Goal: Task Accomplishment & Management: Use online tool/utility

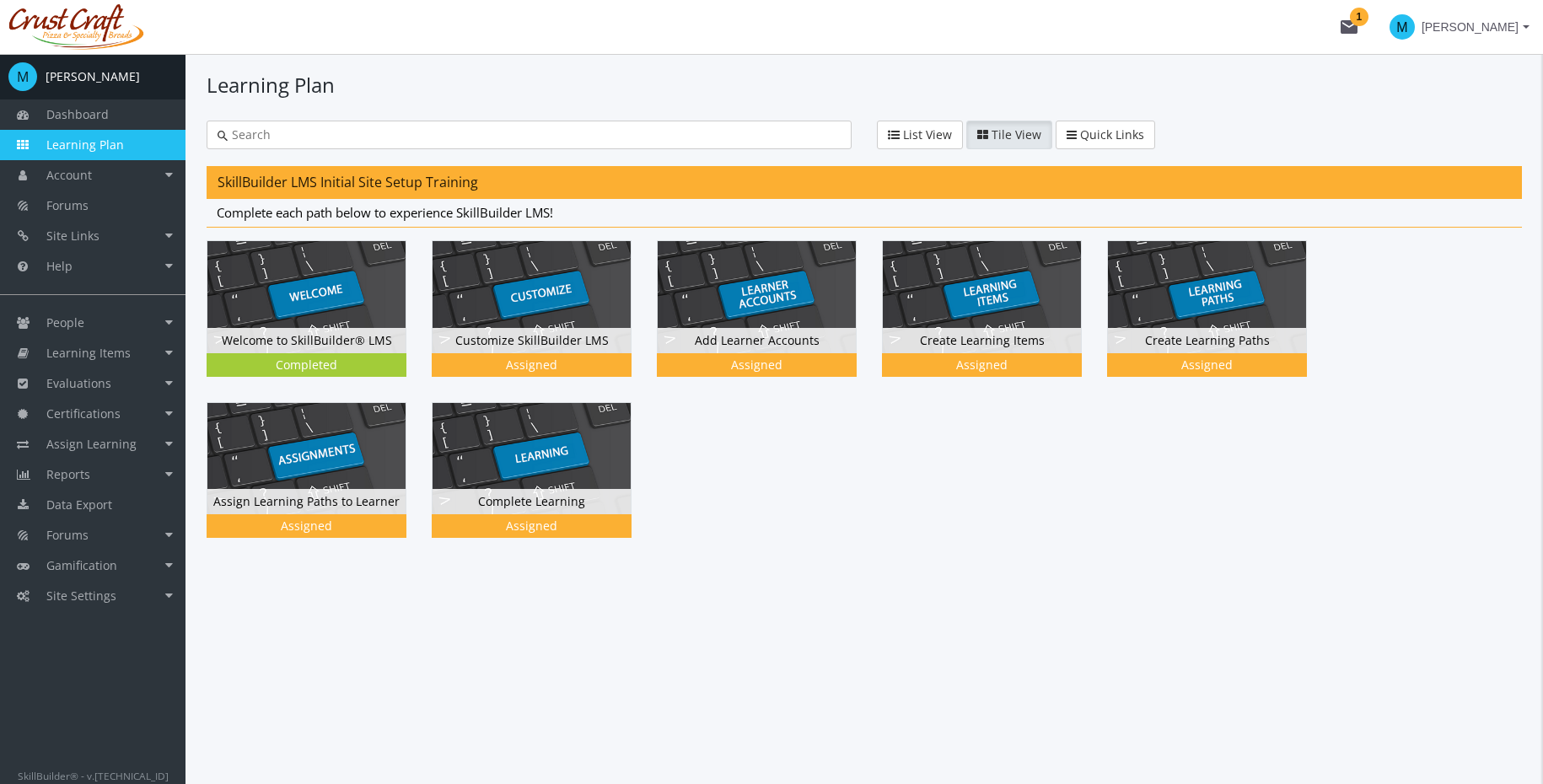
click at [119, 146] on span "Learning Plan" at bounding box center [85, 145] width 78 height 16
click at [76, 335] on link "People" at bounding box center [93, 323] width 186 height 30
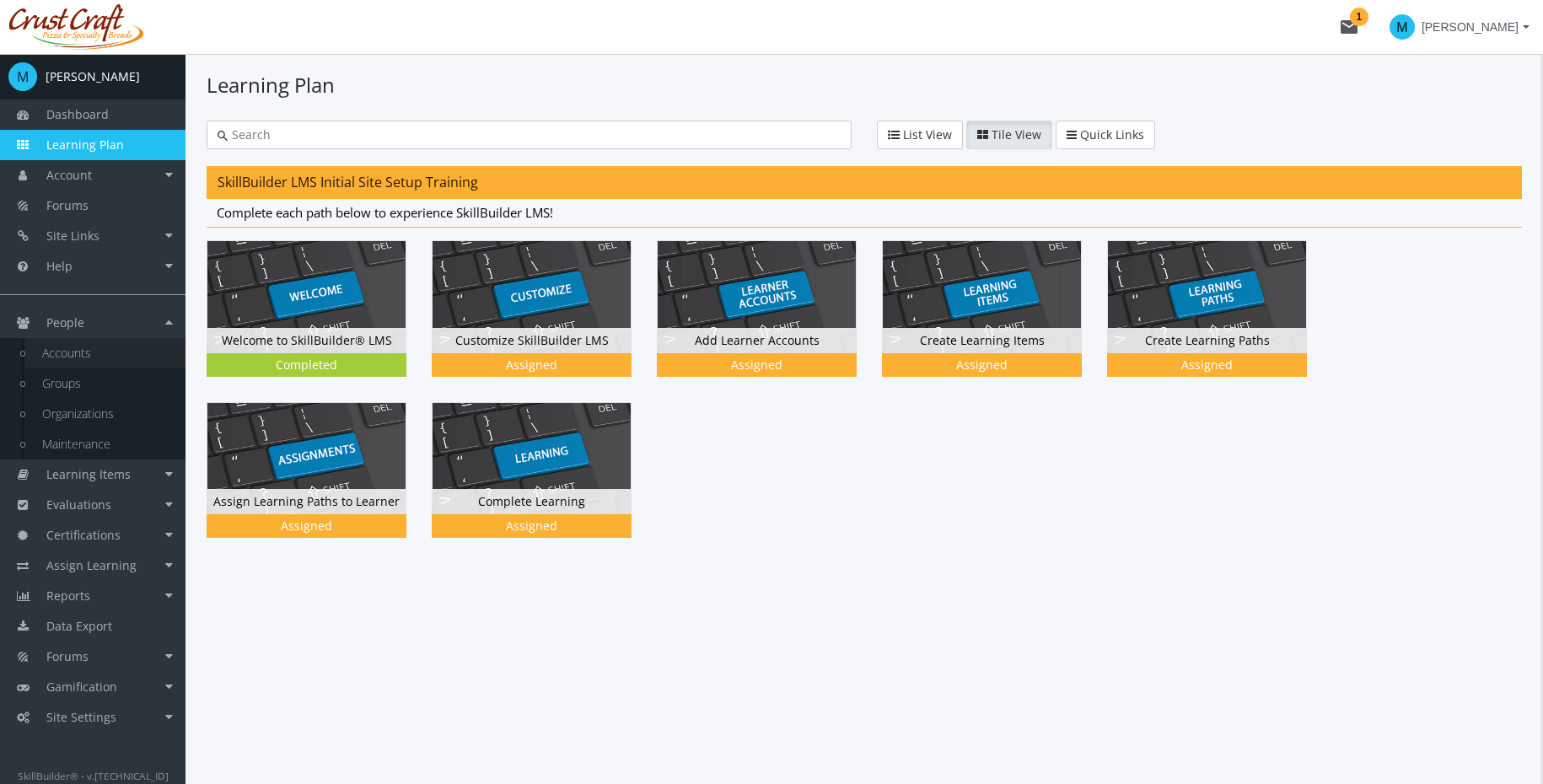
click at [98, 360] on link "Accounts" at bounding box center [104, 354] width 160 height 30
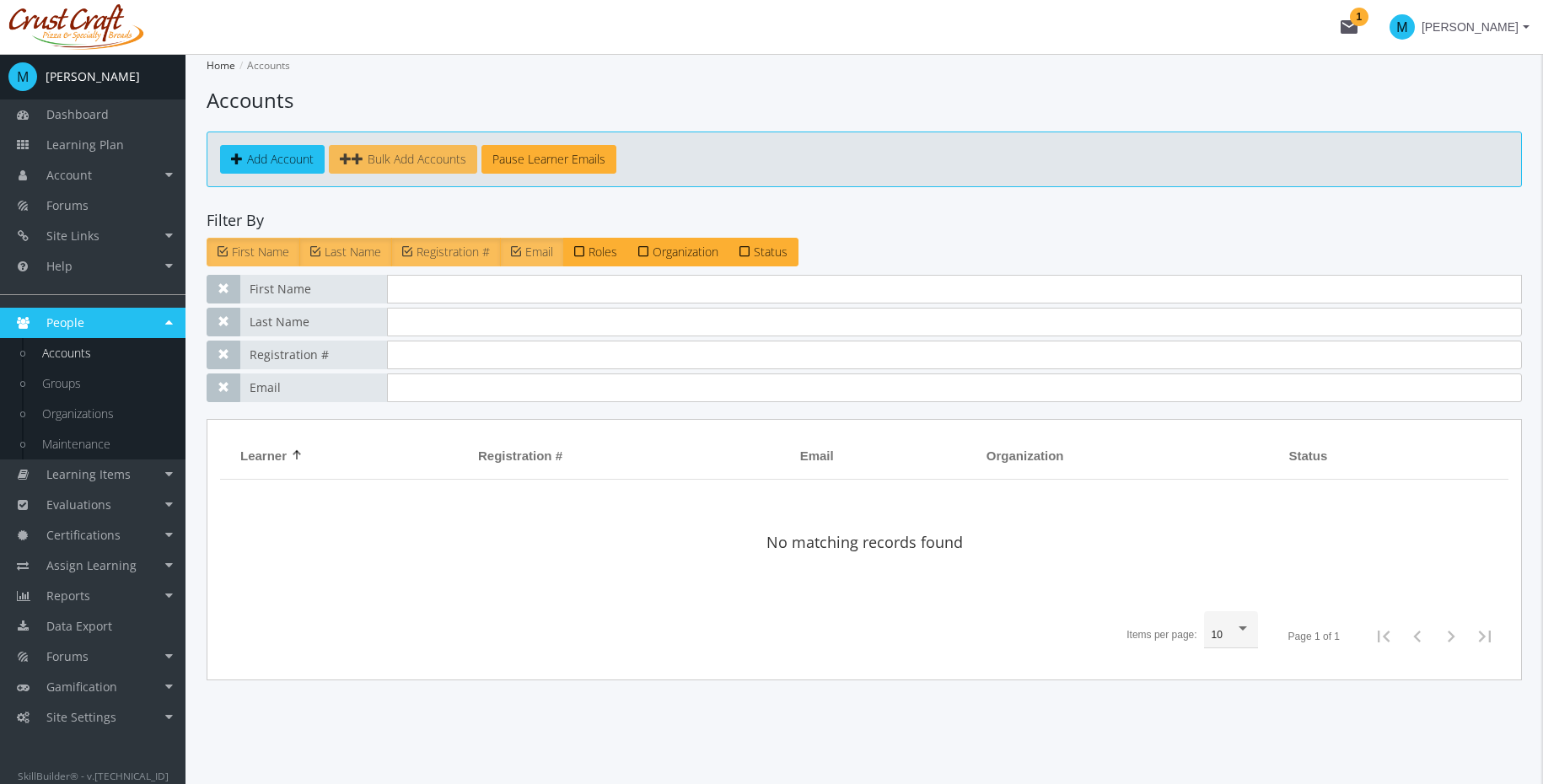
click at [433, 151] on span "Bulk Add Accounts" at bounding box center [417, 159] width 98 height 16
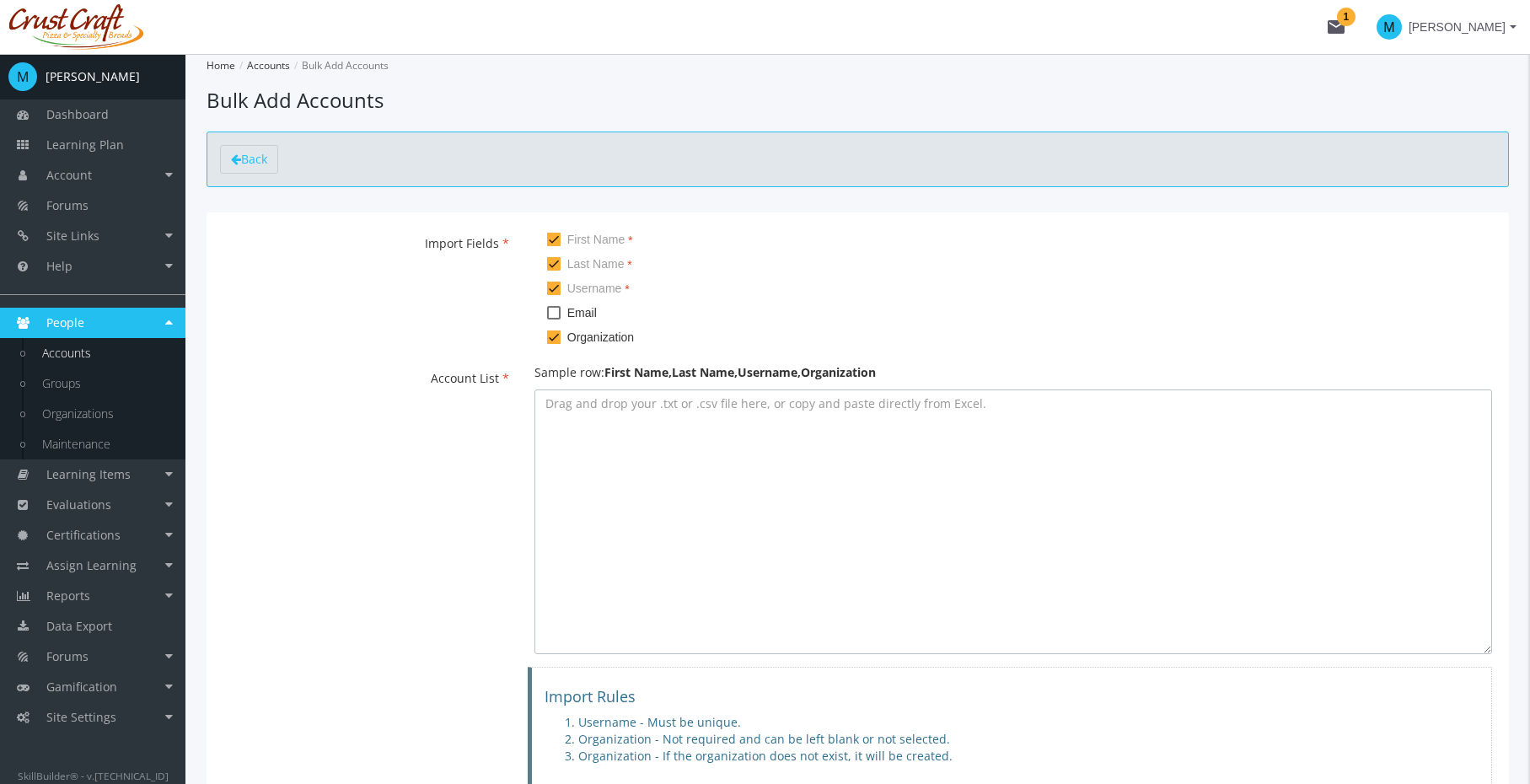
click at [631, 429] on textarea at bounding box center [1014, 521] width 957 height 264
paste textarea "[PERSON_NAME],[PERSON_NAME],[EMAIL_ADDRESS][DOMAIN_NAME],[EMAIL_ADDRESS][DOMAIN…"
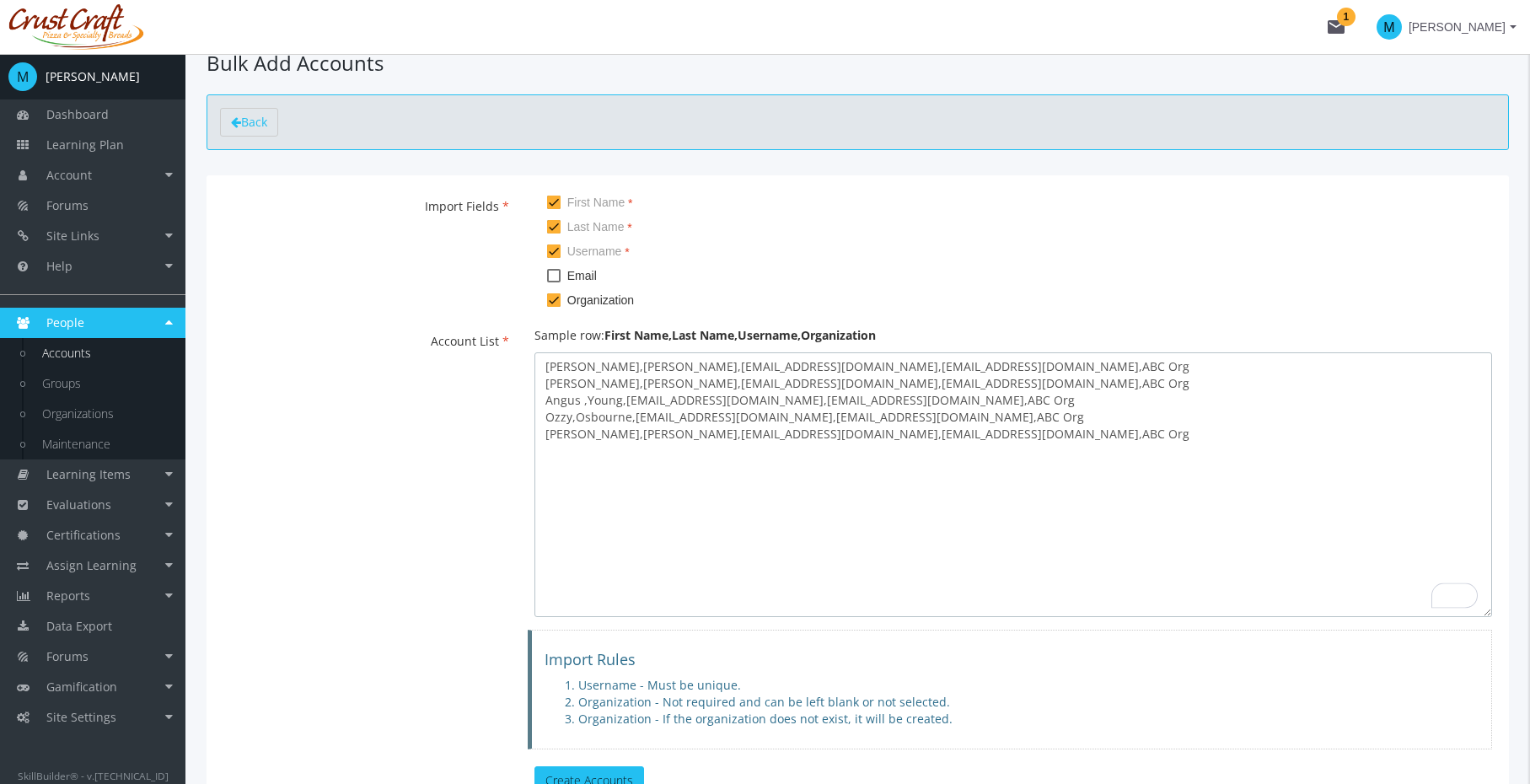
scroll to position [179, 0]
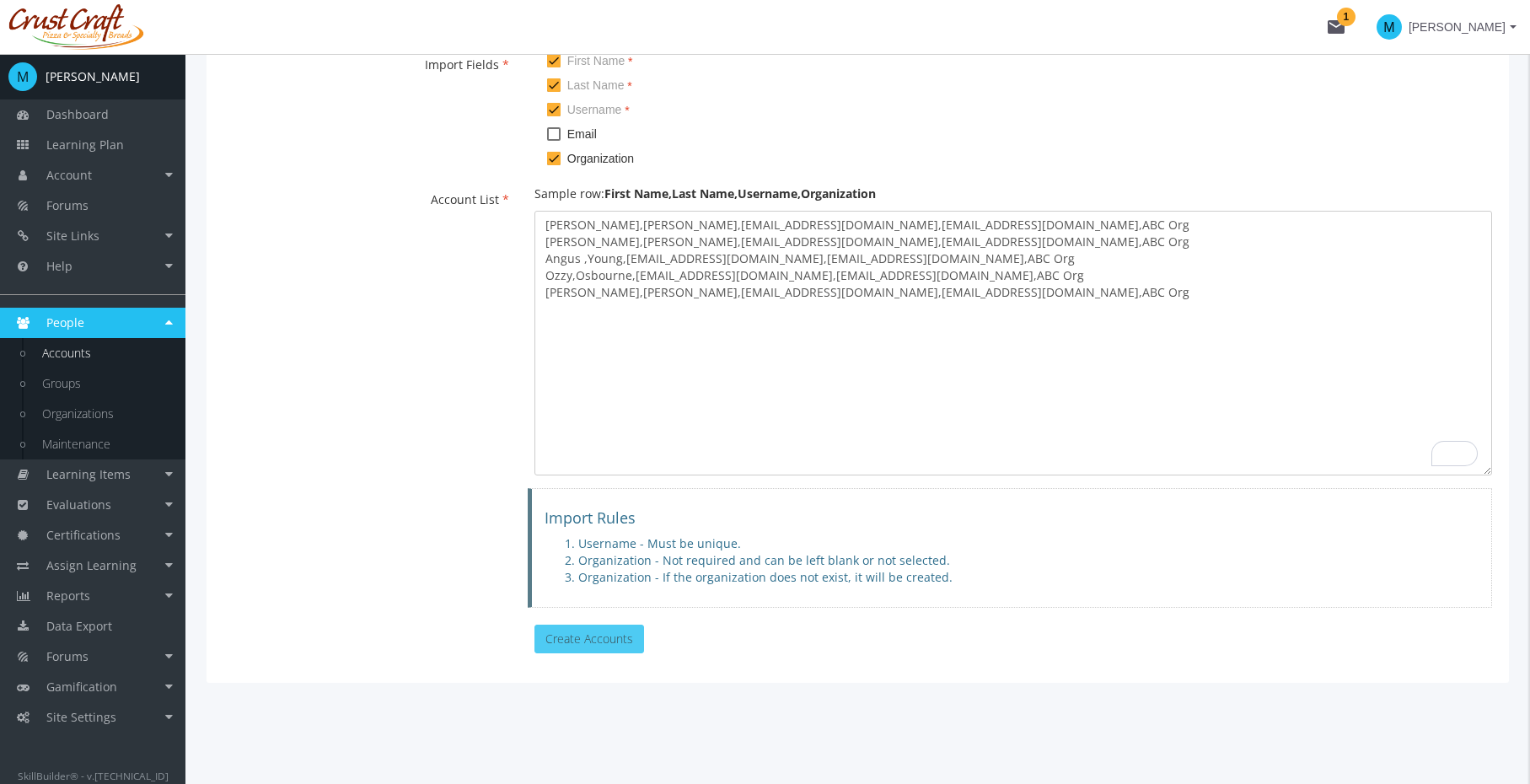
click at [586, 642] on button "Create Accounts" at bounding box center [589, 639] width 110 height 29
type textarea "[PERSON_NAME],[PERSON_NAME],[EMAIL_ADDRESS][DOMAIN_NAME],[EMAIL_ADDRESS][DOMAIN…"
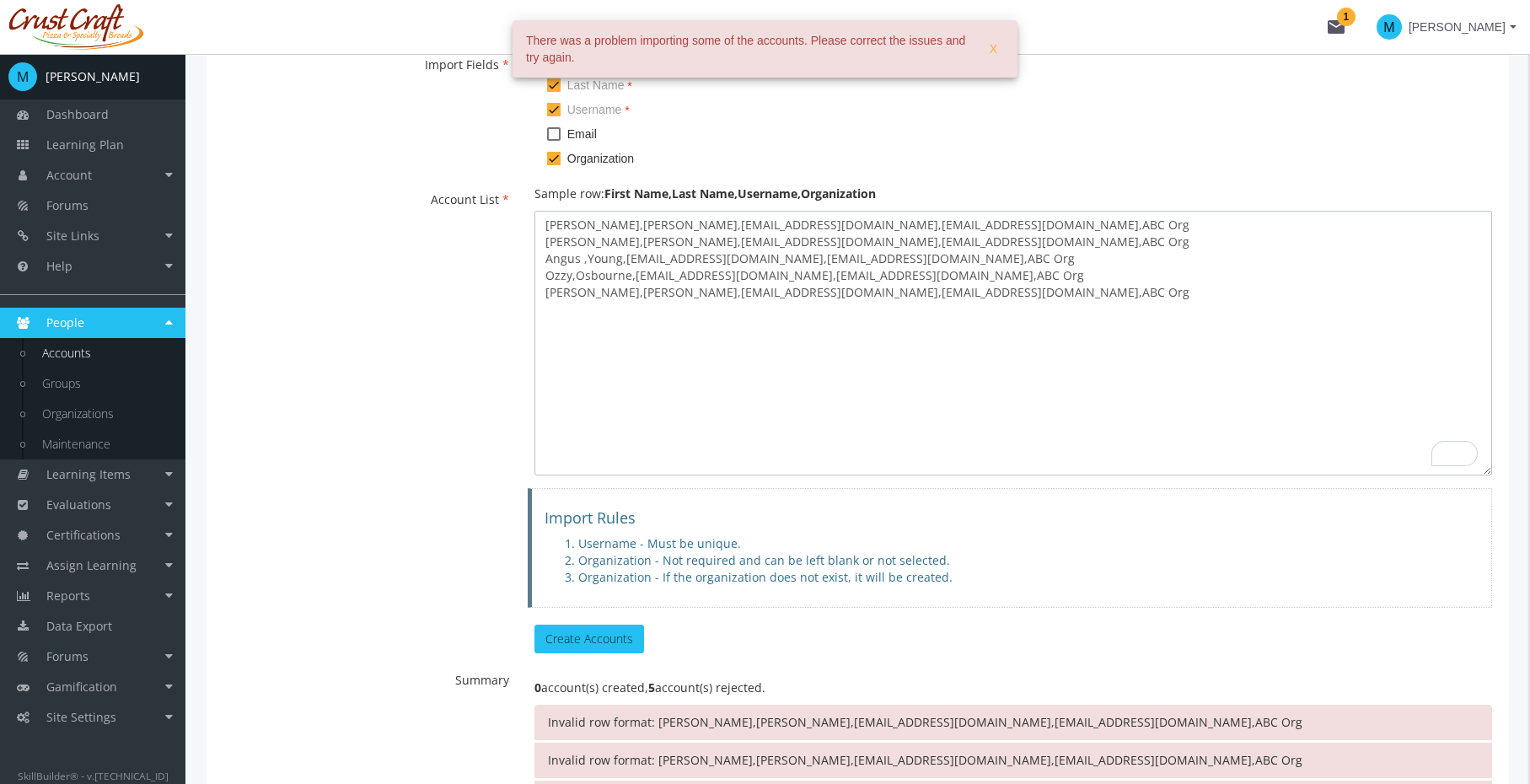
click at [694, 344] on textarea "[PERSON_NAME],[PERSON_NAME],[EMAIL_ADDRESS][DOMAIN_NAME],[EMAIL_ADDRESS][DOMAIN…" at bounding box center [1014, 343] width 957 height 264
click at [945, 304] on textarea "[PERSON_NAME],[PERSON_NAME],[EMAIL_ADDRESS][DOMAIN_NAME],[EMAIL_ADDRESS][DOMAIN…" at bounding box center [1014, 343] width 957 height 264
drag, startPoint x: 936, startPoint y: 299, endPoint x: 536, endPoint y: 210, distance: 409.8
click at [536, 211] on textarea "[PERSON_NAME],[PERSON_NAME],[EMAIL_ADDRESS][DOMAIN_NAME],[EMAIL_ADDRESS][DOMAIN…" at bounding box center [1014, 343] width 957 height 264
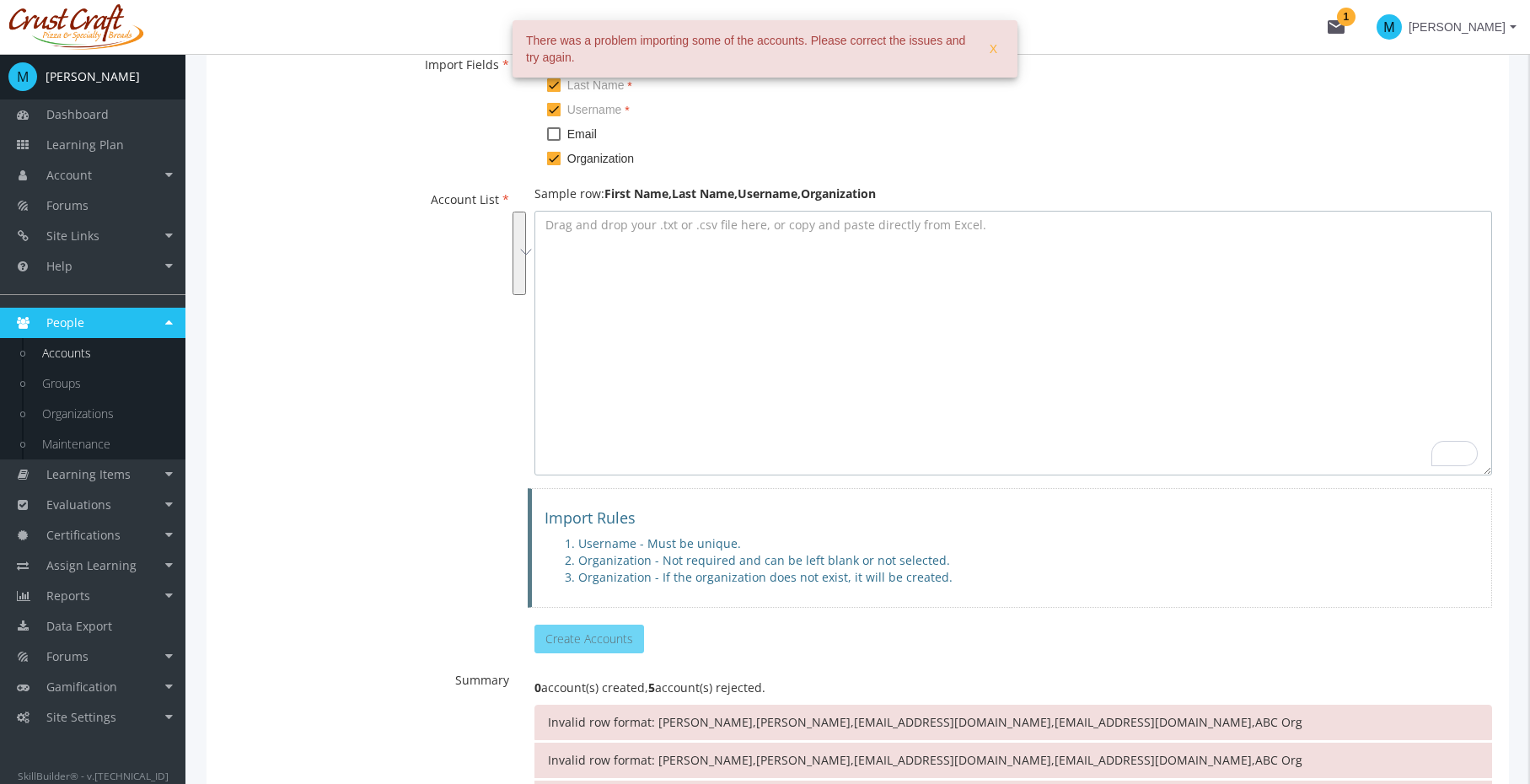
paste textarea "[PERSON_NAME],[PERSON_NAME],[EMAIL_ADDRESS][DOMAIN_NAME],[EMAIL_ADDRESS][DOMAIN…"
type textarea "[PERSON_NAME],[PERSON_NAME],[EMAIL_ADDRESS][DOMAIN_NAME],[EMAIL_ADDRESS][DOMAIN…"
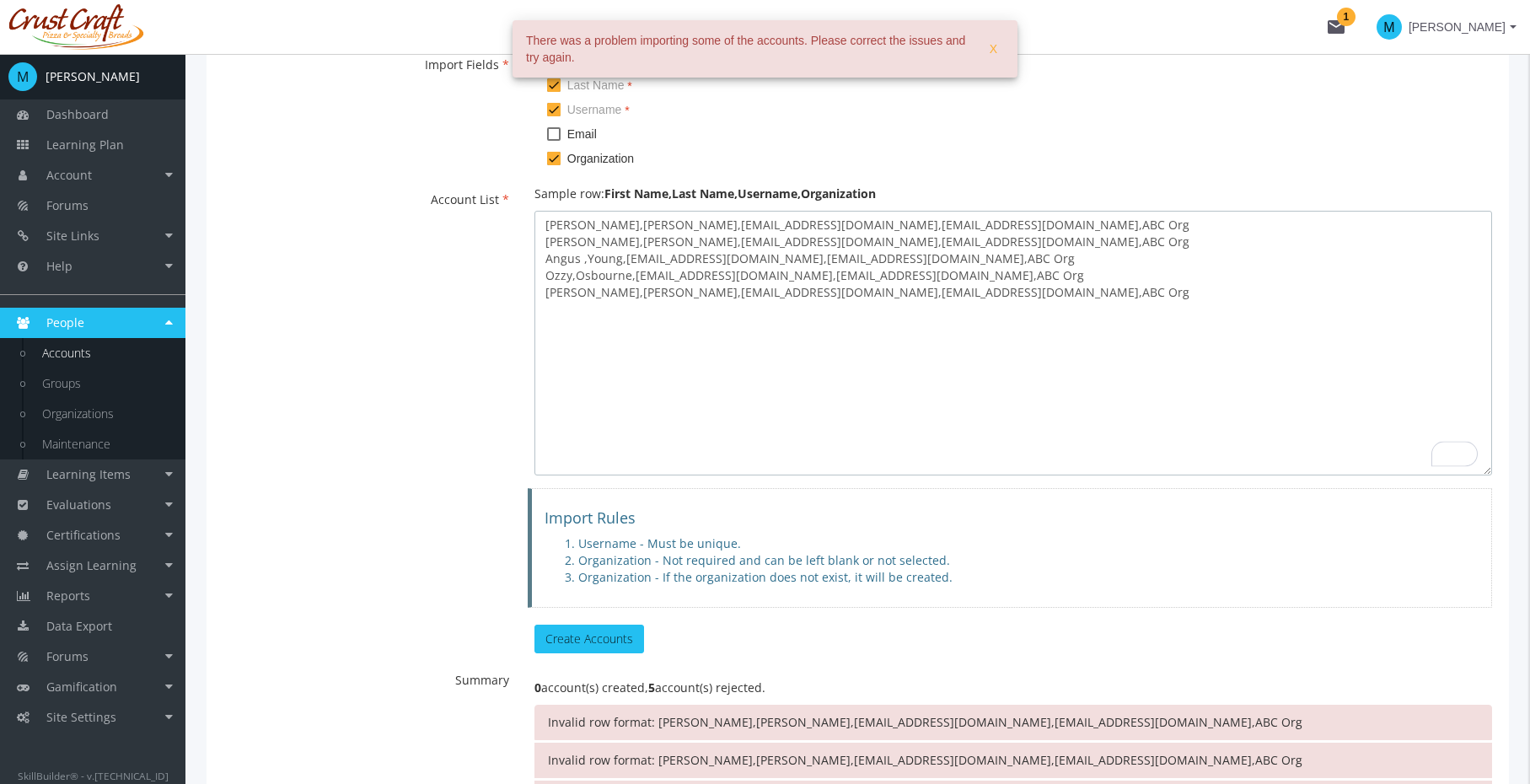
click at [871, 281] on textarea "[PERSON_NAME],[PERSON_NAME],[EMAIL_ADDRESS][DOMAIN_NAME],[EMAIL_ADDRESS][DOMAIN…" at bounding box center [1014, 343] width 957 height 264
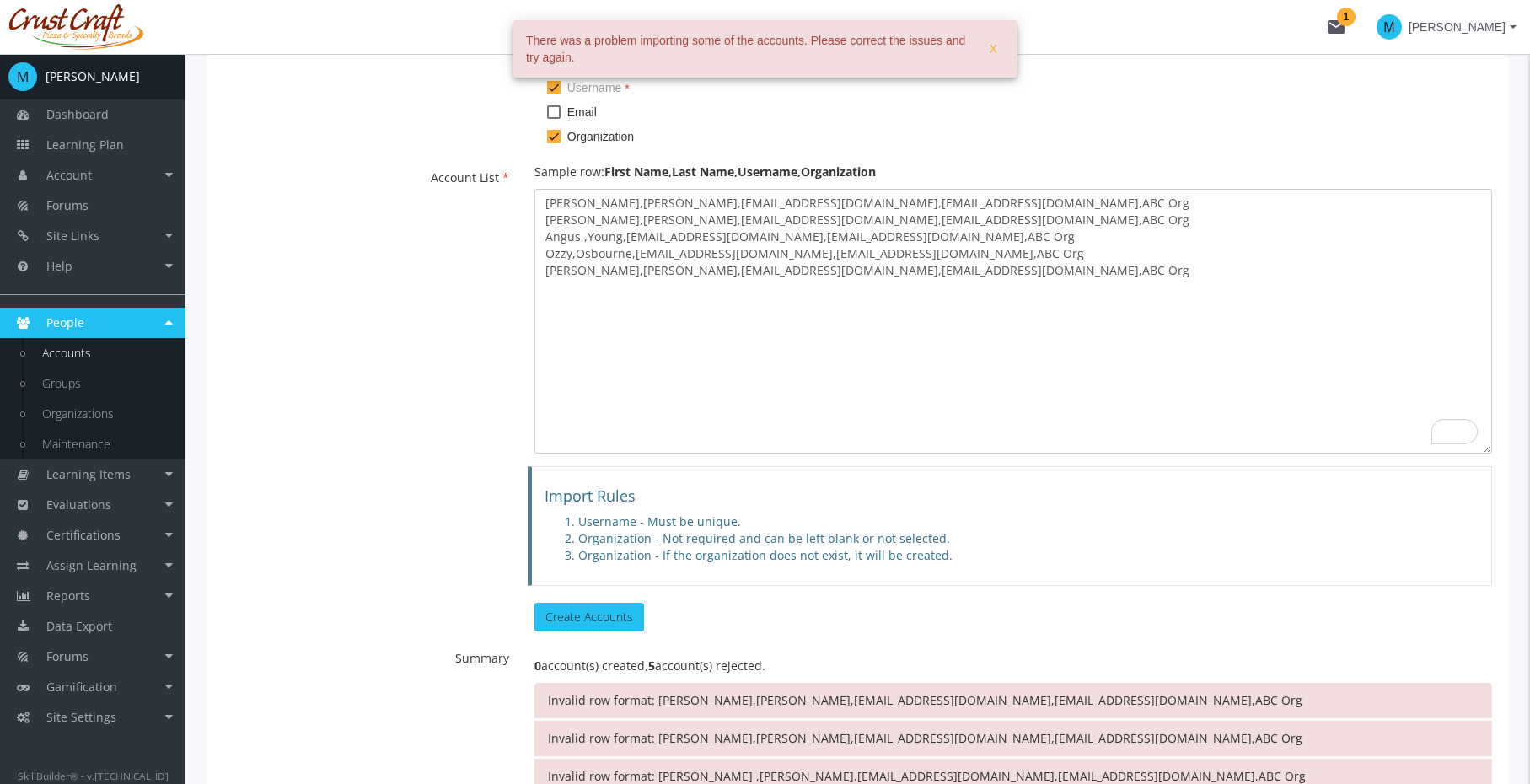
scroll to position [104, 0]
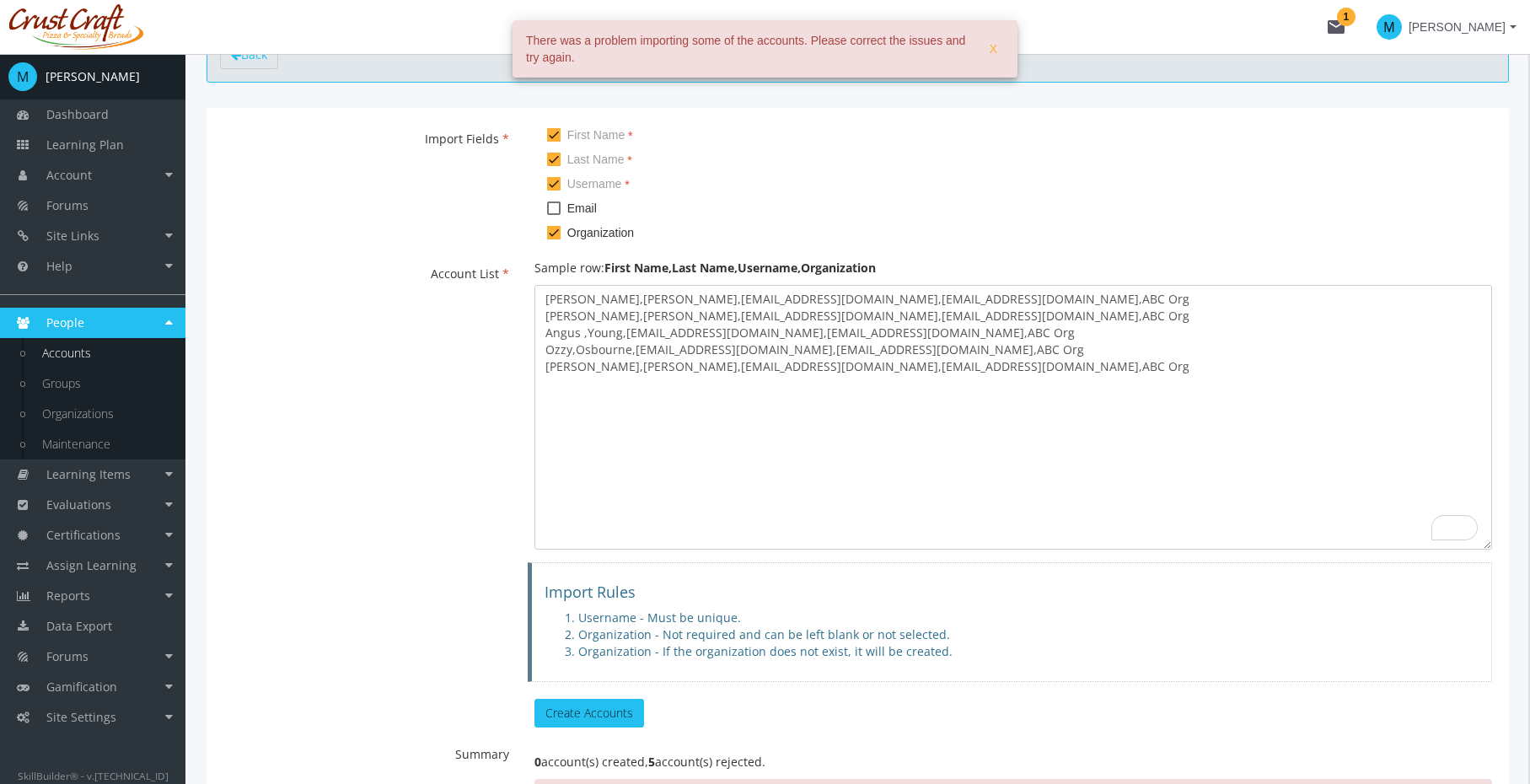
click at [556, 207] on span at bounding box center [554, 208] width 13 height 13
click at [548, 214] on input "Email" at bounding box center [548, 214] width 1 height 1
checkbox input "true"
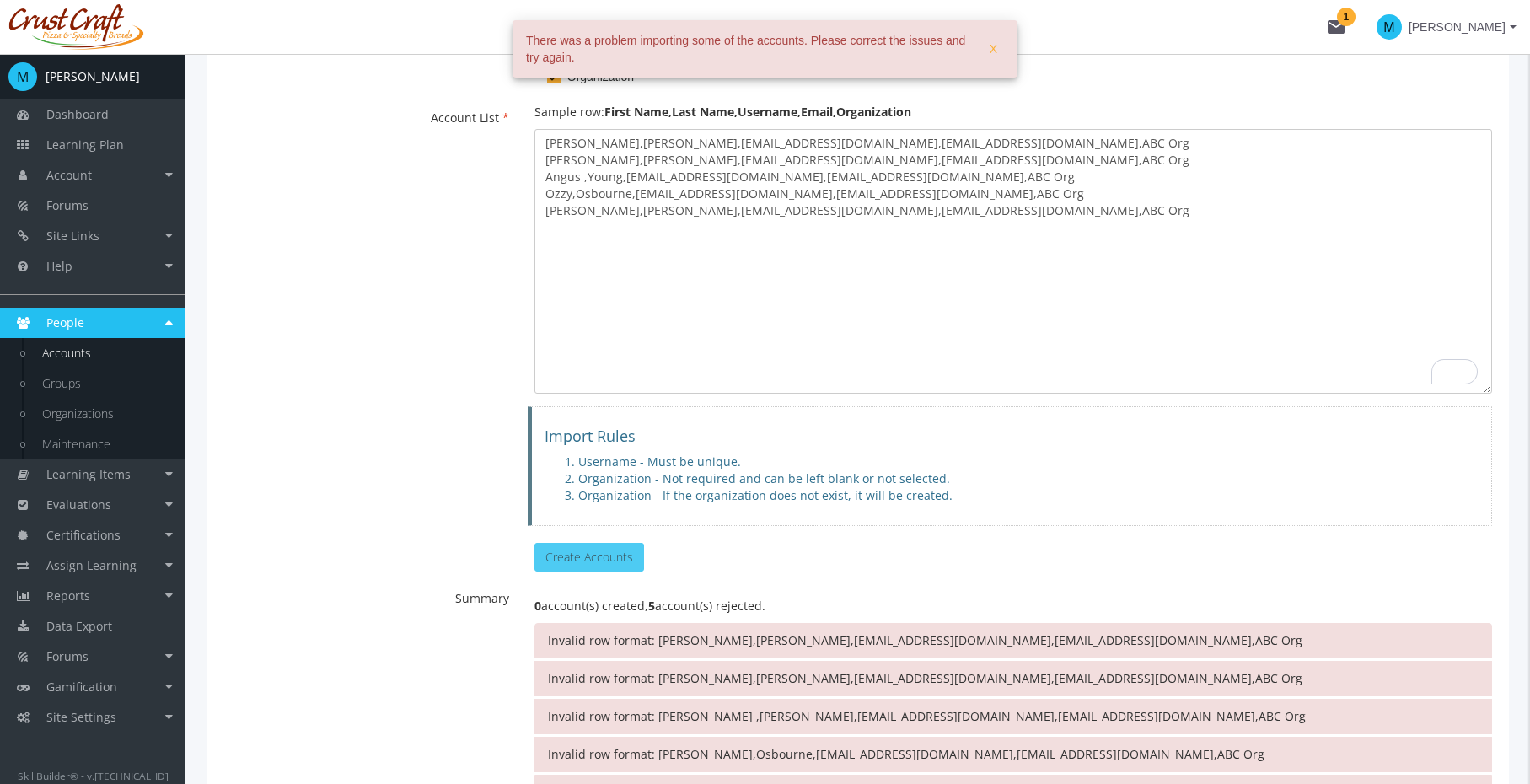
click at [594, 555] on button "Create Accounts" at bounding box center [589, 557] width 110 height 29
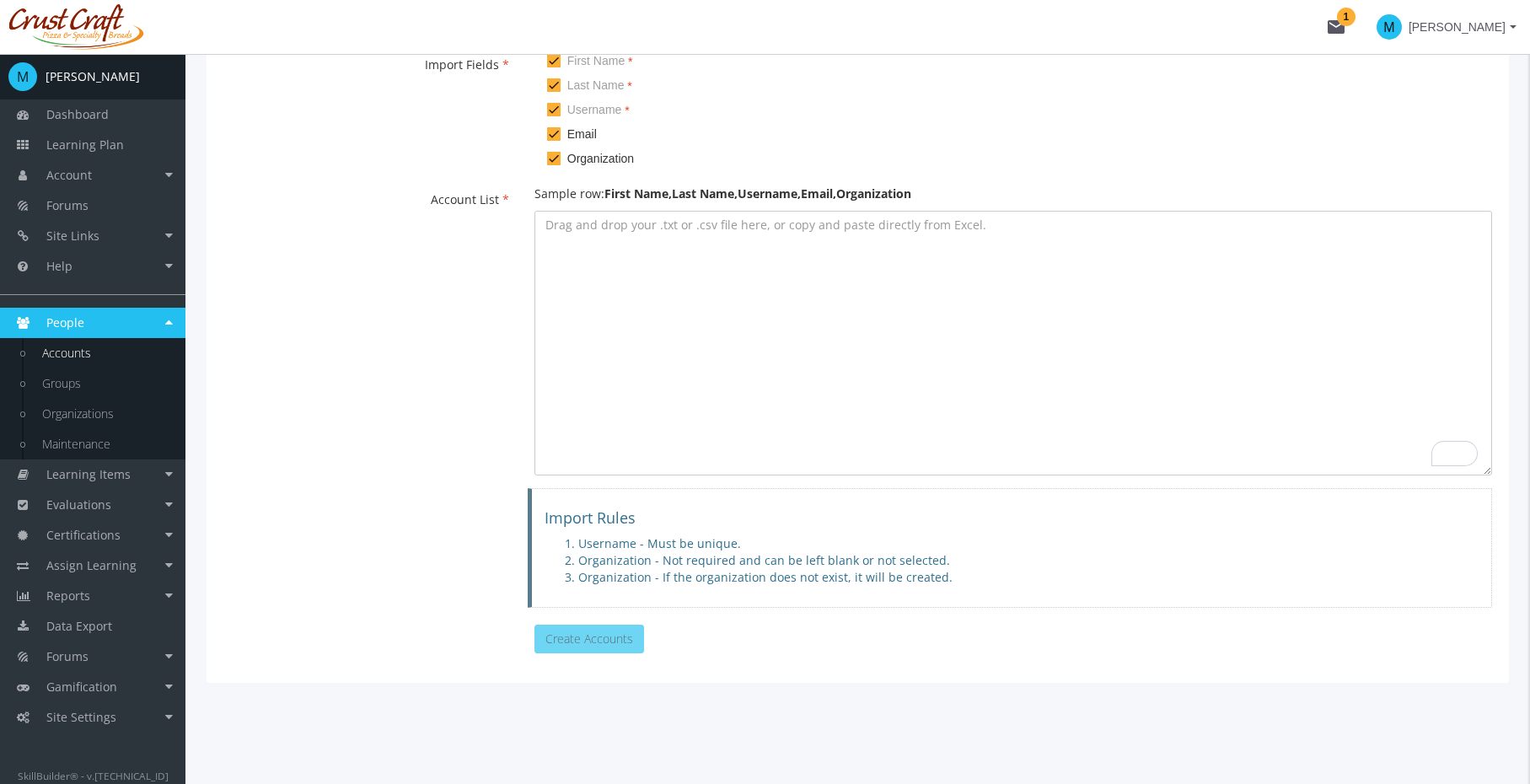
scroll to position [0, 0]
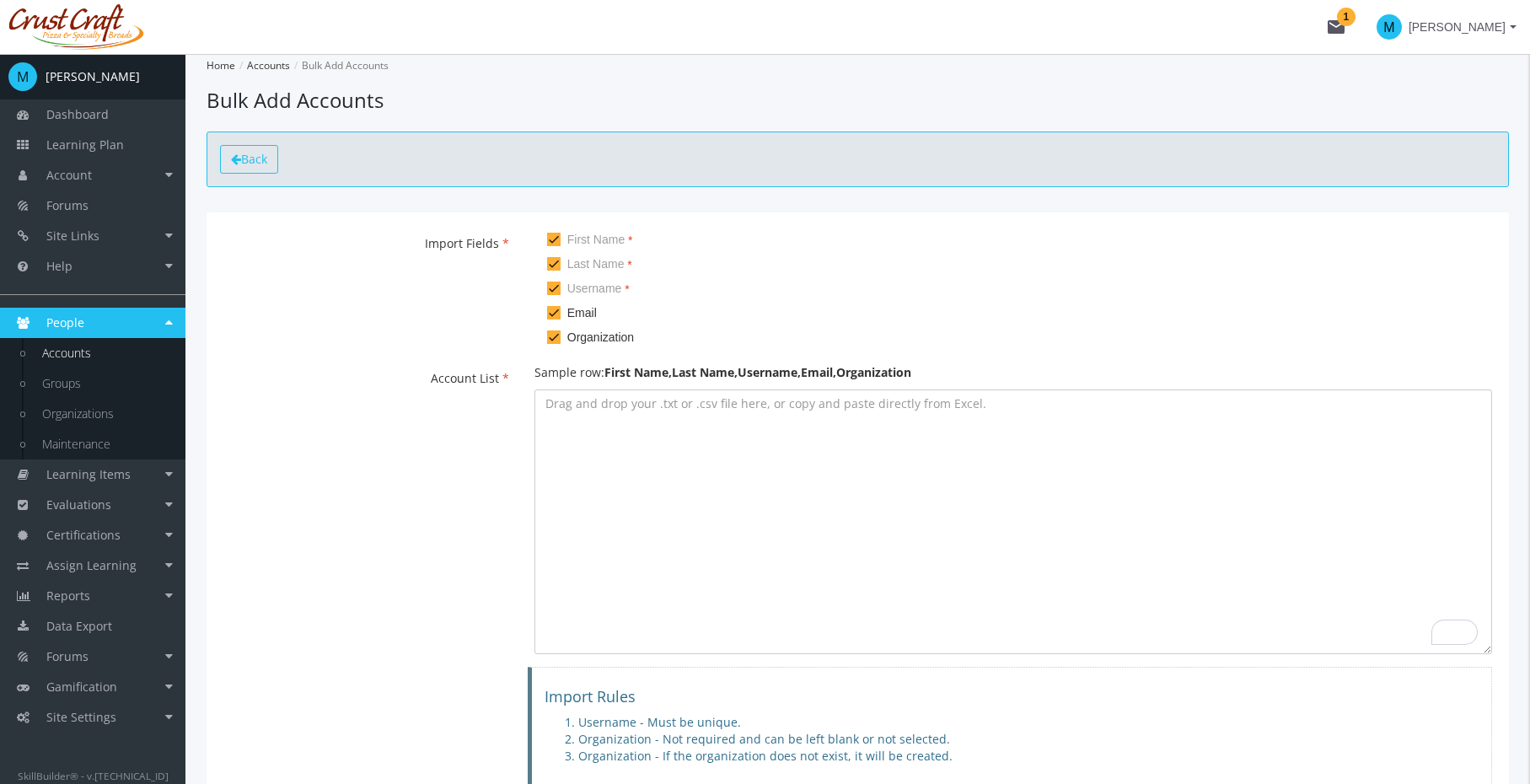
click at [256, 165] on span "Back" at bounding box center [254, 159] width 26 height 16
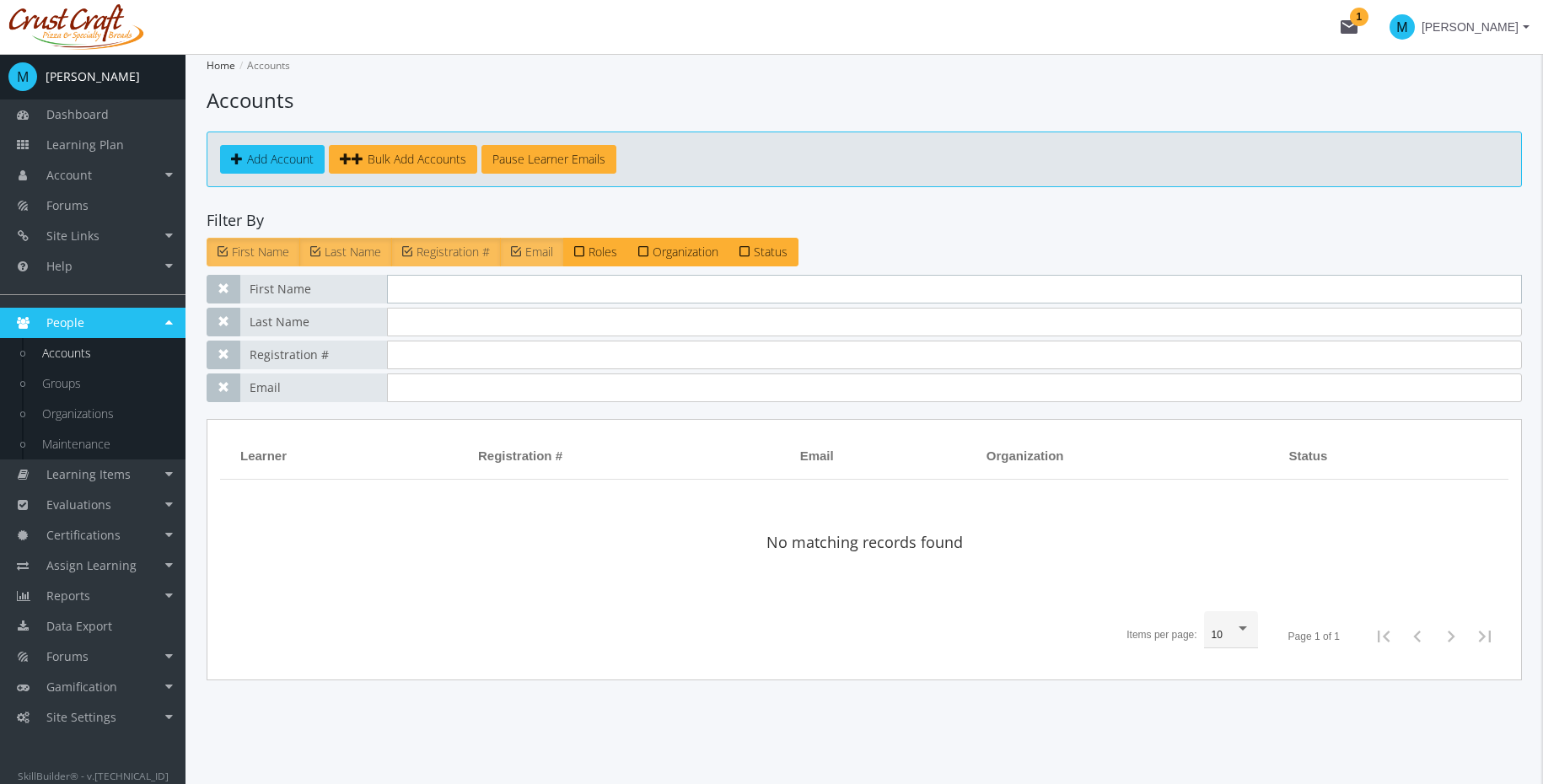
click at [417, 288] on input "text" at bounding box center [954, 289] width 1135 height 29
click at [69, 350] on link "Accounts" at bounding box center [104, 354] width 160 height 30
click at [460, 279] on input "text" at bounding box center [954, 289] width 1135 height 29
click at [749, 253] on icon at bounding box center [744, 251] width 10 height 13
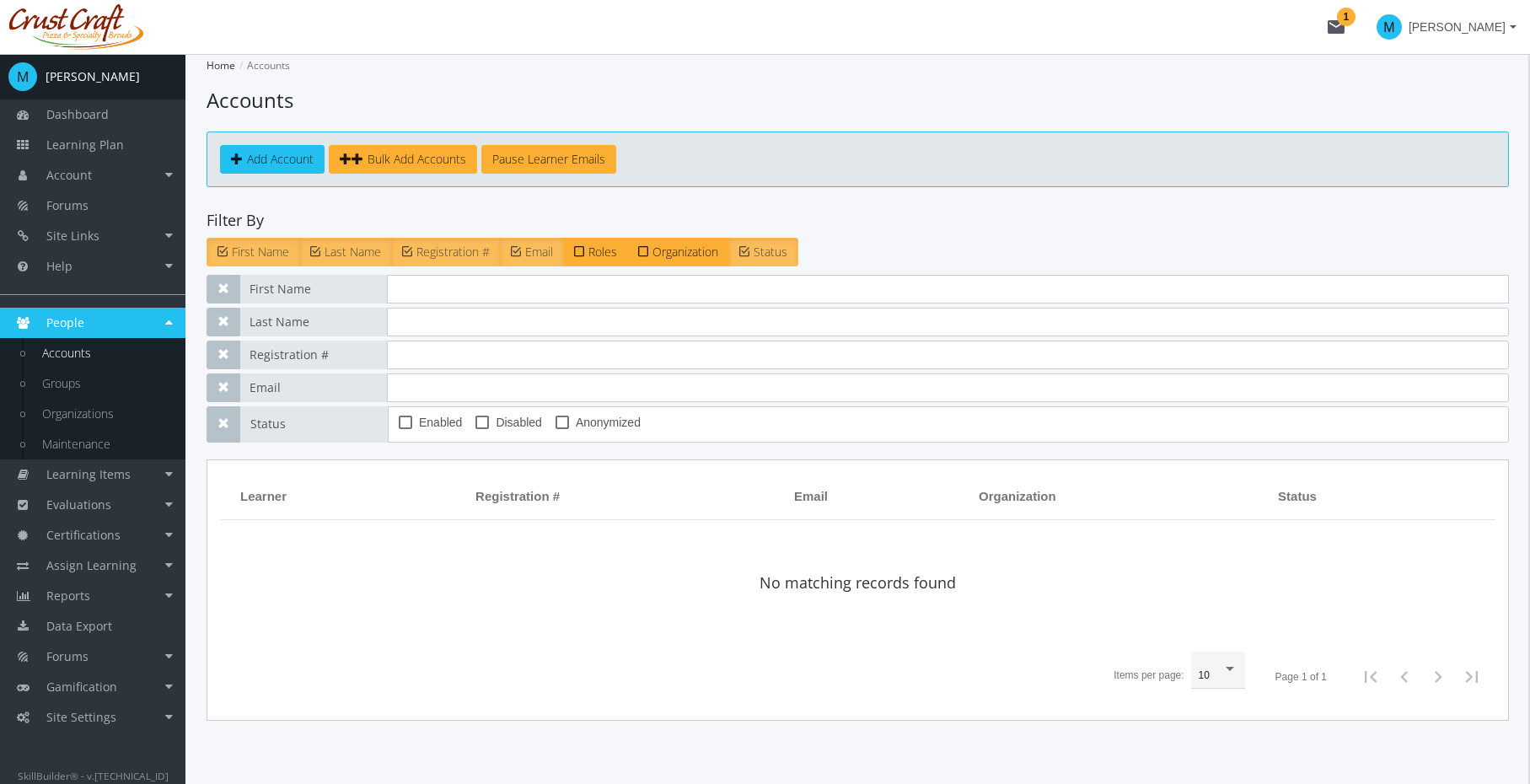
click at [436, 424] on span "Enabled" at bounding box center [440, 422] width 43 height 21
click at [399, 429] on input "Enabled" at bounding box center [399, 429] width 1 height 1
checkbox input "true"
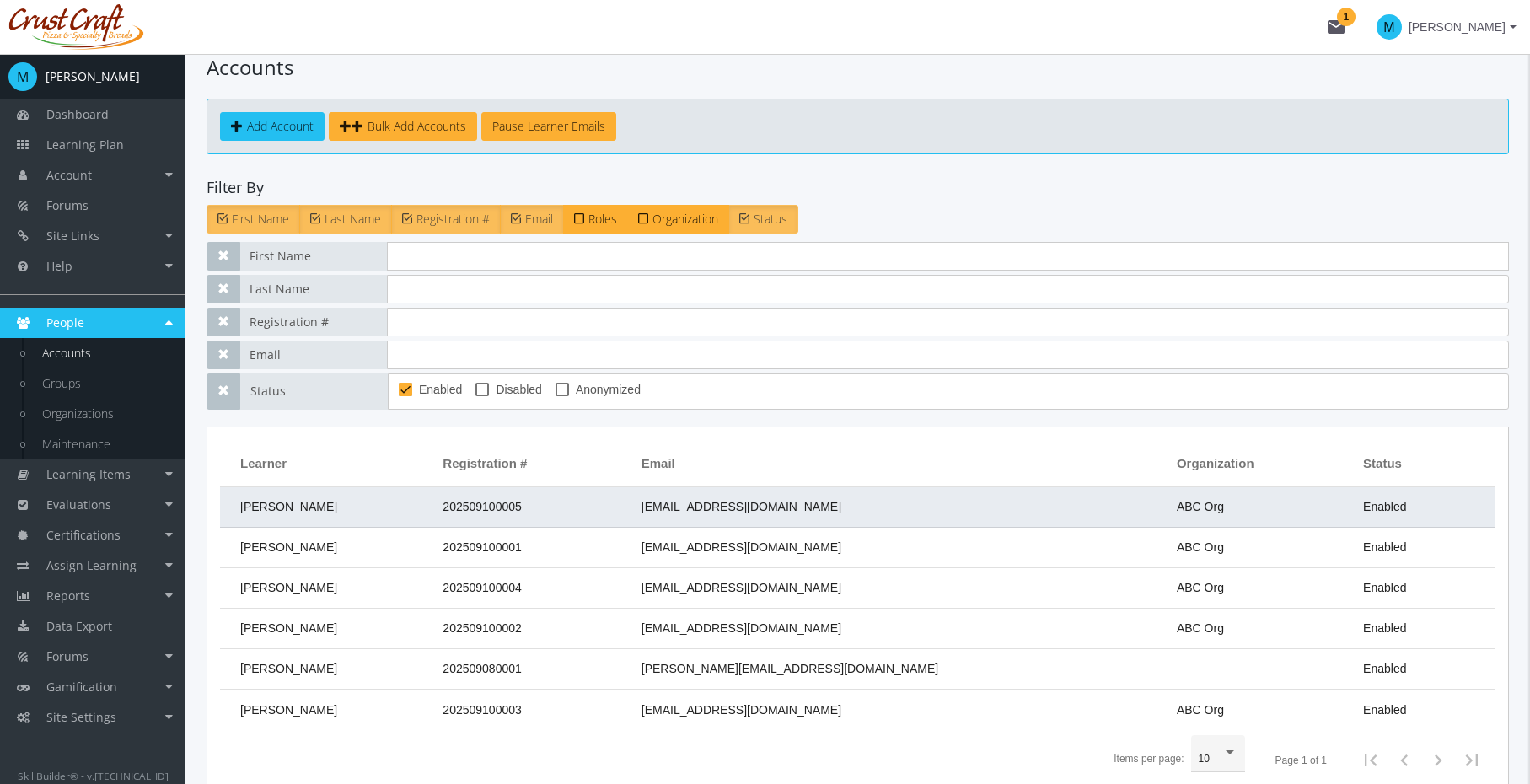
scroll to position [153, 0]
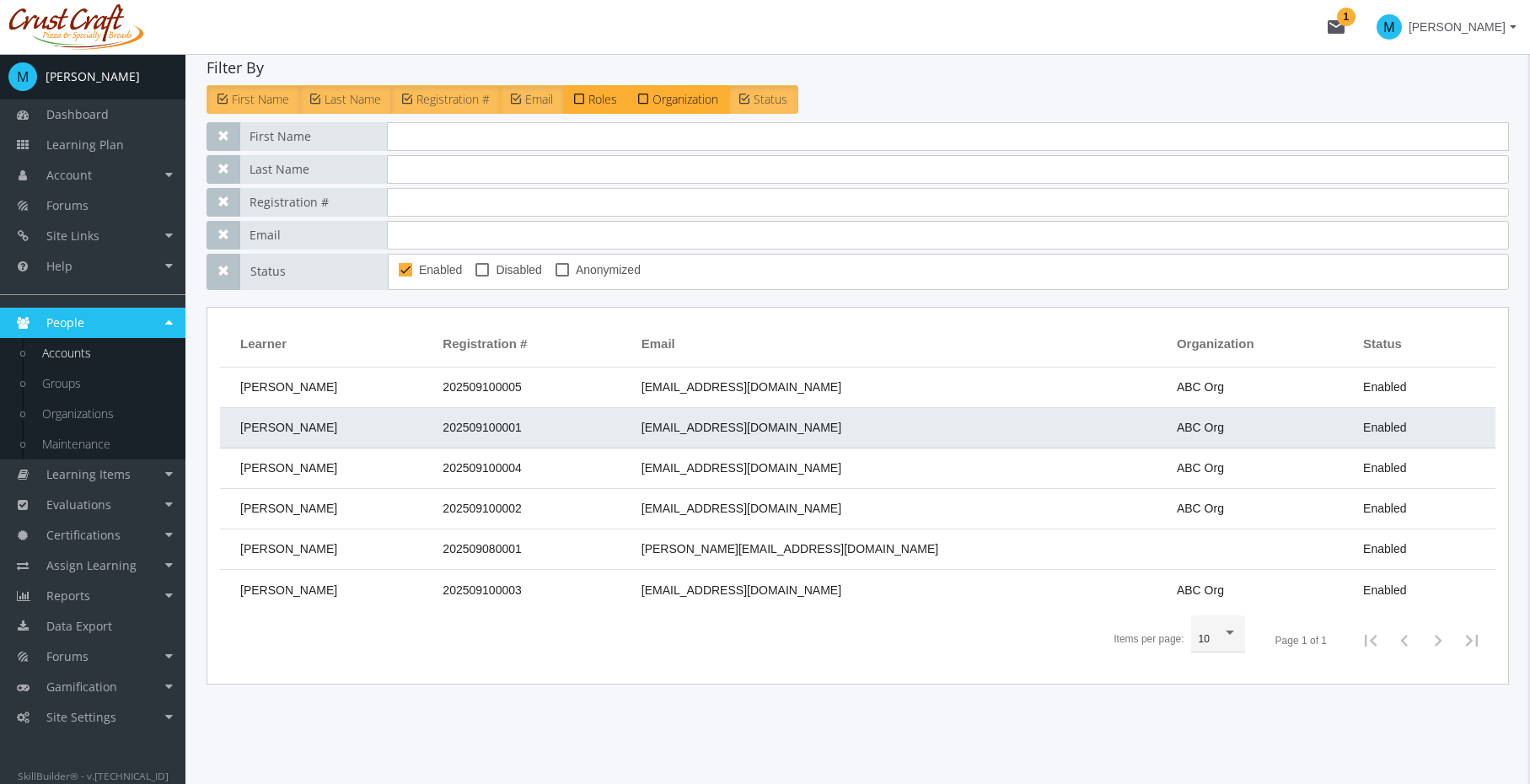
click at [434, 429] on td "[PERSON_NAME]" at bounding box center [327, 428] width 214 height 40
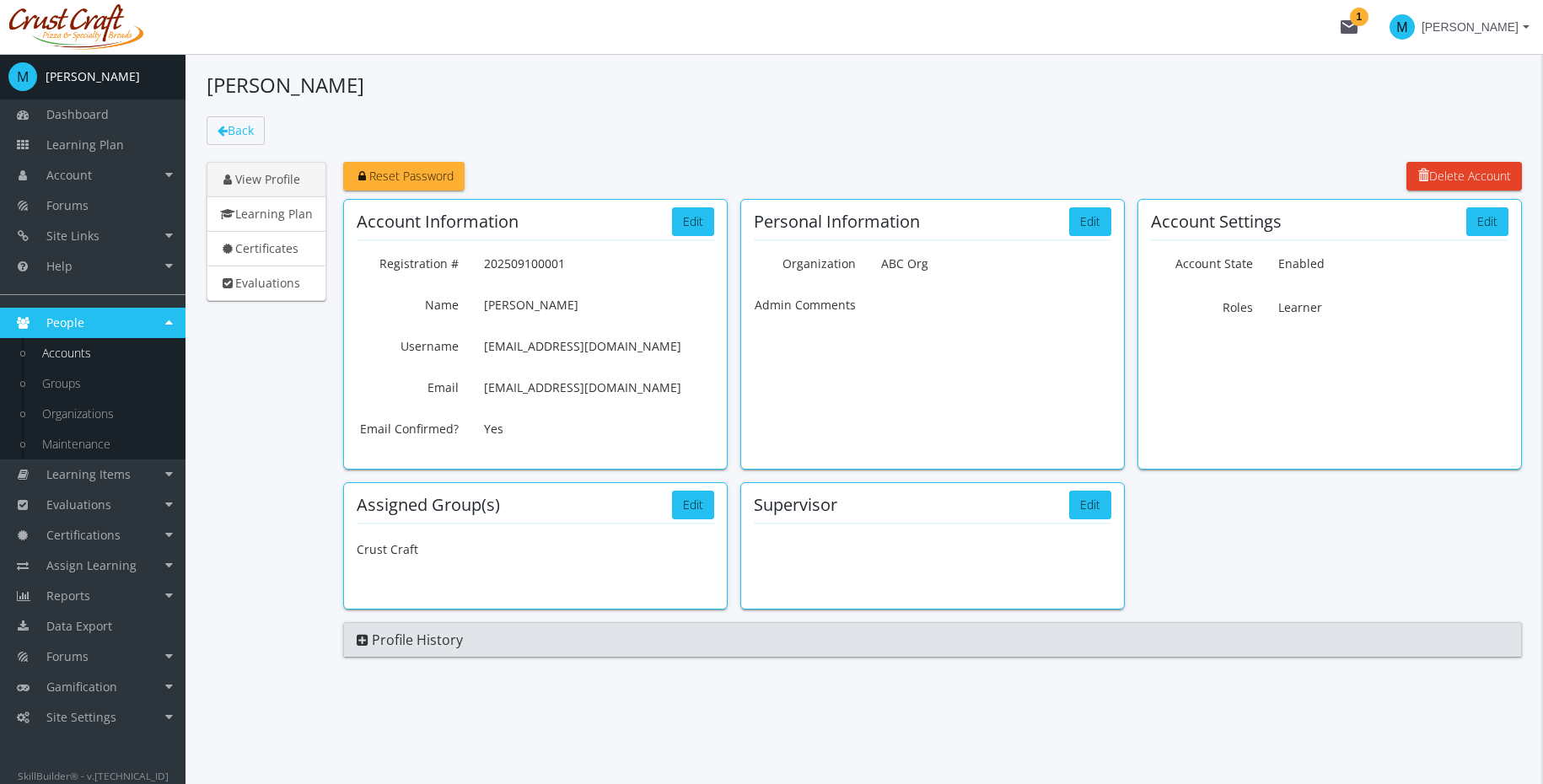
click at [354, 639] on div "Profile History" at bounding box center [932, 639] width 1179 height 35
click at [362, 639] on icon at bounding box center [362, 639] width 12 height 13
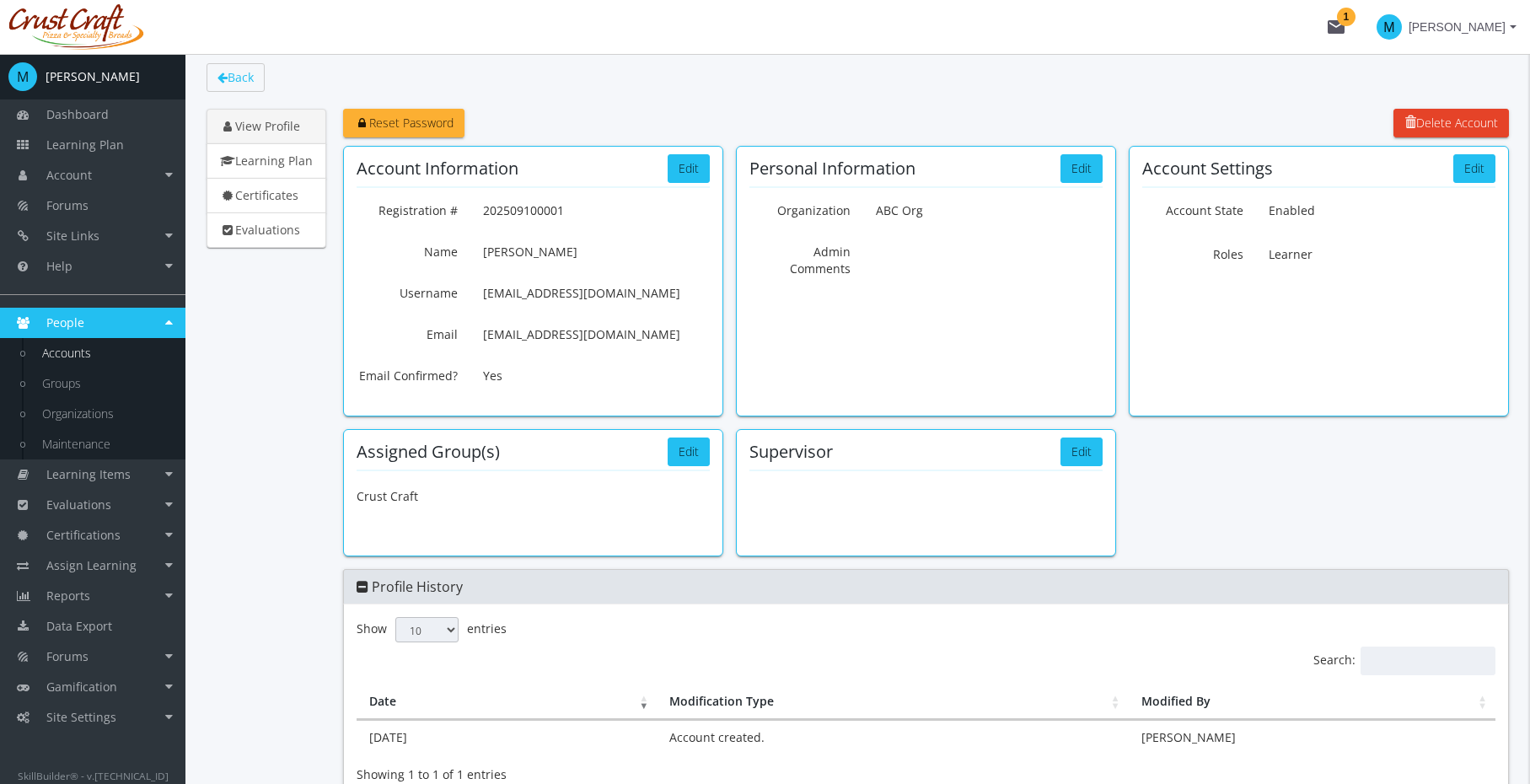
scroll to position [31, 0]
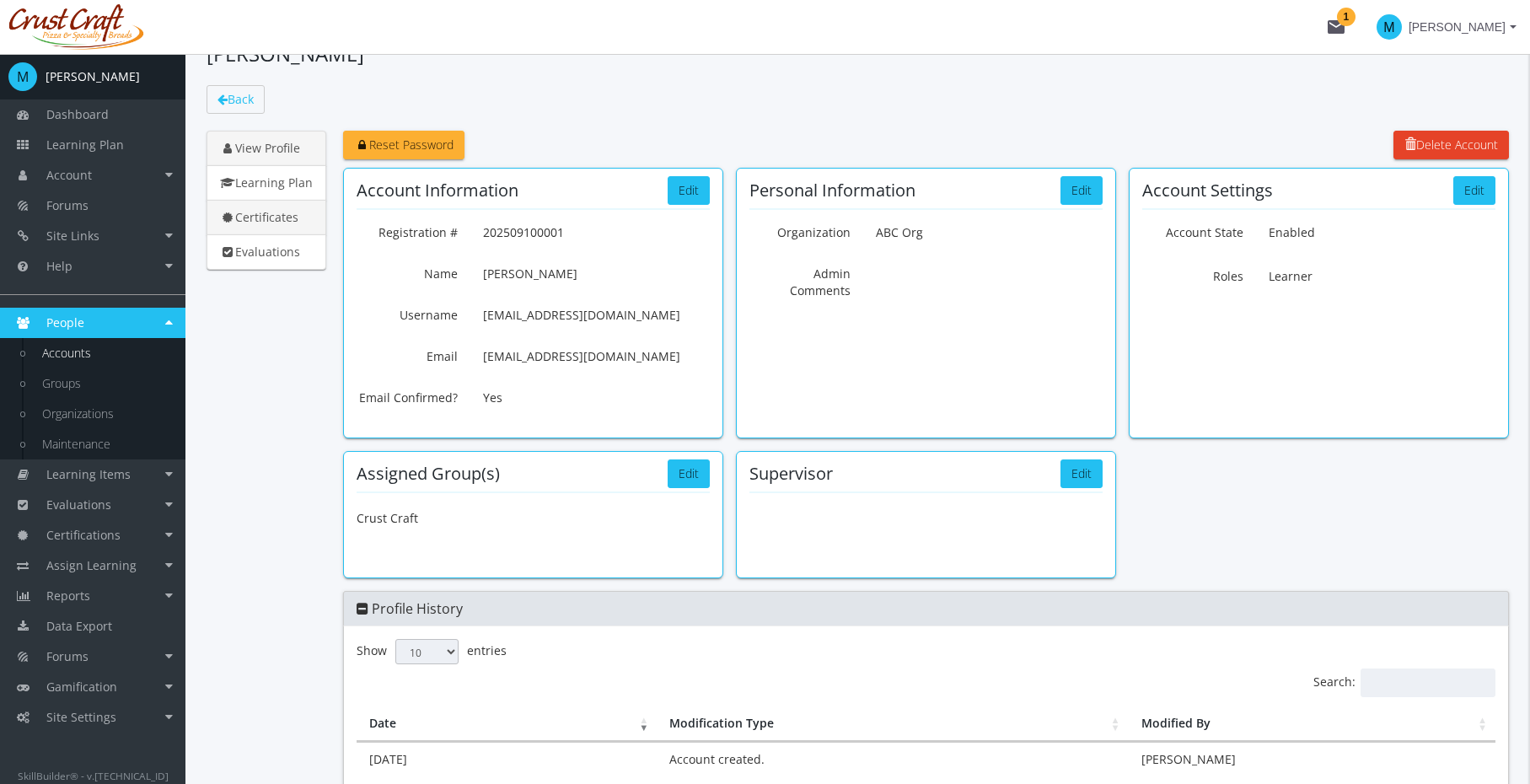
click at [280, 204] on link "Certificates" at bounding box center [266, 218] width 120 height 36
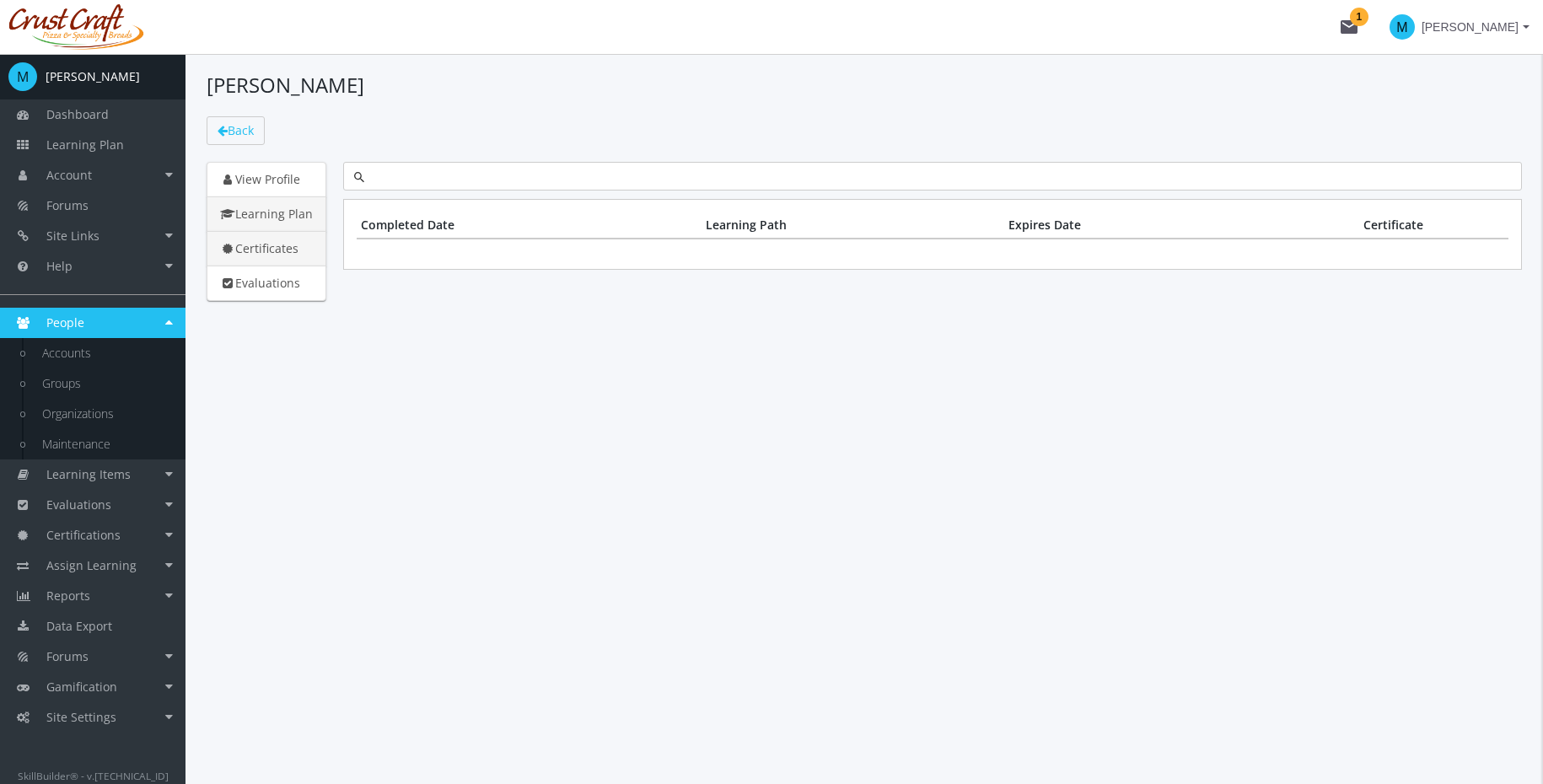
click at [282, 202] on link "Learning Plan" at bounding box center [266, 214] width 120 height 36
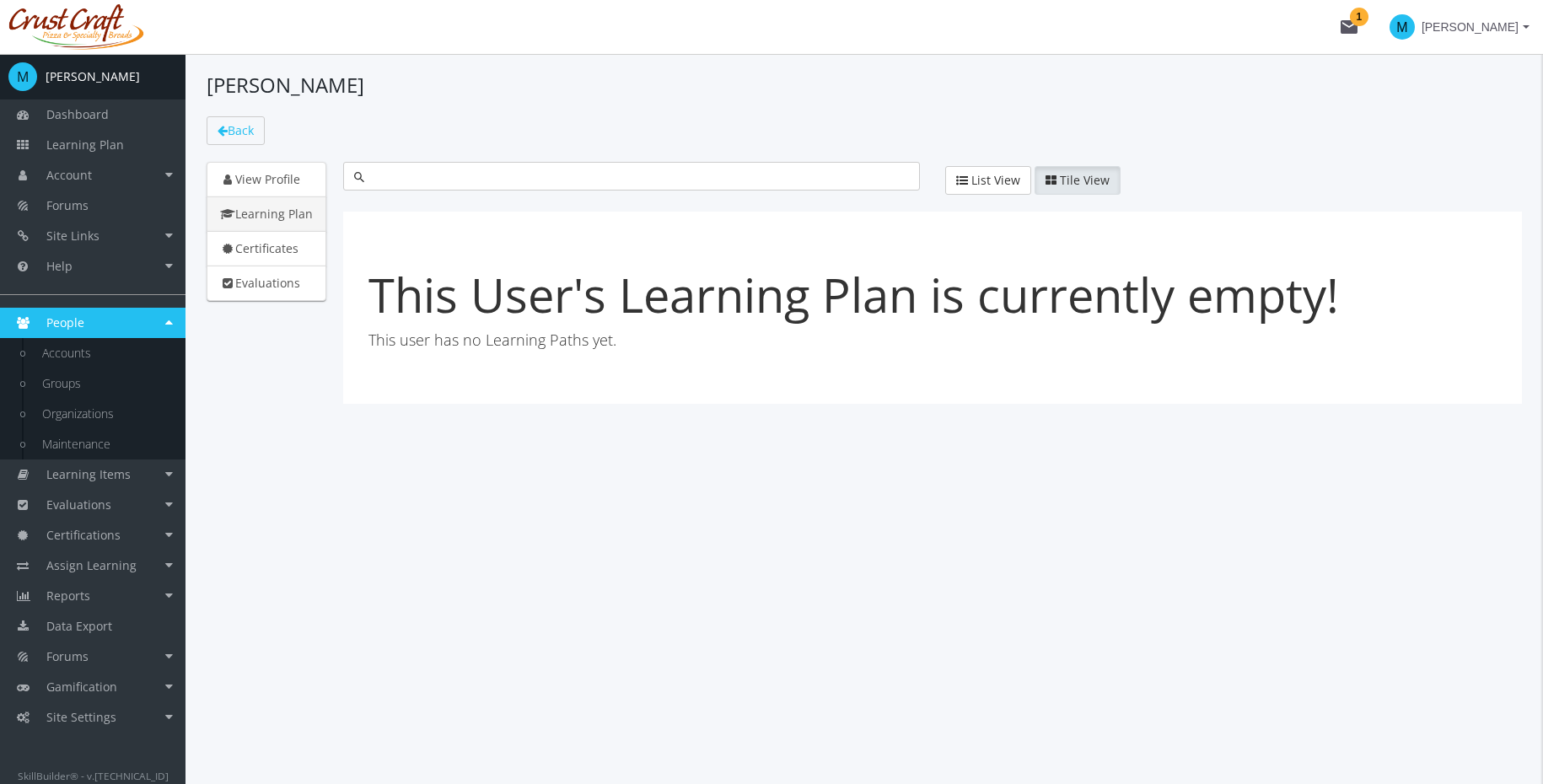
click at [281, 204] on link "Learning Plan" at bounding box center [266, 214] width 120 height 36
click at [274, 248] on link "Certificates" at bounding box center [266, 249] width 120 height 36
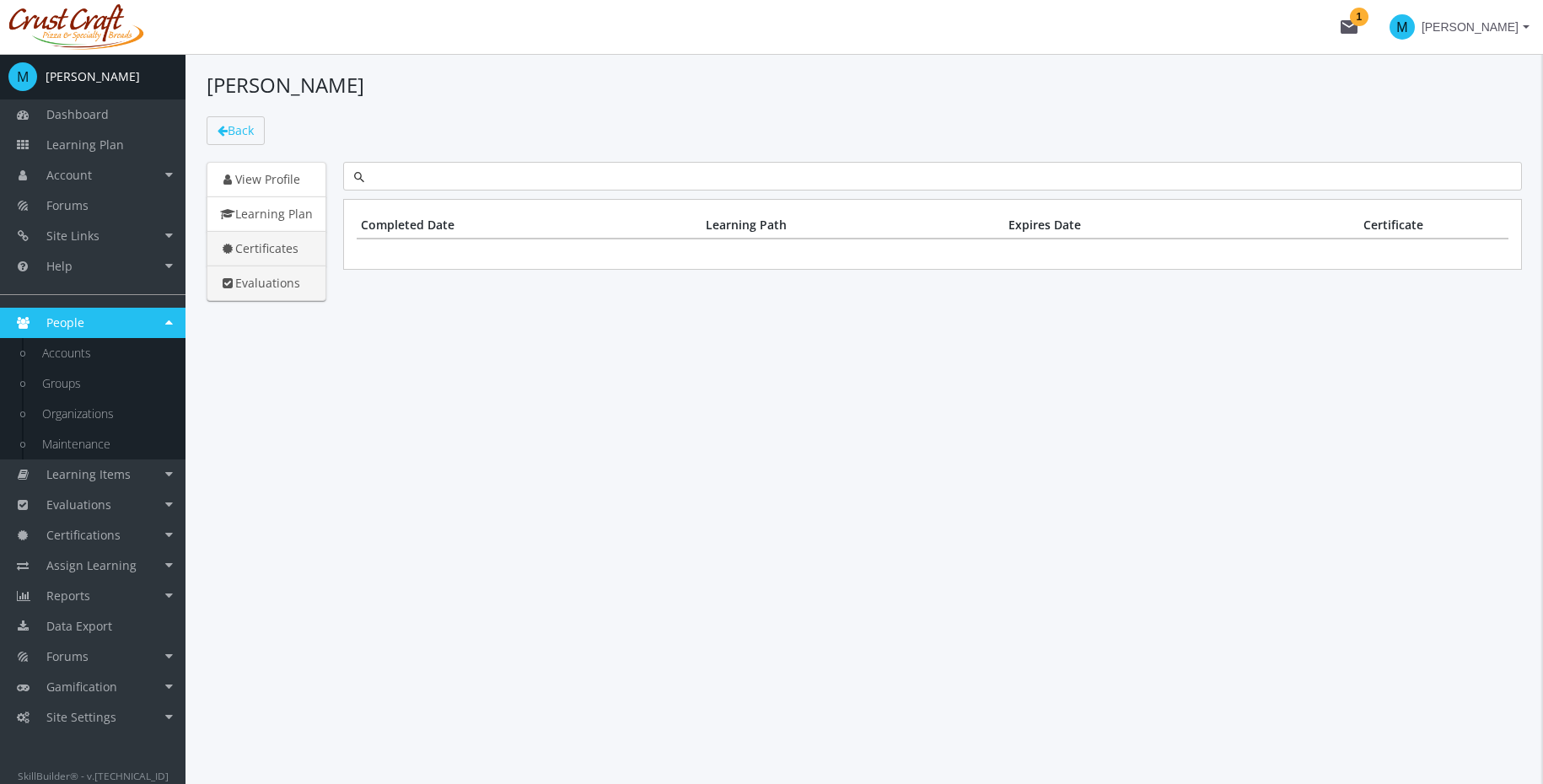
click at [274, 278] on link "Evaluations" at bounding box center [266, 283] width 120 height 36
click at [275, 247] on link "Certificates" at bounding box center [266, 249] width 120 height 36
click at [284, 219] on link "Learning Plan" at bounding box center [266, 214] width 120 height 36
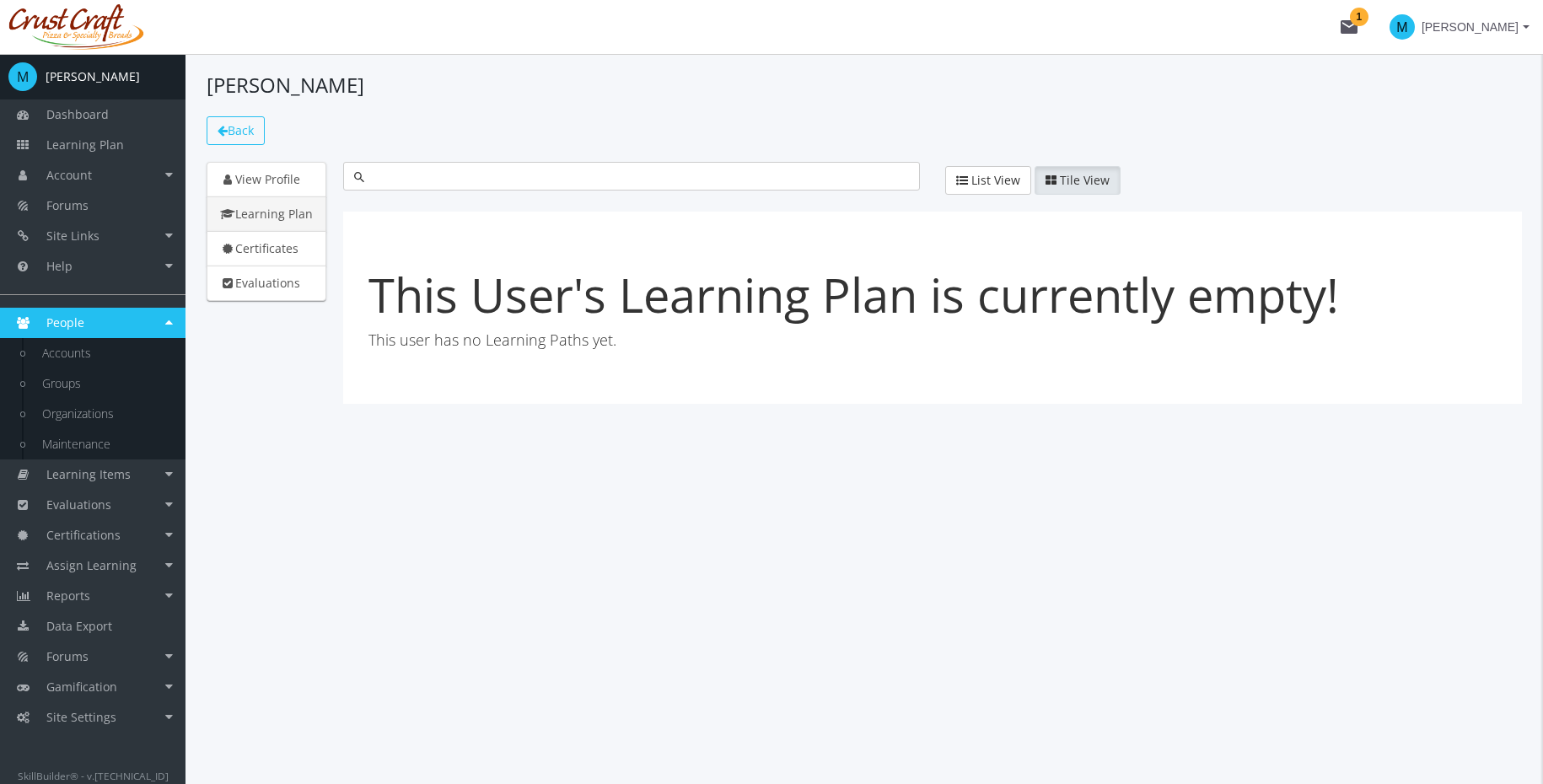
click at [254, 128] on span "Back" at bounding box center [240, 130] width 26 height 16
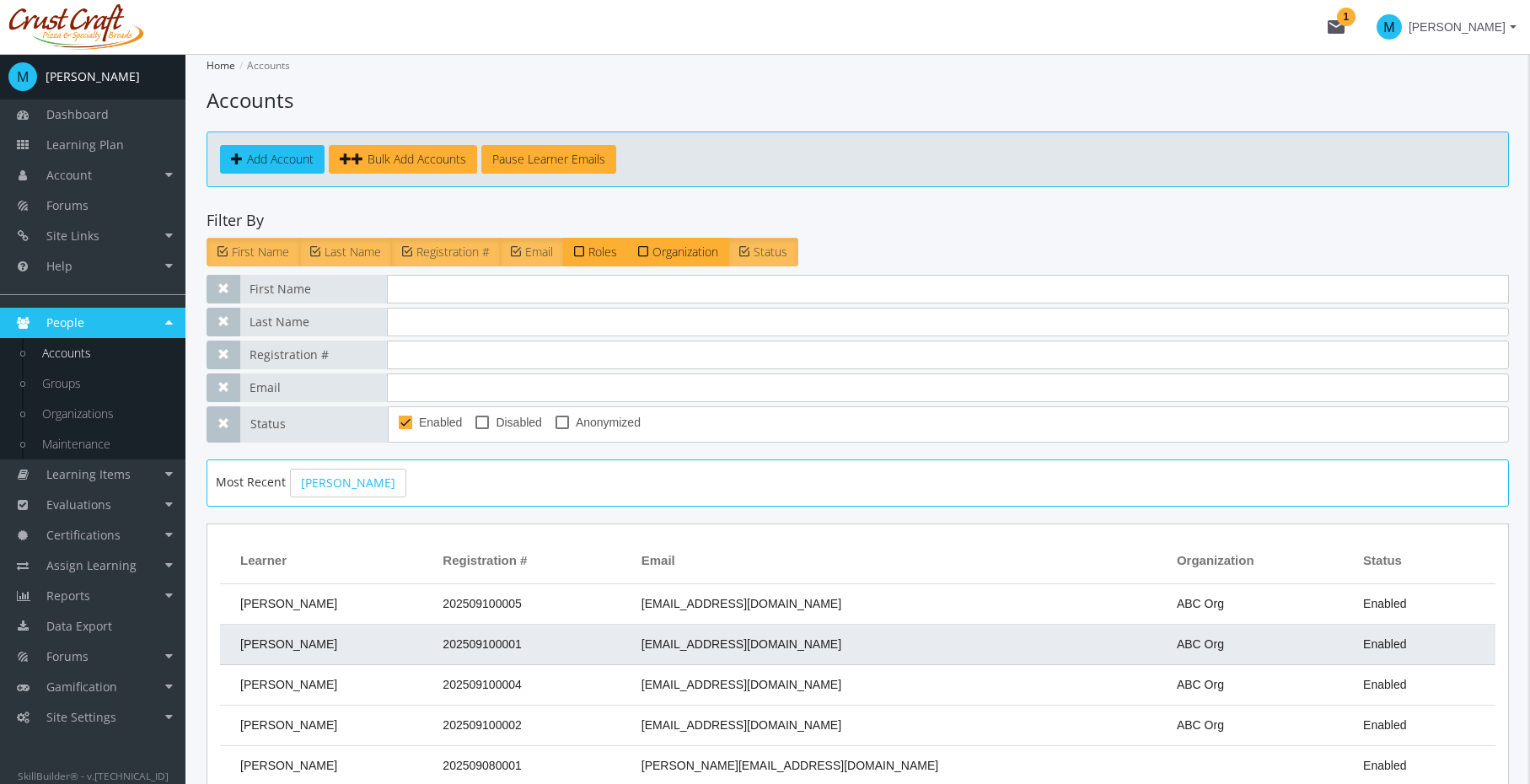
click at [615, 650] on td "202509100001" at bounding box center [533, 645] width 198 height 40
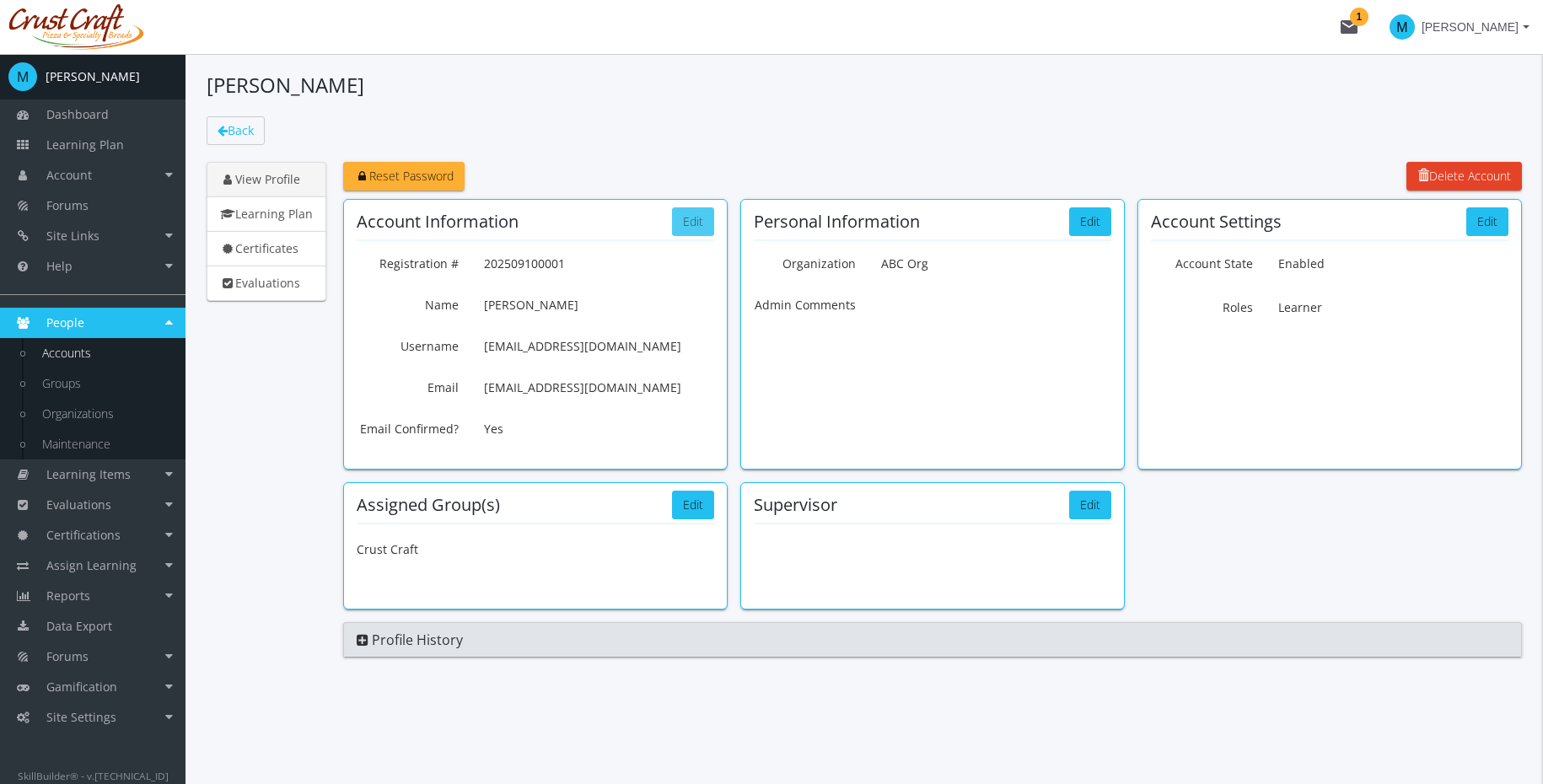
click at [689, 221] on button "Edit" at bounding box center [692, 221] width 42 height 29
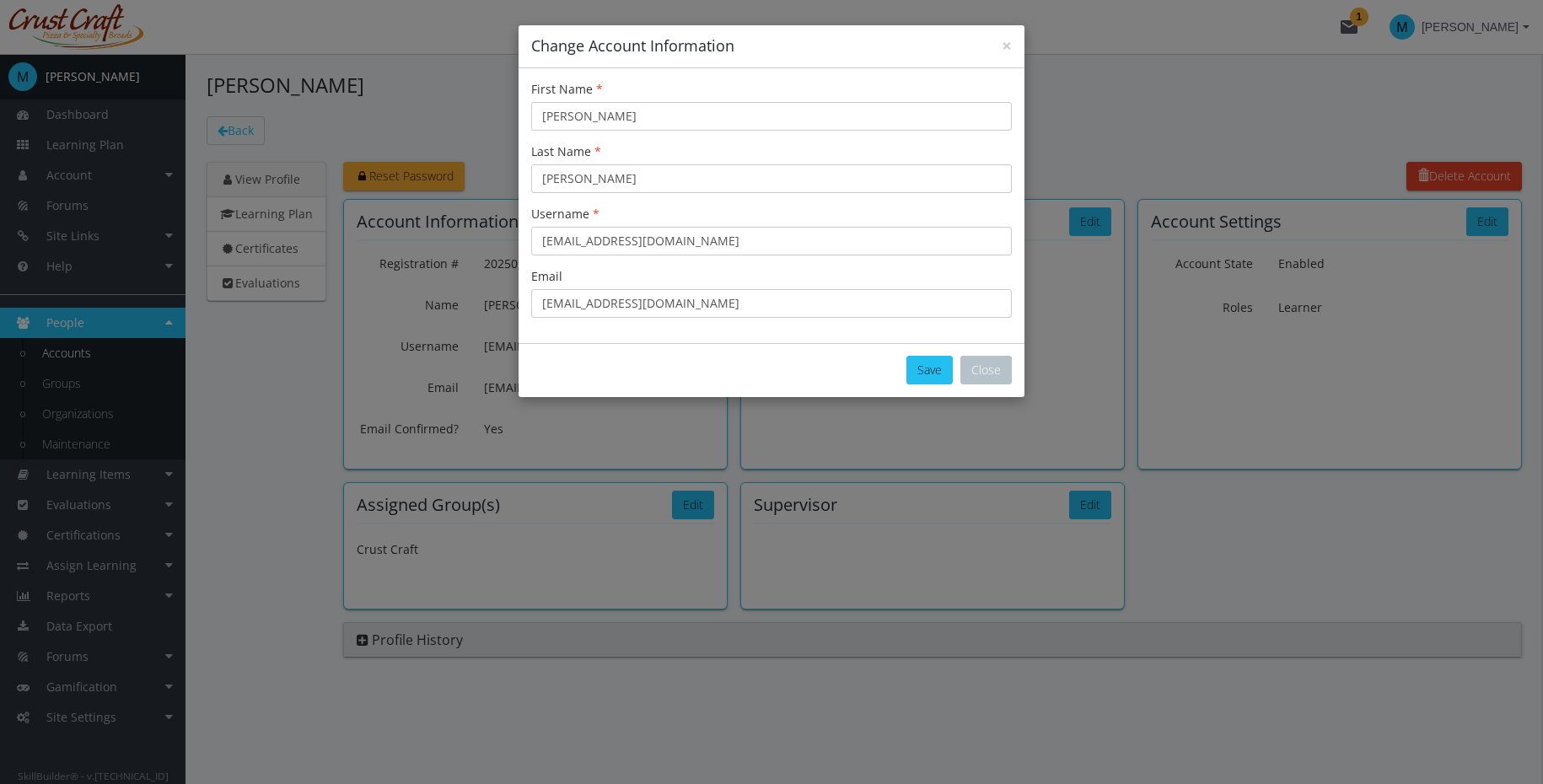
click at [1012, 373] on div "Save Close" at bounding box center [772, 370] width 505 height 54
click at [999, 373] on button "Close" at bounding box center [986, 370] width 52 height 29
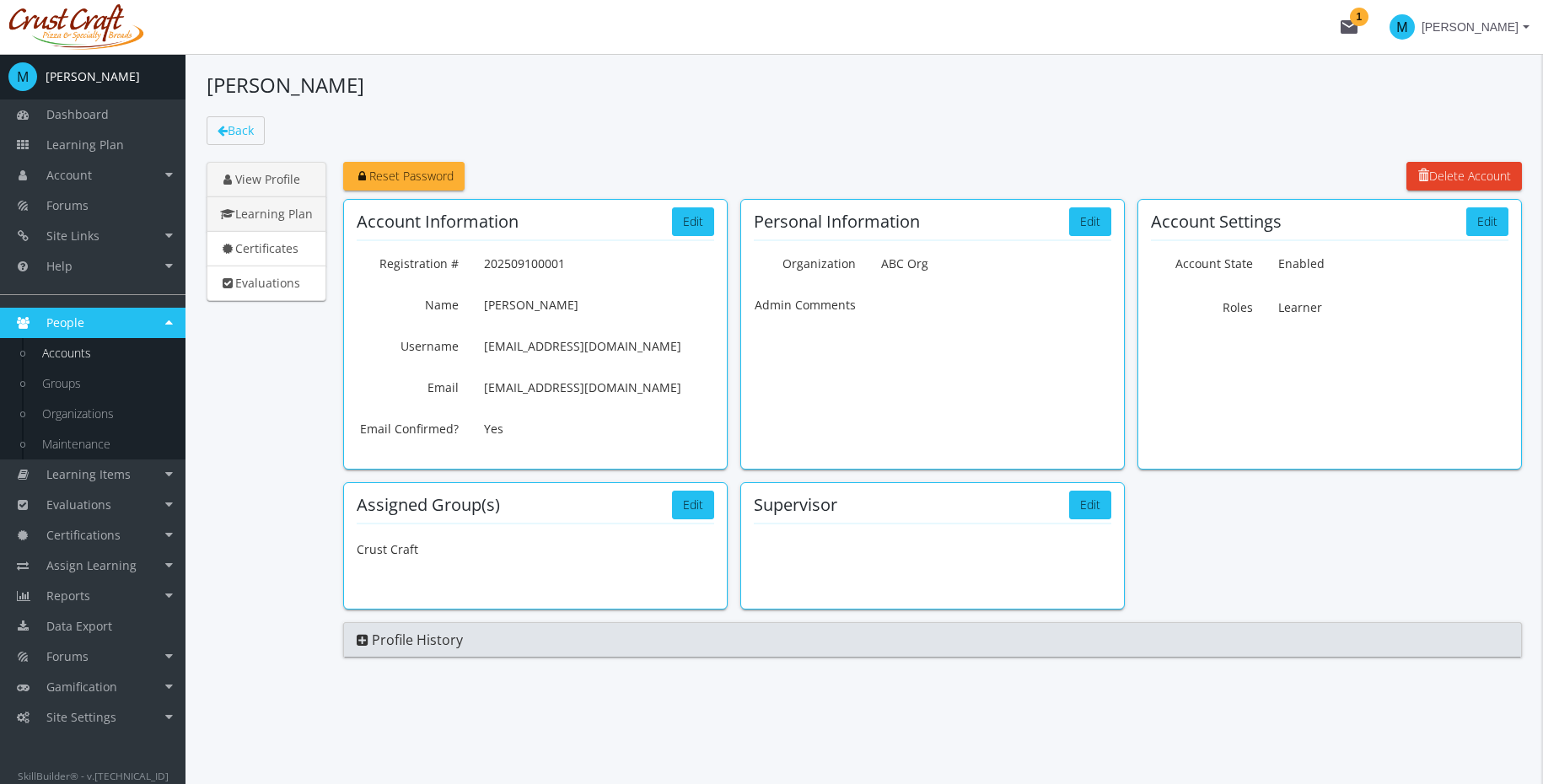
click at [294, 207] on link "Learning Plan" at bounding box center [266, 214] width 120 height 36
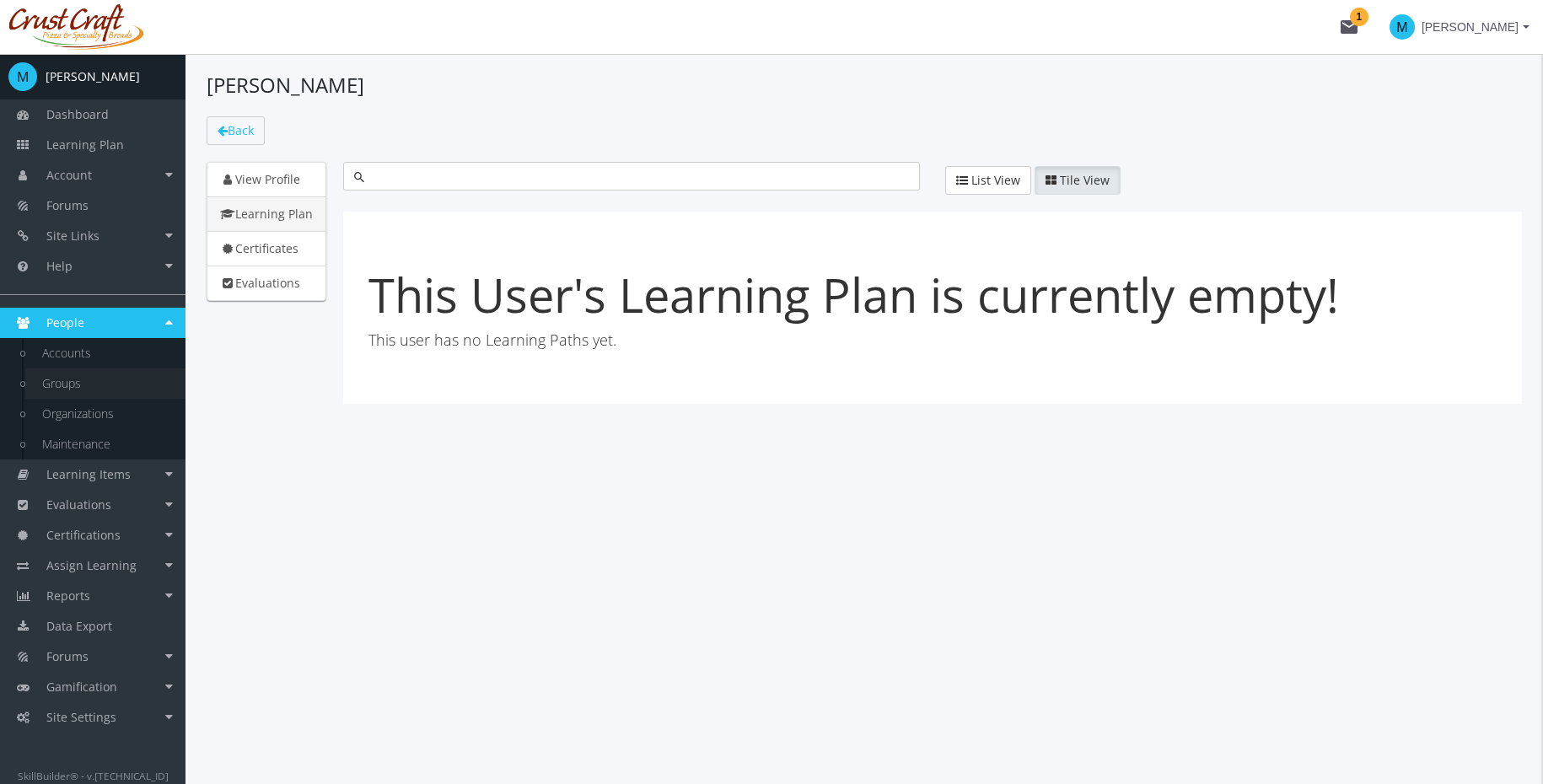
click at [68, 383] on link "Groups" at bounding box center [104, 384] width 160 height 30
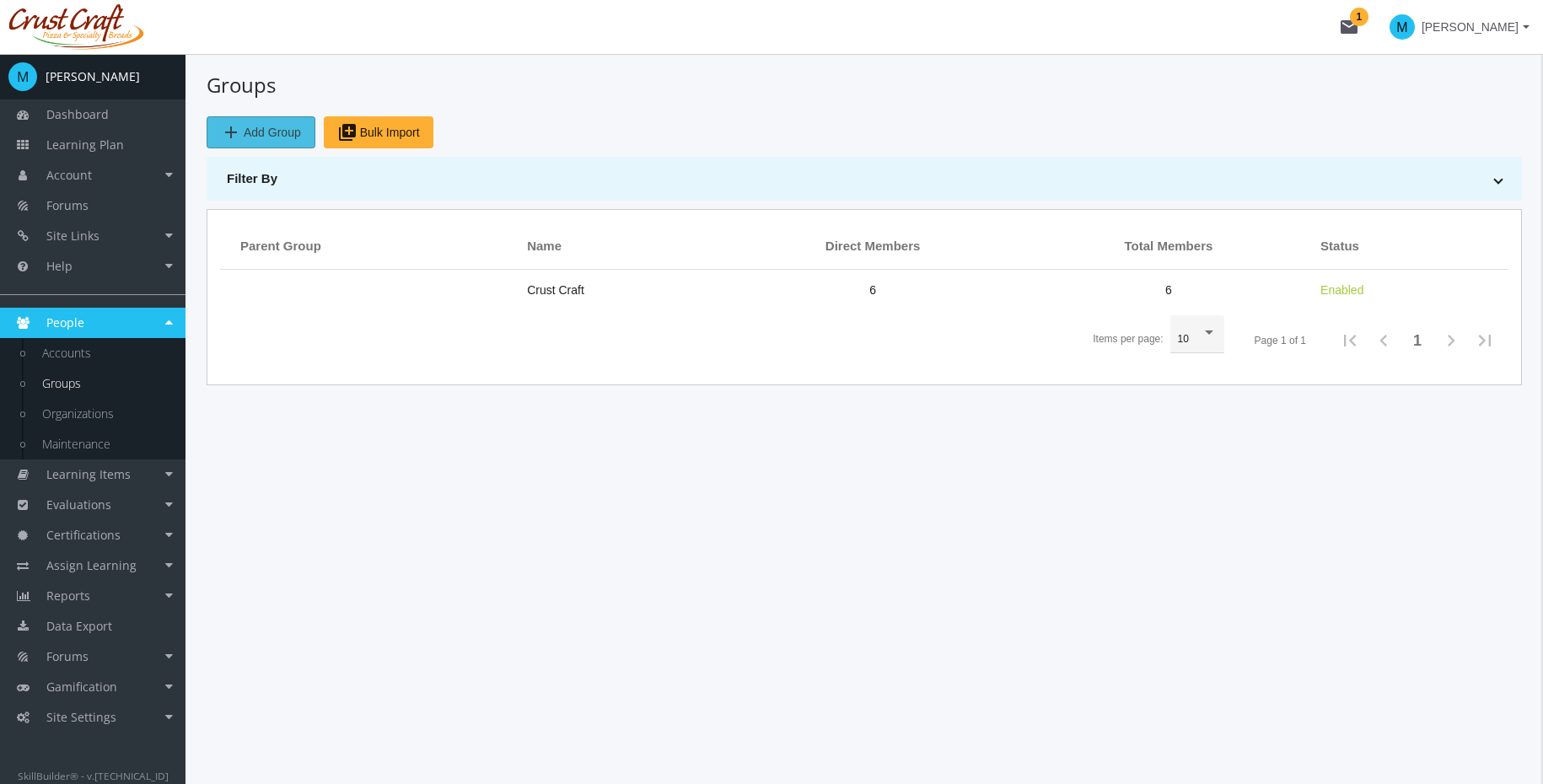
click at [264, 133] on span "add Add Group" at bounding box center [261, 132] width 80 height 30
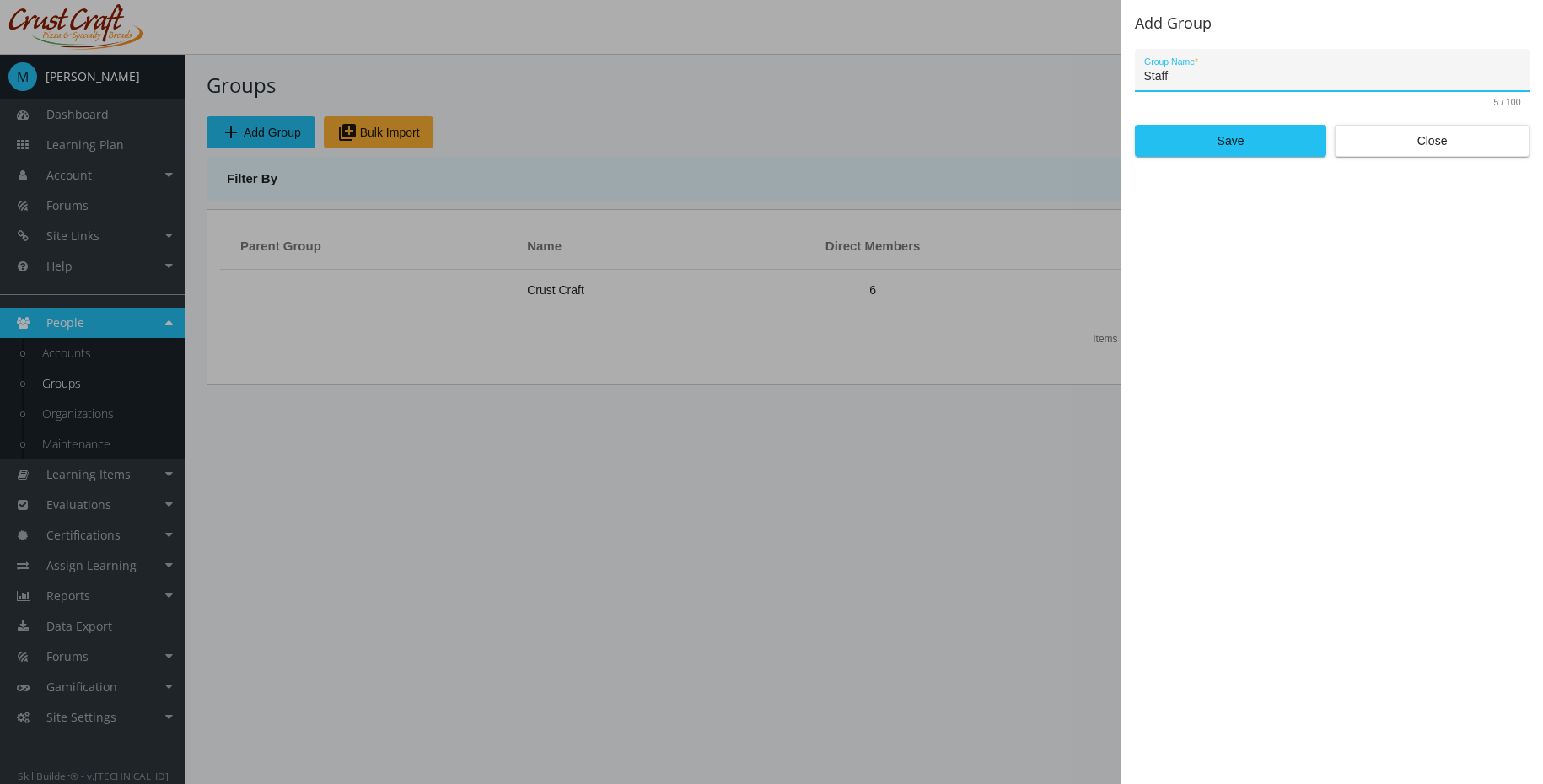
type input "Staff"
click at [998, 111] on div at bounding box center [772, 392] width 1543 height 784
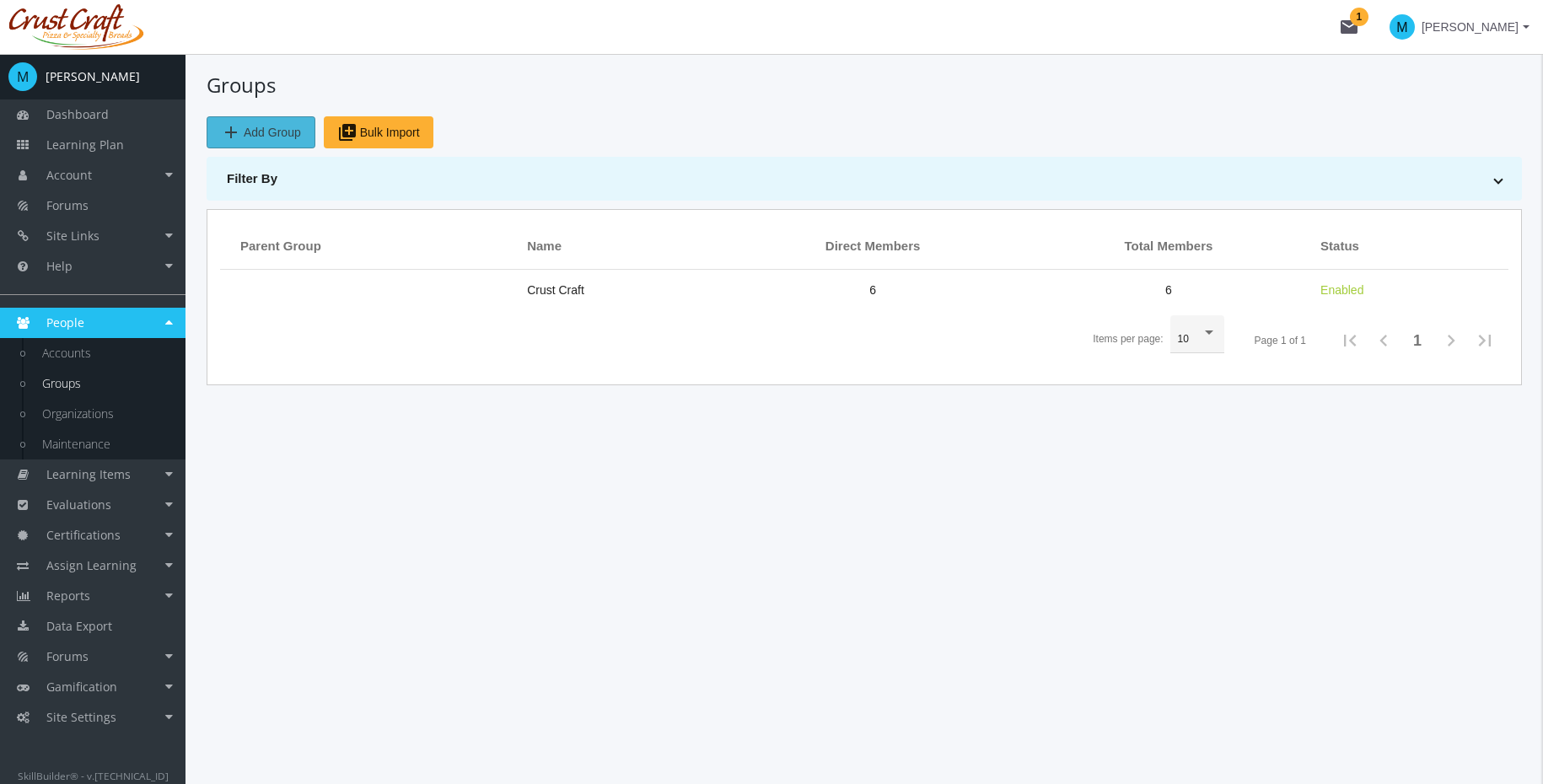
click at [270, 138] on span "add Add Group" at bounding box center [261, 132] width 80 height 30
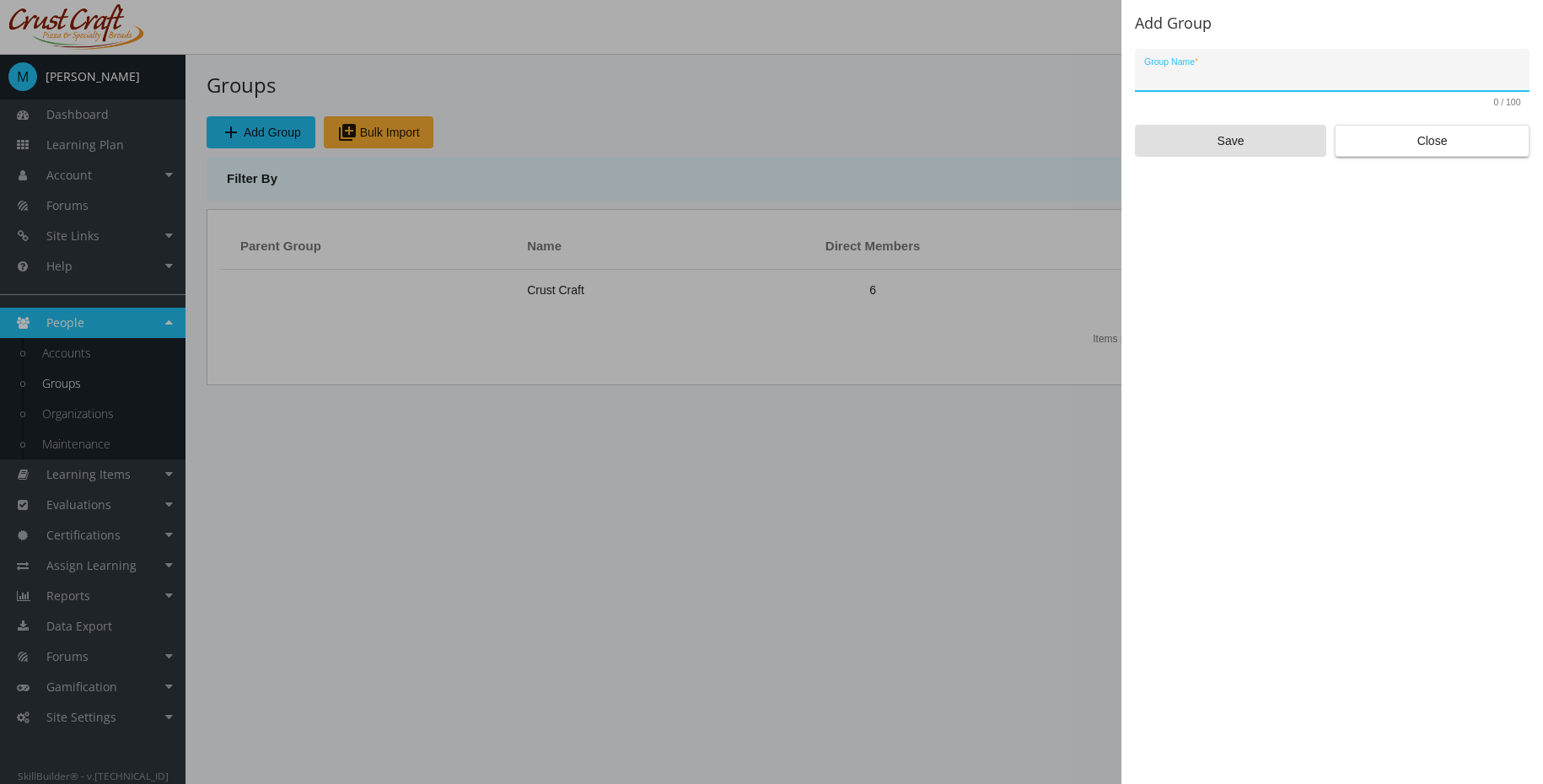
click at [1255, 82] on input "Group Name *" at bounding box center [1332, 76] width 377 height 13
type input "tng"
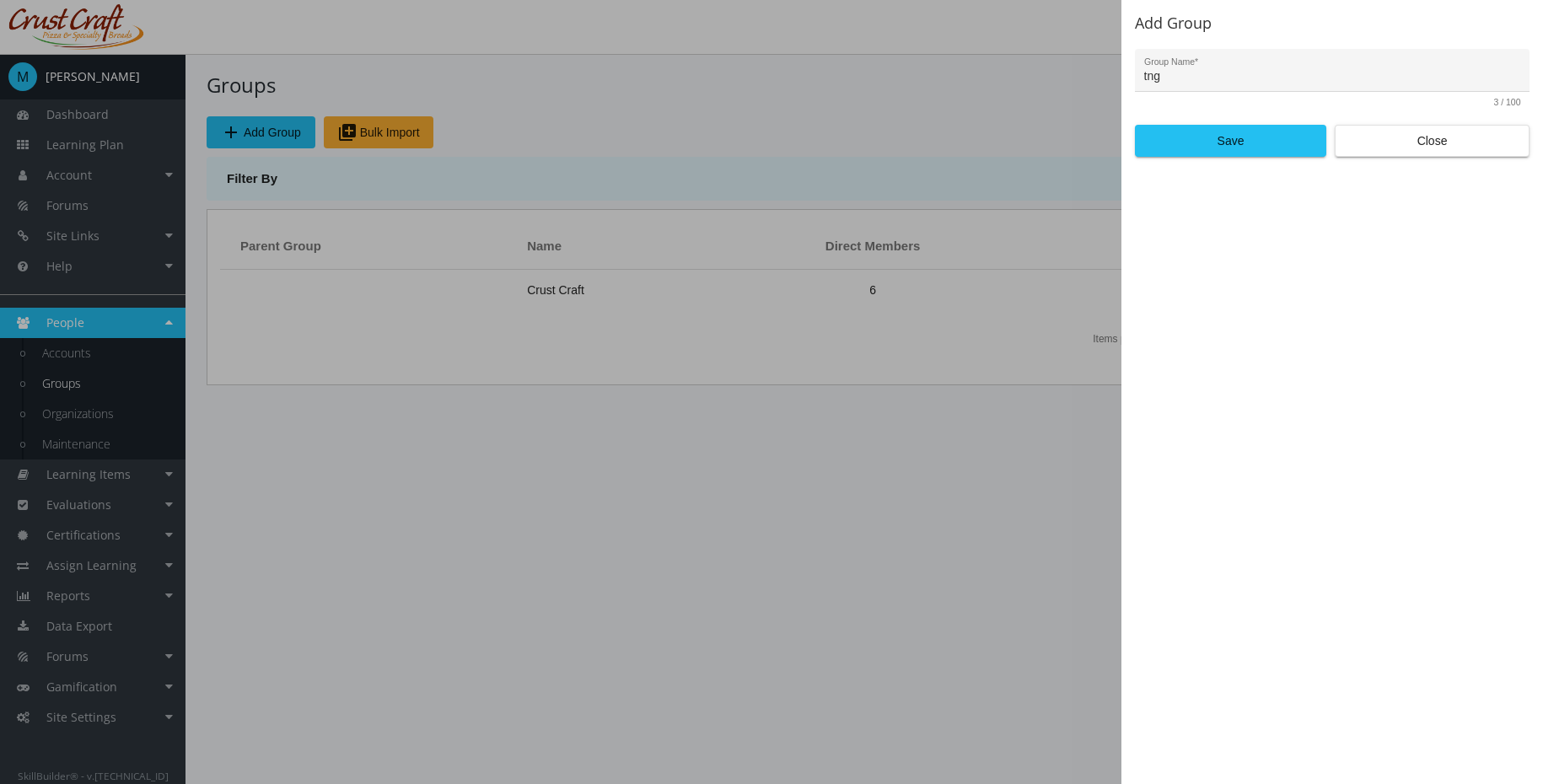
click at [1247, 123] on form "tng Group Name * 3 / 100 Save Close" at bounding box center [1332, 103] width 395 height 108
click at [1249, 127] on span "Save" at bounding box center [1230, 141] width 163 height 30
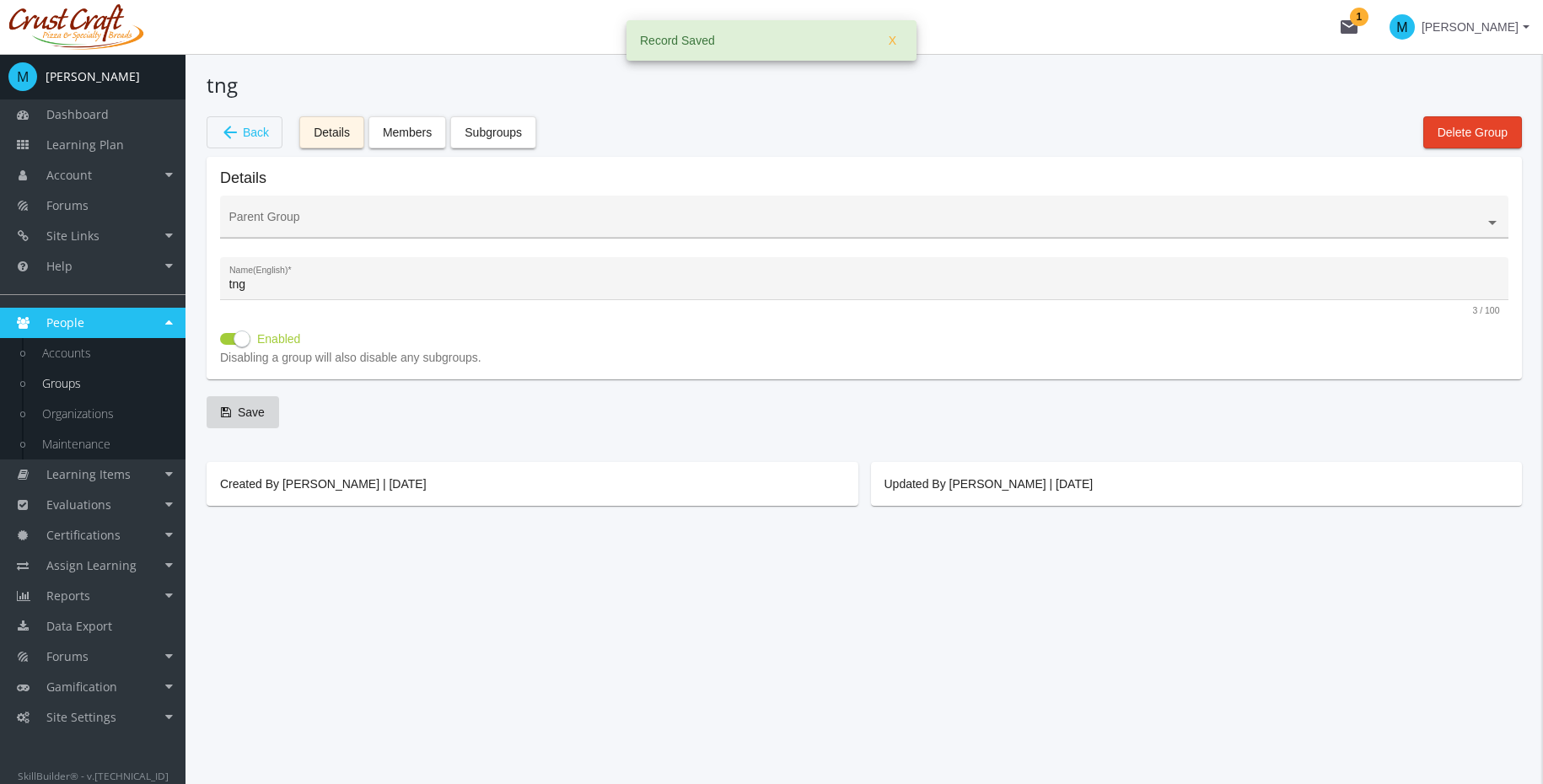
click at [887, 213] on div "Parent Group" at bounding box center [864, 221] width 1271 height 35
click at [884, 219] on input "text" at bounding box center [864, 223] width 1271 height 13
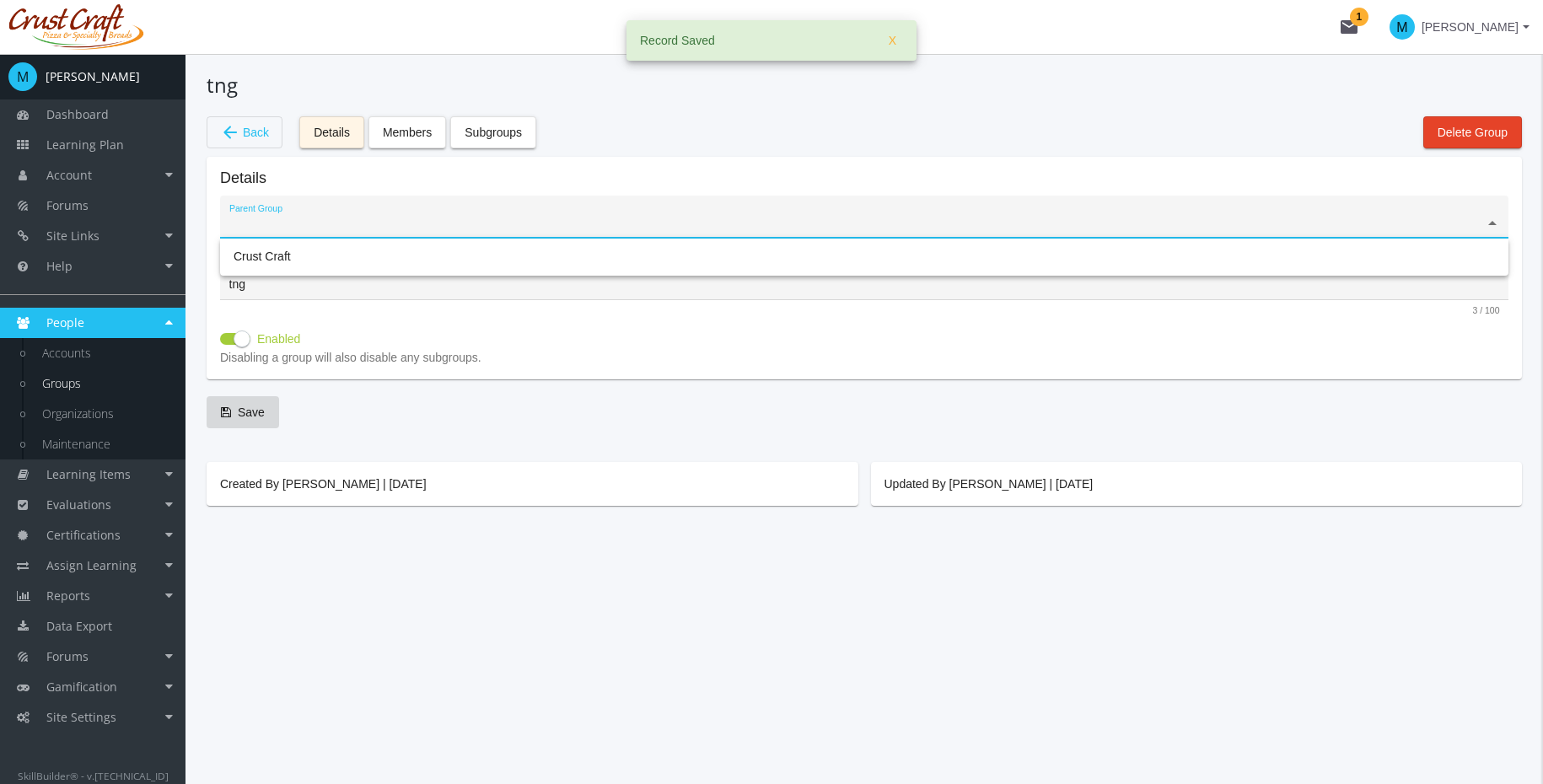
click at [884, 219] on input "text" at bounding box center [864, 223] width 1271 height 13
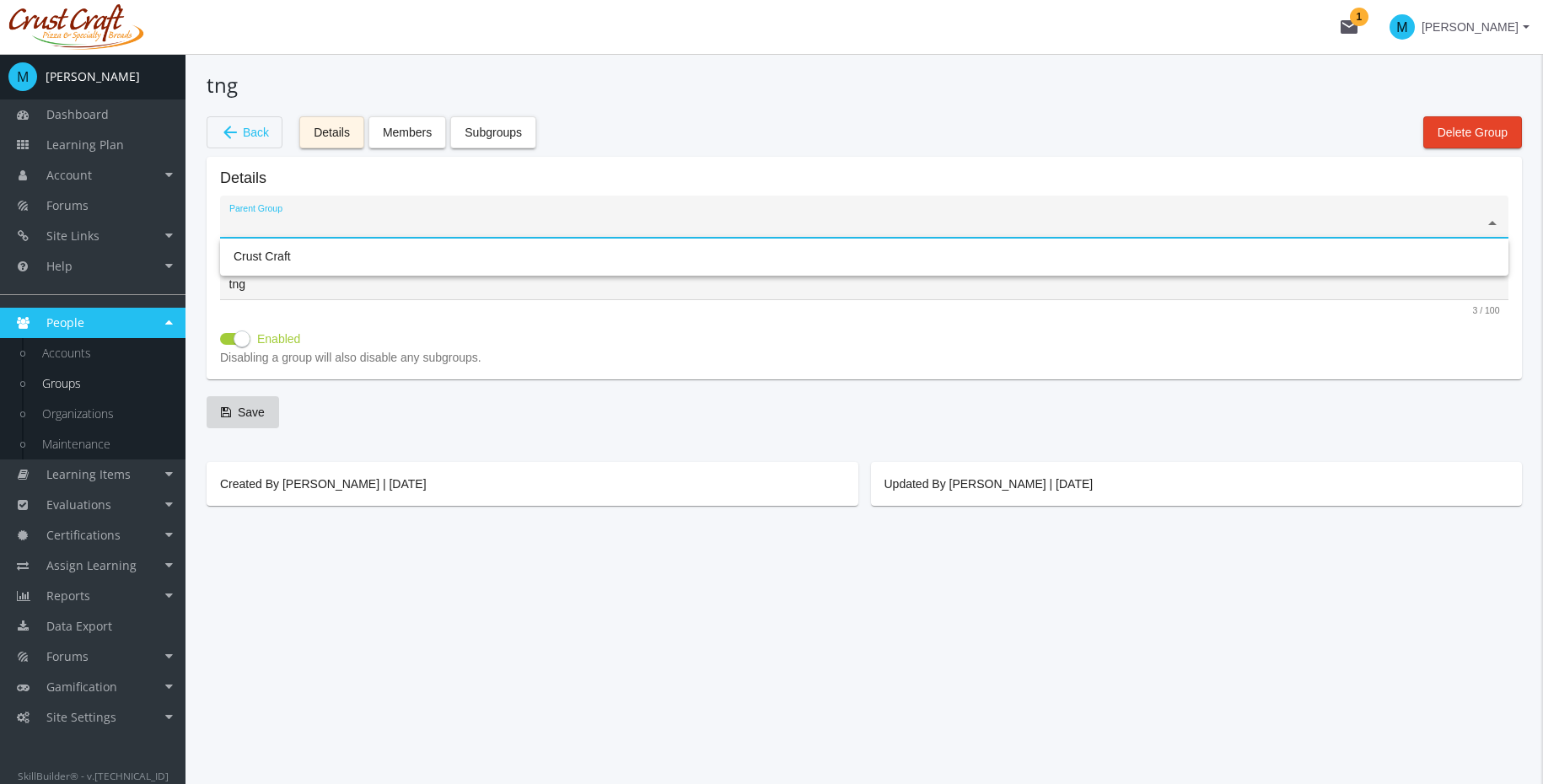
click at [957, 149] on app-edit "tng arrow_back Back Details Members Subgroups Delete Group Details Parent Group…" at bounding box center [863, 288] width 1315 height 435
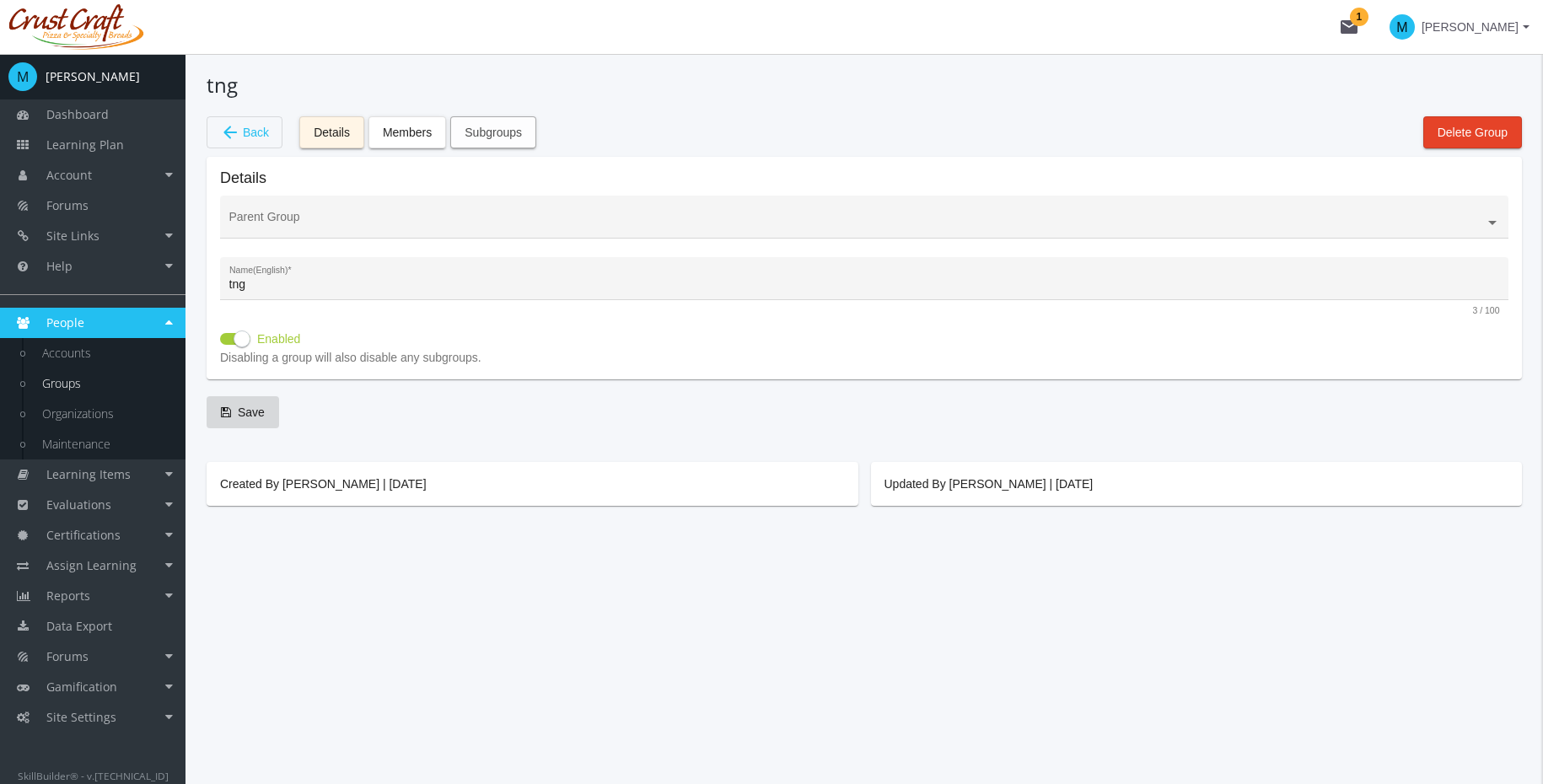
click at [521, 133] on span "Subgroups" at bounding box center [493, 132] width 57 height 30
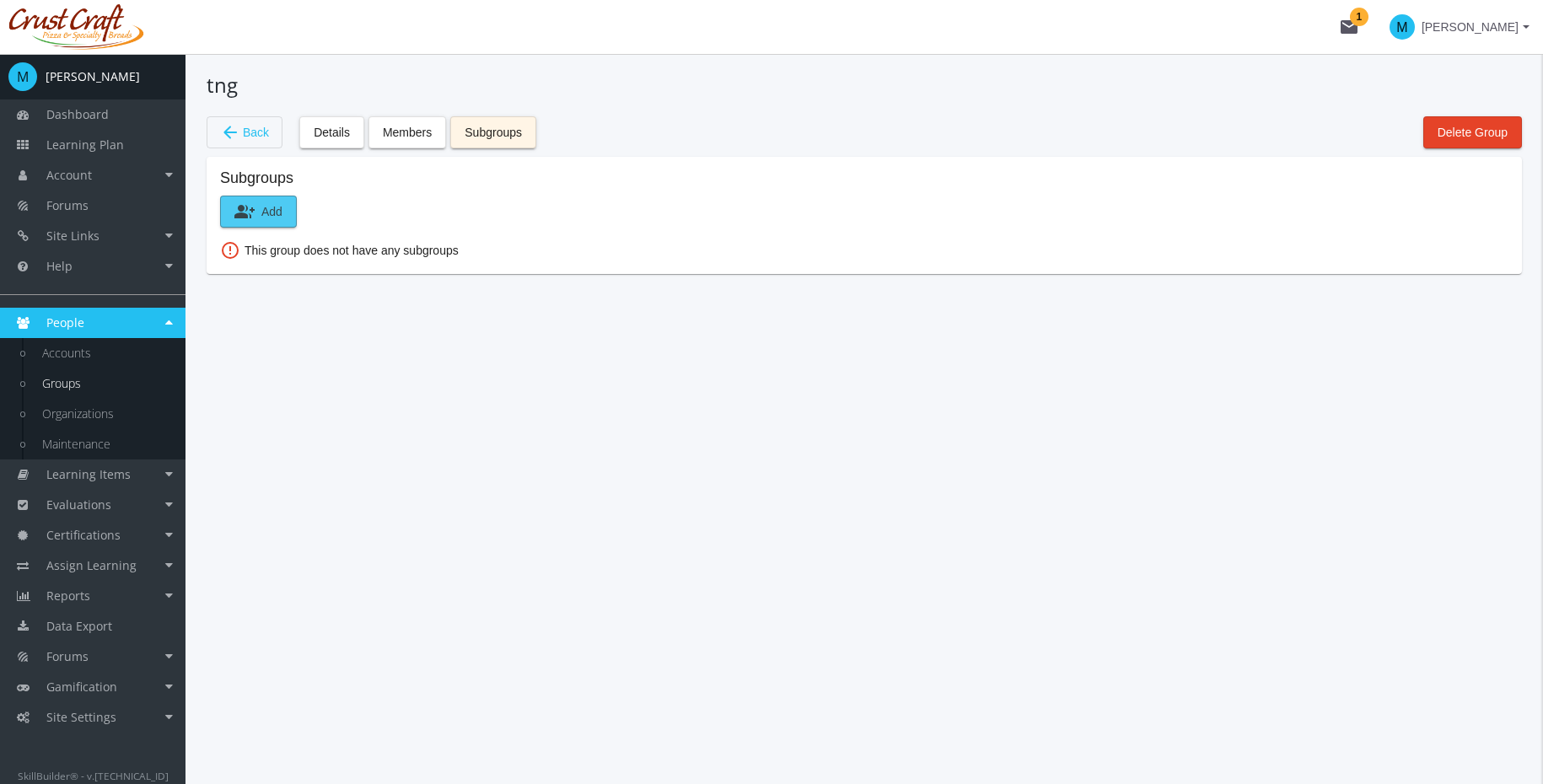
click at [286, 196] on button "group_add Add" at bounding box center [258, 212] width 77 height 32
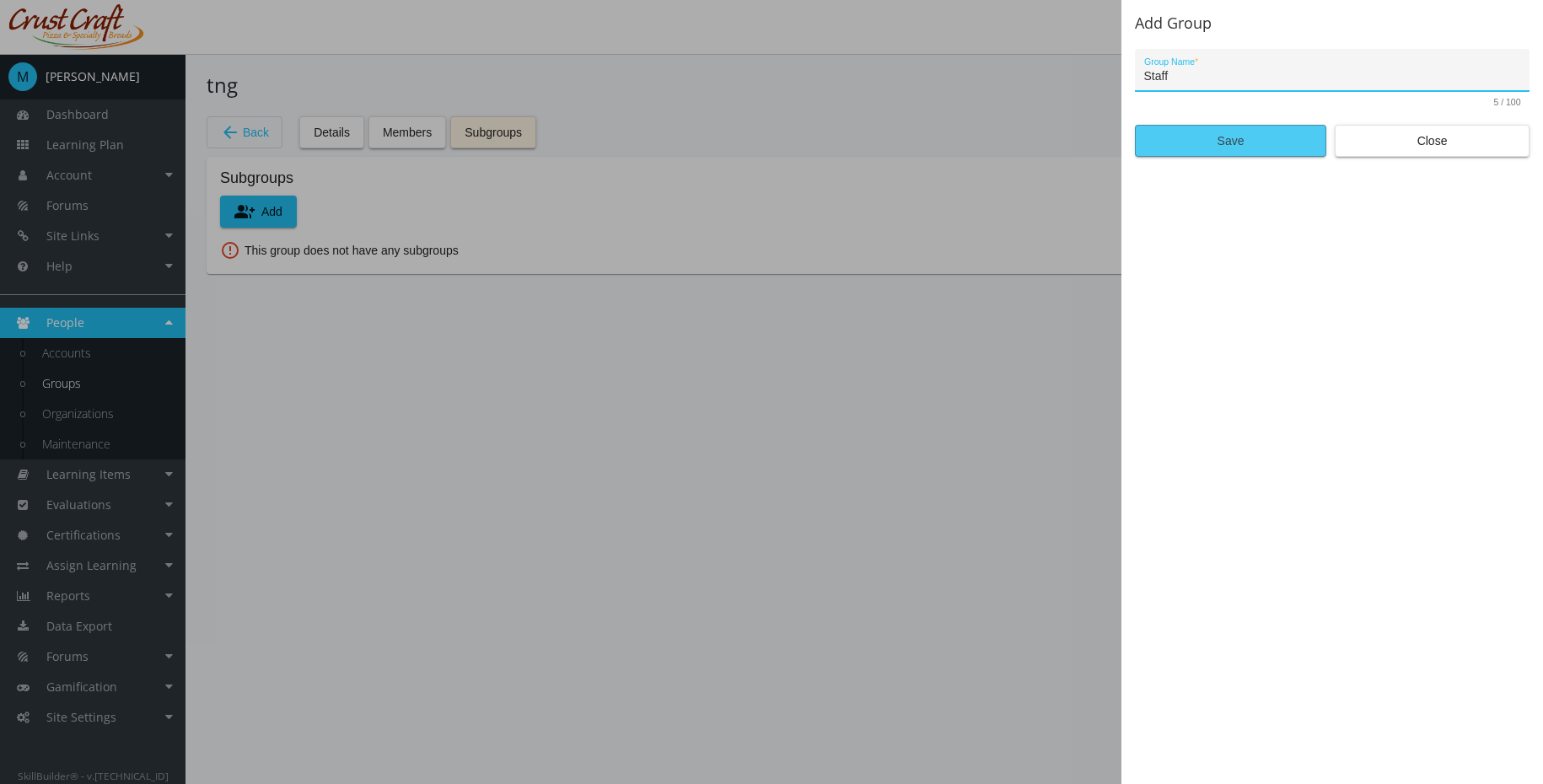
type input "Staff"
click at [1257, 147] on span "Save" at bounding box center [1230, 141] width 163 height 30
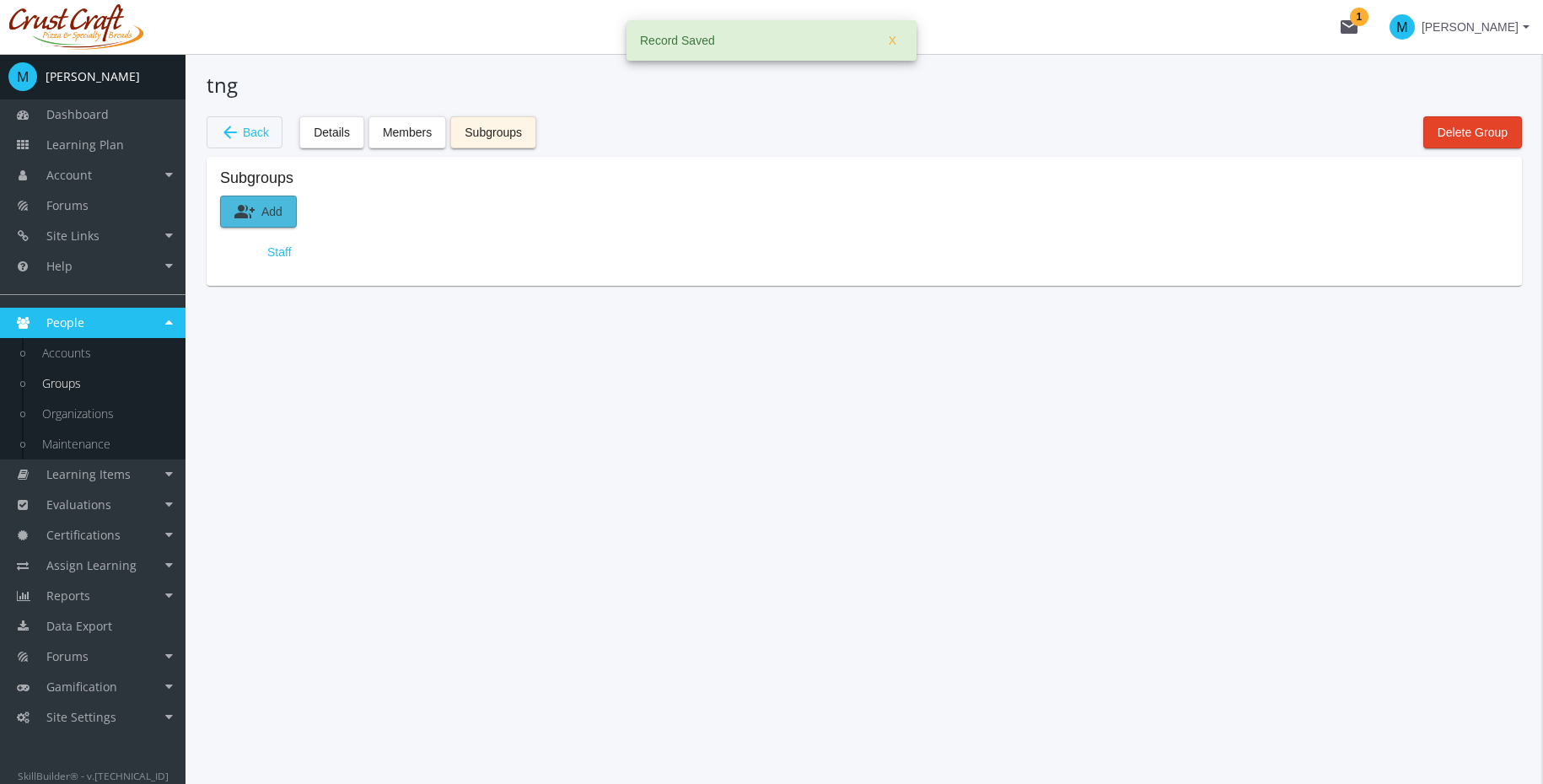
click at [281, 211] on span "group_add Add" at bounding box center [258, 212] width 48 height 30
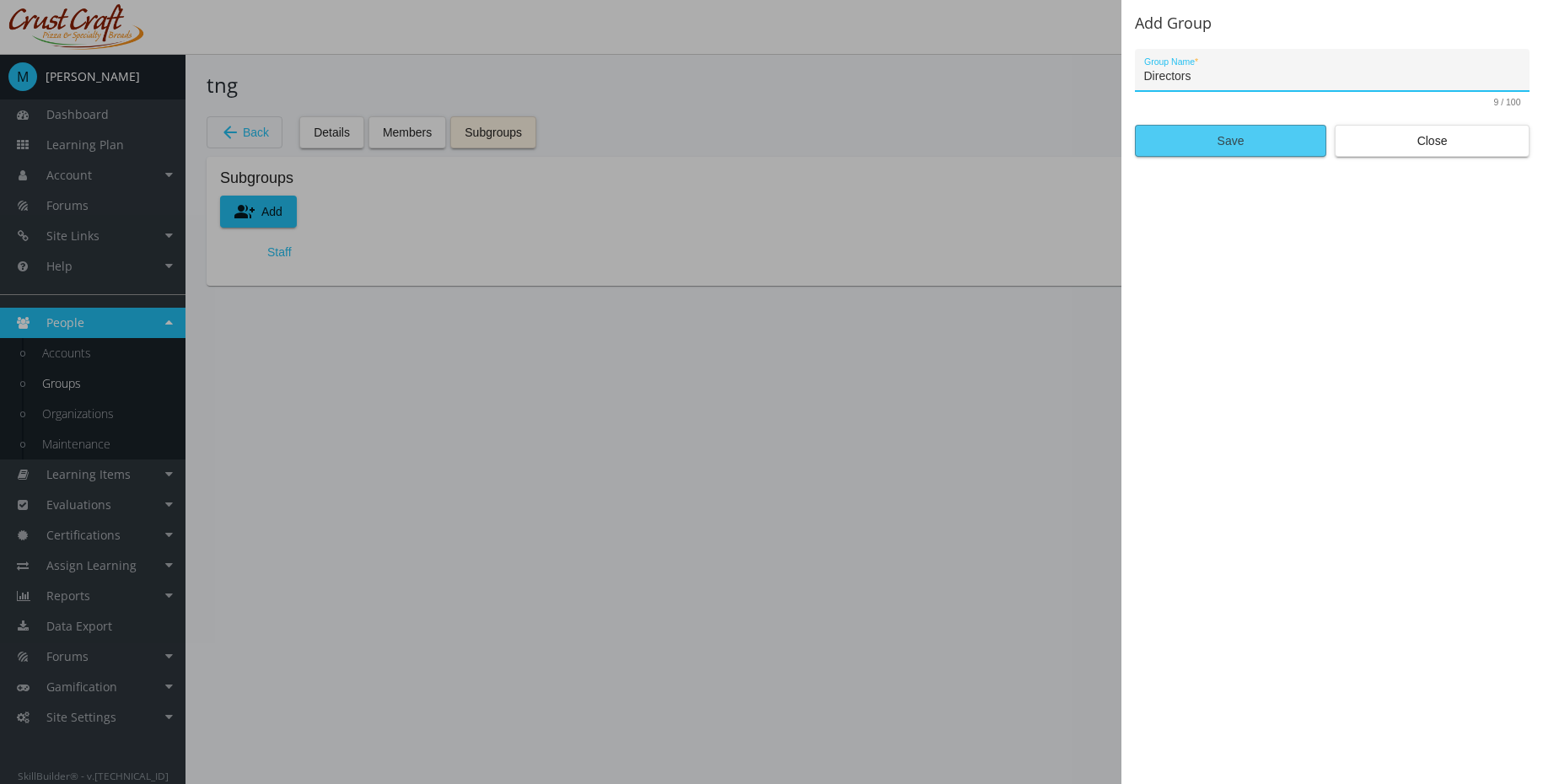
type input "Directors"
click at [1253, 131] on span "Save" at bounding box center [1230, 141] width 163 height 30
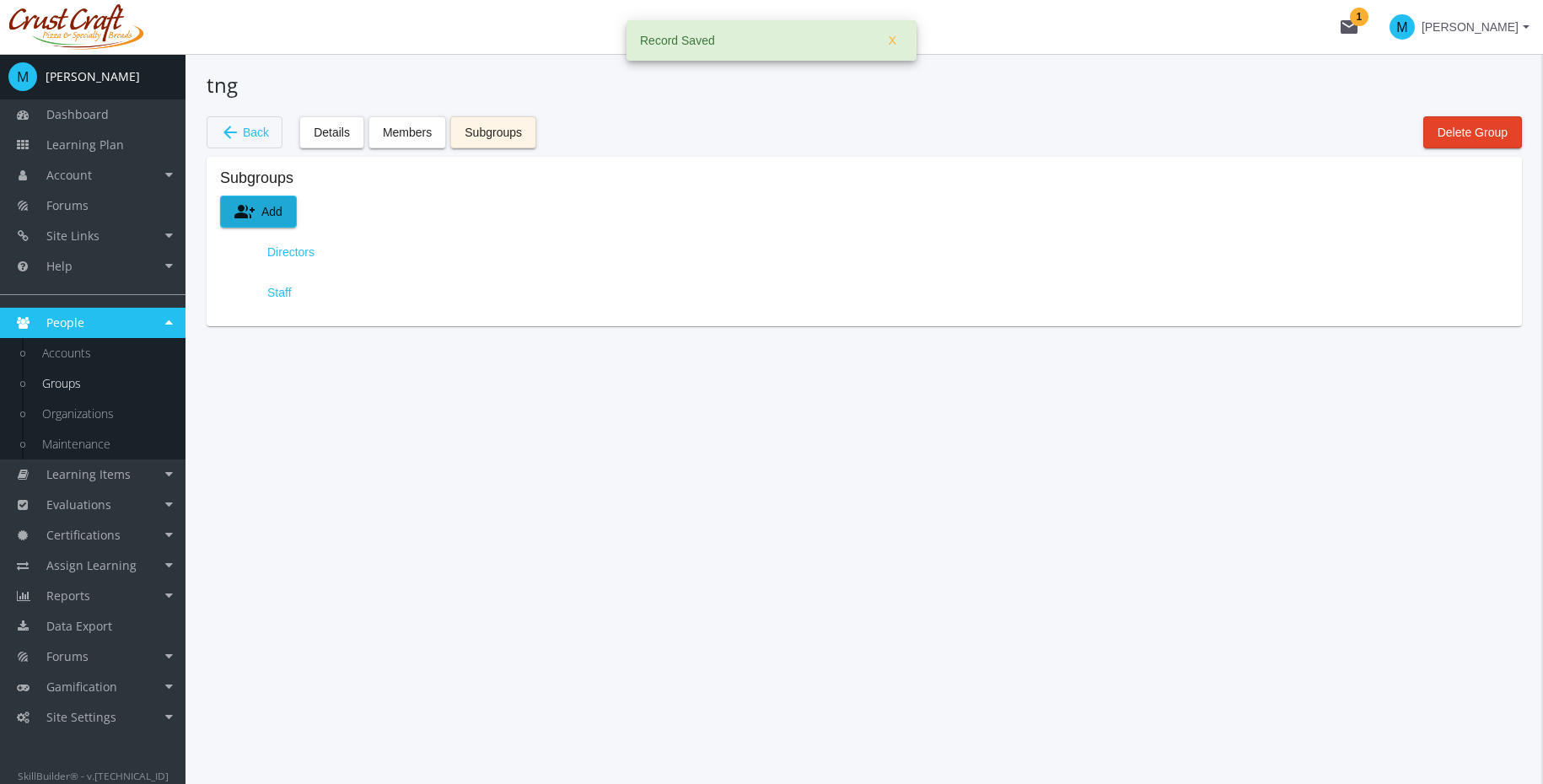
click at [269, 128] on span "arrow_back Back" at bounding box center [244, 132] width 49 height 29
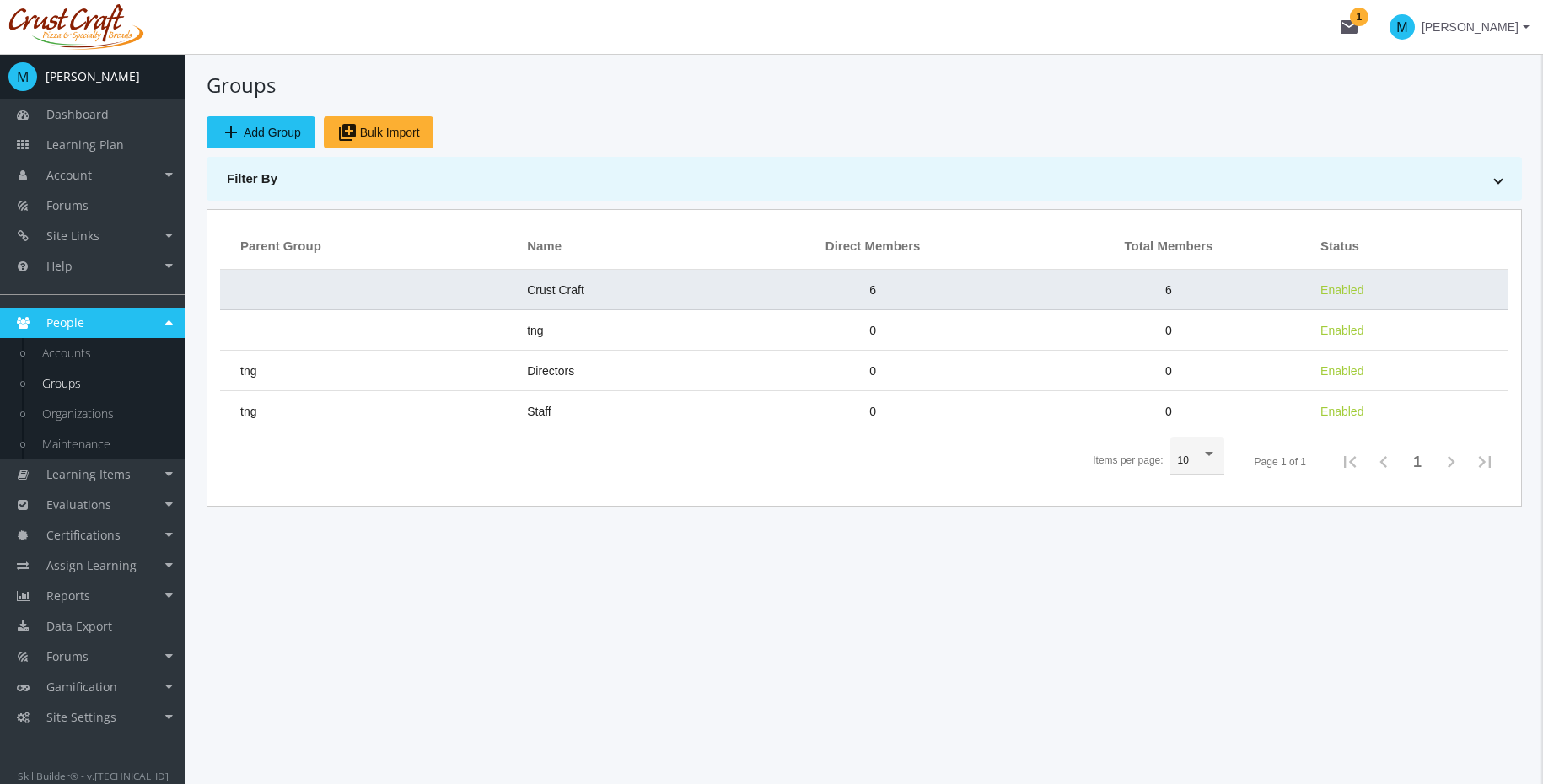
click at [1120, 280] on td "6" at bounding box center [1168, 289] width 287 height 40
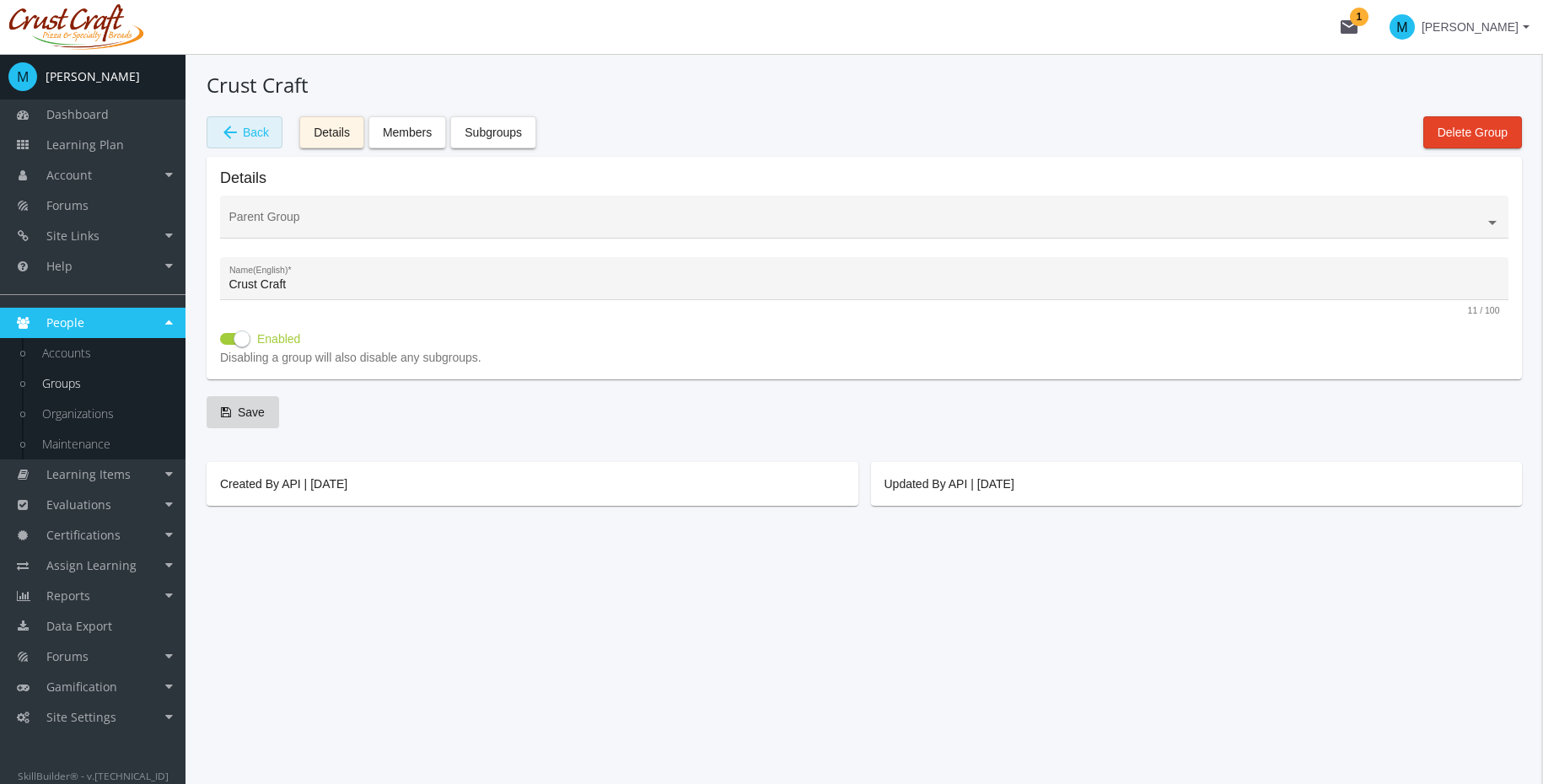
click at [234, 134] on mat-icon "arrow_back" at bounding box center [229, 132] width 21 height 21
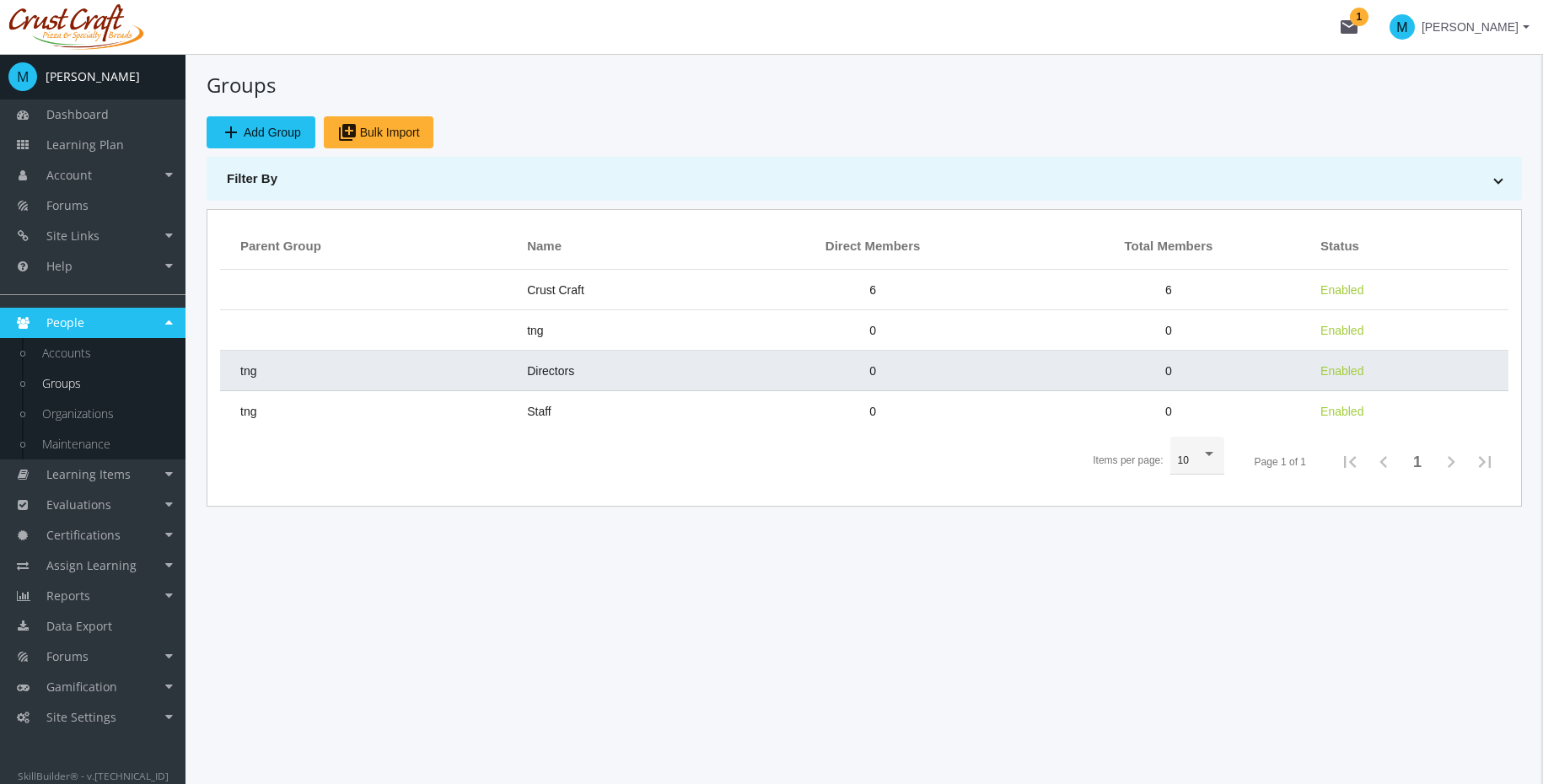
click at [840, 373] on td "0" at bounding box center [872, 371] width 305 height 40
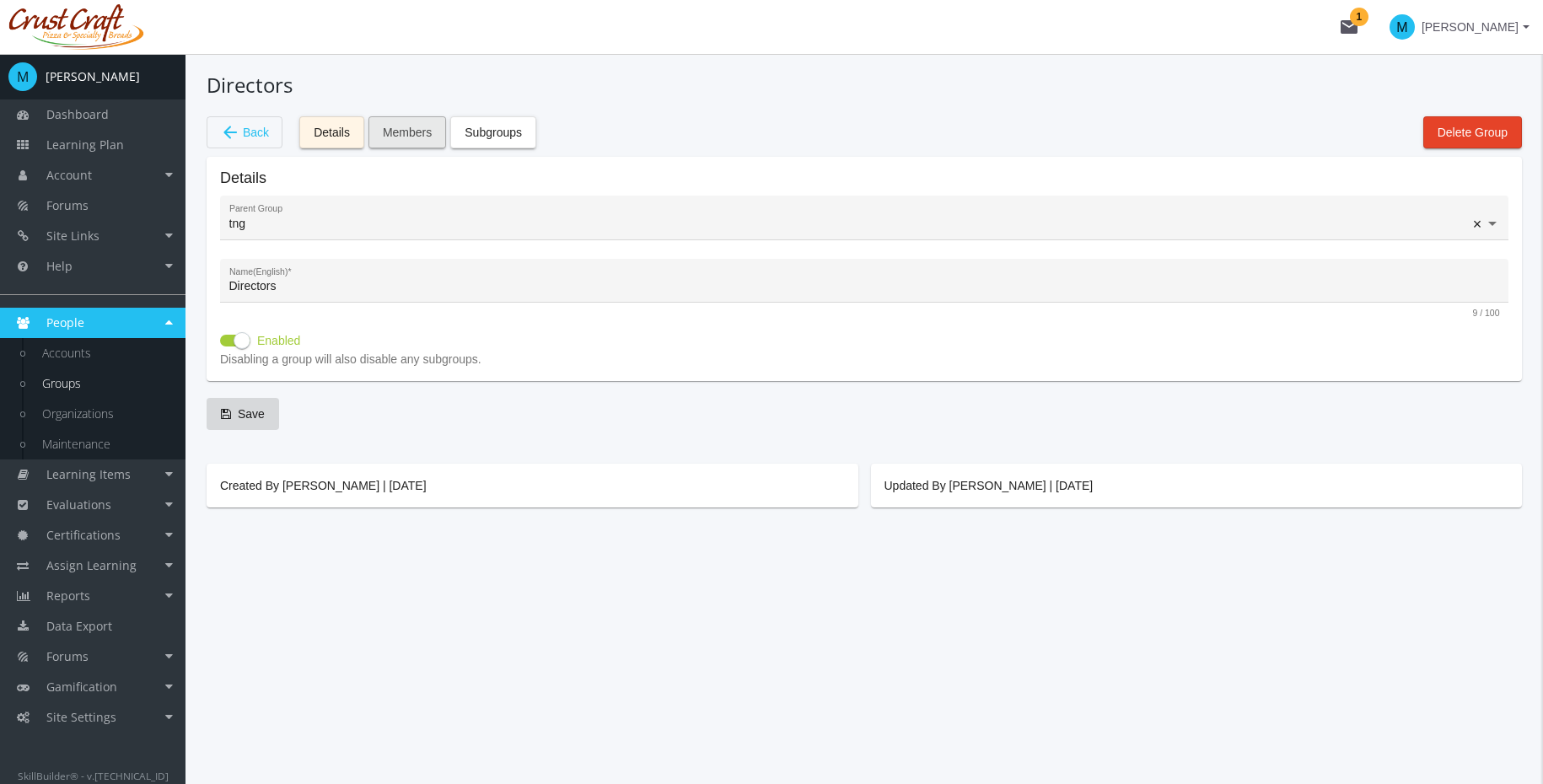
click at [393, 135] on span "Members" at bounding box center [407, 132] width 49 height 30
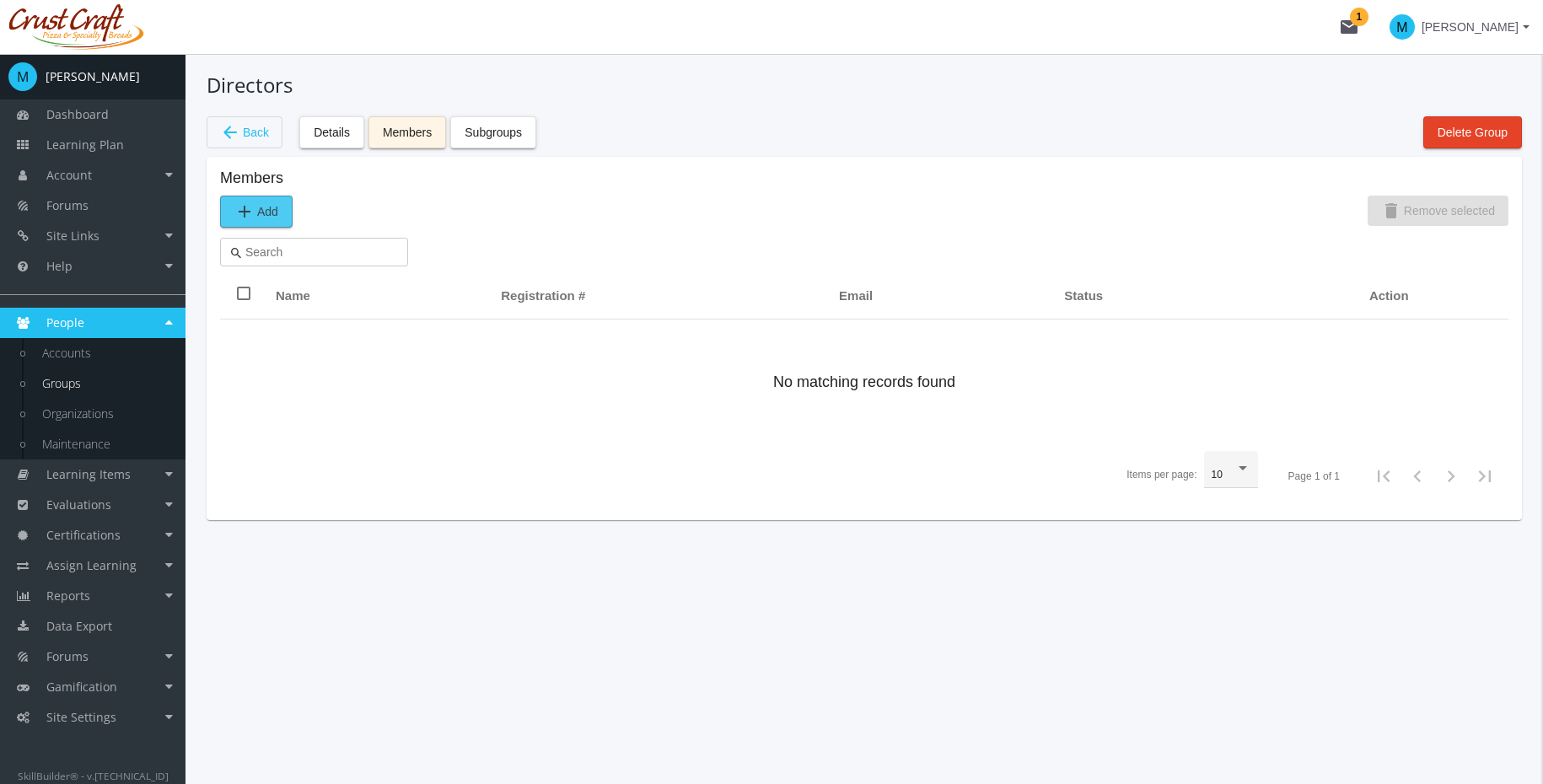
click at [271, 205] on button "add Add" at bounding box center [255, 212] width 72 height 32
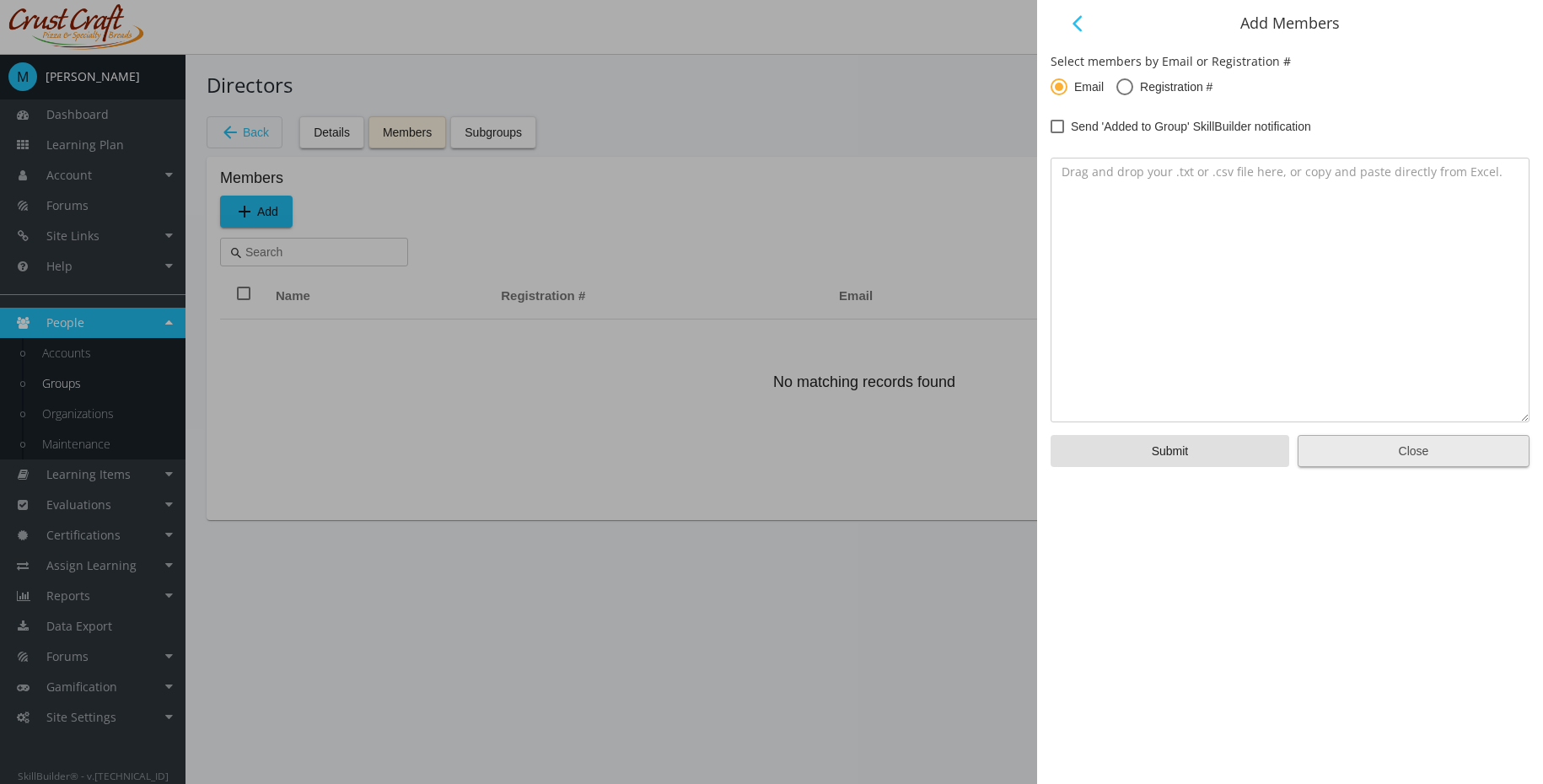
click at [1393, 461] on span "Close" at bounding box center [1414, 451] width 204 height 30
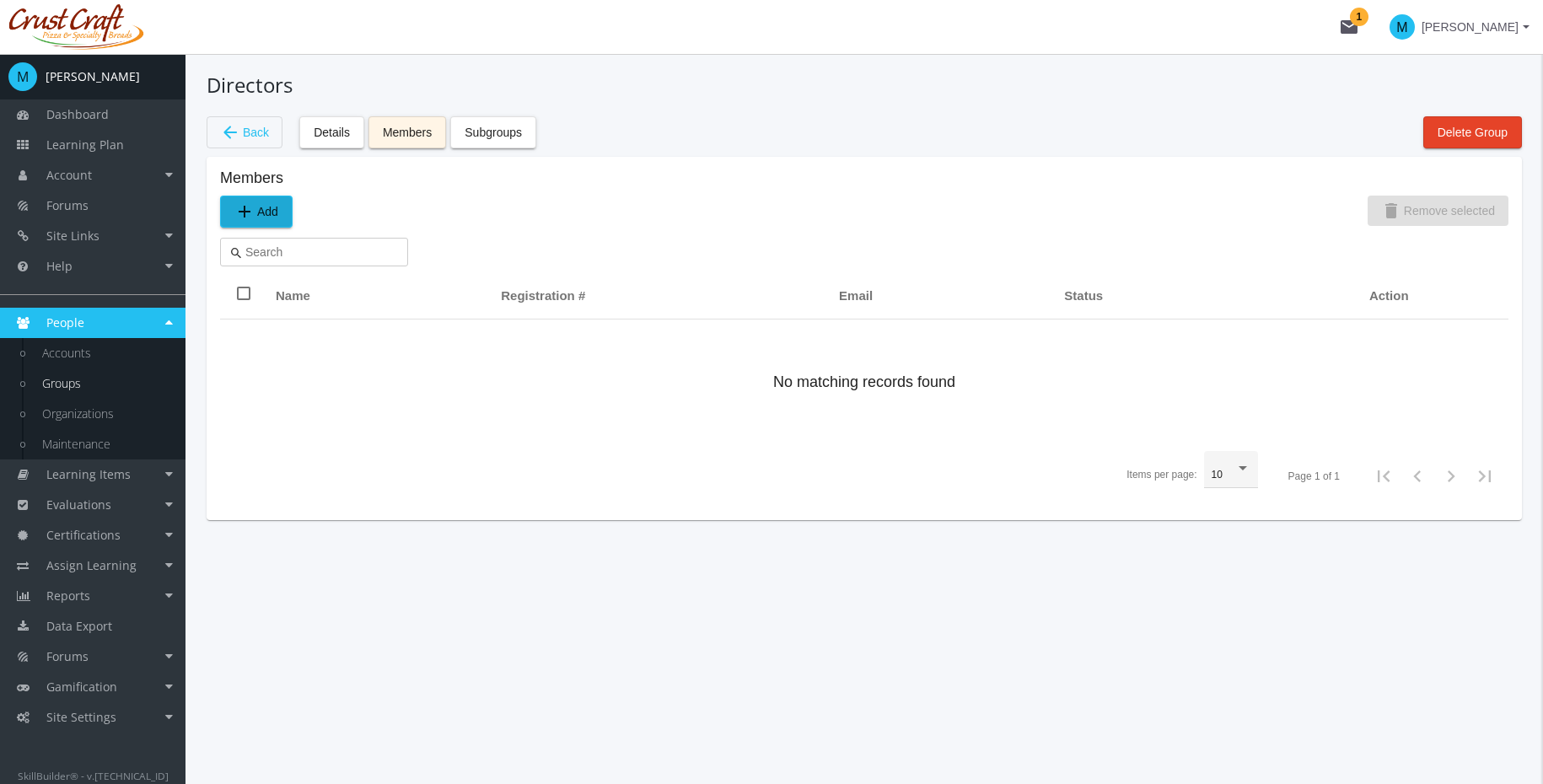
click at [275, 133] on button "arrow_back Back" at bounding box center [244, 132] width 76 height 32
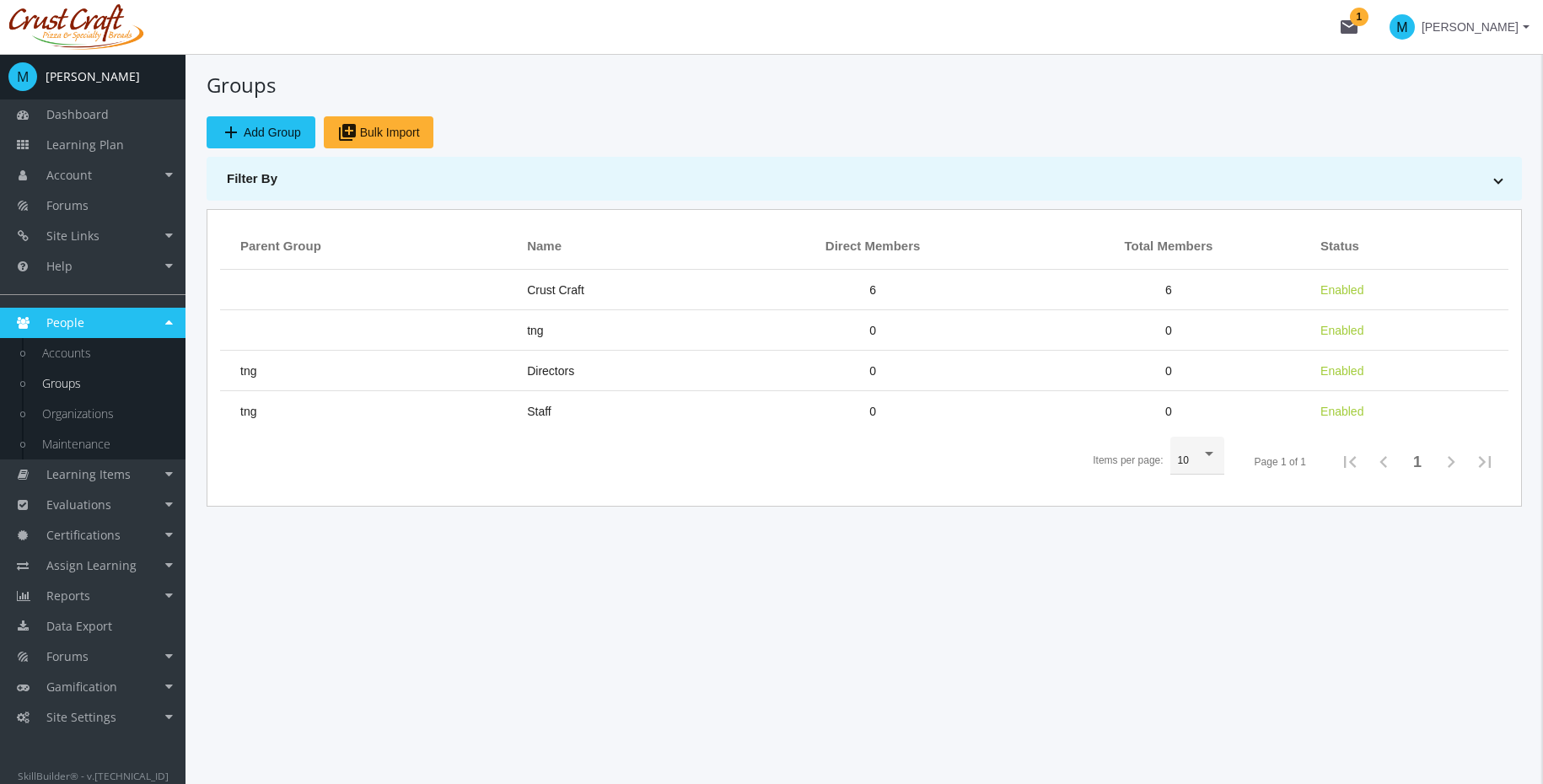
click at [609, 148] on div "Groups add Add Group library_add Bulk Import Filter By Parent Group Name Parent…" at bounding box center [863, 288] width 1315 height 436
click at [631, 137] on div "add Add Group library_add Bulk Import" at bounding box center [863, 132] width 1315 height 32
click at [92, 421] on link "Organizations" at bounding box center [104, 414] width 160 height 30
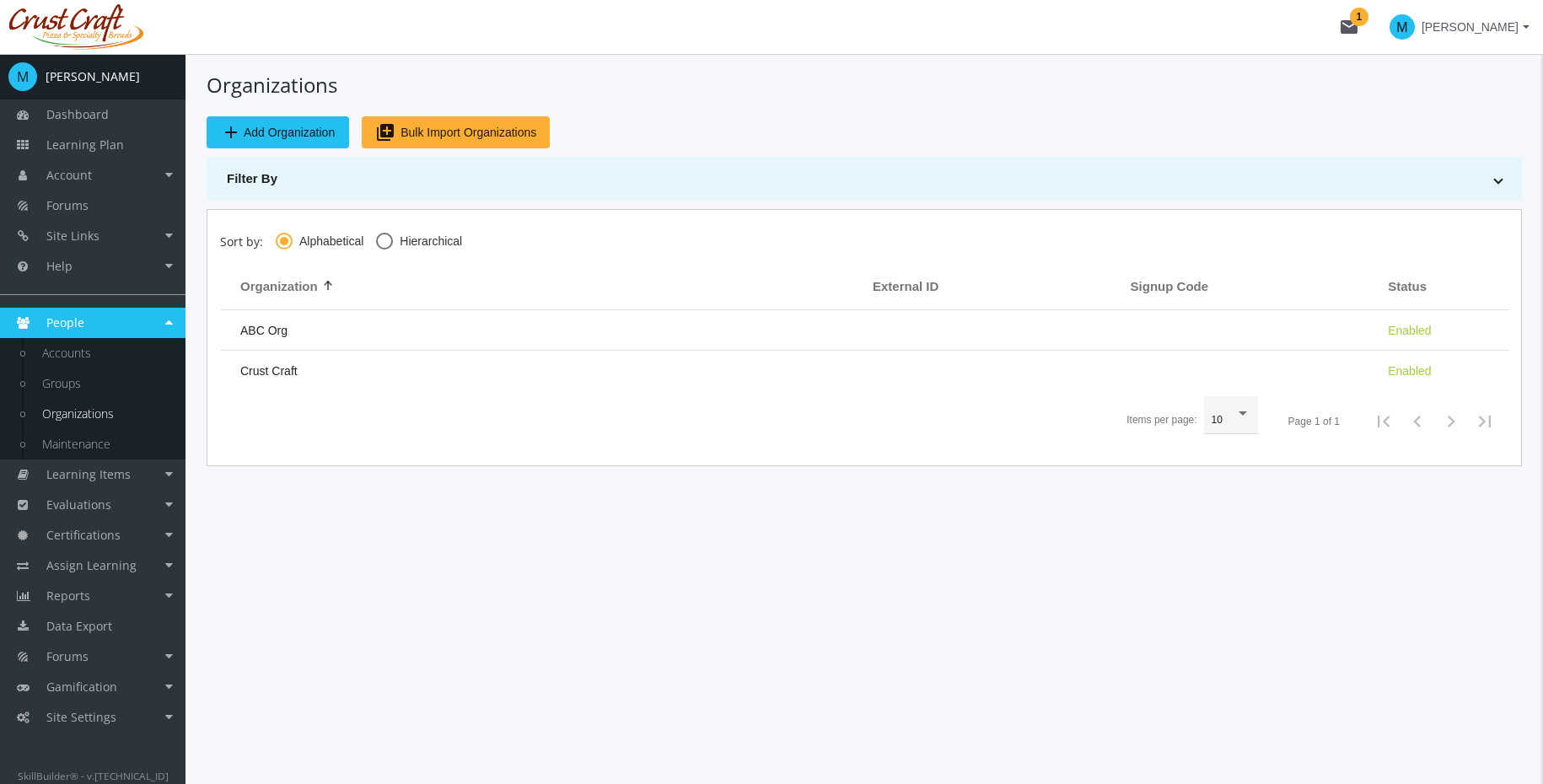
click at [95, 414] on link "Organizations" at bounding box center [104, 414] width 160 height 30
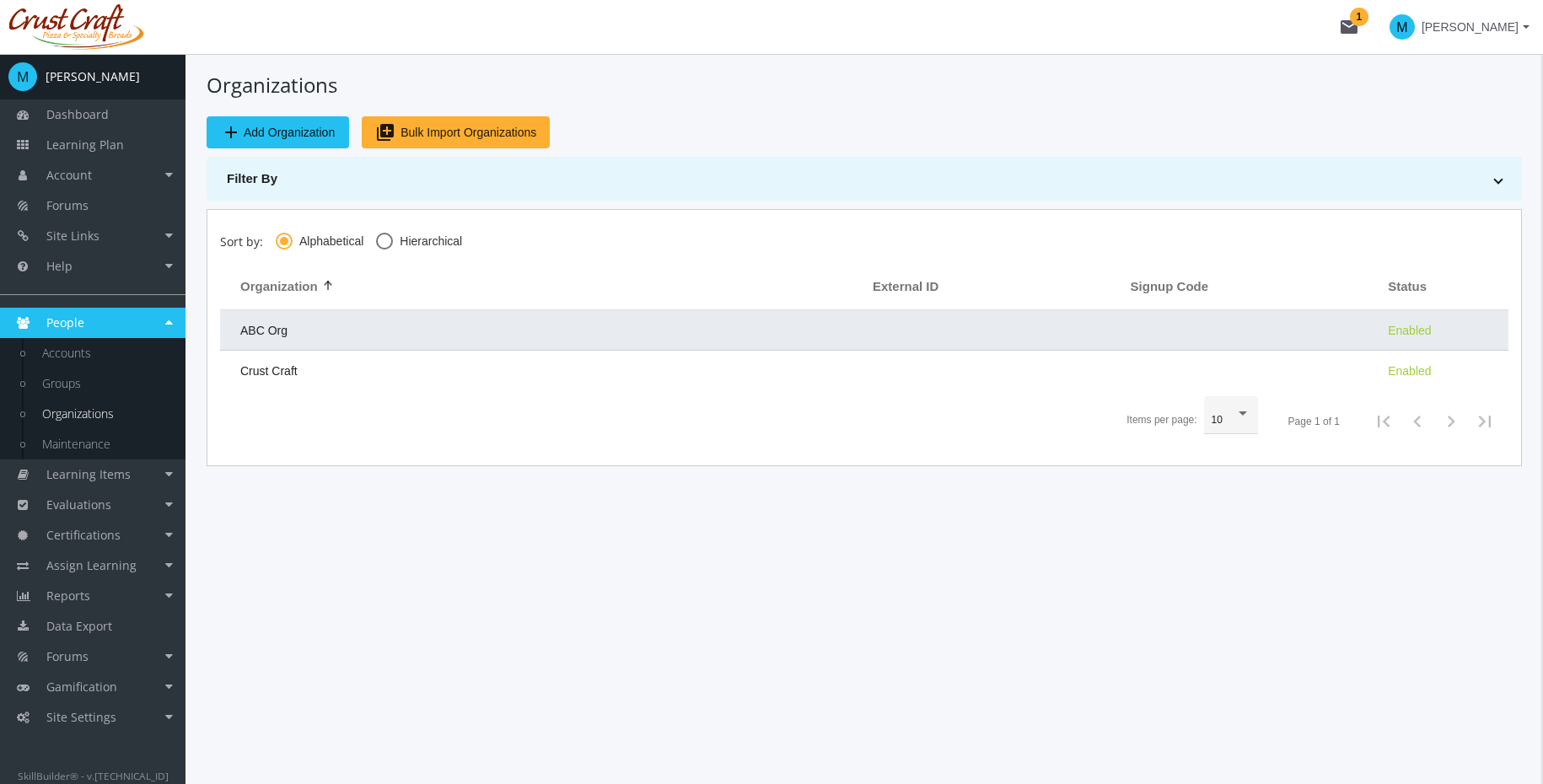
click at [347, 324] on td "ABC Org" at bounding box center [541, 329] width 644 height 40
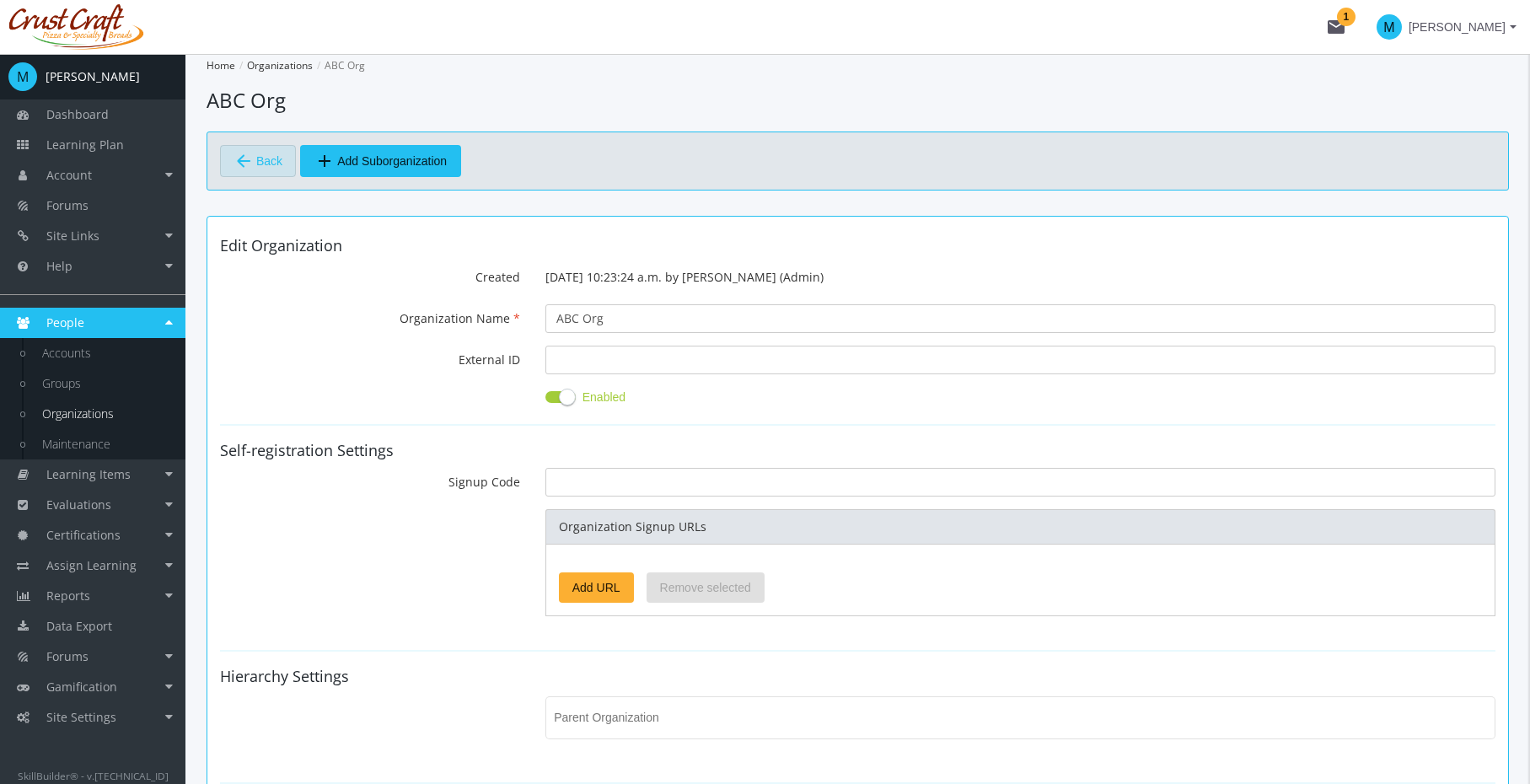
click at [272, 168] on span "Back" at bounding box center [269, 161] width 26 height 29
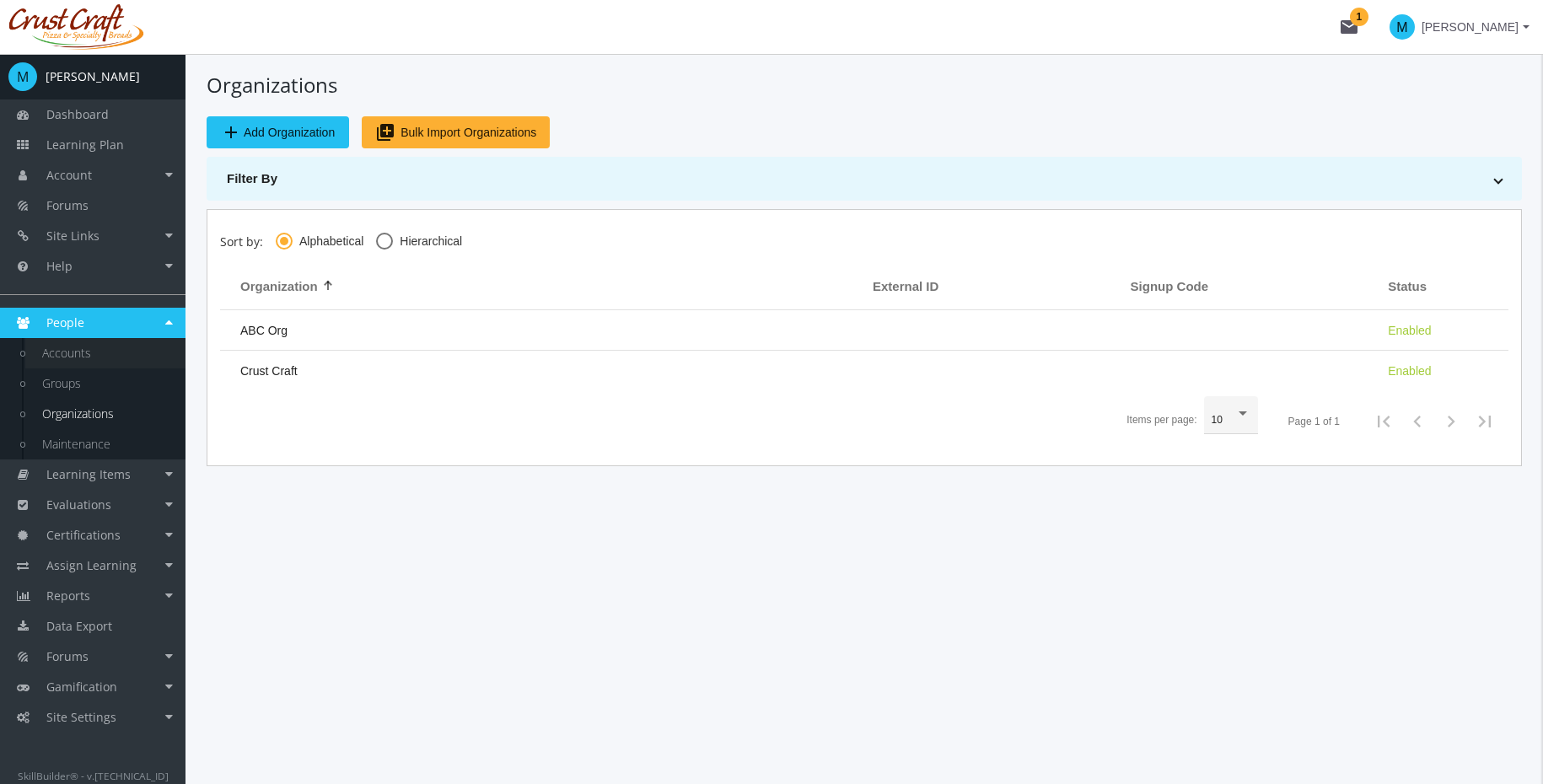
click at [71, 357] on link "Accounts" at bounding box center [104, 354] width 160 height 30
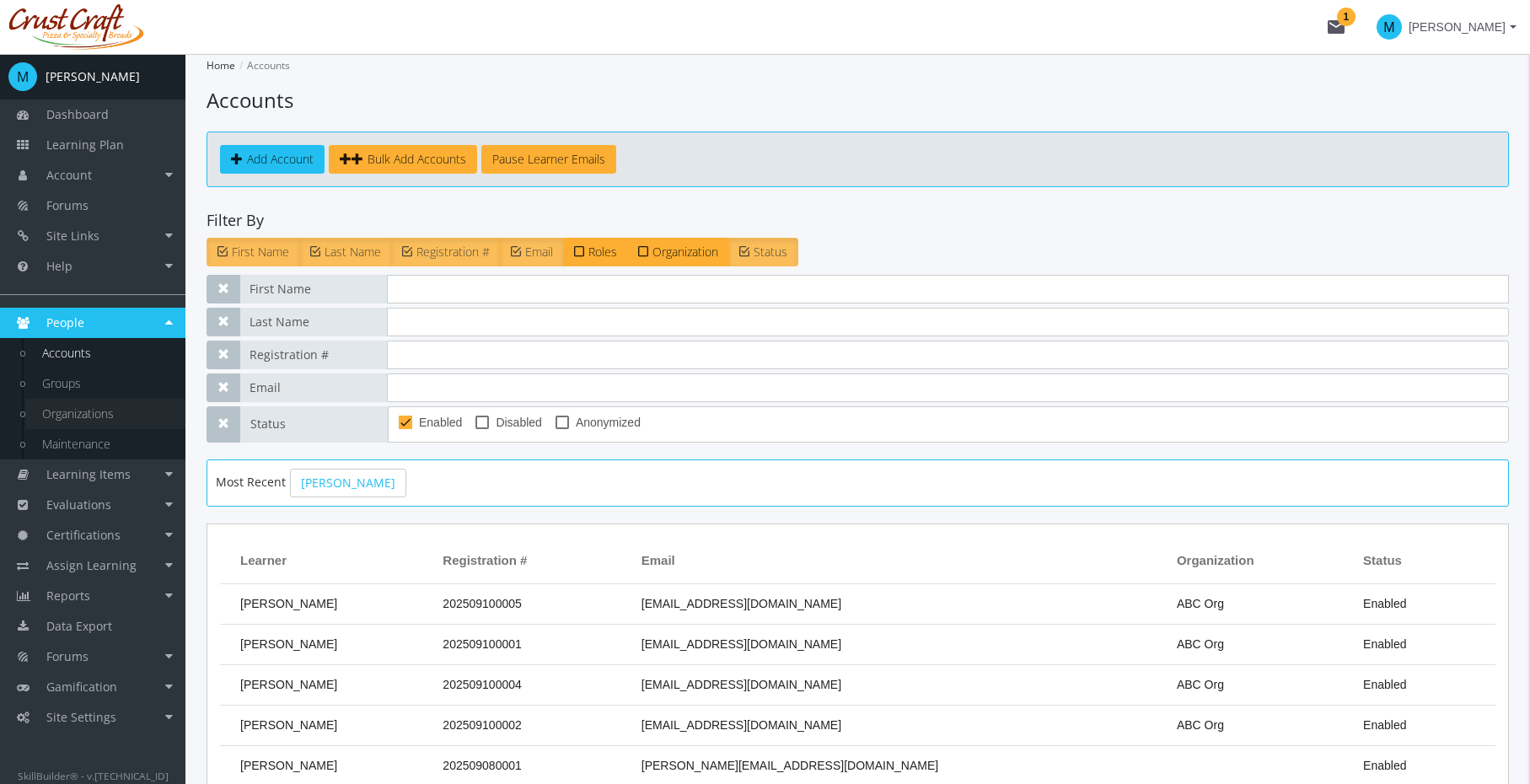
click at [110, 404] on link "Organizations" at bounding box center [105, 414] width 160 height 30
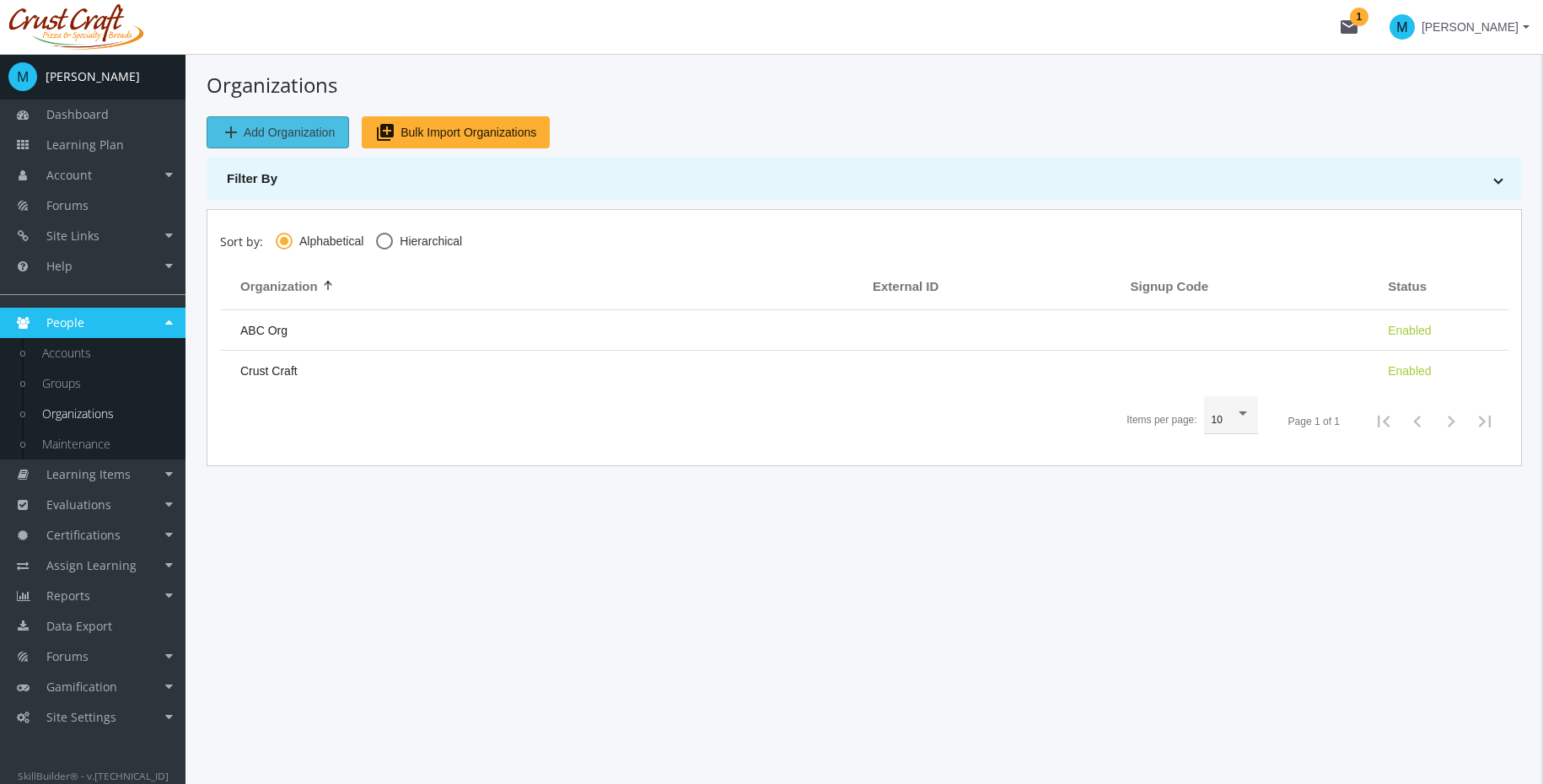
click at [279, 123] on span "Add Organization" at bounding box center [289, 132] width 91 height 30
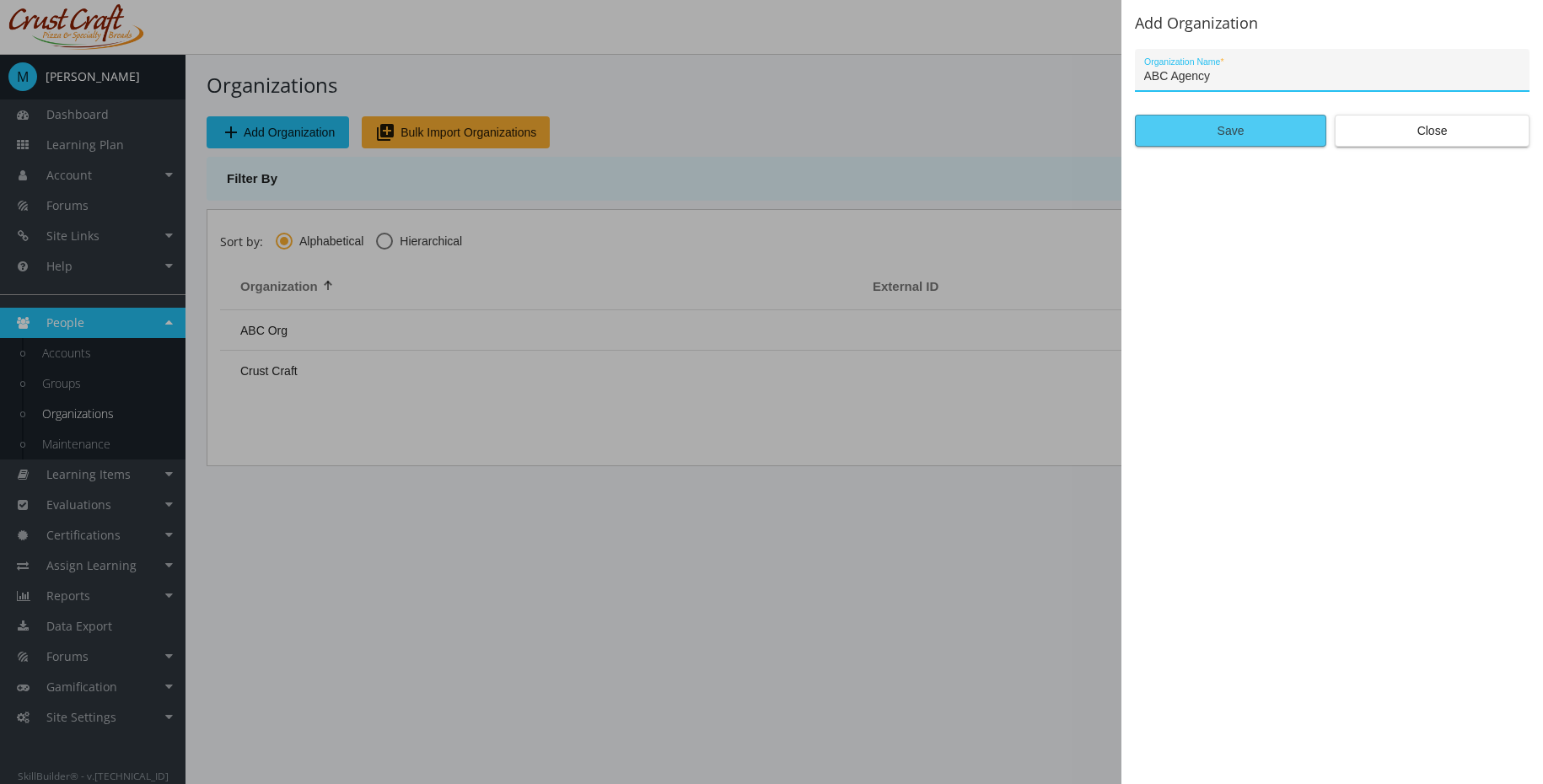
type input "ABC Agency"
click at [1260, 138] on span "Save" at bounding box center [1230, 130] width 163 height 30
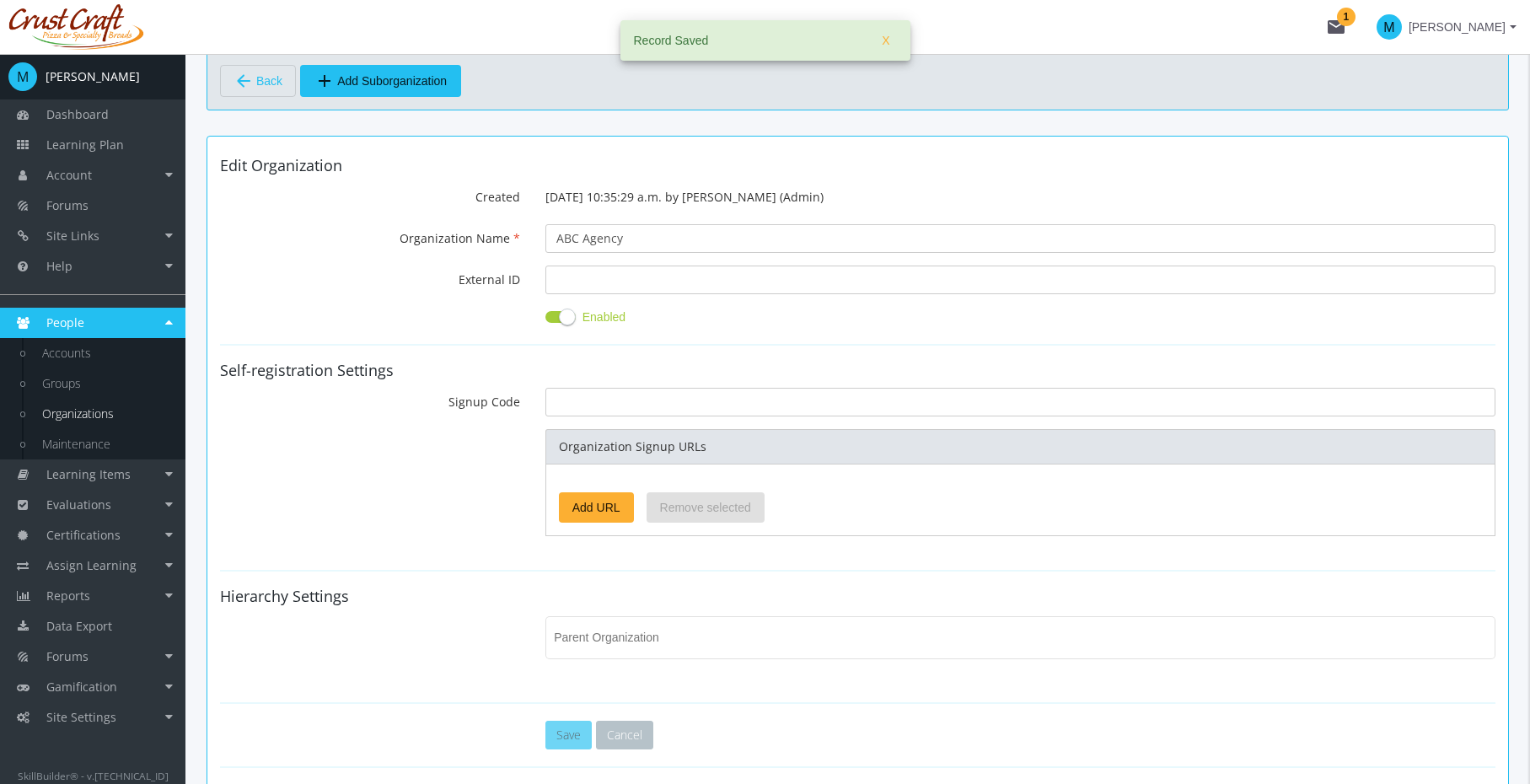
scroll to position [123, 0]
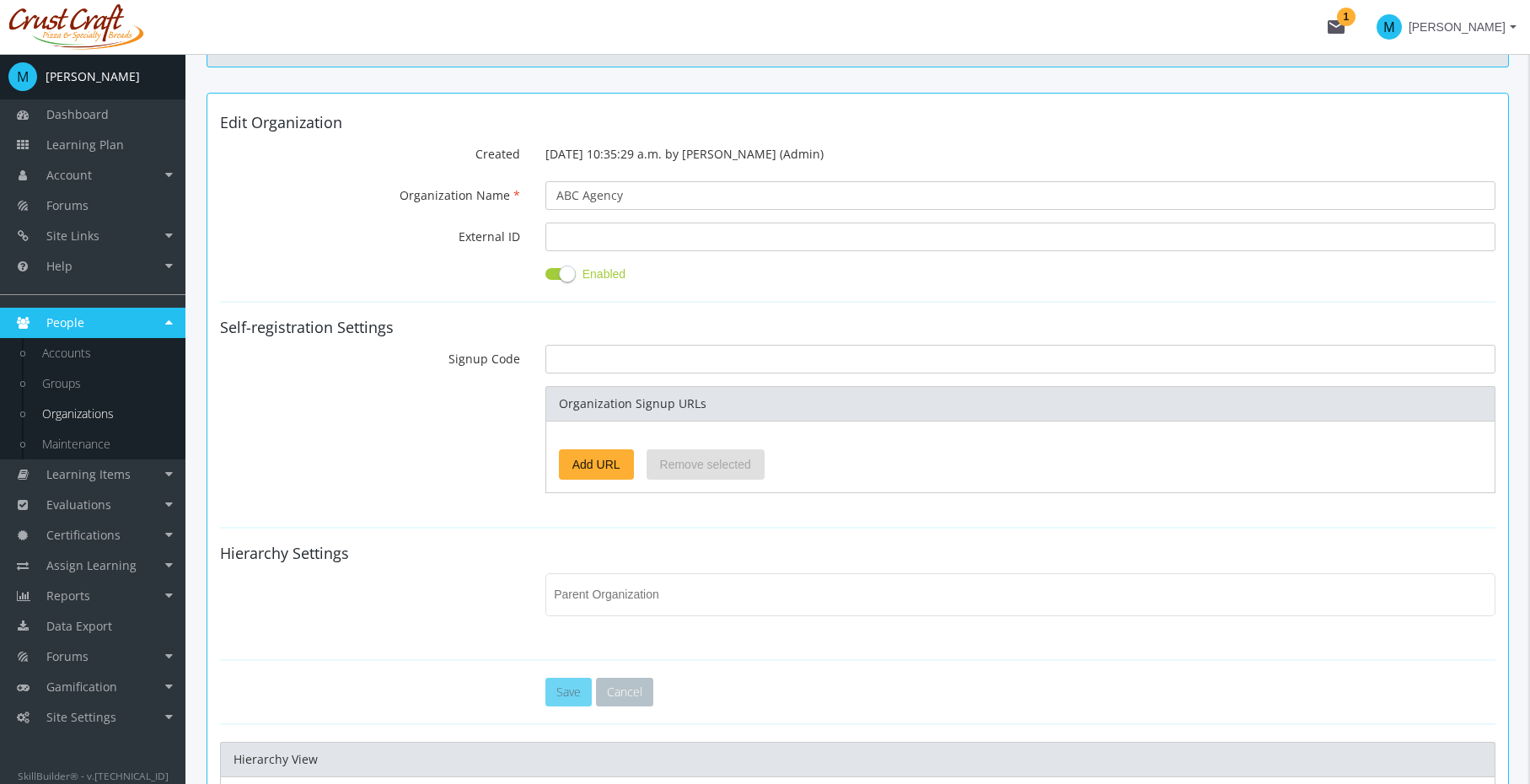
click at [634, 181] on div "ABC Agency" at bounding box center [1021, 196] width 975 height 29
click at [643, 198] on input "ABC Agency" at bounding box center [1021, 196] width 950 height 29
click at [699, 234] on input "External ID" at bounding box center [1021, 237] width 950 height 29
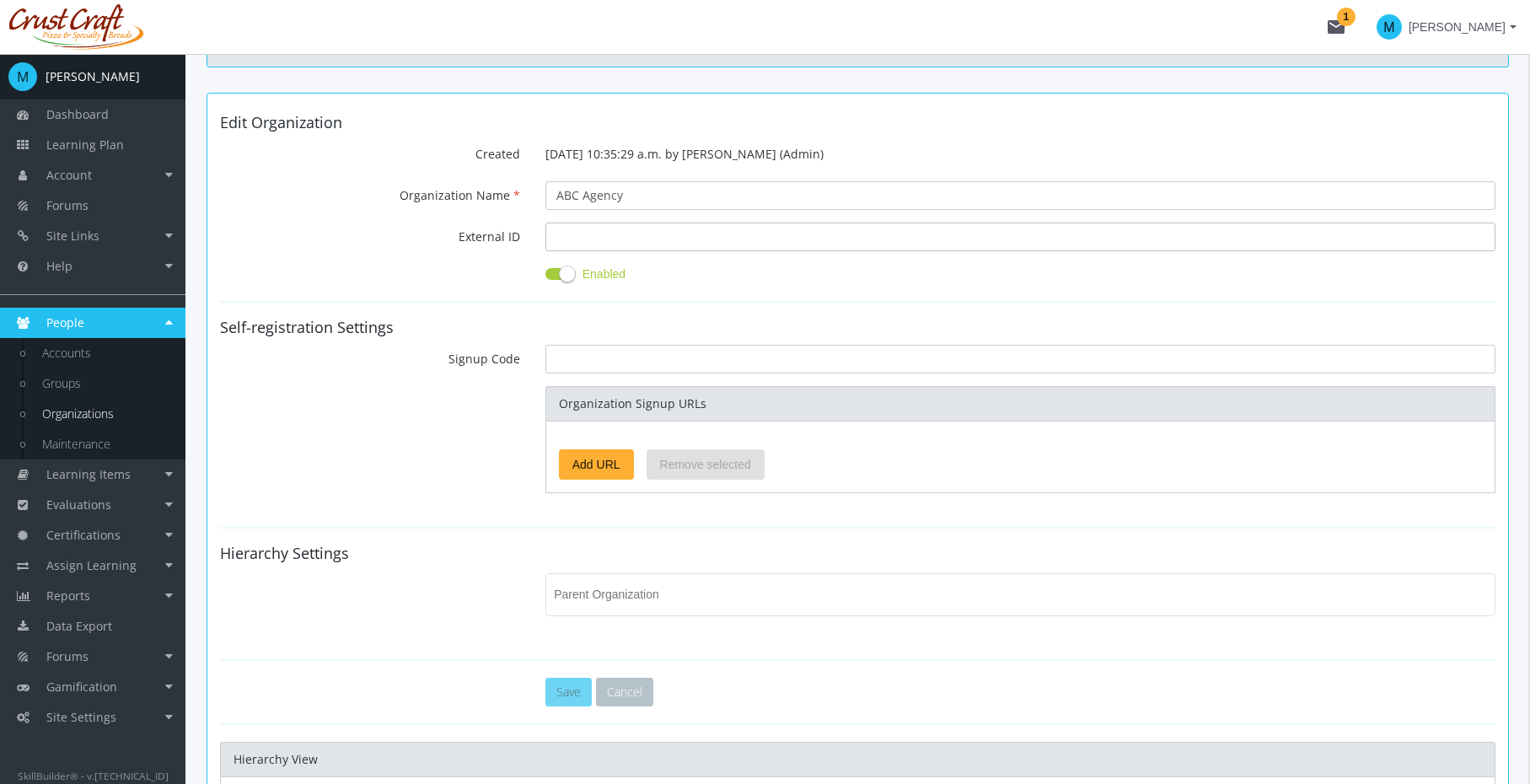
click at [715, 244] on input "External ID" at bounding box center [1021, 237] width 950 height 29
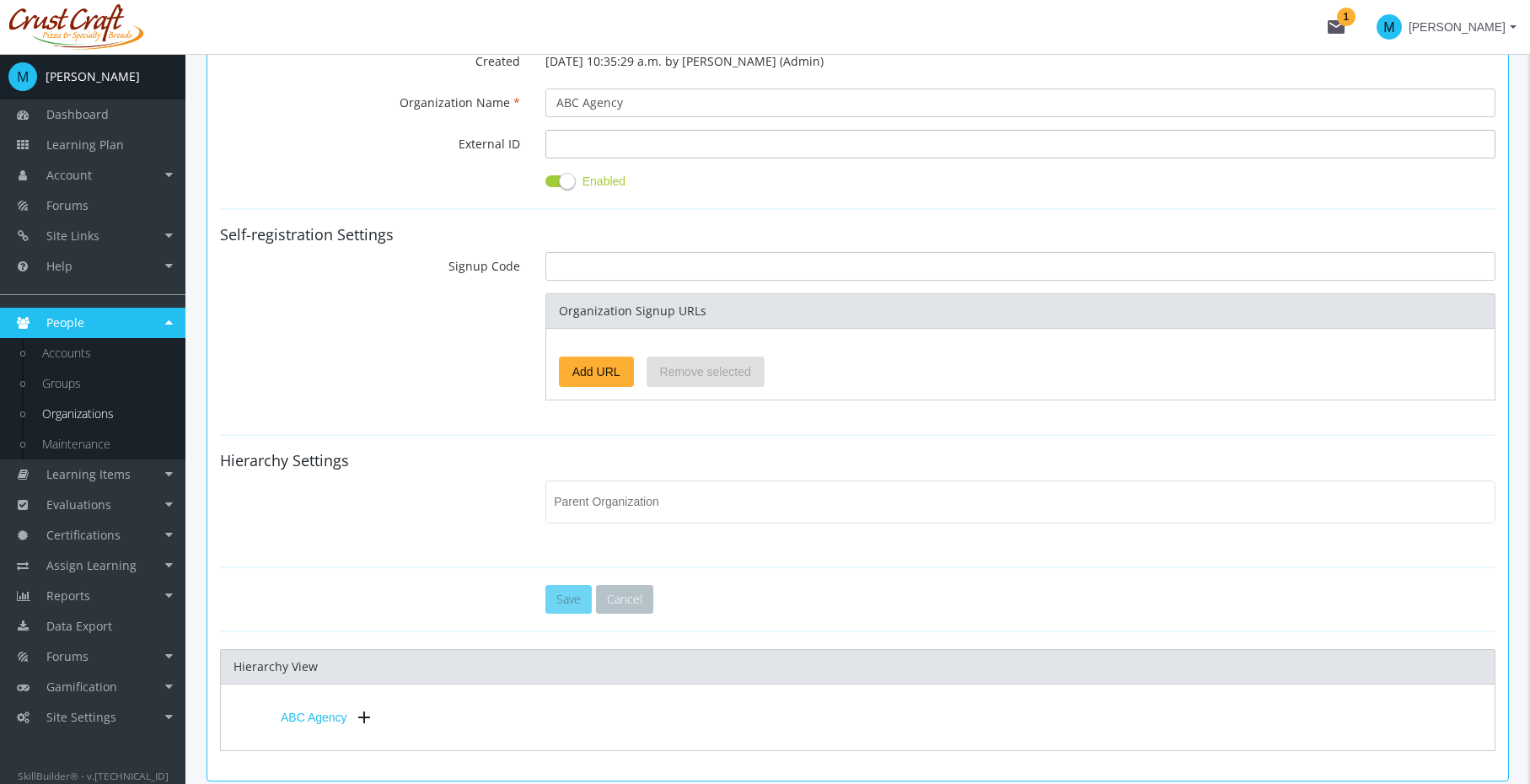
scroll to position [314, 0]
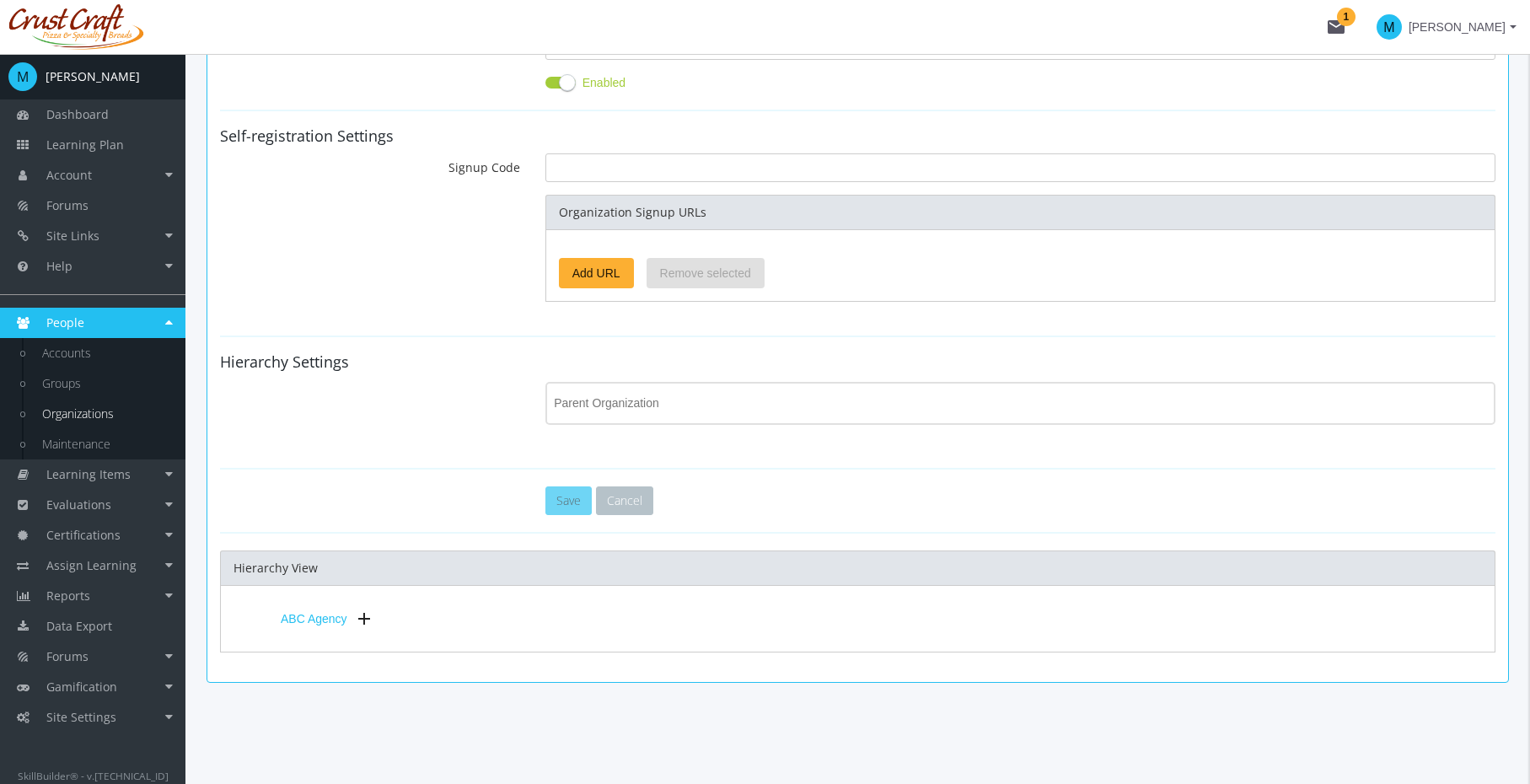
click at [680, 416] on div "Parent Organization" at bounding box center [1020, 402] width 932 height 46
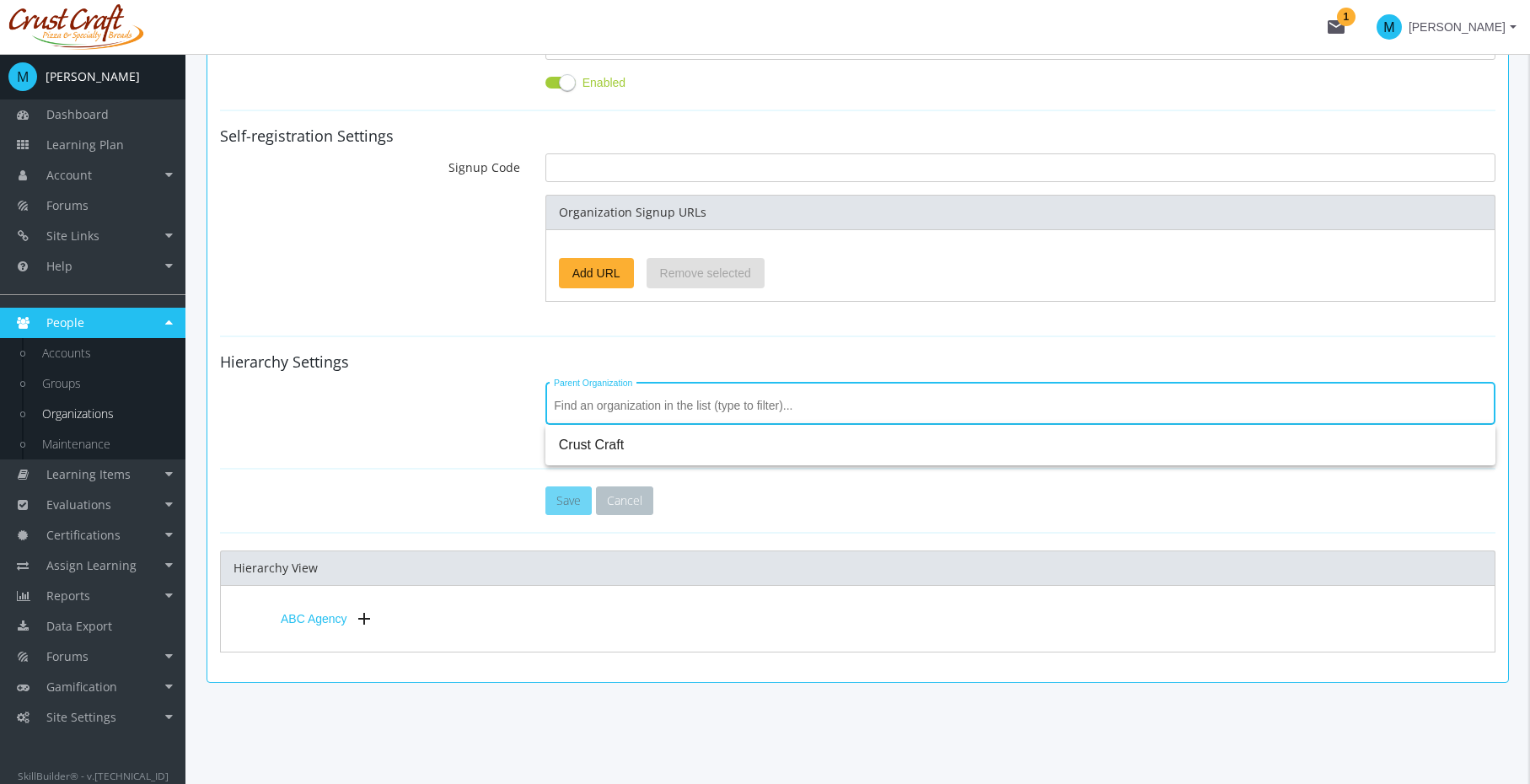
click at [436, 413] on div "Parent Organization" at bounding box center [857, 414] width 1301 height 71
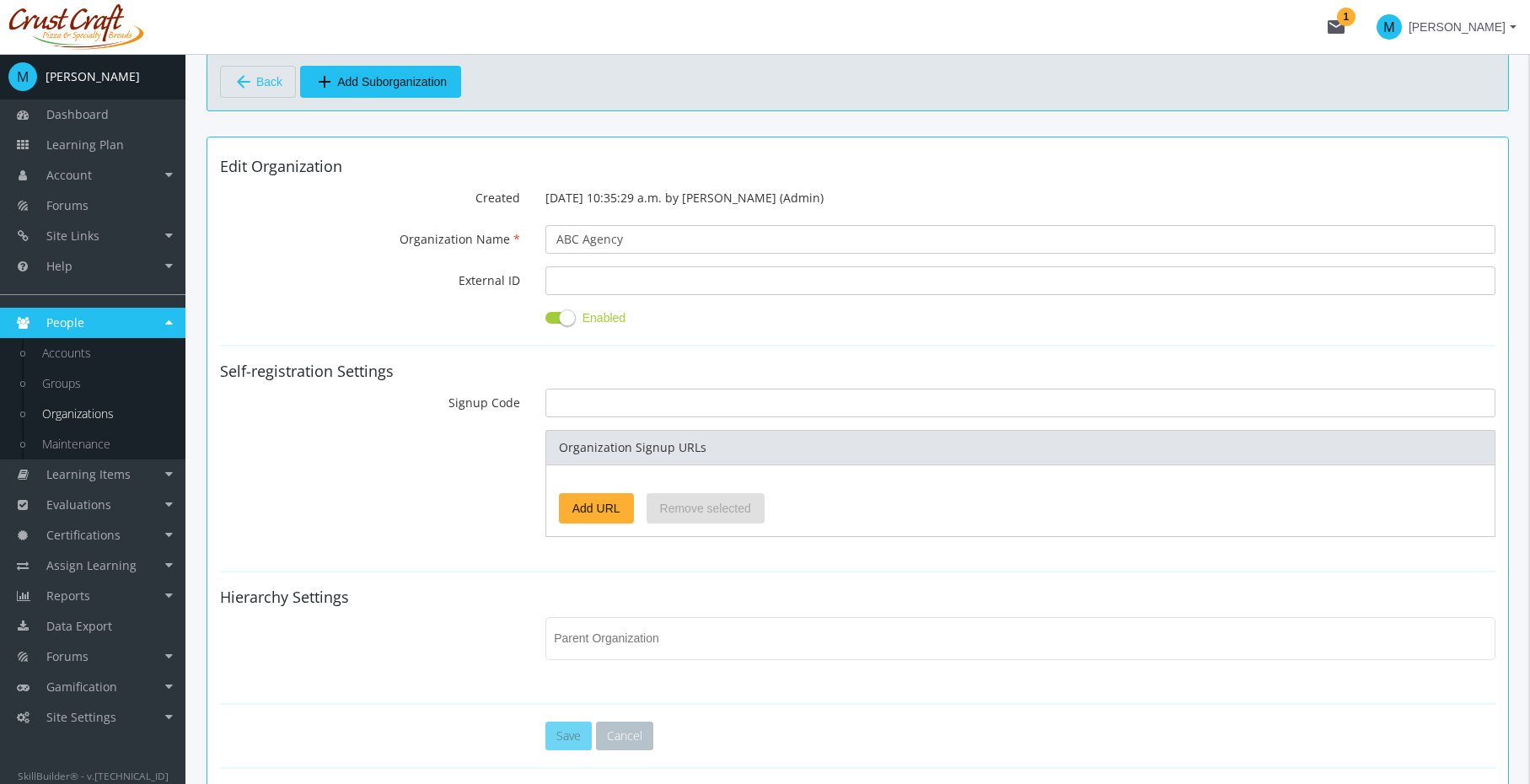
scroll to position [0, 0]
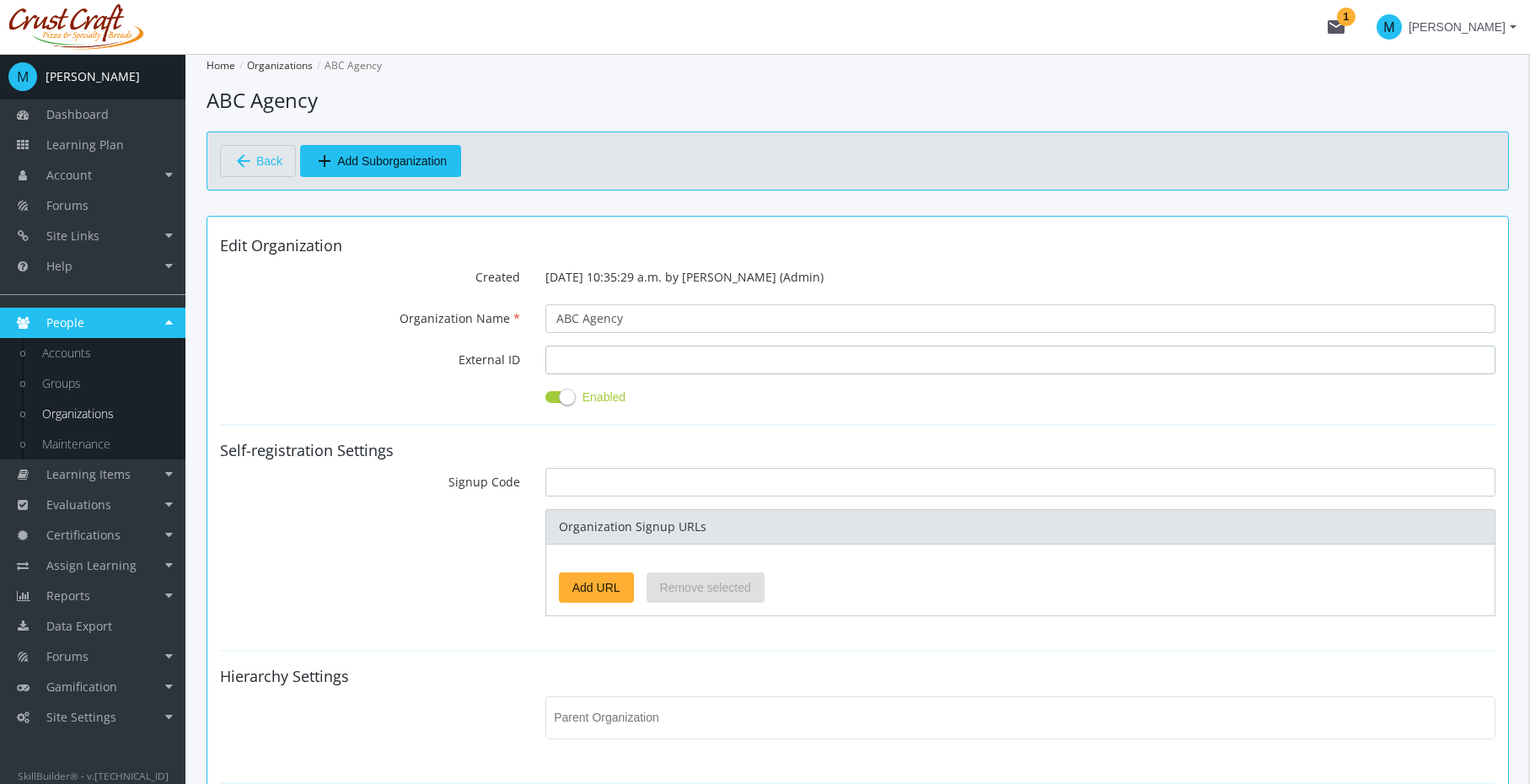
click at [698, 358] on input "External ID" at bounding box center [1021, 360] width 950 height 29
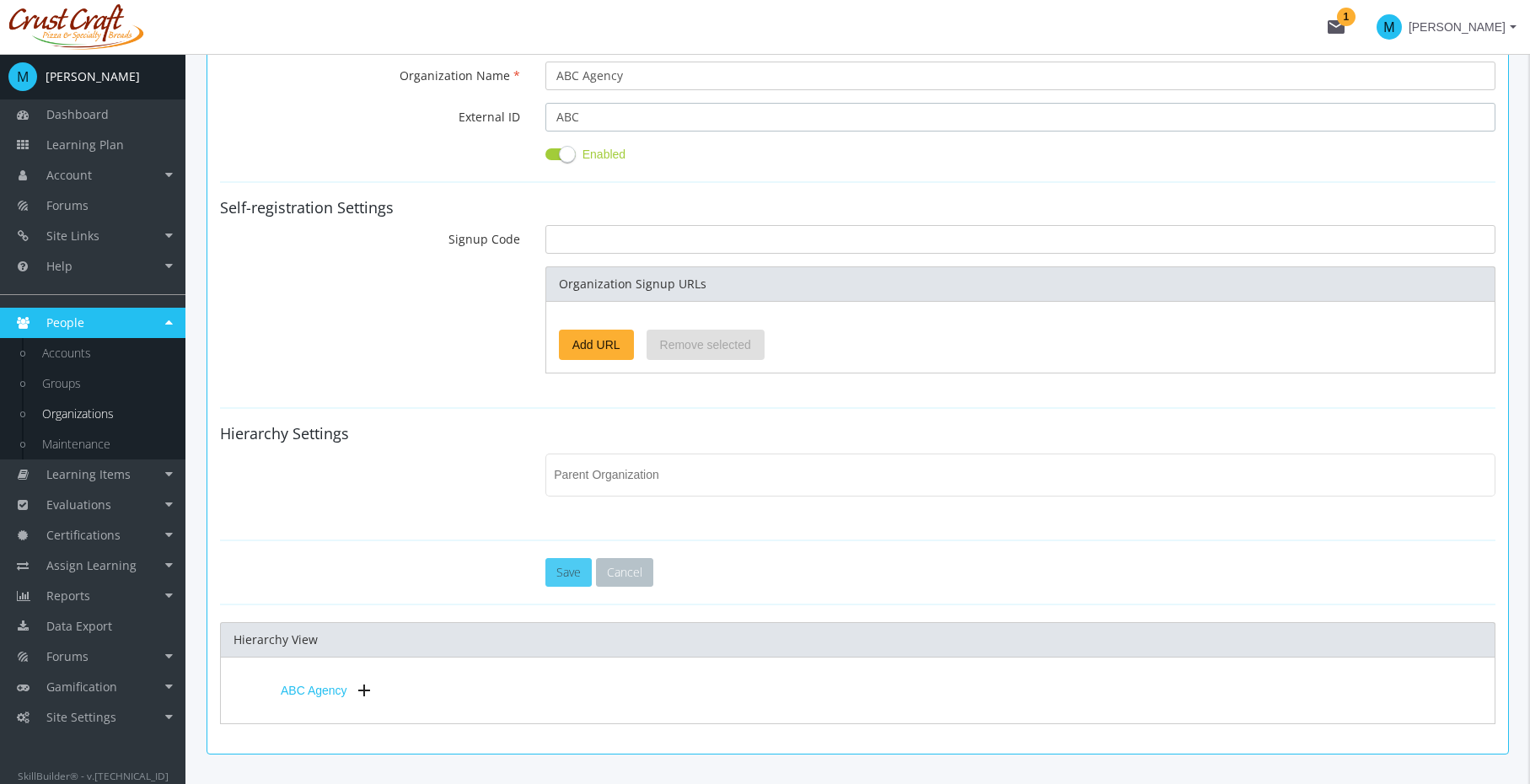
type input "ABC"
click at [555, 581] on button "Save" at bounding box center [569, 572] width 46 height 29
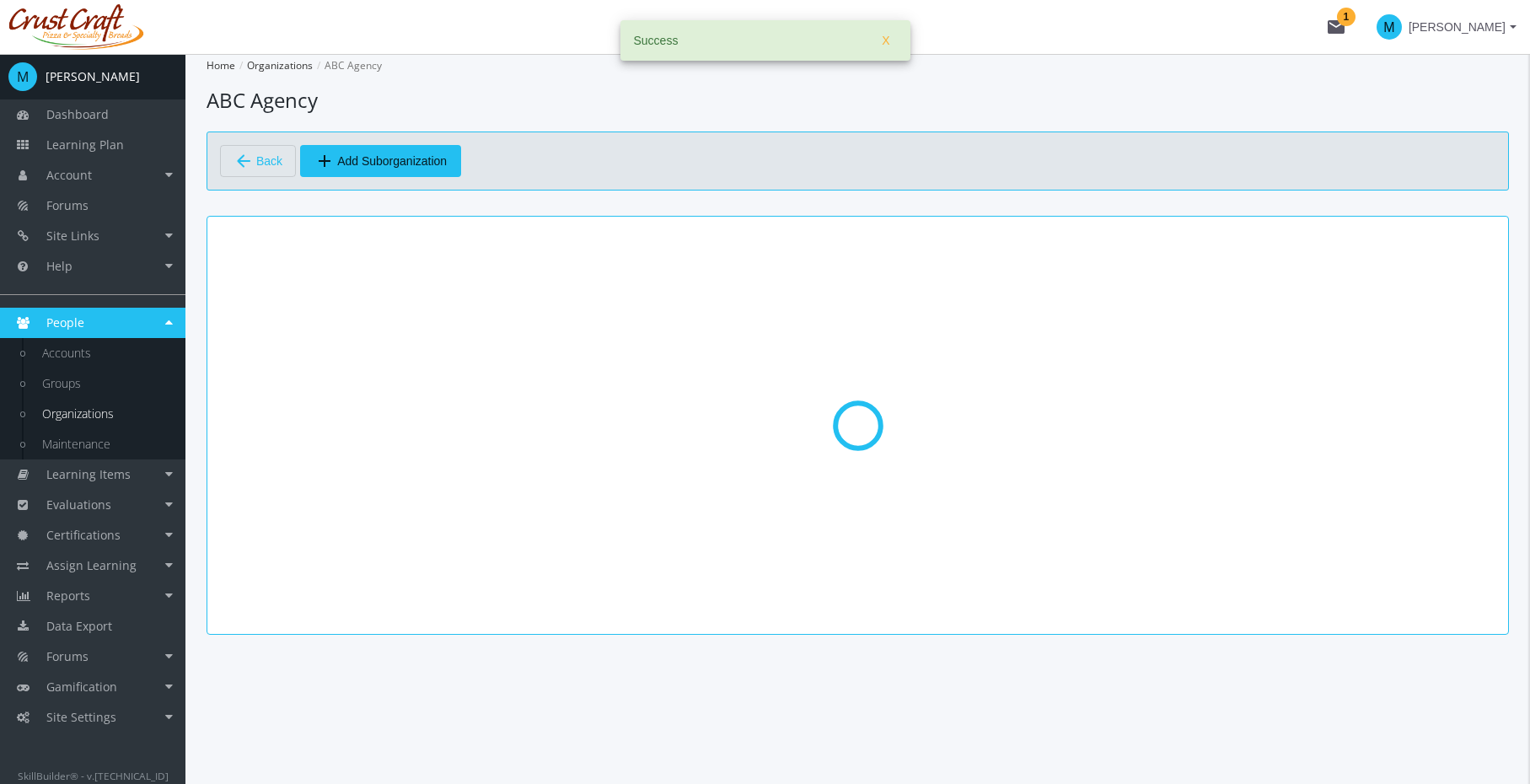
scroll to position [0, 0]
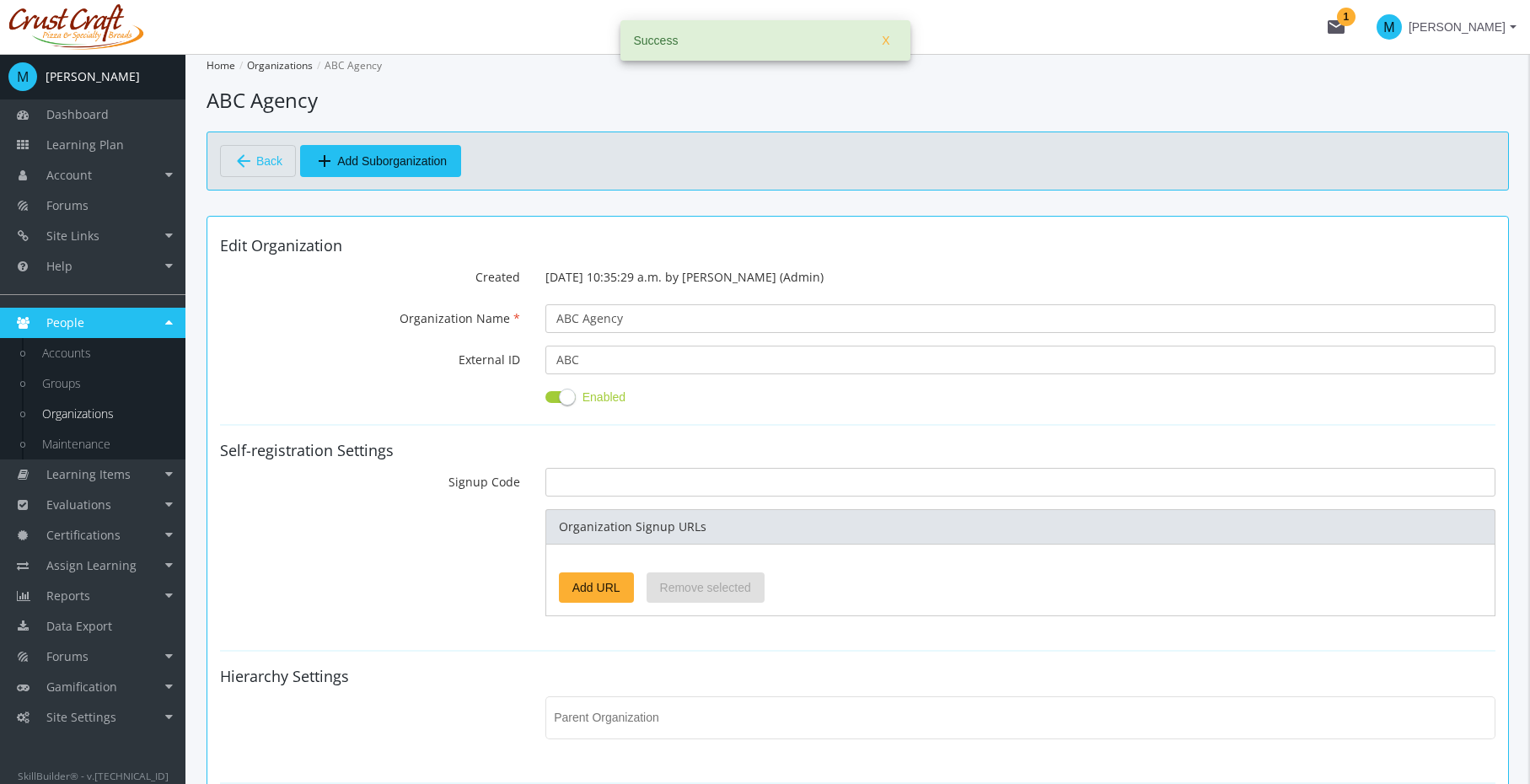
click at [69, 408] on link "Organizations" at bounding box center [105, 414] width 160 height 30
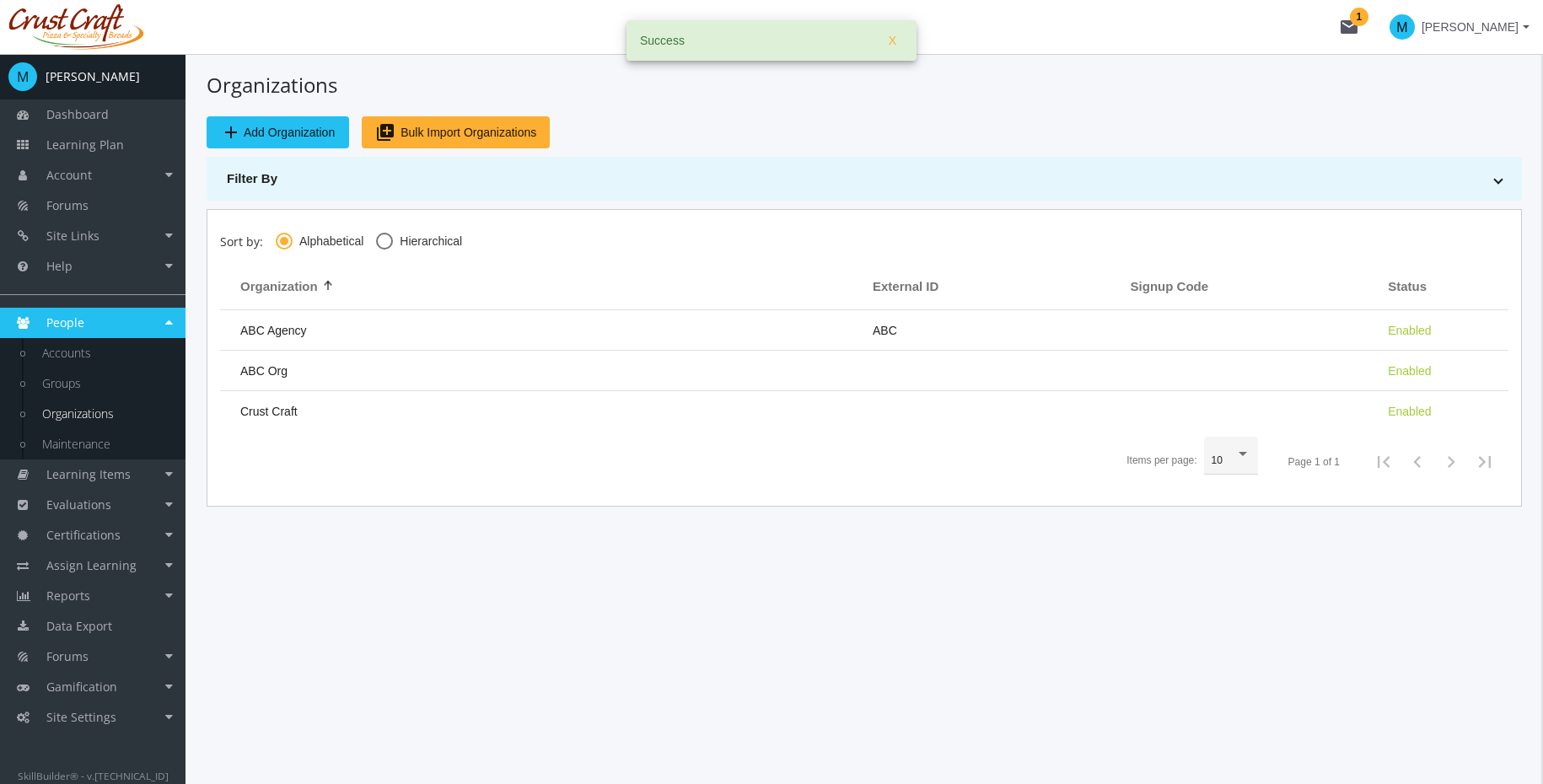
click at [447, 138] on span "Bulk Import Organizations" at bounding box center [468, 132] width 136 height 30
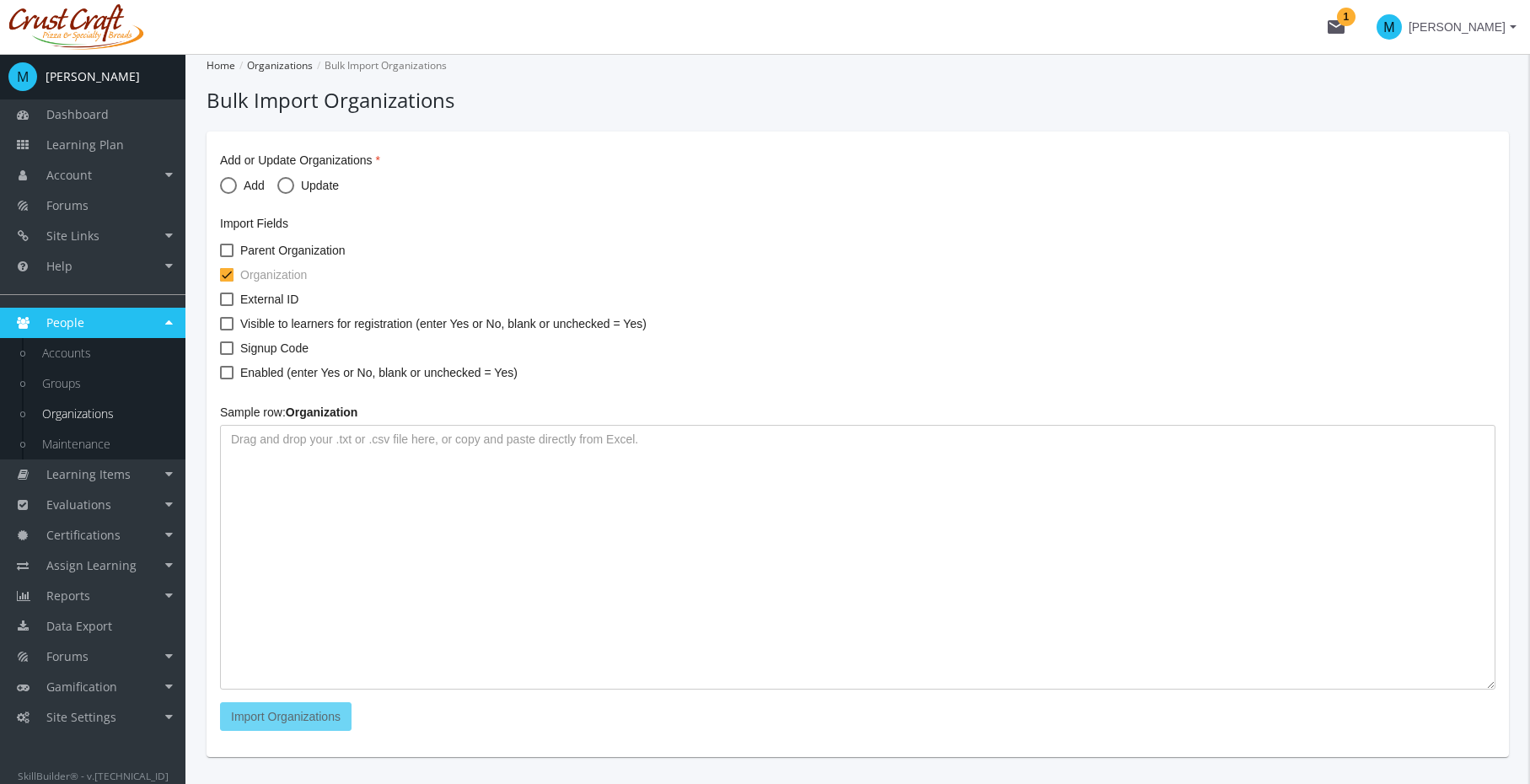
click at [229, 183] on span at bounding box center [228, 185] width 17 height 17
click at [229, 183] on input "Add" at bounding box center [228, 188] width 17 height 17
radio input "true"
checkbox input "true"
click at [405, 505] on textarea "To enrich screen reader interactions, please activate Accessibility in Grammarl…" at bounding box center [857, 557] width 1275 height 264
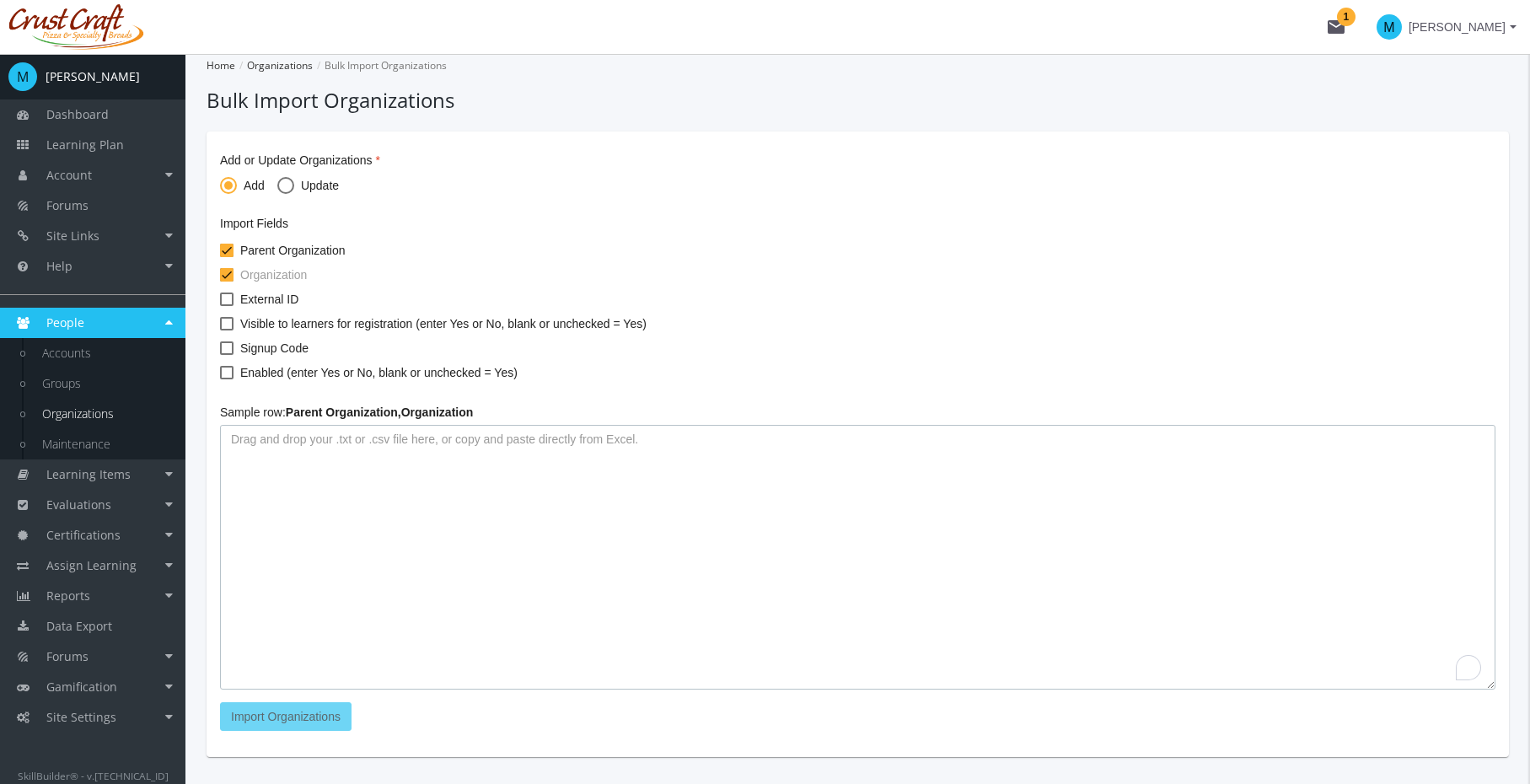
paste textarea "121 Steakhouse 17 Wing Alexander's Restaurant [GEOGRAPHIC_DATA] Bed & Breakfast…"
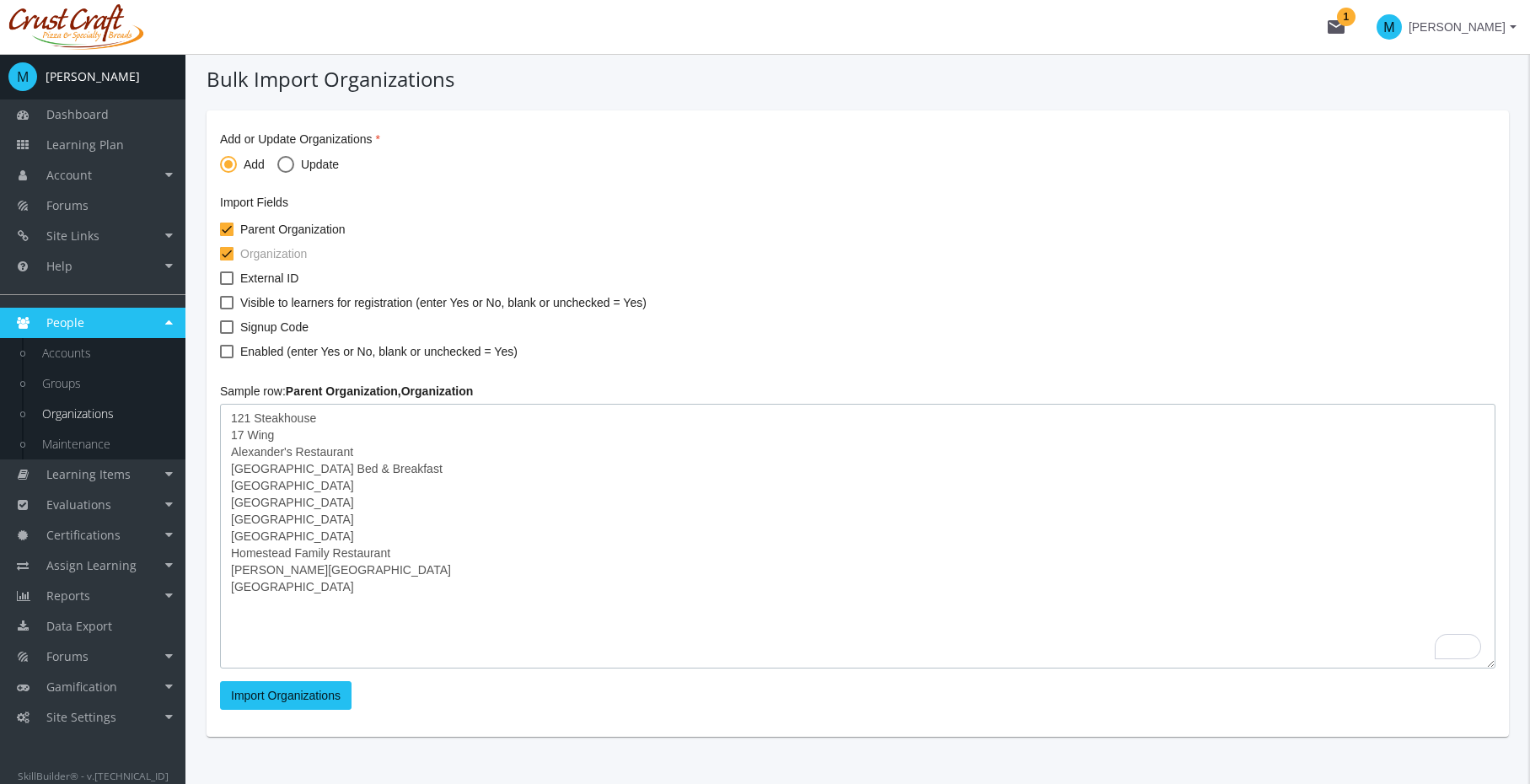
scroll to position [43, 0]
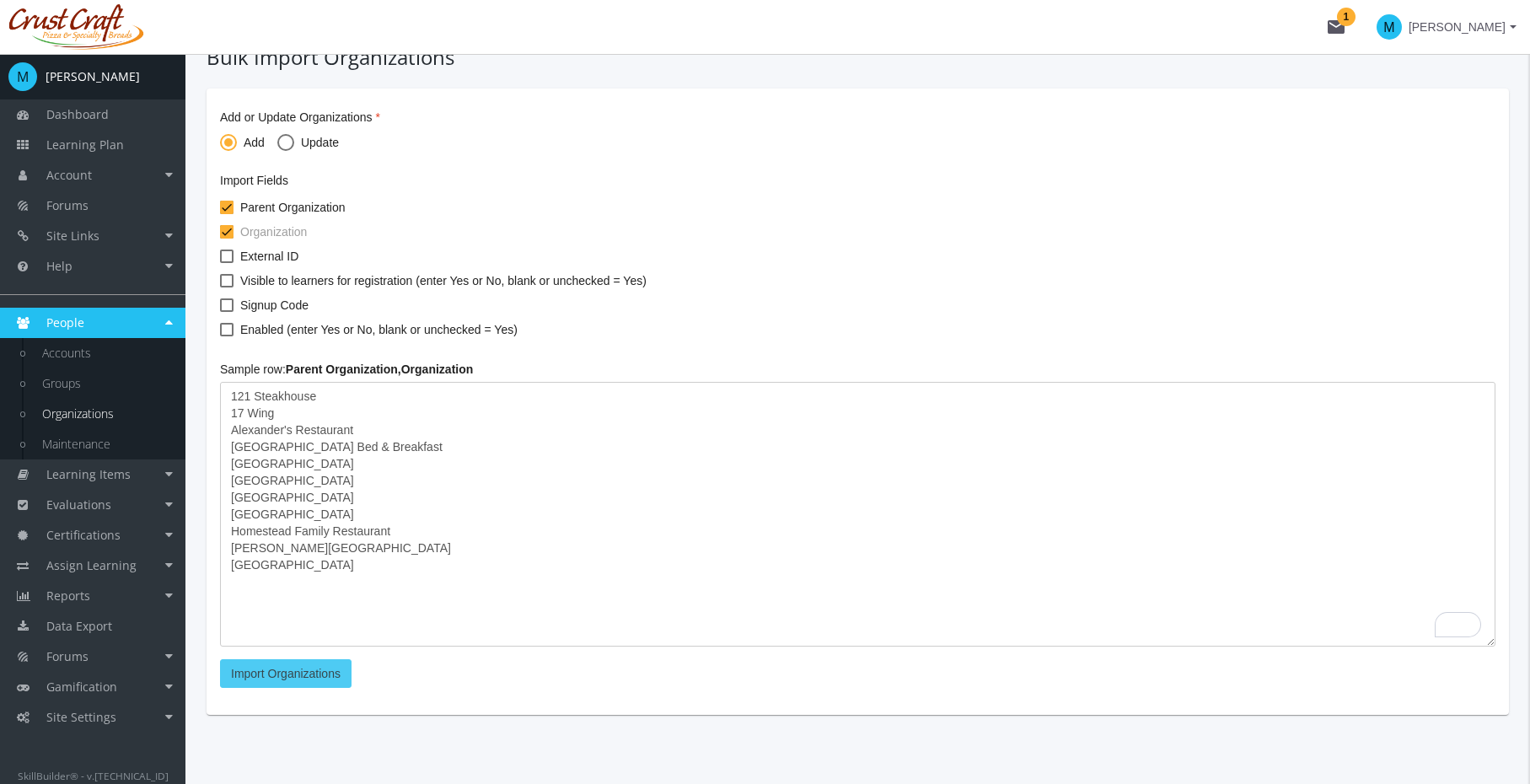
click at [303, 678] on span "Import Organizations" at bounding box center [286, 673] width 110 height 13
type textarea "Error - Wrong # of fields121 Steakhouse Error - Wrong # of fields17 Wing Error …"
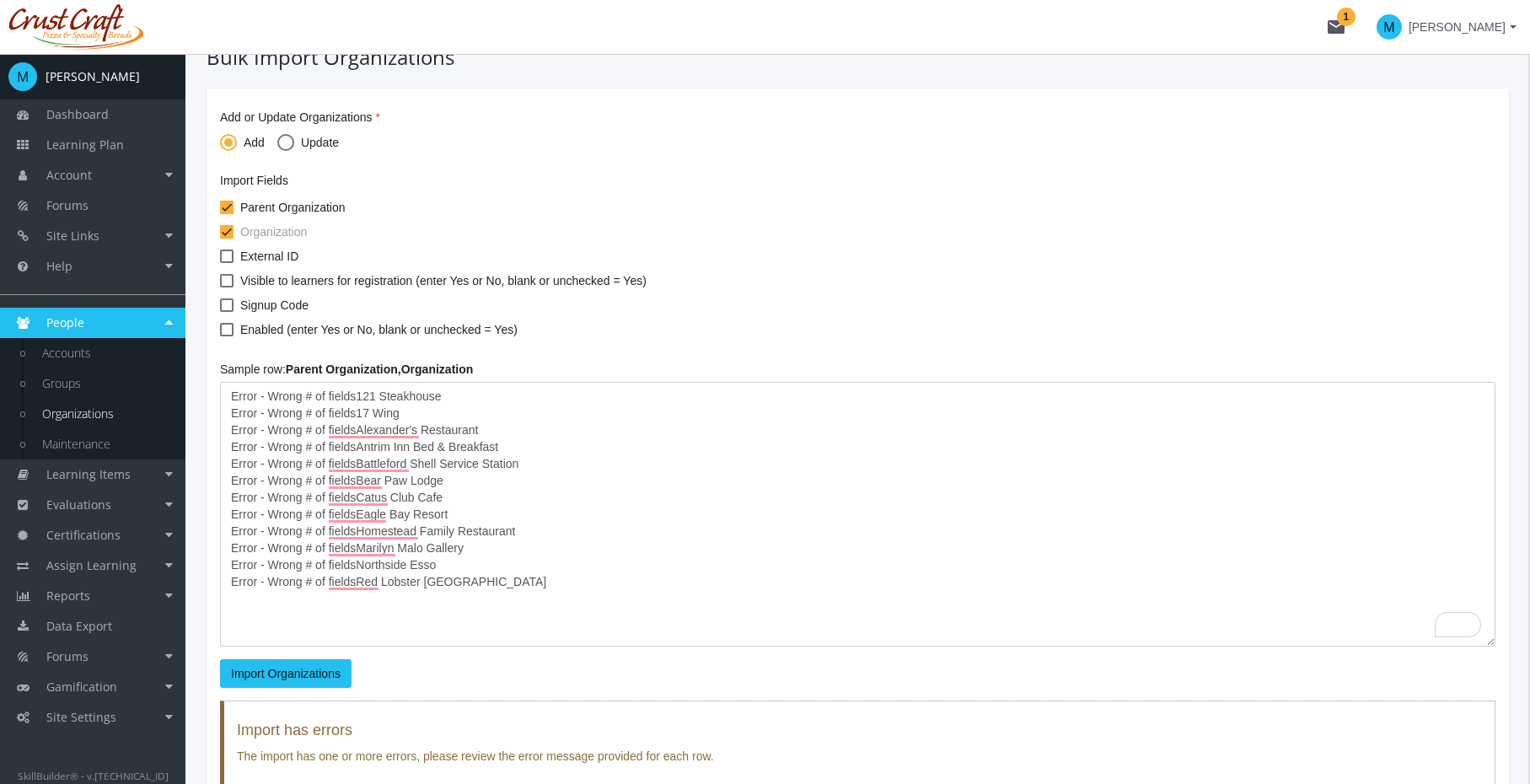
click at [230, 207] on span at bounding box center [226, 207] width 13 height 13
click at [221, 213] on input "Parent Organization" at bounding box center [220, 213] width 1 height 1
checkbox input "false"
click at [293, 584] on textarea "Error - Wrong # of fields121 Steakhouse Error - Wrong # of fields17 Wing Error …" at bounding box center [857, 514] width 1275 height 264
drag, startPoint x: 510, startPoint y: 580, endPoint x: 176, endPoint y: 395, distance: 381.8
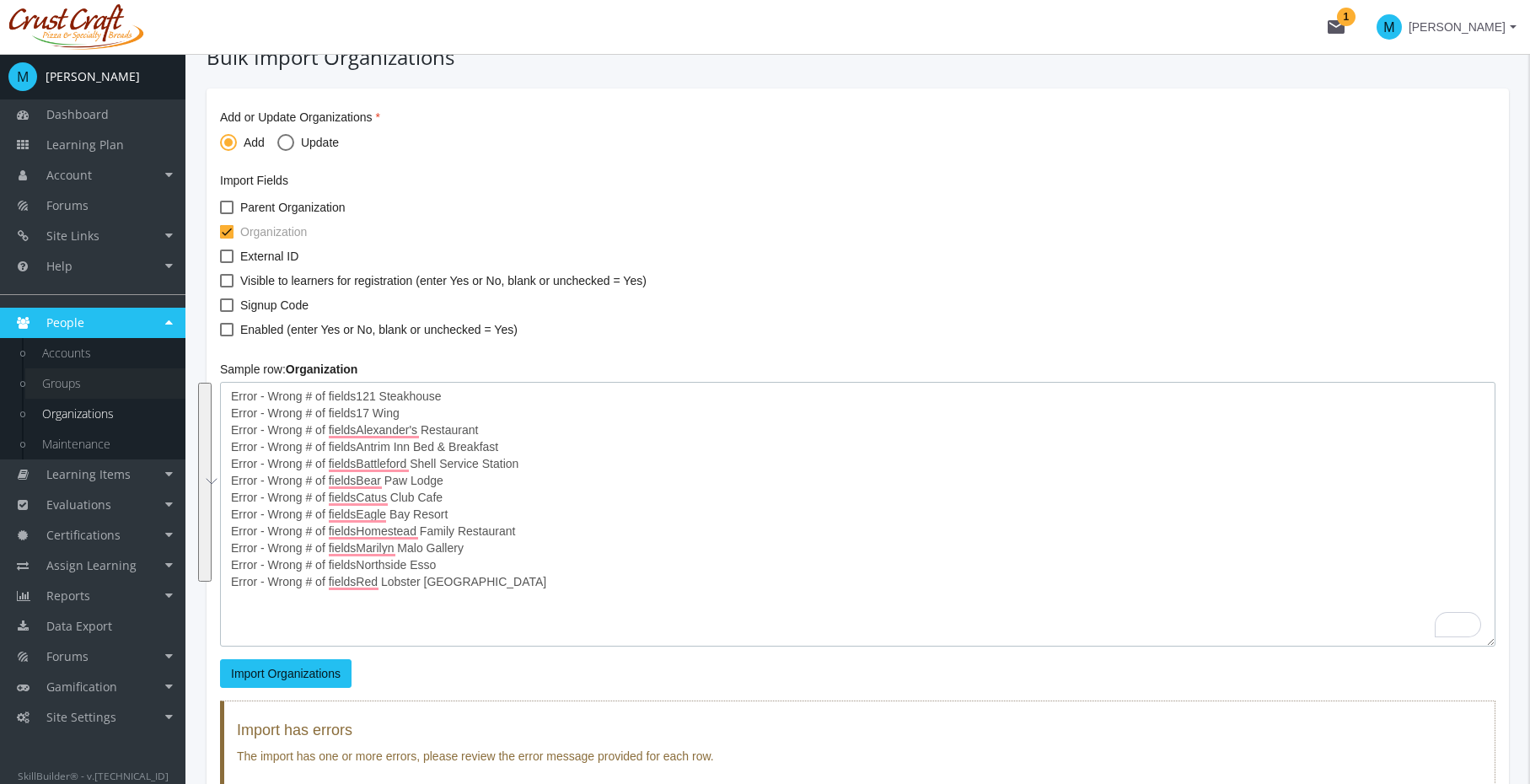
click at [176, 395] on div "M [PERSON_NAME] Dashboard Learning Plan Account Account Certificates and Transc…" at bounding box center [765, 455] width 1530 height 890
paste textarea "121 Steakhouse 17 Wing Alexander's Restaurant [GEOGRAPHIC_DATA] Bed & Breakfast…"
click at [409, 607] on textarea "Error - Wrong # of fields121 Steakhouse Error - Wrong # of fields17 Wing Error …" at bounding box center [857, 514] width 1275 height 264
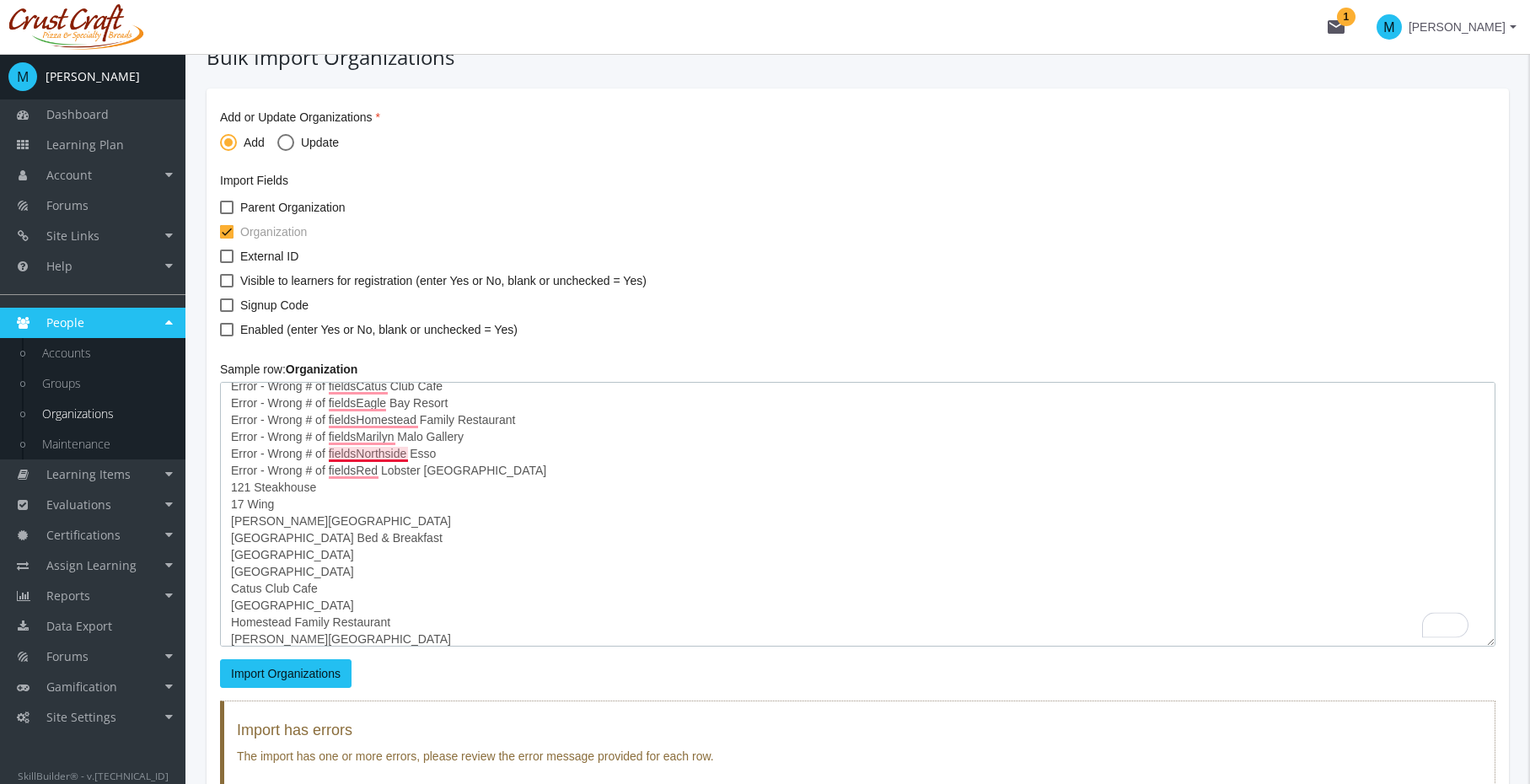
scroll to position [0, 0]
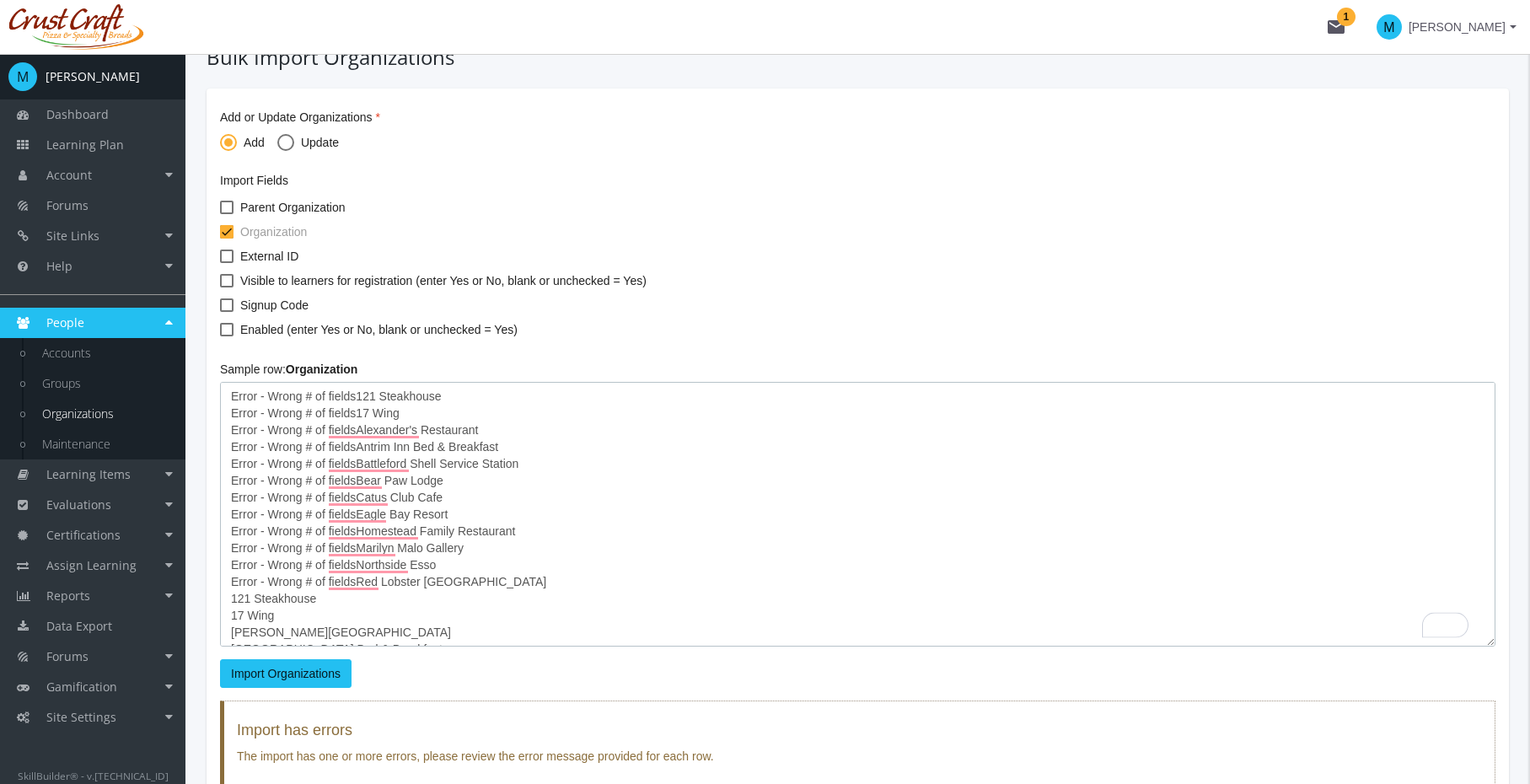
drag, startPoint x: 490, startPoint y: 476, endPoint x: 204, endPoint y: 328, distance: 322.0
click at [204, 328] on div "Home Organizations Bulk Import Organizations Bulk Import Organizations Add or U…" at bounding box center [858, 455] width 1345 height 890
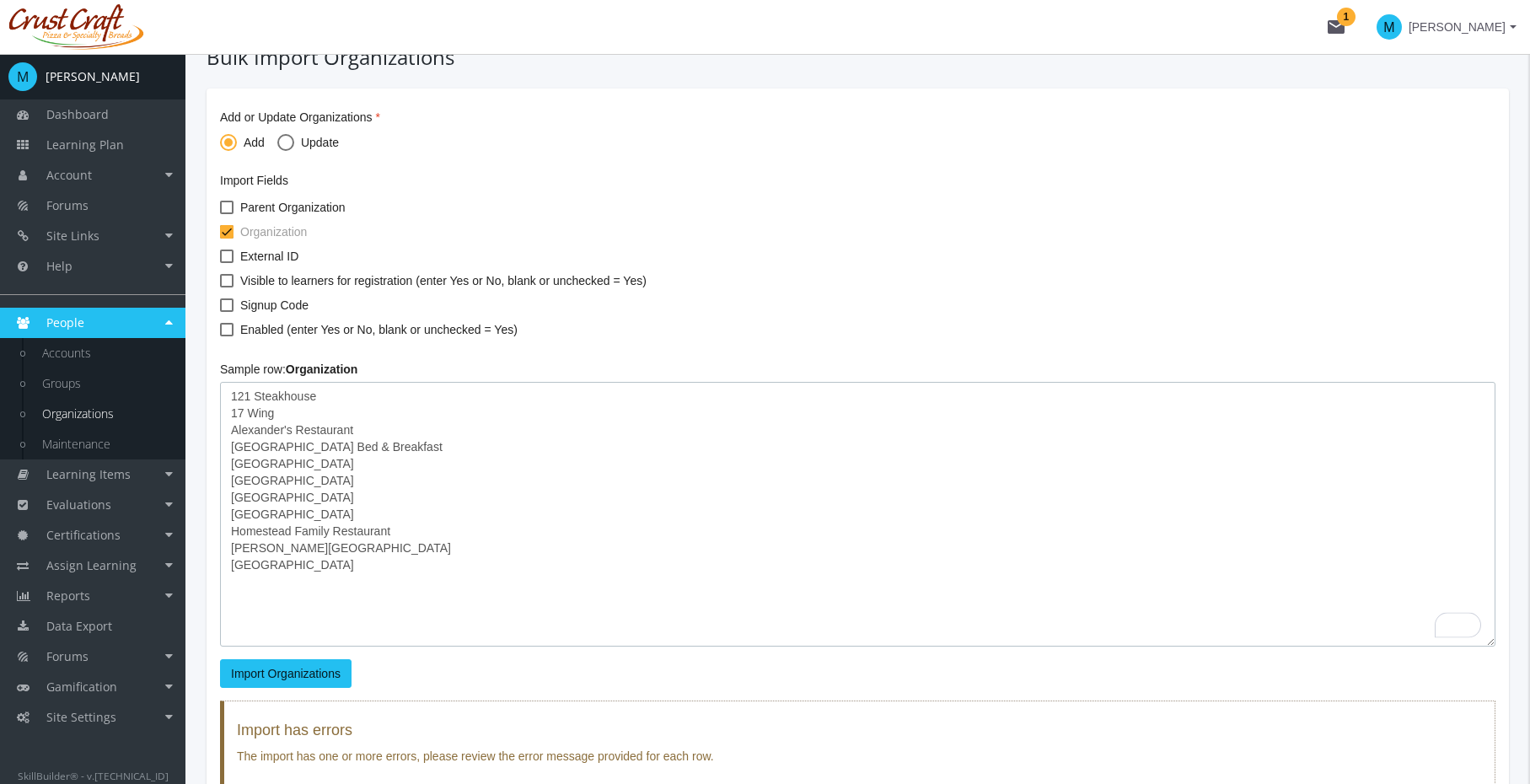
click at [230, 413] on textarea "121 Steakhouse 17 Wing Alexander's Restaurant [GEOGRAPHIC_DATA] Bed & Breakfast…" at bounding box center [857, 514] width 1275 height 264
type textarea "121 Steakhouse 17 Wing Alexander's Restaurant [GEOGRAPHIC_DATA] Bed & Breakfast…"
click at [309, 669] on span "Import Organizations" at bounding box center [286, 673] width 110 height 13
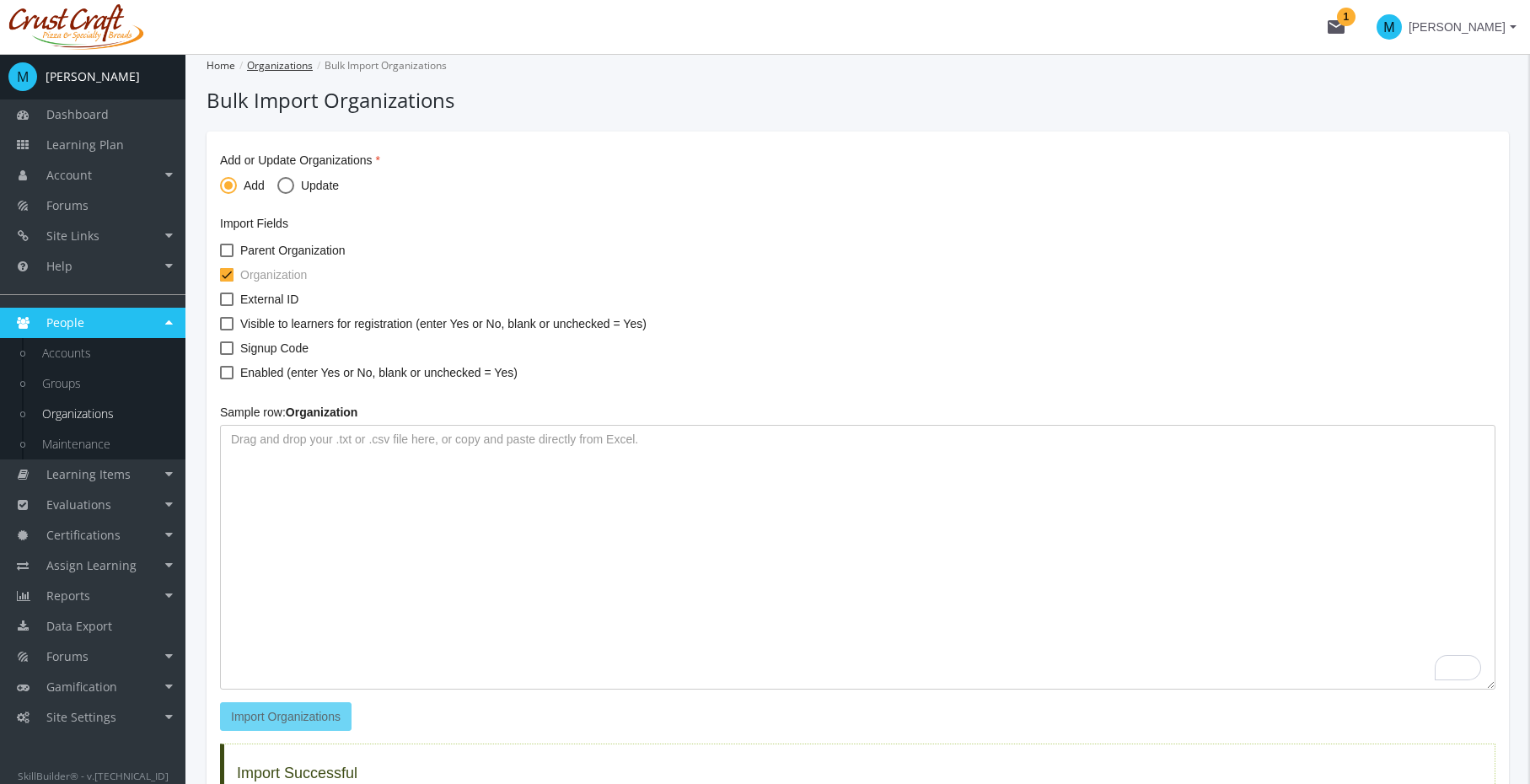
click at [298, 68] on link "Organizations" at bounding box center [280, 65] width 66 height 14
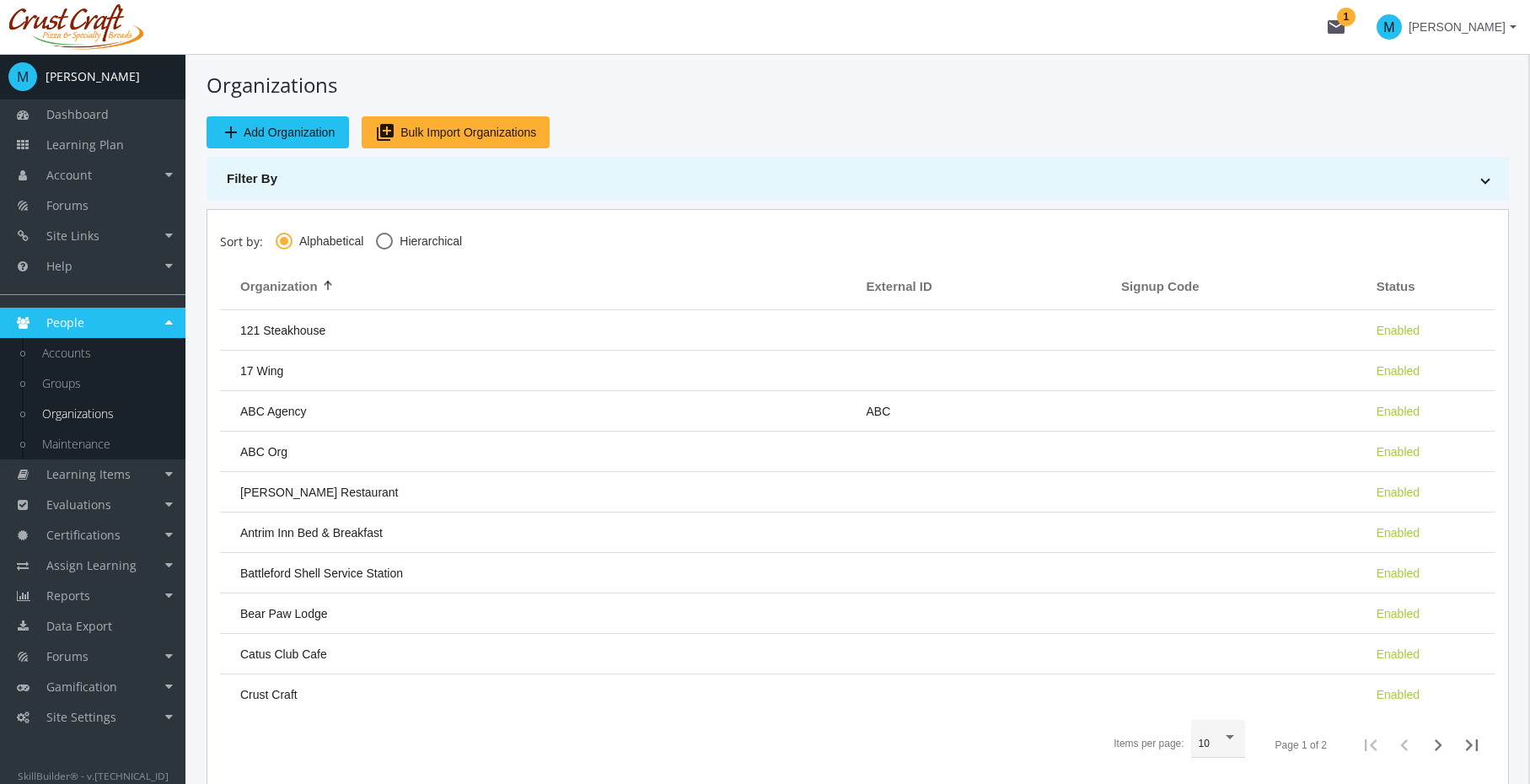
click at [79, 409] on link "Organizations" at bounding box center [105, 414] width 160 height 30
click at [75, 410] on link "Organizations" at bounding box center [105, 414] width 160 height 30
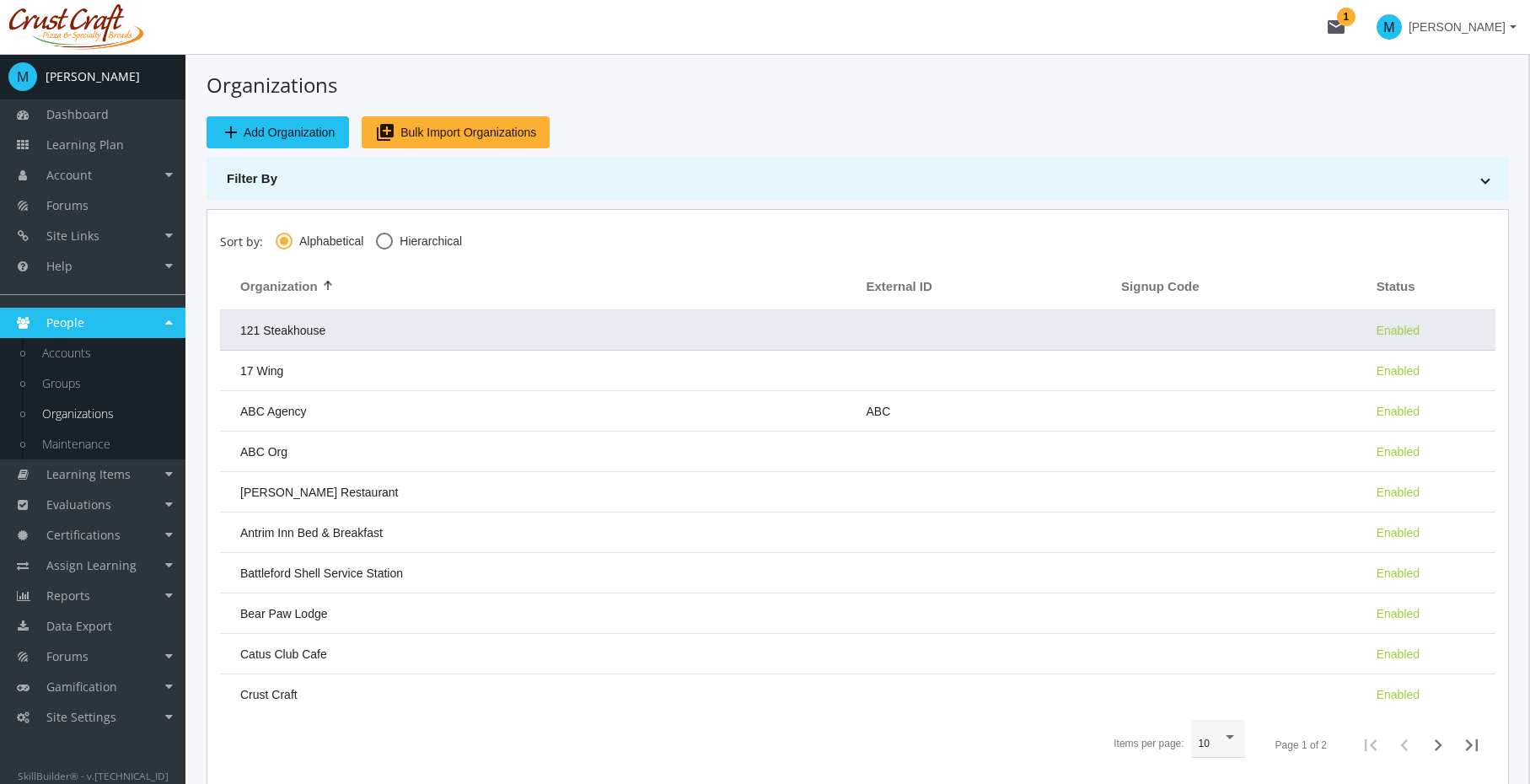
click at [426, 334] on td "121 Steakhouse" at bounding box center [539, 329] width 639 height 40
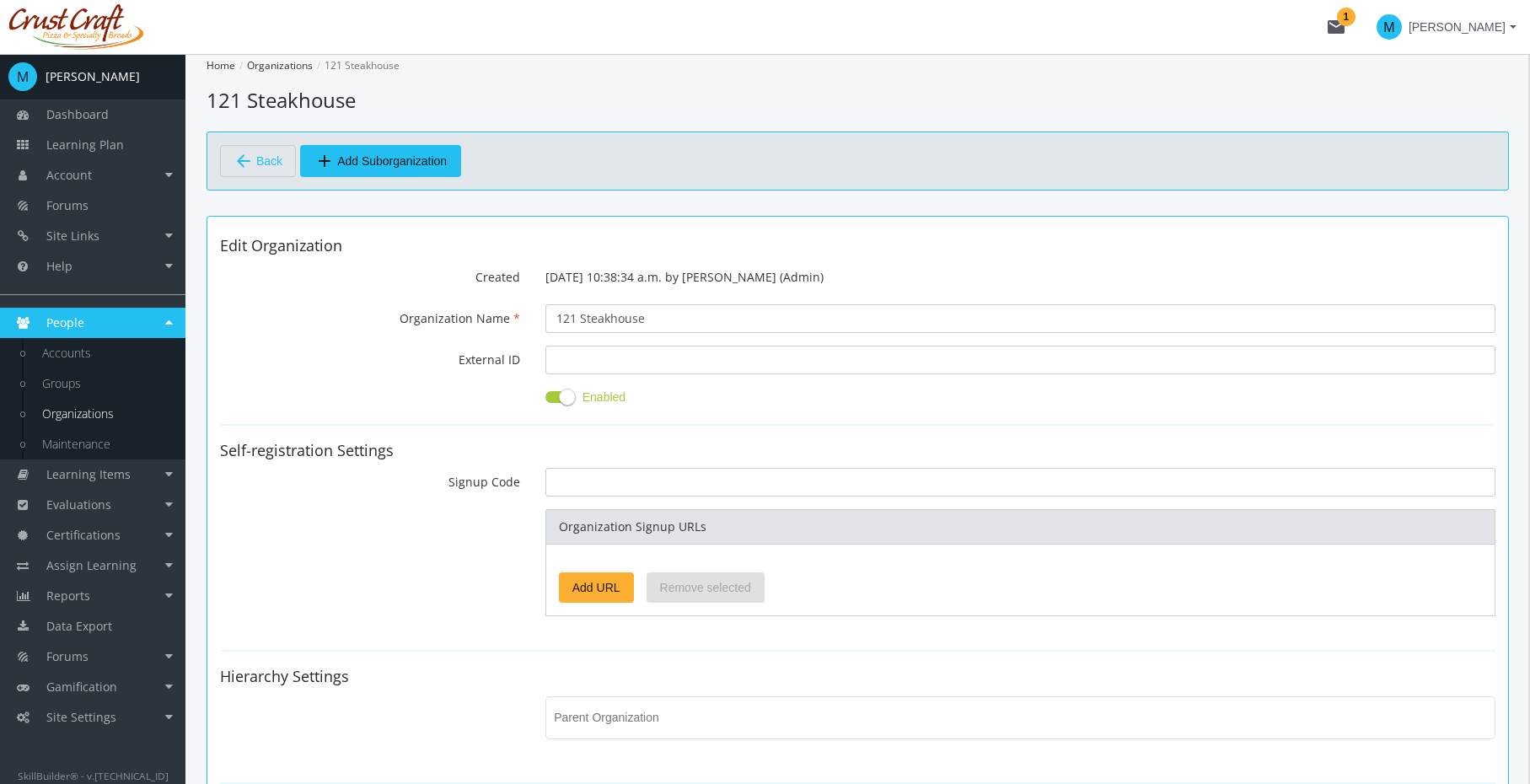
click at [110, 324] on link "People" at bounding box center [93, 323] width 186 height 30
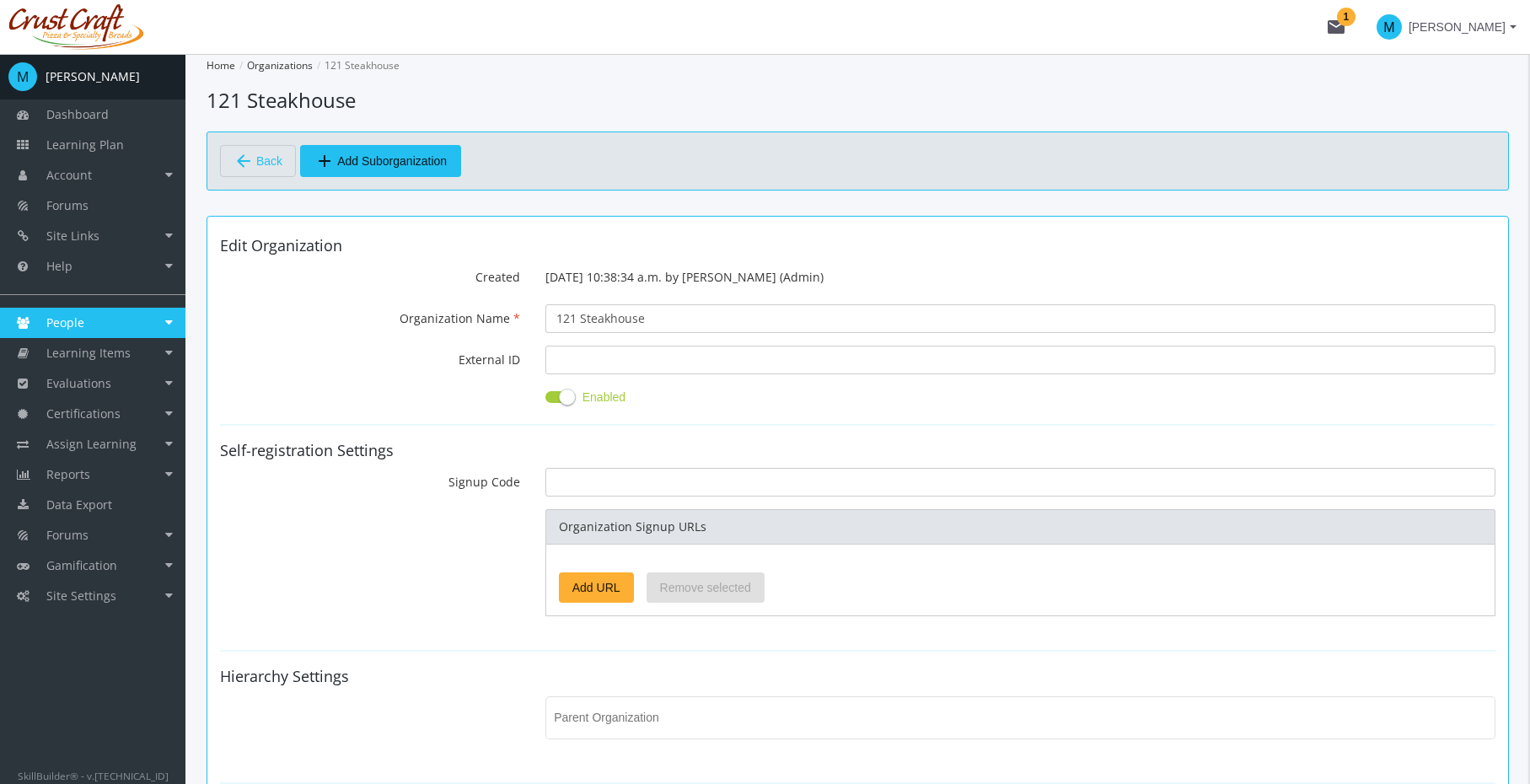
click at [97, 323] on link "People" at bounding box center [93, 323] width 186 height 30
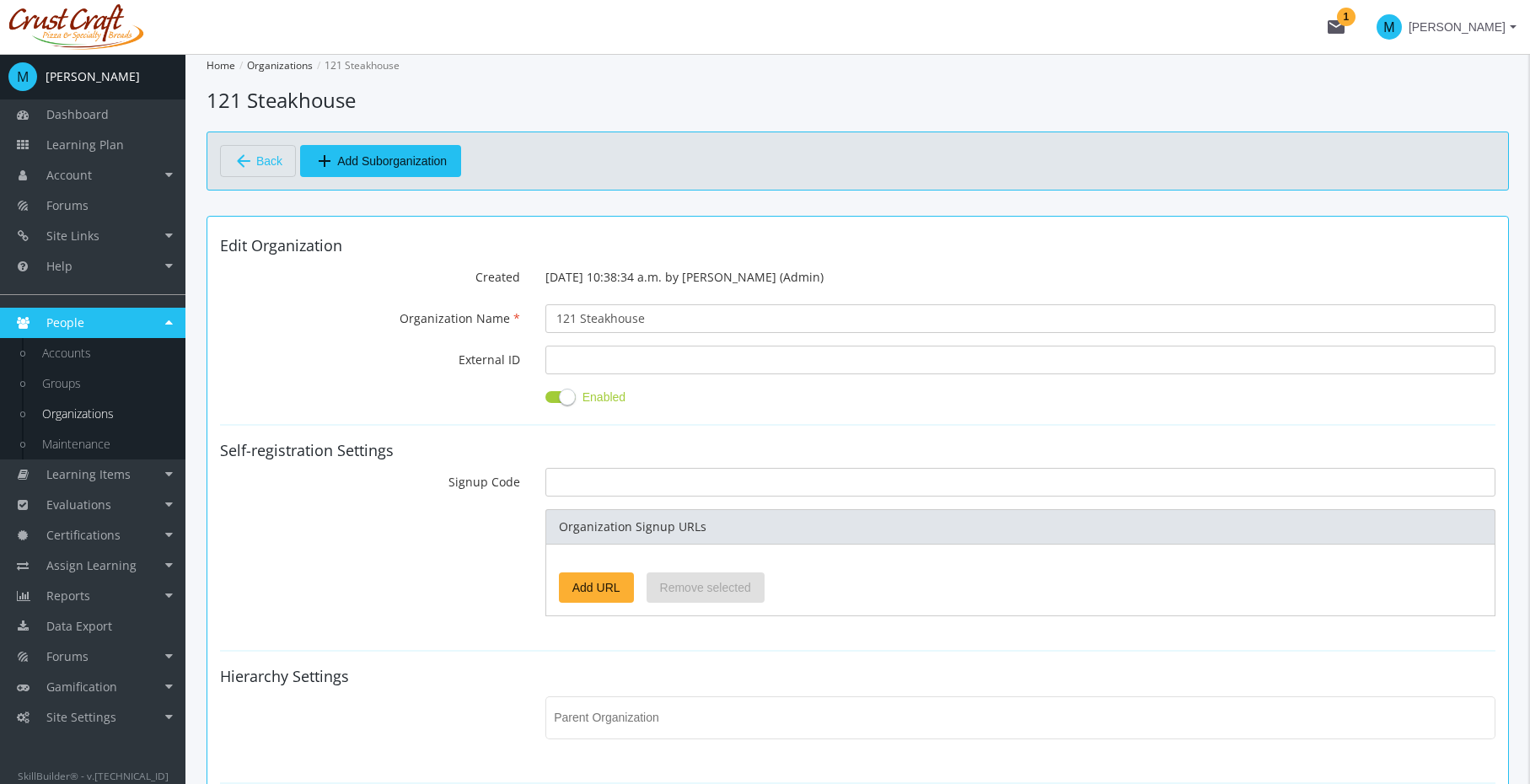
click at [79, 413] on link "Organizations" at bounding box center [105, 414] width 160 height 30
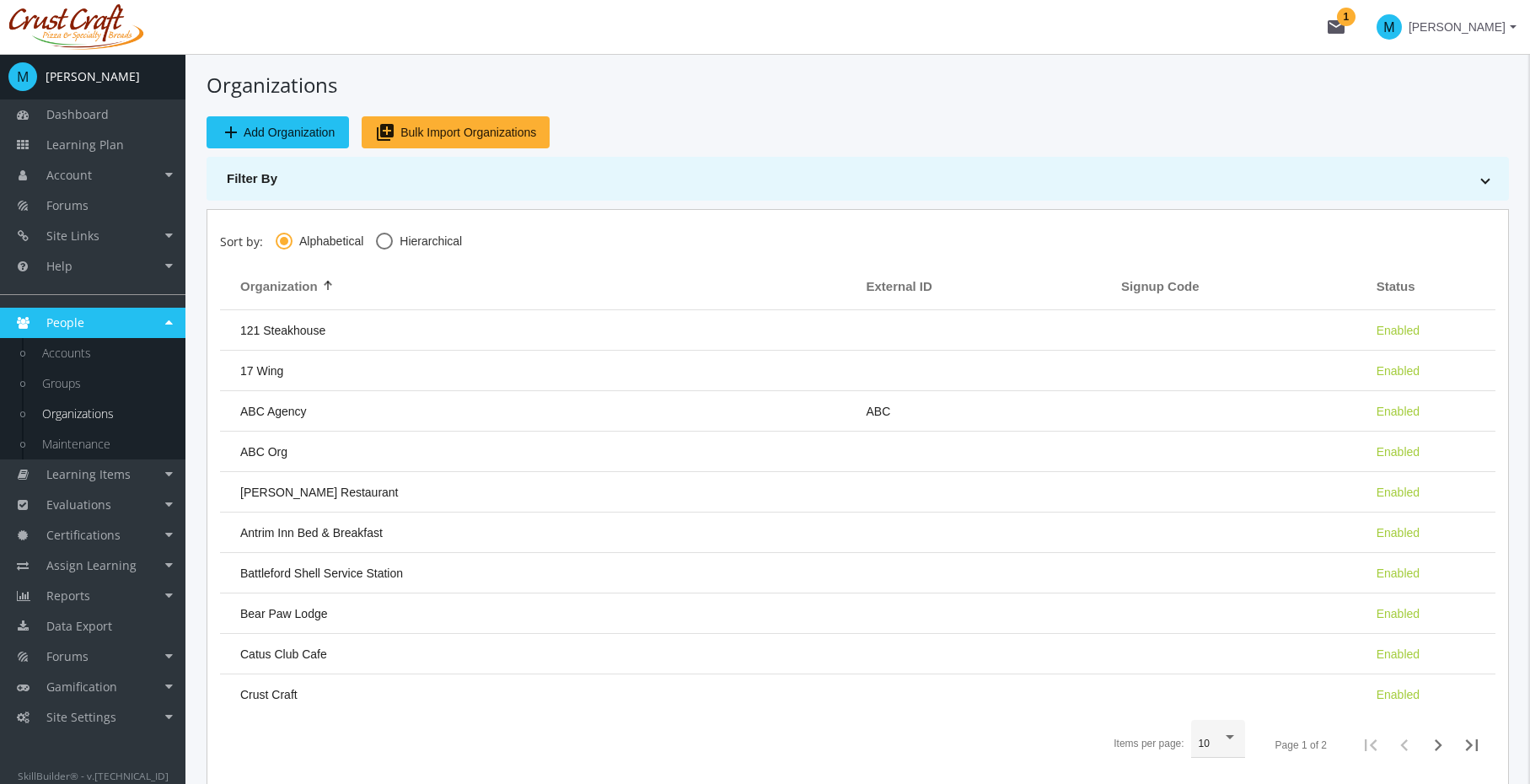
click at [79, 322] on span "People" at bounding box center [65, 322] width 38 height 16
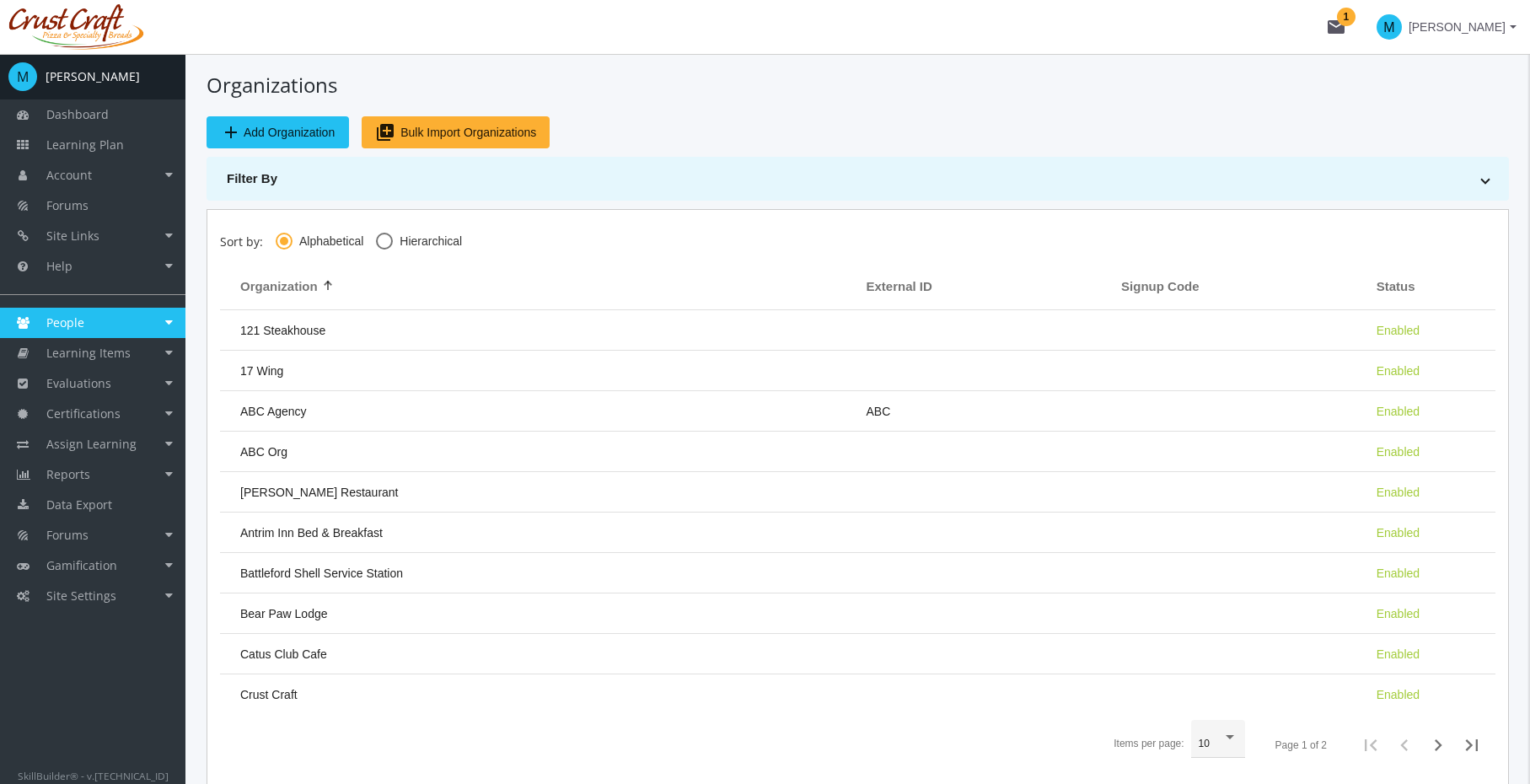
click at [79, 322] on span "People" at bounding box center [65, 322] width 38 height 16
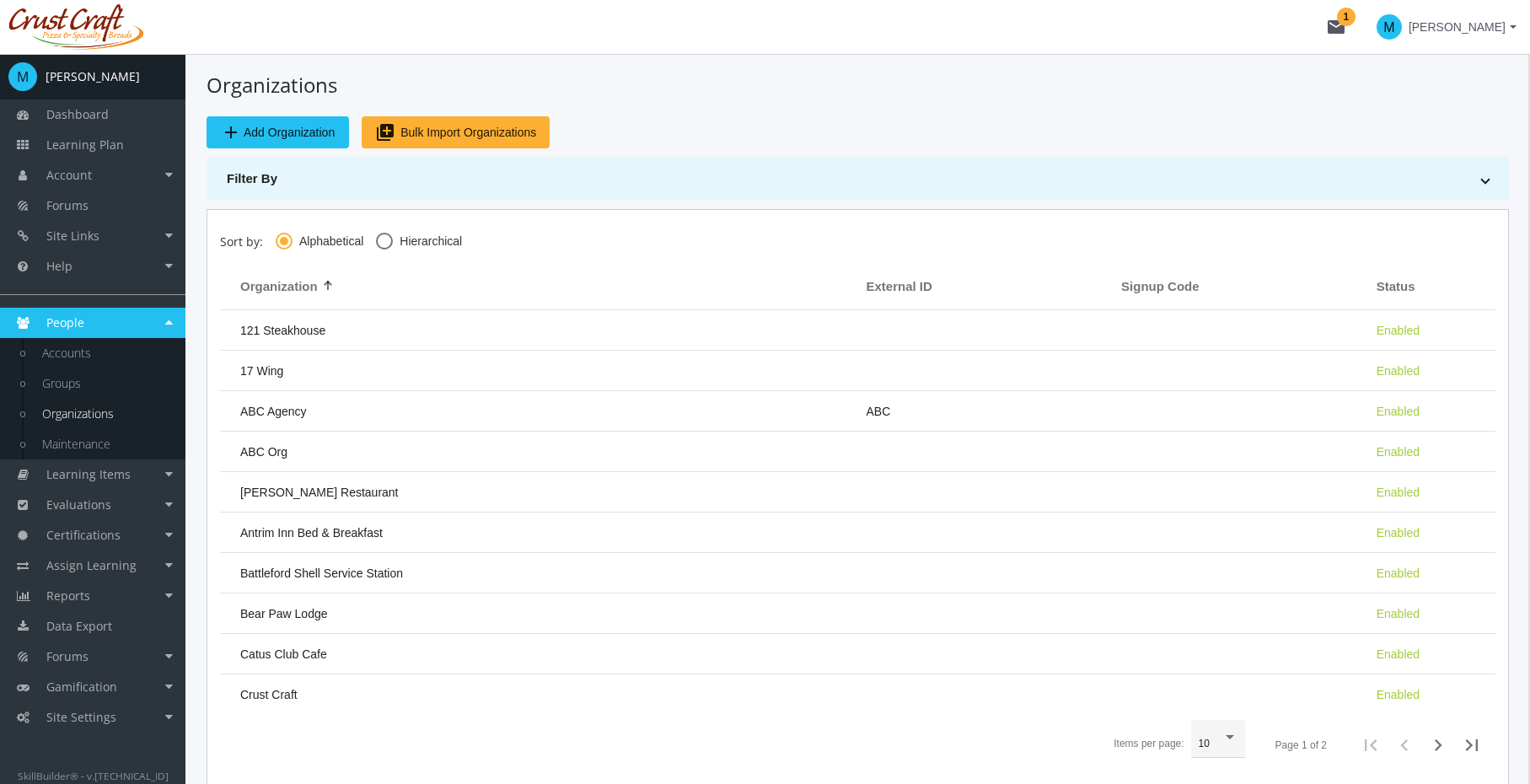
click at [74, 423] on link "Organizations" at bounding box center [105, 414] width 160 height 30
click at [88, 417] on link "Organizations" at bounding box center [105, 414] width 160 height 30
click at [81, 387] on link "Groups" at bounding box center [105, 384] width 160 height 30
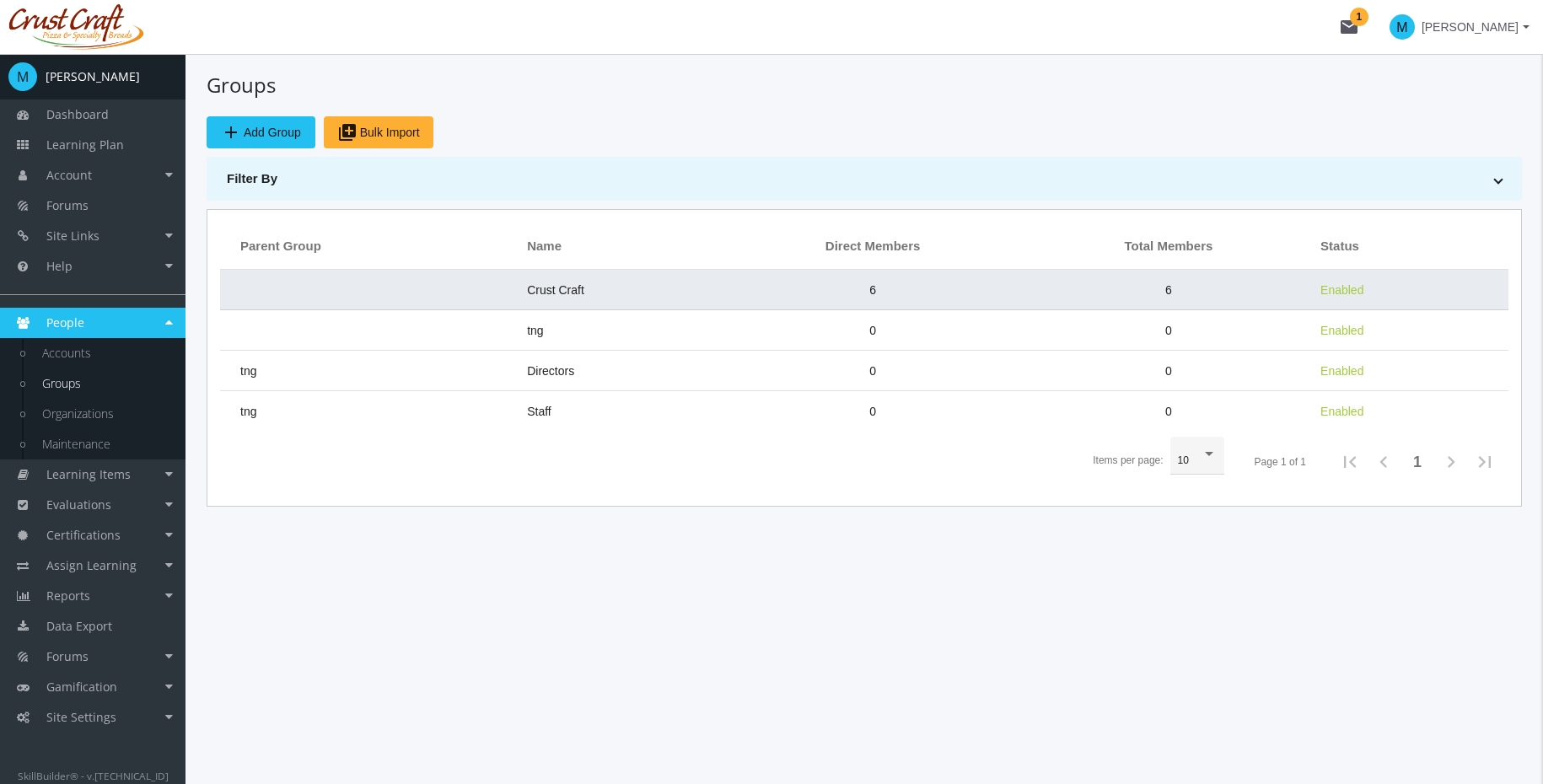
click at [527, 291] on span "Crust Craft" at bounding box center [555, 289] width 57 height 13
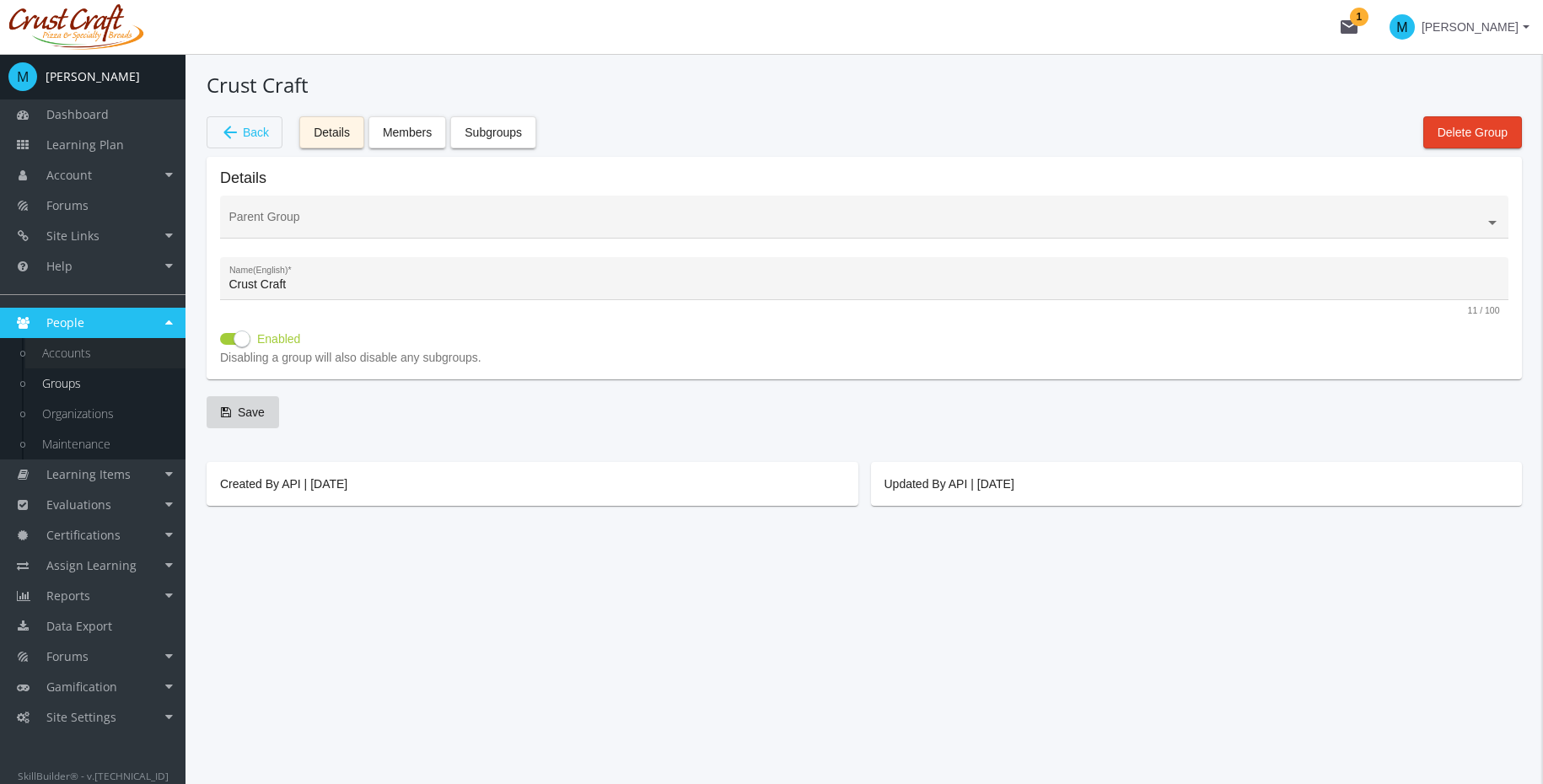
click at [84, 354] on link "Accounts" at bounding box center [104, 354] width 160 height 30
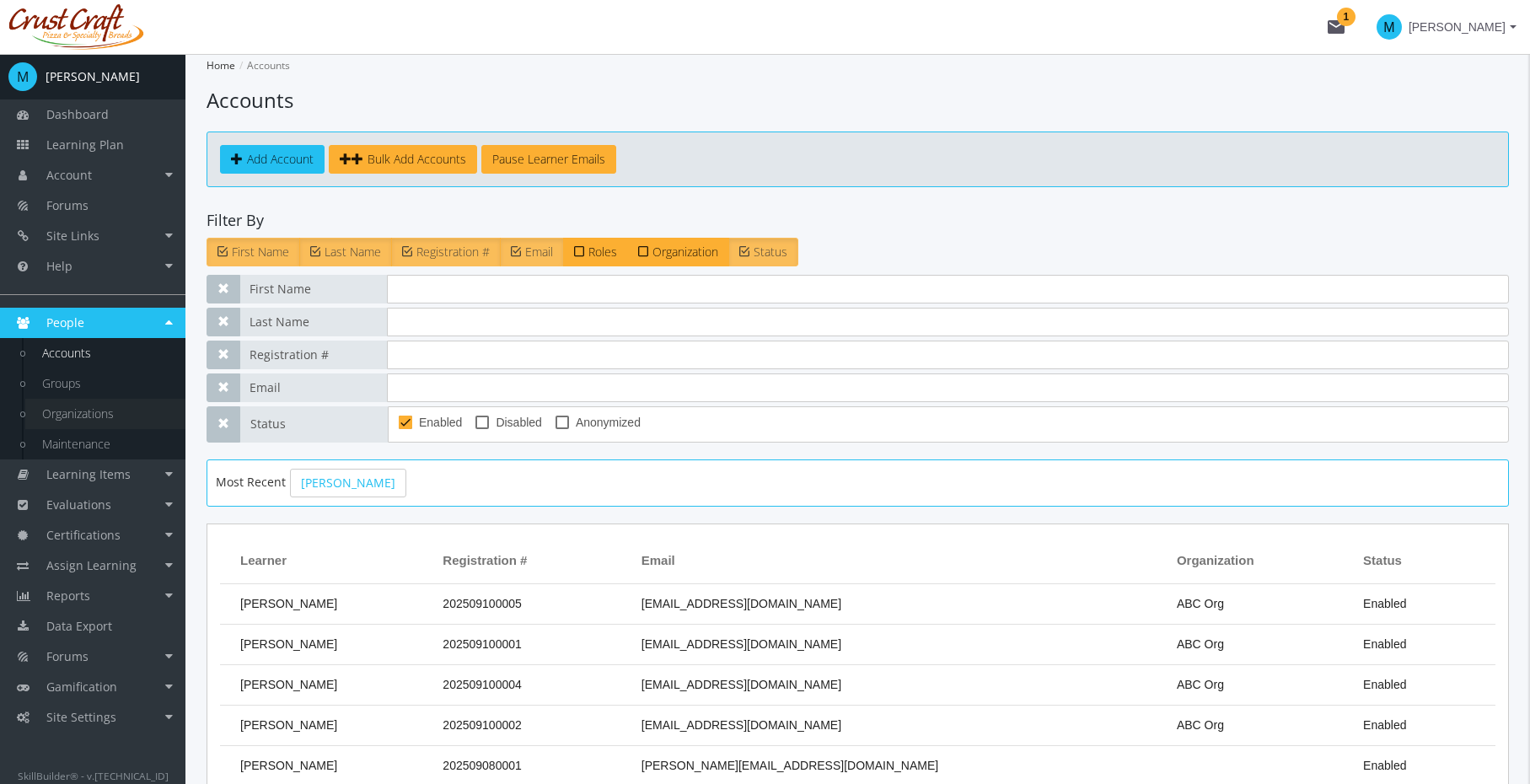
click at [82, 411] on link "Organizations" at bounding box center [105, 414] width 160 height 30
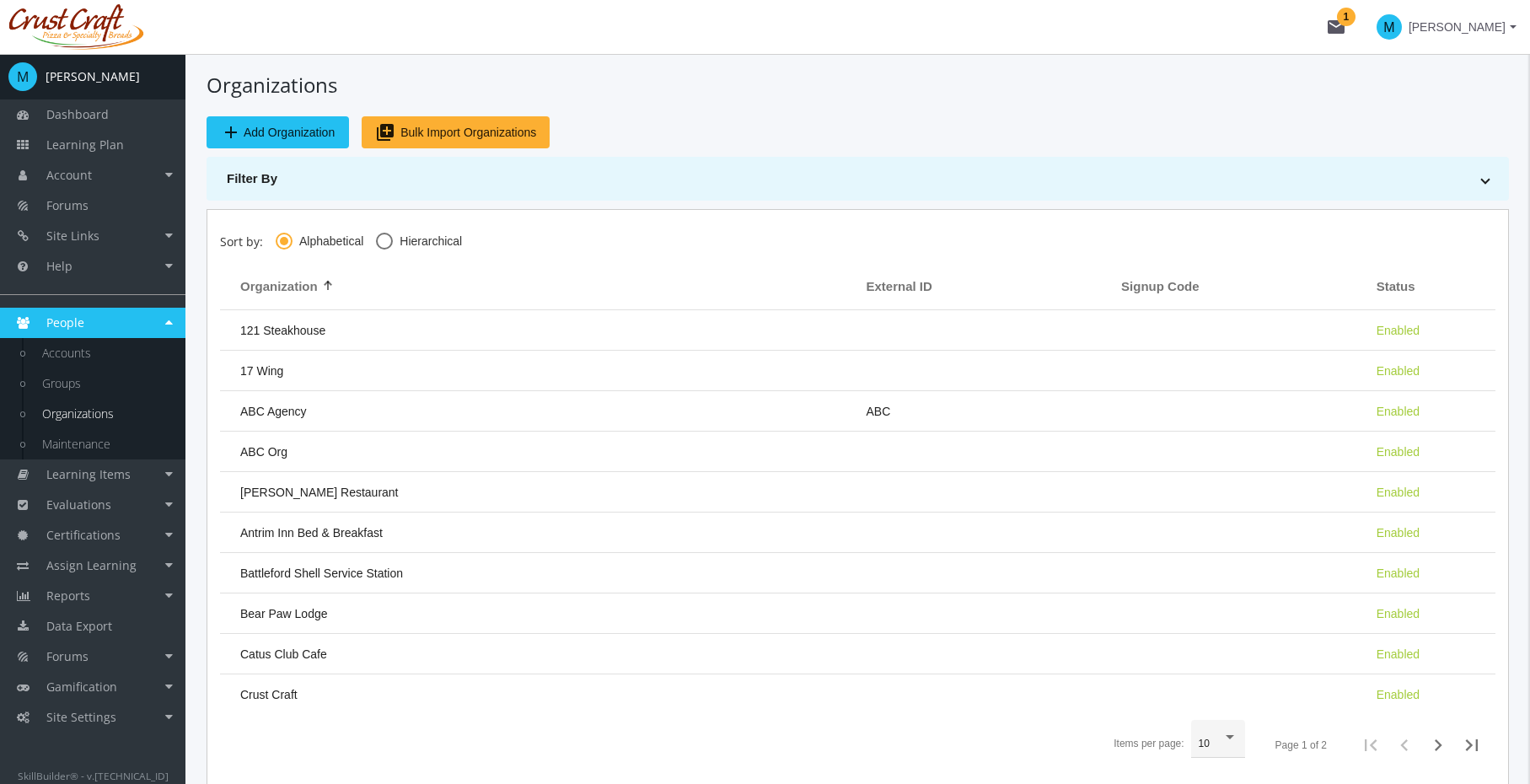
click at [121, 325] on link "People" at bounding box center [93, 323] width 186 height 30
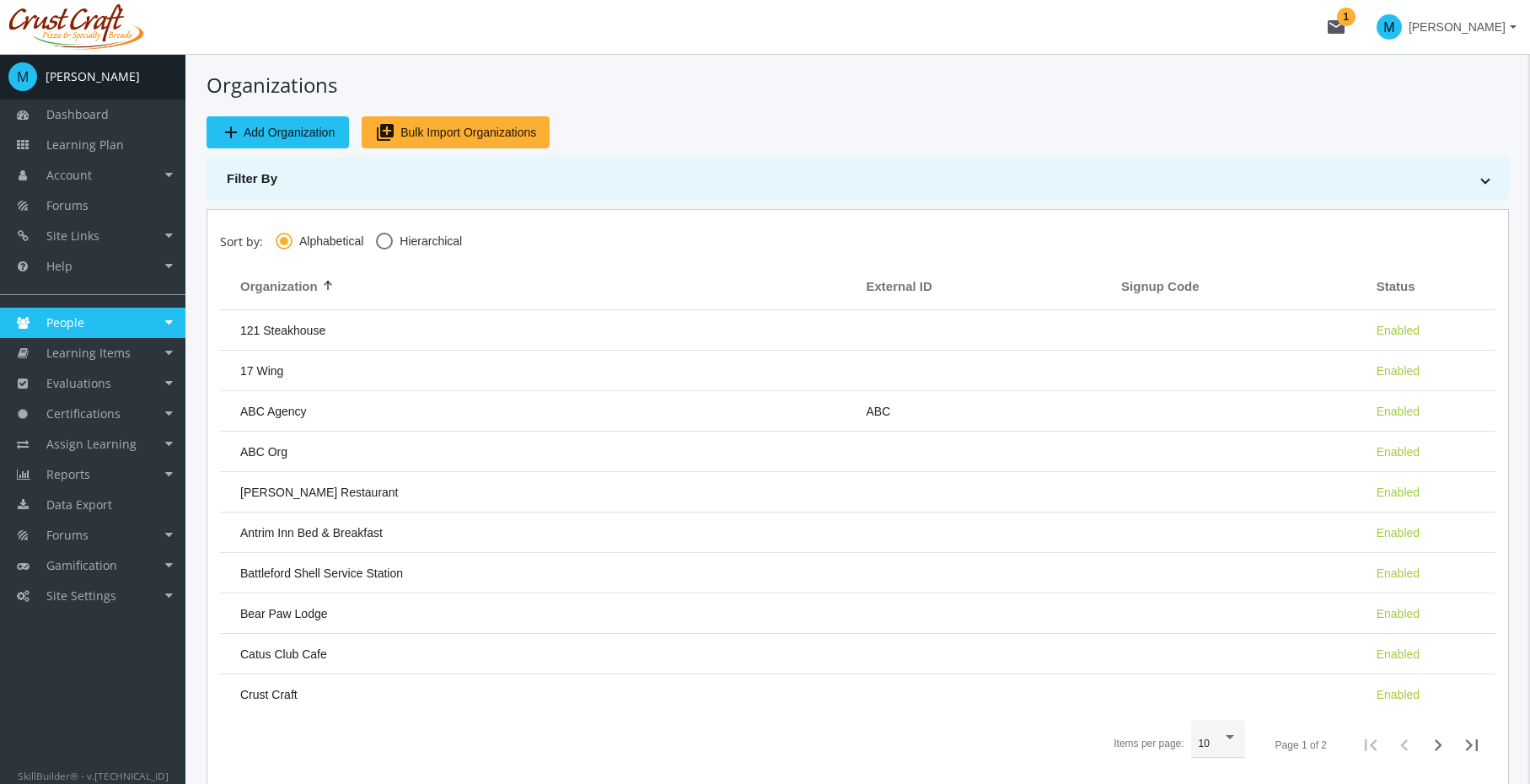
click at [39, 332] on link "People" at bounding box center [93, 323] width 186 height 30
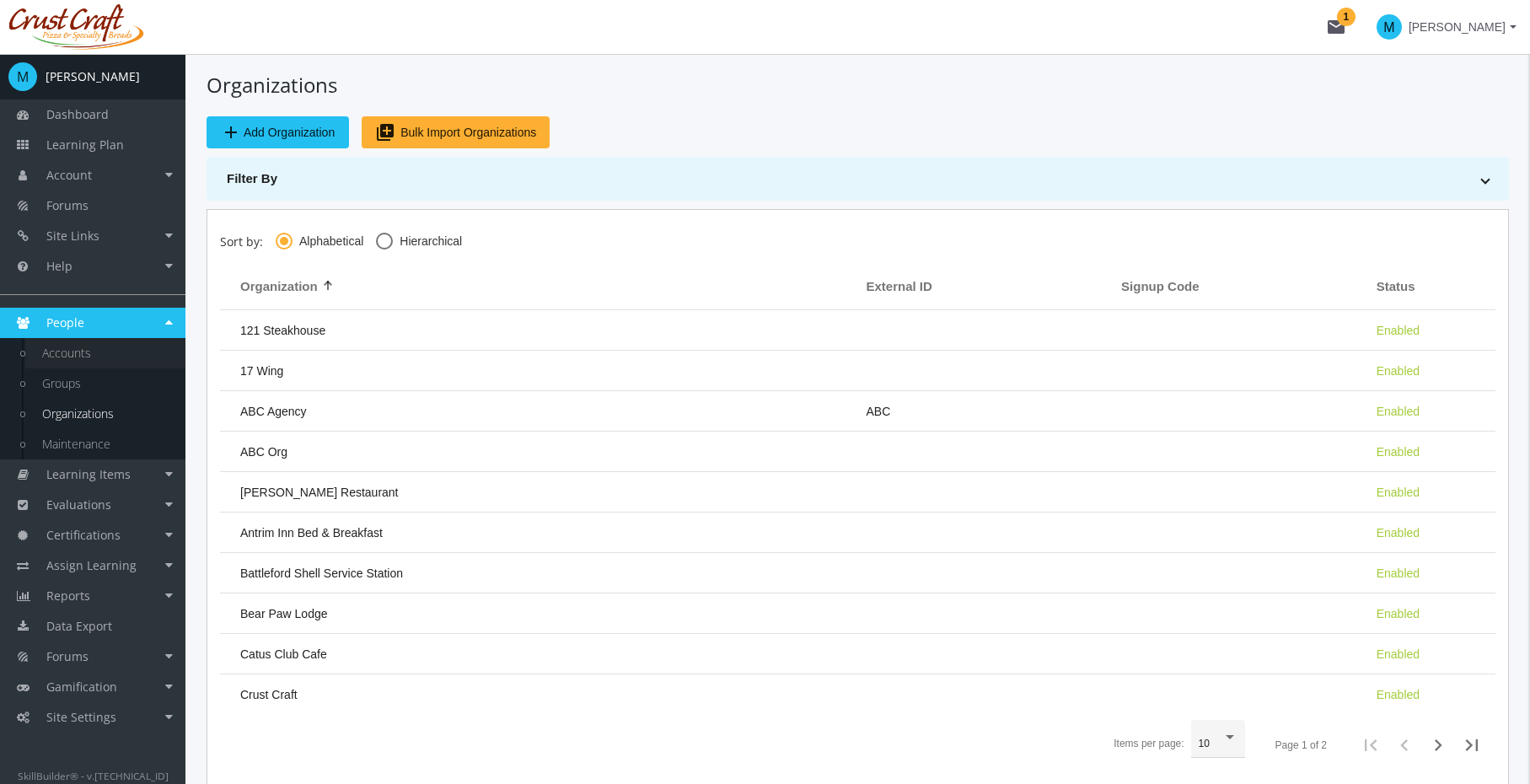
click at [72, 346] on link "Accounts" at bounding box center [105, 354] width 160 height 30
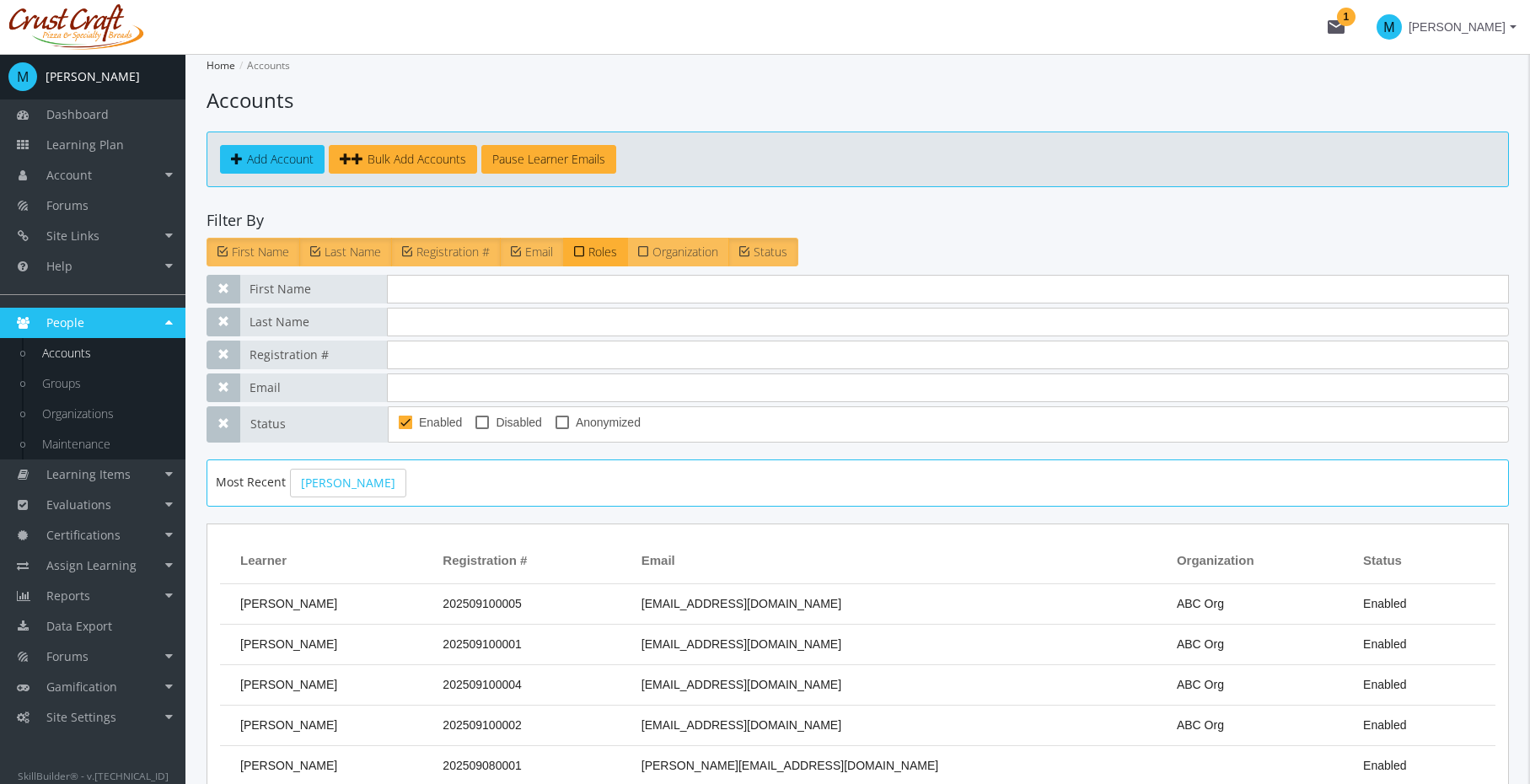
click at [698, 252] on span "Organization" at bounding box center [686, 252] width 66 height 16
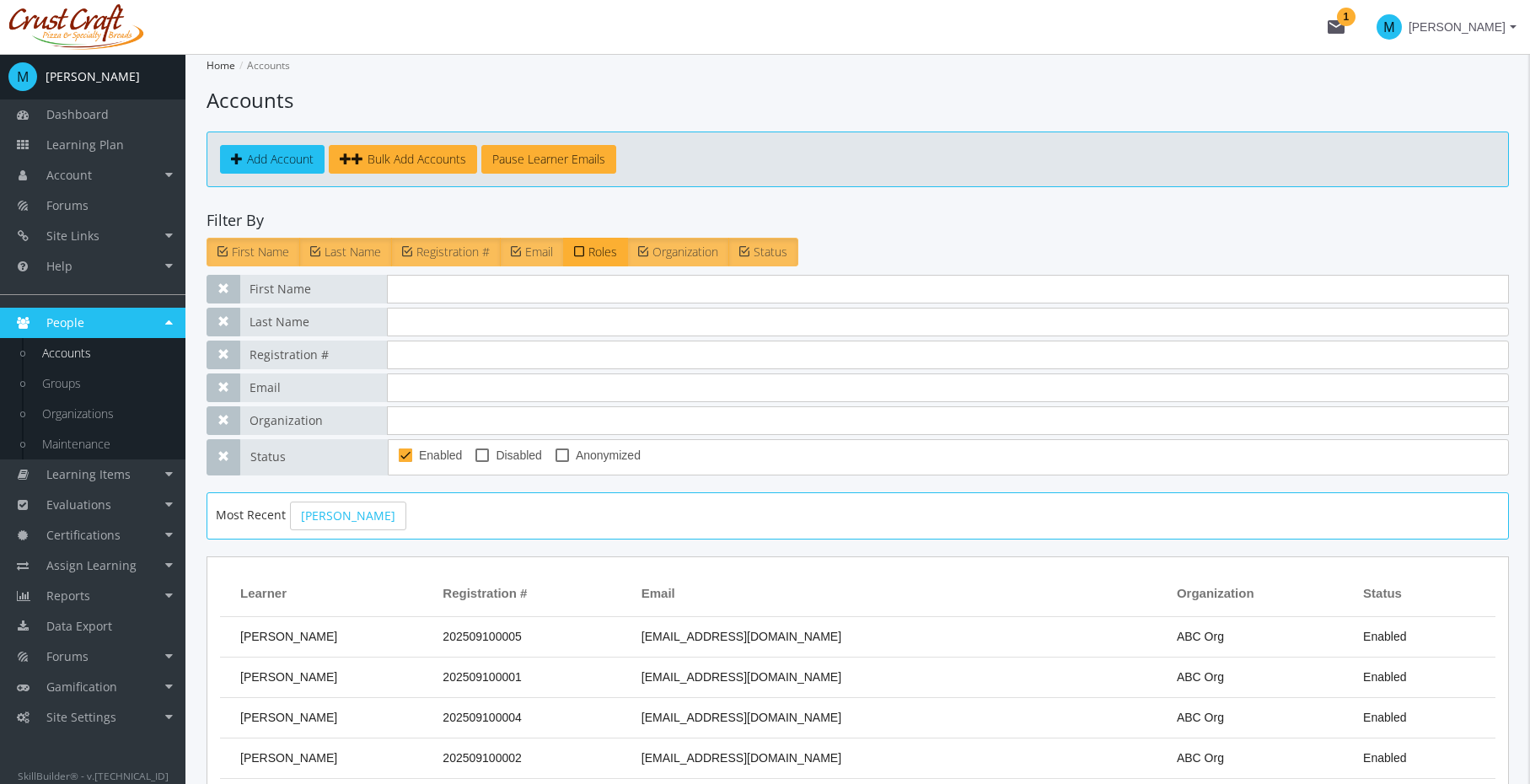
click at [698, 252] on span "Organization" at bounding box center [686, 252] width 66 height 16
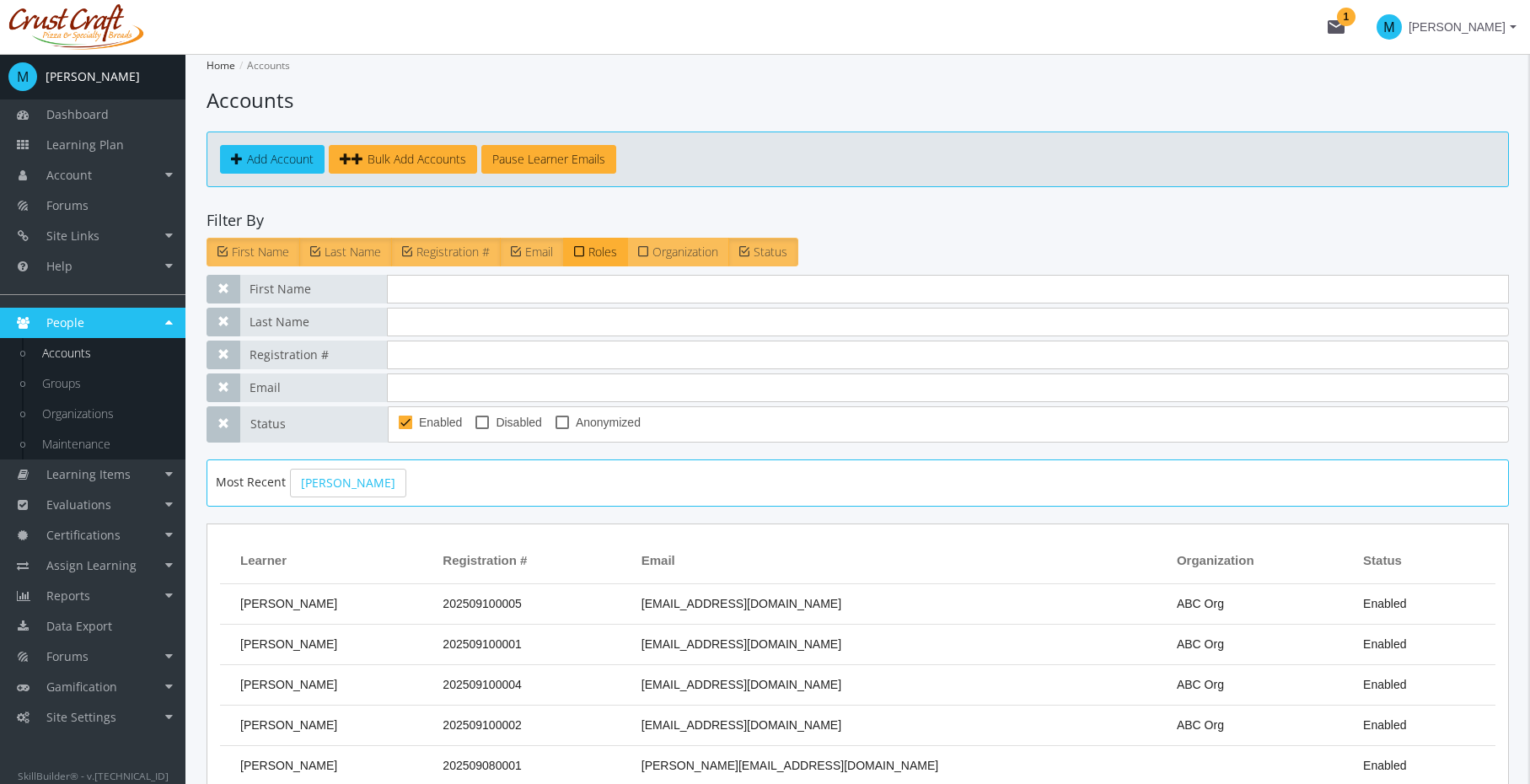
click at [698, 252] on span "Organization" at bounding box center [686, 252] width 66 height 16
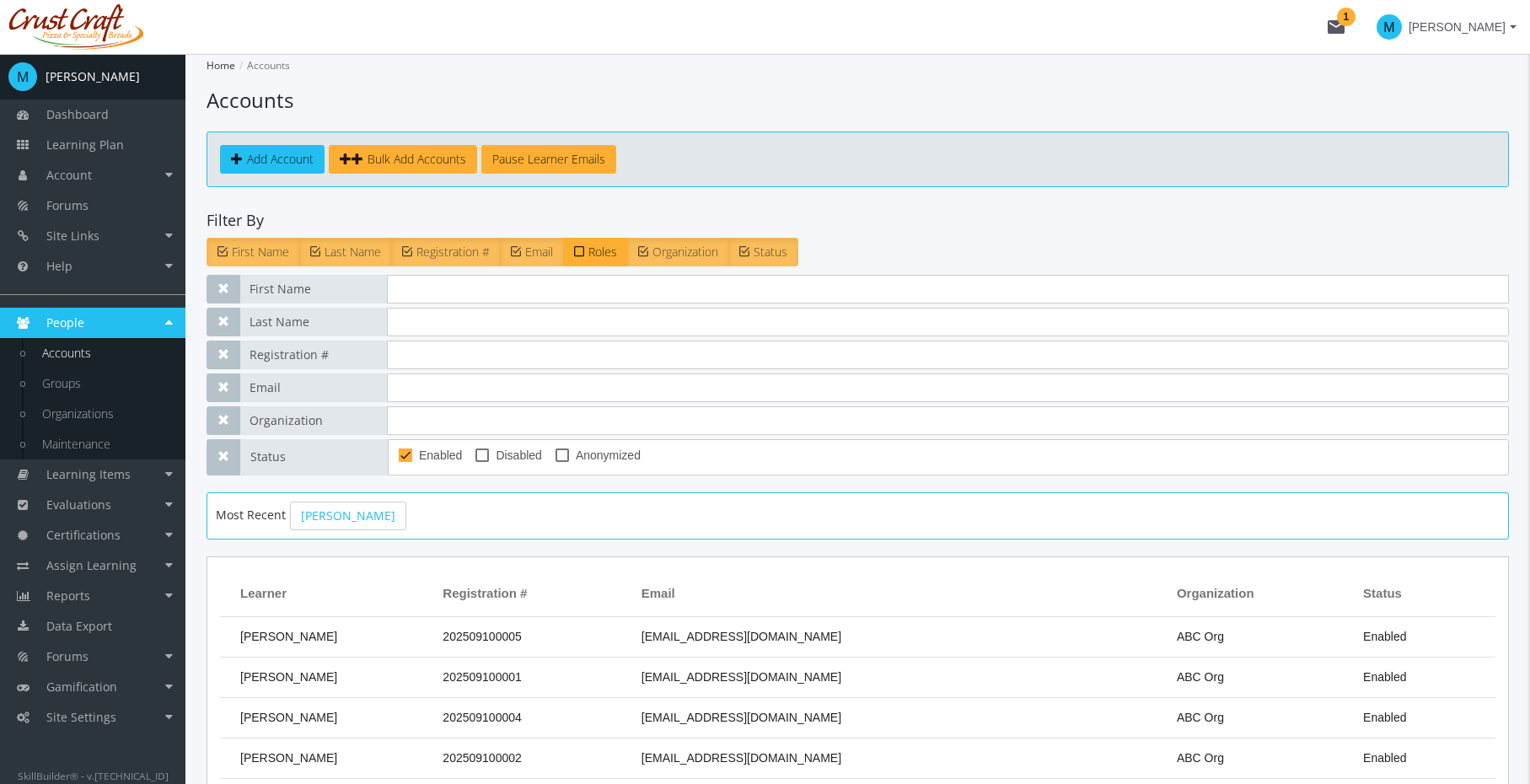
click at [698, 252] on span "Organization" at bounding box center [686, 252] width 66 height 16
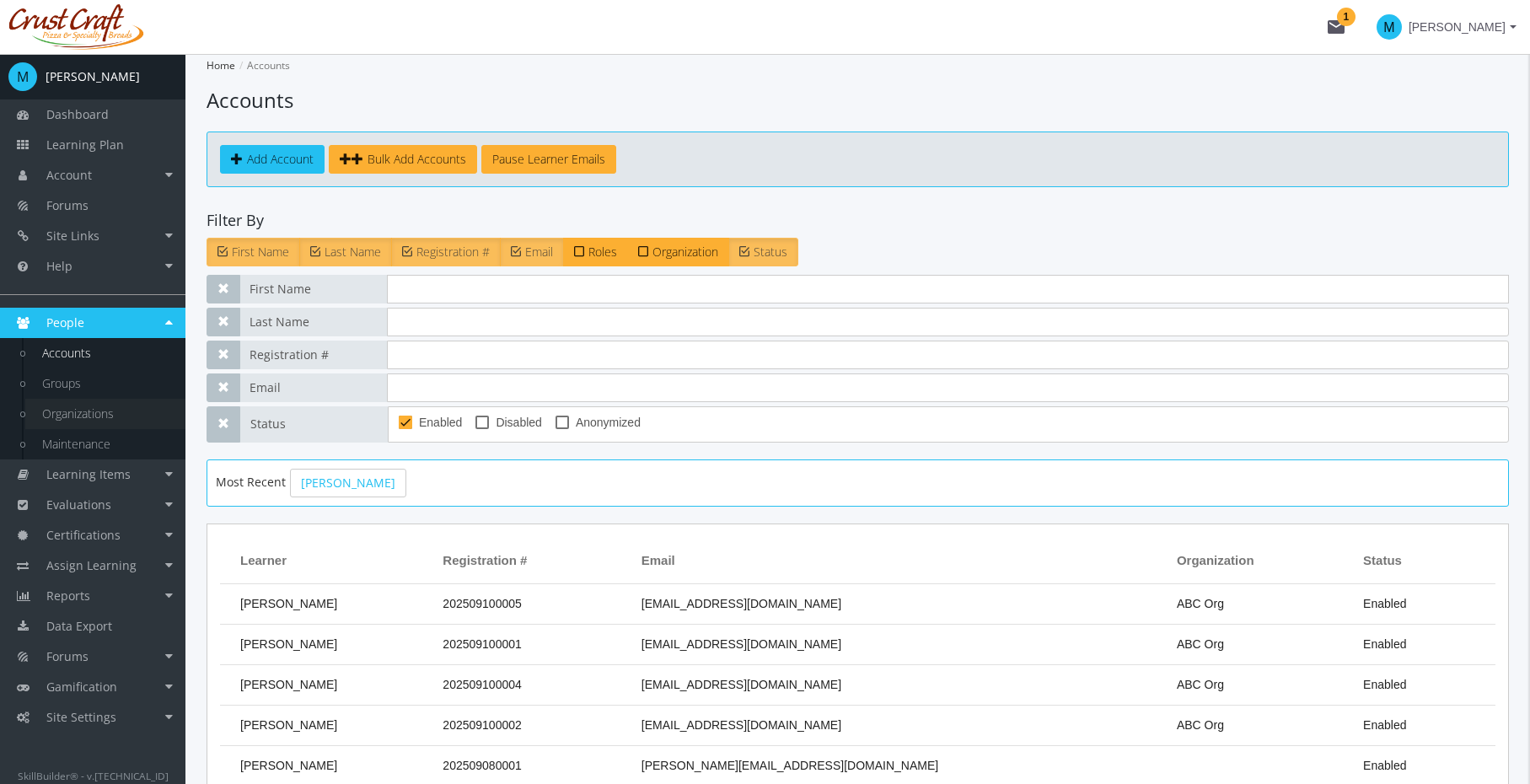
click at [86, 413] on link "Organizations" at bounding box center [105, 414] width 160 height 30
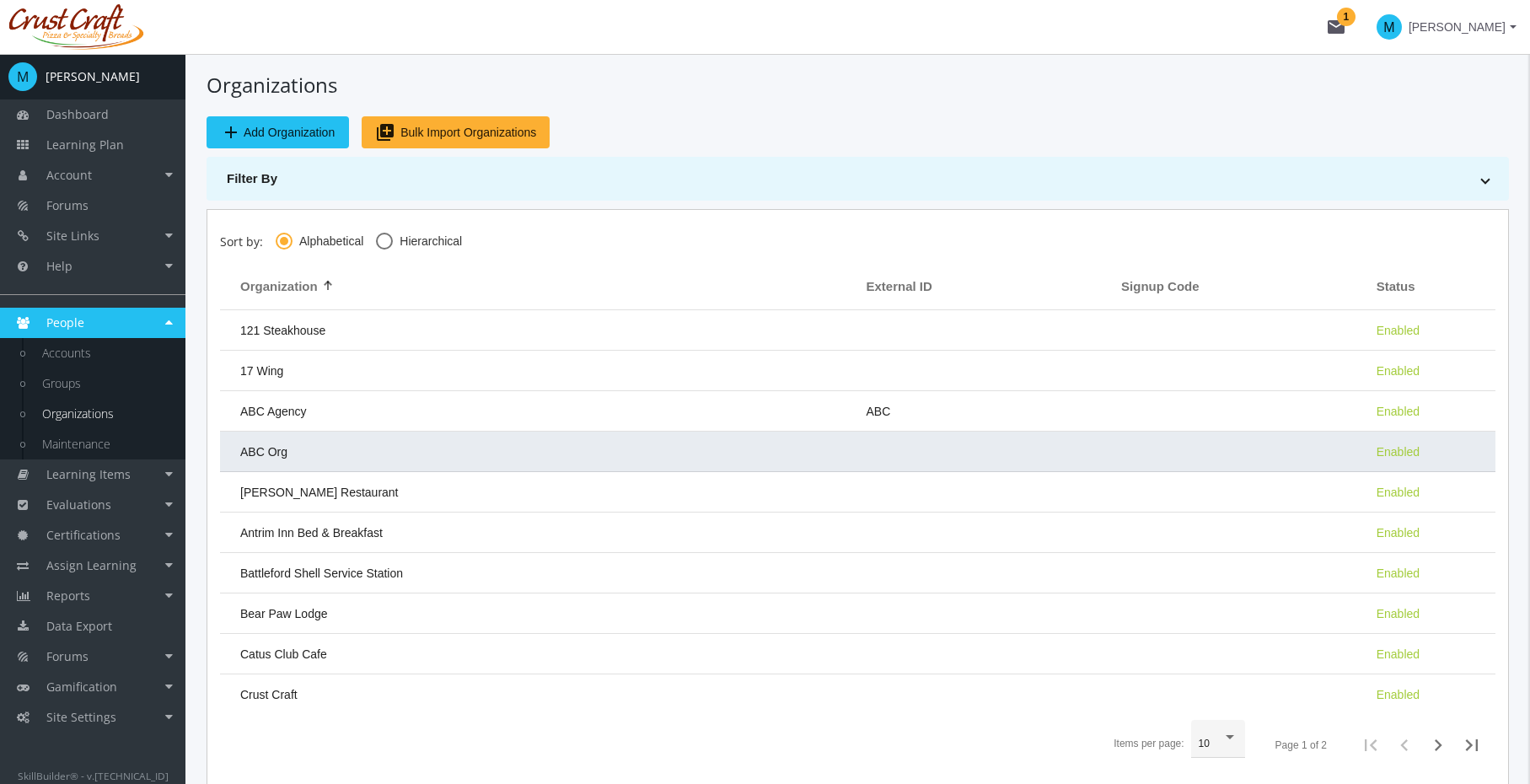
scroll to position [107, 0]
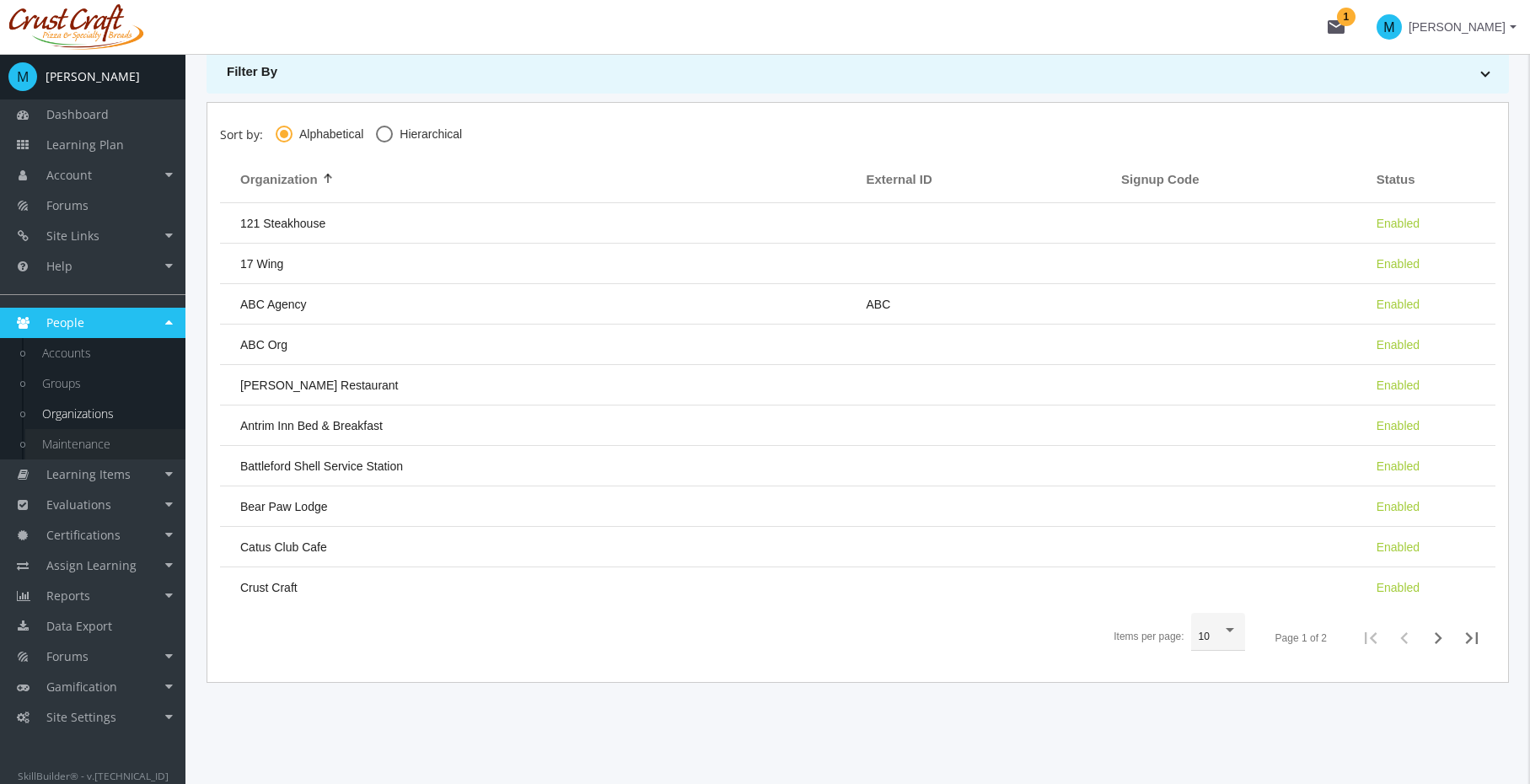
click at [82, 444] on link "Maintenance" at bounding box center [105, 445] width 160 height 30
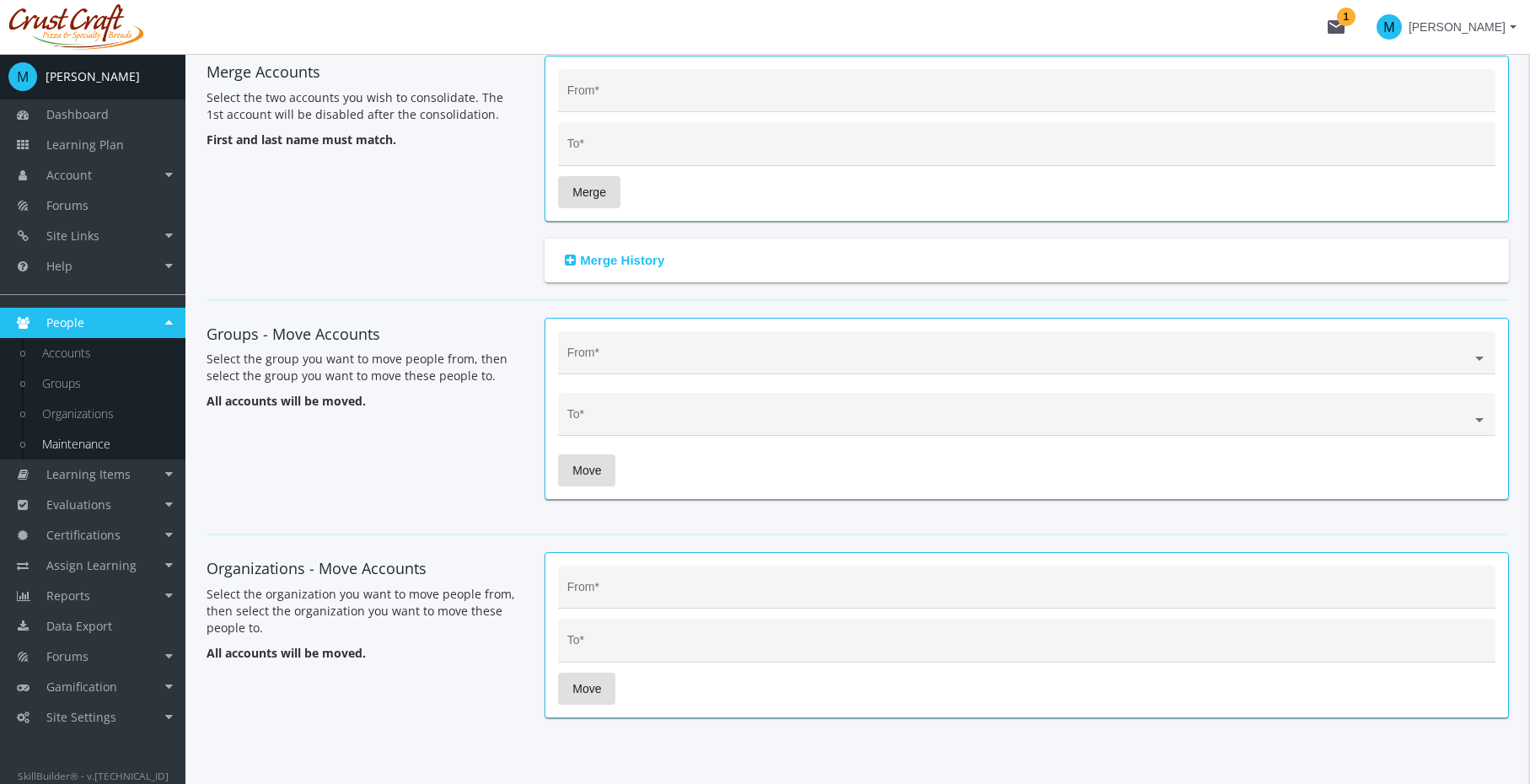
scroll to position [112, 0]
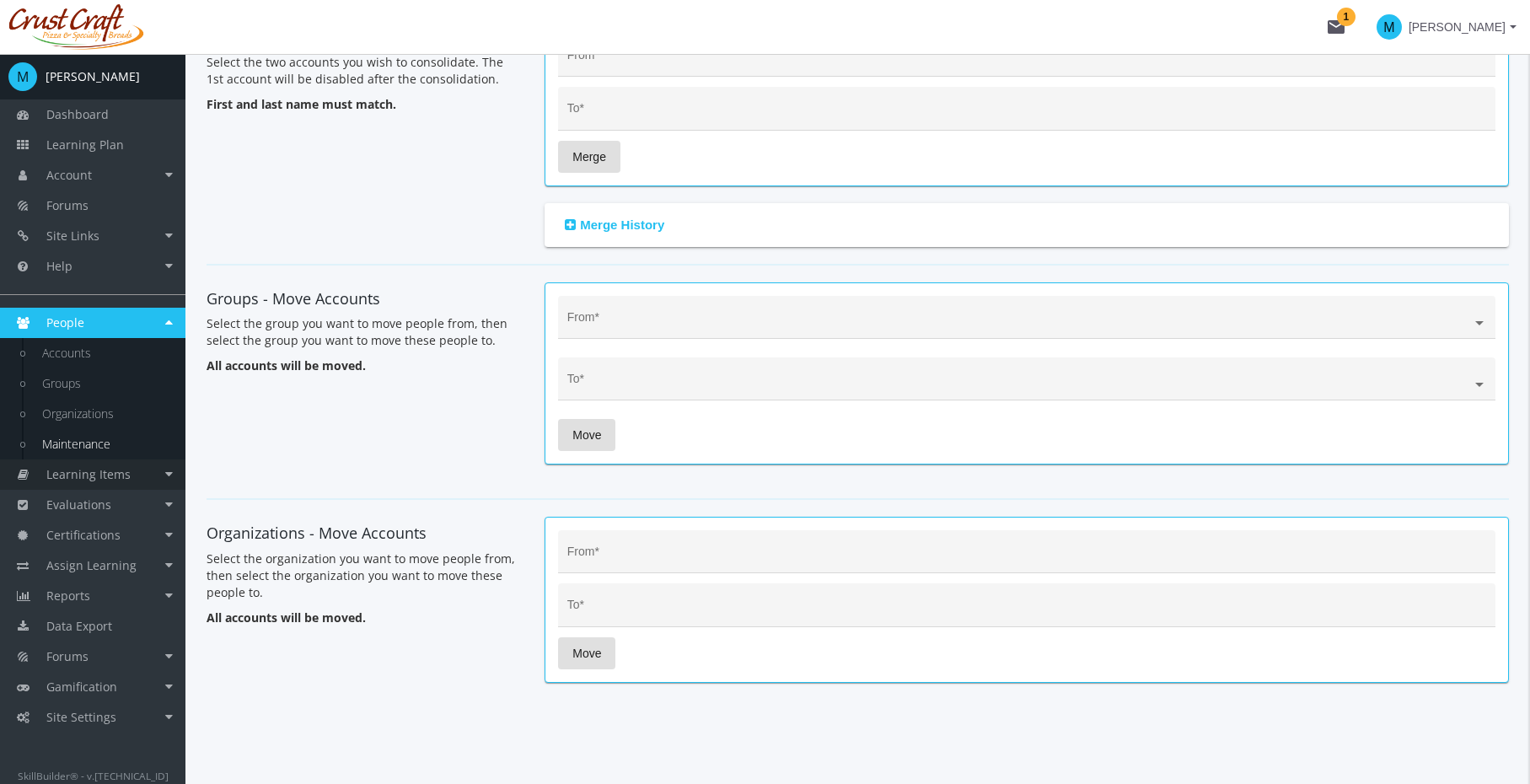
click at [119, 473] on span "Learning Items" at bounding box center [88, 474] width 84 height 16
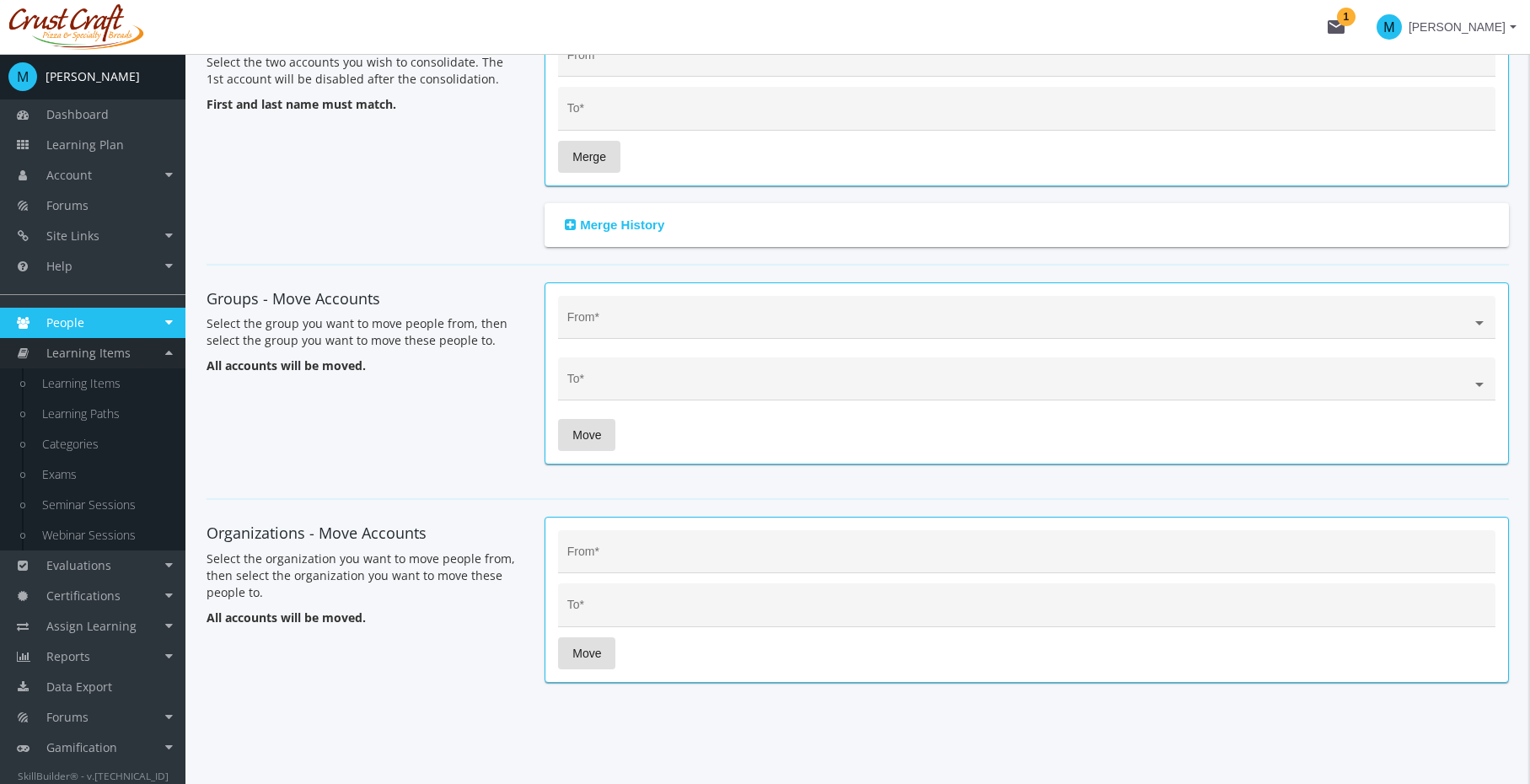
click at [113, 359] on span "Learning Items" at bounding box center [88, 353] width 84 height 16
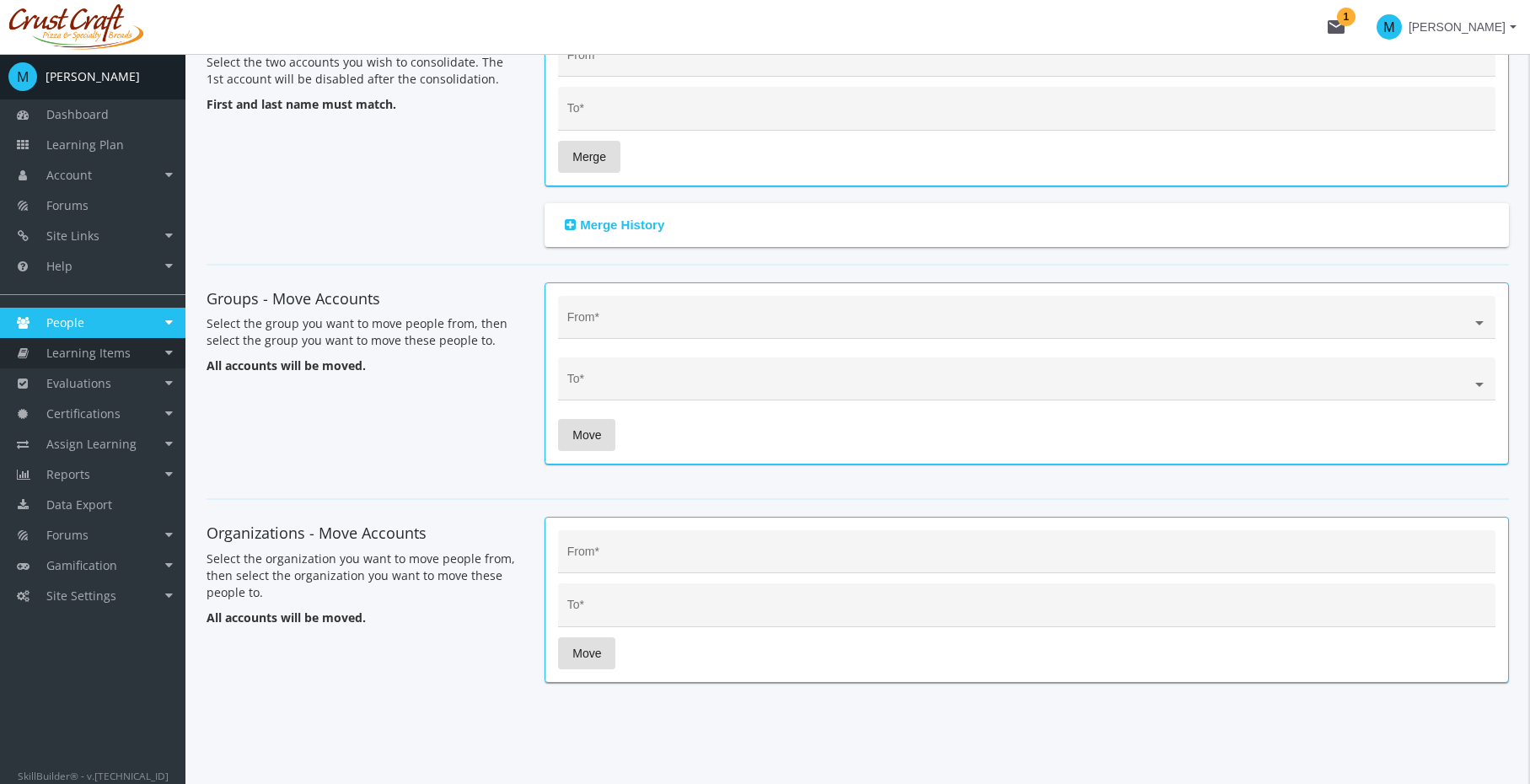
click at [113, 359] on span "Learning Items" at bounding box center [88, 353] width 84 height 16
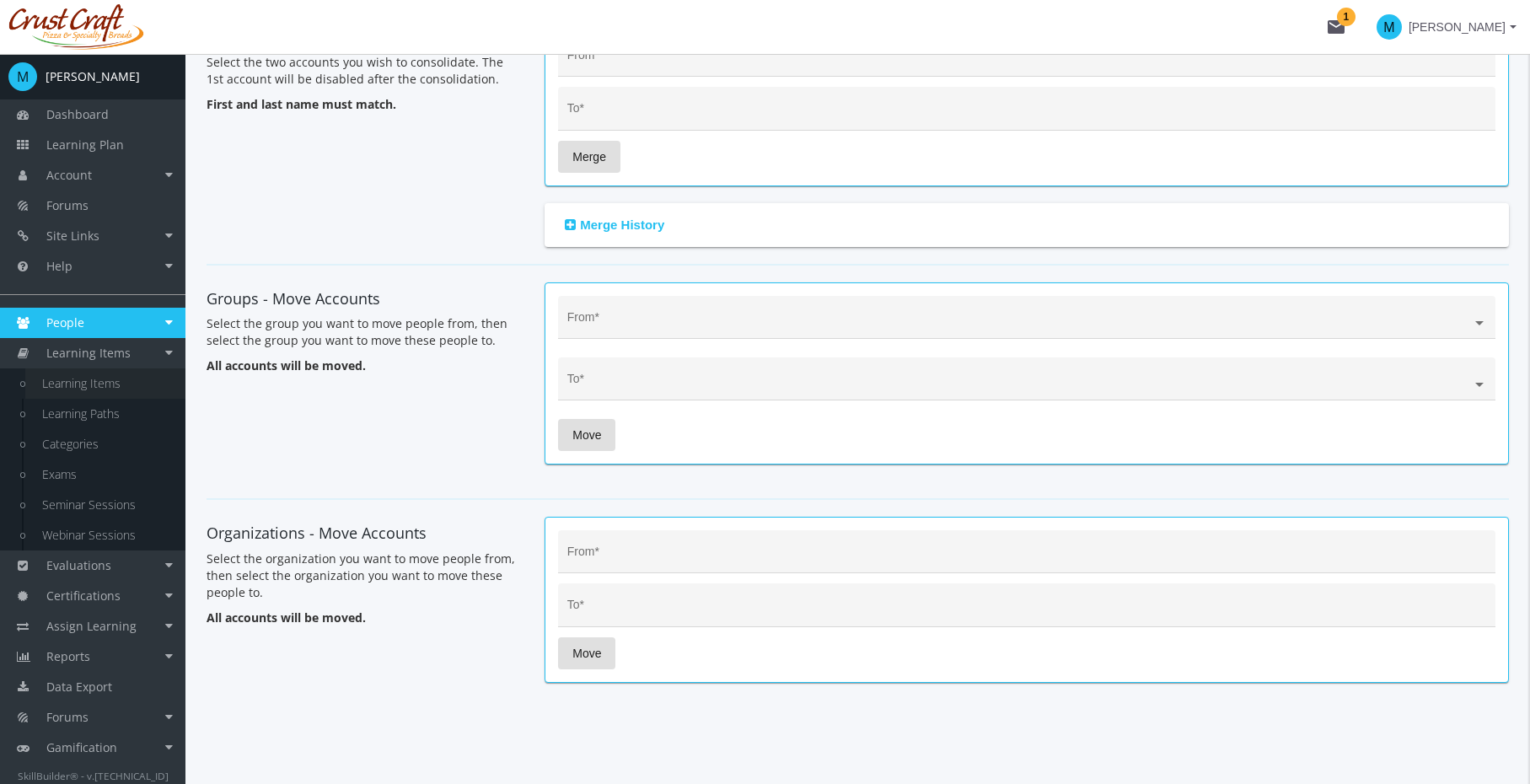
click at [99, 380] on link "Learning Items" at bounding box center [105, 384] width 160 height 30
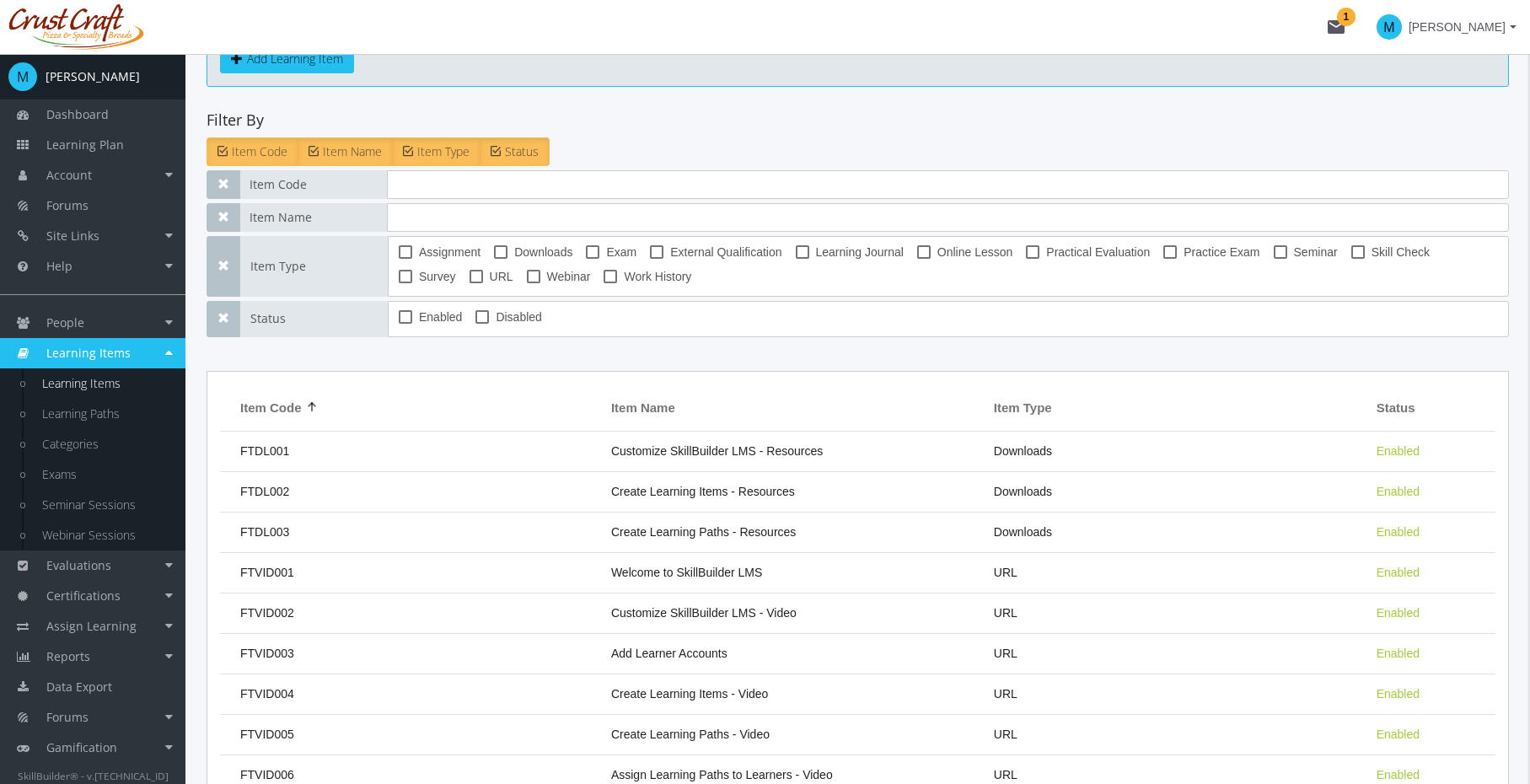
scroll to position [3, 0]
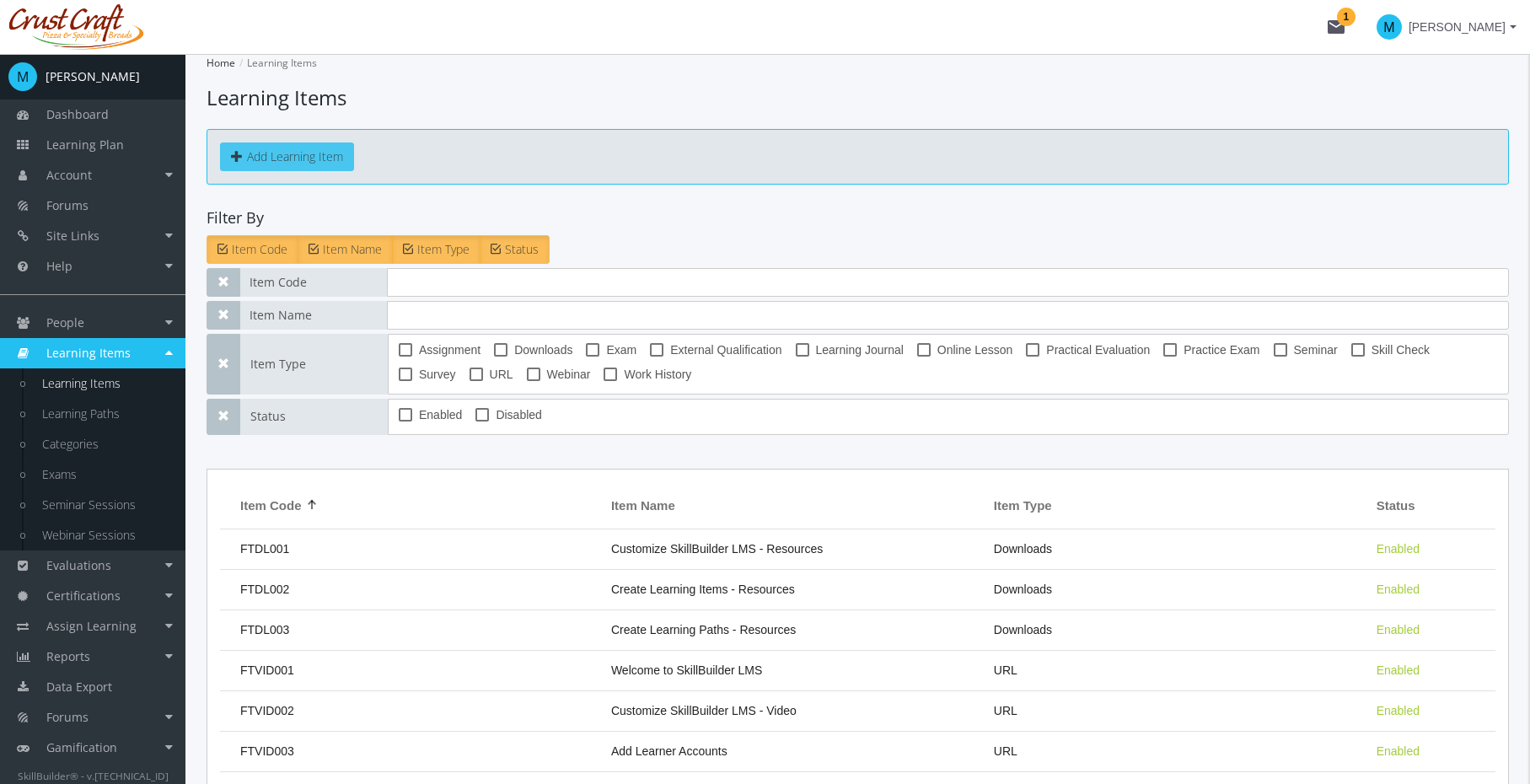
click at [339, 159] on button "Add Learning Item" at bounding box center [287, 157] width 134 height 29
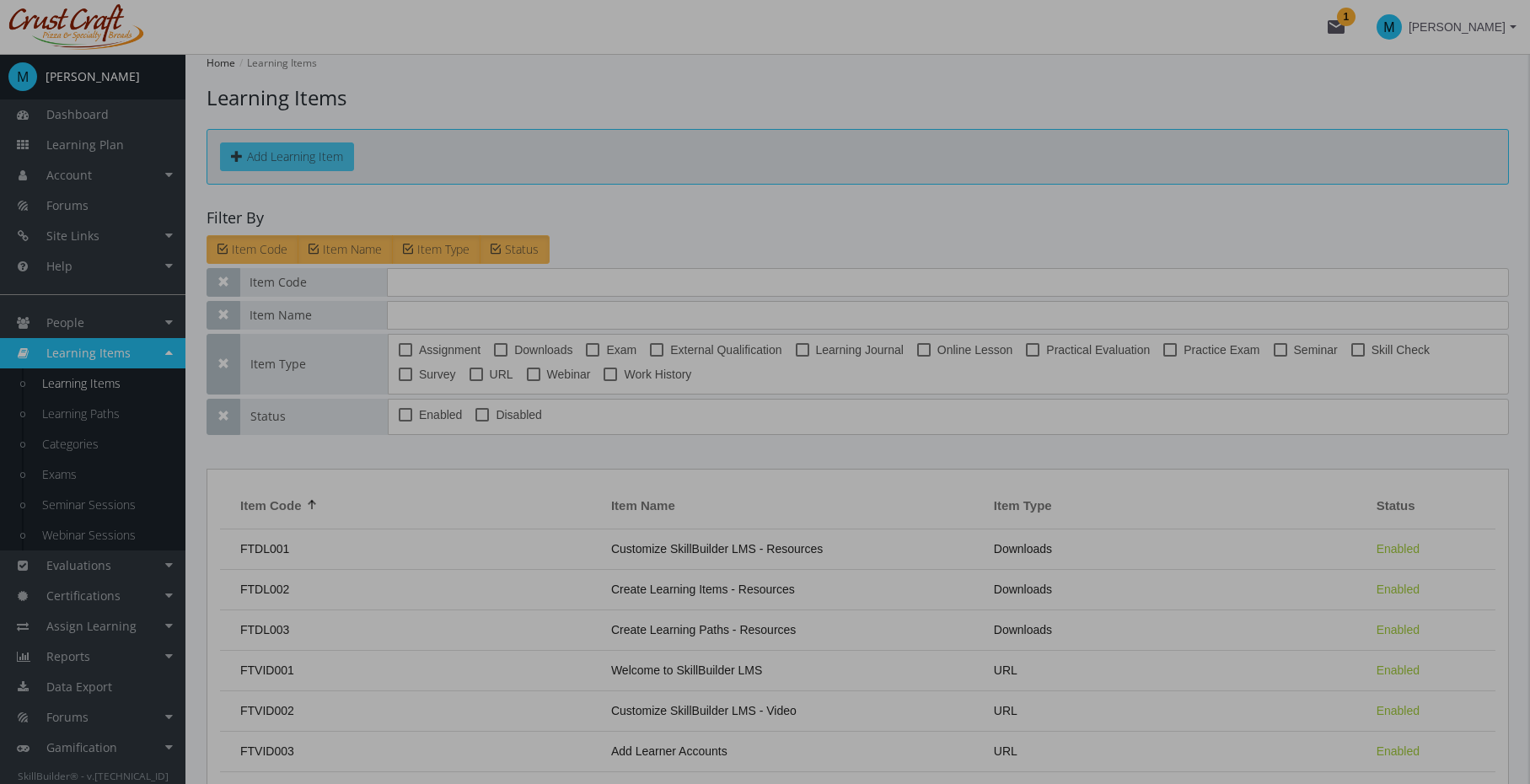
scroll to position [0, 0]
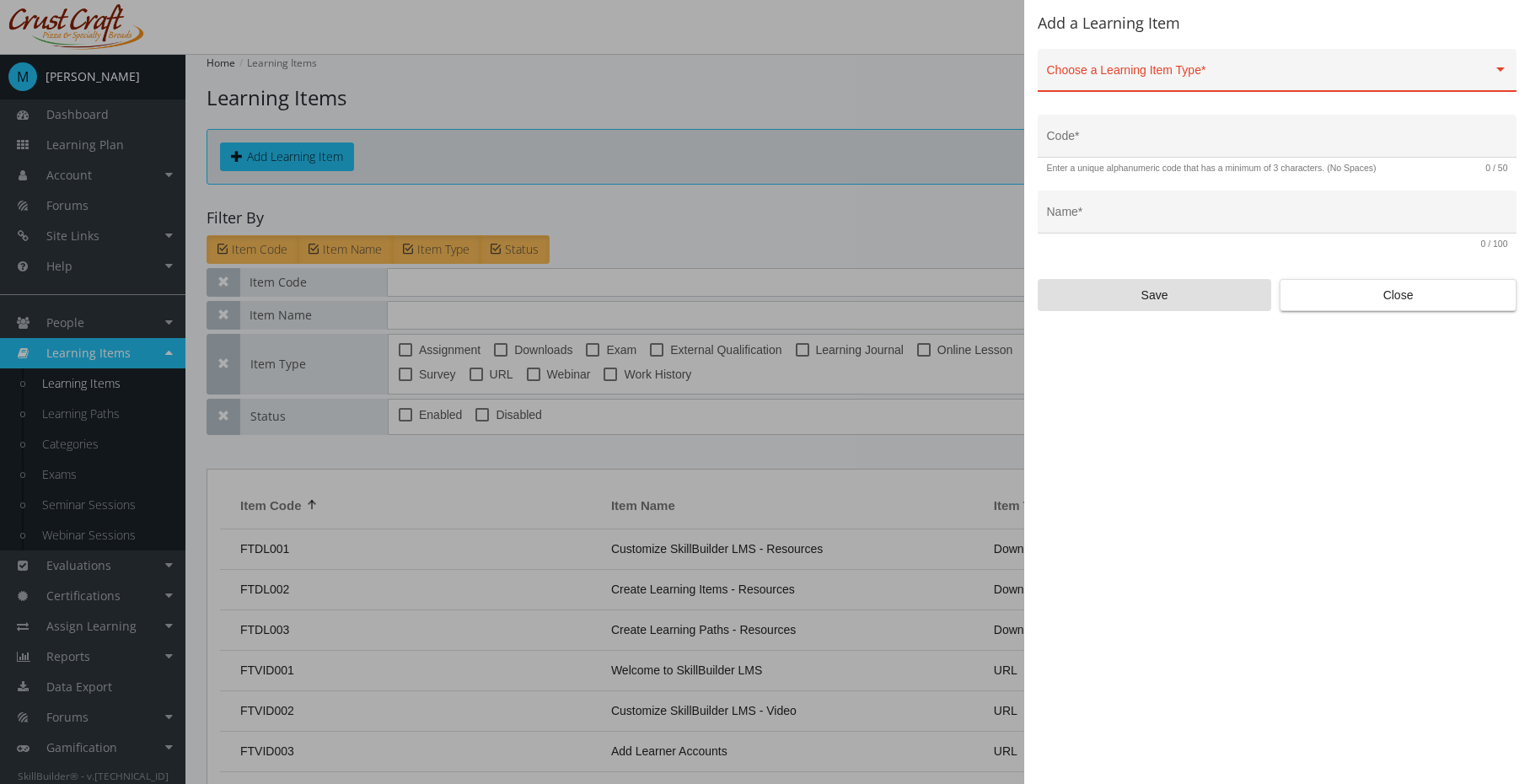
click at [1444, 65] on div "Choose a Learning Item Type *" at bounding box center [1278, 74] width 461 height 35
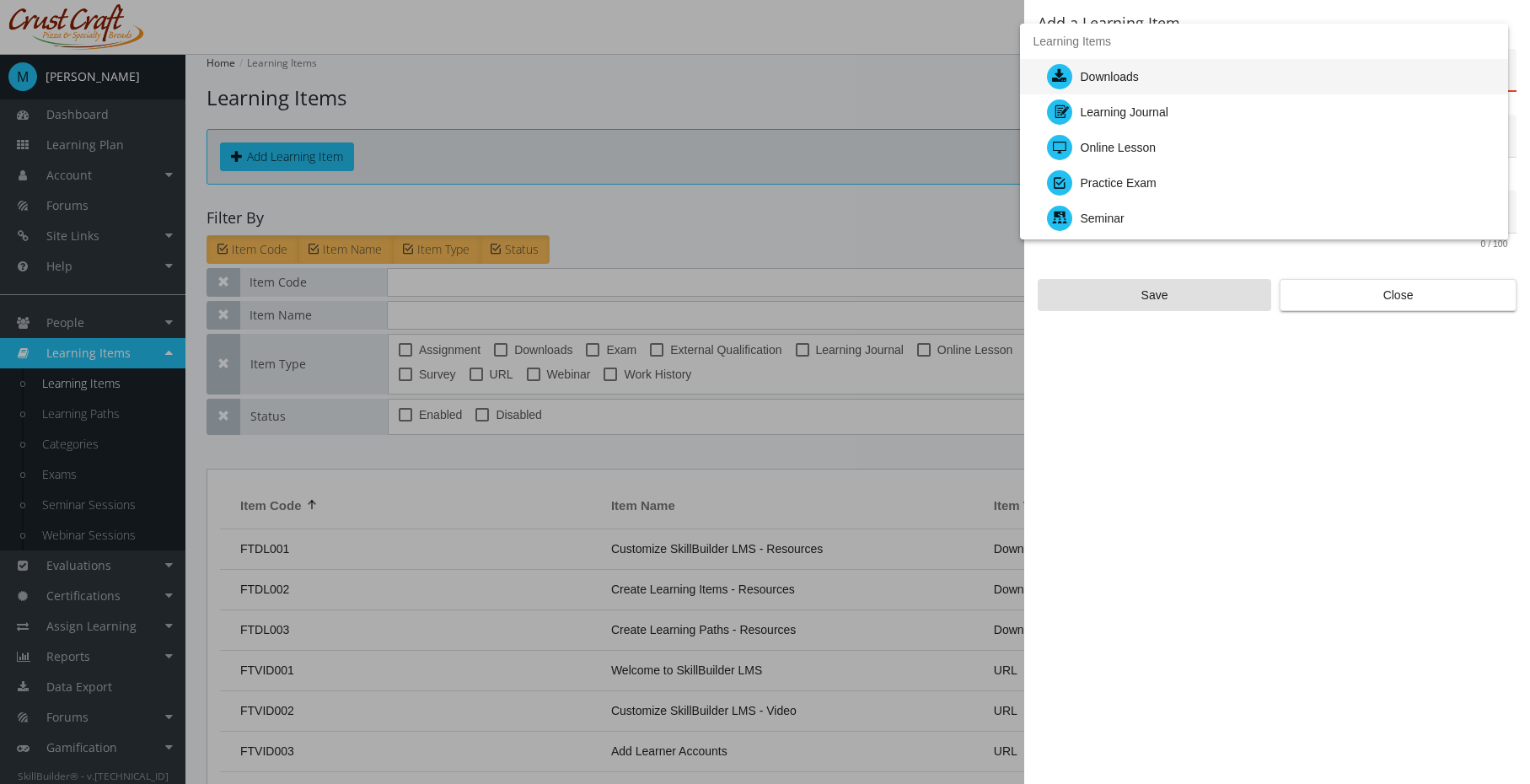
click at [709, 102] on div at bounding box center [765, 392] width 1530 height 784
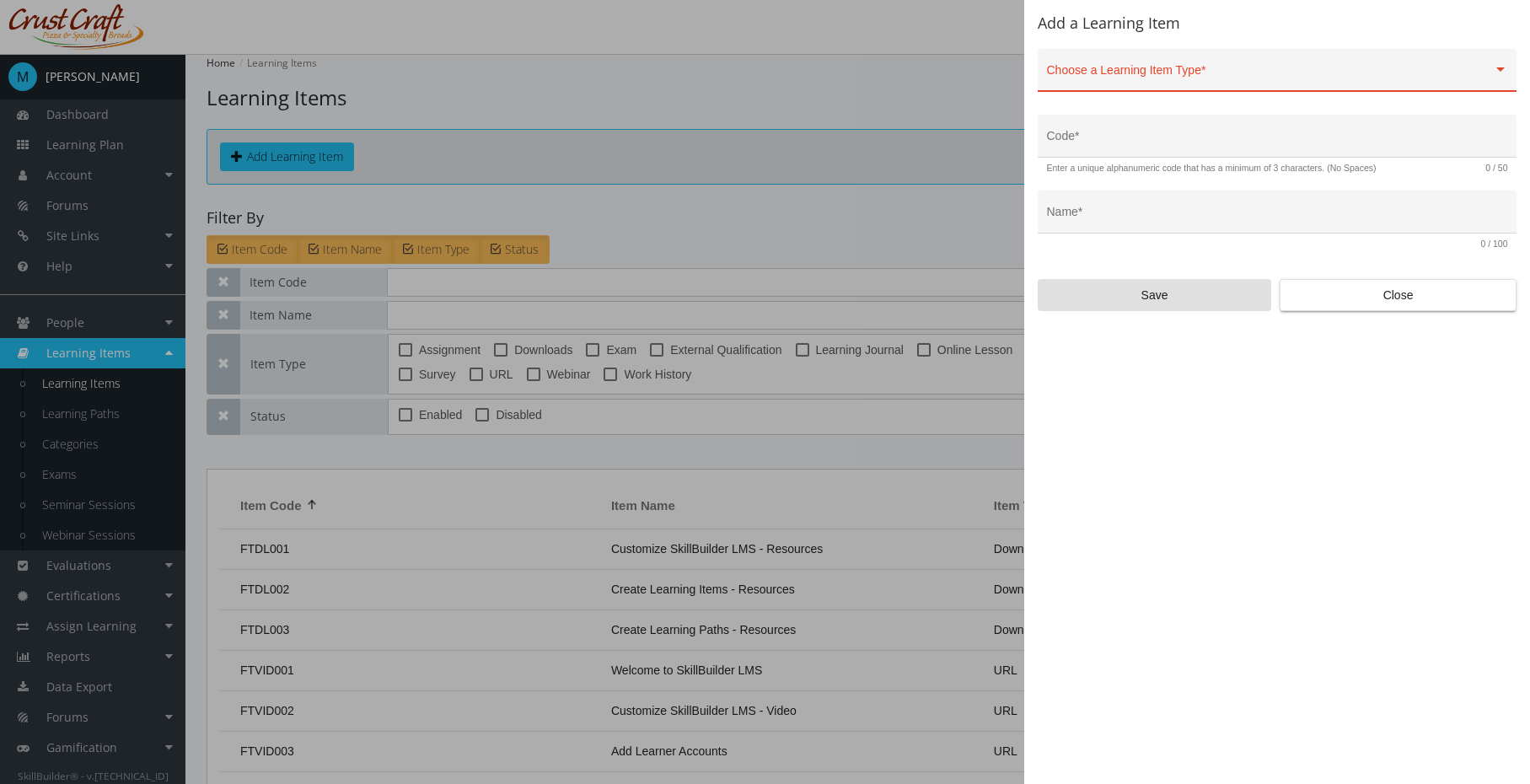
click at [853, 83] on div at bounding box center [765, 392] width 1530 height 784
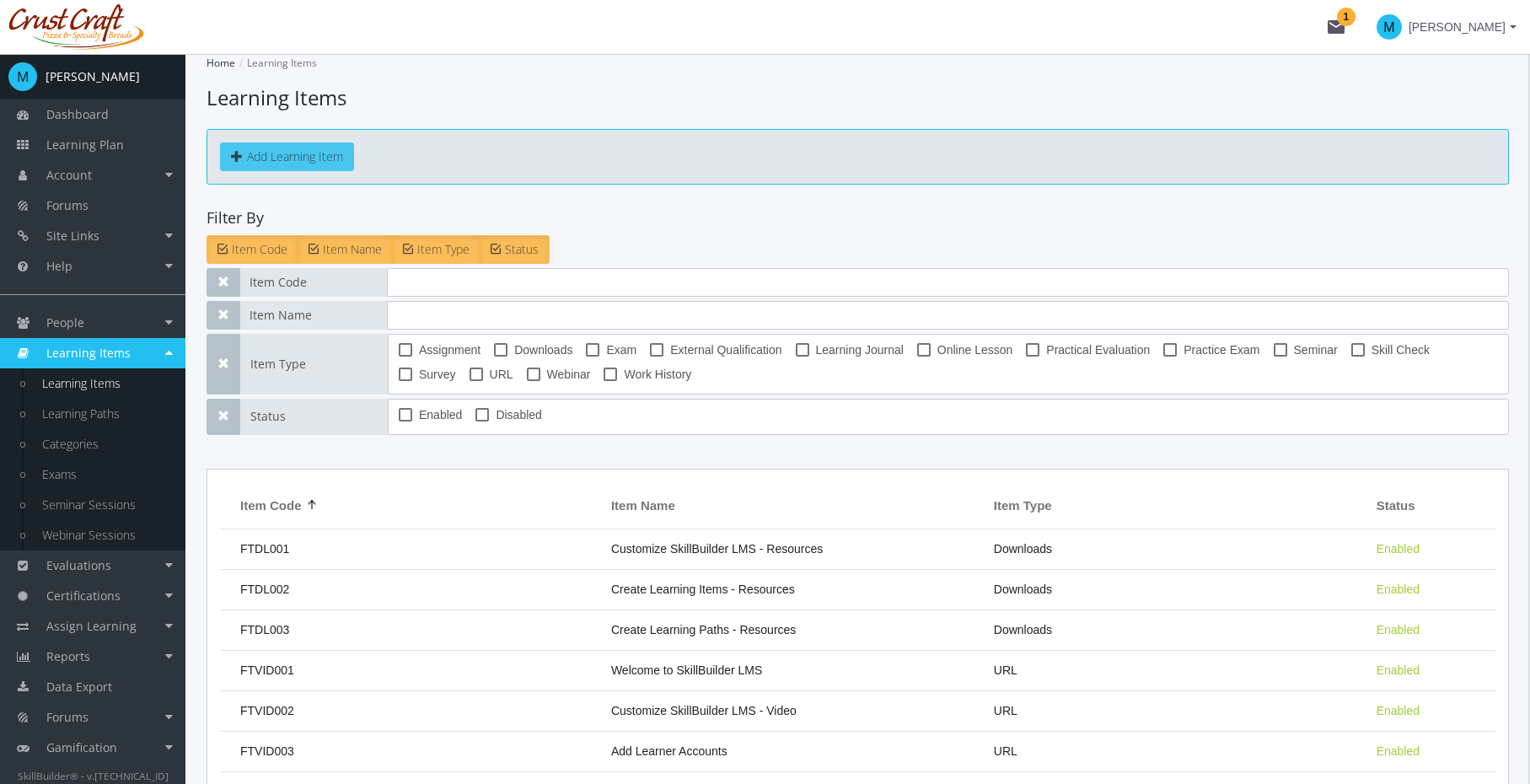
scroll to position [3, 0]
click at [113, 359] on span "Learning Items" at bounding box center [88, 353] width 84 height 16
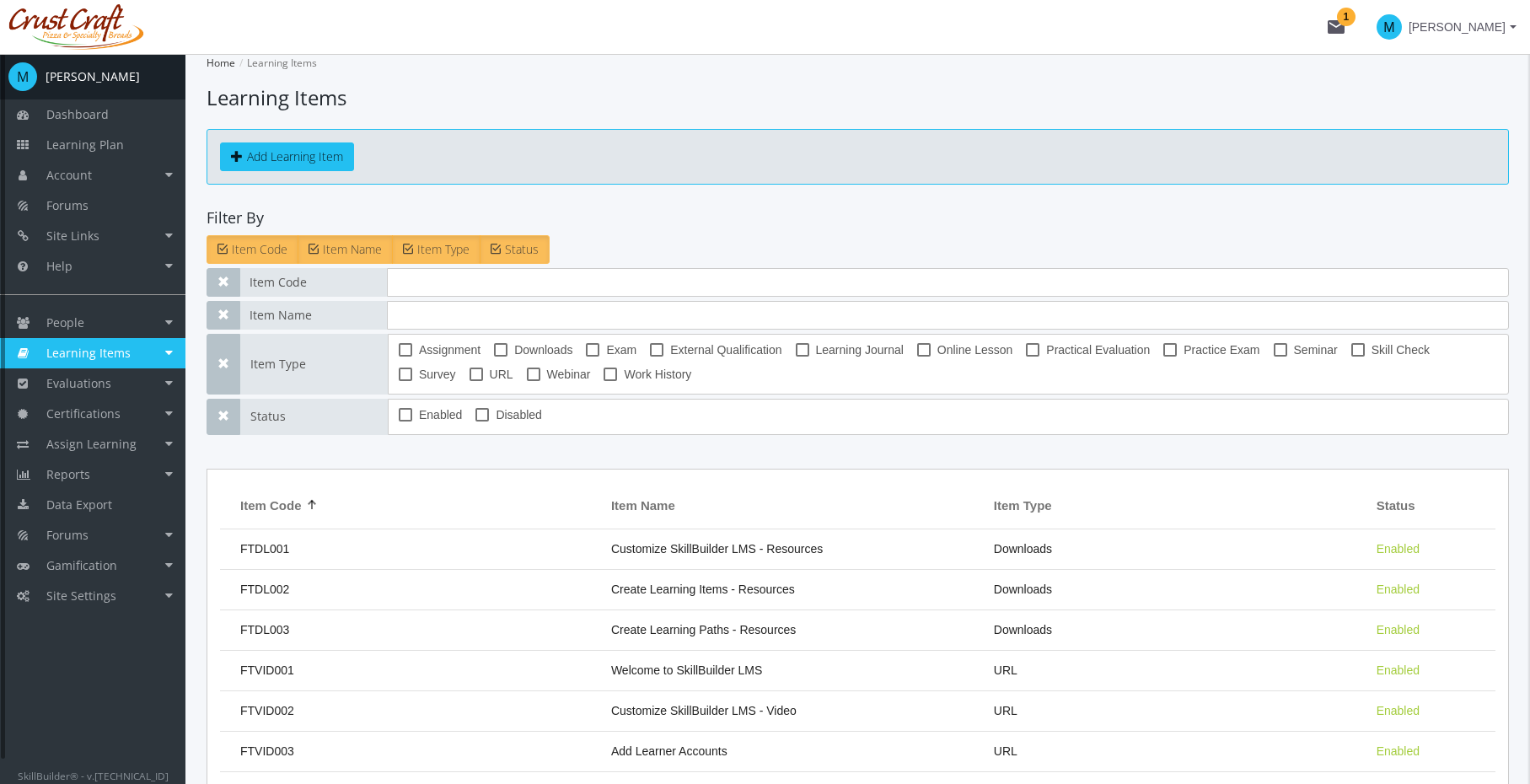
click at [113, 359] on span "Learning Items" at bounding box center [88, 353] width 84 height 16
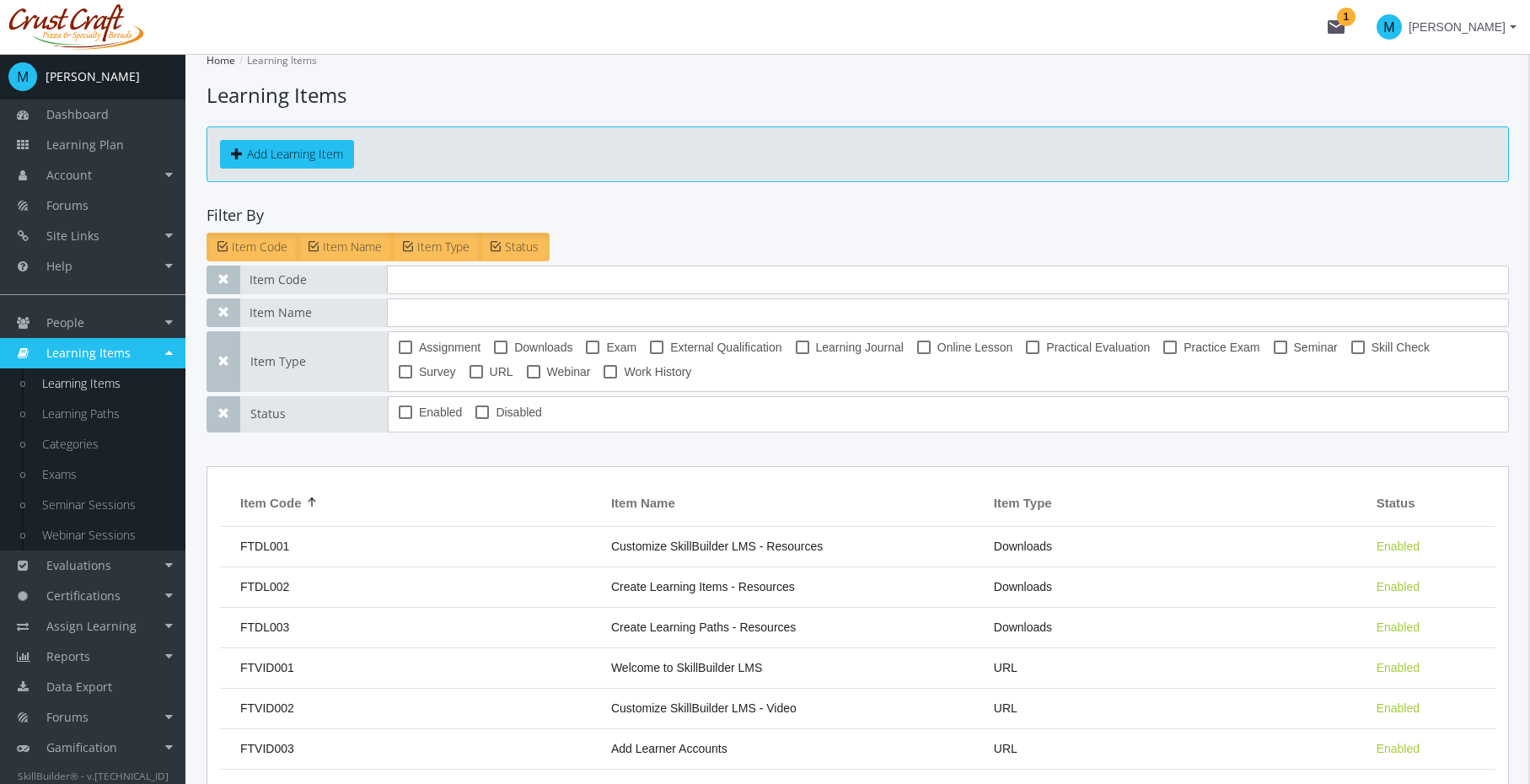
scroll to position [0, 0]
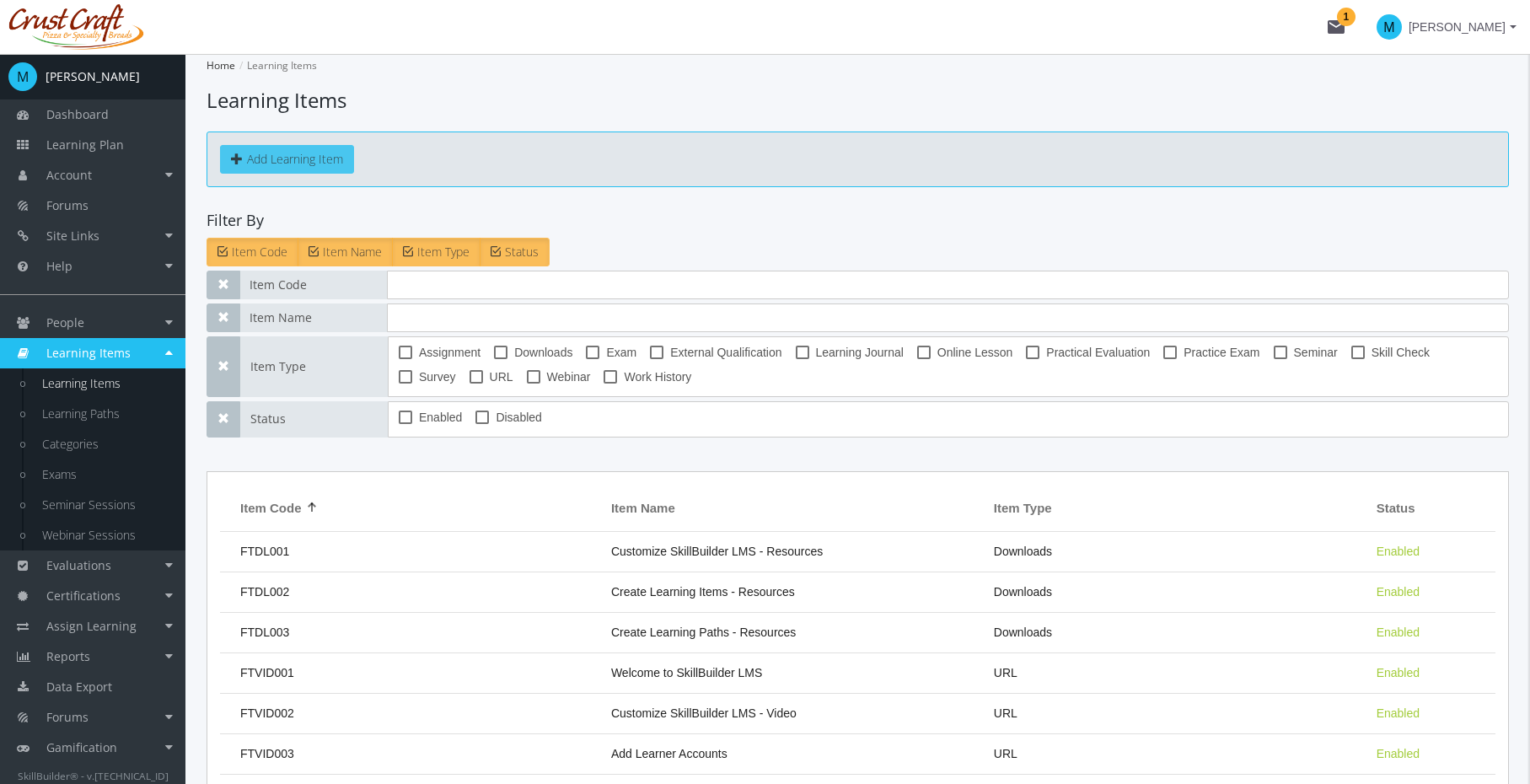
click at [298, 157] on button "Add Learning Item" at bounding box center [287, 159] width 134 height 29
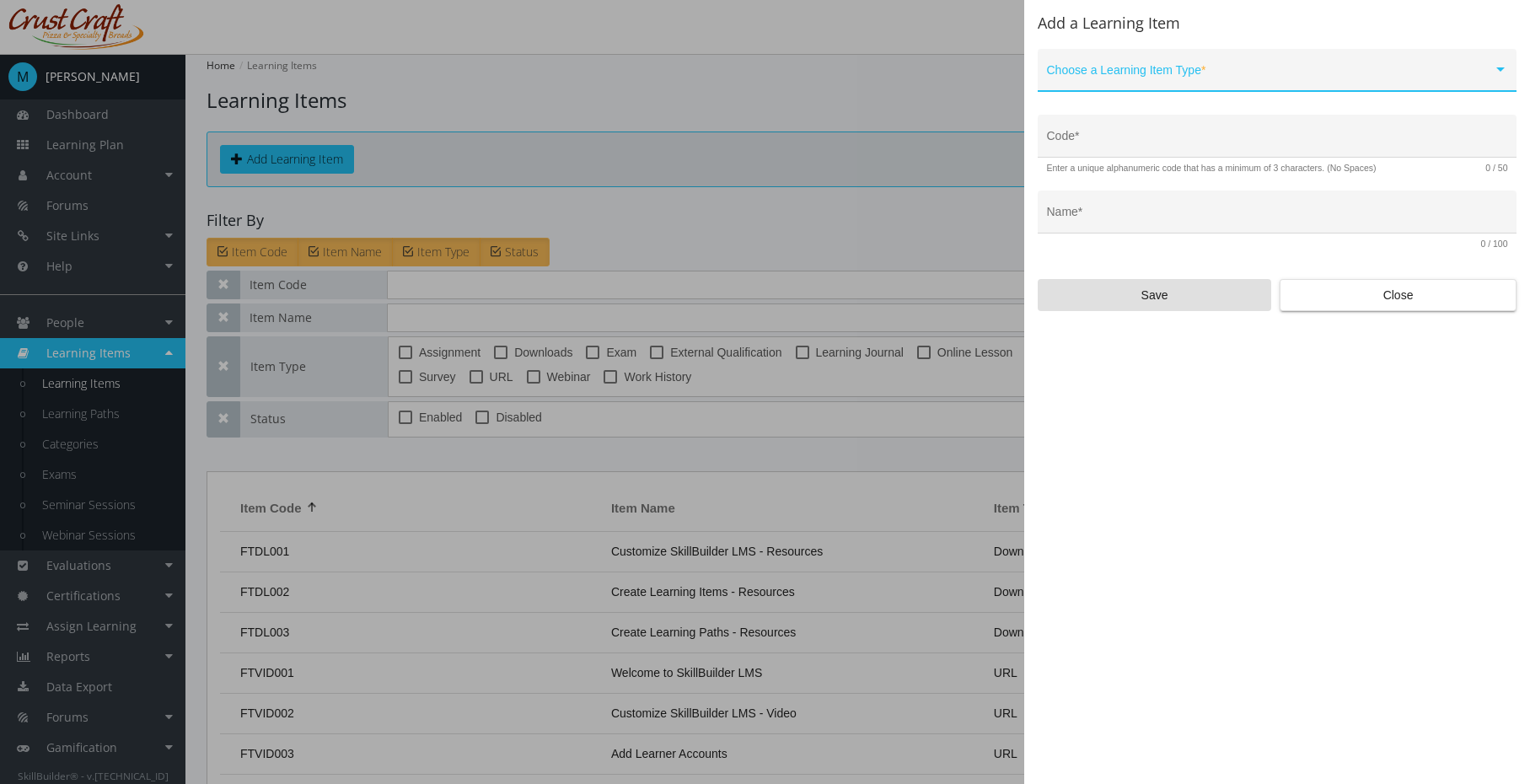
click at [1442, 82] on span at bounding box center [1270, 76] width 446 height 13
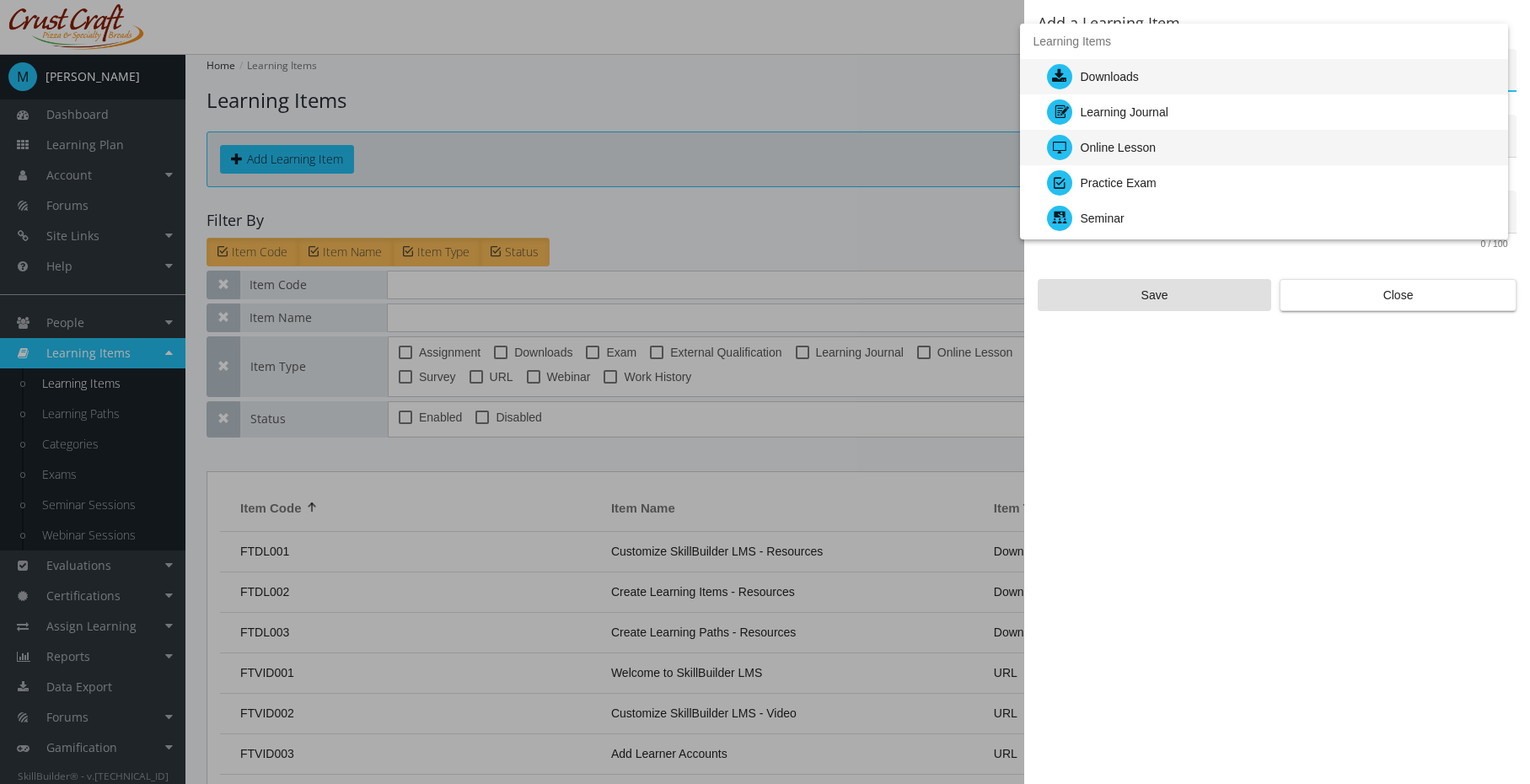
click at [1395, 150] on div "Online Lesson" at bounding box center [1271, 147] width 447 height 36
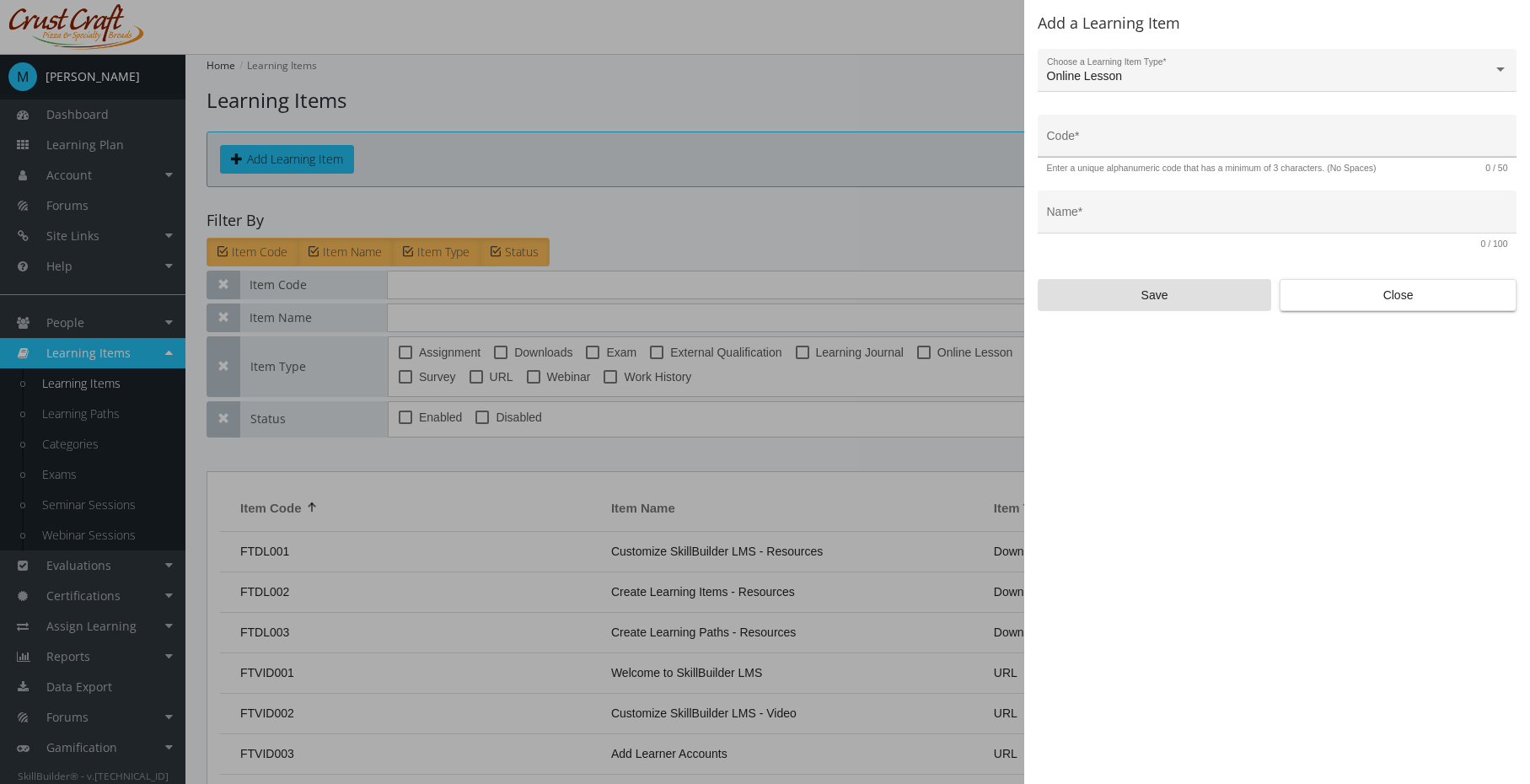
click at [1397, 150] on div "Code *" at bounding box center [1278, 141] width 461 height 35
click at [1367, 196] on div "Name *" at bounding box center [1277, 212] width 479 height 43
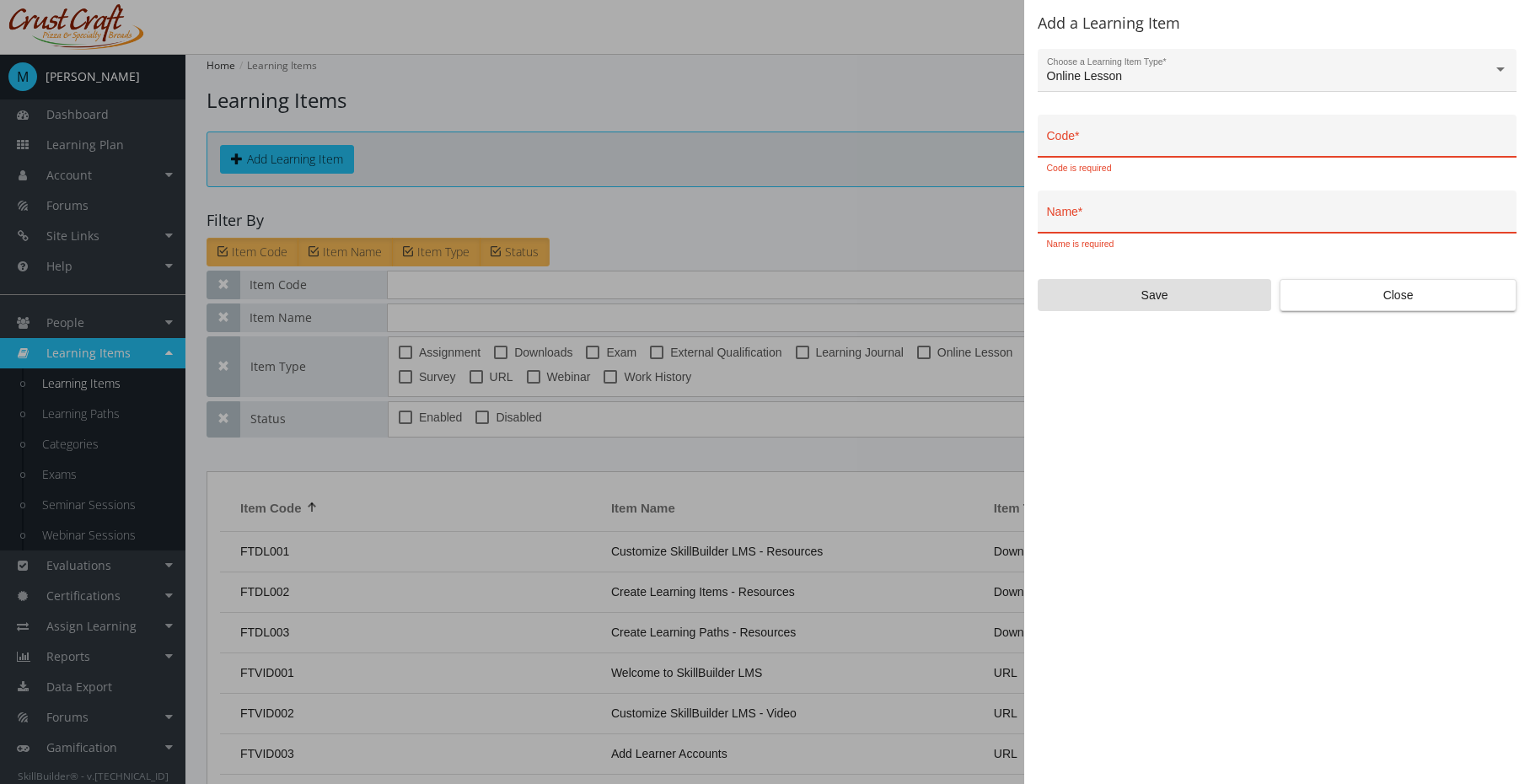
click at [1367, 196] on div "Name *" at bounding box center [1277, 212] width 479 height 43
click at [1337, 292] on span "Close" at bounding box center [1398, 295] width 208 height 30
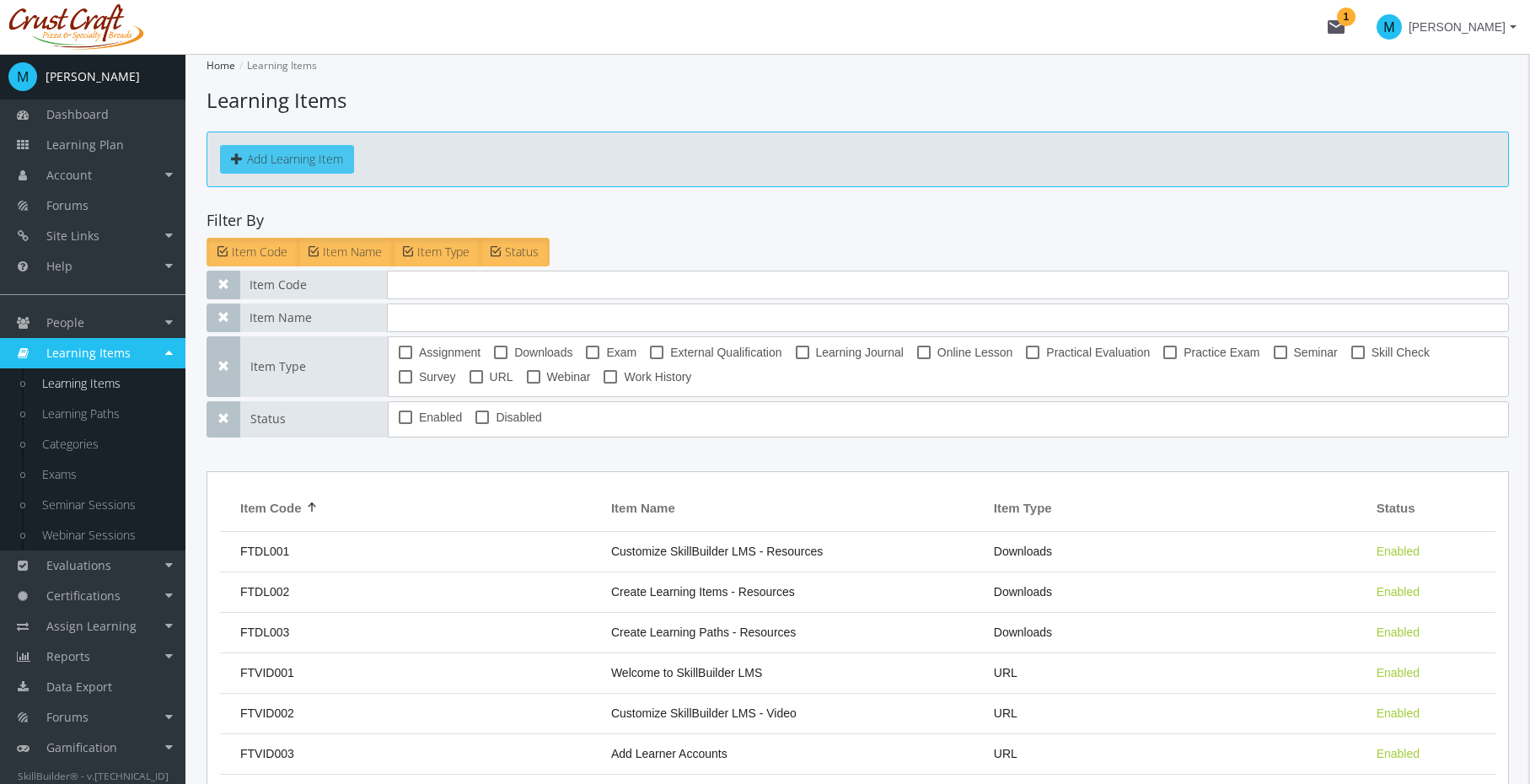
click at [337, 164] on button "Add Learning Item" at bounding box center [287, 159] width 134 height 29
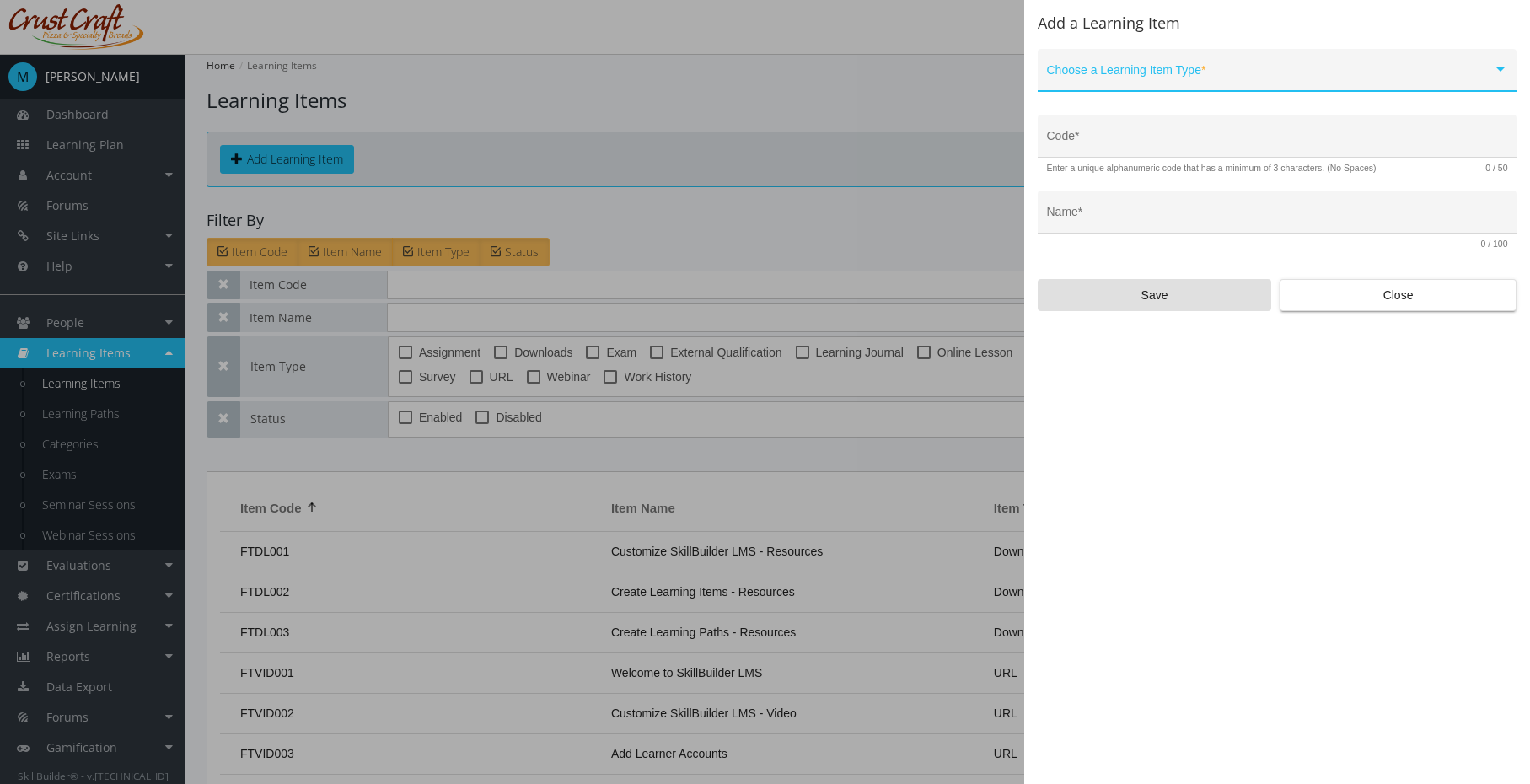
click at [1291, 62] on div "Choose a Learning Item Type *" at bounding box center [1278, 74] width 461 height 35
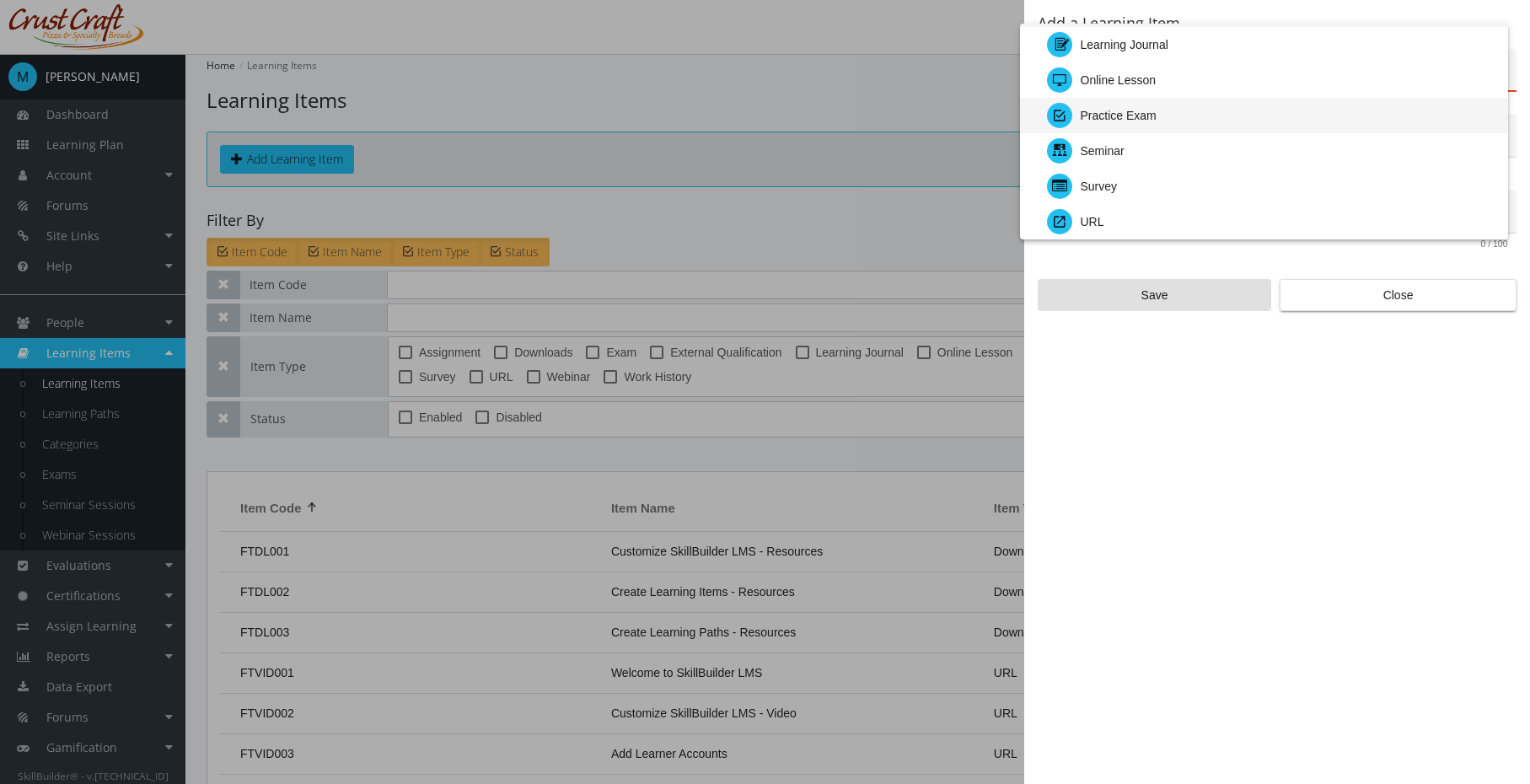
scroll to position [89, 0]
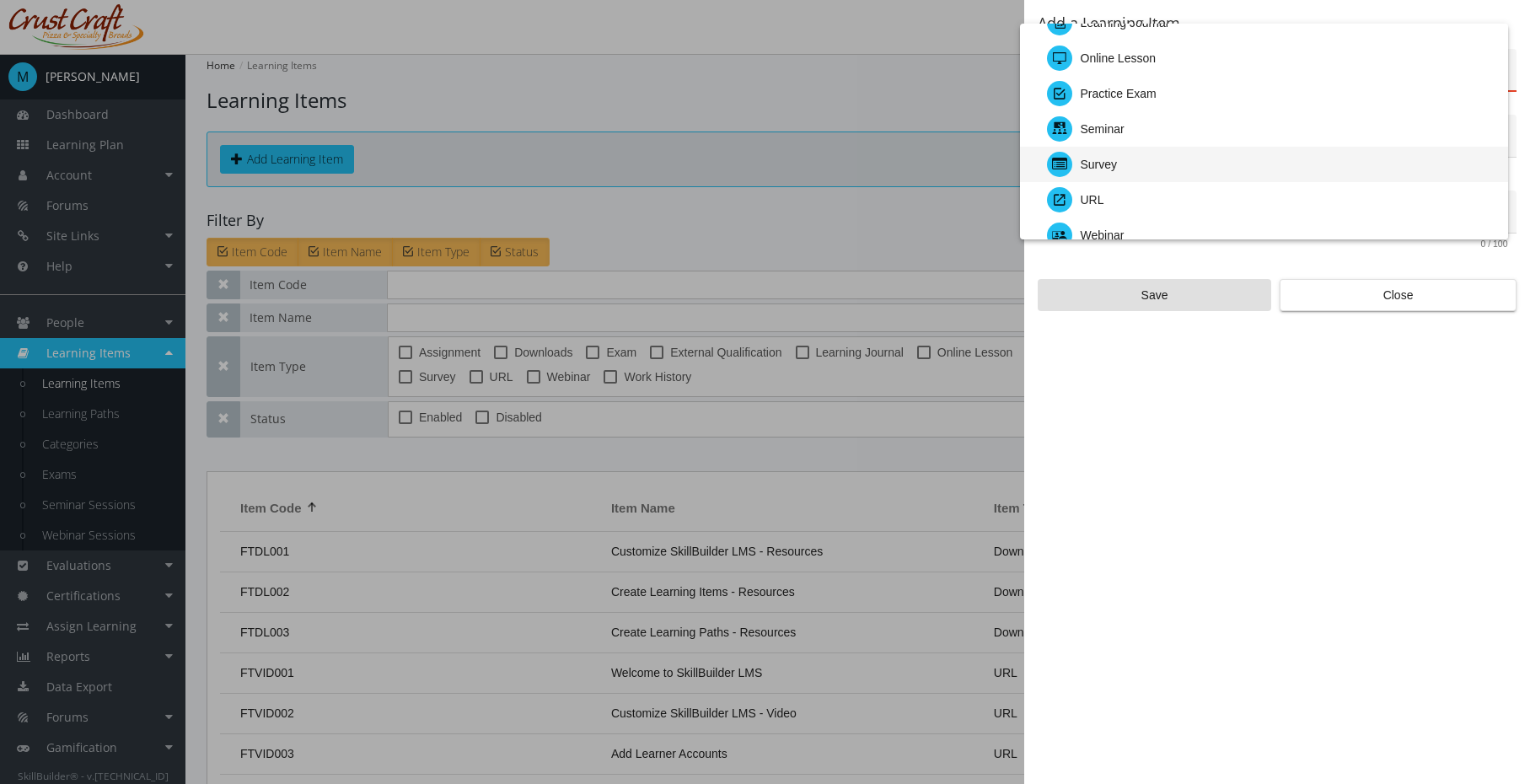
click at [1259, 165] on div "Survey" at bounding box center [1271, 164] width 447 height 36
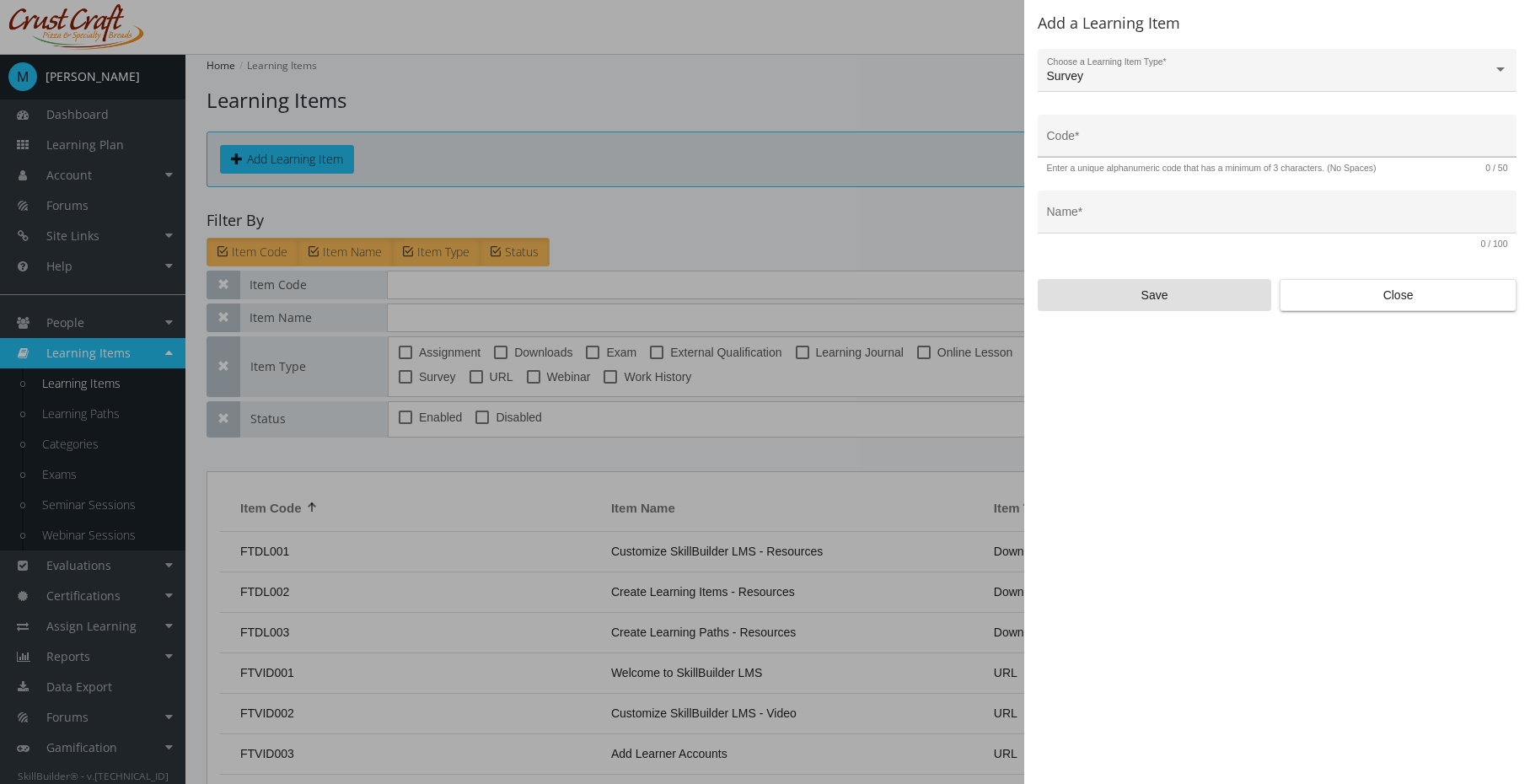
click at [1289, 149] on div "Code *" at bounding box center [1278, 141] width 461 height 35
click at [972, 34] on div at bounding box center [765, 392] width 1530 height 784
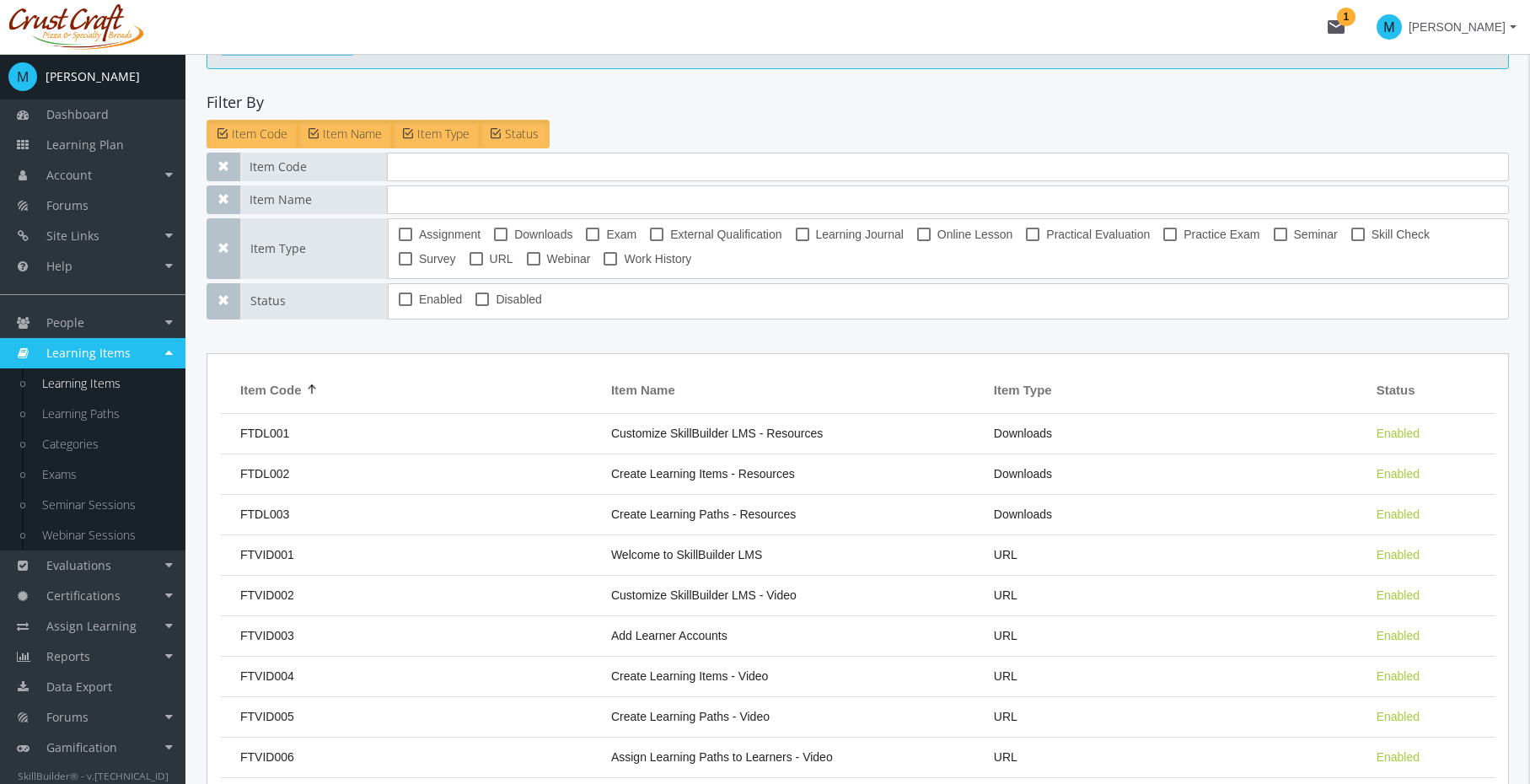
scroll to position [218, 0]
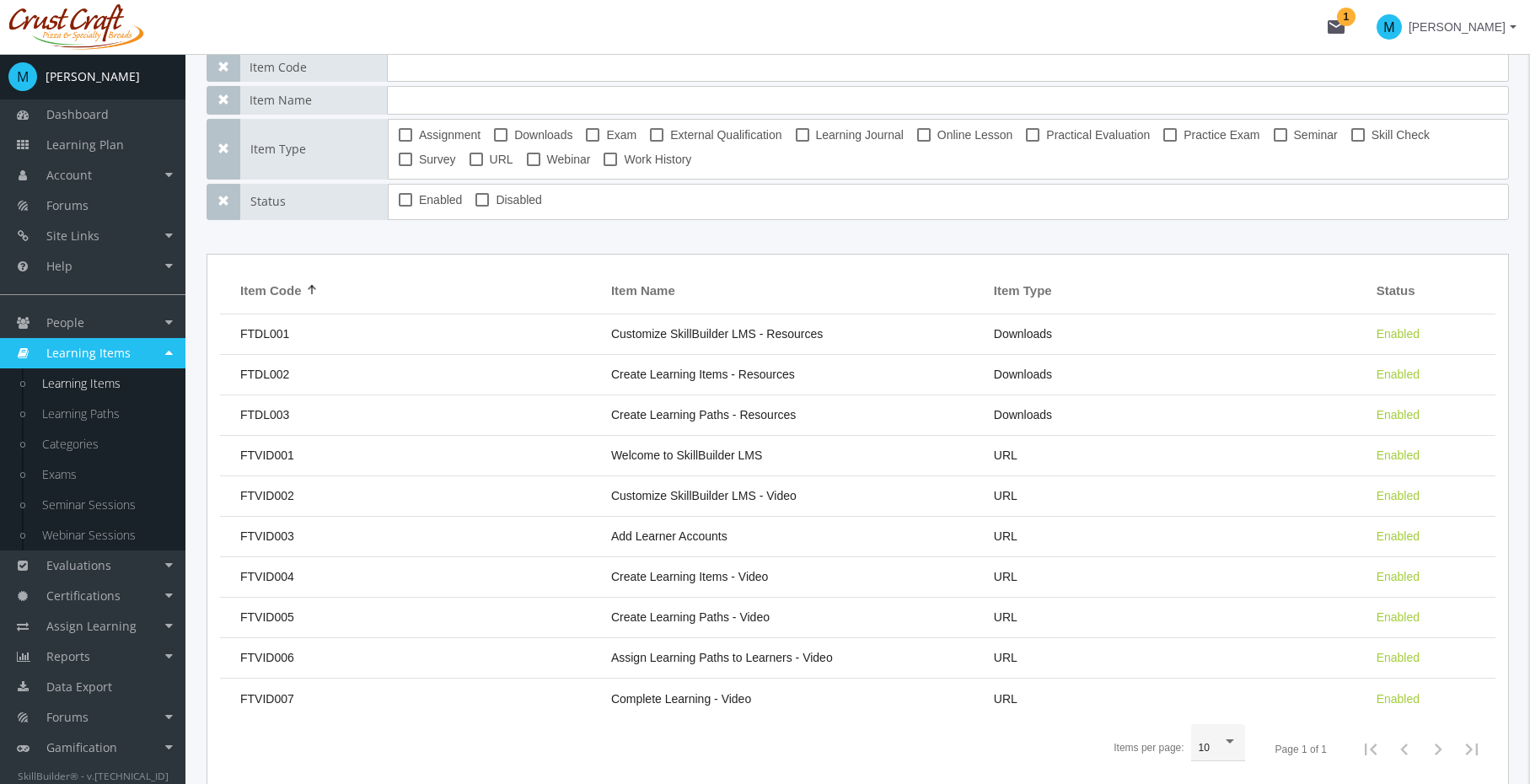
click at [1347, 21] on mat-icon "mail 1" at bounding box center [1336, 27] width 21 height 21
click at [1359, 22] on div at bounding box center [765, 392] width 1530 height 784
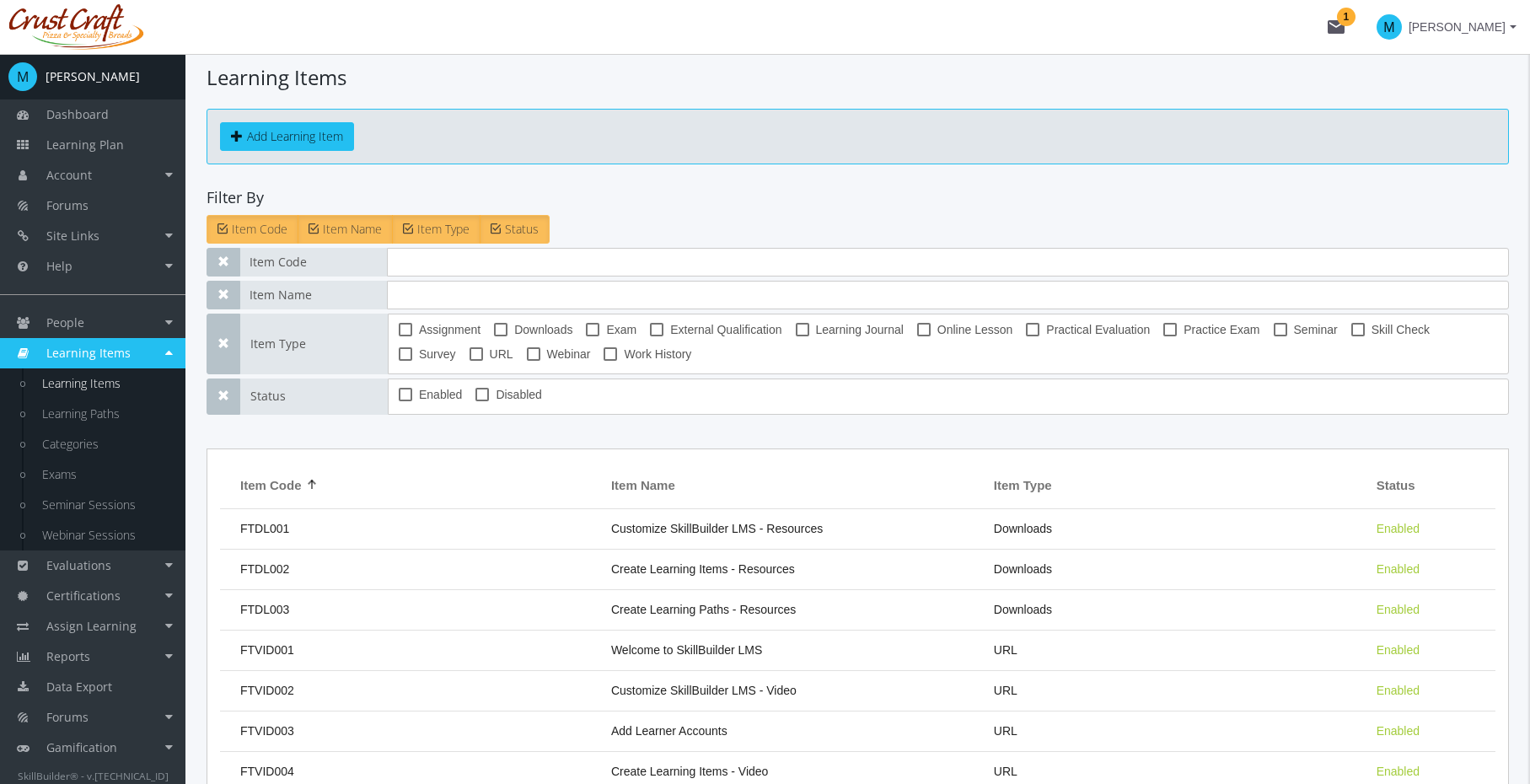
scroll to position [0, 0]
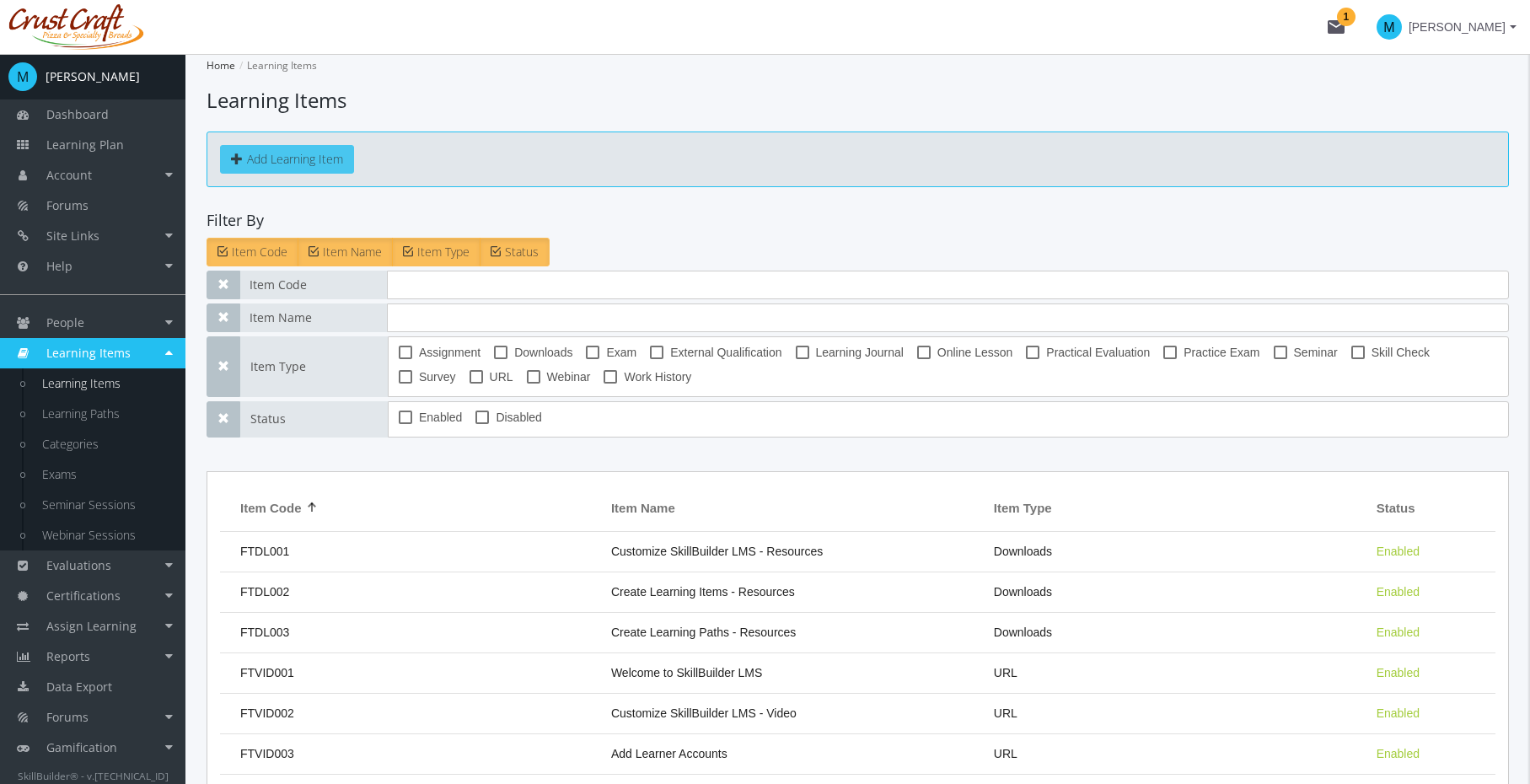
click at [322, 153] on button "Add Learning Item" at bounding box center [287, 159] width 134 height 29
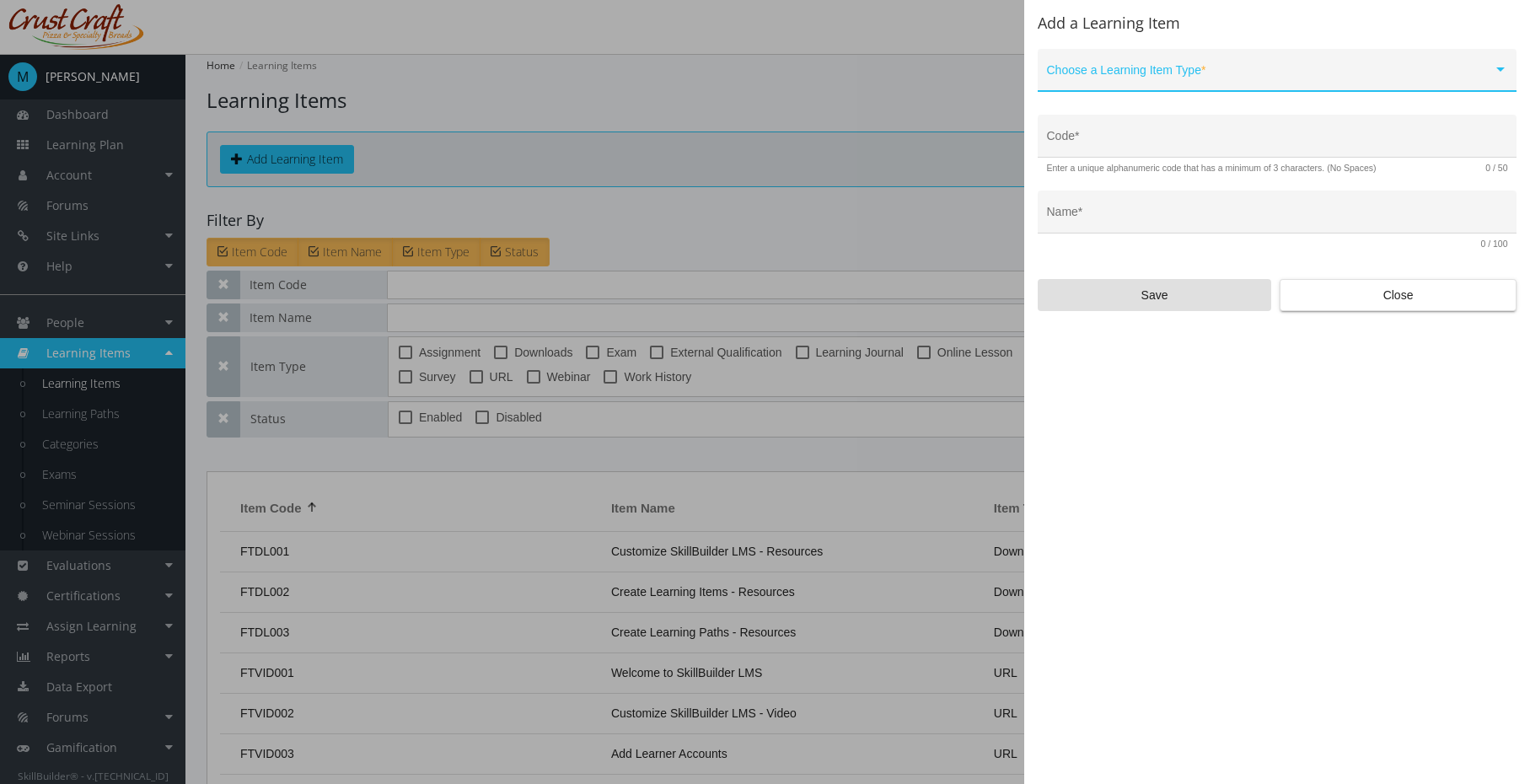
click at [1229, 63] on div "Choose a Learning Item Type *" at bounding box center [1278, 74] width 461 height 35
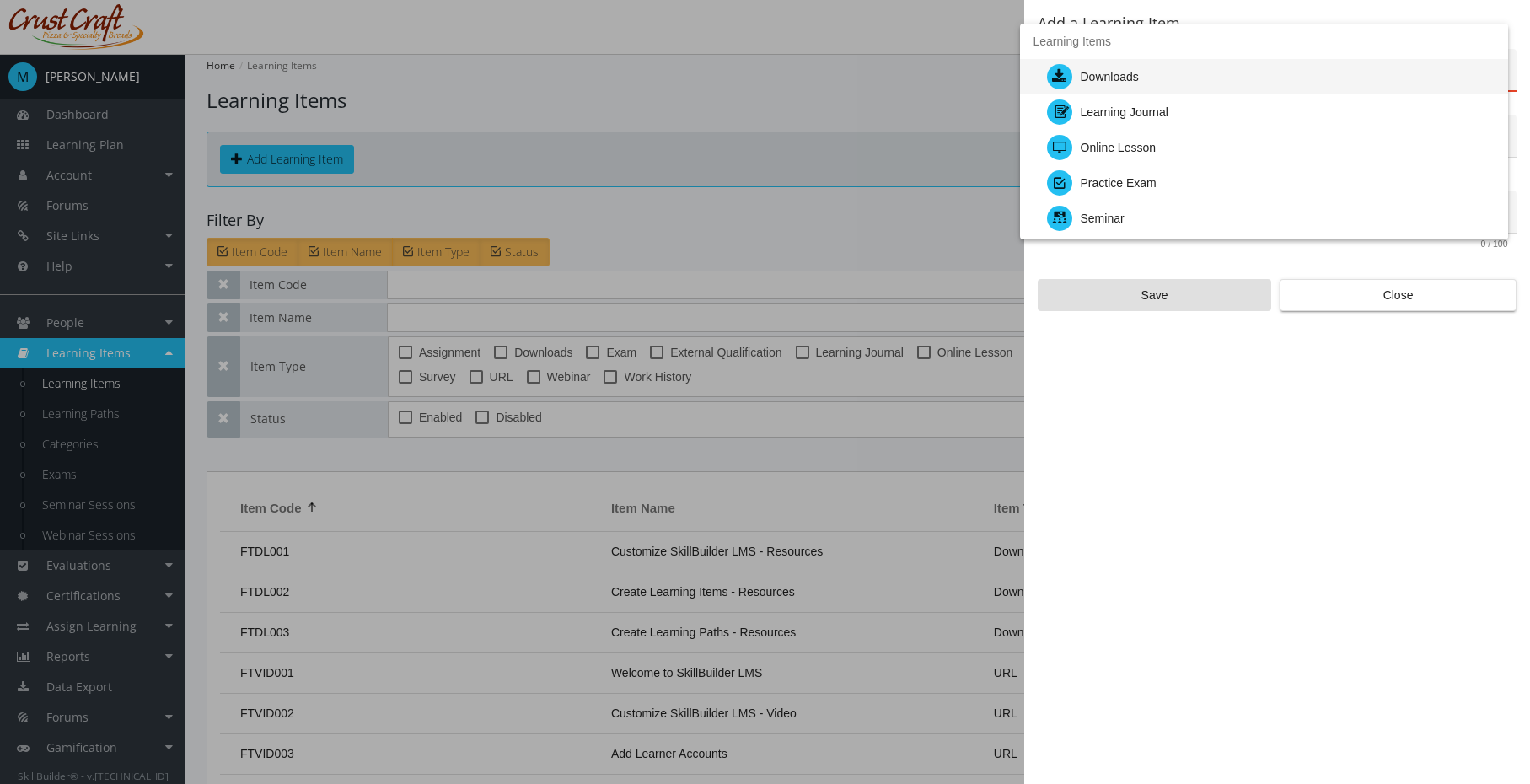
click at [1218, 77] on div "Downloads" at bounding box center [1271, 77] width 447 height 36
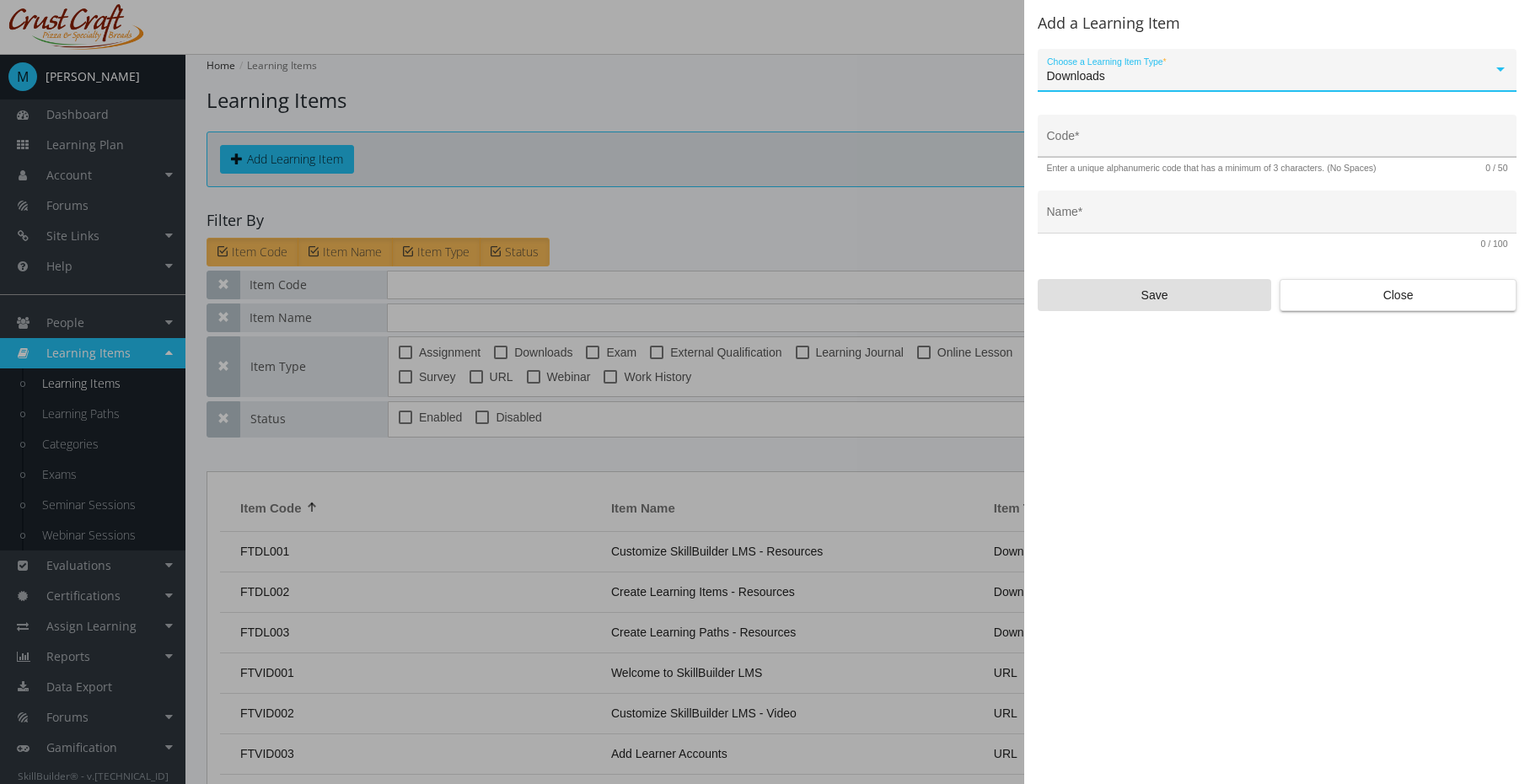
click at [1230, 134] on div "Code *" at bounding box center [1278, 141] width 461 height 35
click at [1133, 143] on input "Code *" at bounding box center [1278, 142] width 461 height 13
type input "H"
type input "LEAD-DWL-01"
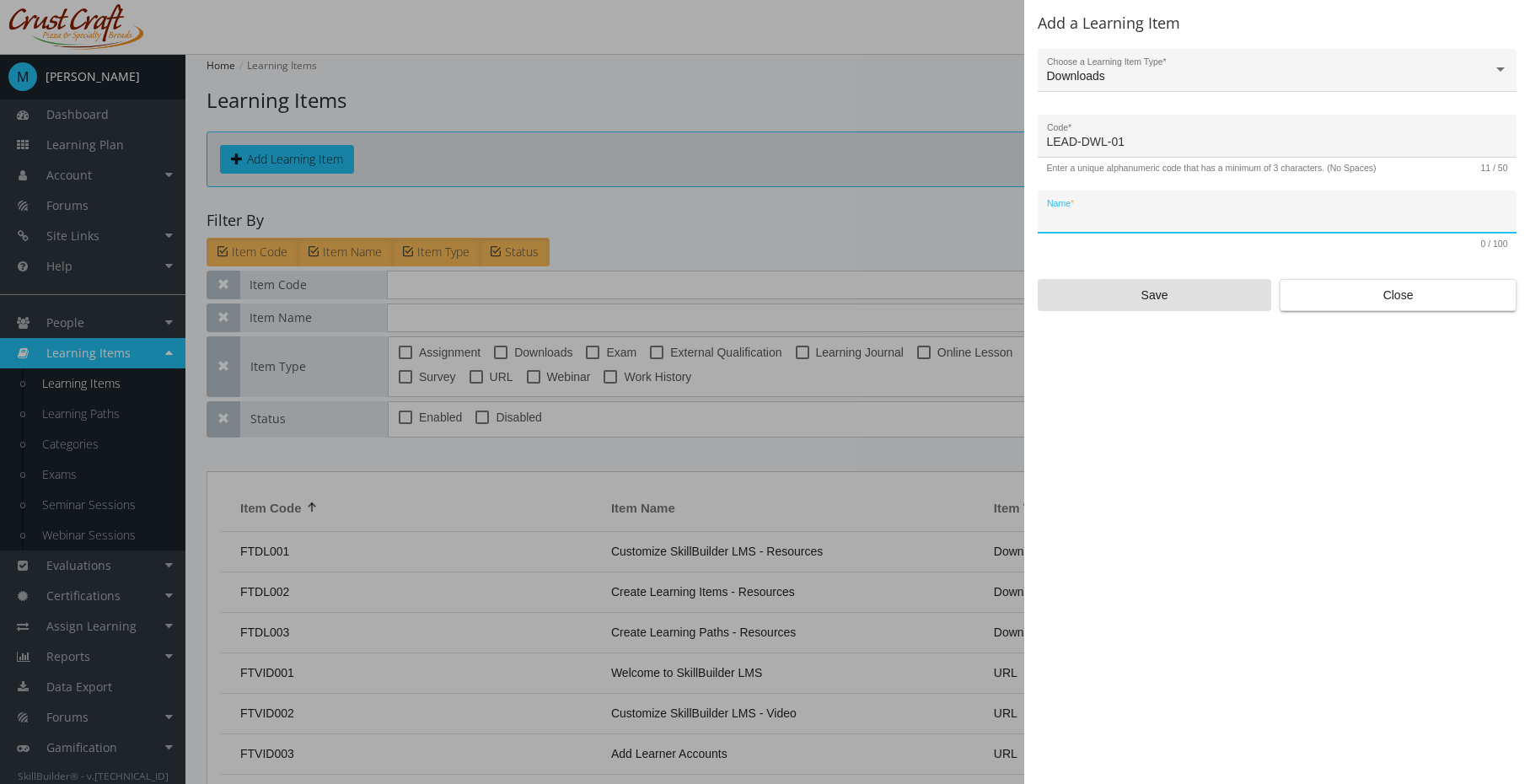
click at [1208, 221] on input "Name *" at bounding box center [1278, 218] width 461 height 13
type input "Leadership Characteristics"
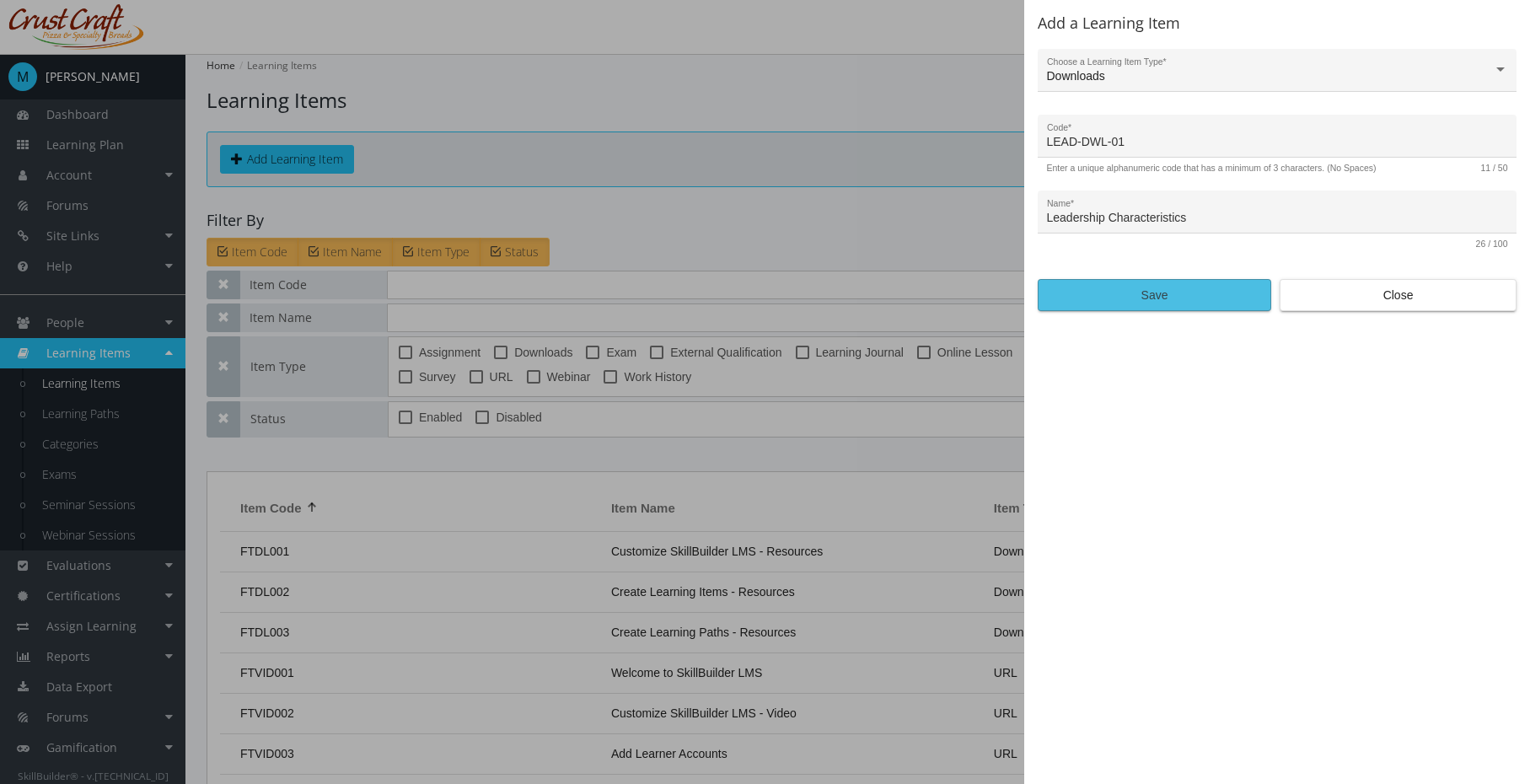
click at [1209, 294] on span "Save" at bounding box center [1154, 295] width 205 height 30
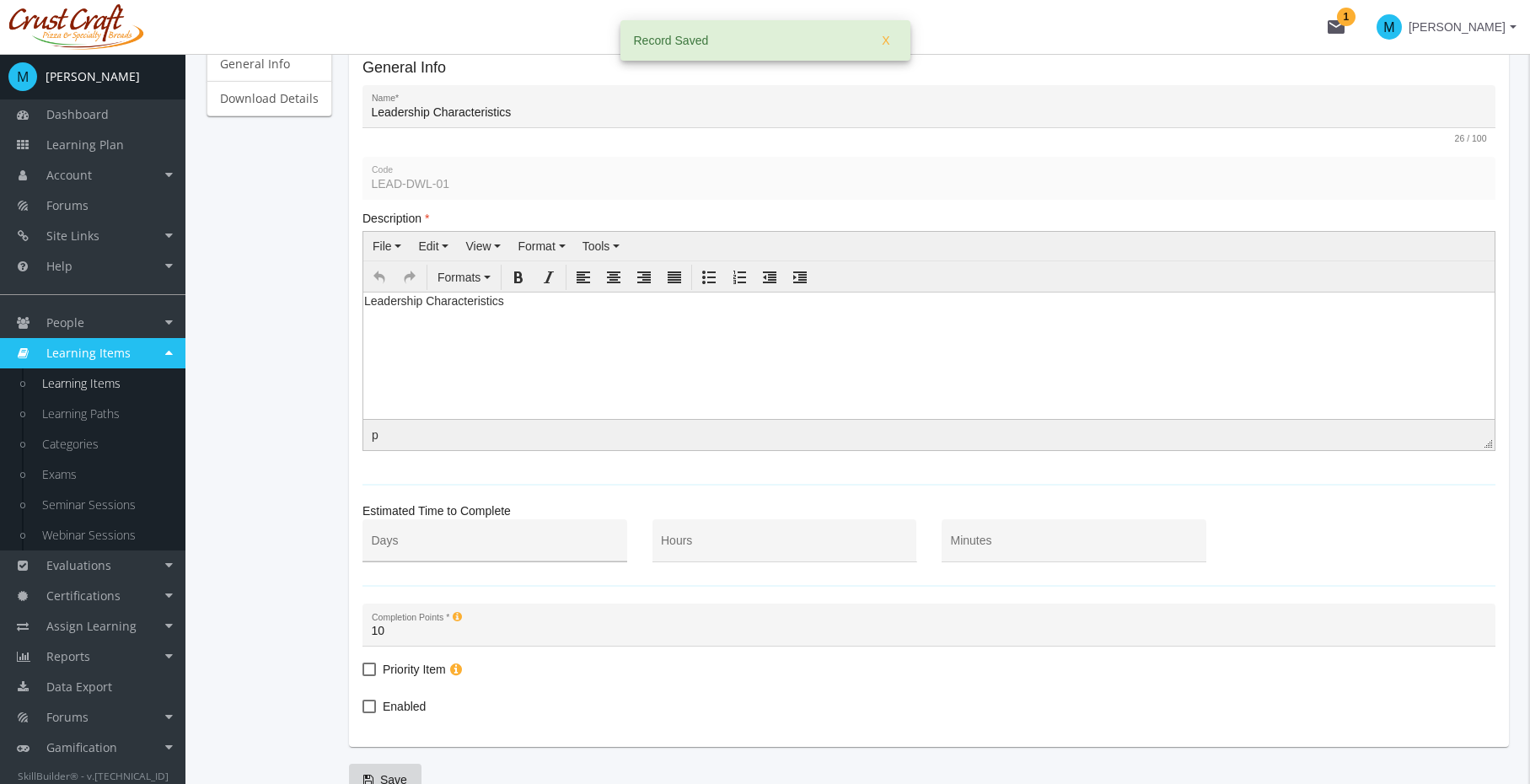
scroll to position [297, 0]
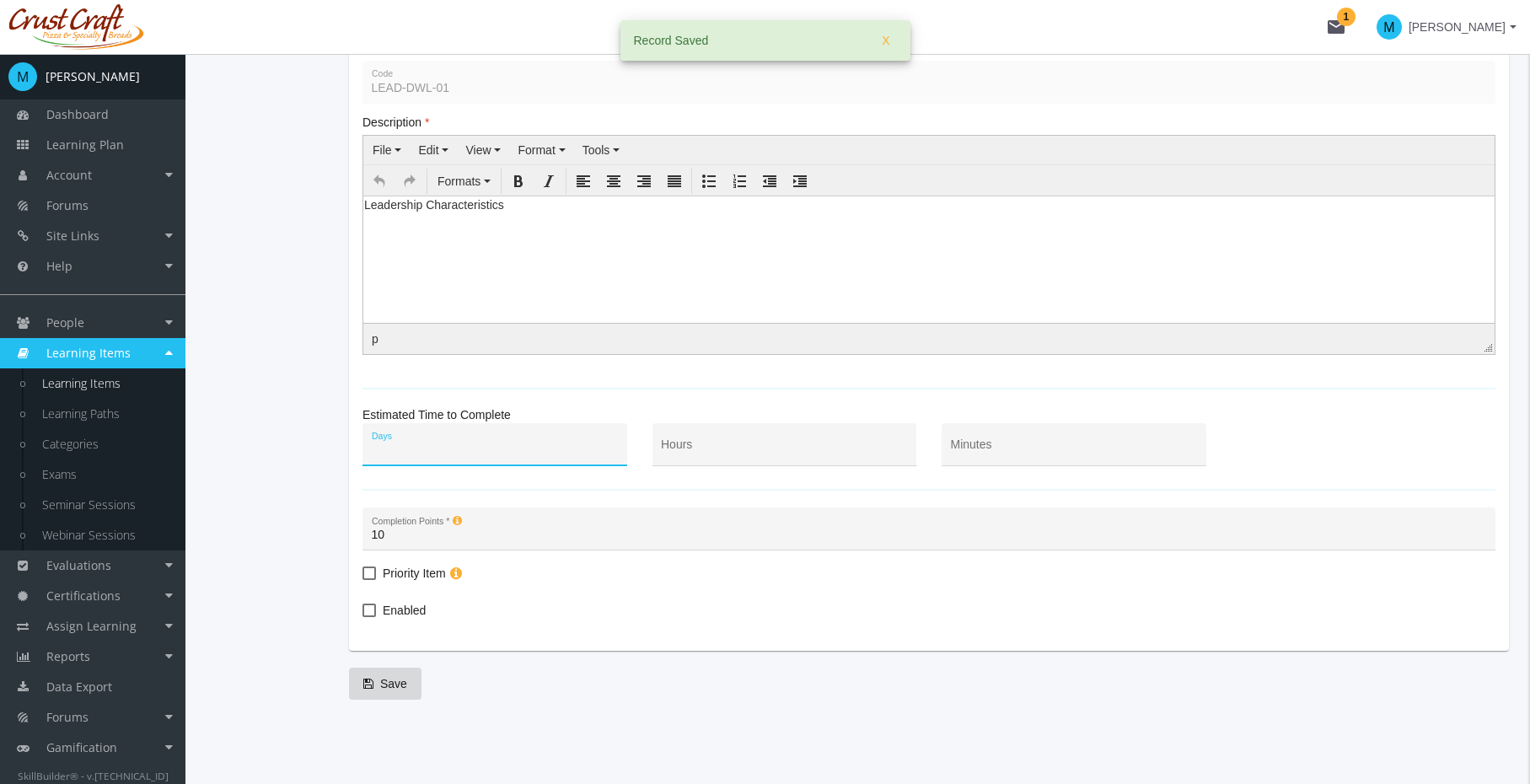
click at [493, 455] on input "Days" at bounding box center [495, 451] width 247 height 13
click at [770, 437] on div "Hours" at bounding box center [784, 448] width 247 height 35
click at [1016, 440] on div "Minutes" at bounding box center [1074, 448] width 247 height 35
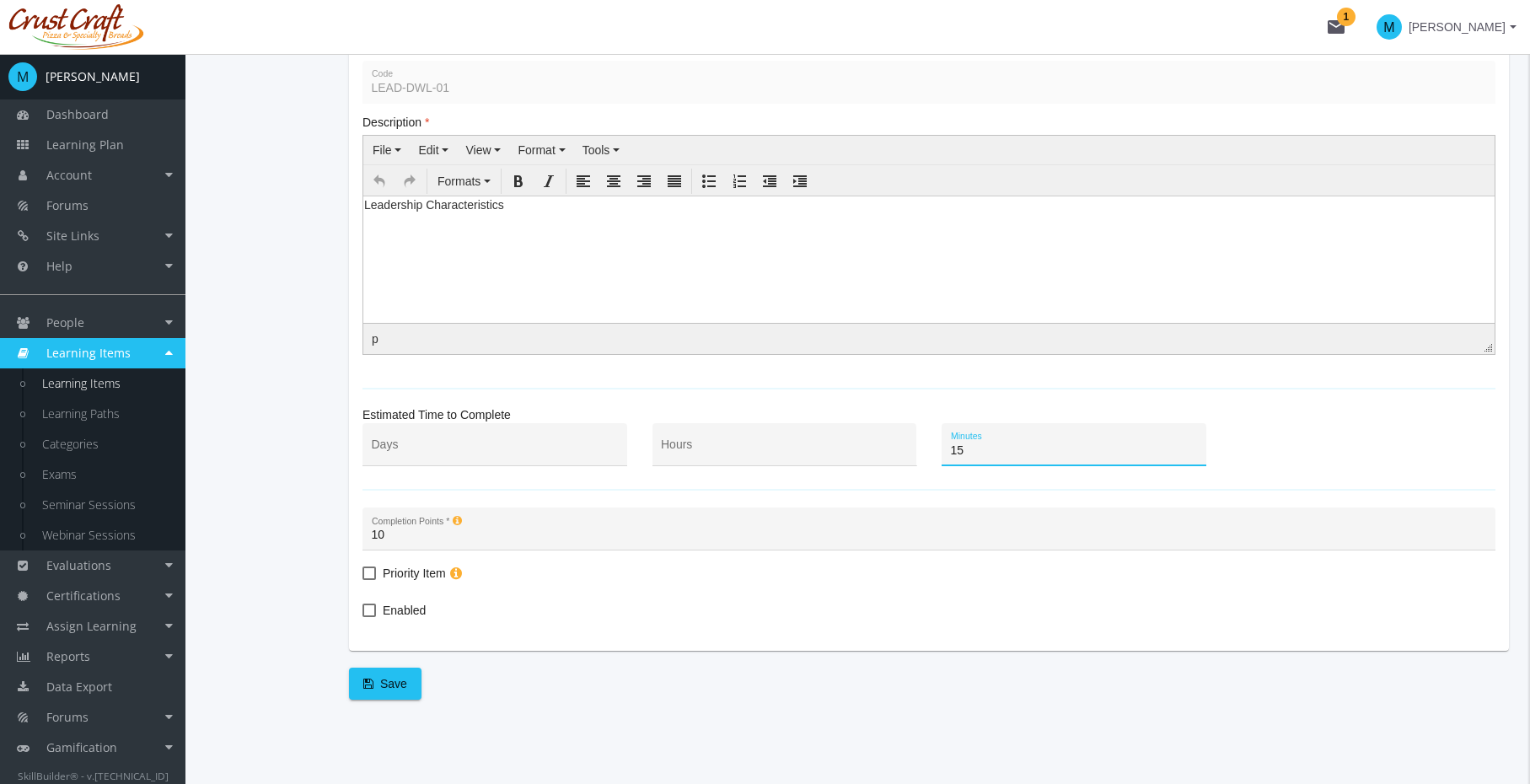
type input "15"
click at [453, 591] on mat-card-content "General Info Leadership Characteristics Name * 26 / 100 LEAD-DWL-01 Code Descri…" at bounding box center [929, 294] width 1133 height 661
click at [533, 535] on input "10" at bounding box center [929, 535] width 1116 height 13
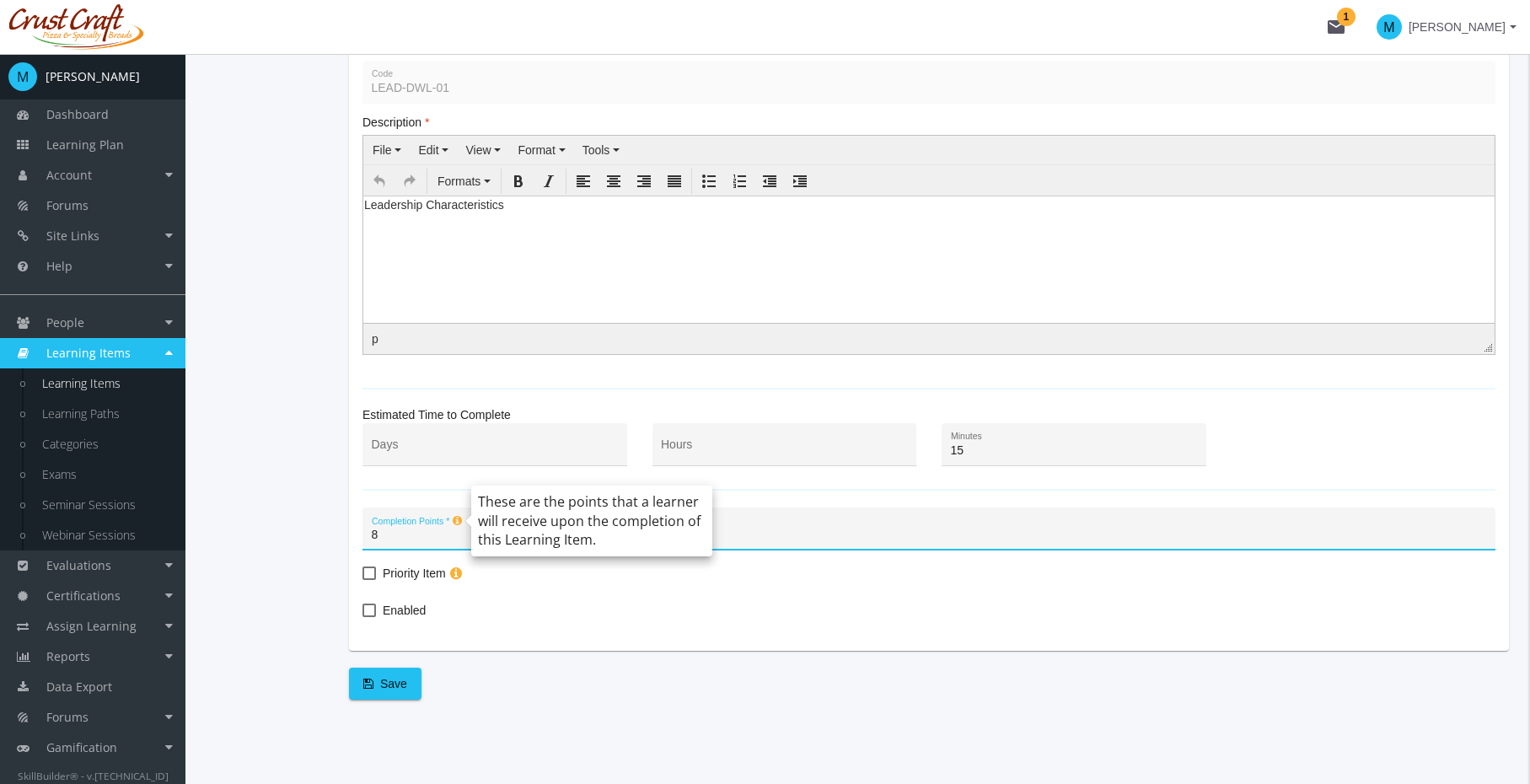
type input "8"
click at [505, 588] on mat-card-content "General Info Leadership Characteristics Name * 26 / 100 LEAD-DWL-01 Code Descri…" at bounding box center [929, 294] width 1133 height 661
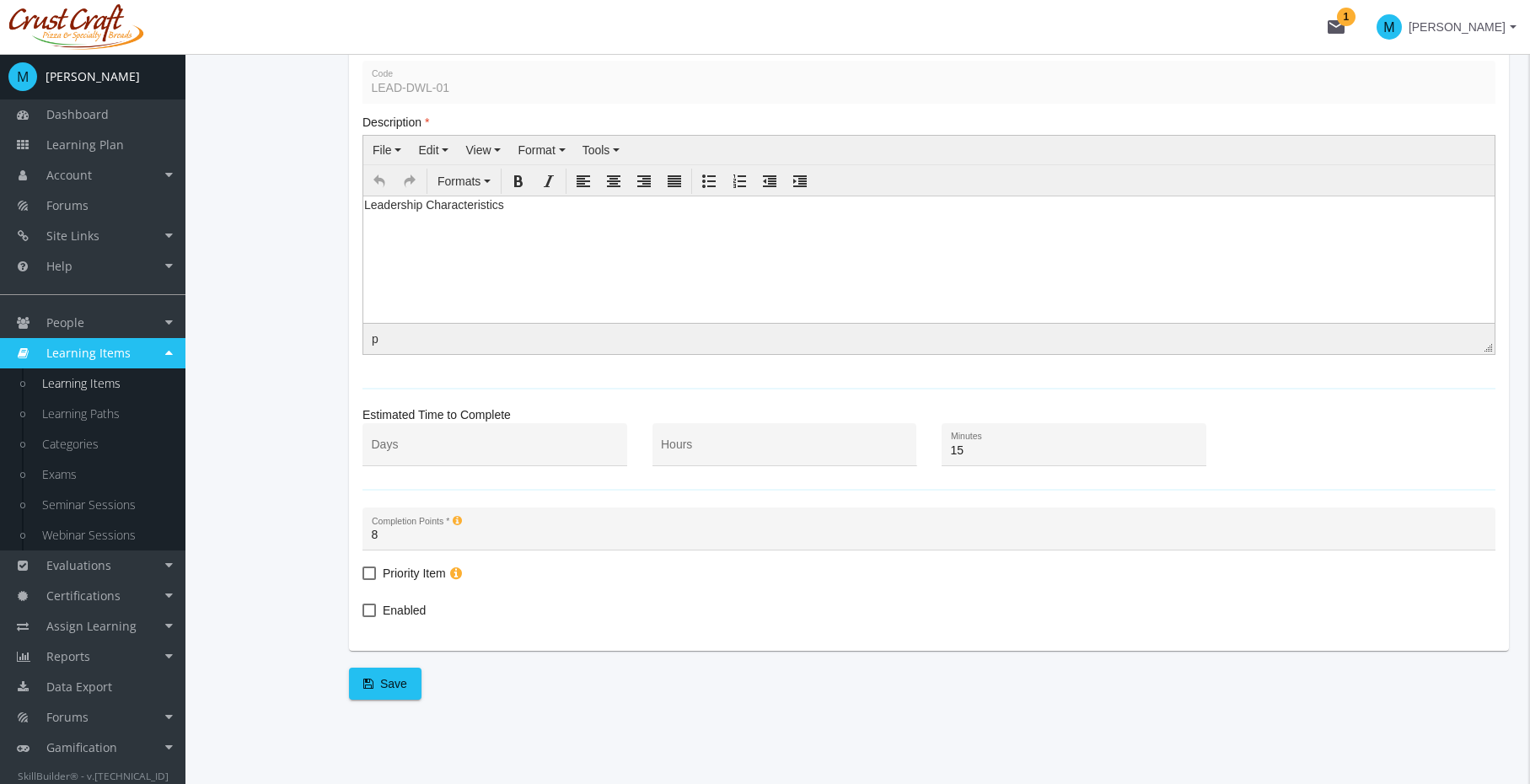
click at [400, 610] on span "Enabled" at bounding box center [405, 610] width 43 height 21
click at [364, 616] on input "Enabled" at bounding box center [363, 616] width 1 height 1
click at [400, 610] on span "Enabled" at bounding box center [405, 610] width 43 height 21
click at [364, 616] on input "Enabled" at bounding box center [363, 616] width 1 height 1
checkbox input "false"
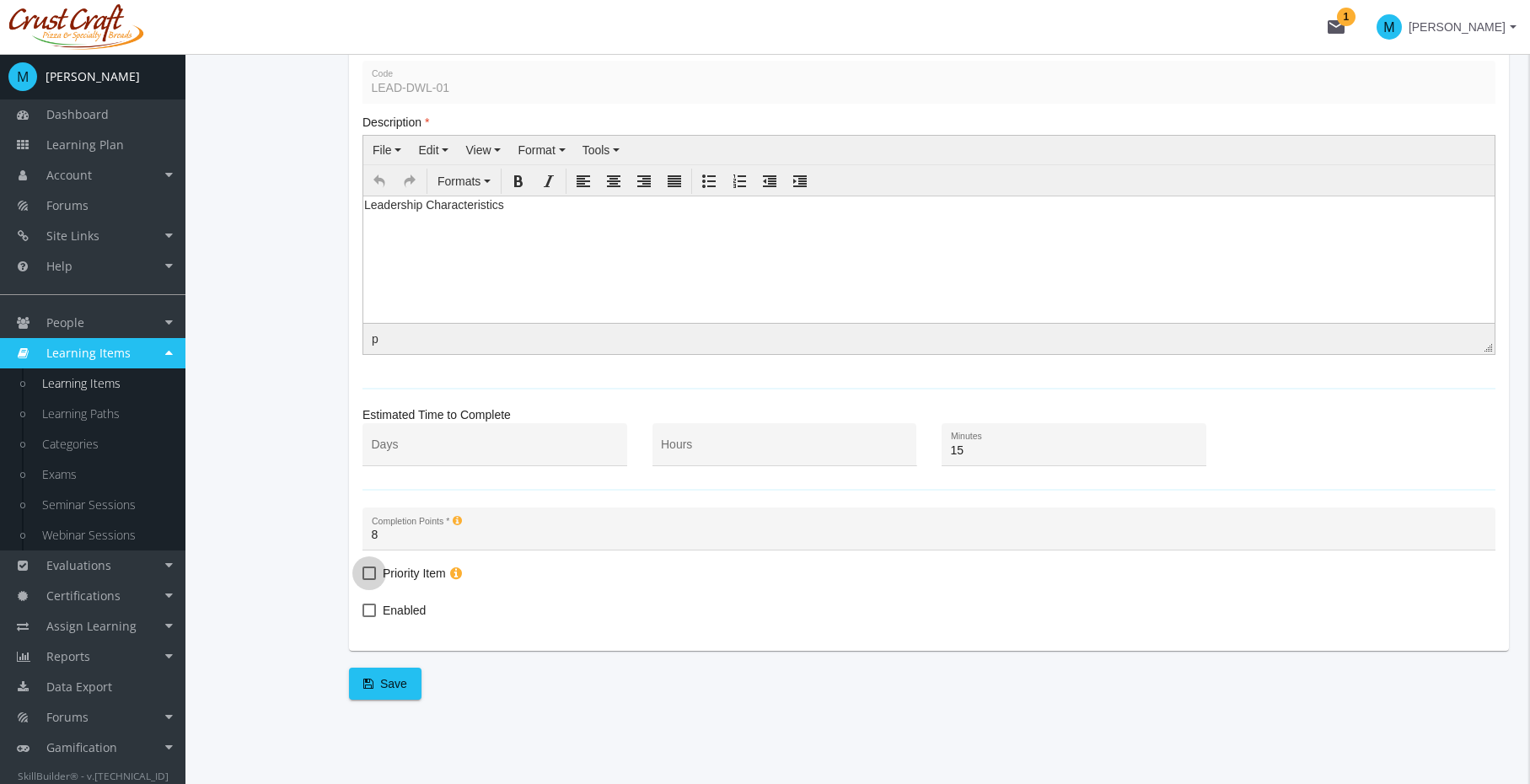
click at [395, 580] on span "Priority Item" at bounding box center [414, 573] width 63 height 21
click at [364, 580] on input "Priority Item" at bounding box center [363, 580] width 1 height 1
click at [395, 580] on span "Priority Item" at bounding box center [414, 573] width 63 height 21
click at [364, 580] on input "Priority Item" at bounding box center [363, 580] width 1 height 1
checkbox input "false"
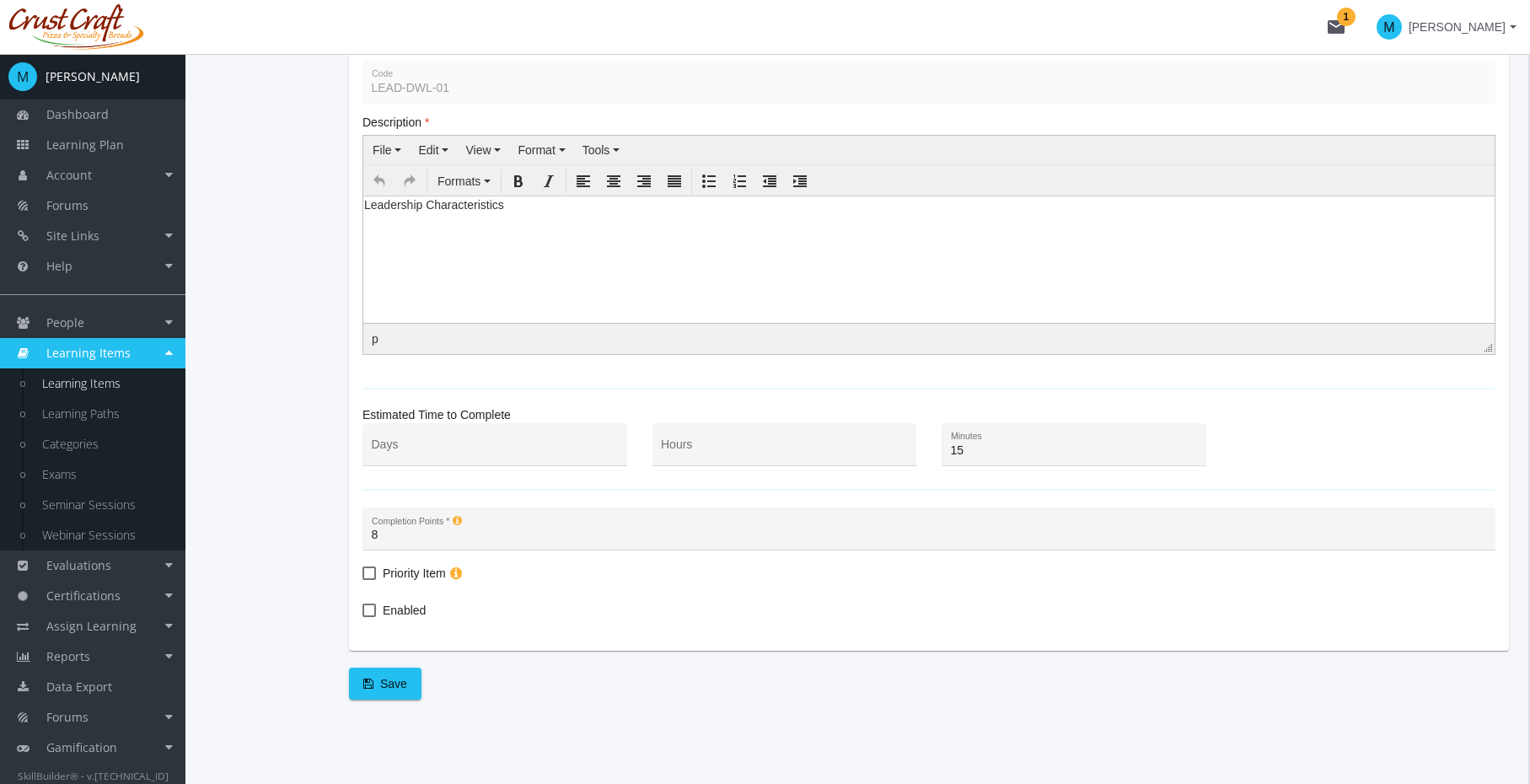
click at [401, 609] on span "Enabled" at bounding box center [405, 610] width 43 height 21
click at [364, 616] on input "Enabled" at bounding box center [363, 616] width 1 height 1
checkbox input "true"
click at [372, 680] on span "Save" at bounding box center [385, 684] width 44 height 30
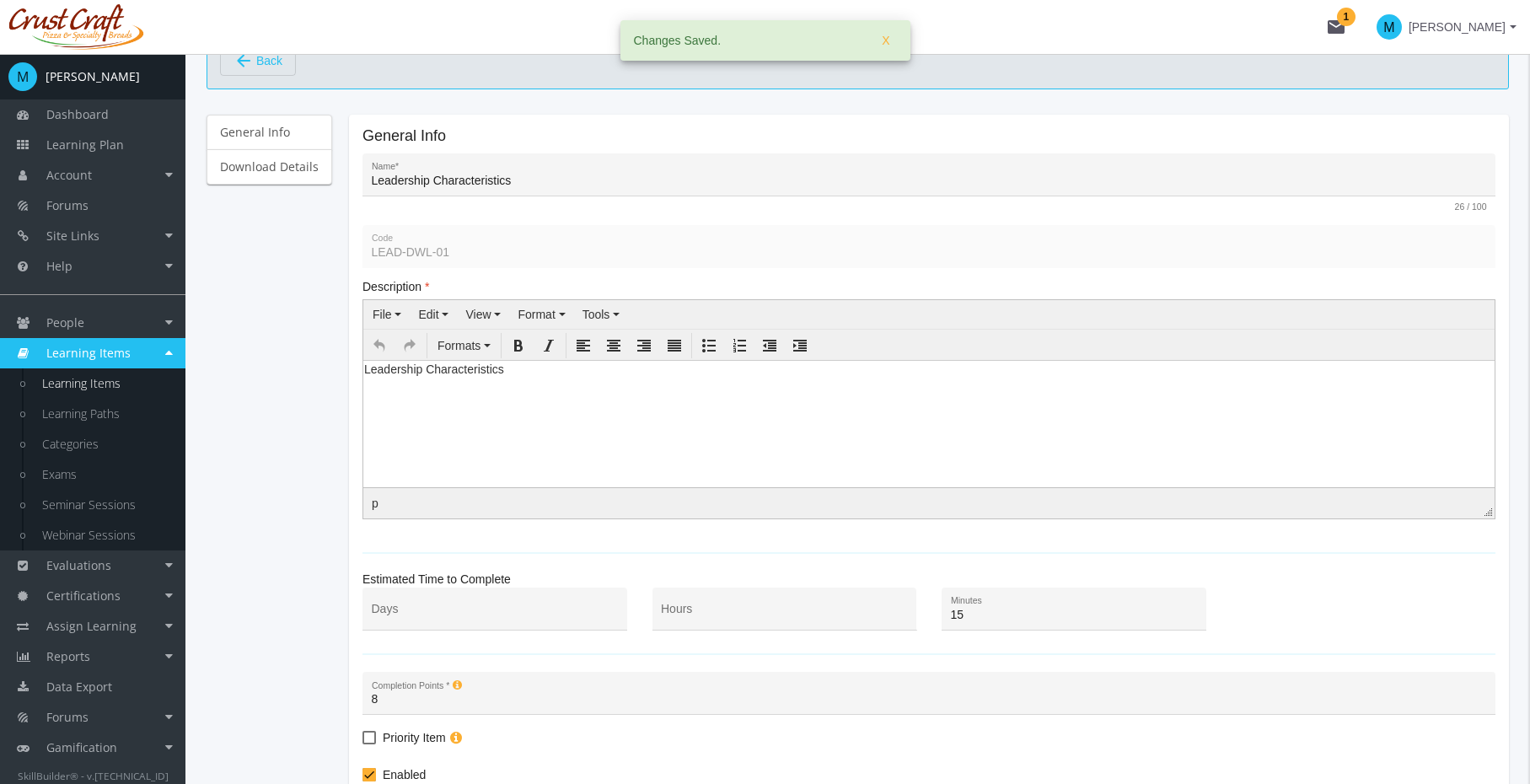
scroll to position [0, 0]
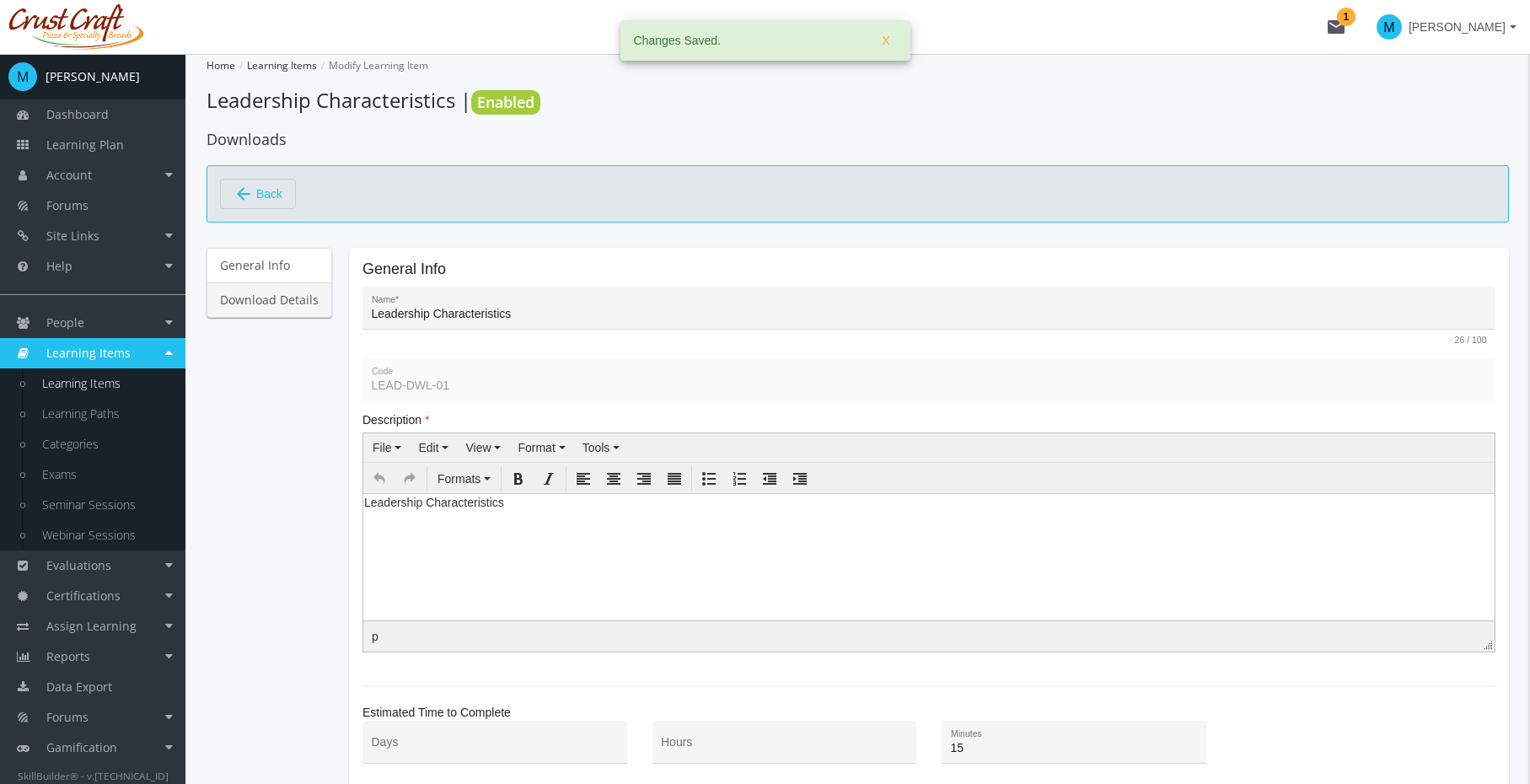
click at [283, 305] on link "Download Details" at bounding box center [269, 300] width 126 height 36
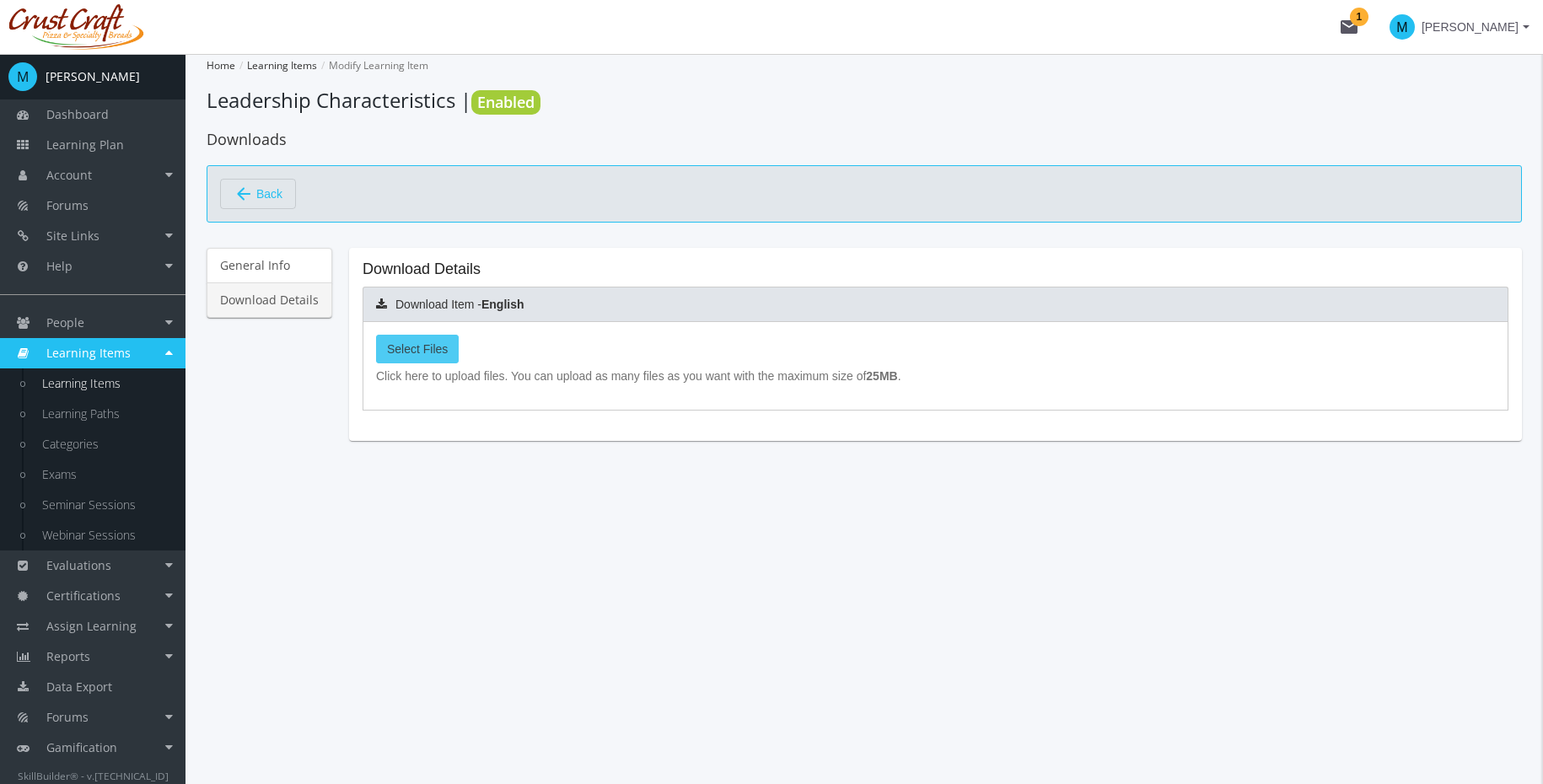
click at [407, 353] on span "Select Files" at bounding box center [417, 348] width 61 height 13
click at [0, 0] on input "Select Files" at bounding box center [0, 0] width 0 height 0
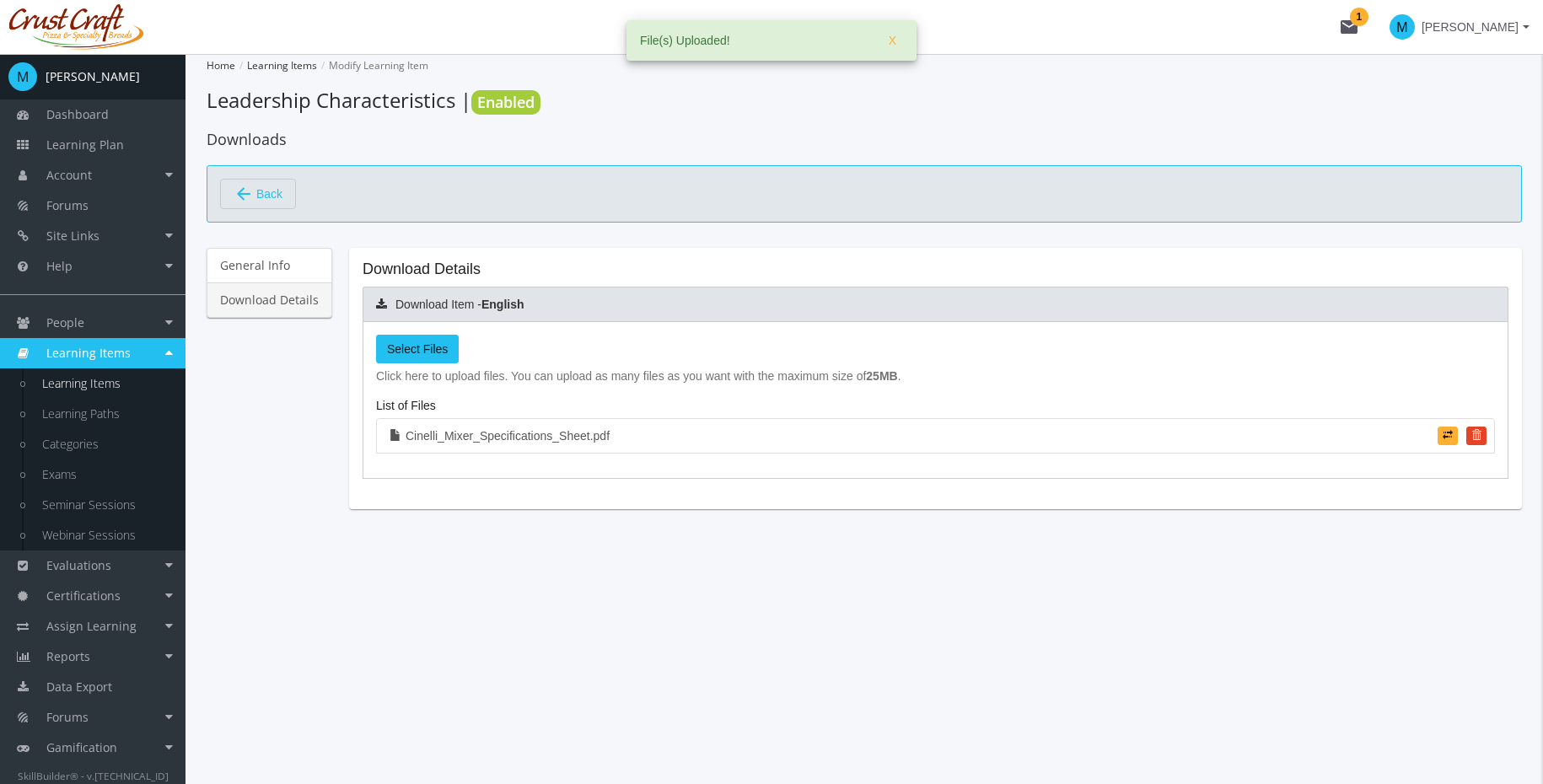
click at [295, 189] on button "arrow_back Back" at bounding box center [257, 194] width 76 height 30
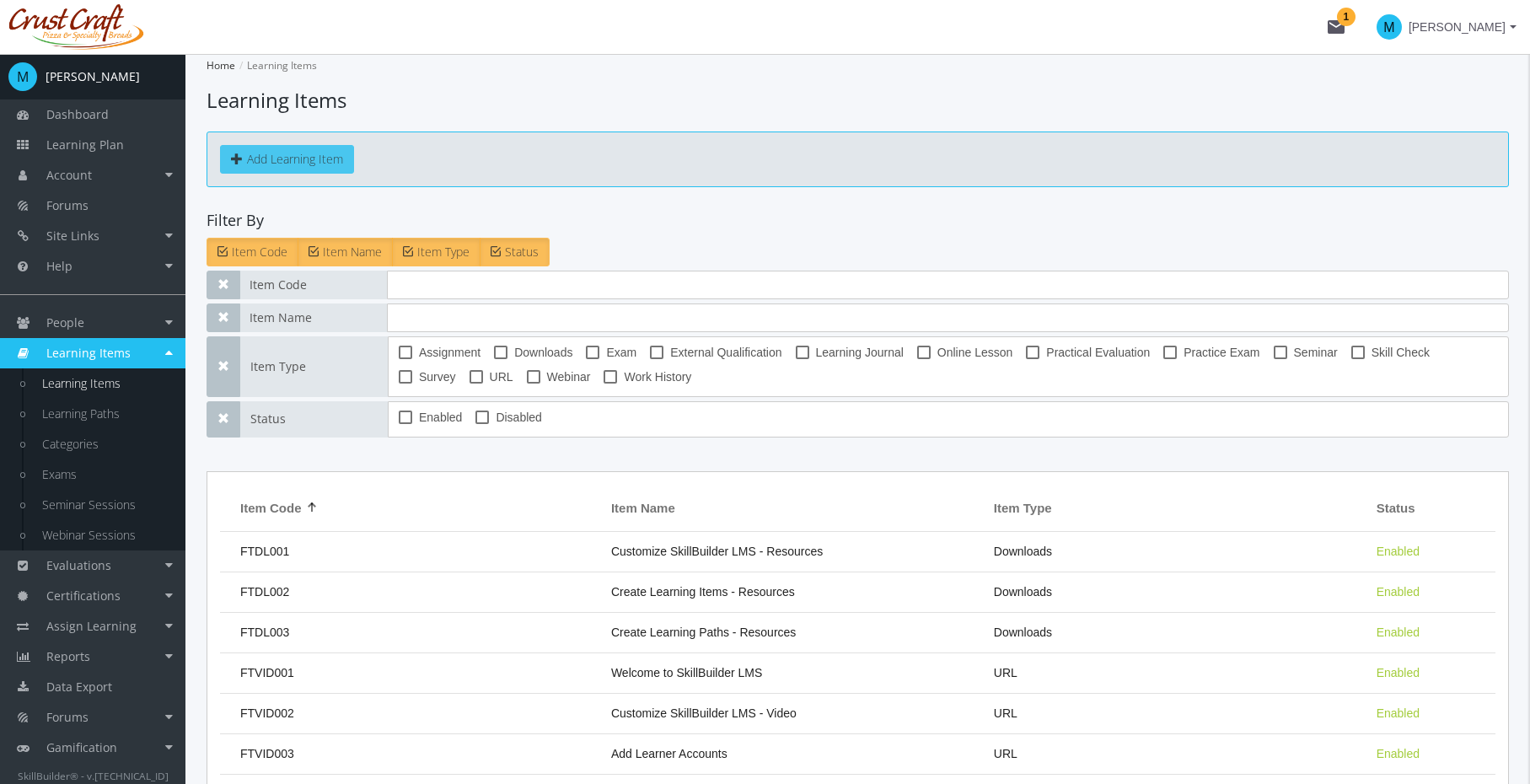
click at [341, 162] on button "Add Learning Item" at bounding box center [287, 159] width 134 height 29
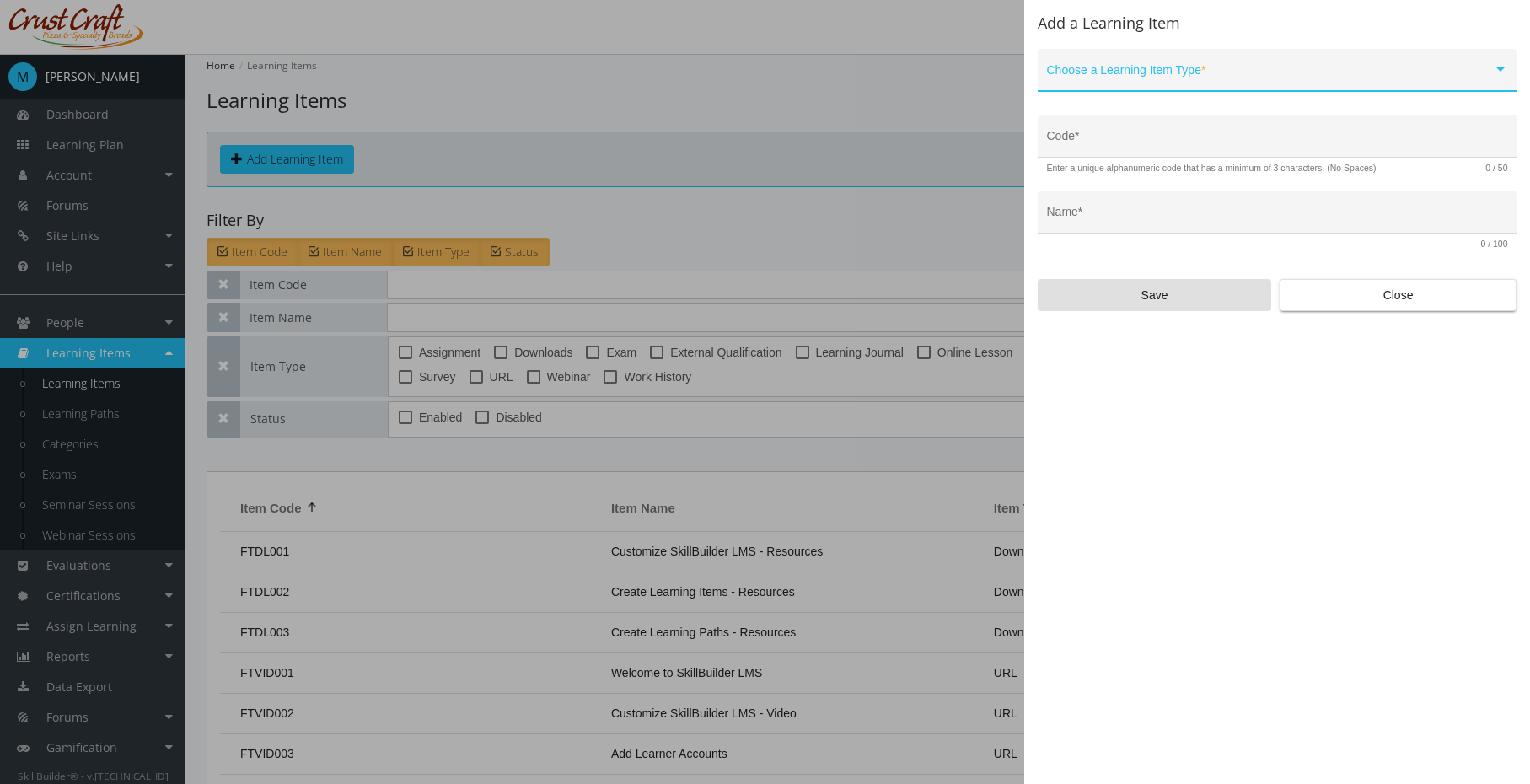
click at [1320, 80] on span at bounding box center [1270, 76] width 446 height 13
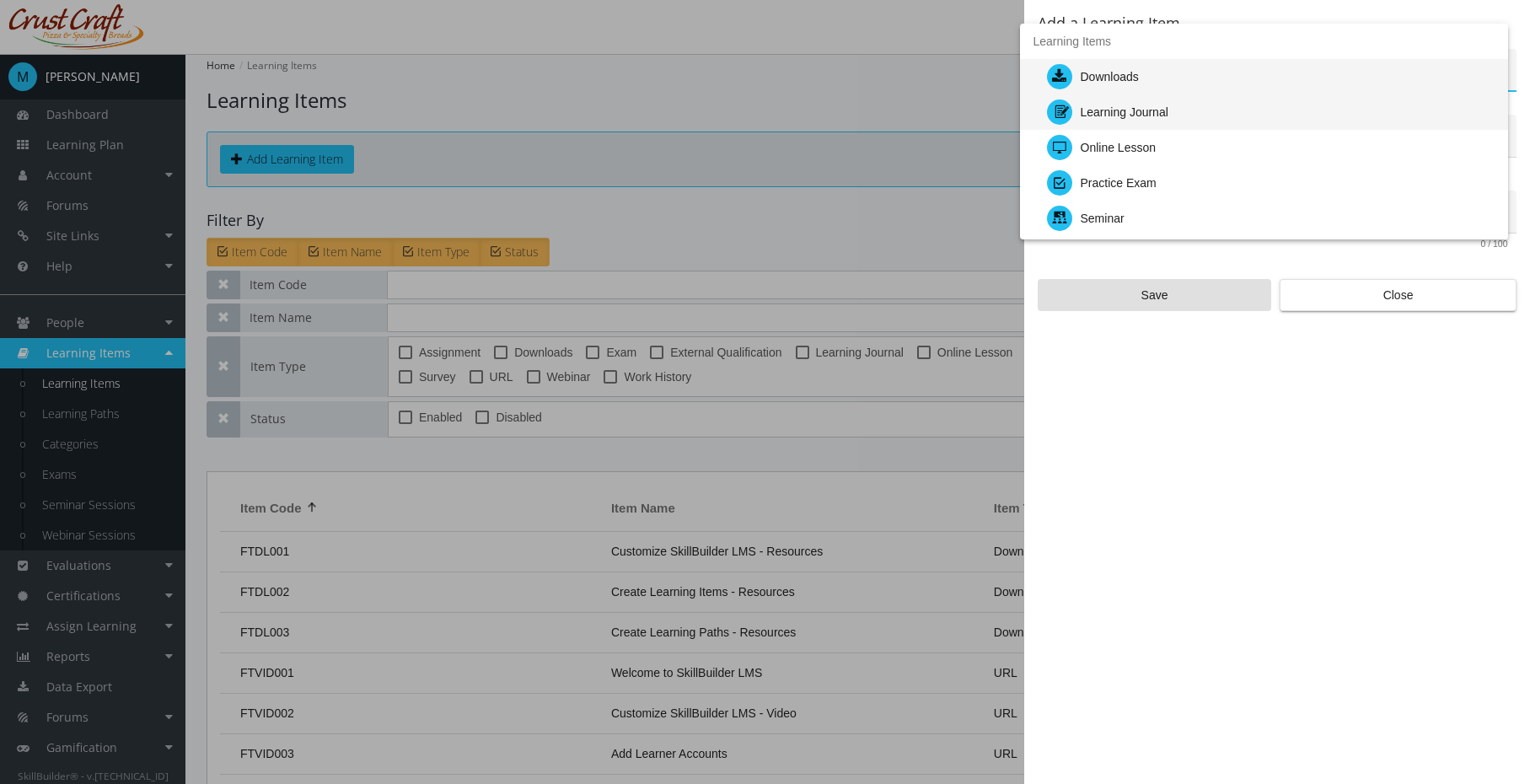
click at [1255, 117] on div "Learning Journal" at bounding box center [1271, 113] width 447 height 36
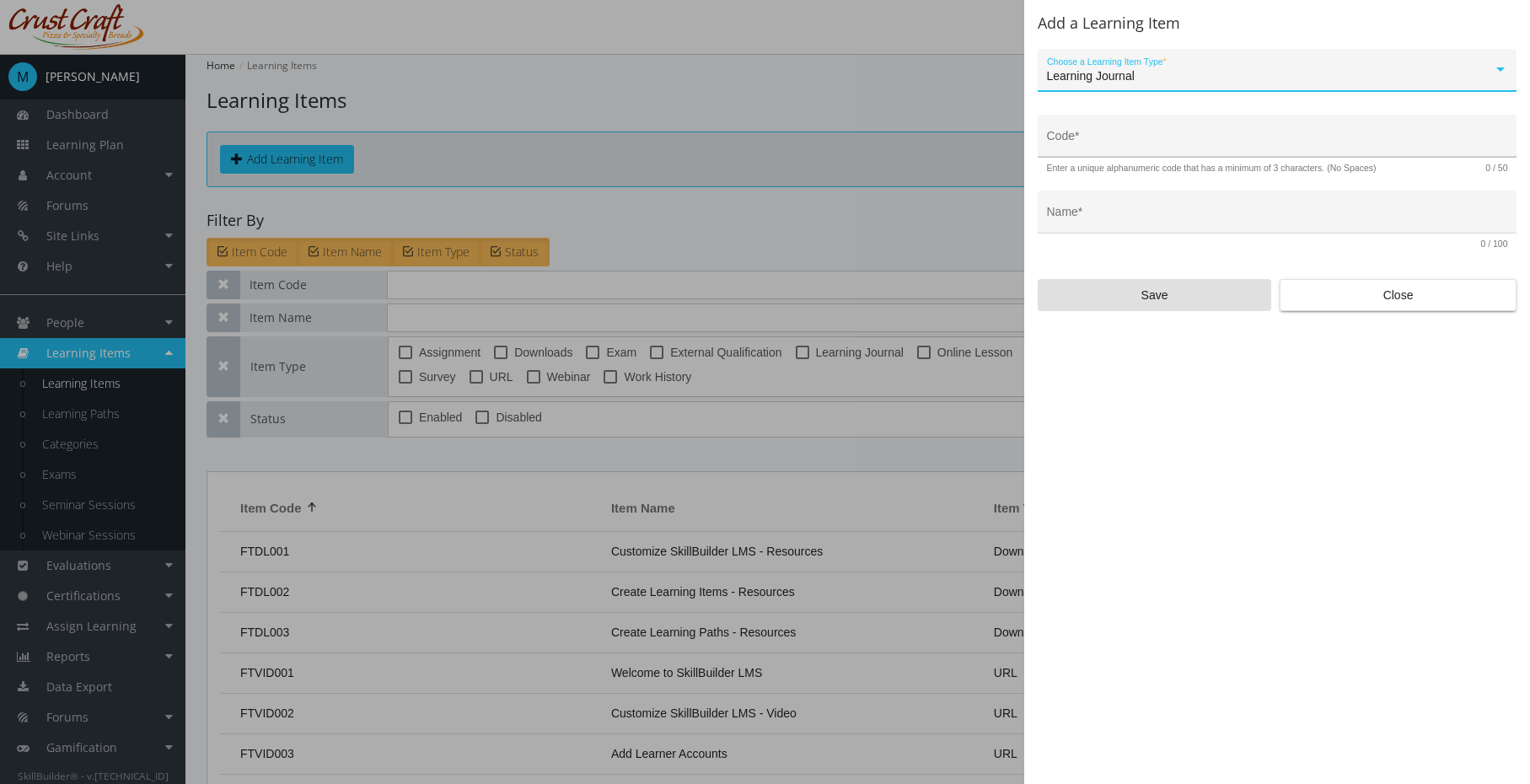
click at [1243, 138] on input "Code *" at bounding box center [1278, 142] width 461 height 13
type input "LEAD-LJ-01"
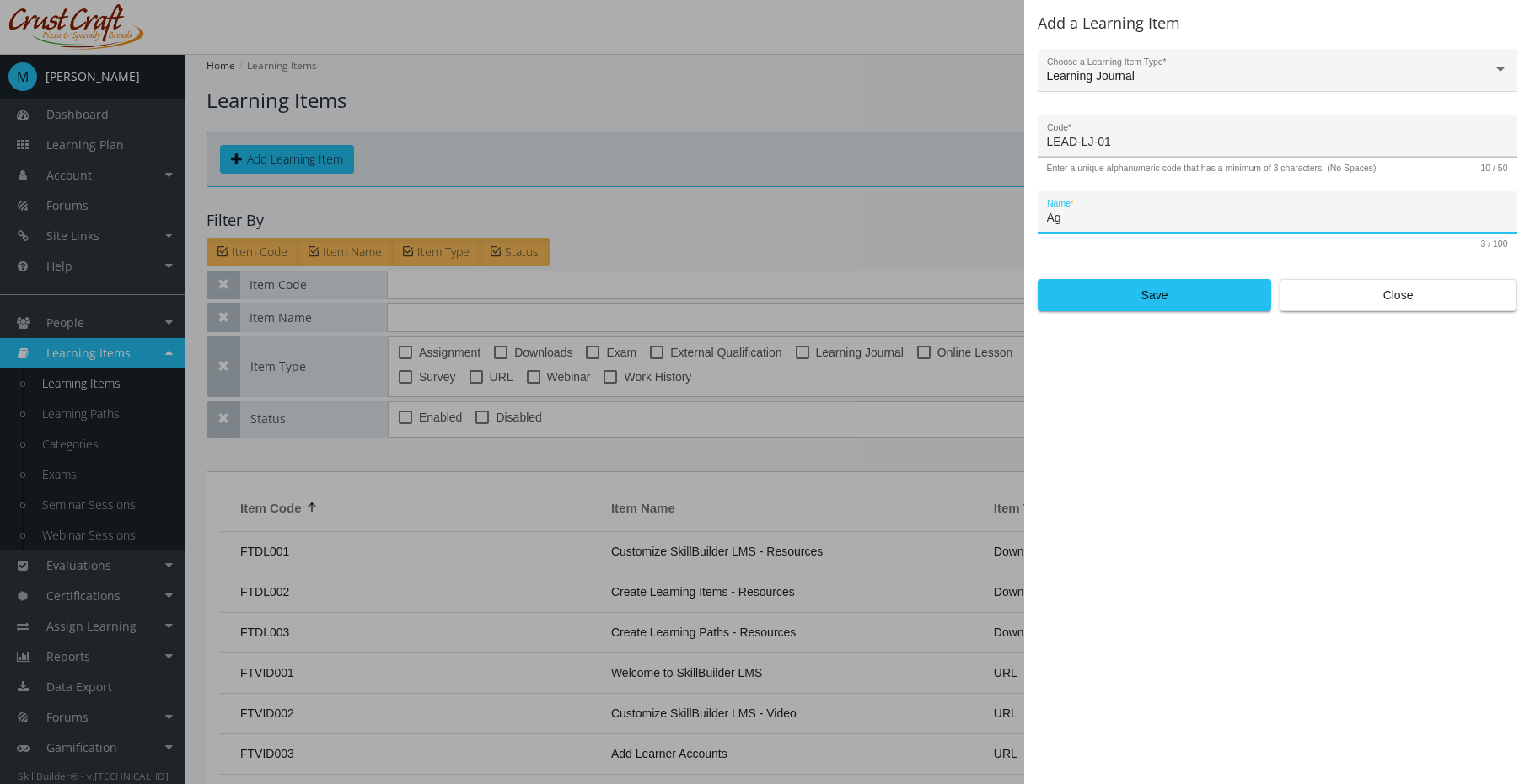
type input "A"
type input "Module 1 Learning Notes"
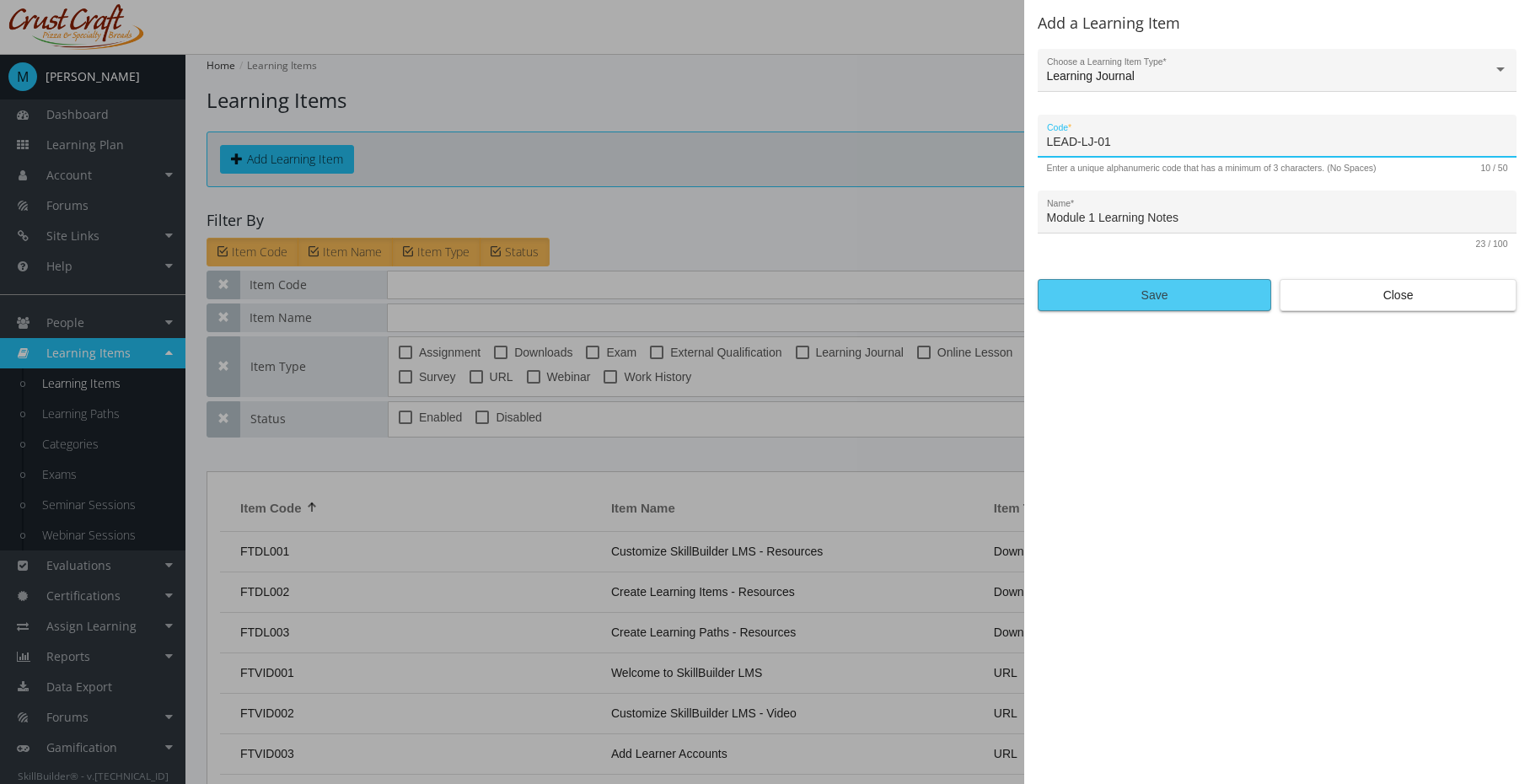
click at [1183, 291] on span "Save" at bounding box center [1154, 295] width 205 height 30
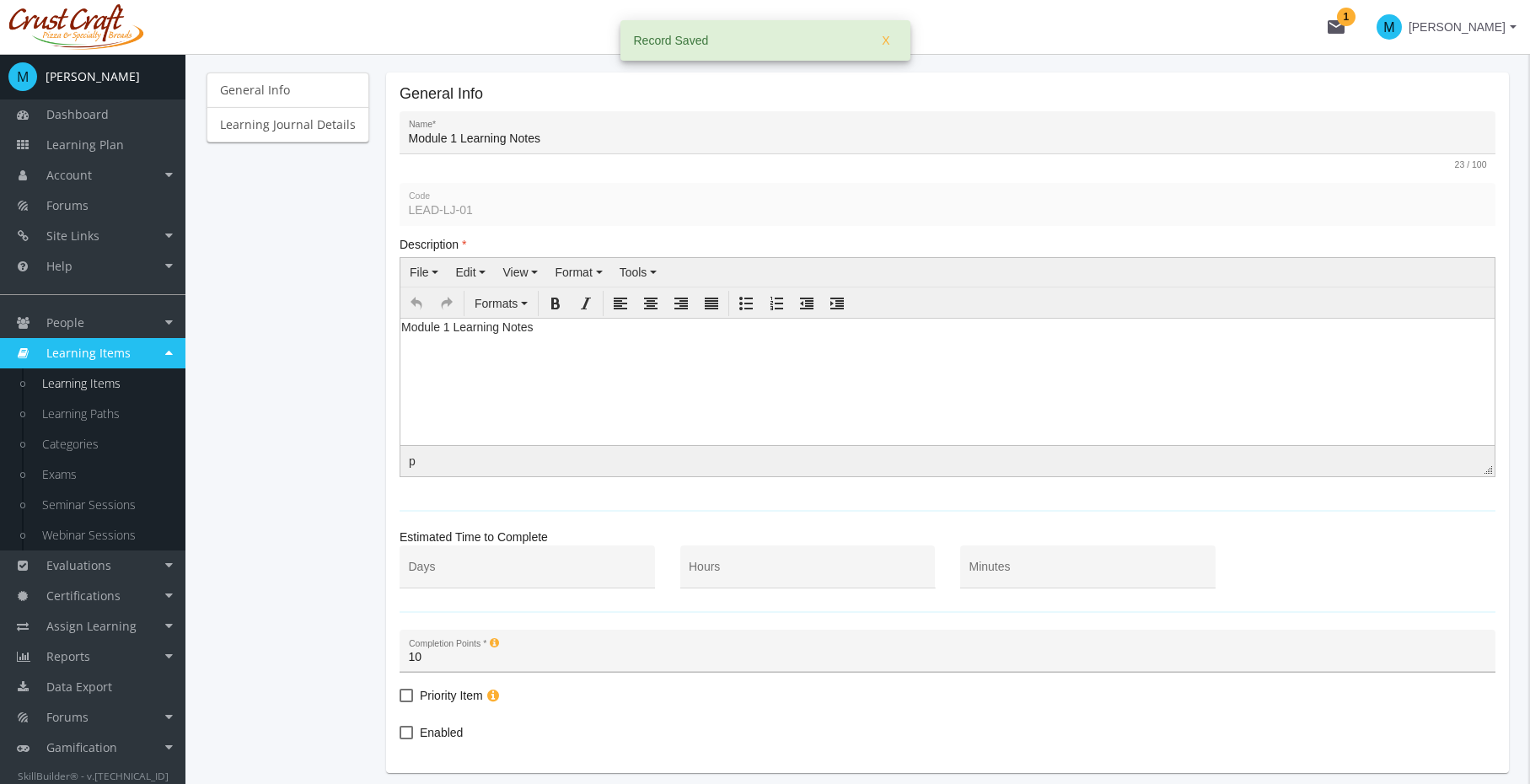
scroll to position [297, 0]
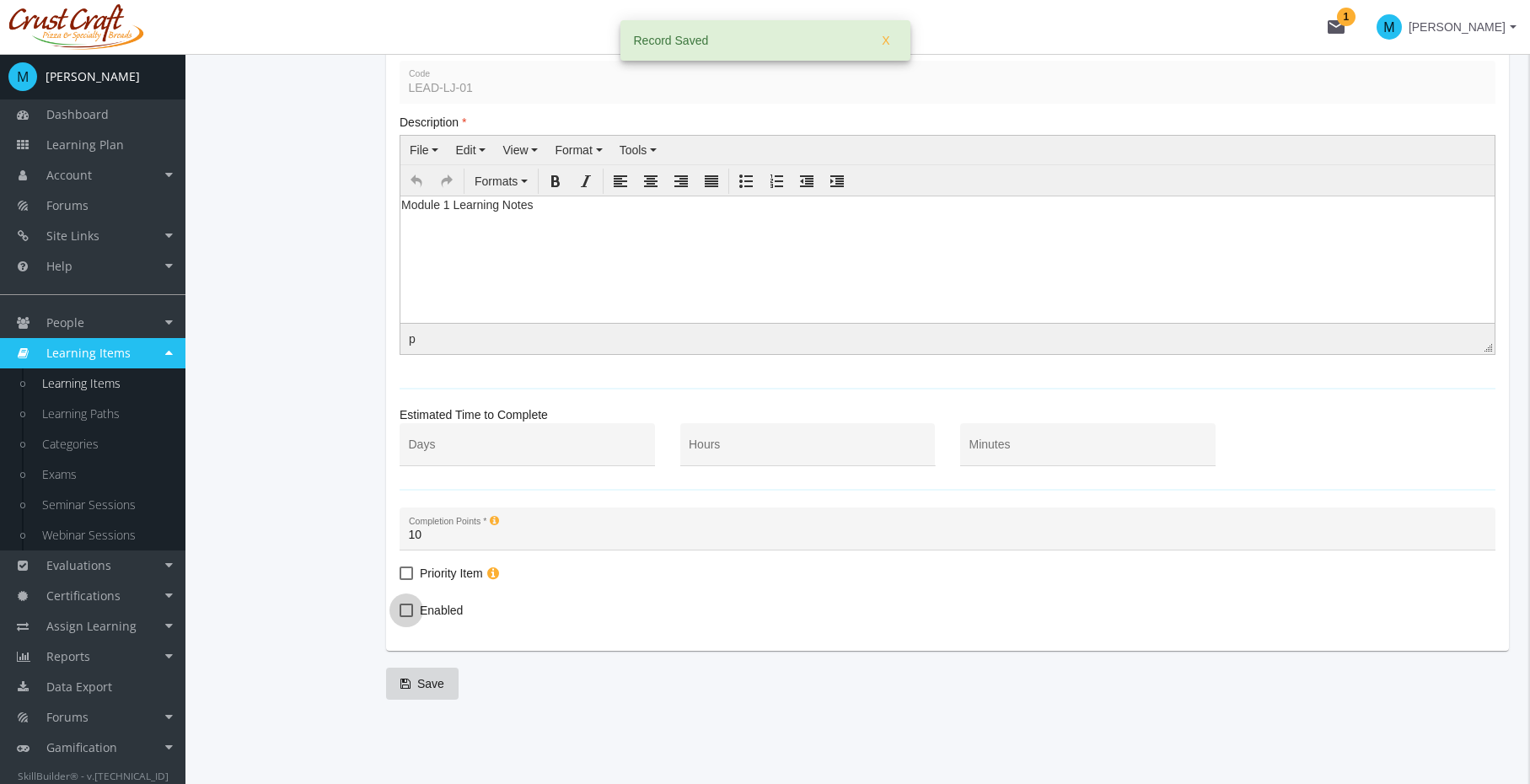
click at [431, 613] on span "Enabled" at bounding box center [441, 610] width 43 height 21
click at [400, 616] on input "Enabled" at bounding box center [399, 616] width 1 height 1
checkbox input "true"
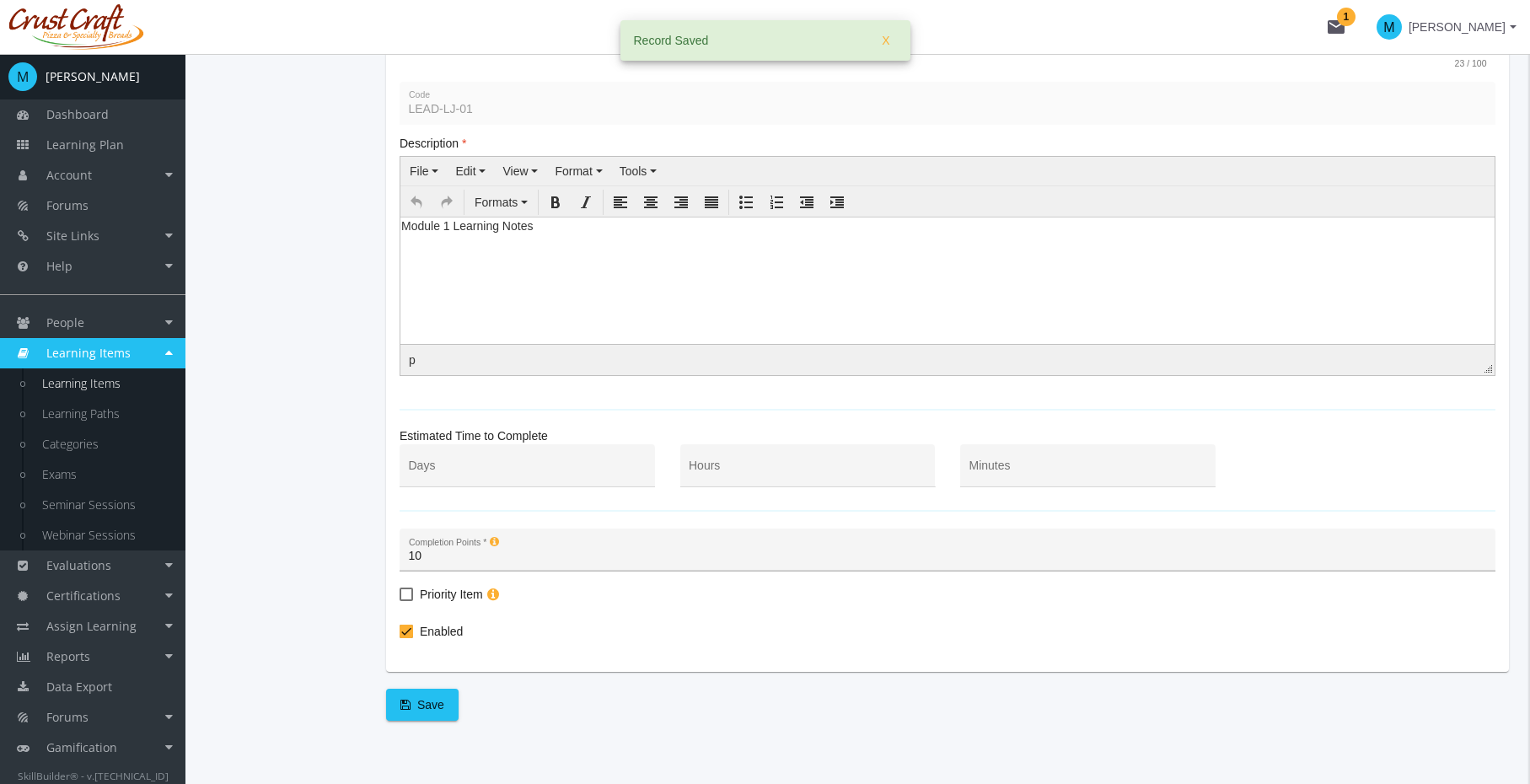
scroll to position [210, 0]
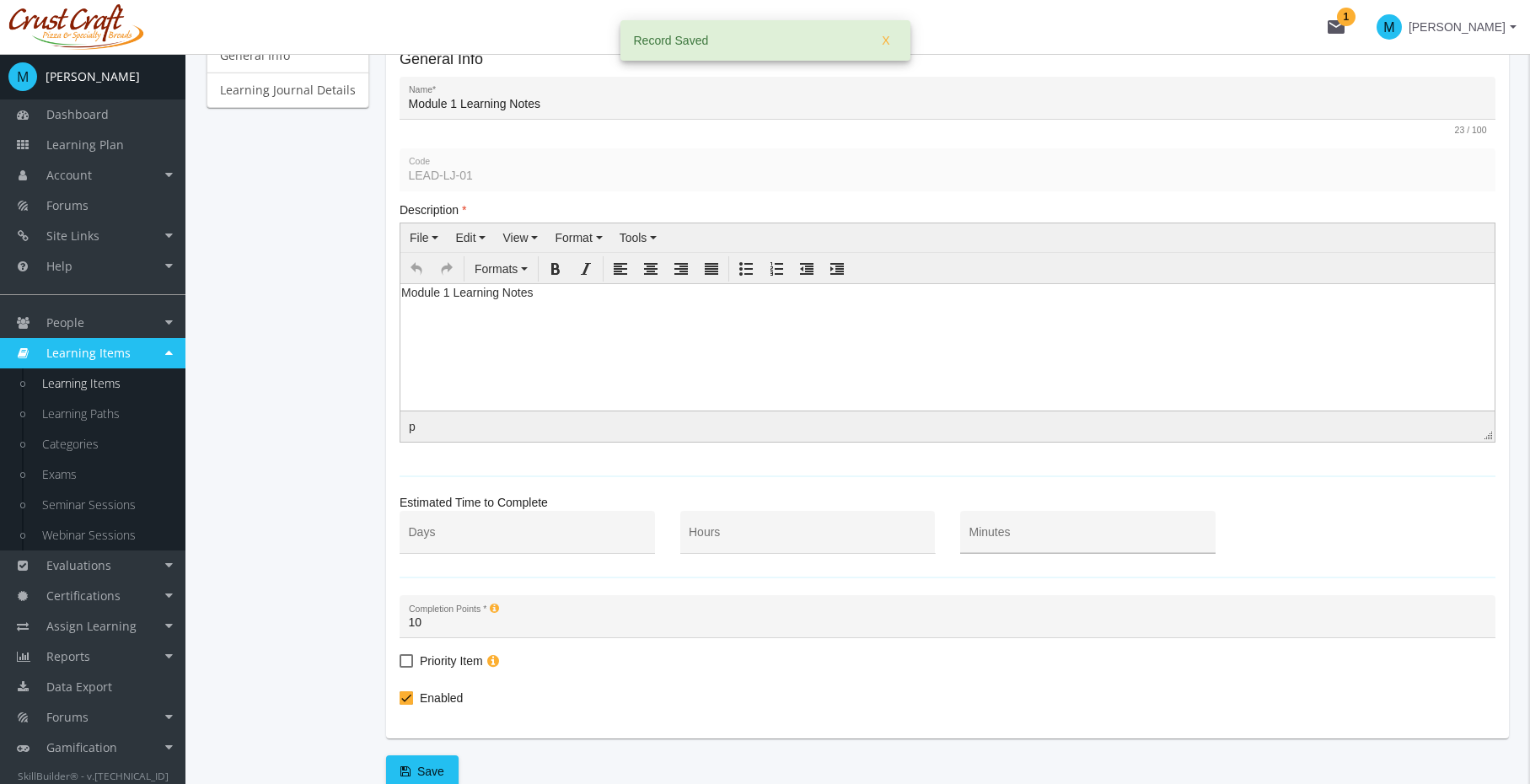
click at [1044, 538] on input "Minutes" at bounding box center [1089, 538] width 238 height 13
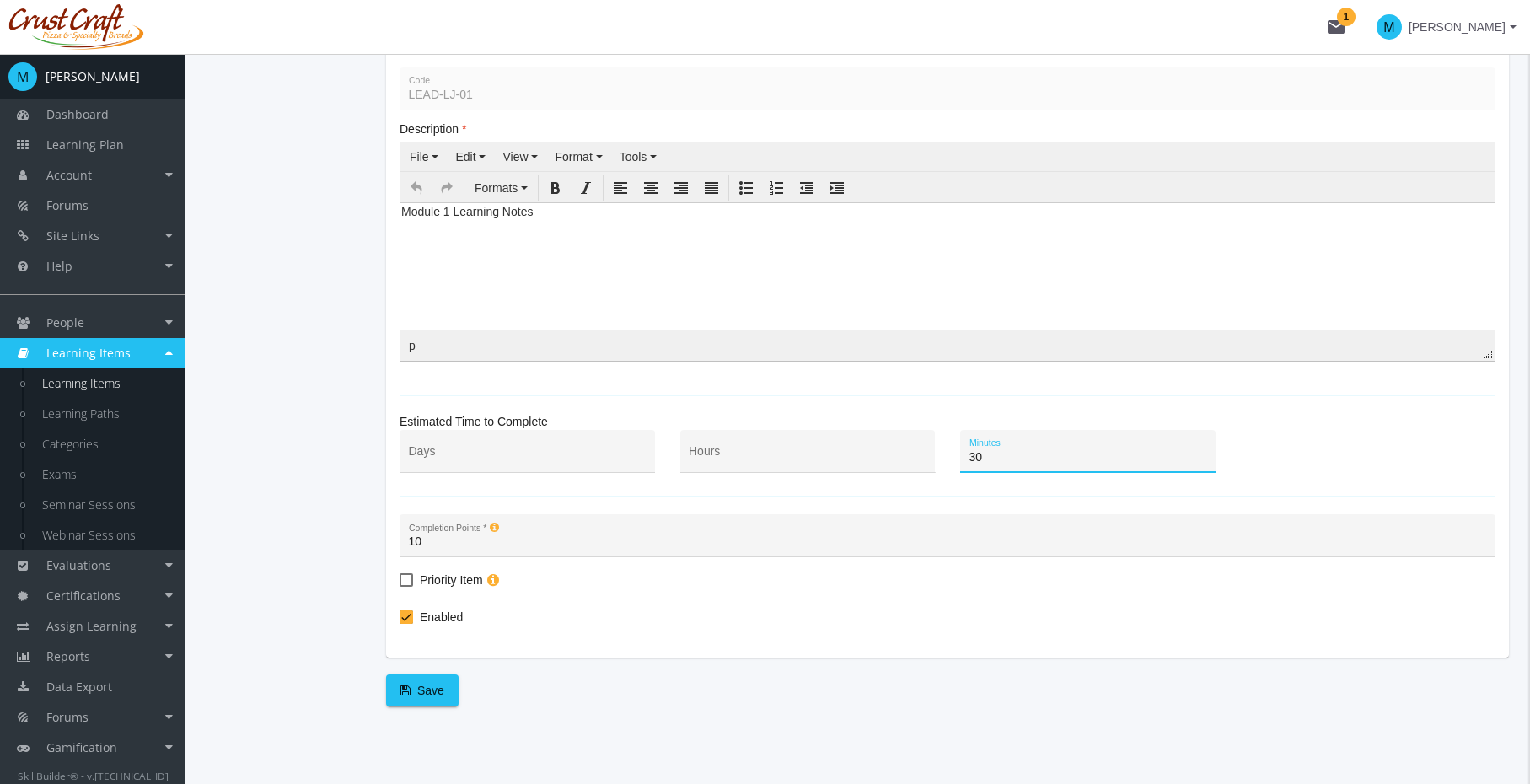
scroll to position [297, 0]
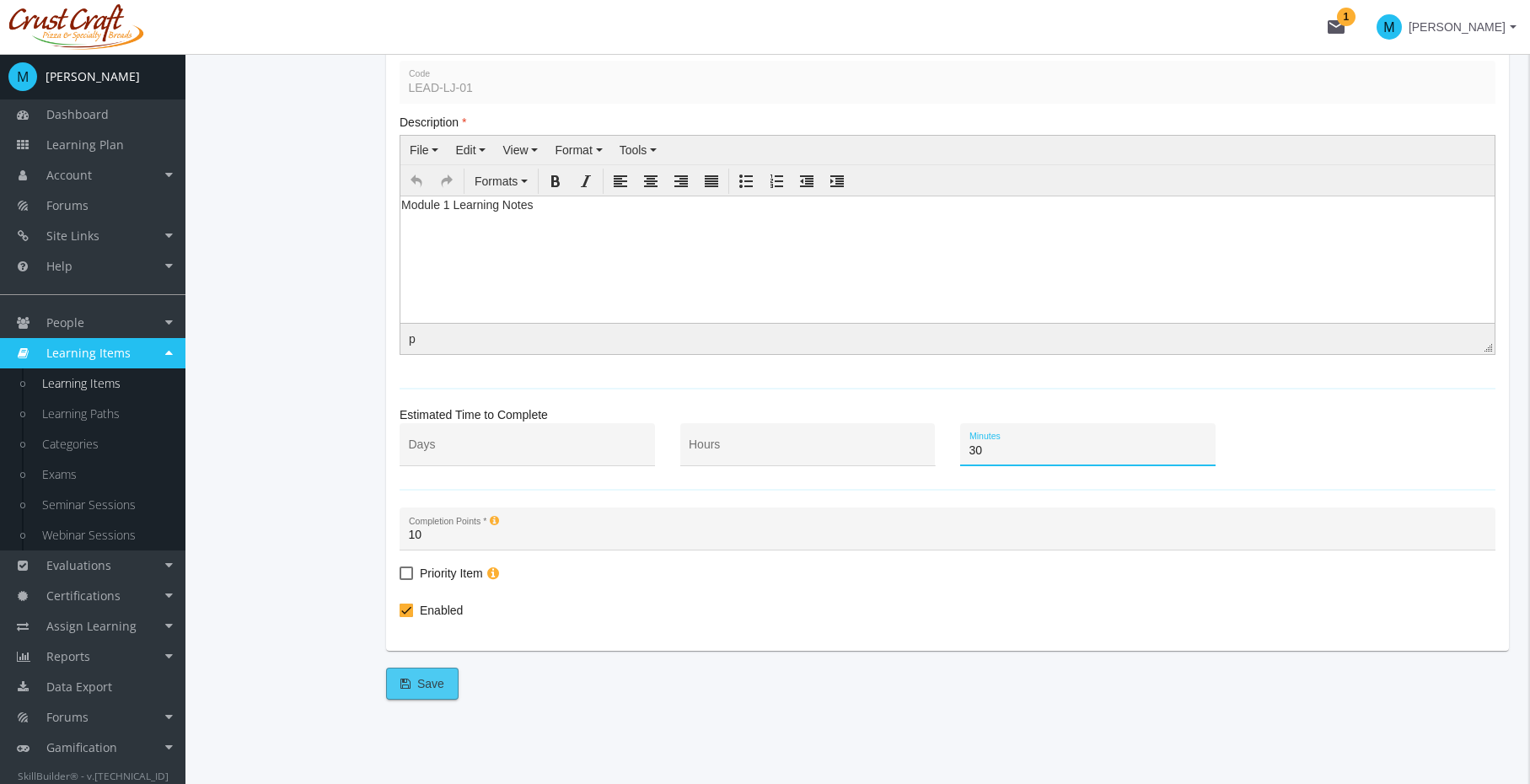
type input "30"
click at [445, 681] on button "Save" at bounding box center [422, 684] width 72 height 32
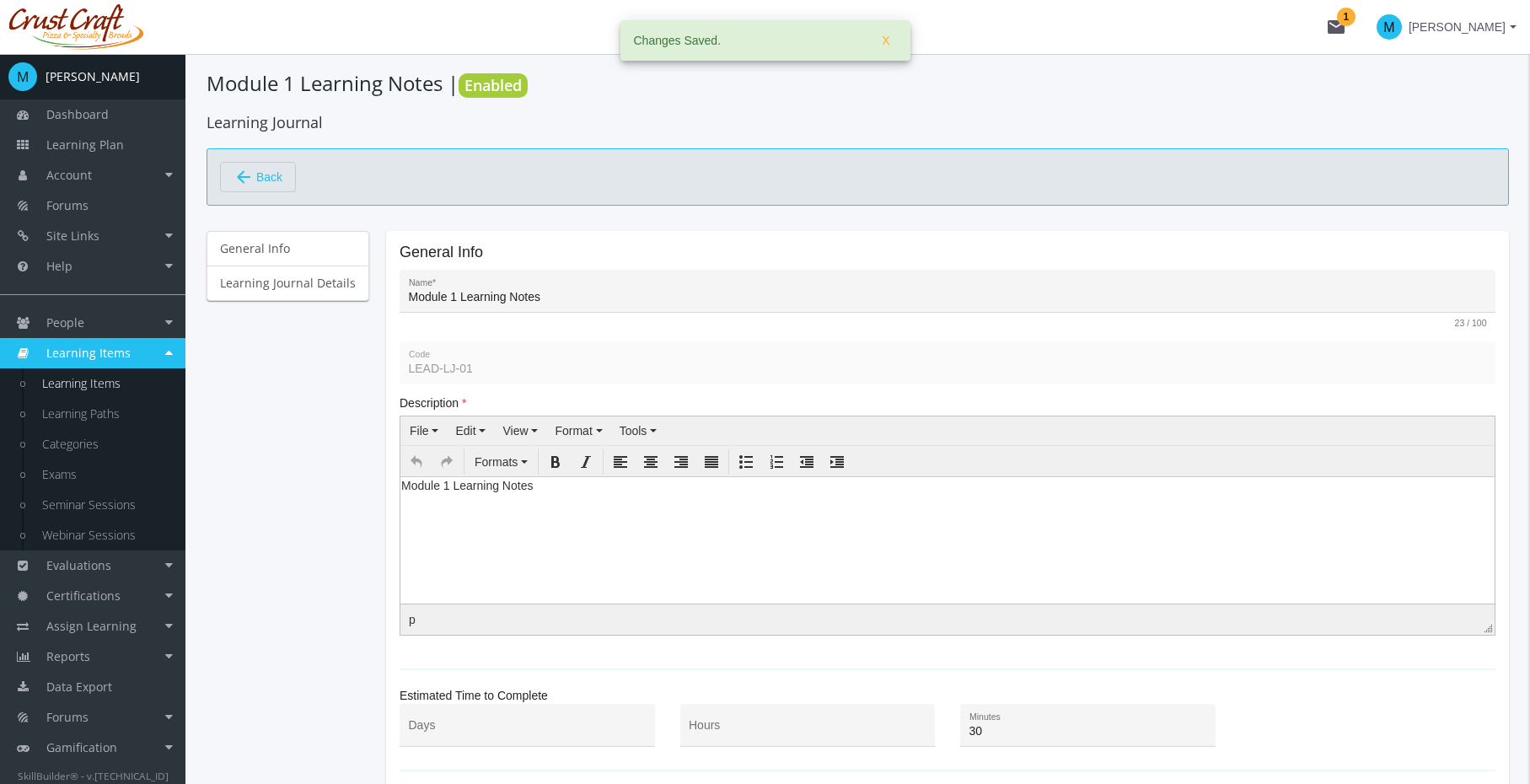
scroll to position [0, 0]
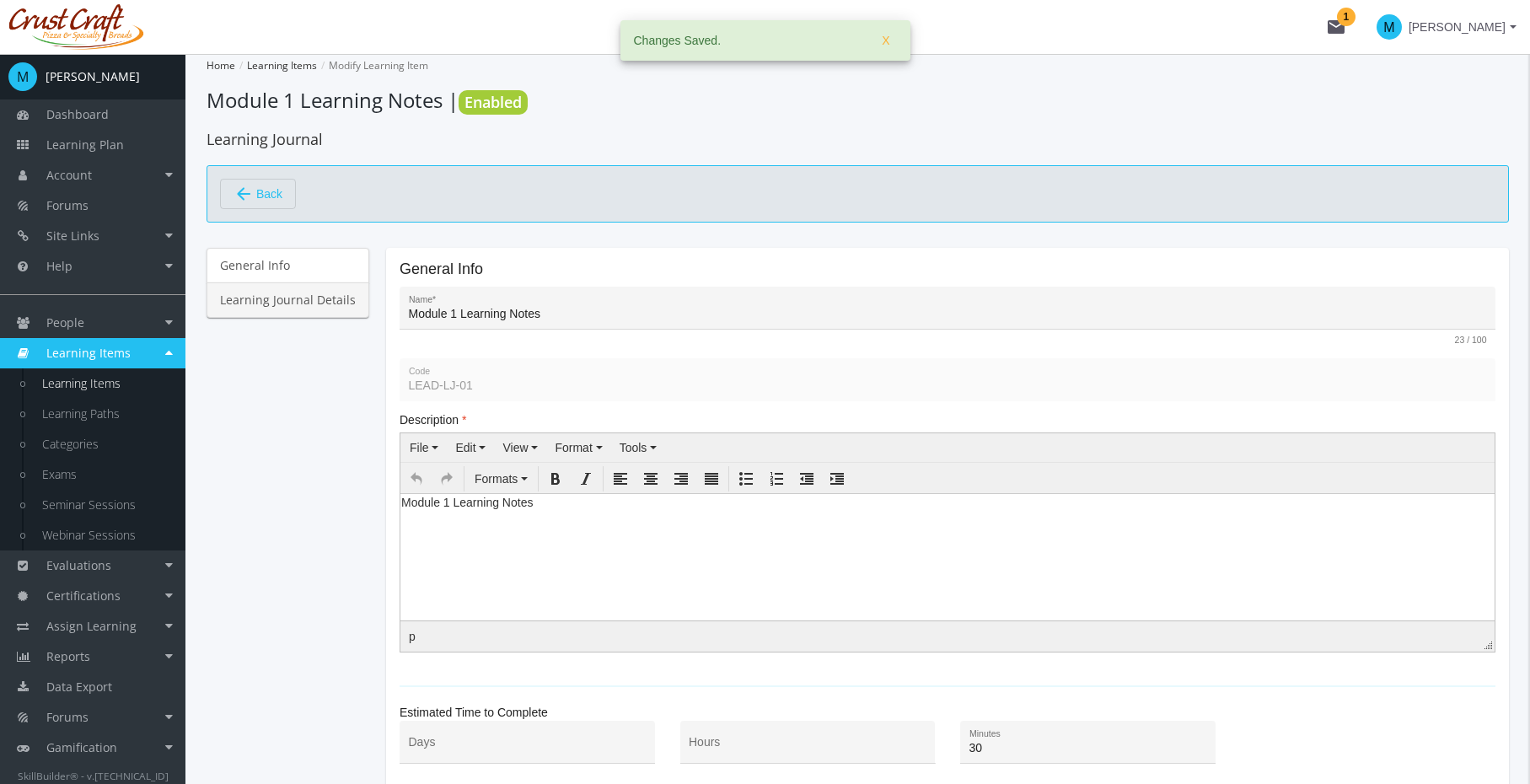
click at [279, 304] on link "Learning Journal Details" at bounding box center [288, 300] width 163 height 36
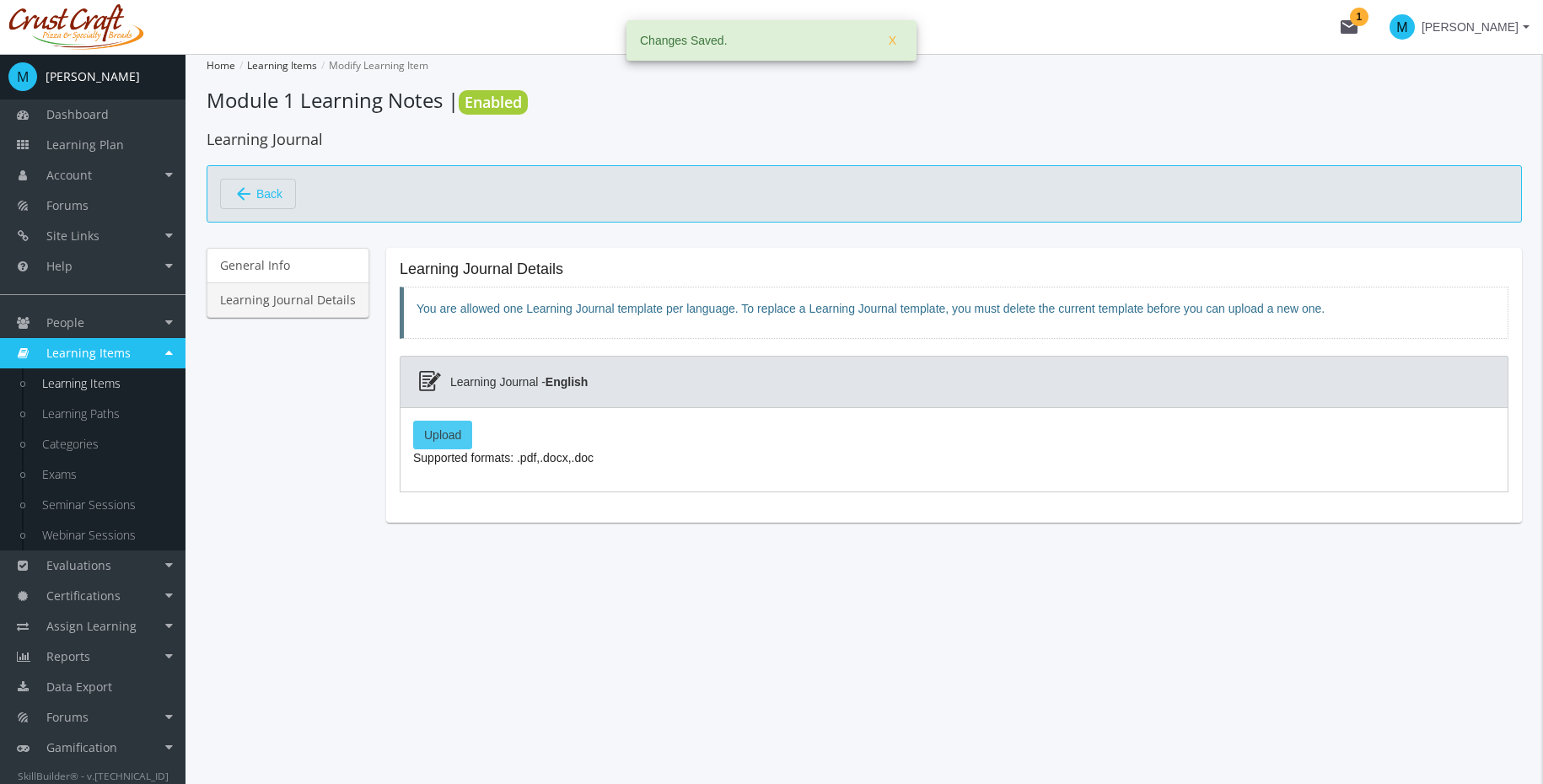
click at [439, 435] on label "Upload" at bounding box center [443, 435] width 59 height 29
click at [0, 0] on input "Upload" at bounding box center [0, 0] width 0 height 0
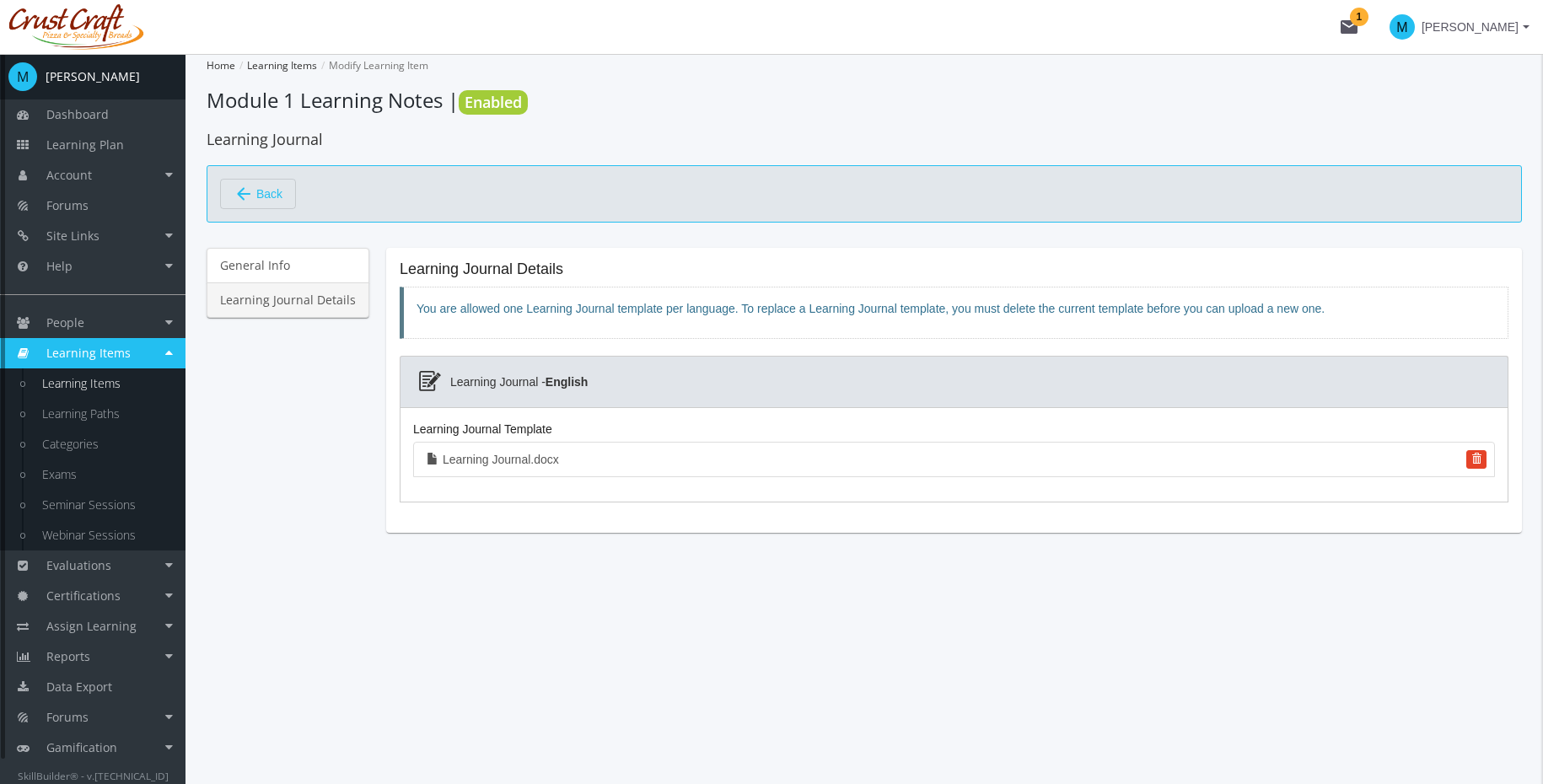
click at [279, 190] on span "Back" at bounding box center [269, 194] width 26 height 29
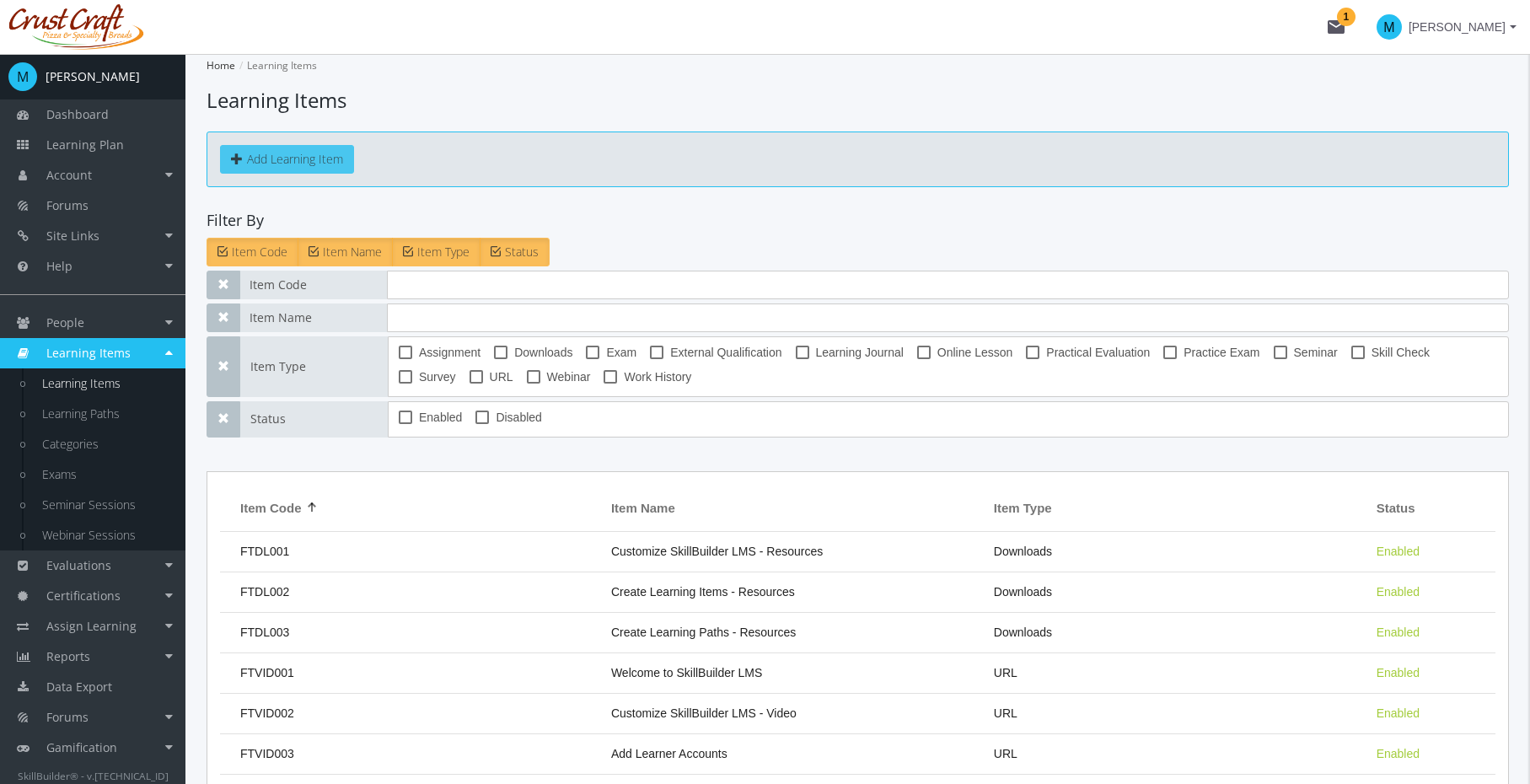
click at [333, 161] on button "Add Learning Item" at bounding box center [287, 159] width 134 height 29
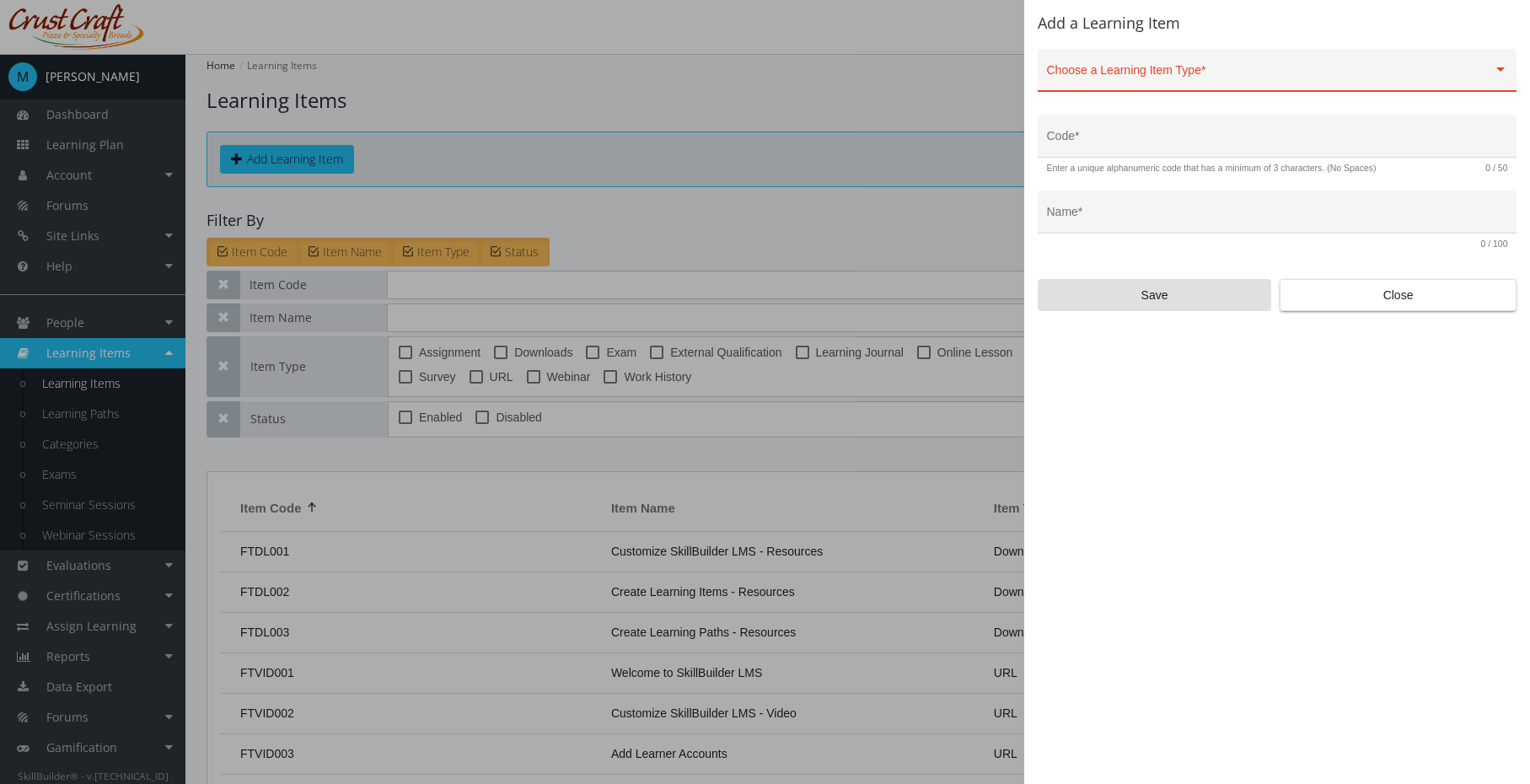
click at [1398, 68] on div "Choose a Learning Item Type *" at bounding box center [1278, 74] width 461 height 35
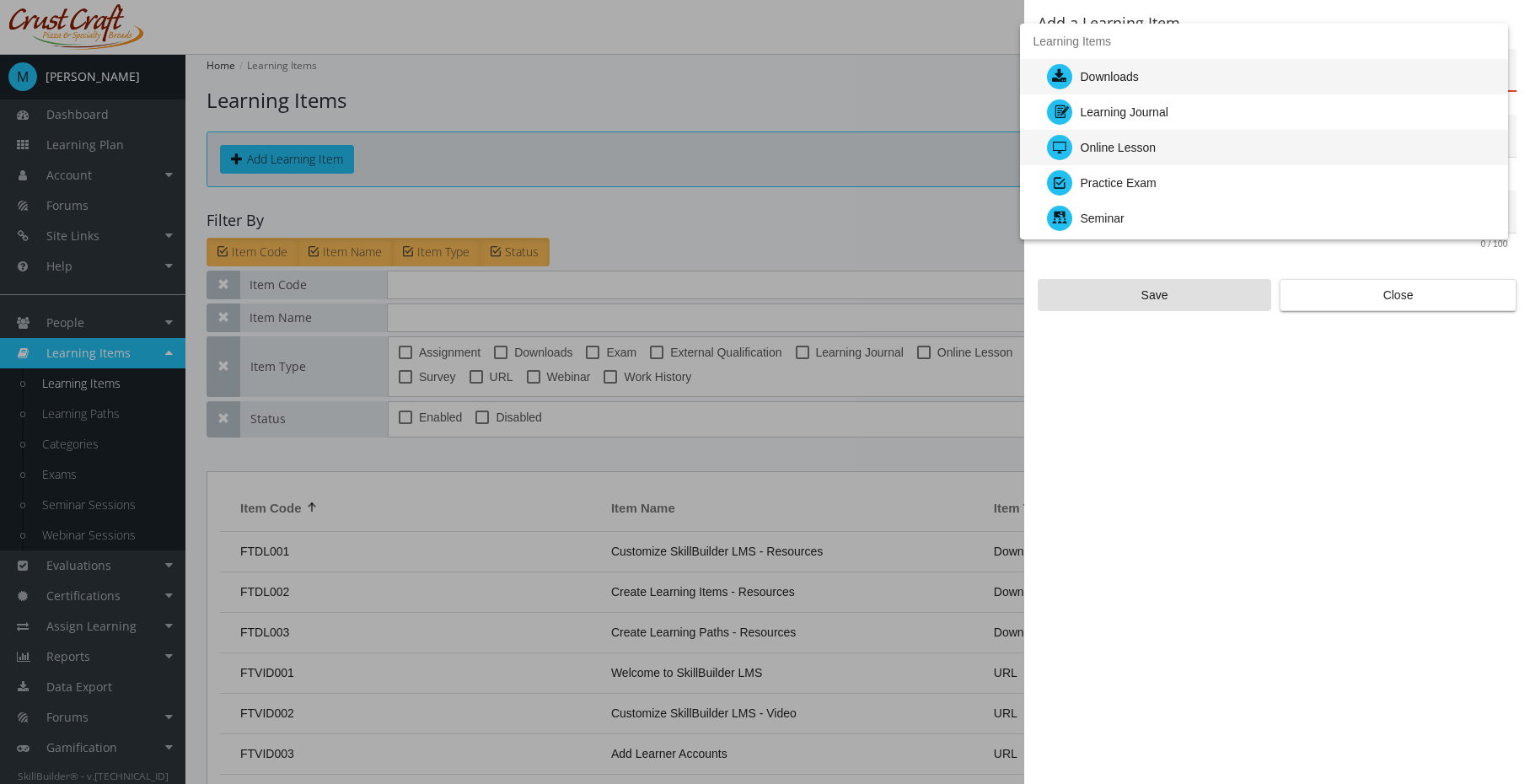
click at [1348, 139] on div "Online Lesson" at bounding box center [1271, 147] width 447 height 36
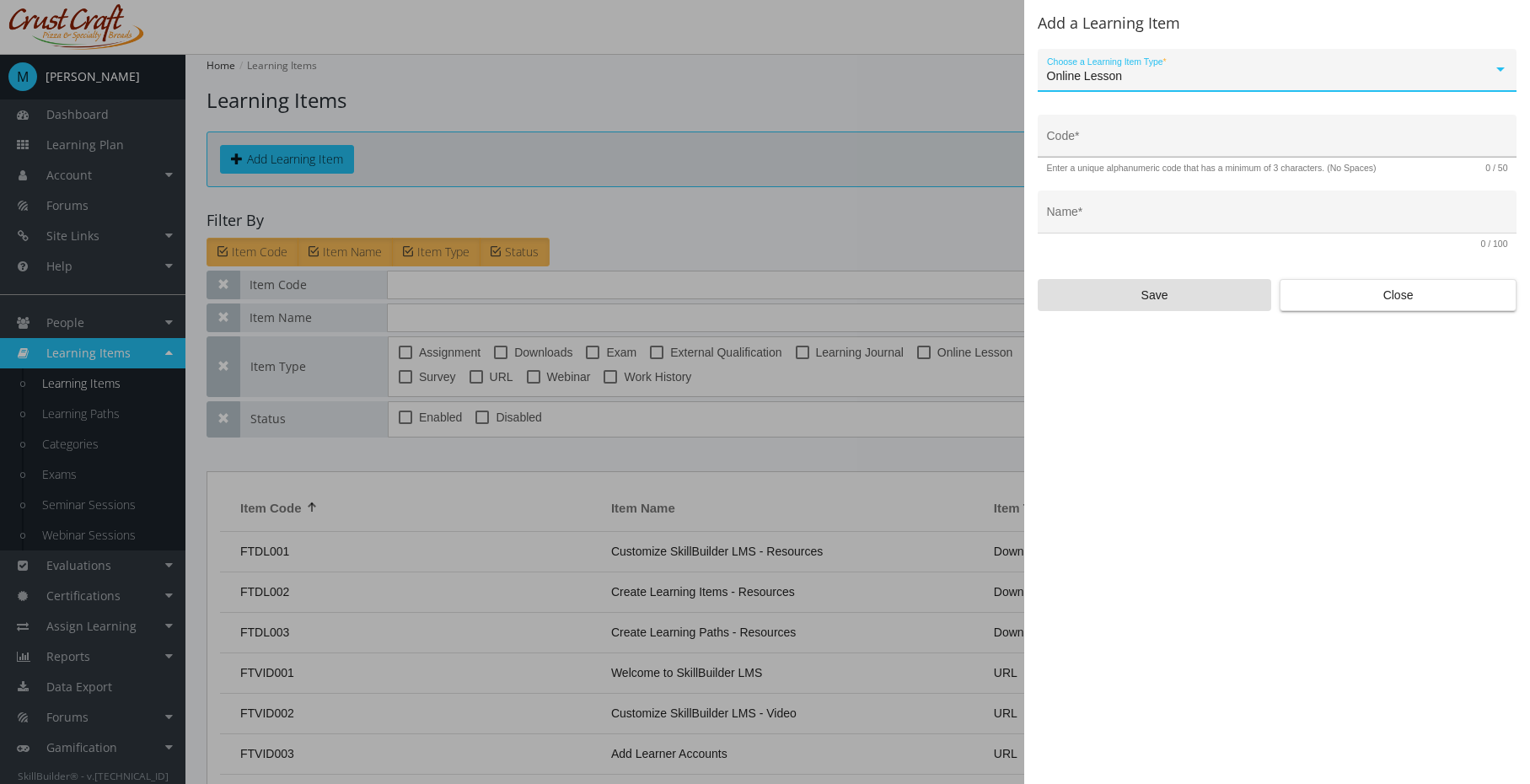
click at [1191, 140] on input "Code *" at bounding box center [1278, 142] width 461 height 13
type input "LEAD-ONL-01"
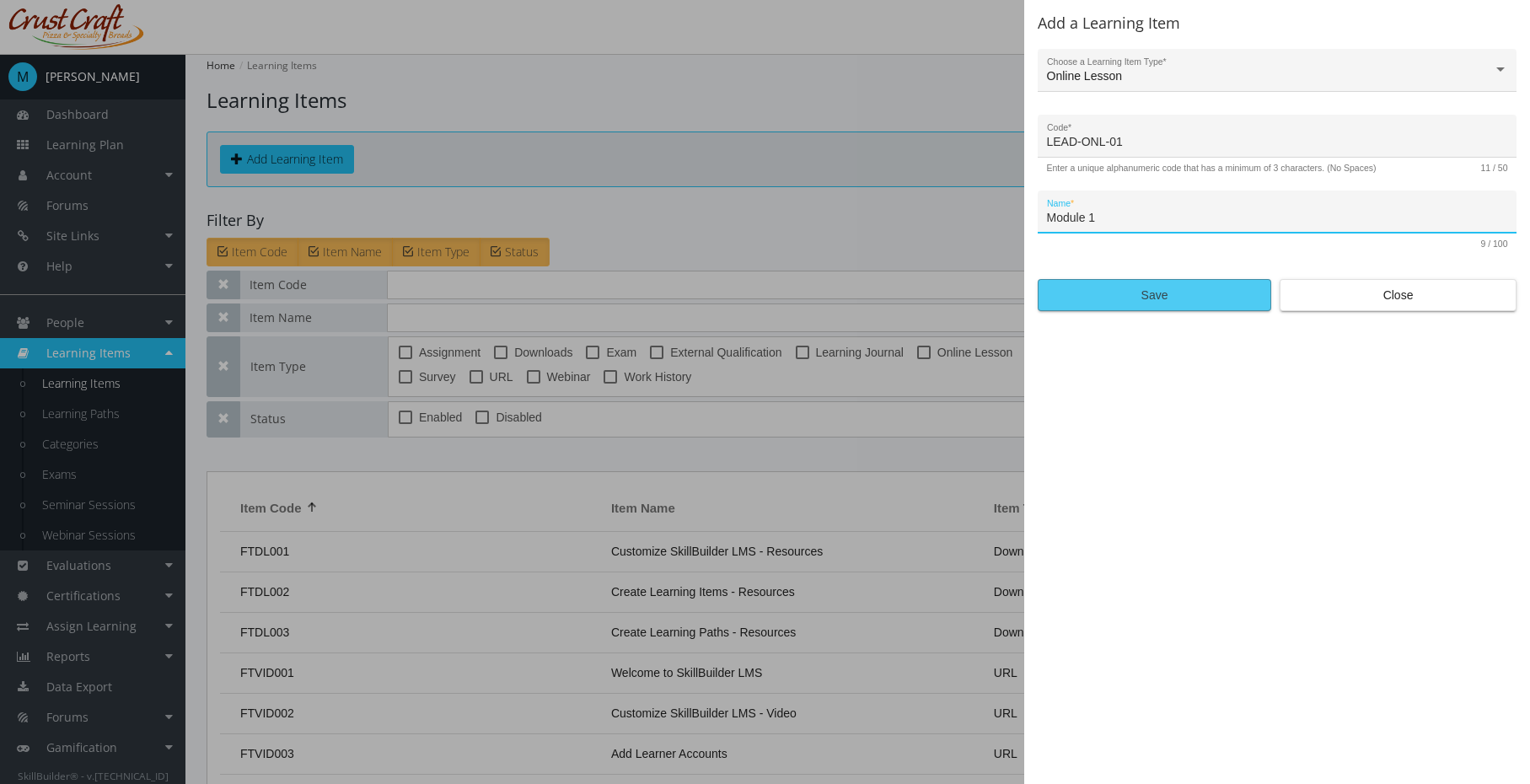
type input "Module 1"
click at [1181, 306] on span "Save" at bounding box center [1154, 295] width 205 height 30
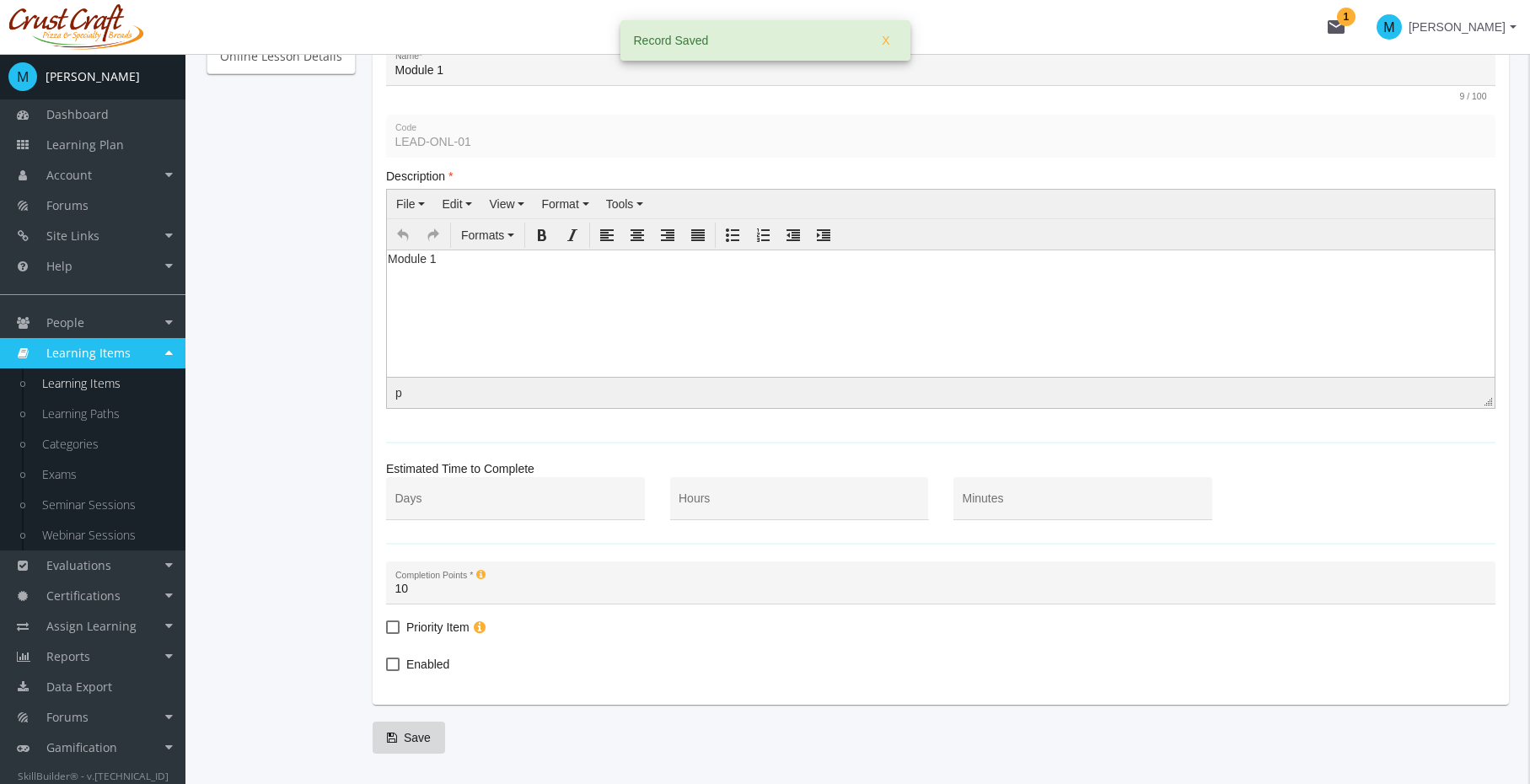
scroll to position [297, 0]
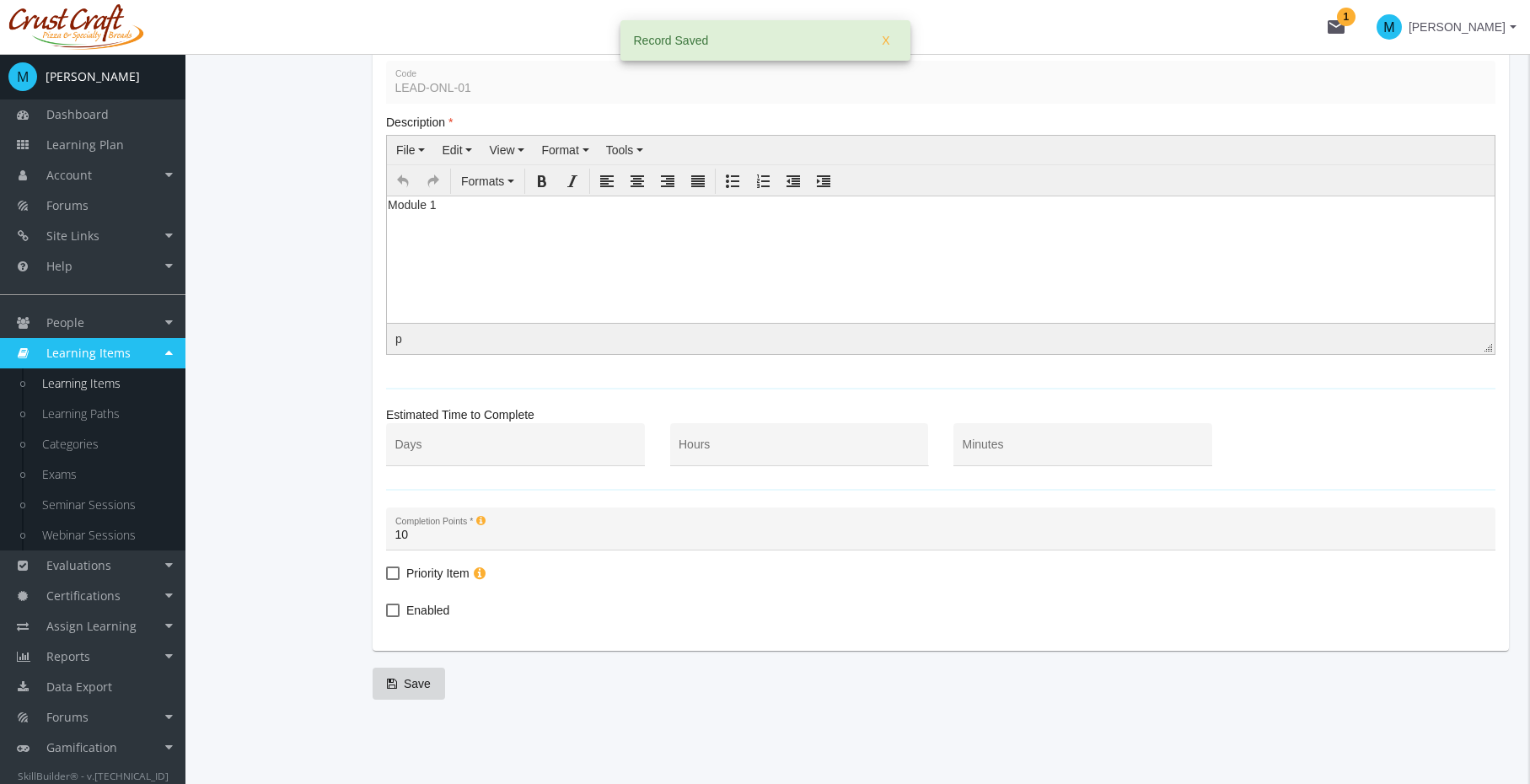
click at [406, 601] on span "Enabled" at bounding box center [428, 610] width 43 height 21
click at [387, 616] on input "Enabled" at bounding box center [386, 616] width 1 height 1
checkbox input "true"
click at [791, 434] on div "Hours" at bounding box center [799, 448] width 241 height 35
type input "3"
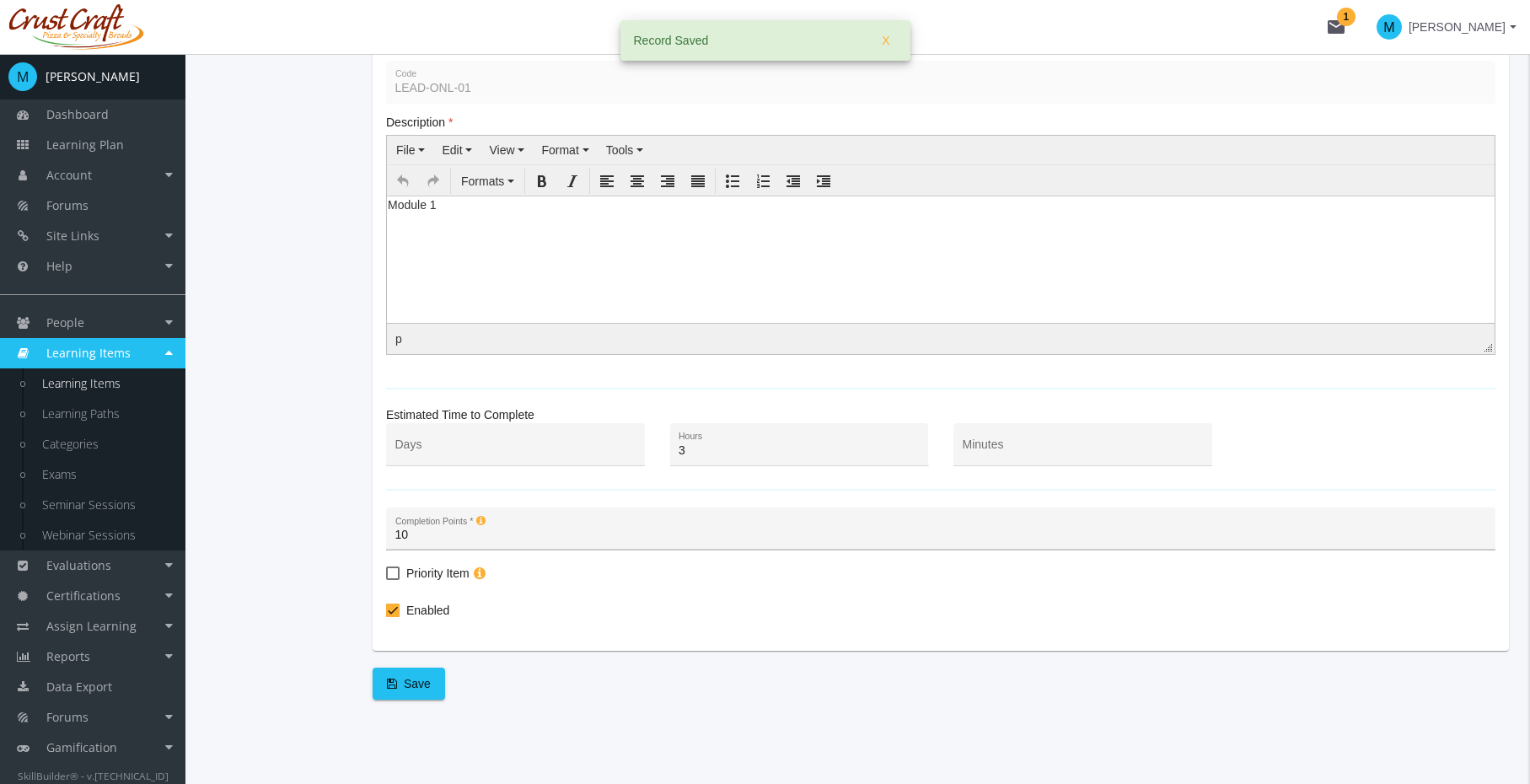
click at [829, 546] on div "10 Completion Points *" at bounding box center [941, 533] width 1092 height 35
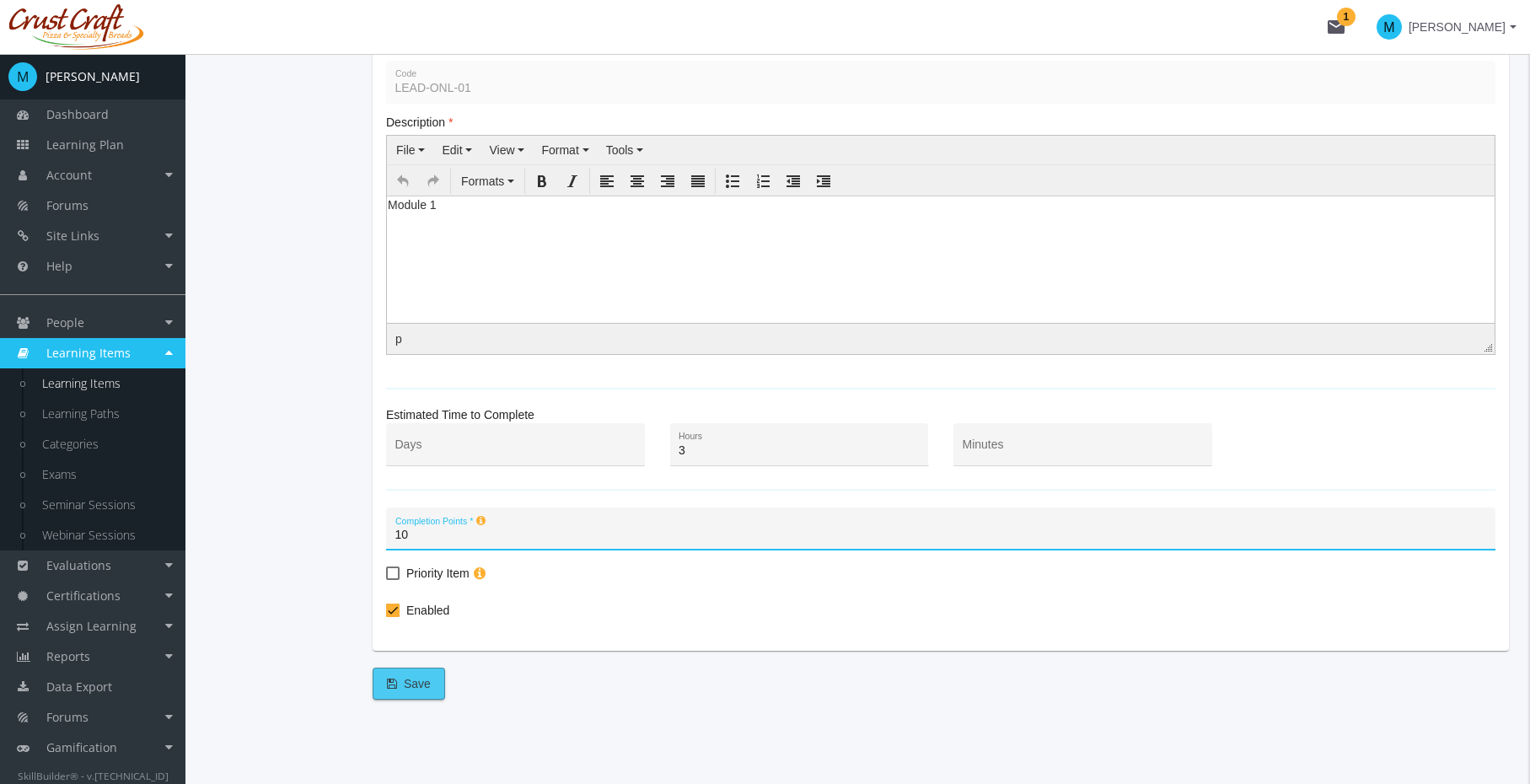
click at [406, 670] on button "Save" at bounding box center [408, 684] width 72 height 32
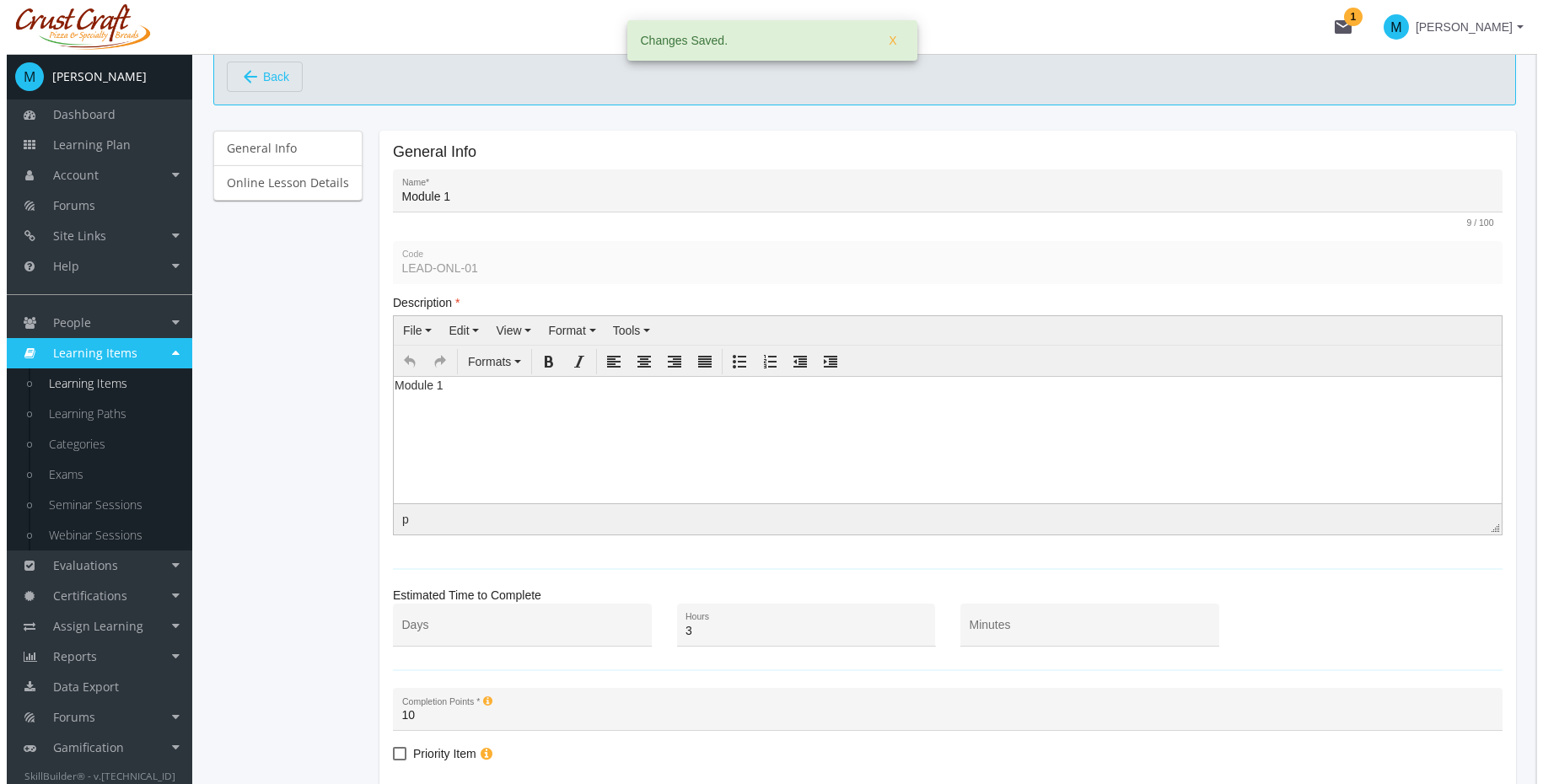
scroll to position [0, 0]
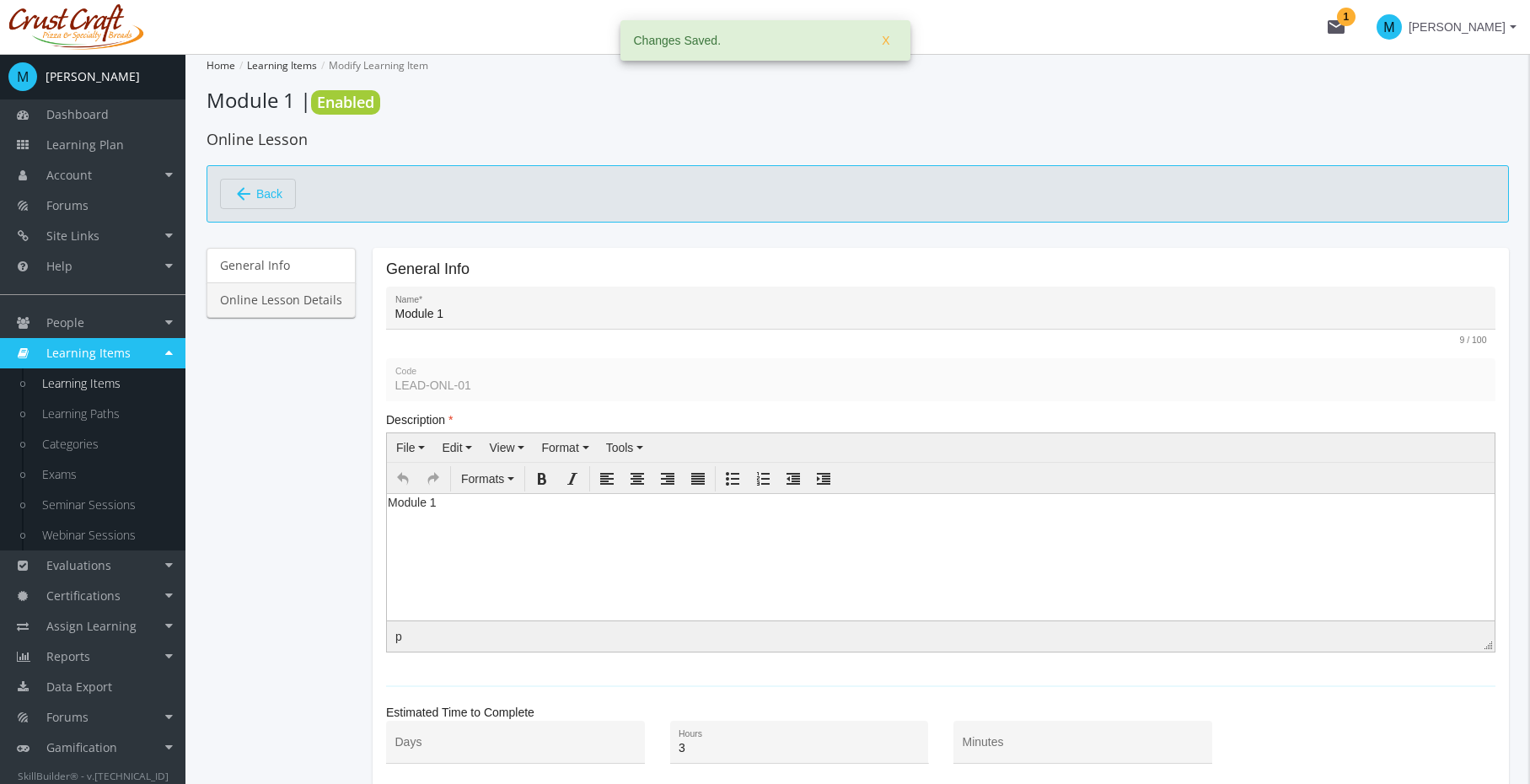
click at [267, 299] on link "Online Lesson Details" at bounding box center [280, 300] width 149 height 36
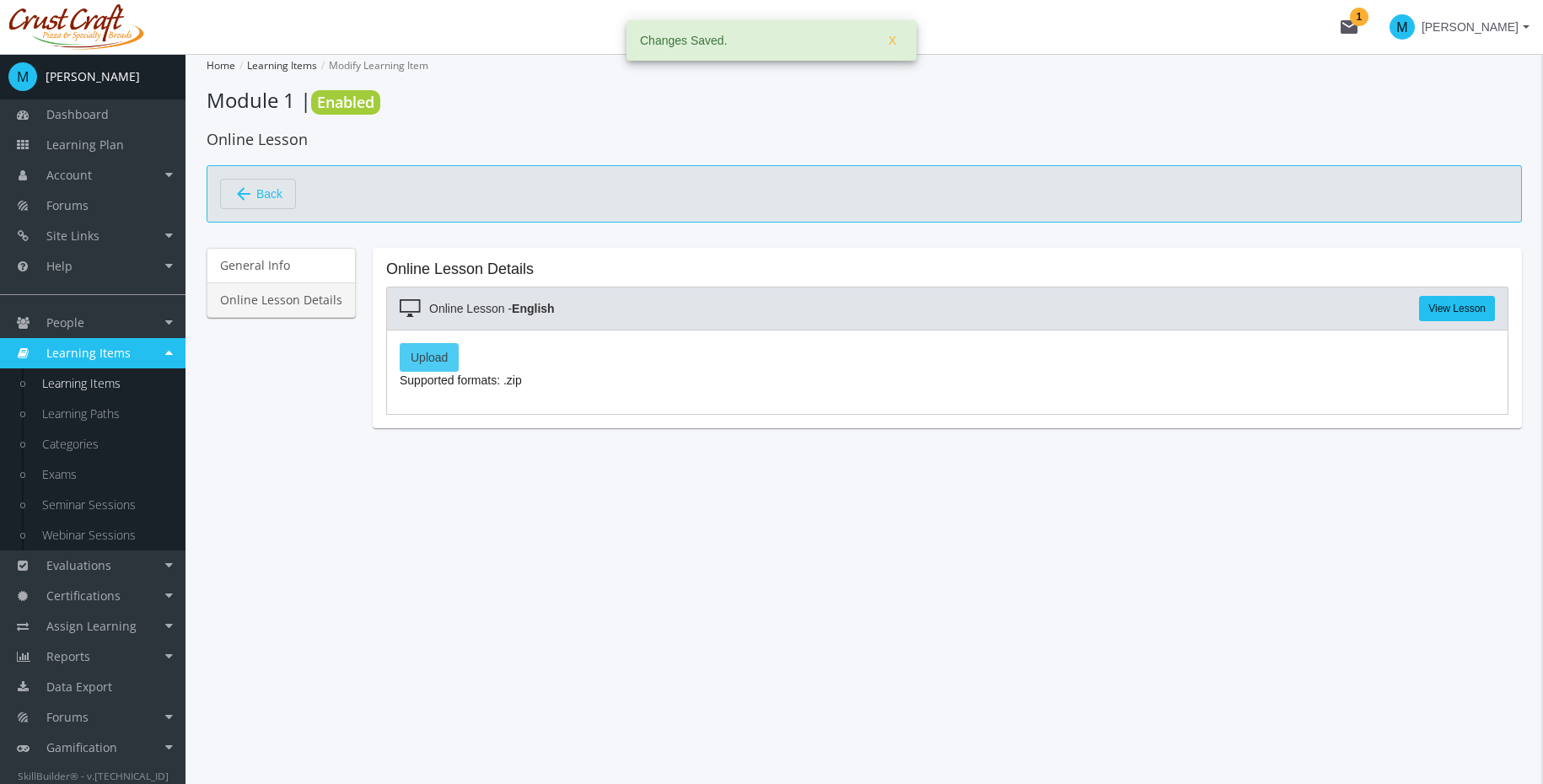
click at [423, 361] on label "Upload" at bounding box center [429, 357] width 59 height 29
click at [0, 0] on input "Upload" at bounding box center [0, 0] width 0 height 0
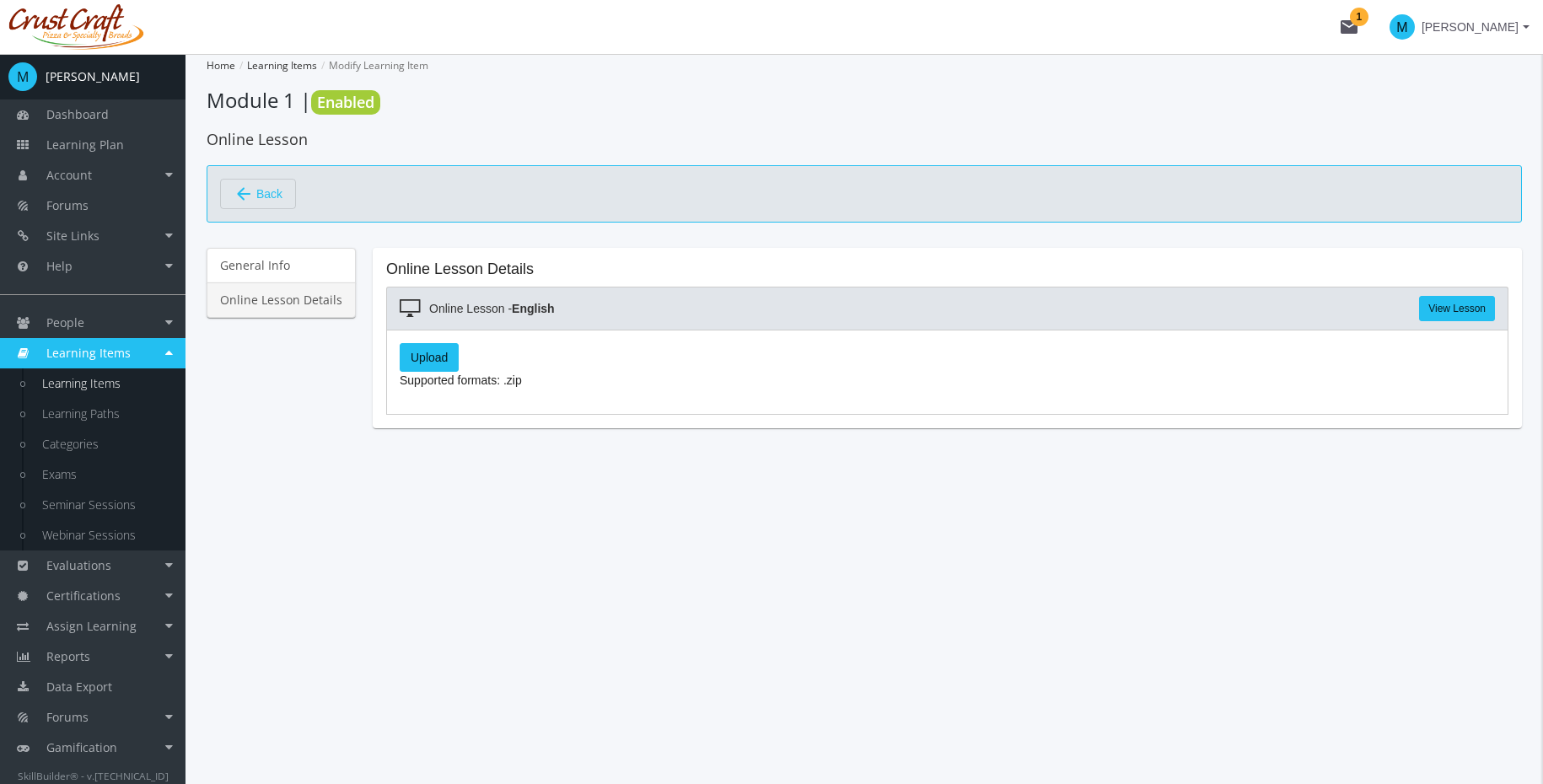
click at [297, 296] on link "Online Lesson Details" at bounding box center [280, 300] width 149 height 36
click at [433, 359] on label "Upload" at bounding box center [429, 357] width 59 height 29
click at [0, 0] on input "Upload" at bounding box center [0, 0] width 0 height 0
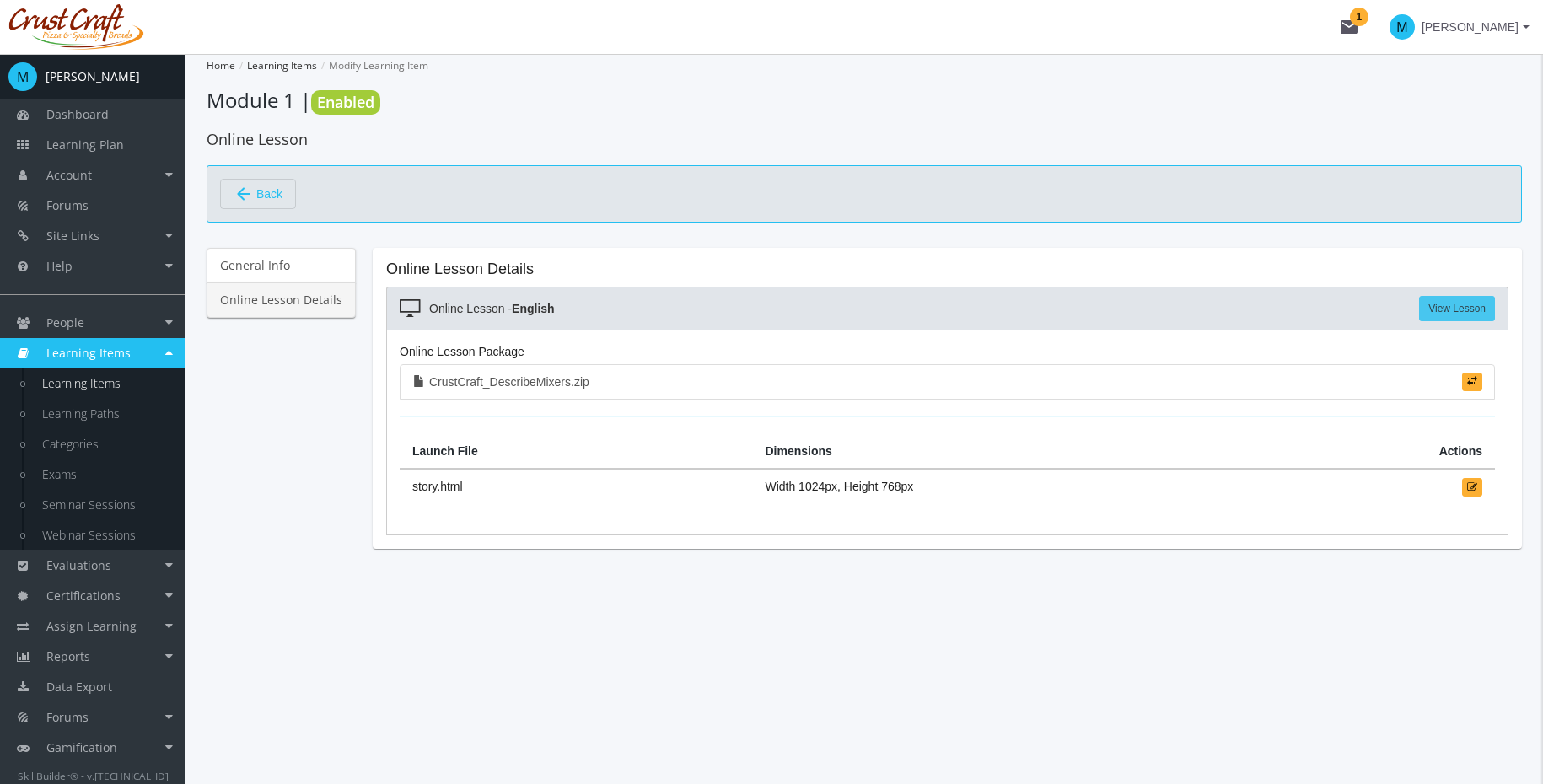
click at [1450, 303] on link "View Lesson" at bounding box center [1456, 308] width 76 height 25
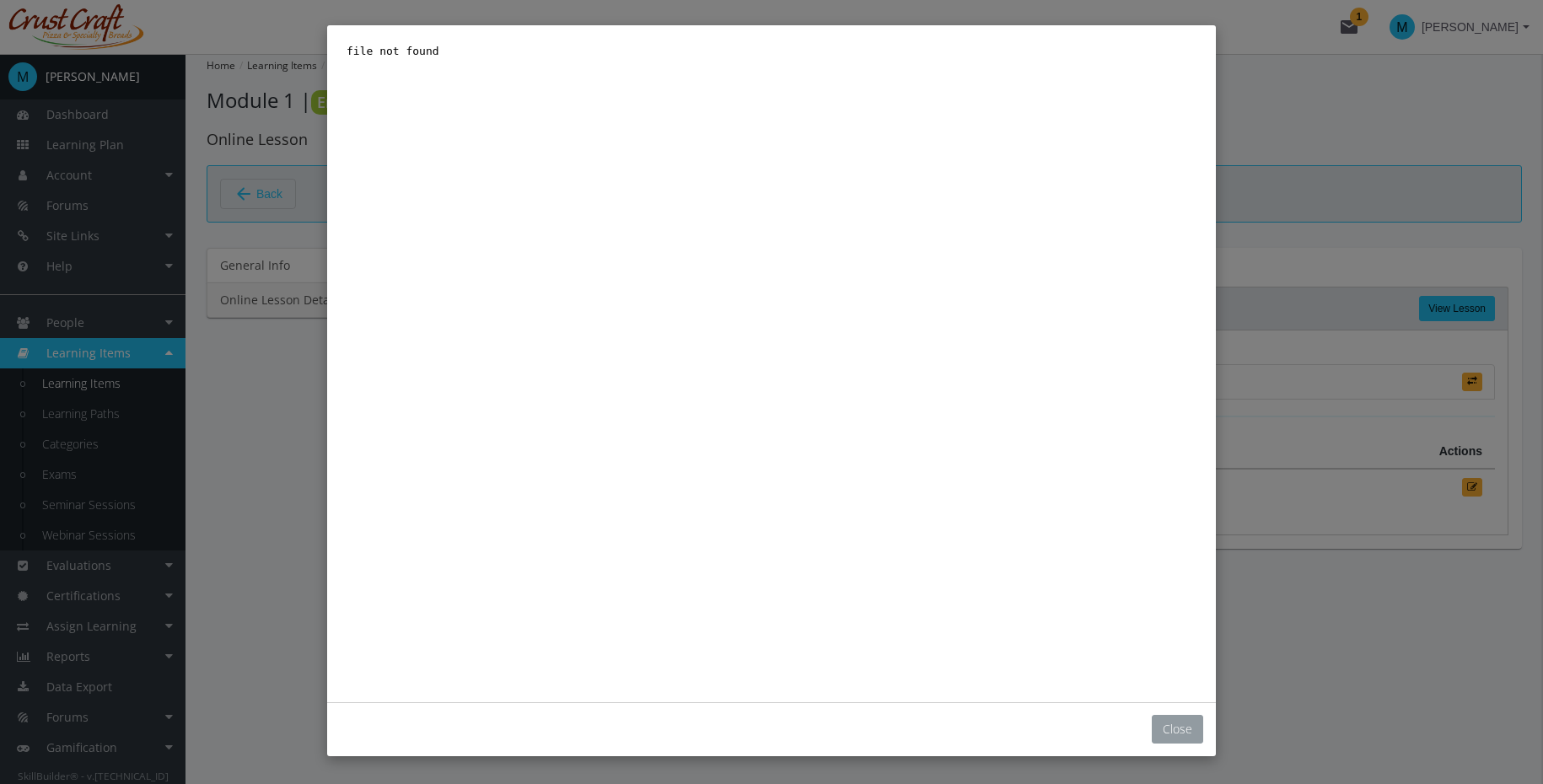
click at [1179, 730] on button "Close" at bounding box center [1178, 730] width 52 height 29
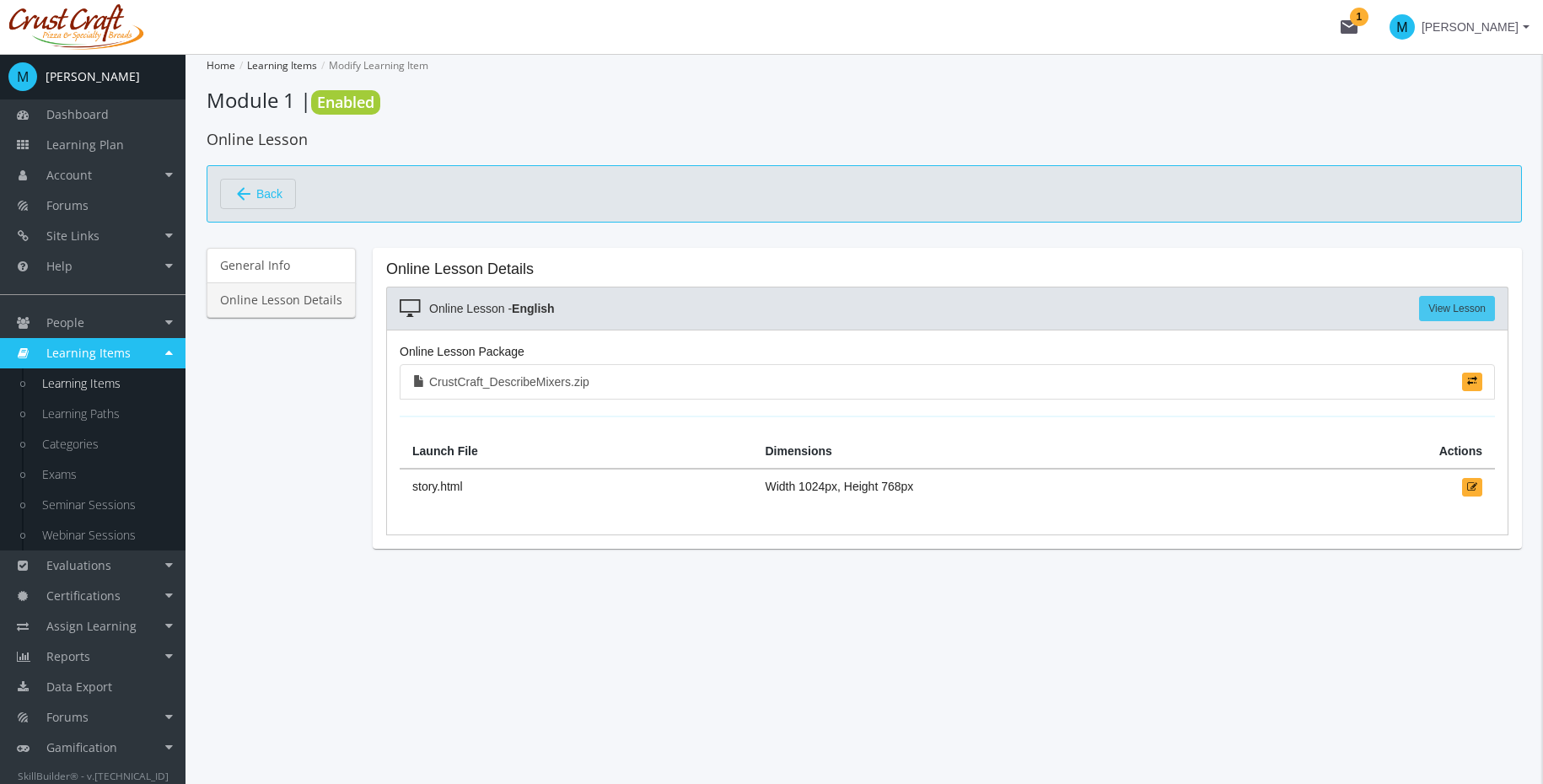
click at [1464, 313] on link "View Lesson" at bounding box center [1456, 308] width 76 height 25
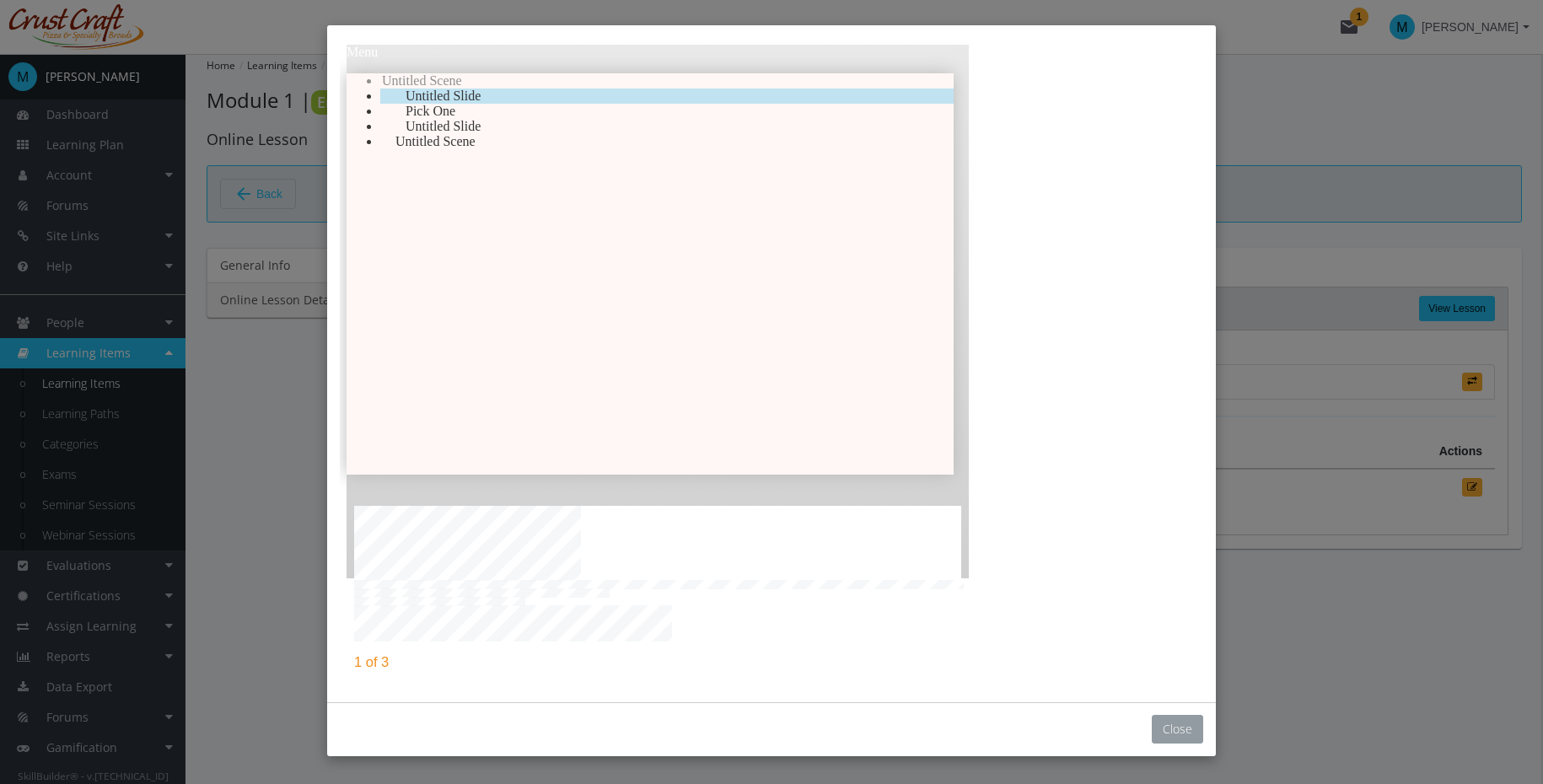
click at [1169, 735] on button "Close" at bounding box center [1178, 730] width 52 height 29
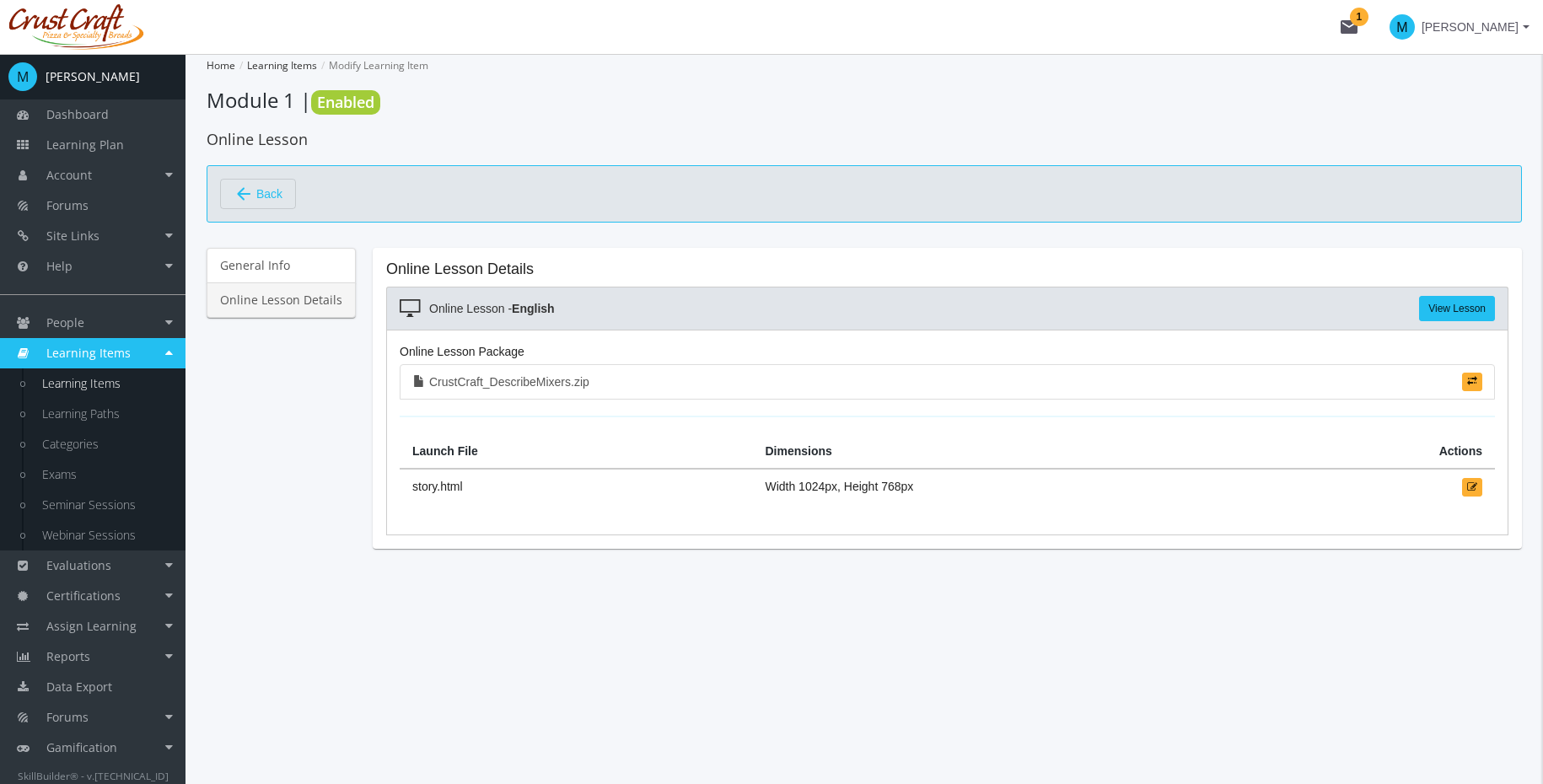
click at [269, 194] on span "Back" at bounding box center [269, 194] width 26 height 29
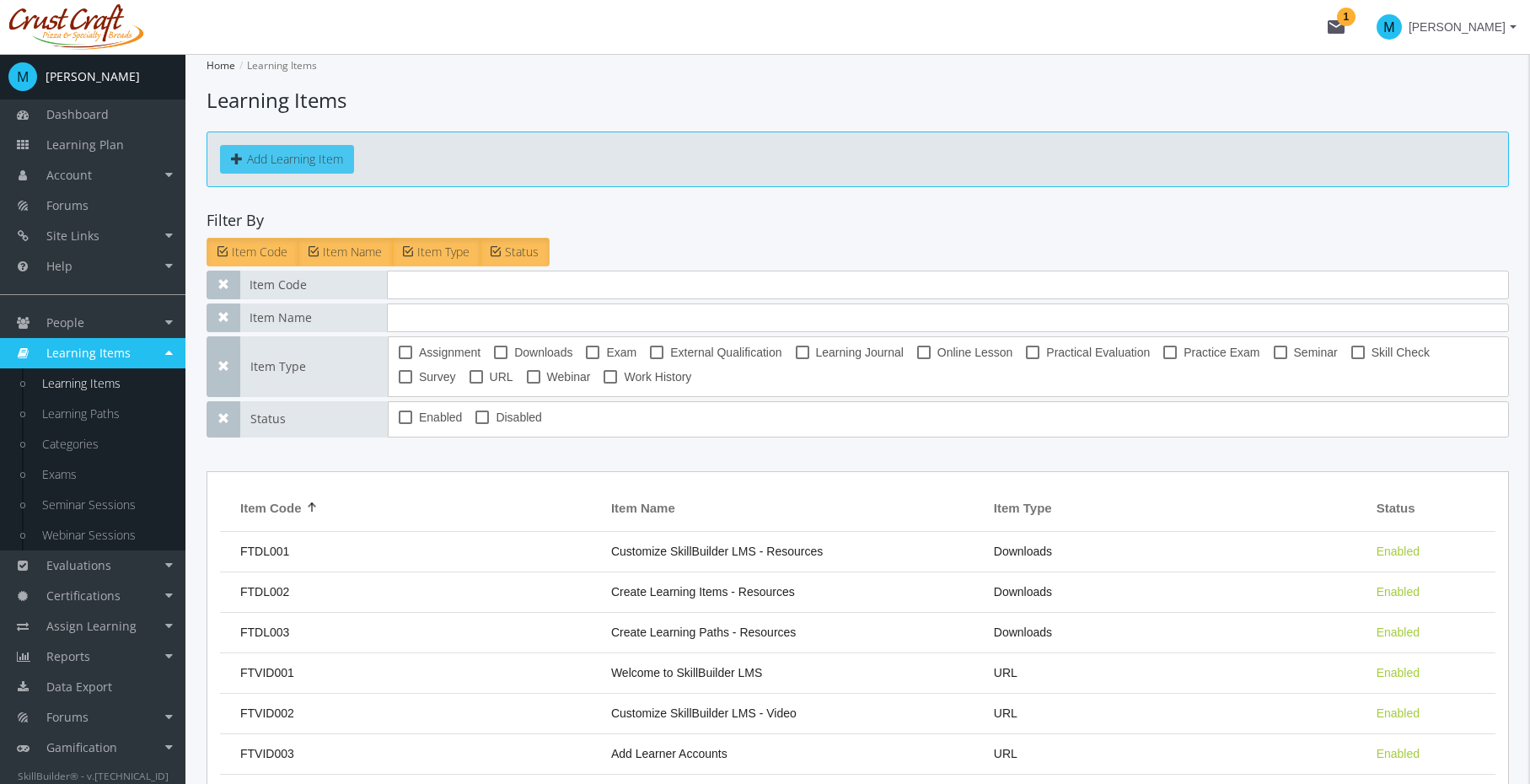
click at [319, 154] on button "Add Learning Item" at bounding box center [287, 159] width 134 height 29
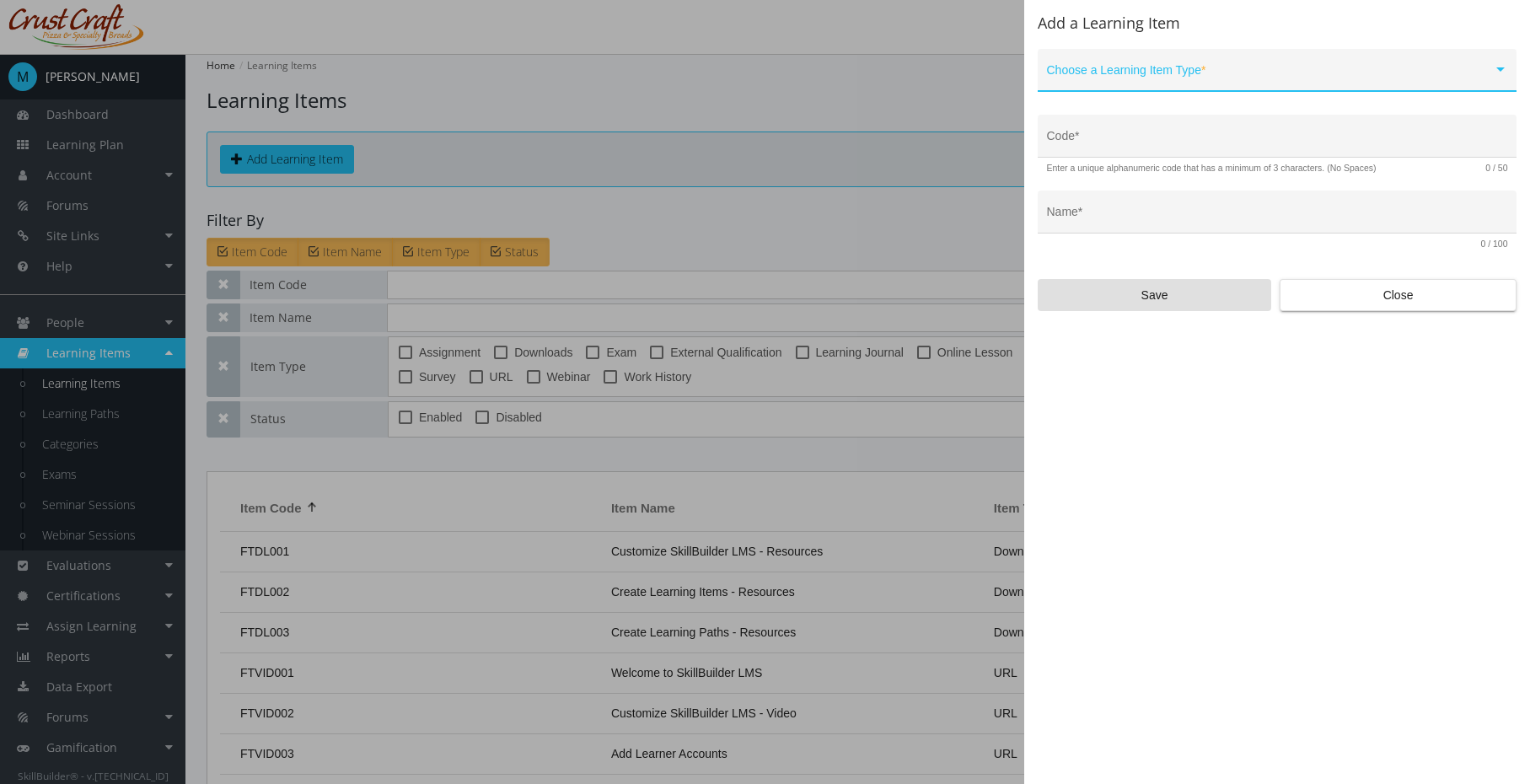
click at [1359, 58] on div "Choose a Learning Item Type *" at bounding box center [1278, 74] width 461 height 35
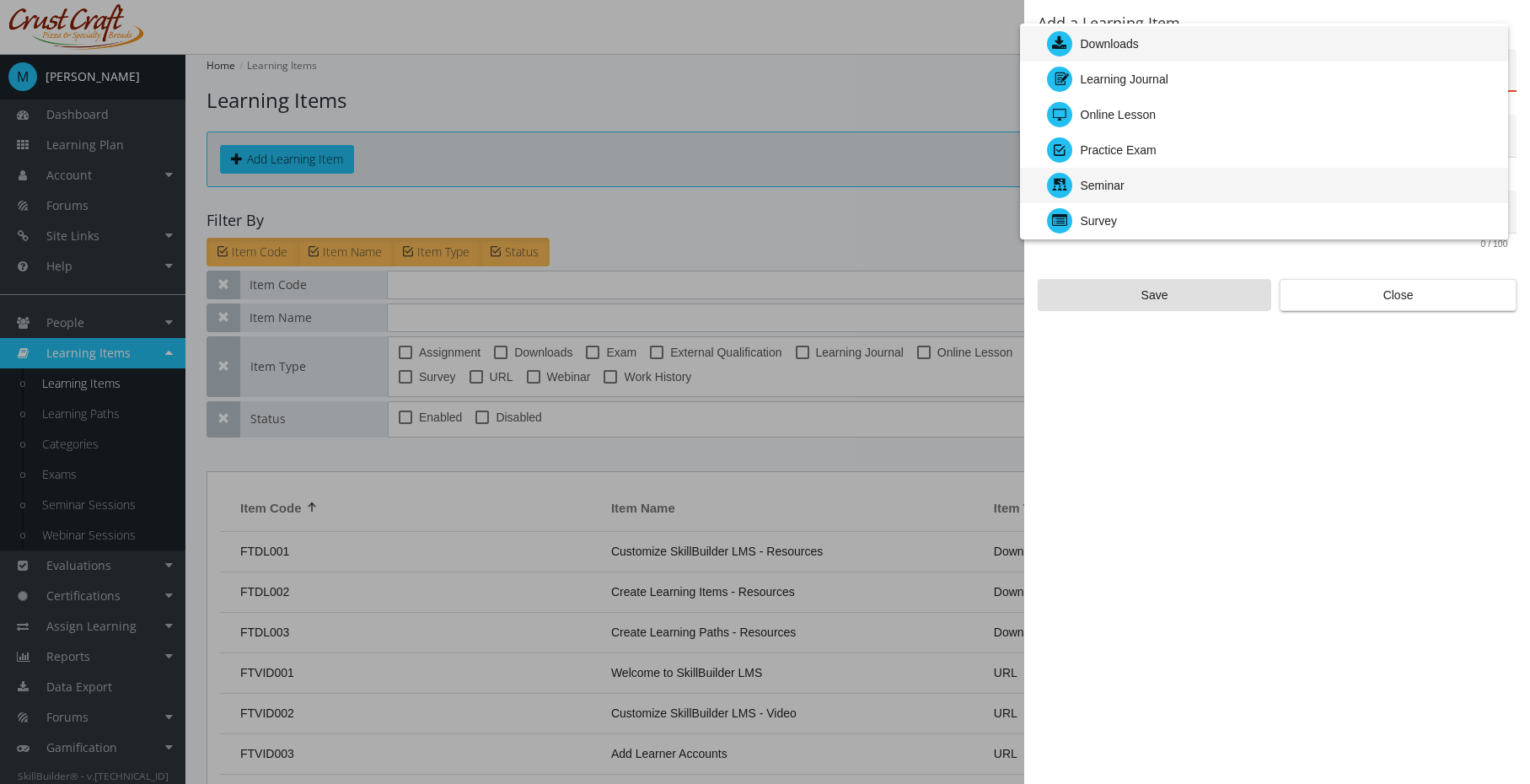
scroll to position [44, 0]
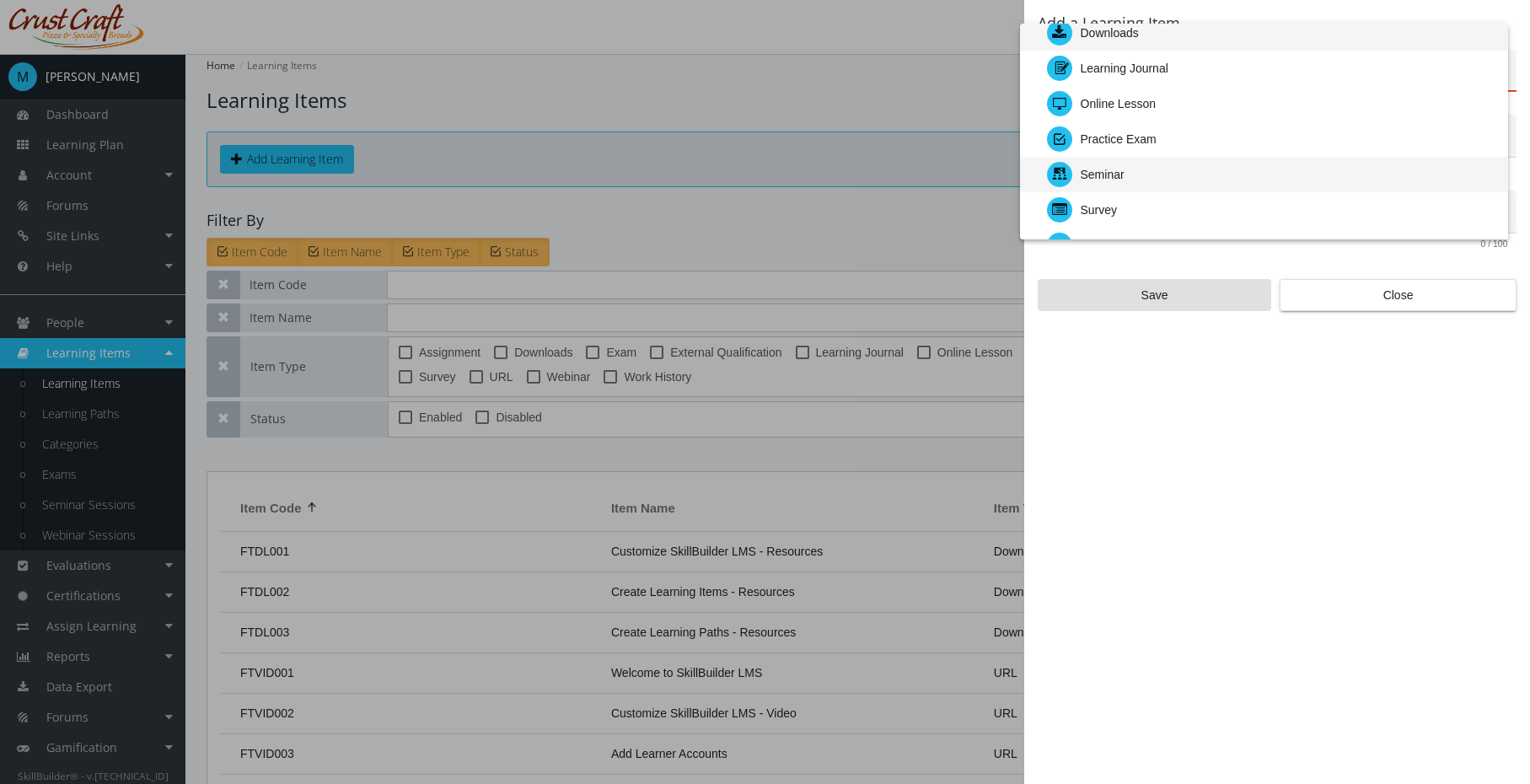
click at [1274, 180] on div "Seminar" at bounding box center [1271, 175] width 447 height 36
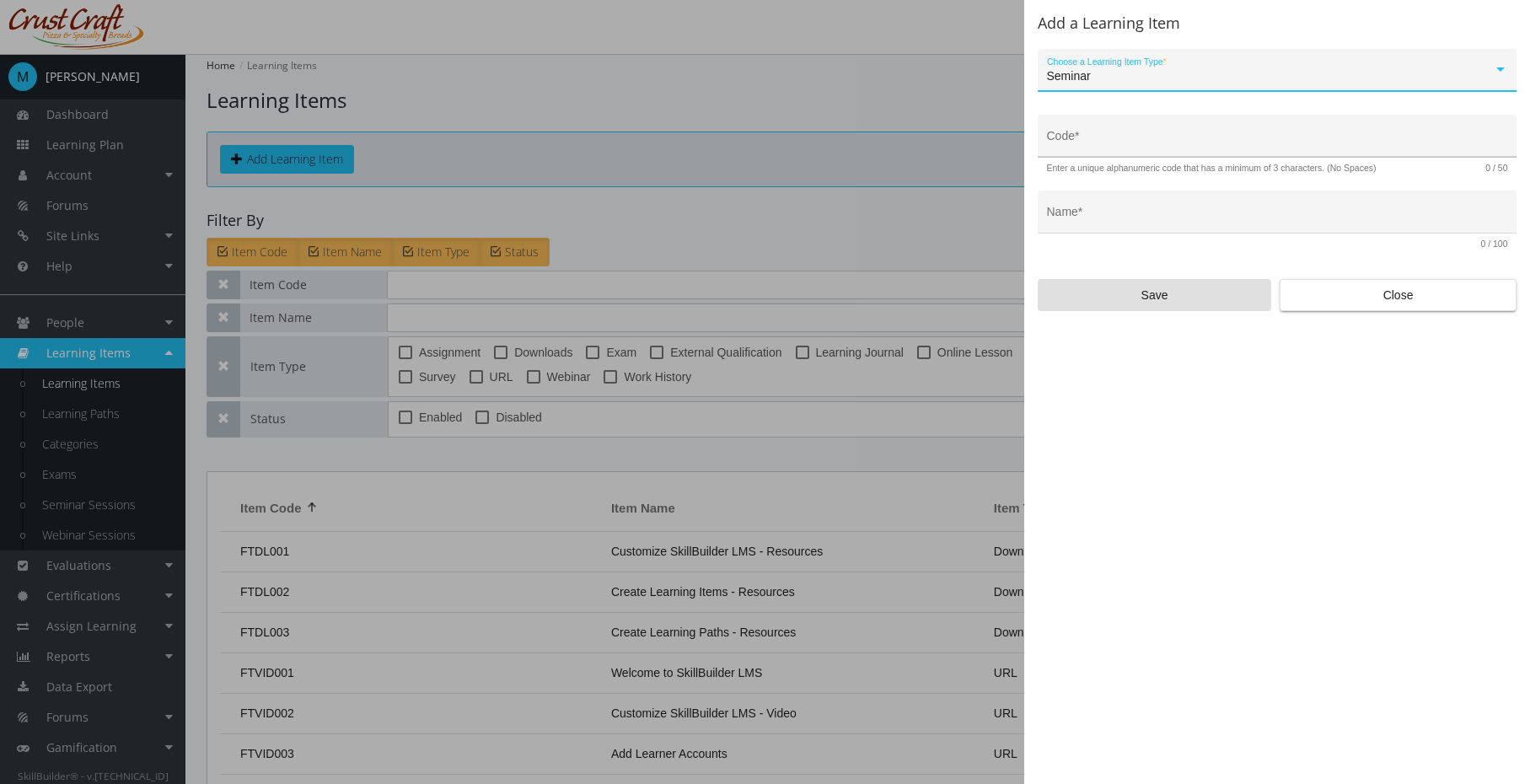
click at [1253, 144] on input "Code *" at bounding box center [1278, 142] width 461 height 13
type input "S"
type input "LEAD-SEM-01"
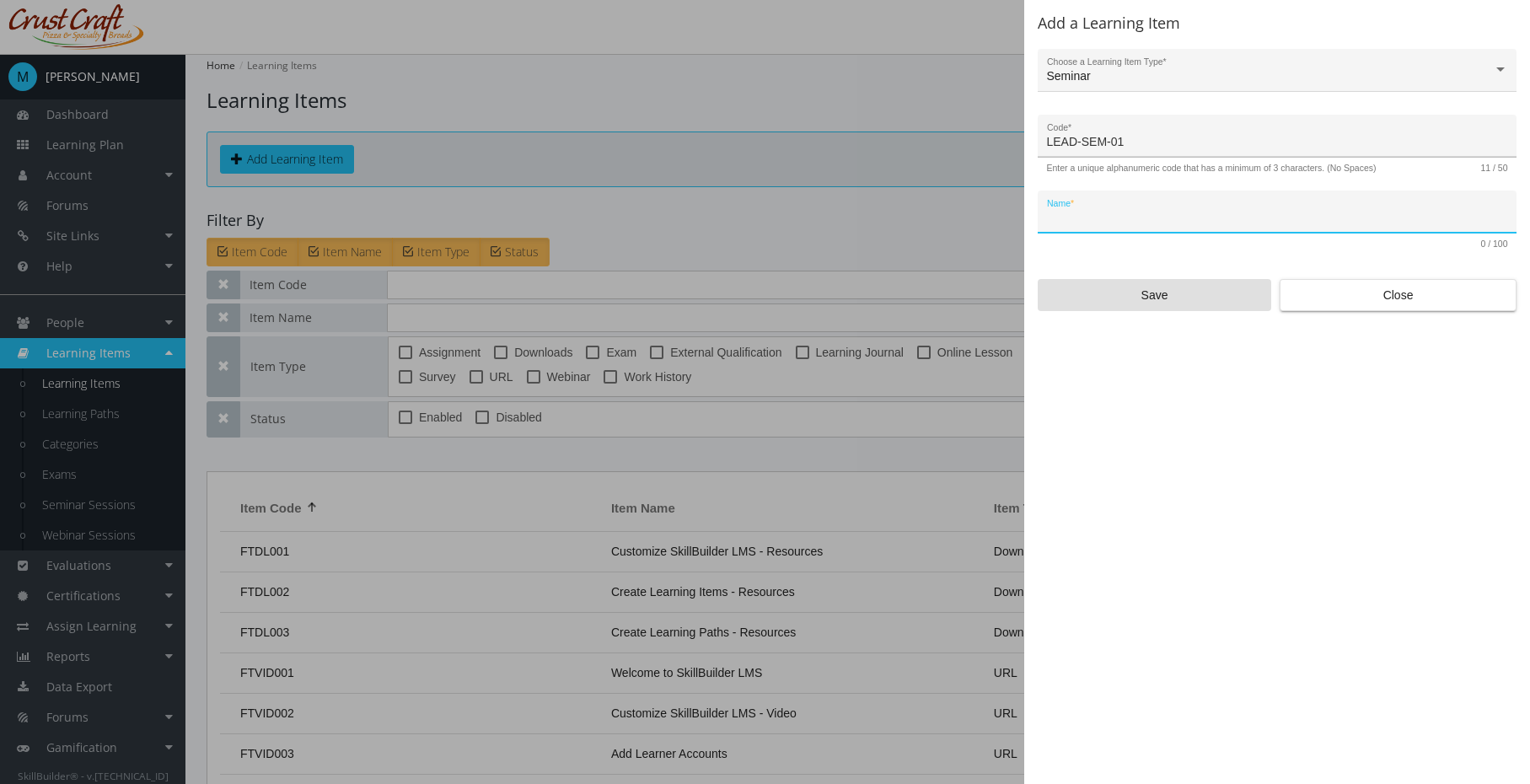
type input "S"
type input "Leadership Seminar"
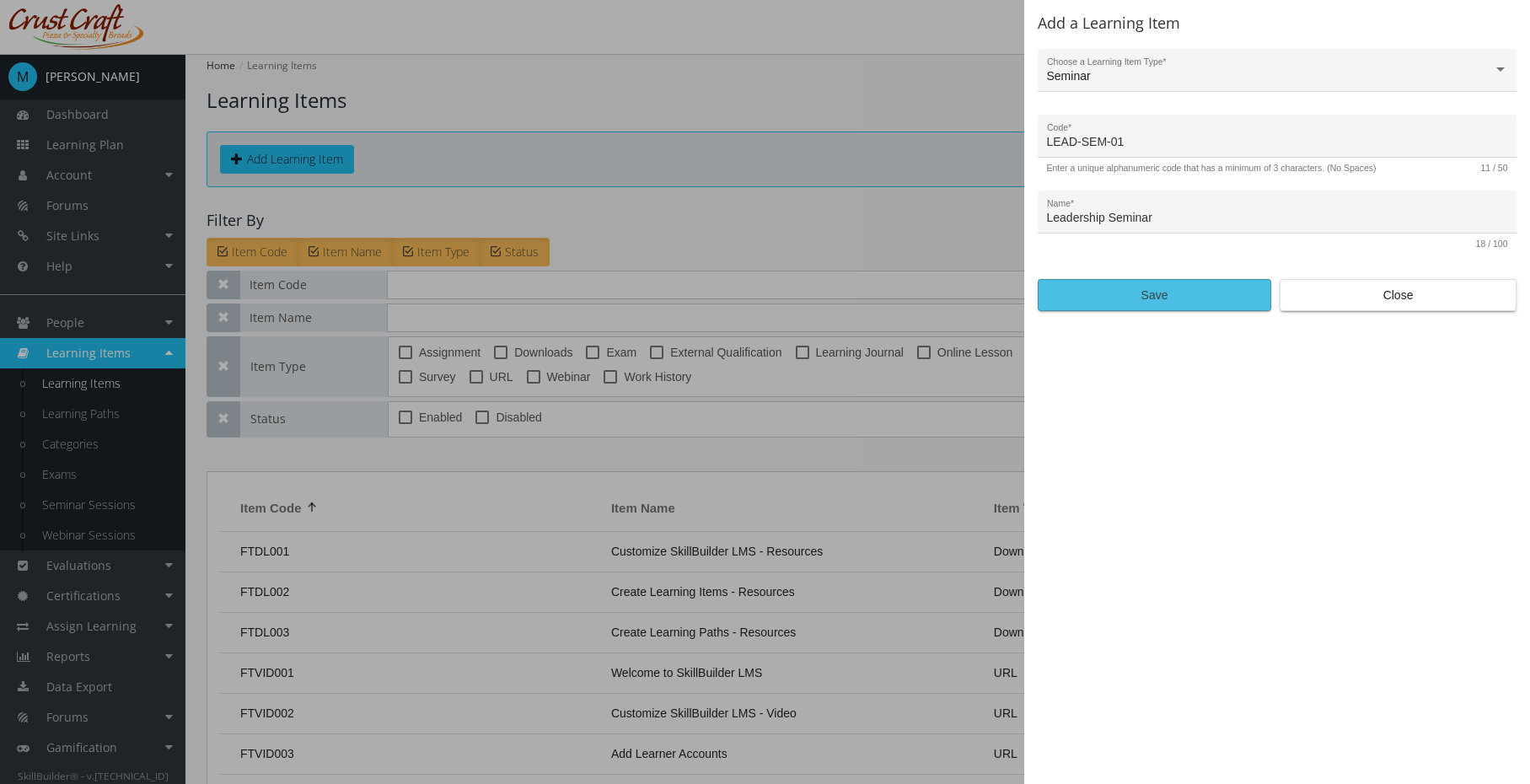
click at [1126, 287] on span "Save" at bounding box center [1154, 295] width 205 height 30
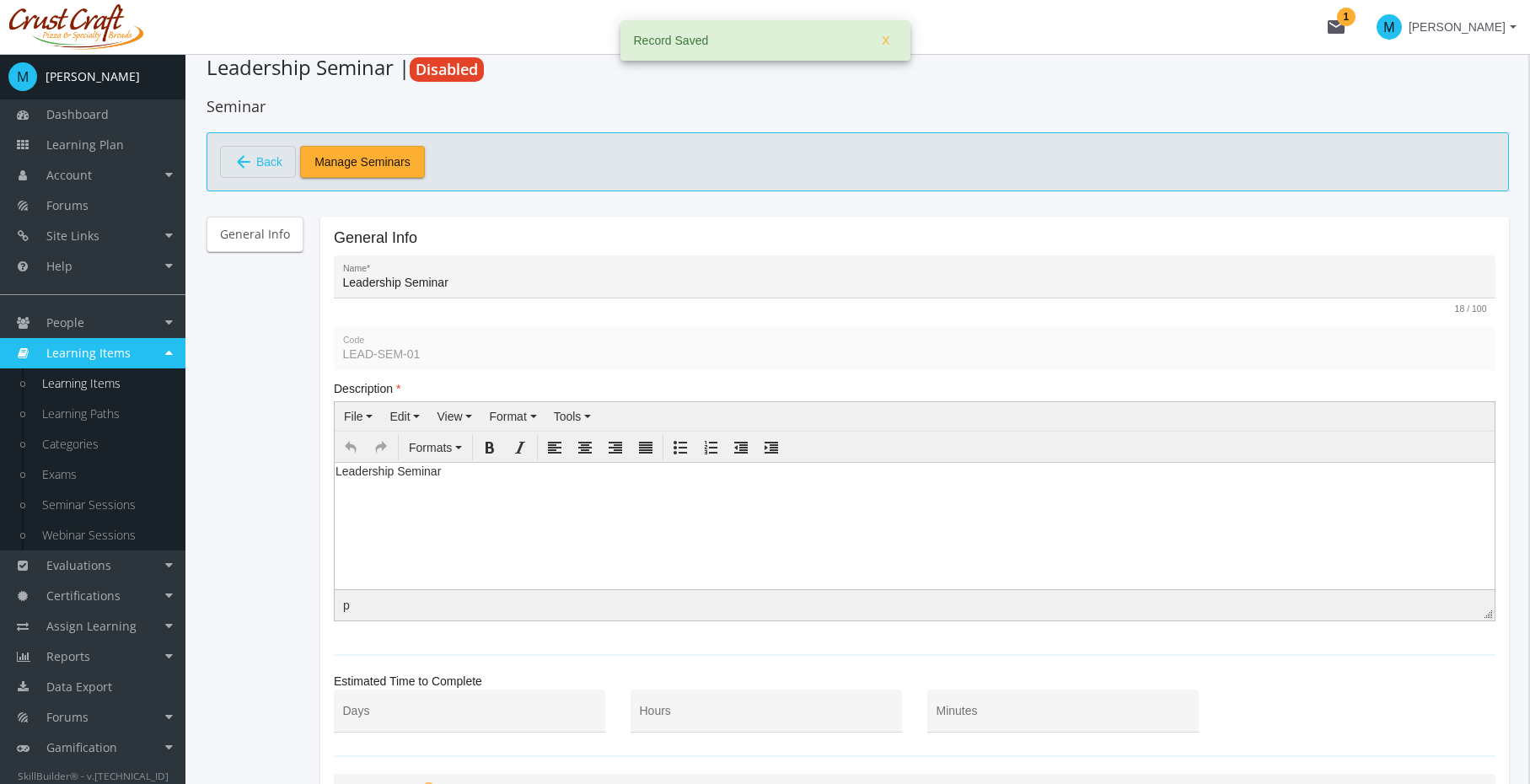
scroll to position [299, 0]
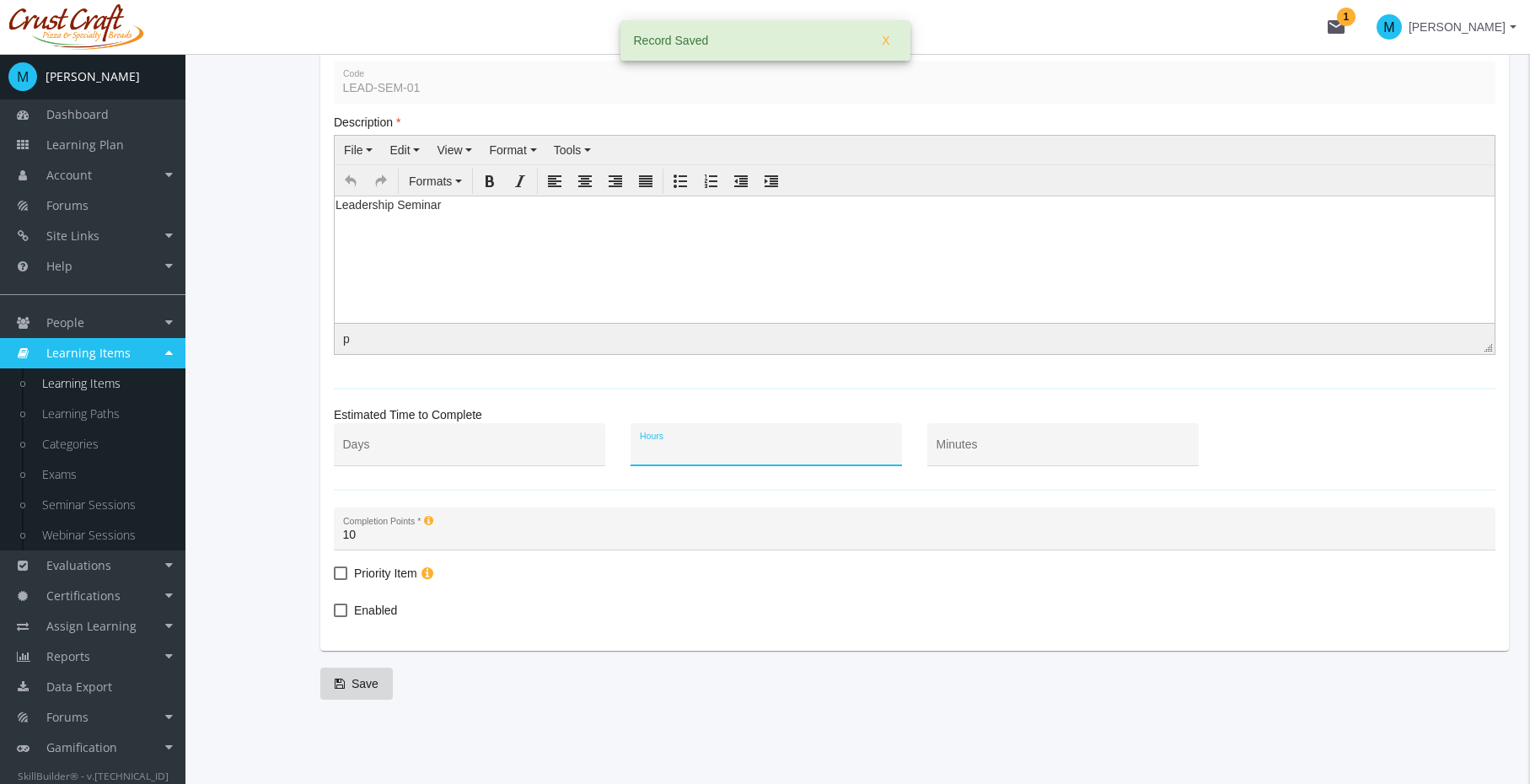
click at [762, 455] on input "Hours" at bounding box center [767, 451] width 254 height 13
type input "2"
click at [669, 544] on div "10 Completion Points *" at bounding box center [915, 533] width 1144 height 35
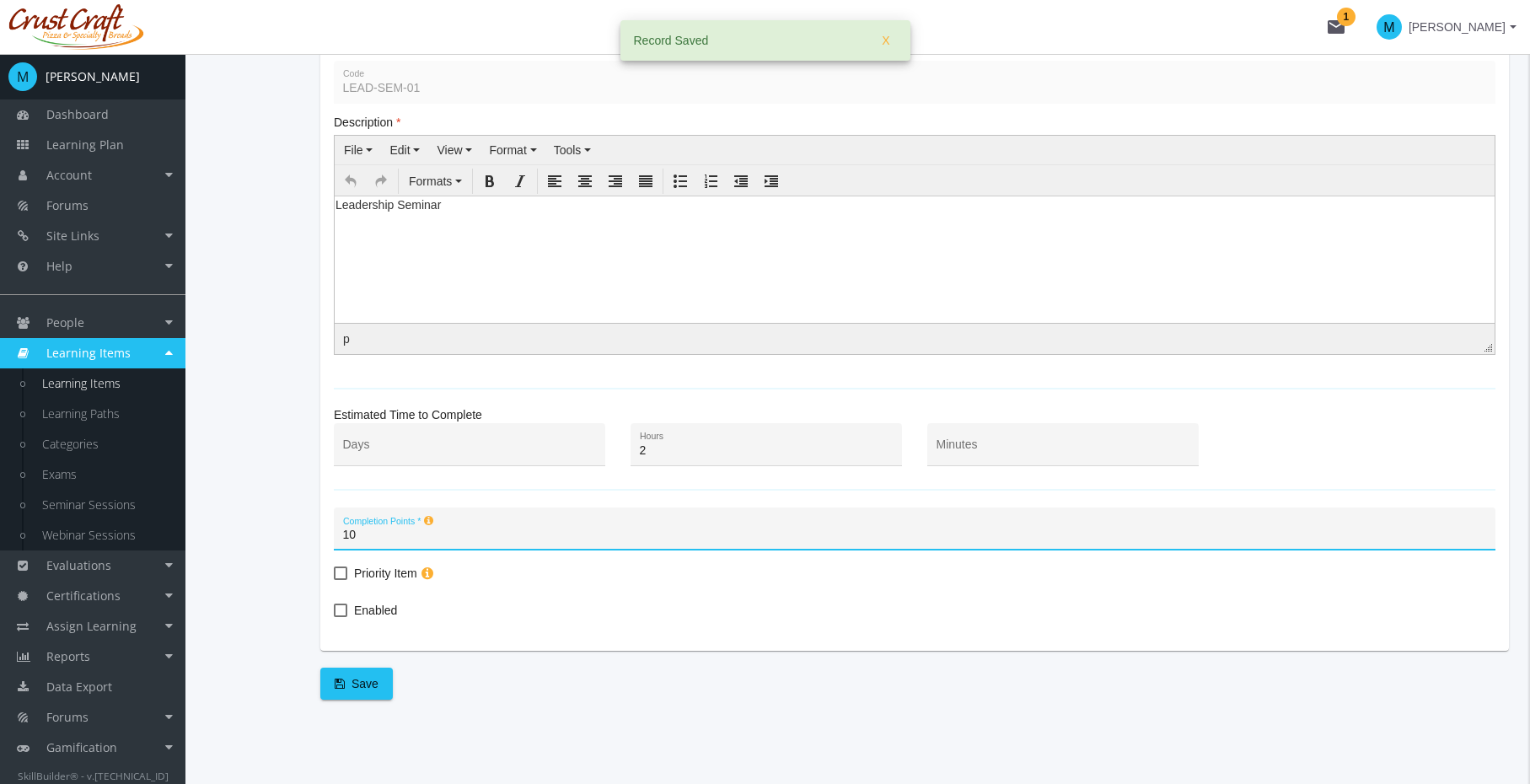
click at [373, 606] on span "Enabled" at bounding box center [375, 610] width 43 height 21
click at [335, 616] on input "Enabled" at bounding box center [334, 616] width 1 height 1
checkbox input "true"
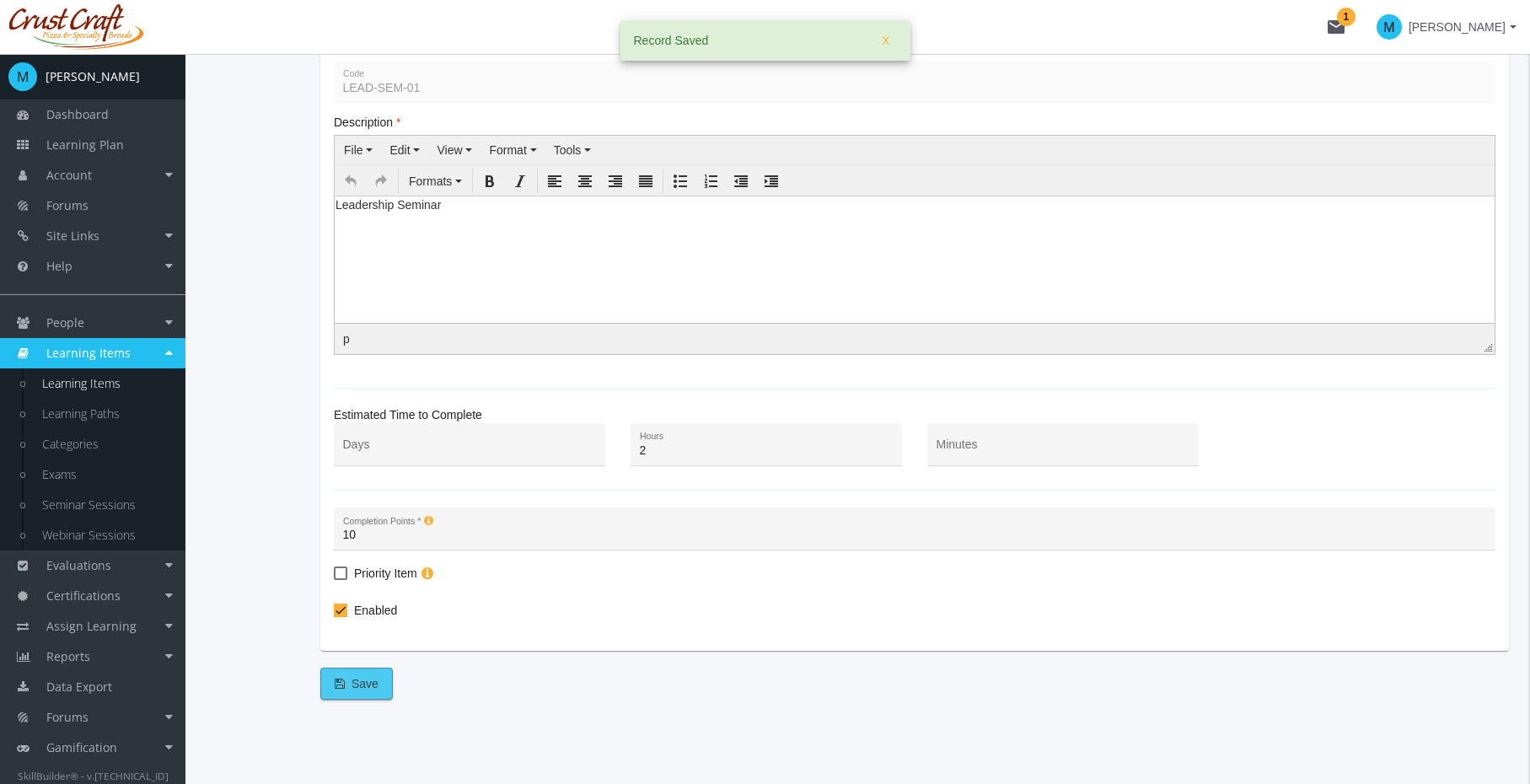
click at [364, 672] on span "Save" at bounding box center [356, 684] width 44 height 30
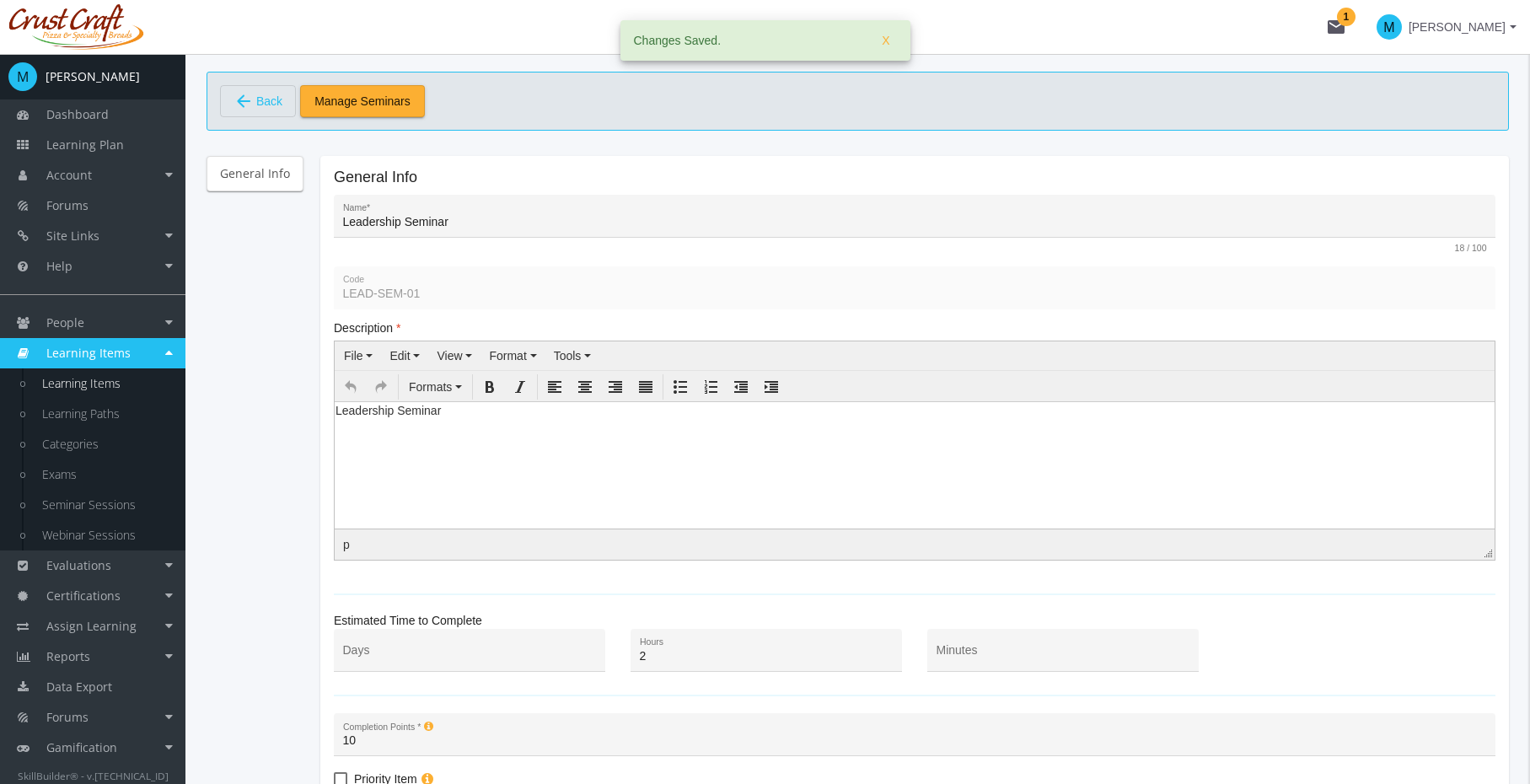
scroll to position [0, 0]
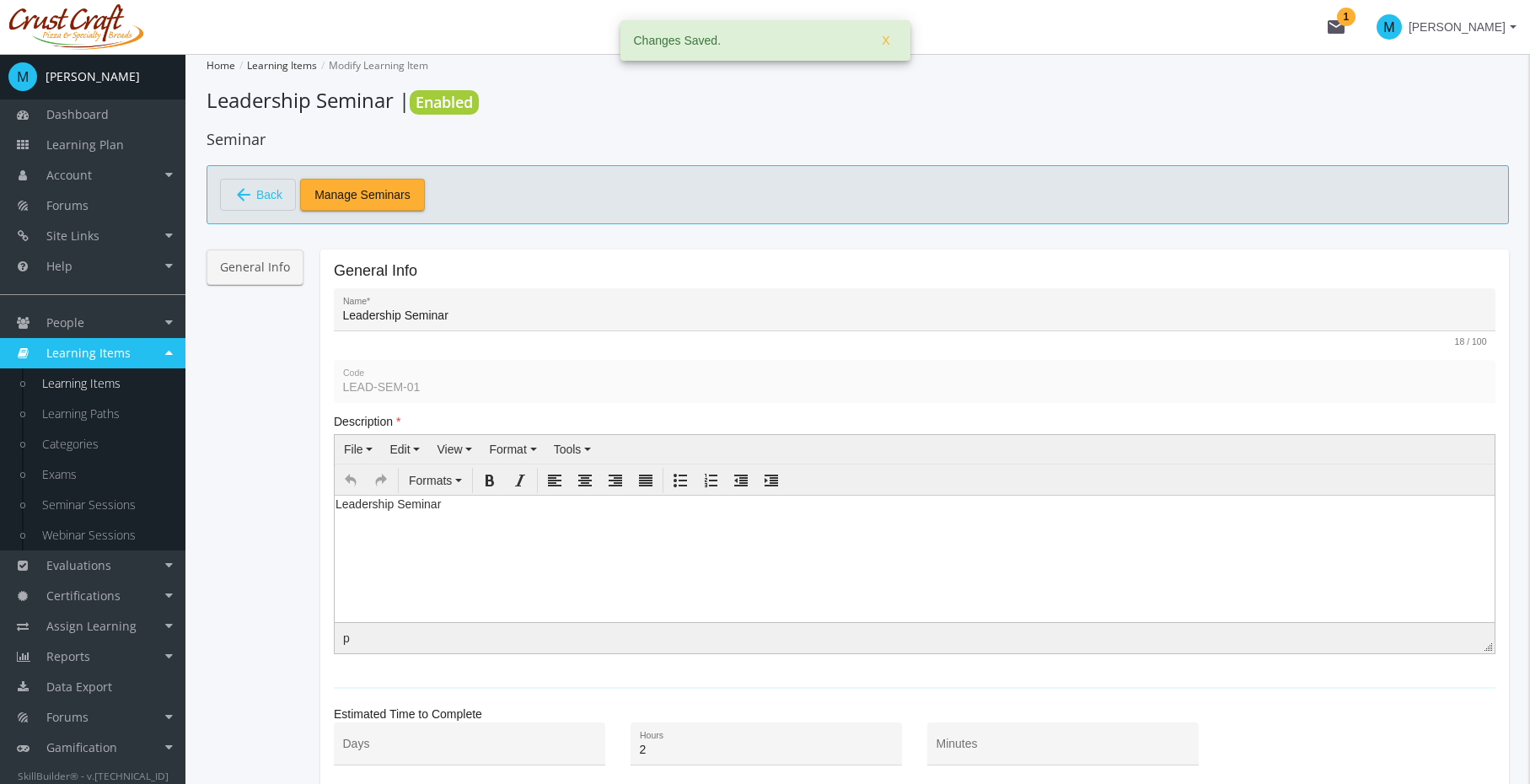
click at [252, 274] on link "General Info" at bounding box center [255, 267] width 97 height 36
click at [397, 192] on span "Manage Seminars" at bounding box center [363, 195] width 96 height 30
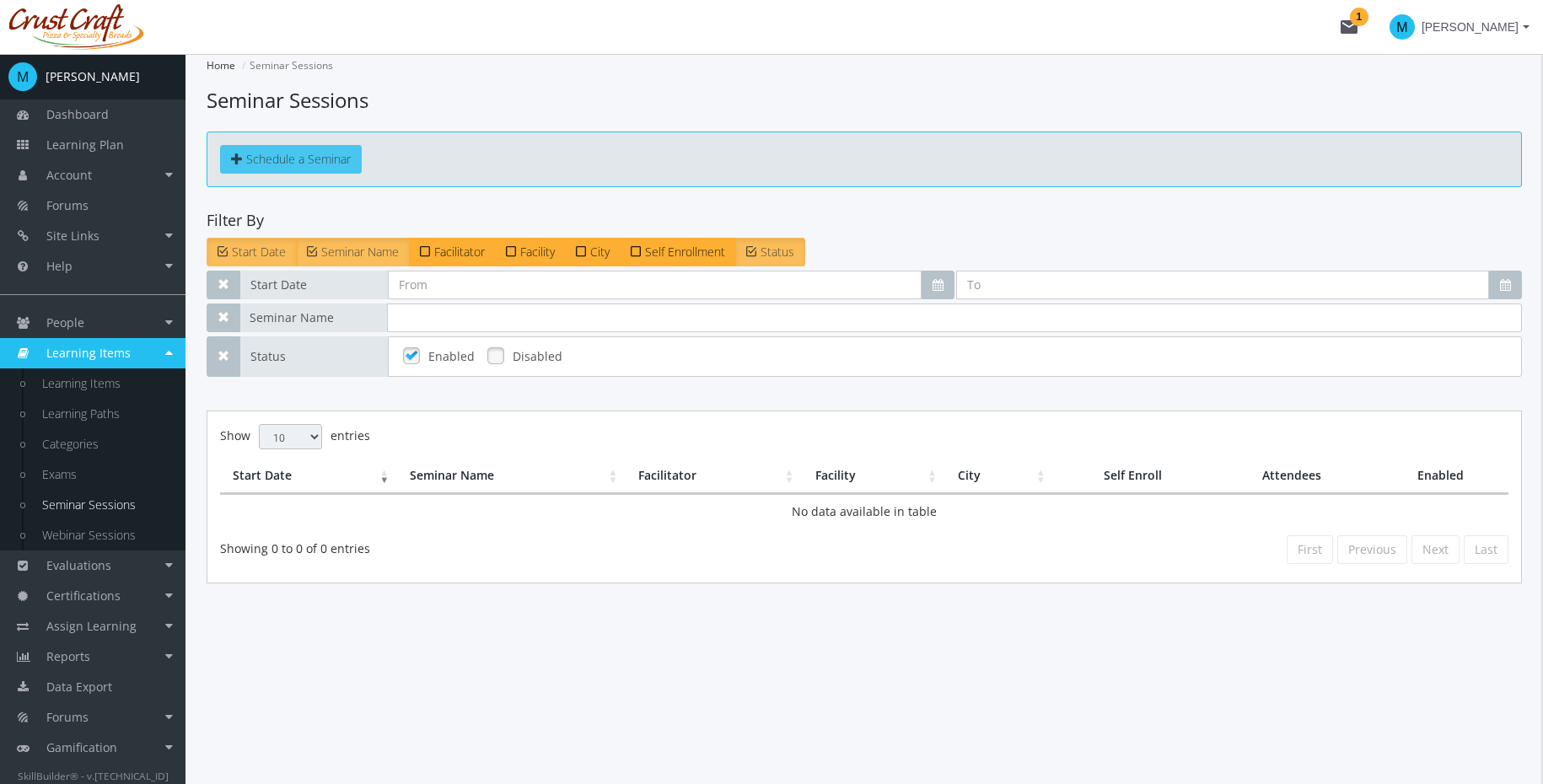
click at [338, 169] on link "Schedule a Seminar" at bounding box center [290, 159] width 142 height 29
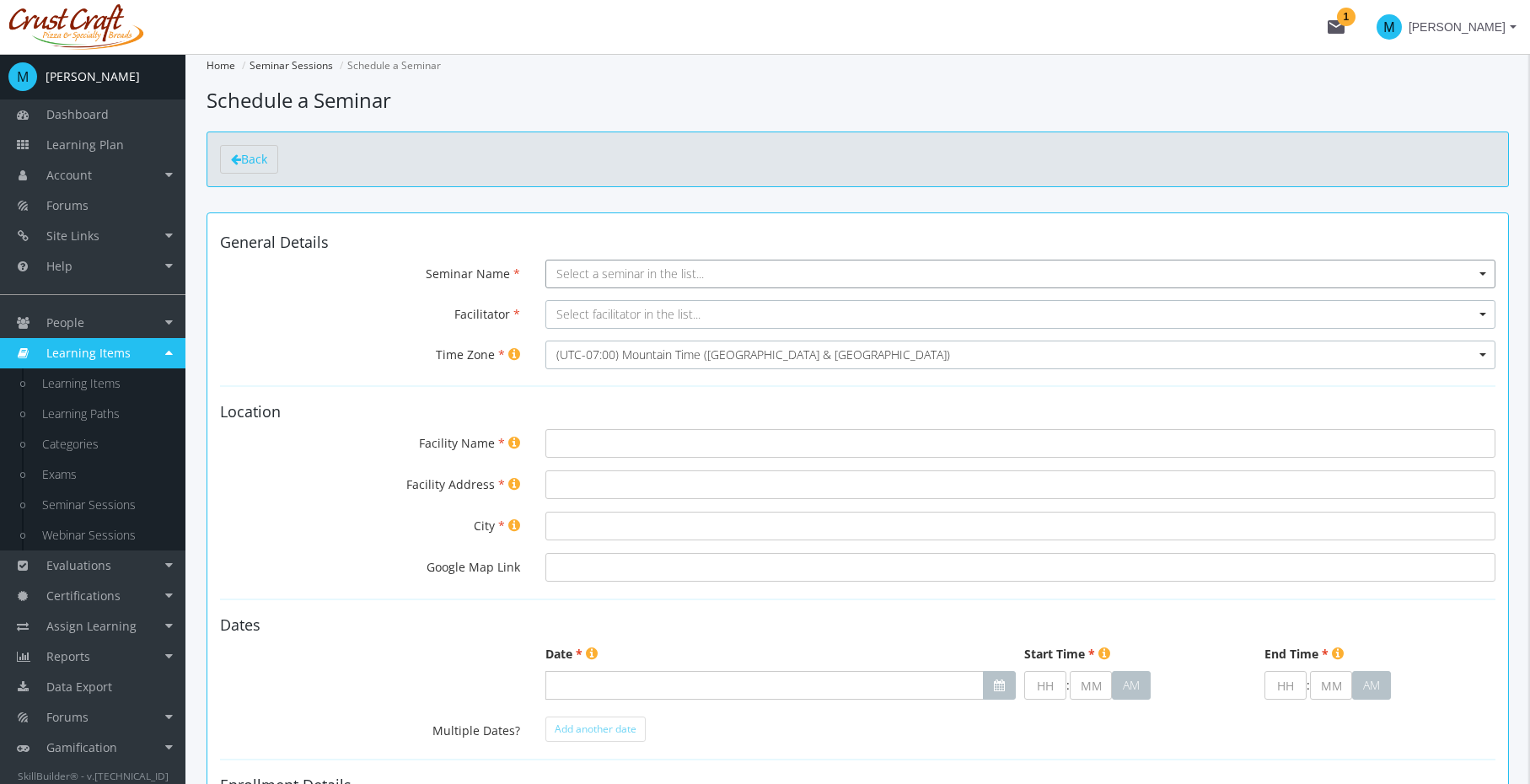
click at [728, 276] on span "Select a seminar in the list..." at bounding box center [1021, 274] width 950 height 29
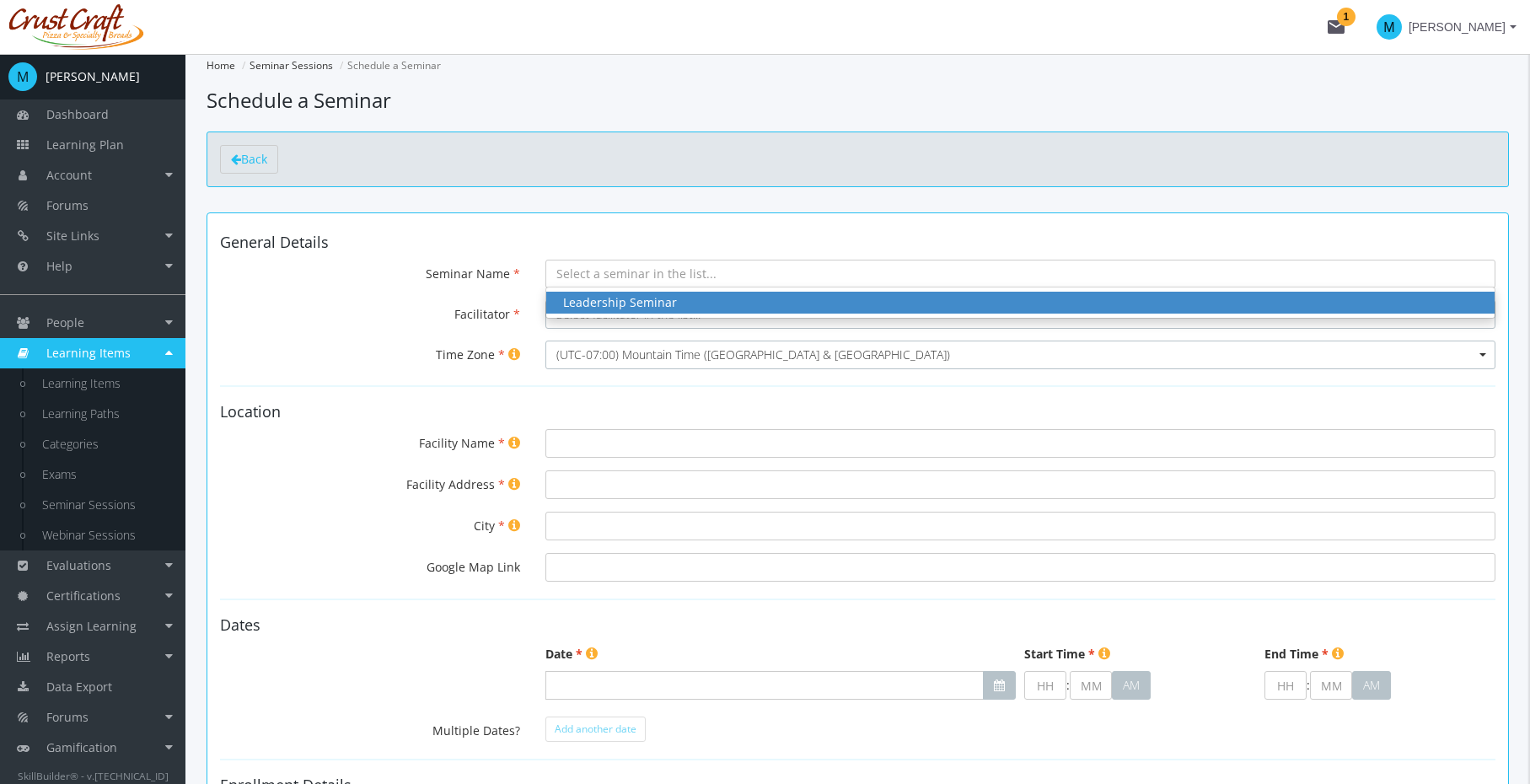
click at [732, 305] on div "Leadership Seminar" at bounding box center [1021, 302] width 915 height 17
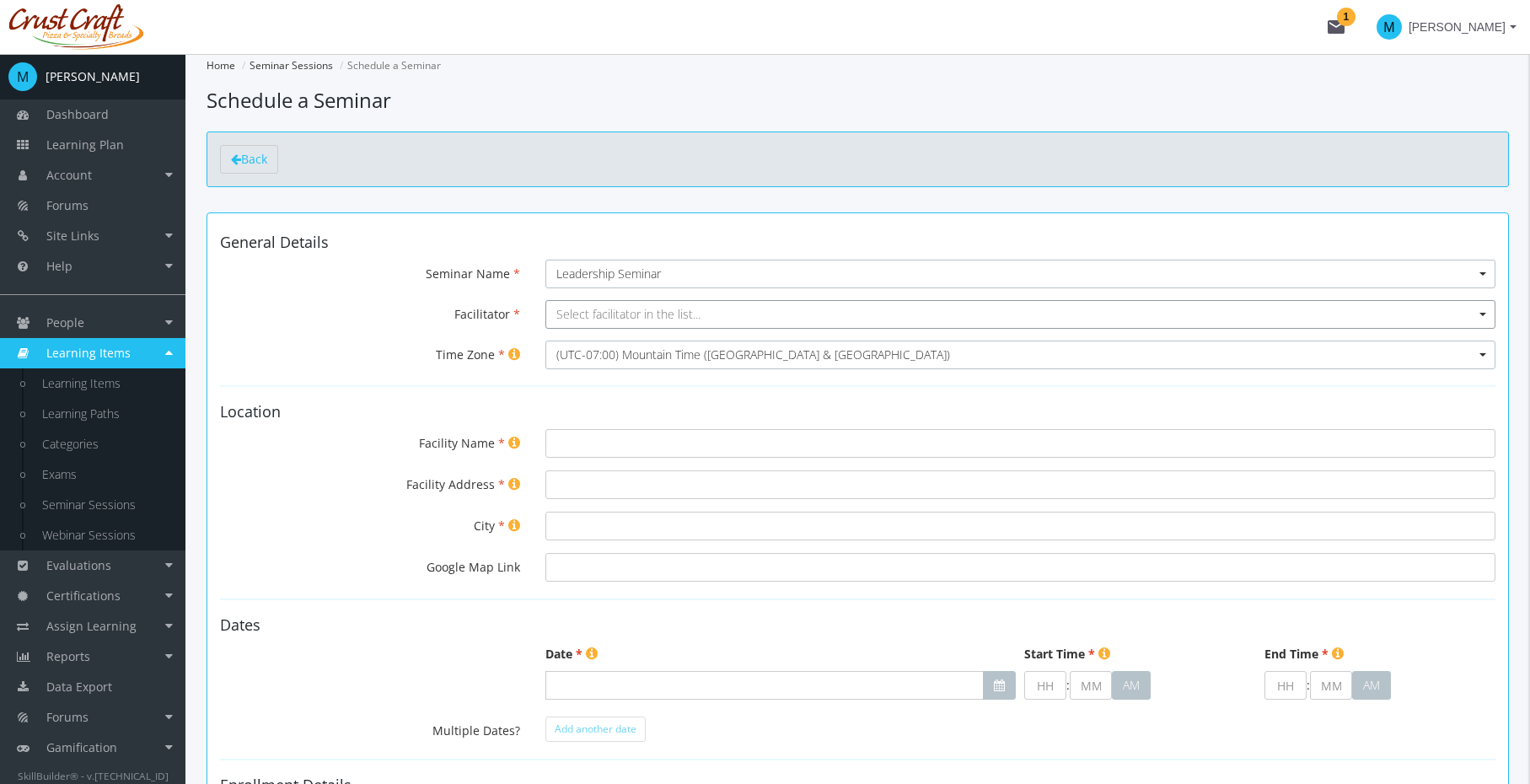
click at [731, 311] on span "Select facilitator in the list..." at bounding box center [1021, 314] width 950 height 29
click at [731, 311] on input "Select box" at bounding box center [1021, 314] width 950 height 29
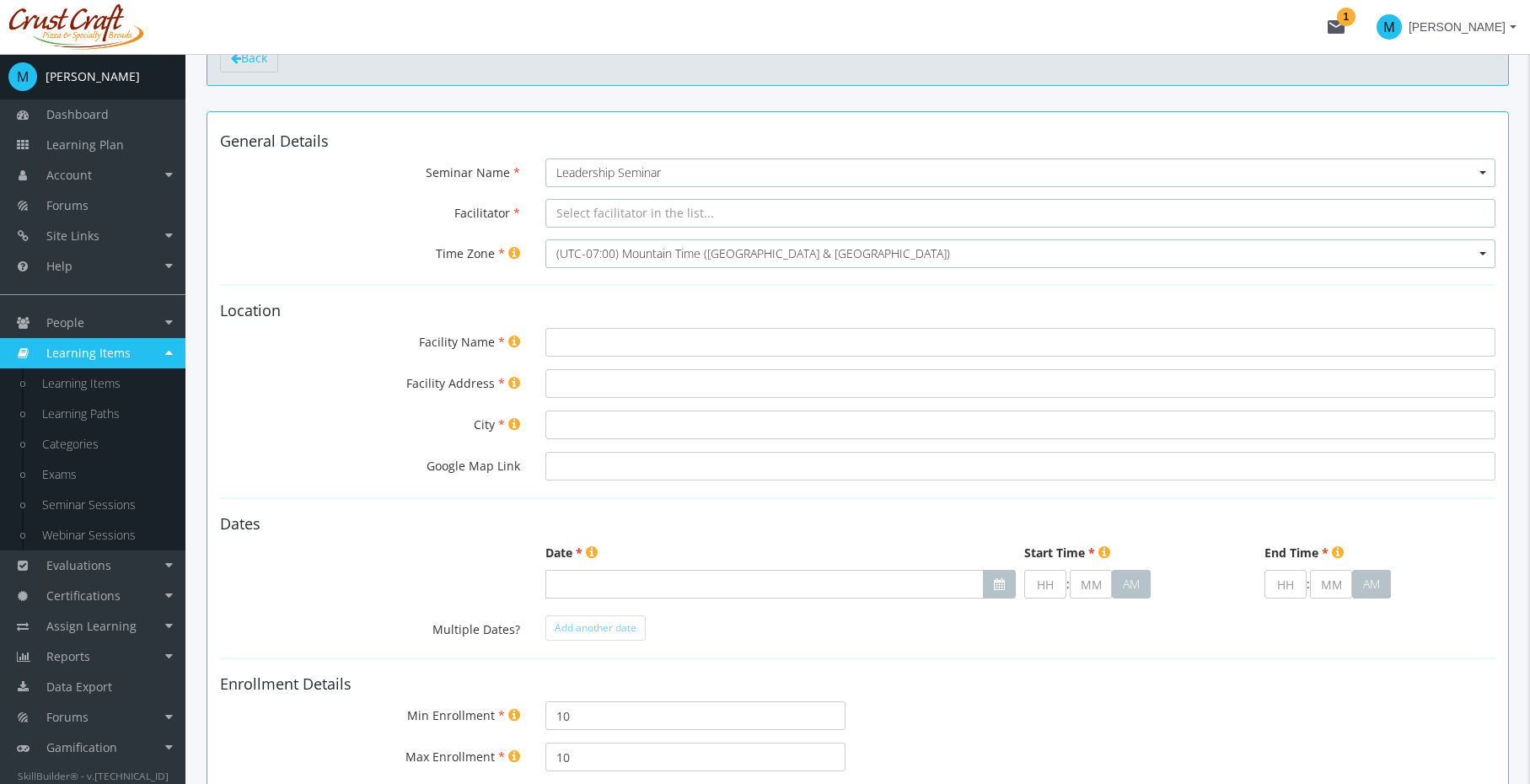
scroll to position [113, 0]
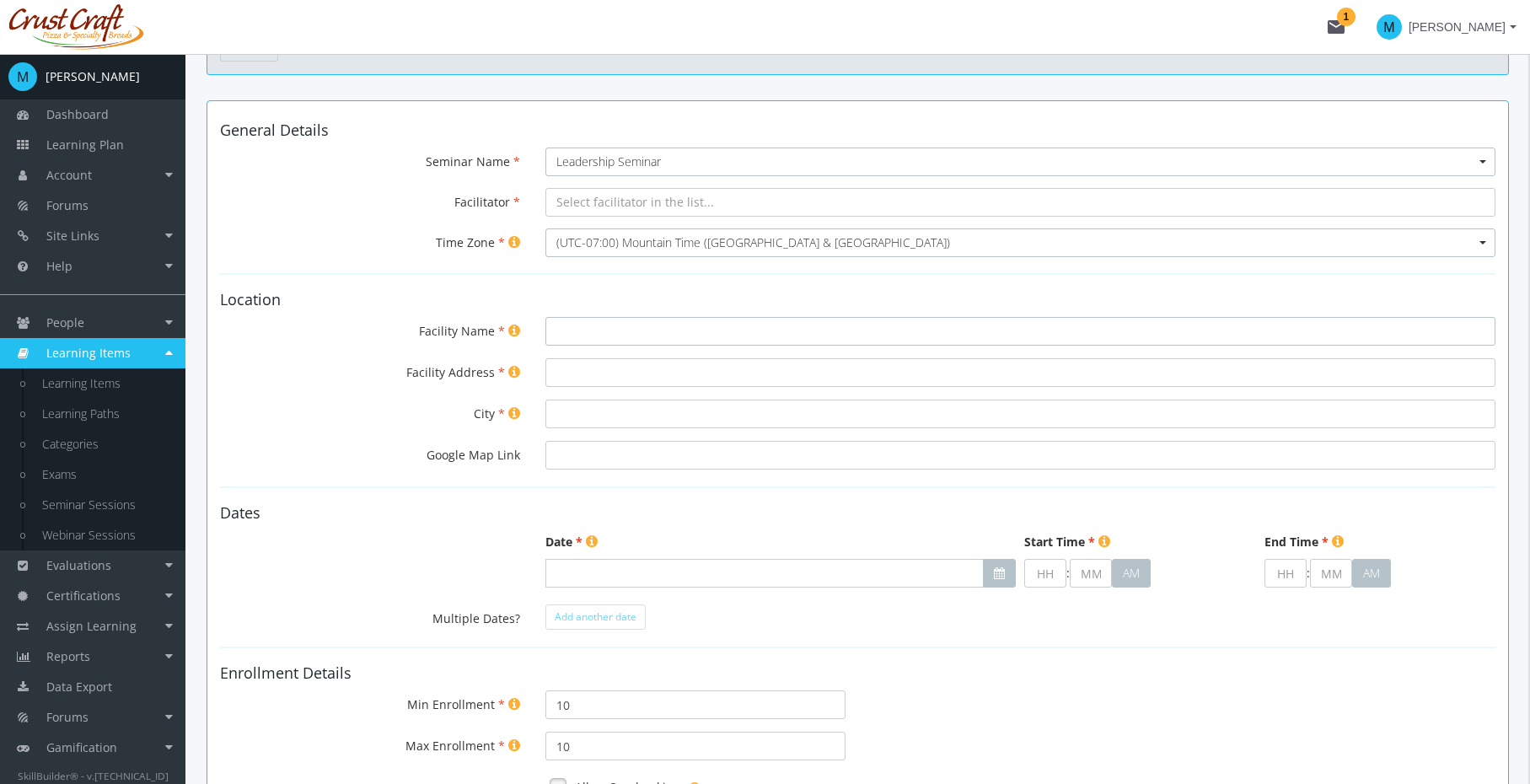
click at [731, 334] on input "Facility Name" at bounding box center [1021, 331] width 950 height 29
click at [743, 334] on input "Facility Name" at bounding box center [1021, 331] width 950 height 29
click at [761, 129] on h4 "General Details" at bounding box center [857, 130] width 1275 height 17
click at [772, 152] on span "Select a seminar in the list... Leadership Seminar" at bounding box center [1021, 162] width 950 height 29
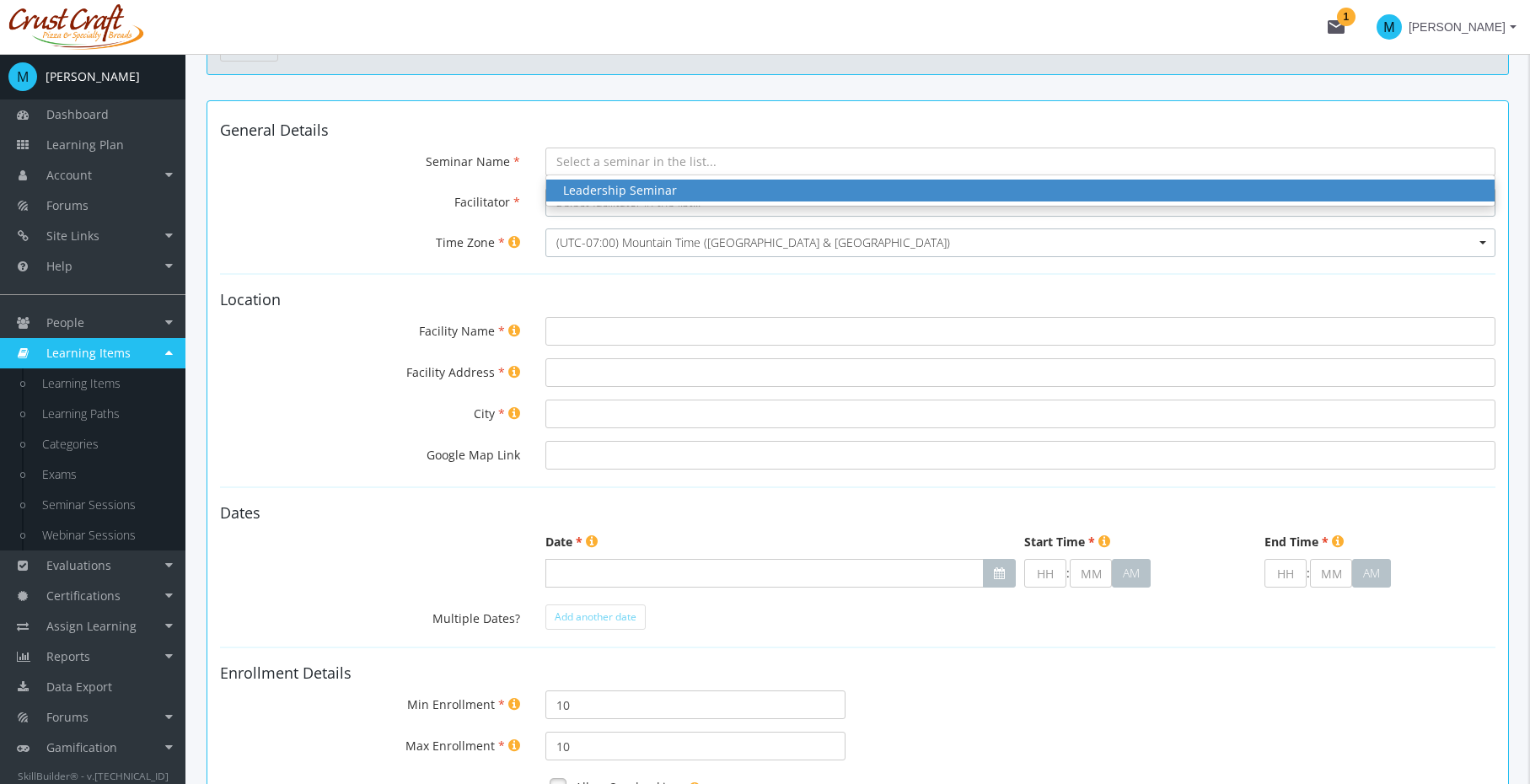
click at [758, 188] on div "Leadership Seminar" at bounding box center [1021, 190] width 915 height 17
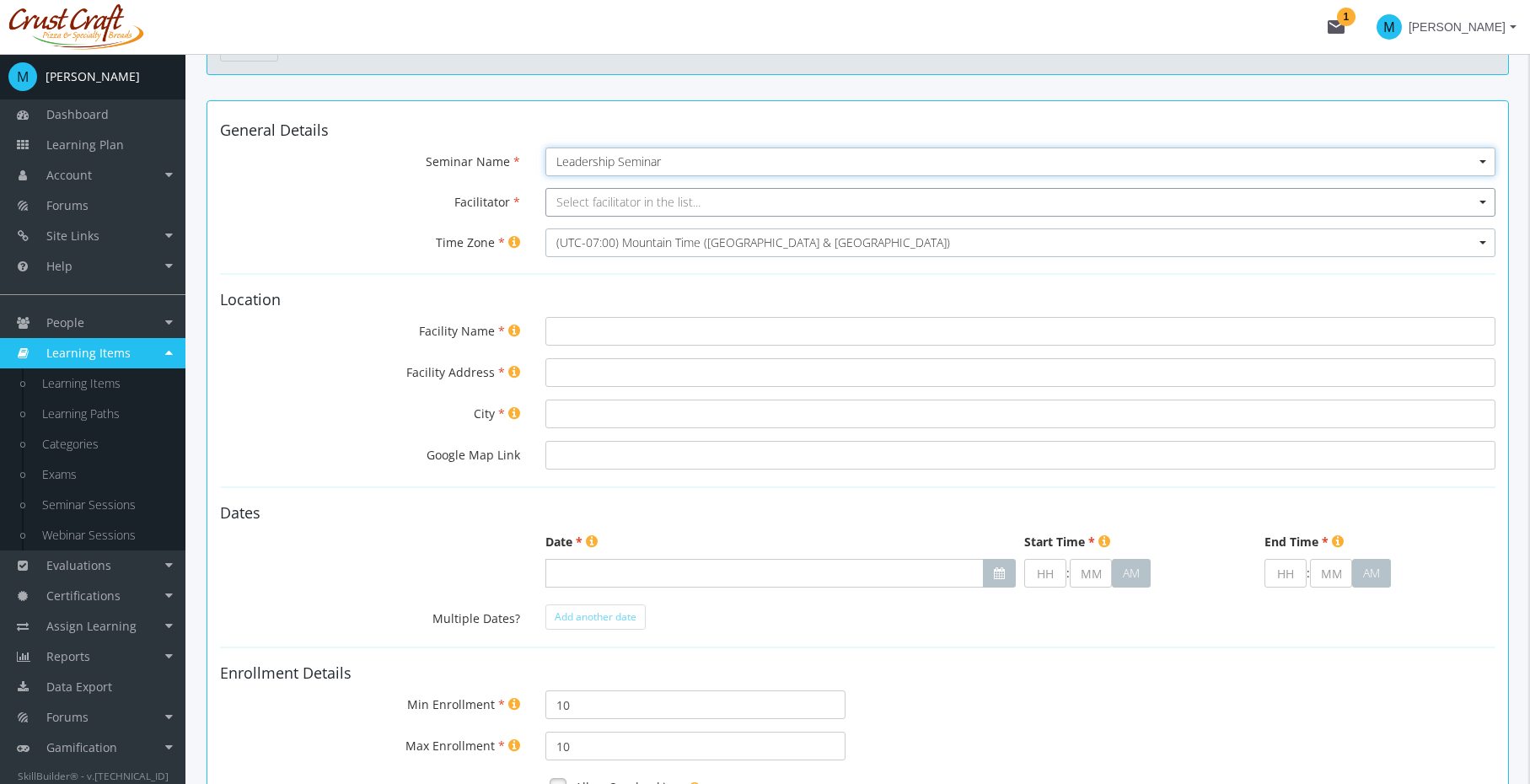
click at [757, 204] on span "Select facilitator in the list..." at bounding box center [1021, 203] width 950 height 29
click at [757, 204] on input "Select box" at bounding box center [1021, 203] width 950 height 29
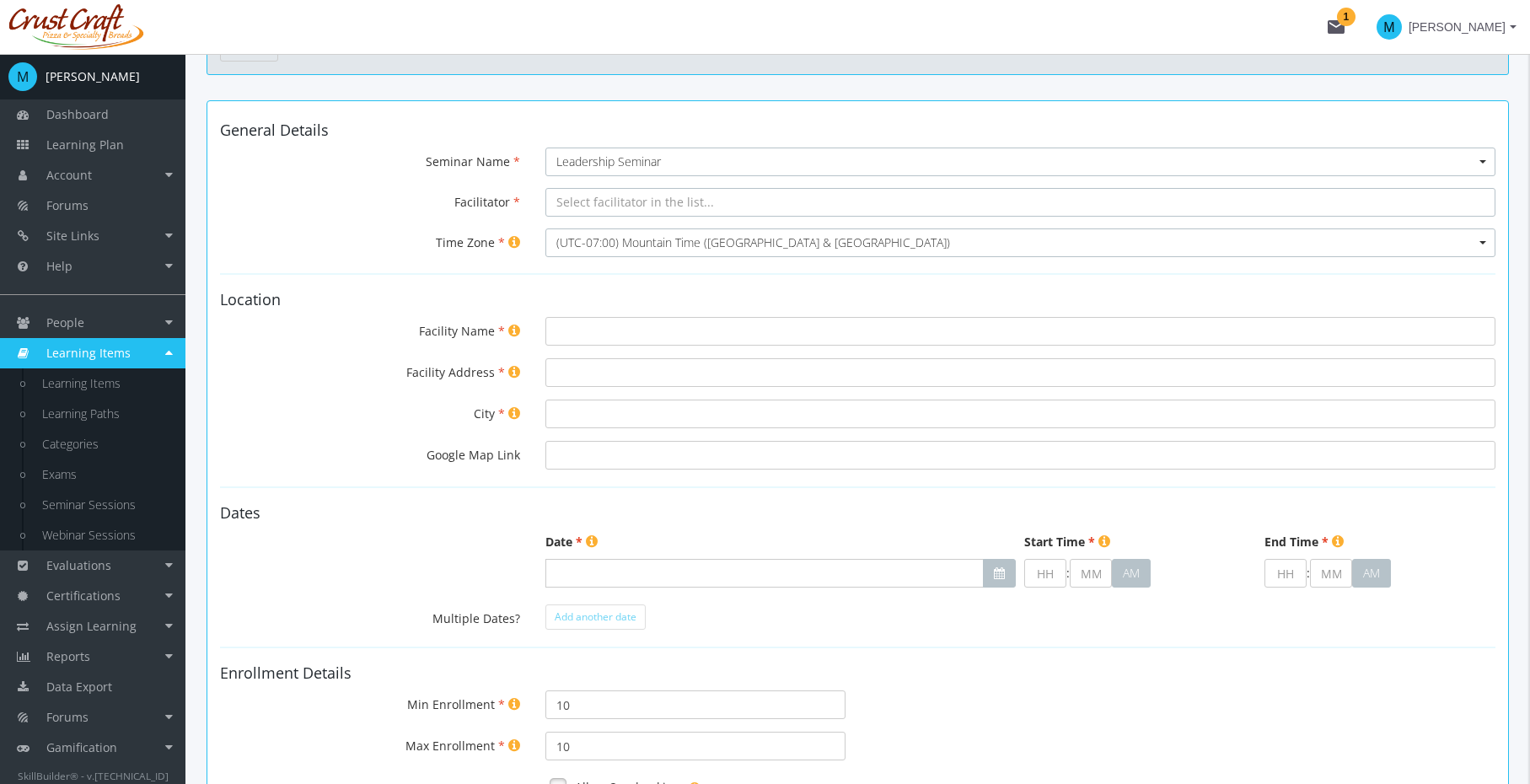
click at [757, 204] on input "Select box" at bounding box center [1021, 203] width 950 height 29
click at [75, 316] on span "People" at bounding box center [65, 322] width 38 height 16
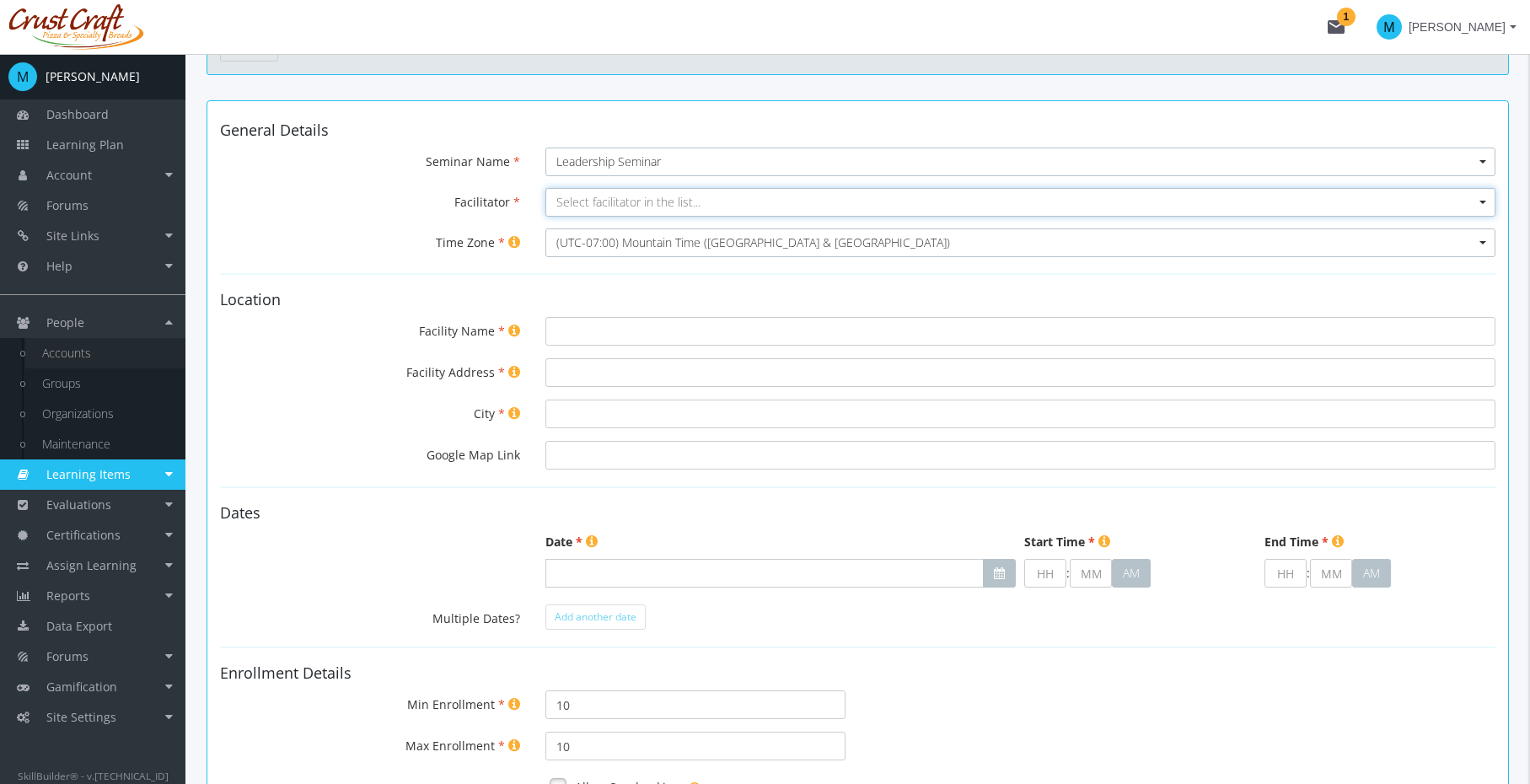
click at [79, 354] on link "Accounts" at bounding box center [105, 354] width 160 height 30
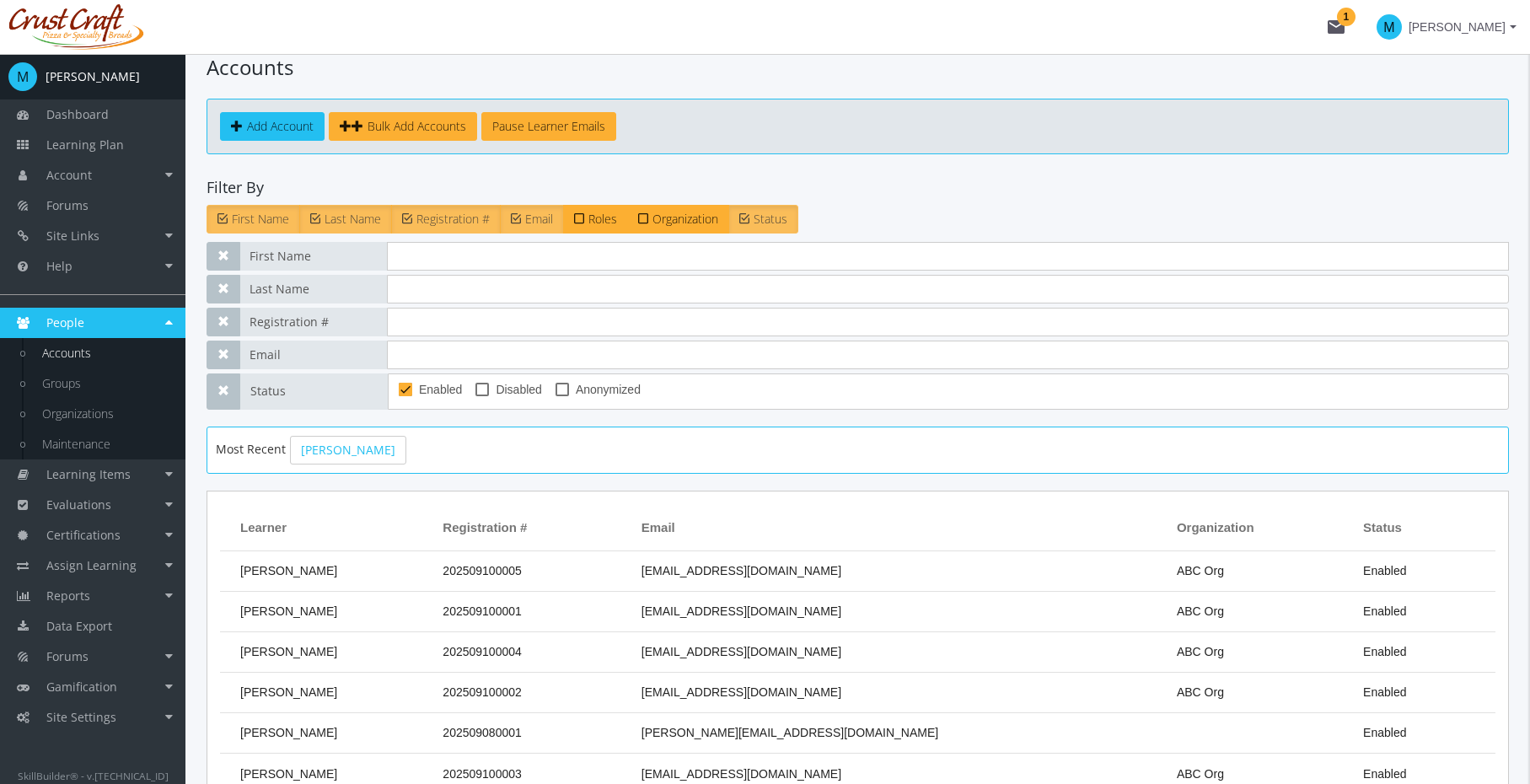
scroll to position [56, 0]
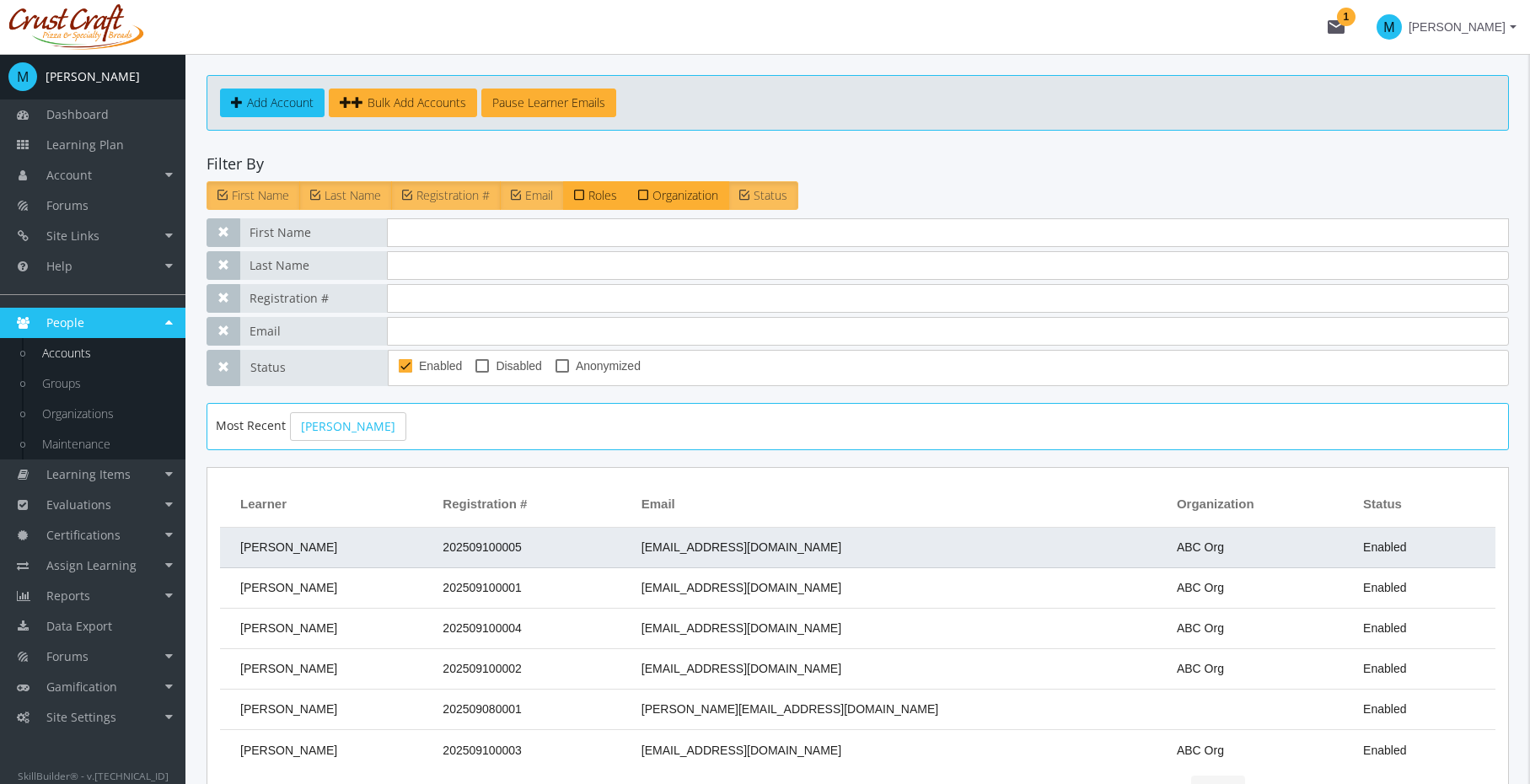
click at [521, 546] on span "202509100005" at bounding box center [482, 546] width 79 height 13
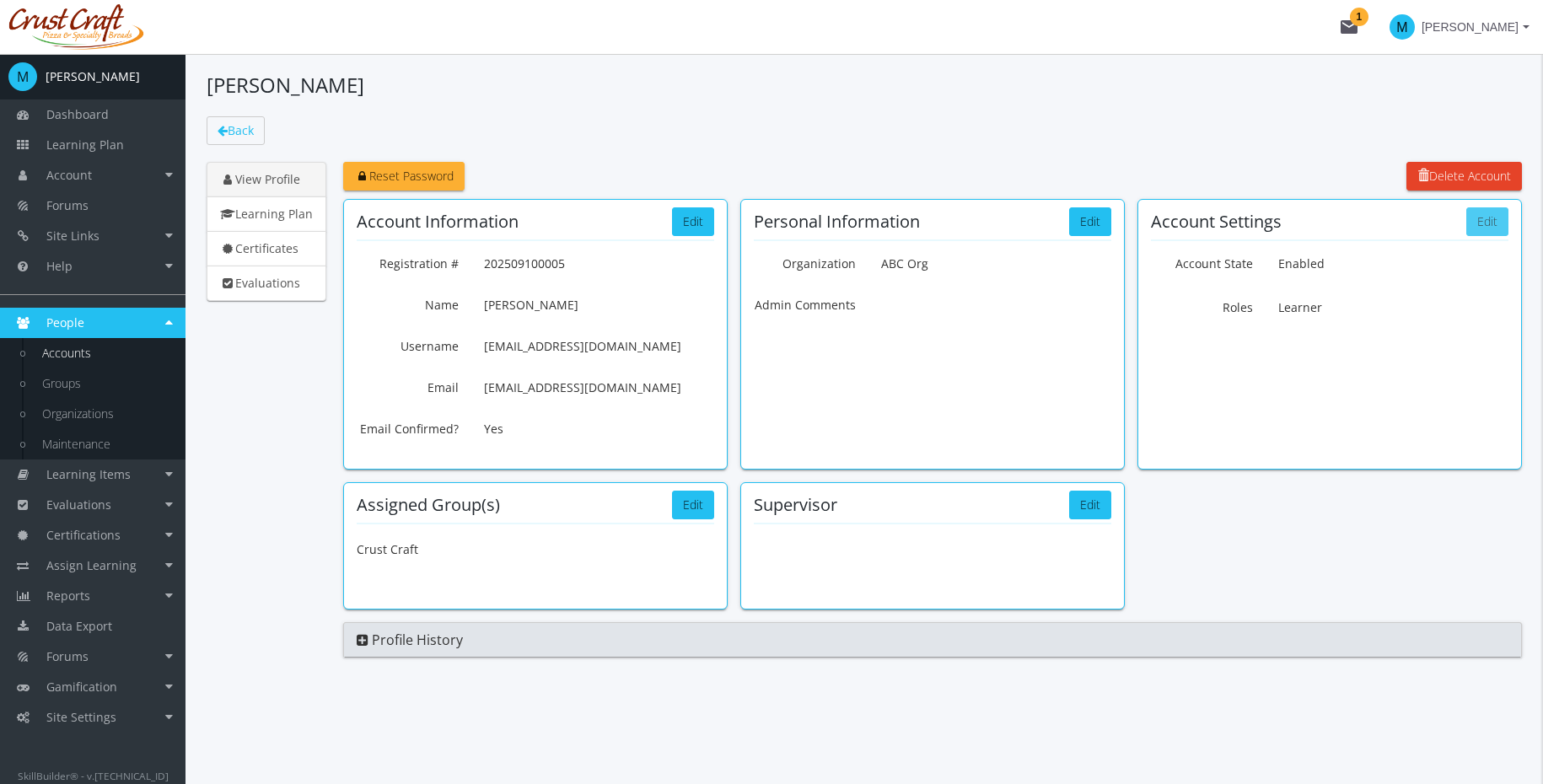
click at [1466, 233] on button "Edit" at bounding box center [1487, 221] width 42 height 29
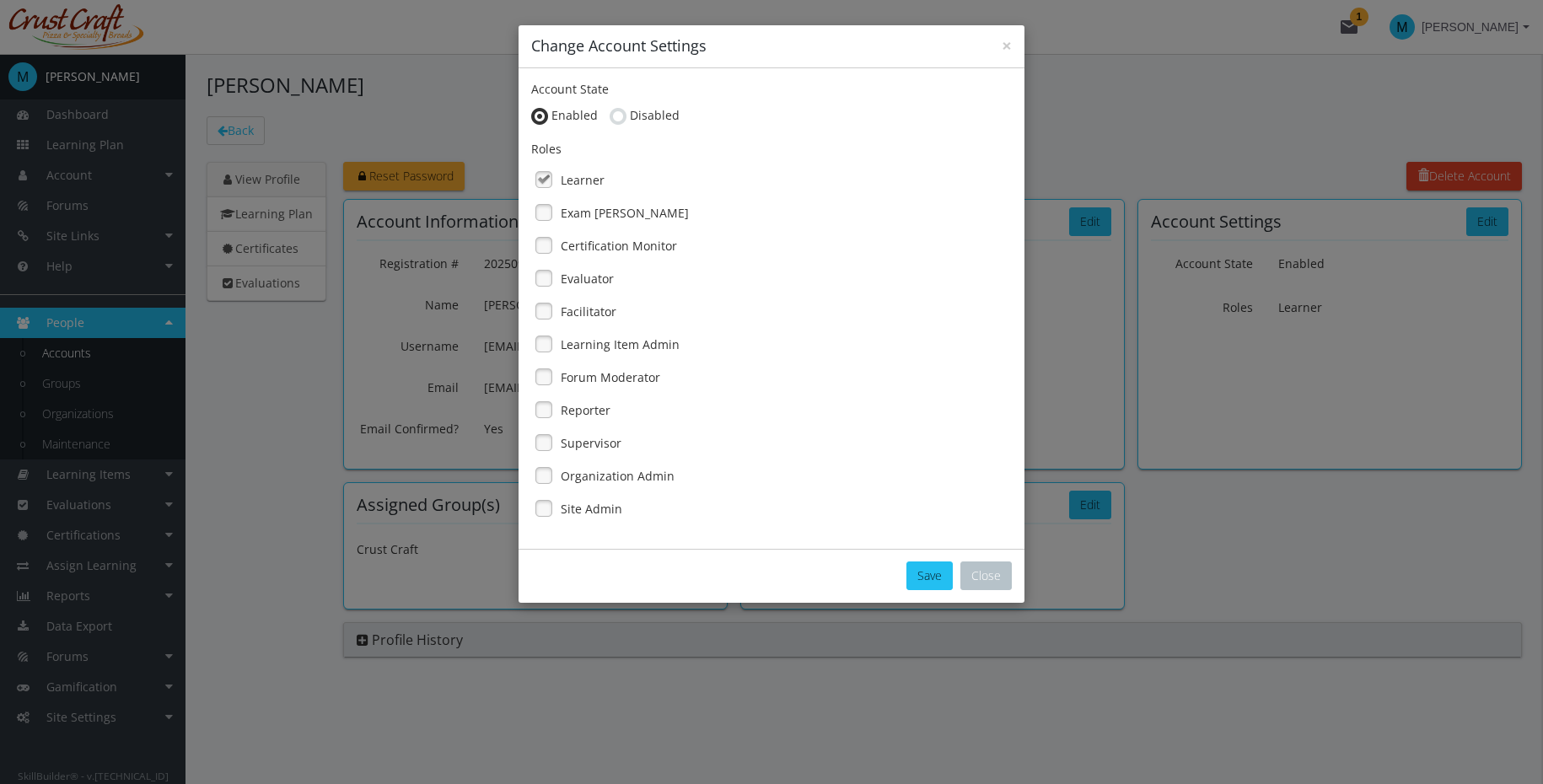
click at [614, 306] on label "Facilitator" at bounding box center [588, 312] width 55 height 17
click at [920, 572] on button "Save" at bounding box center [930, 576] width 46 height 29
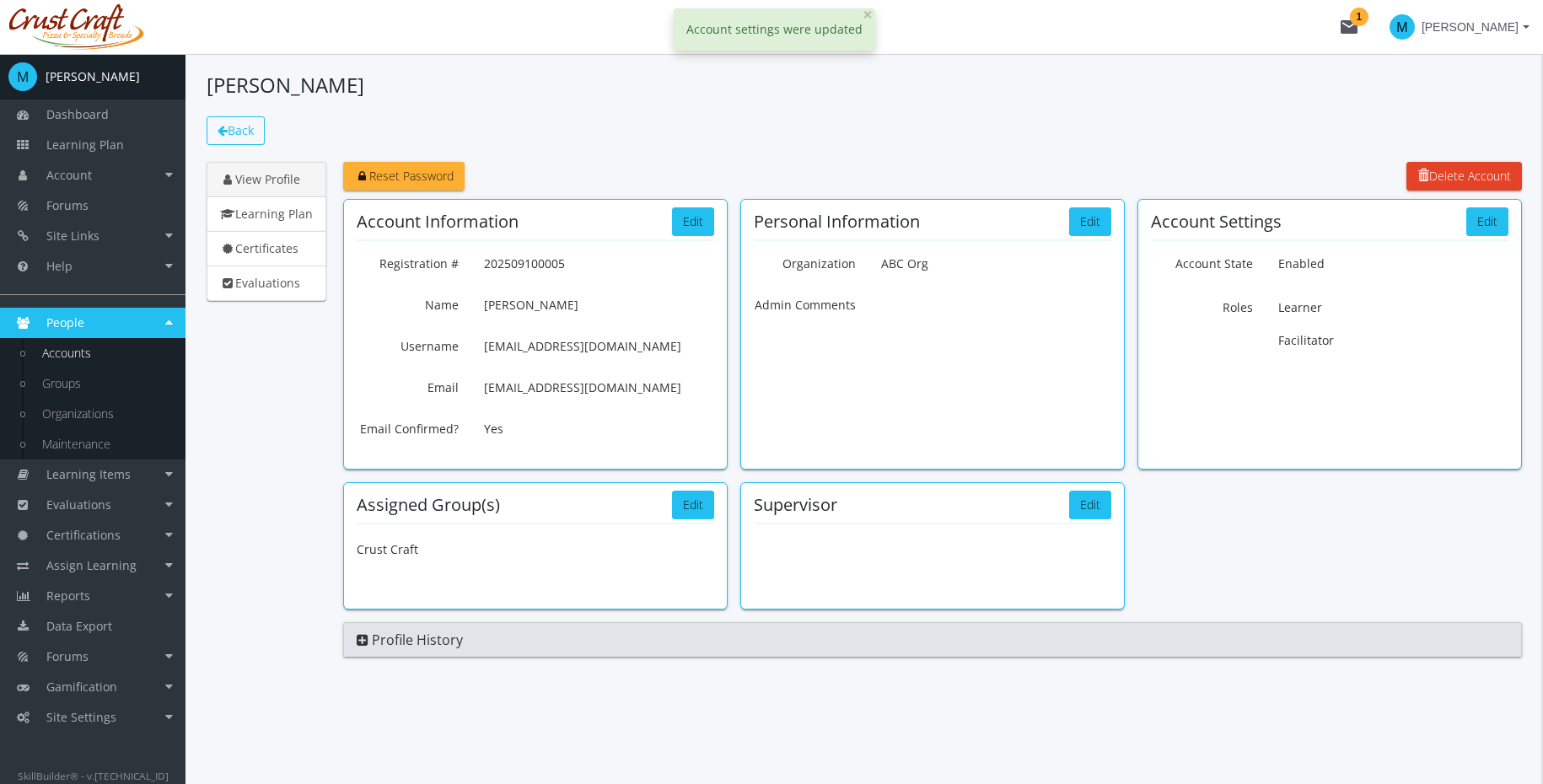
click at [250, 121] on link "Back" at bounding box center [235, 130] width 58 height 29
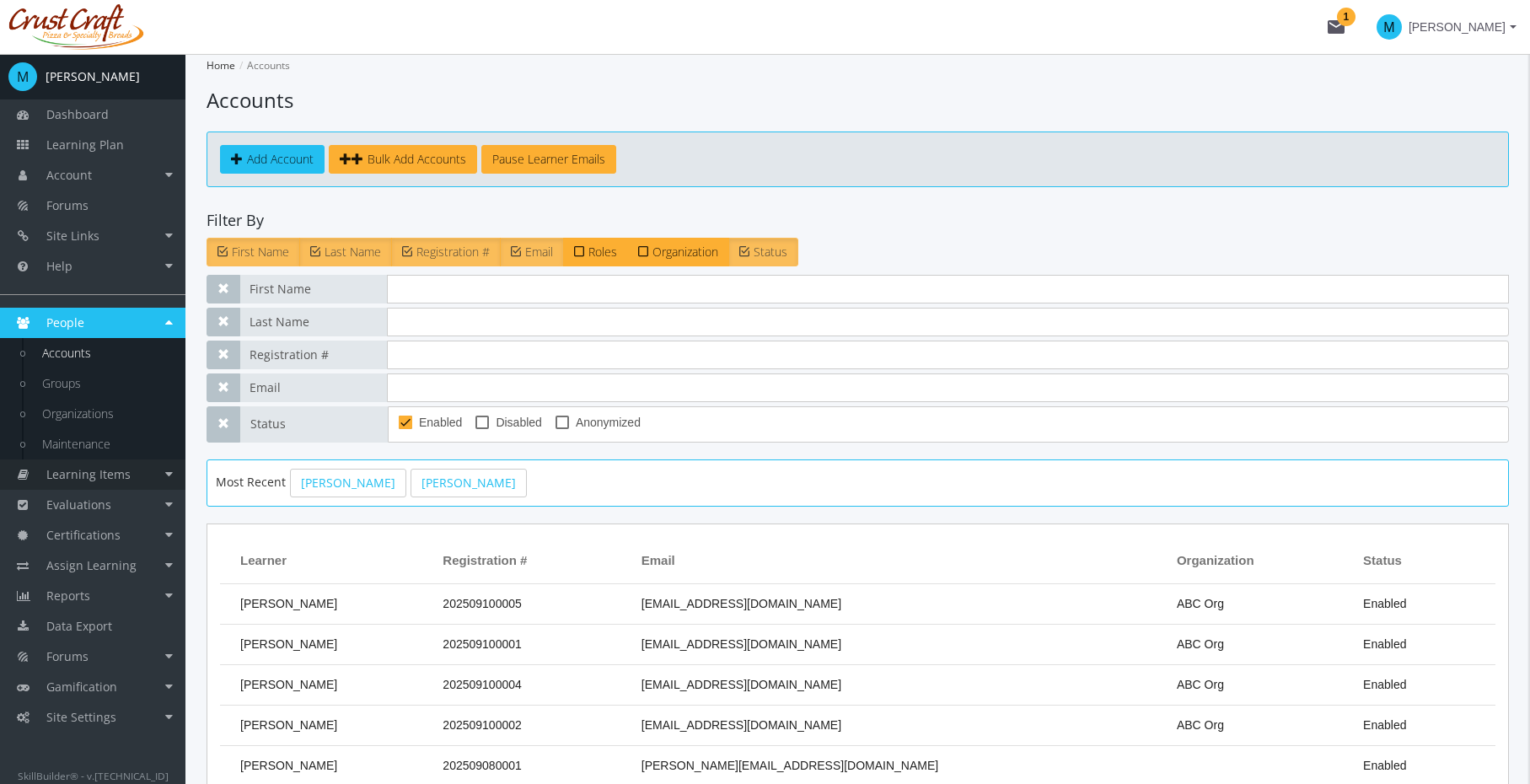
click at [90, 474] on span "Learning Items" at bounding box center [88, 474] width 84 height 16
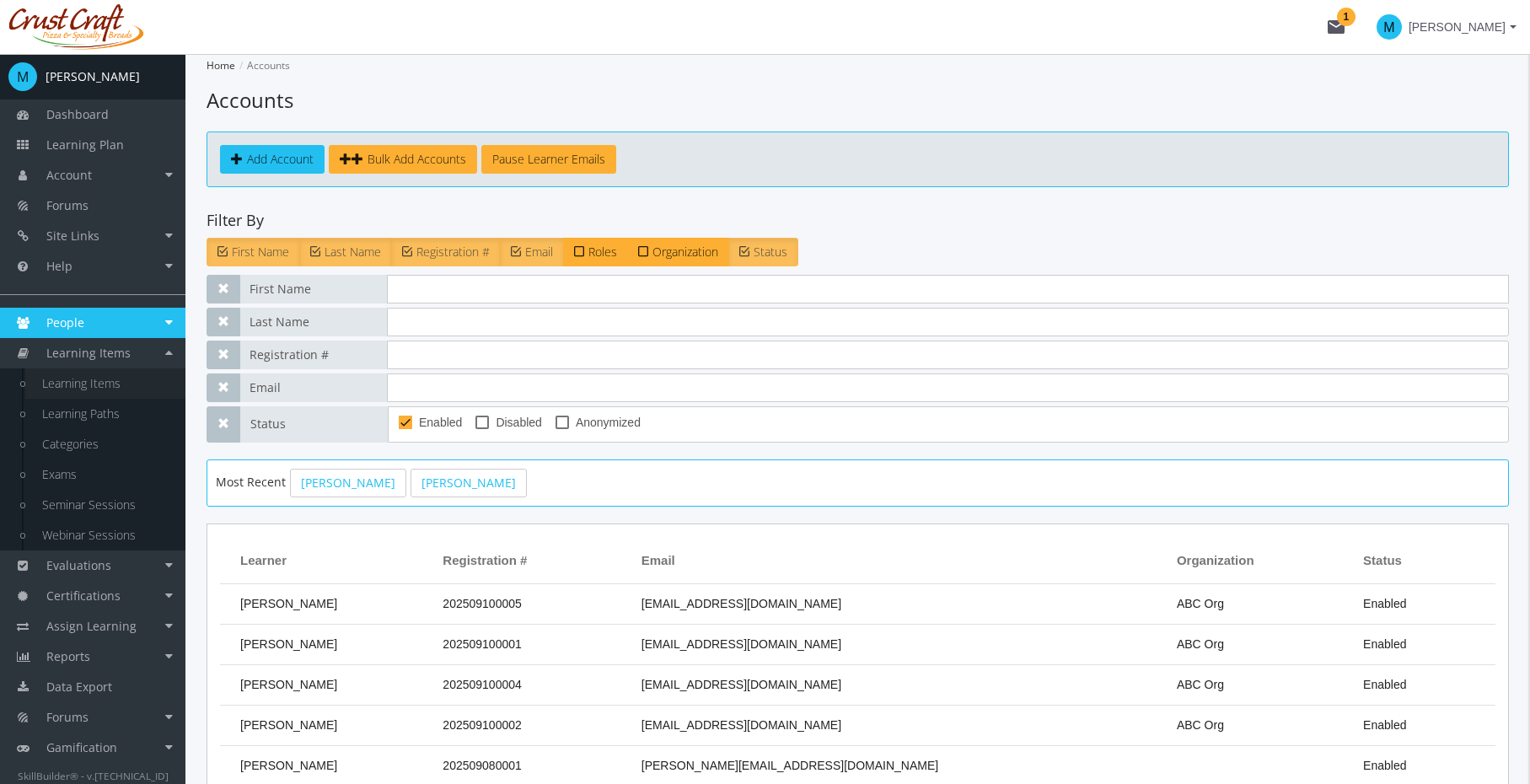
click at [93, 382] on link "Learning Items" at bounding box center [105, 384] width 160 height 30
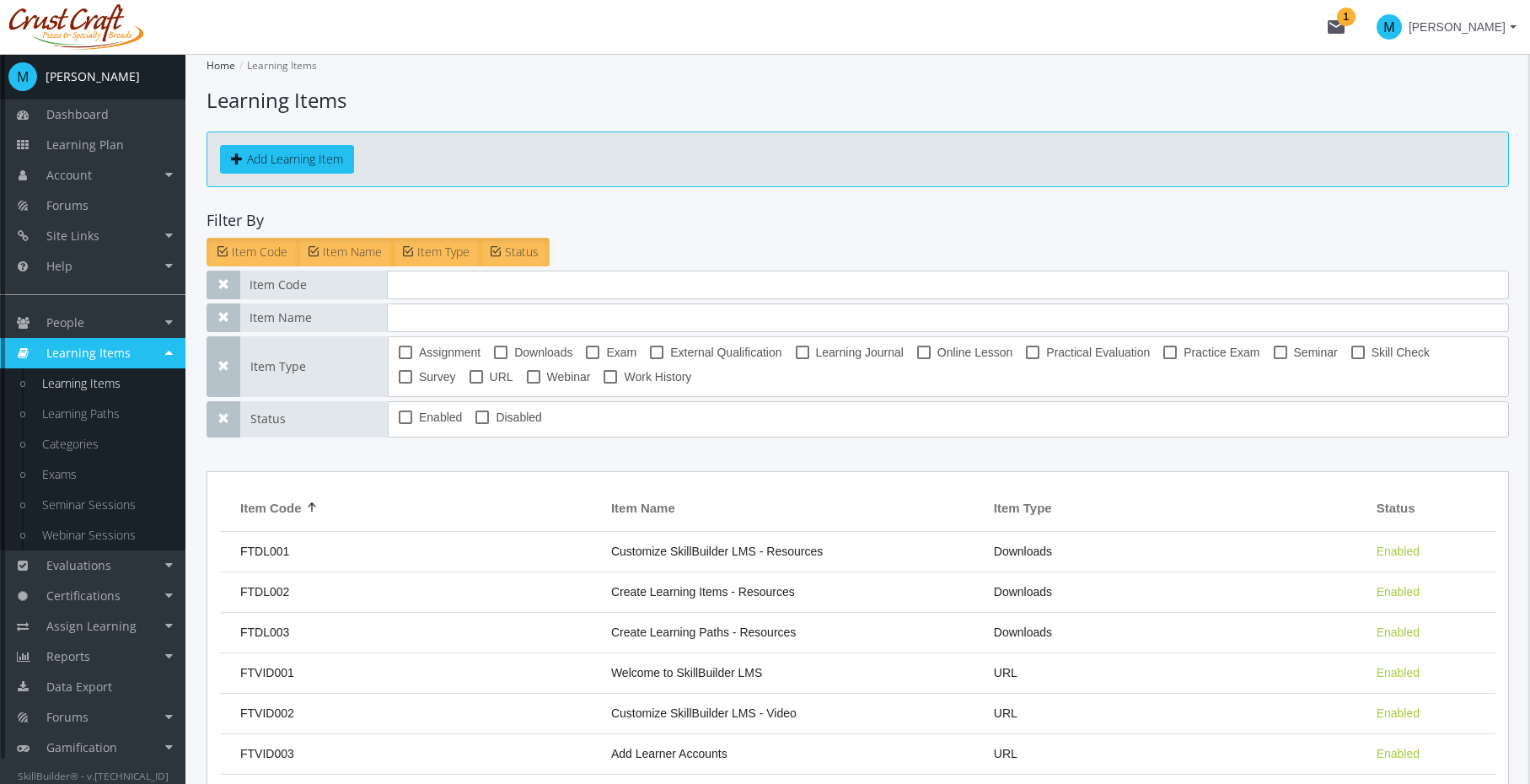
click at [78, 389] on link "Learning Items" at bounding box center [105, 384] width 160 height 30
click at [1317, 355] on span "Seminar" at bounding box center [1316, 352] width 44 height 21
click at [1275, 358] on input "Seminar" at bounding box center [1274, 358] width 1 height 1
checkbox input "true"
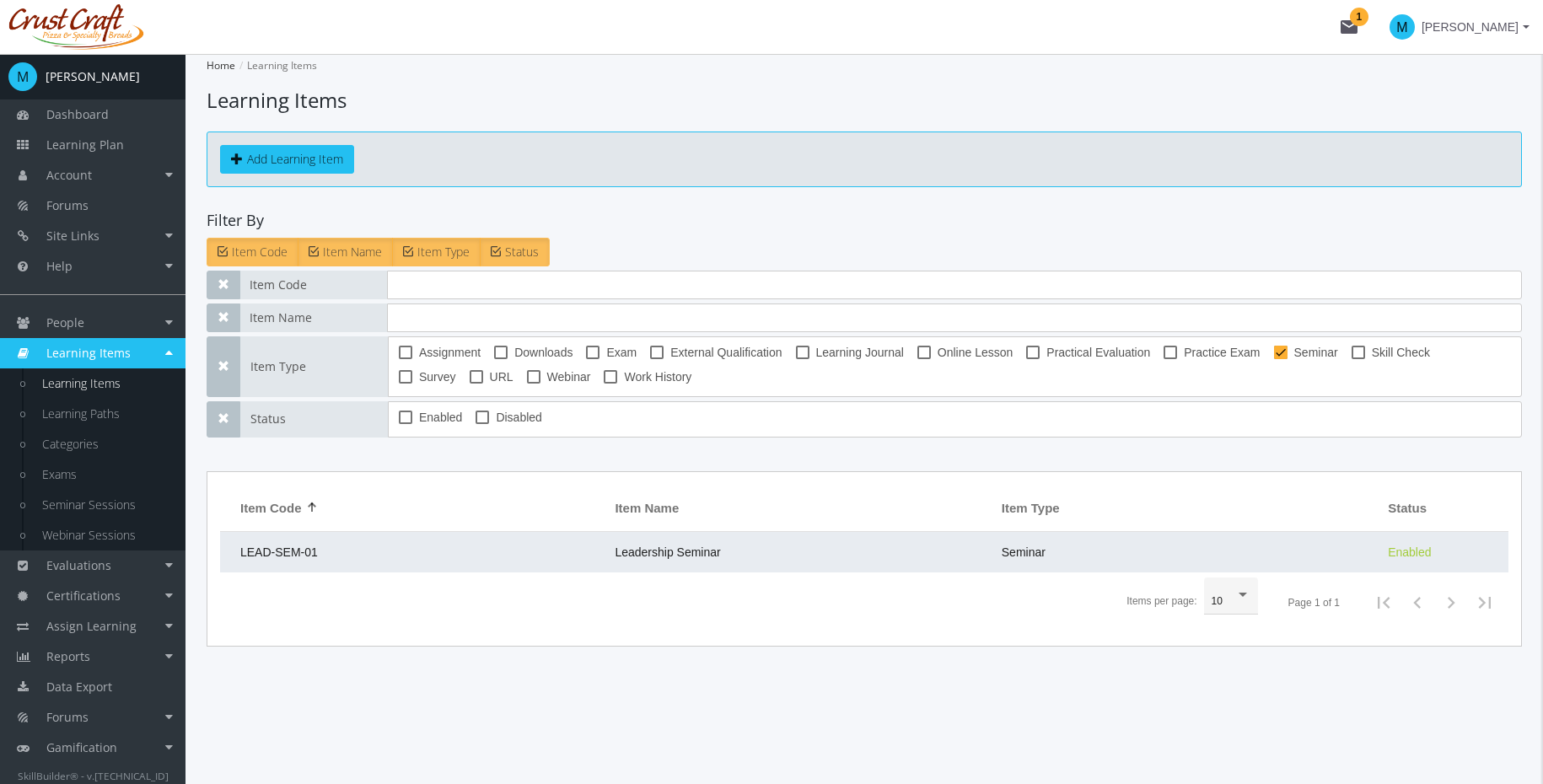
click at [713, 552] on span "Leadership Seminar" at bounding box center [667, 552] width 105 height 13
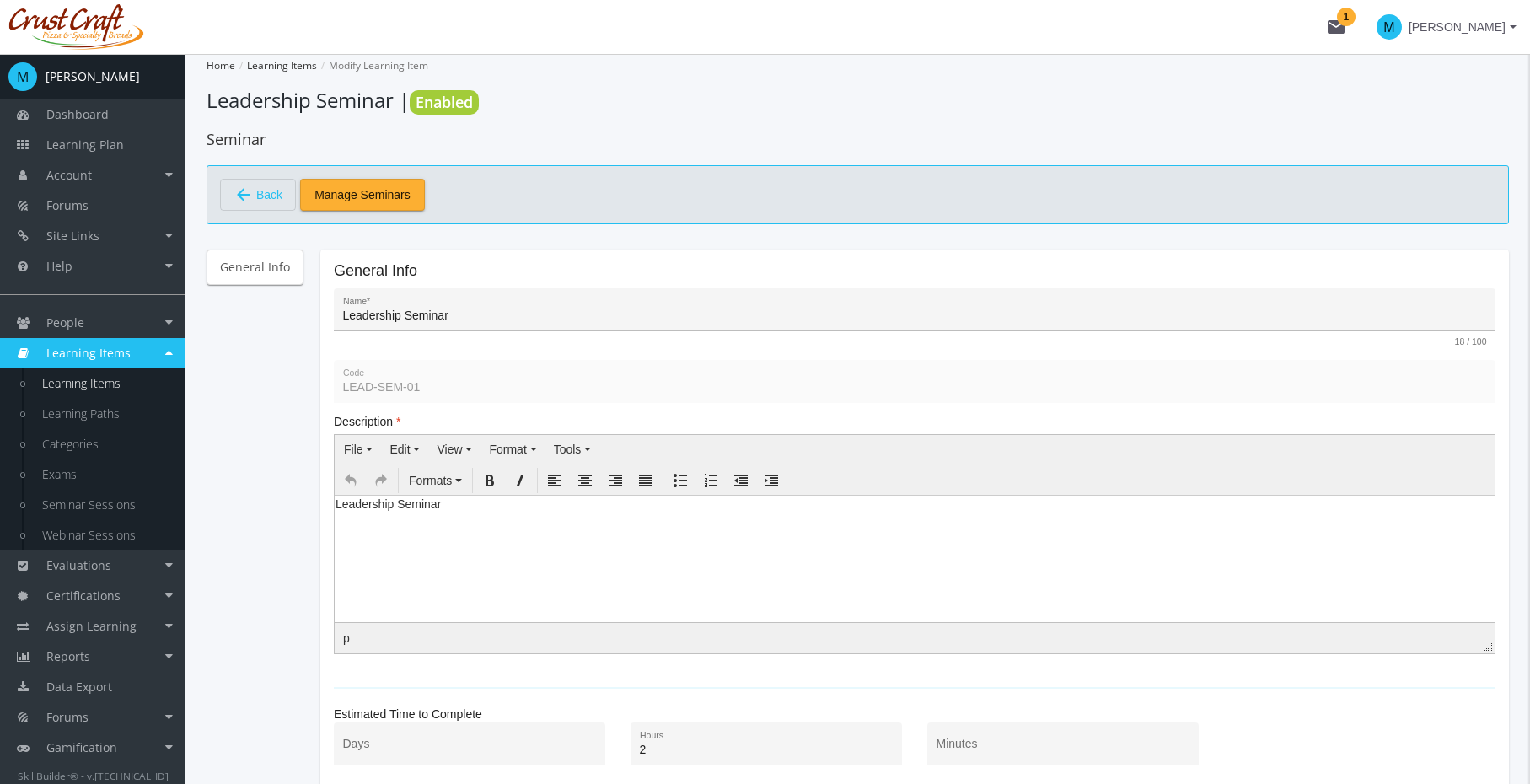
scroll to position [35, 0]
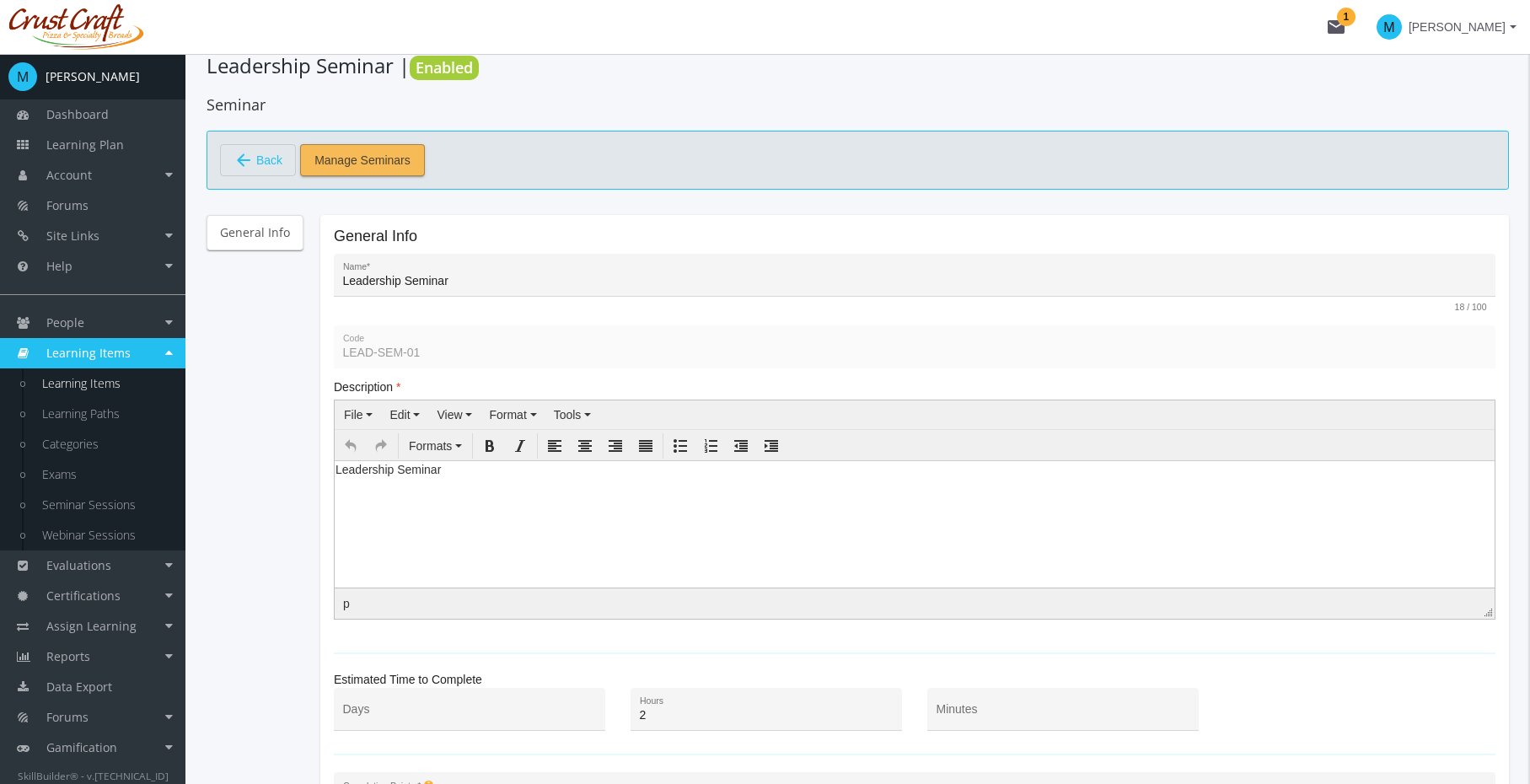
click at [398, 163] on span "Manage Seminars" at bounding box center [363, 160] width 96 height 30
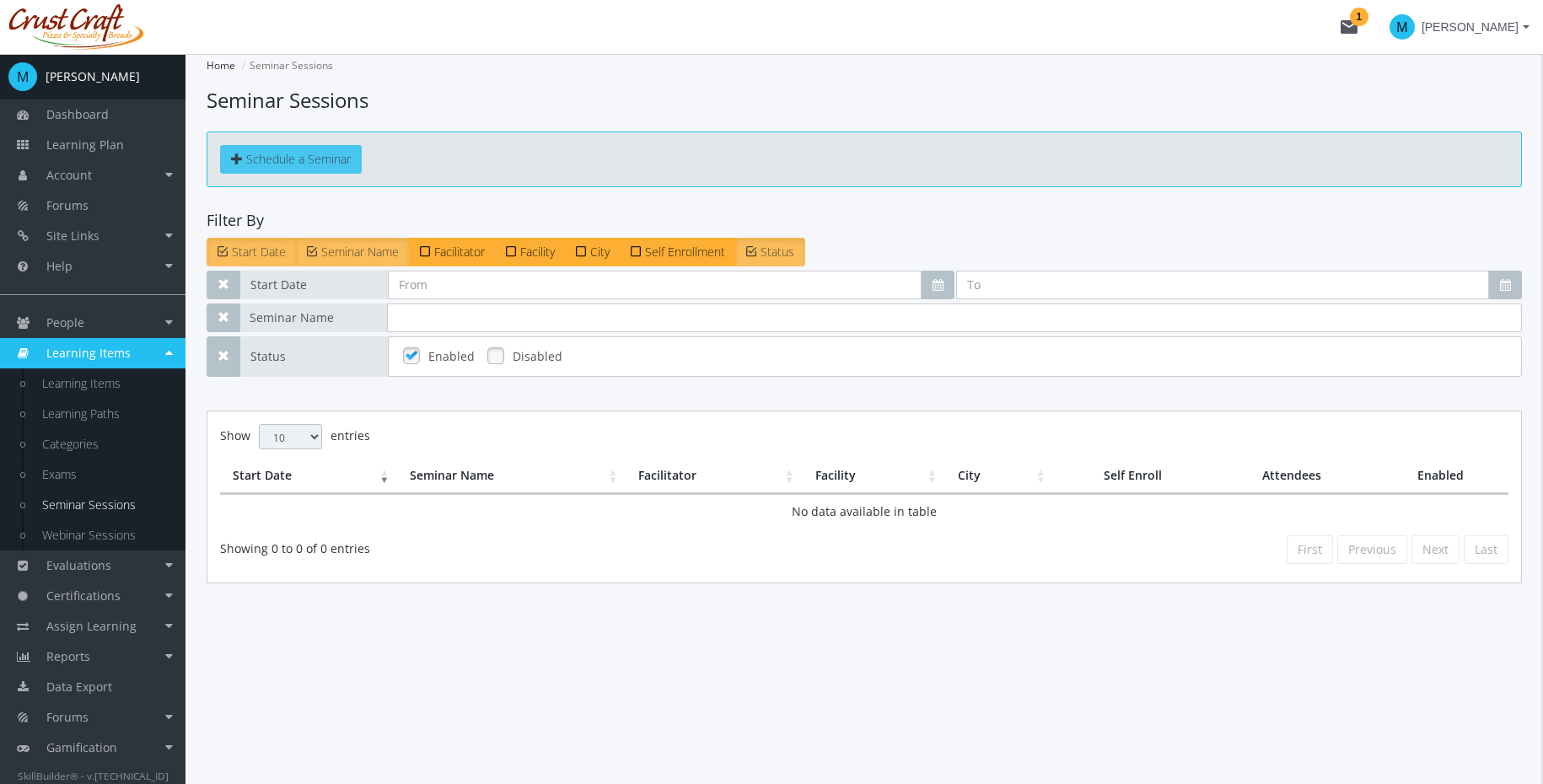
click at [300, 156] on span "Schedule a Seminar" at bounding box center [298, 159] width 104 height 16
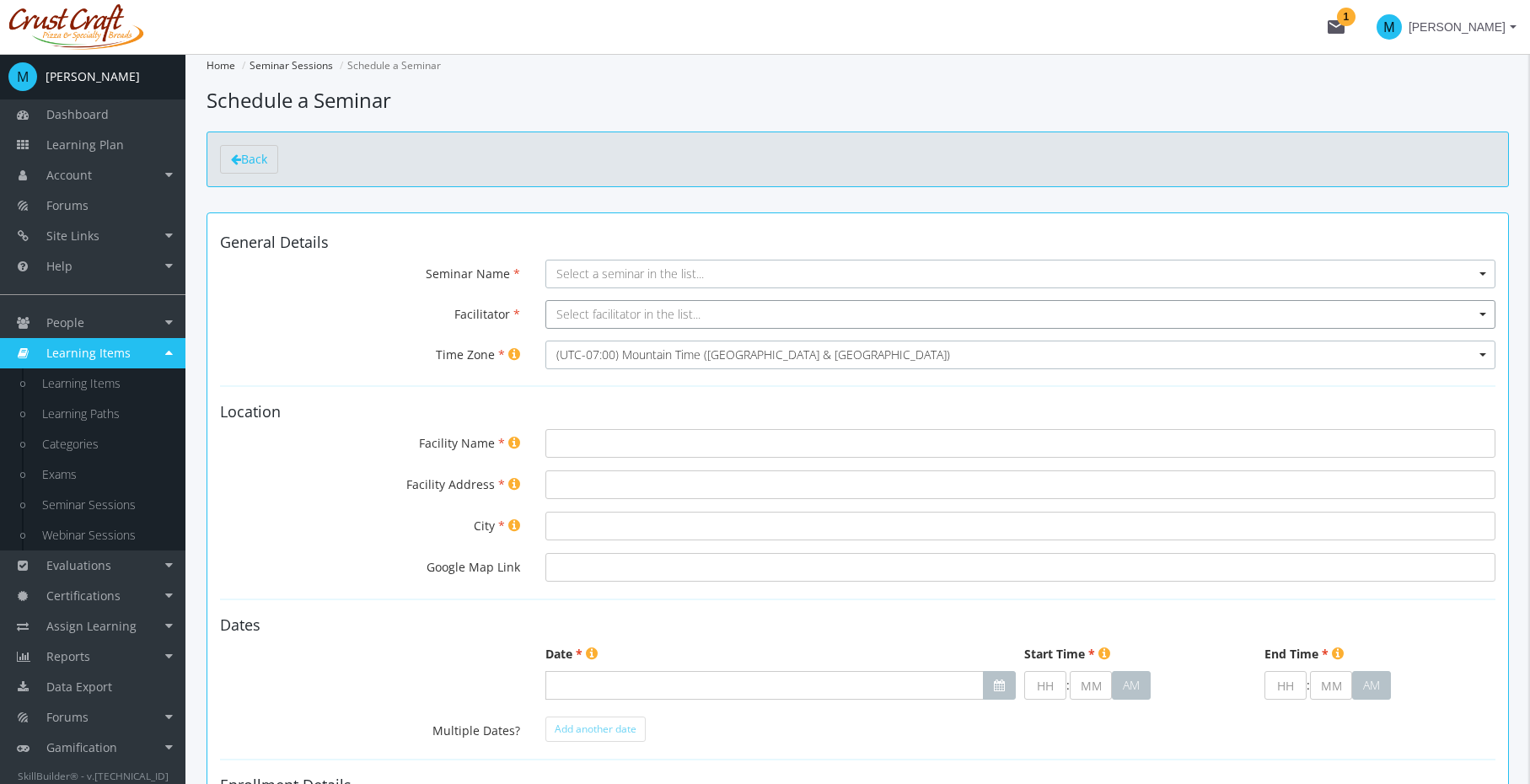
click at [633, 313] on span "Select facilitator in the list..." at bounding box center [628, 314] width 144 height 16
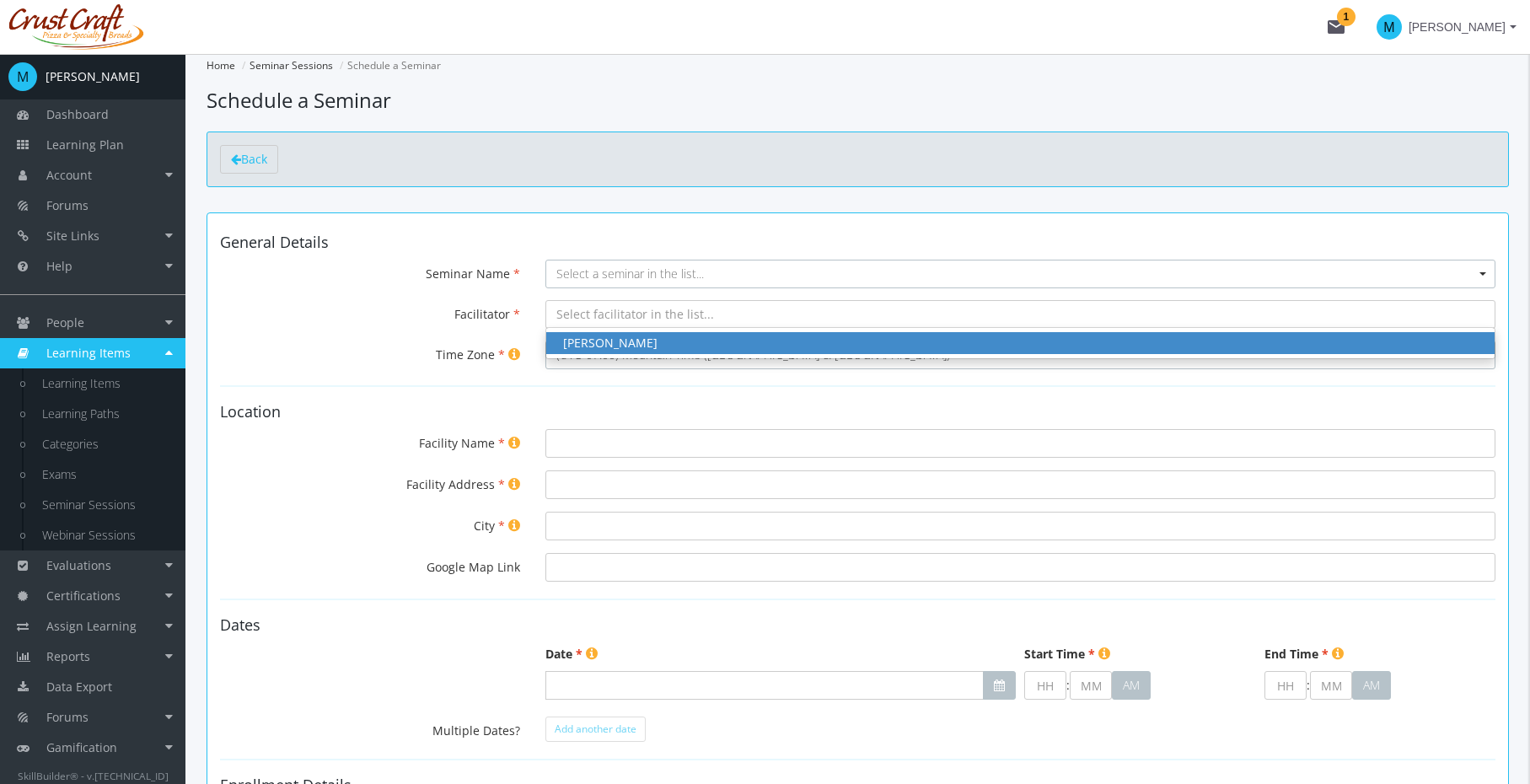
click at [635, 339] on div "[PERSON_NAME]" at bounding box center [1021, 343] width 915 height 17
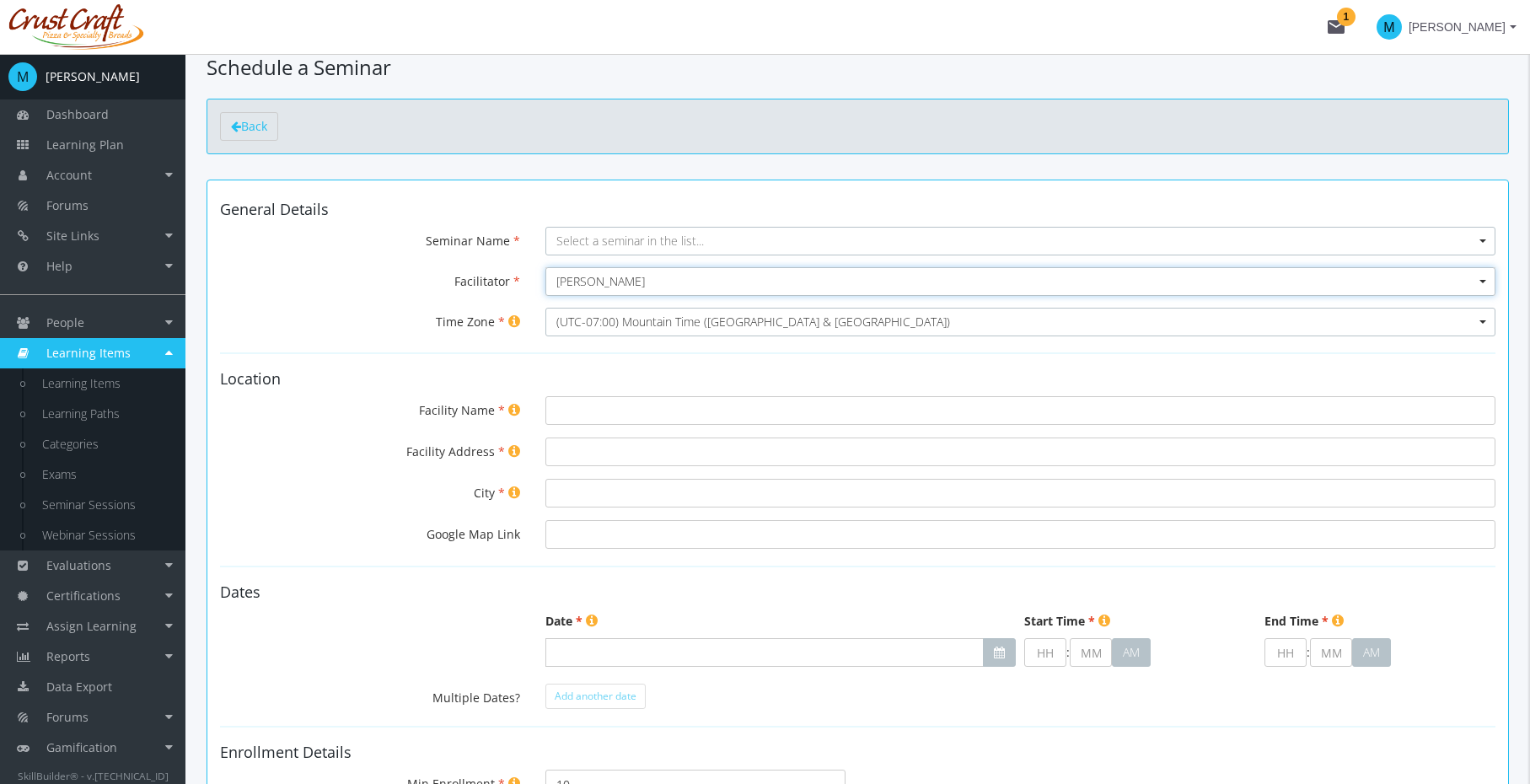
scroll to position [112, 0]
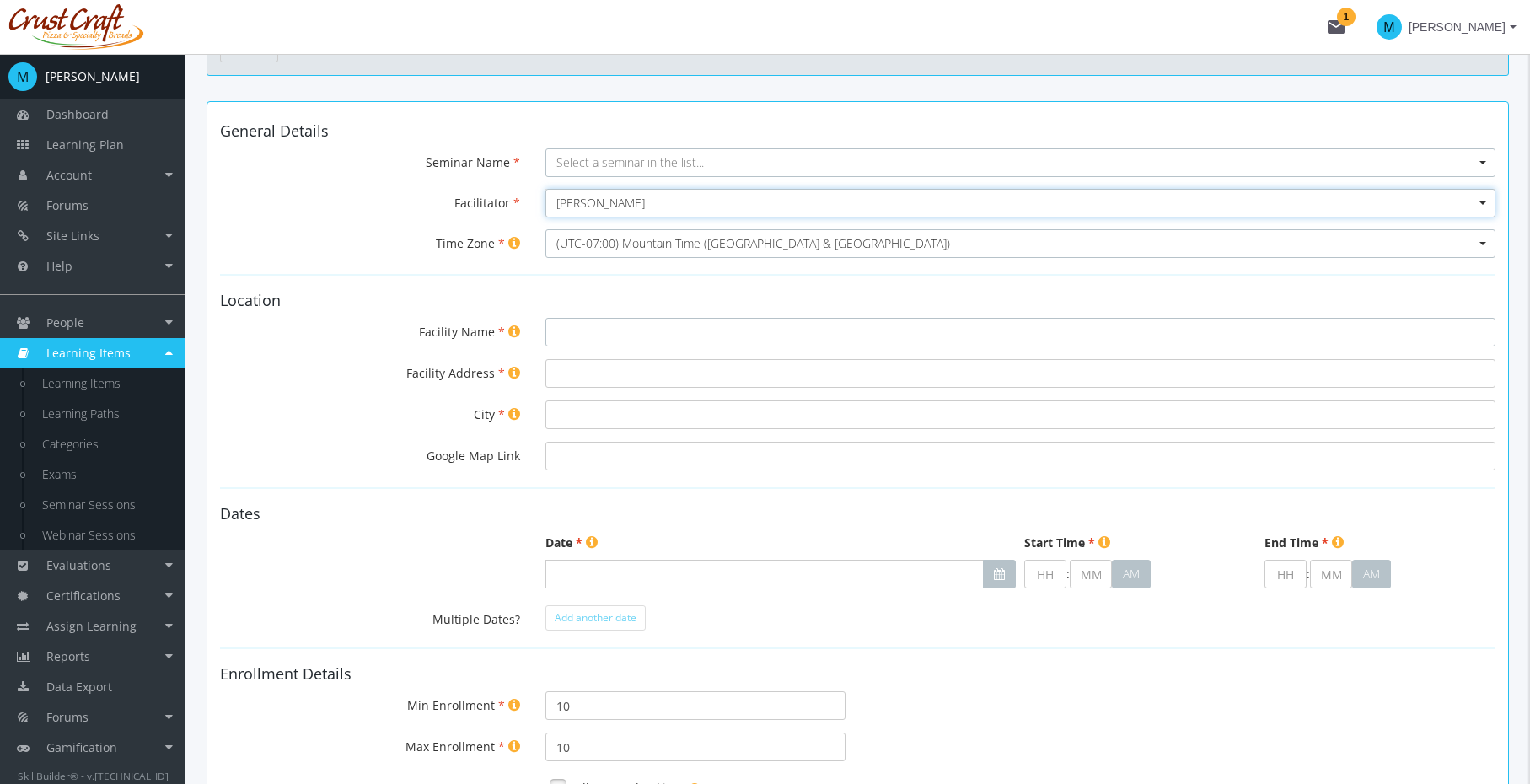
click at [633, 328] on input "Facility Name" at bounding box center [1021, 332] width 950 height 29
click at [615, 371] on input "Facility Address" at bounding box center [1021, 373] width 950 height 29
click at [623, 372] on input "Facility Address" at bounding box center [1021, 373] width 950 height 29
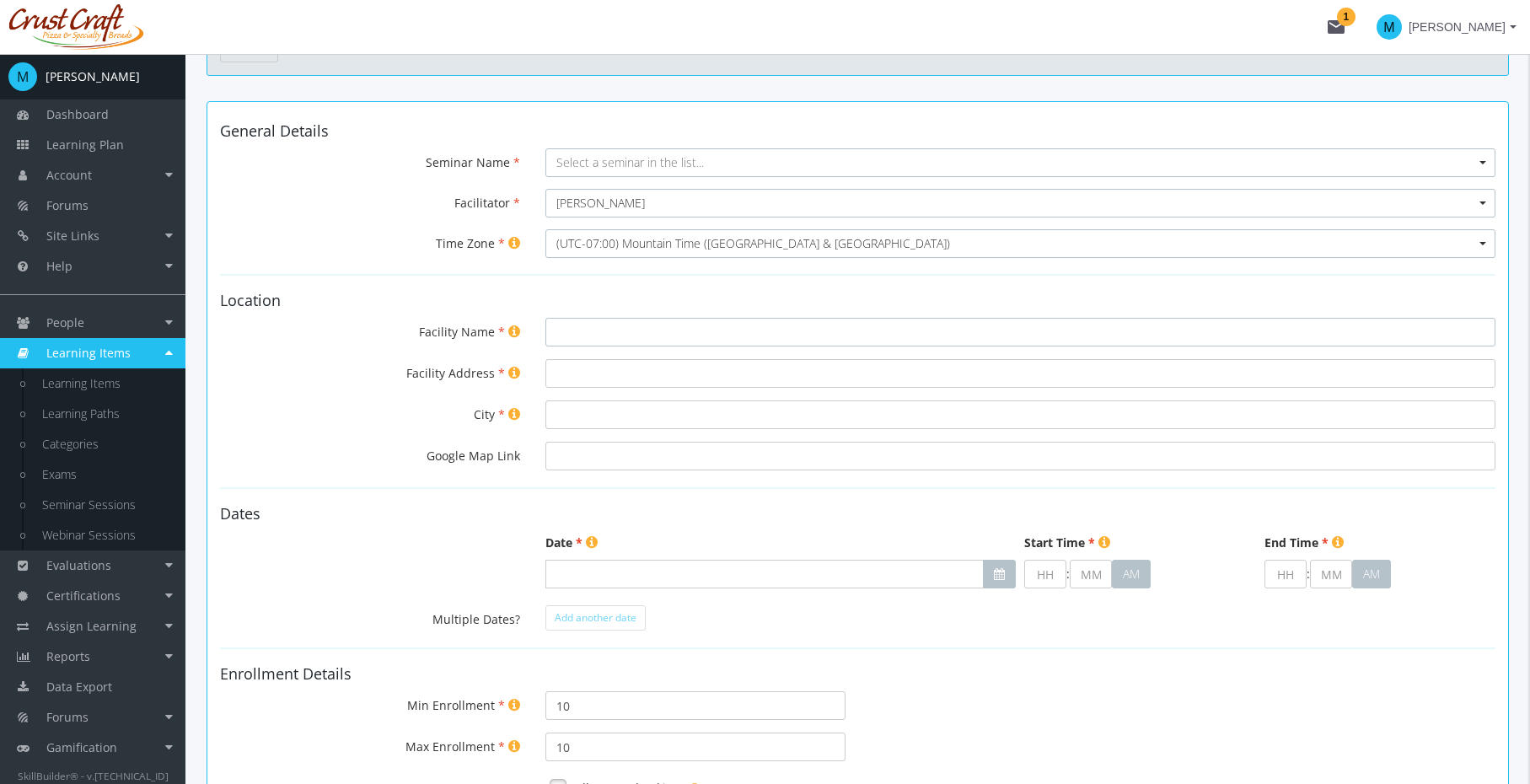
click at [640, 340] on input "Facility Name" at bounding box center [1021, 332] width 950 height 29
click at [415, 377] on label "Facility Address" at bounding box center [456, 373] width 98 height 17
click at [546, 377] on input "Facility Address" at bounding box center [1021, 373] width 950 height 29
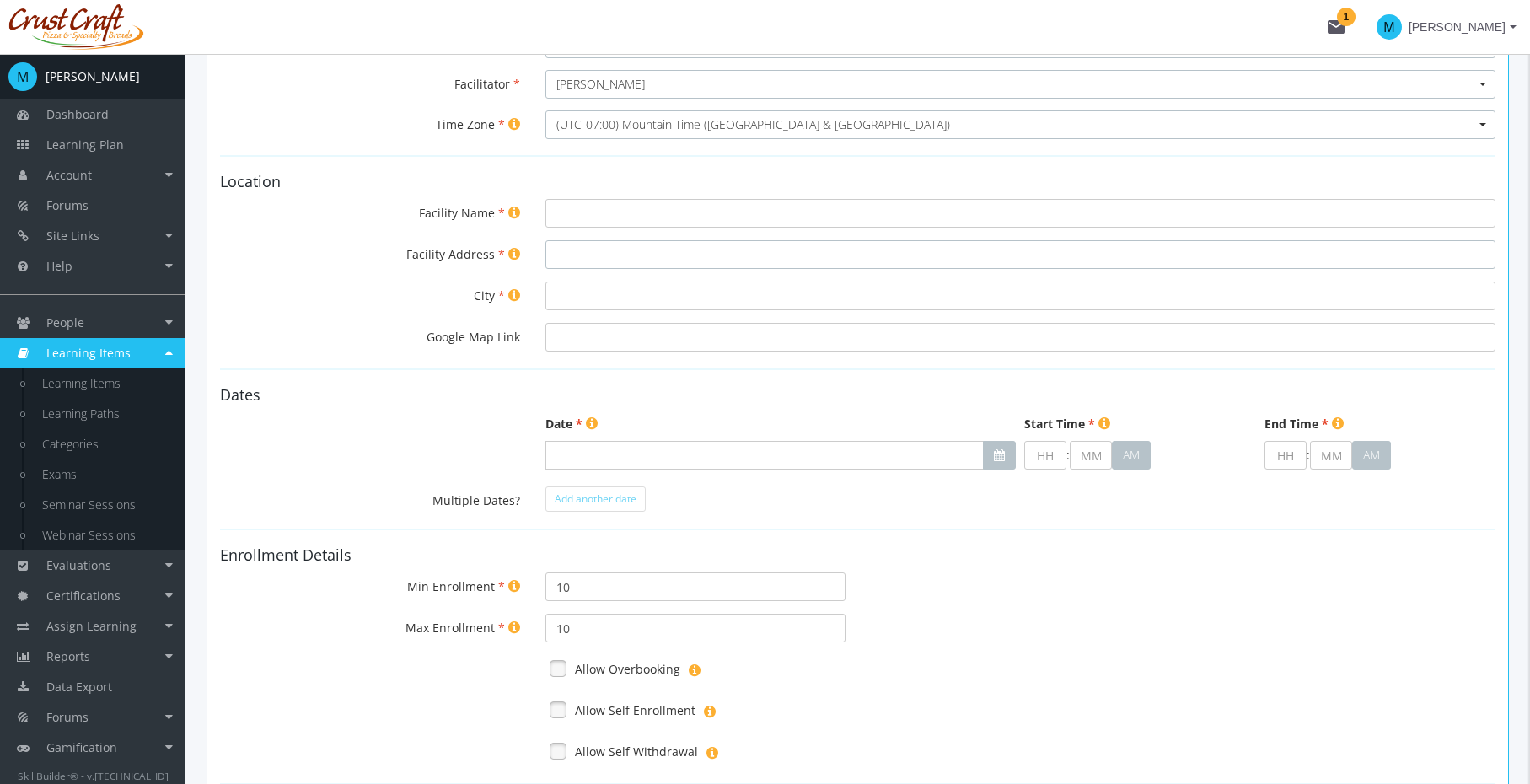
scroll to position [163, 0]
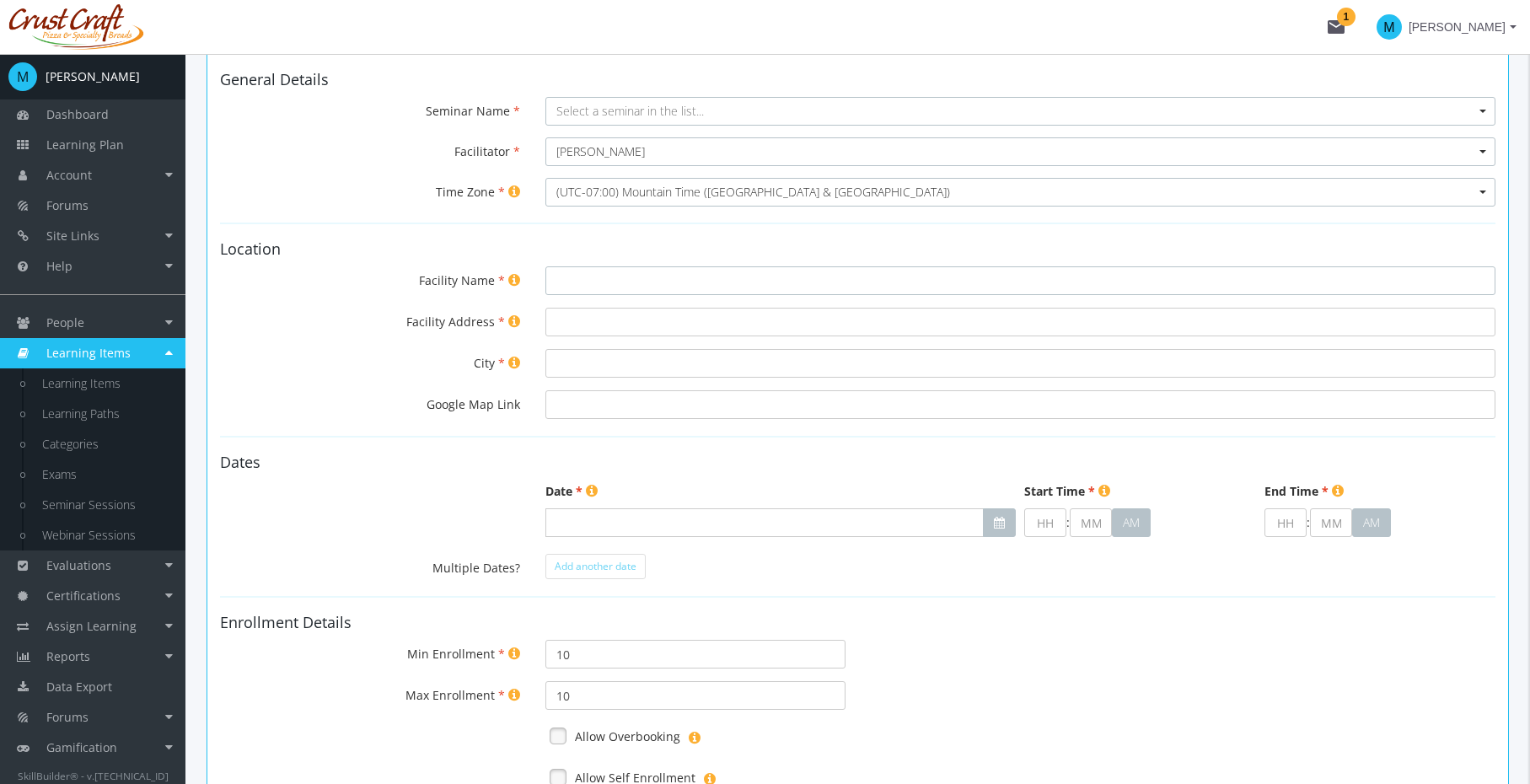
click at [646, 277] on input "Facility Name" at bounding box center [1021, 280] width 950 height 29
type input "E"
type input "YYC Barn"
type input "[STREET_ADDRESS]"
type input "[GEOGRAPHIC_DATA]"
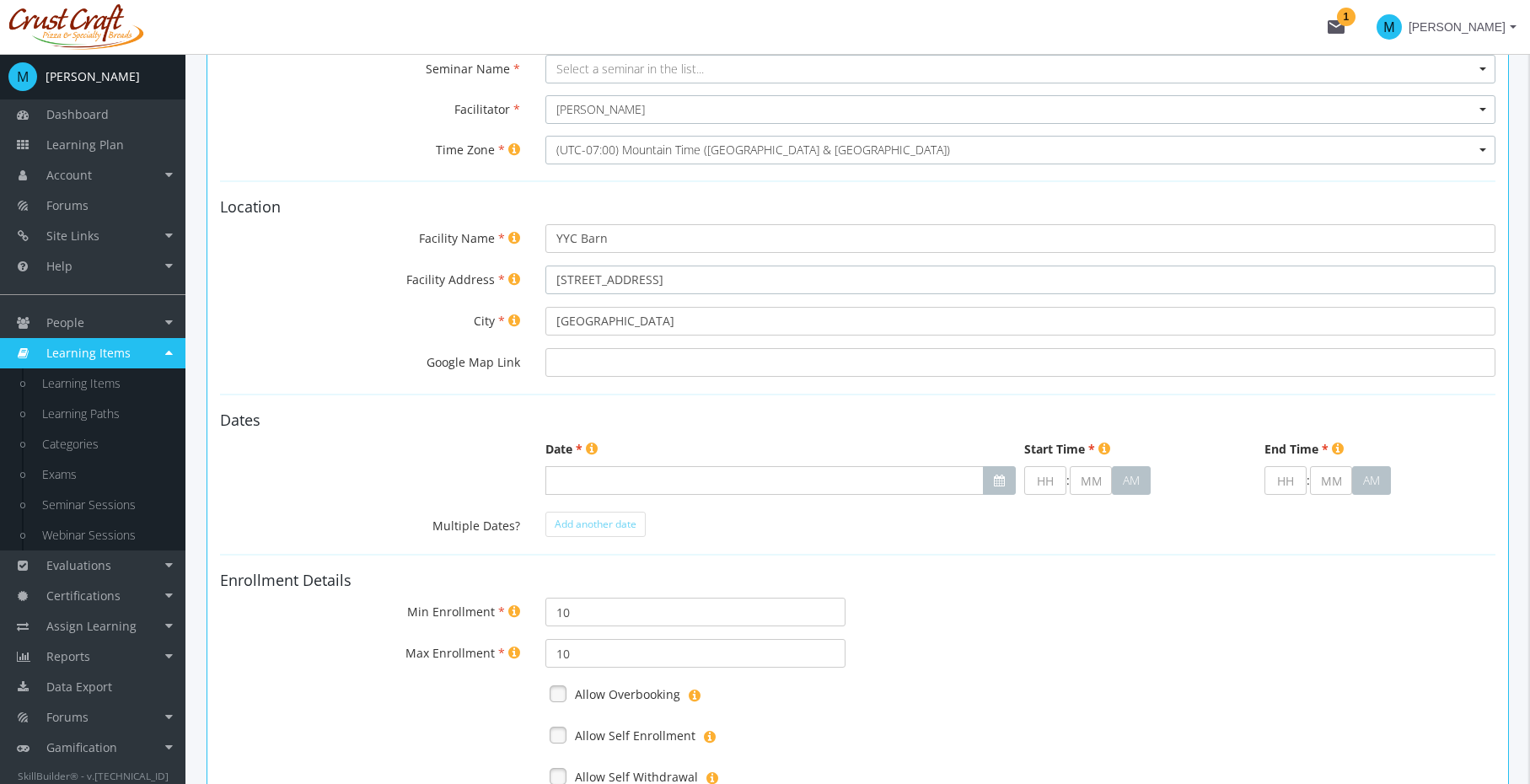
scroll to position [303, 0]
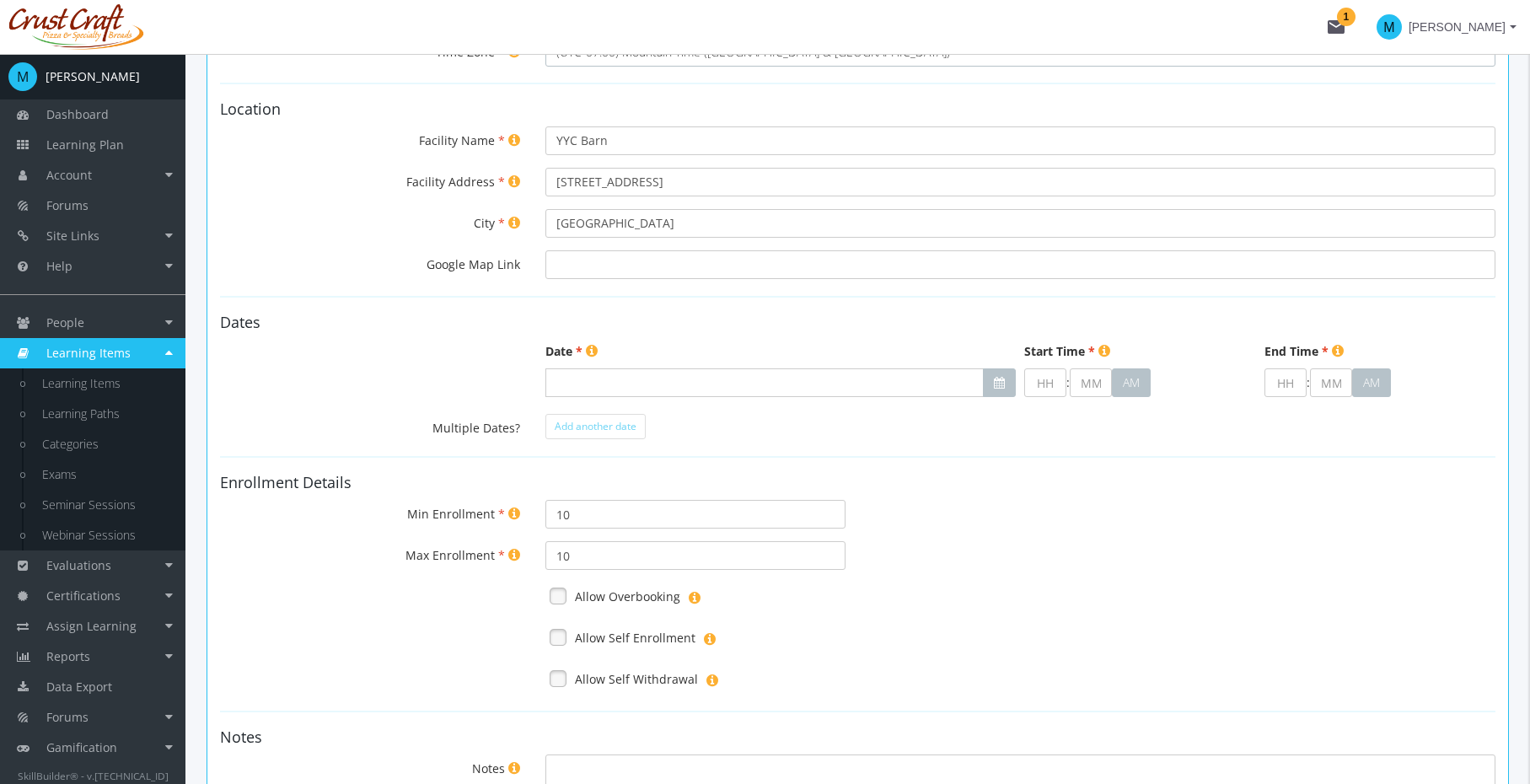
click at [617, 366] on td at bounding box center [781, 383] width 480 height 38
click at [618, 379] on input "text" at bounding box center [765, 383] width 439 height 29
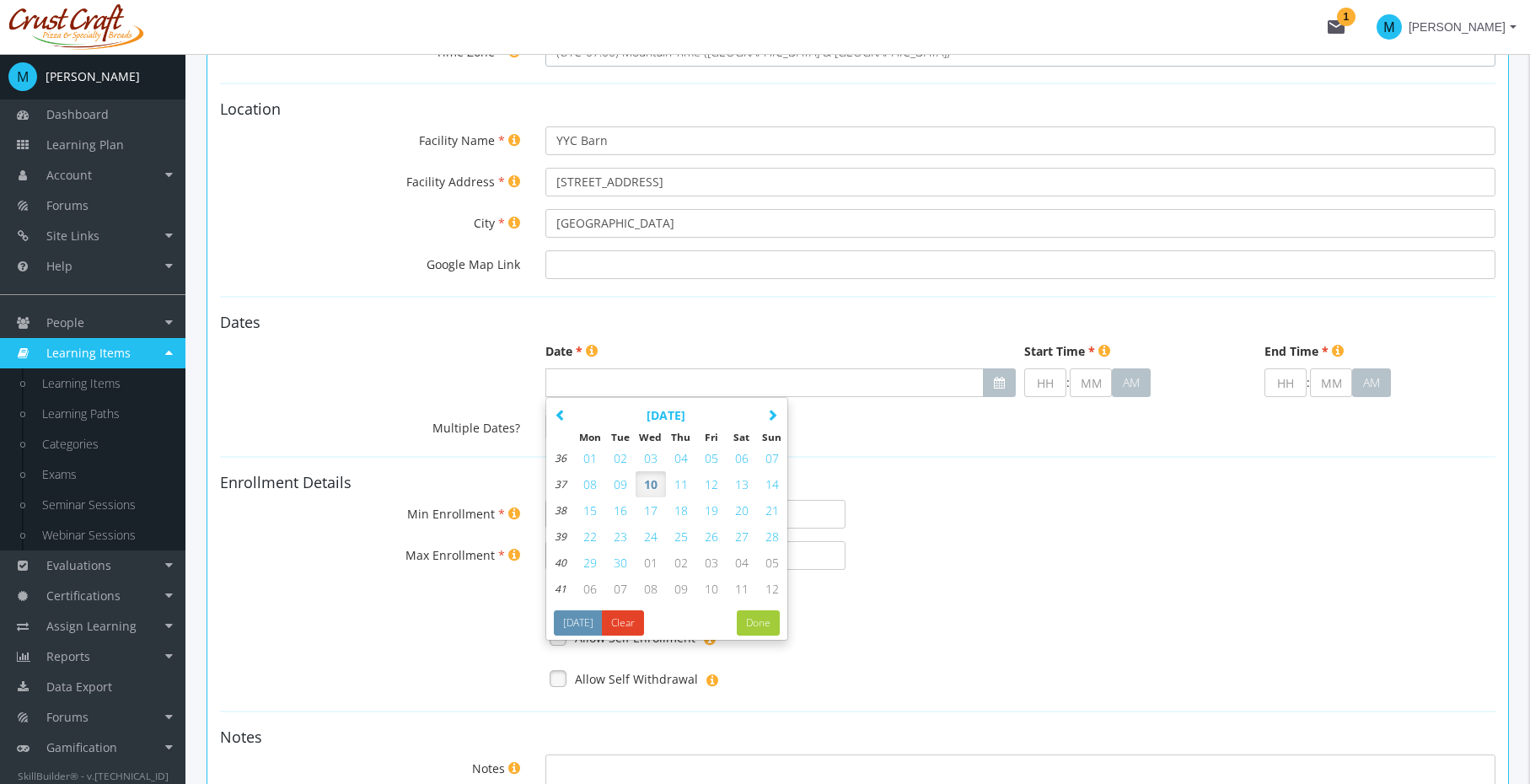
click at [684, 513] on span "18" at bounding box center [681, 511] width 13 height 16
type input "[DATE]"
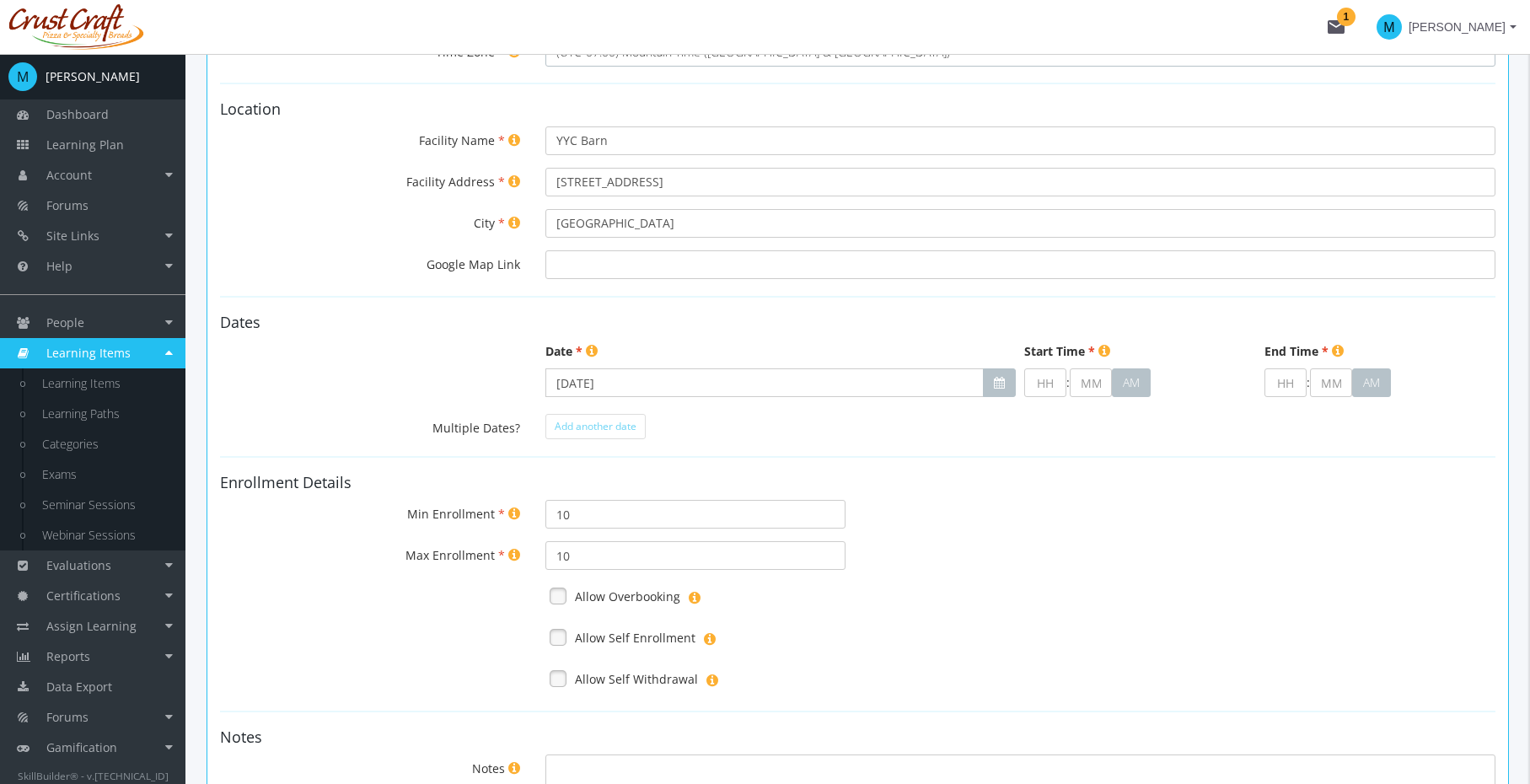
click at [798, 314] on h4 "Dates" at bounding box center [857, 322] width 1275 height 17
click at [1054, 381] on input "text" at bounding box center [1045, 383] width 42 height 29
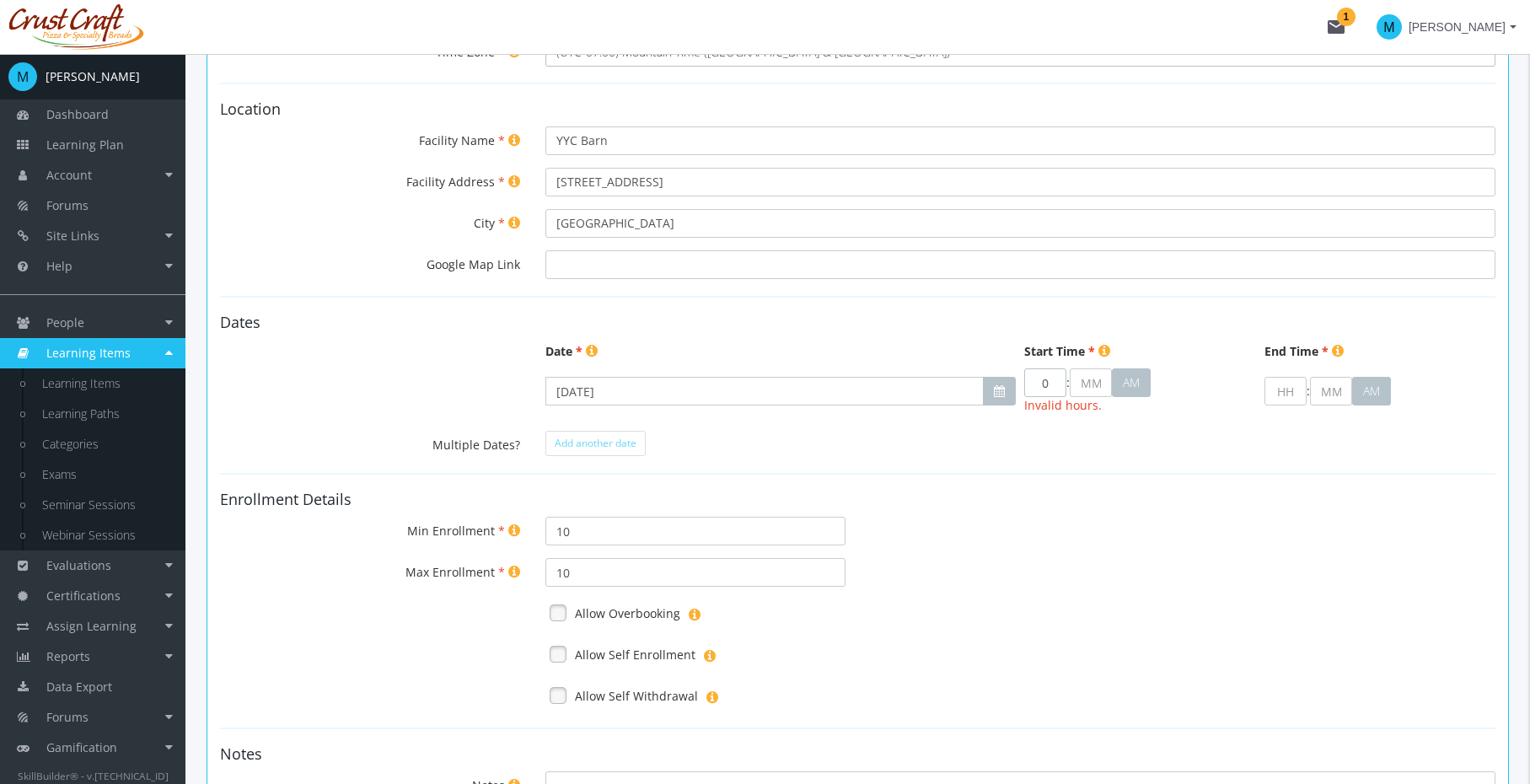
type input "6"
type input "00"
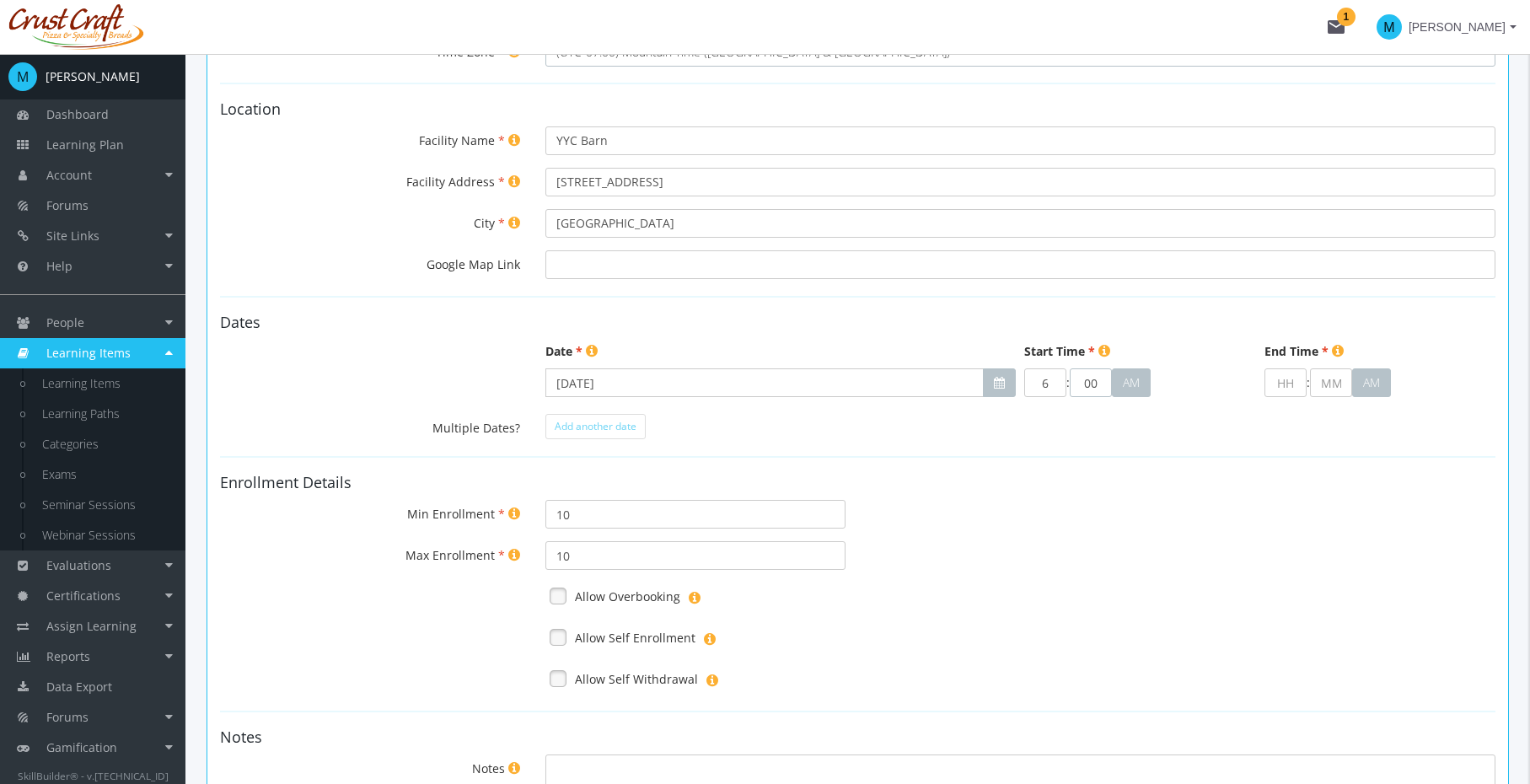
type input "06"
click at [1293, 371] on input "text" at bounding box center [1285, 383] width 42 height 29
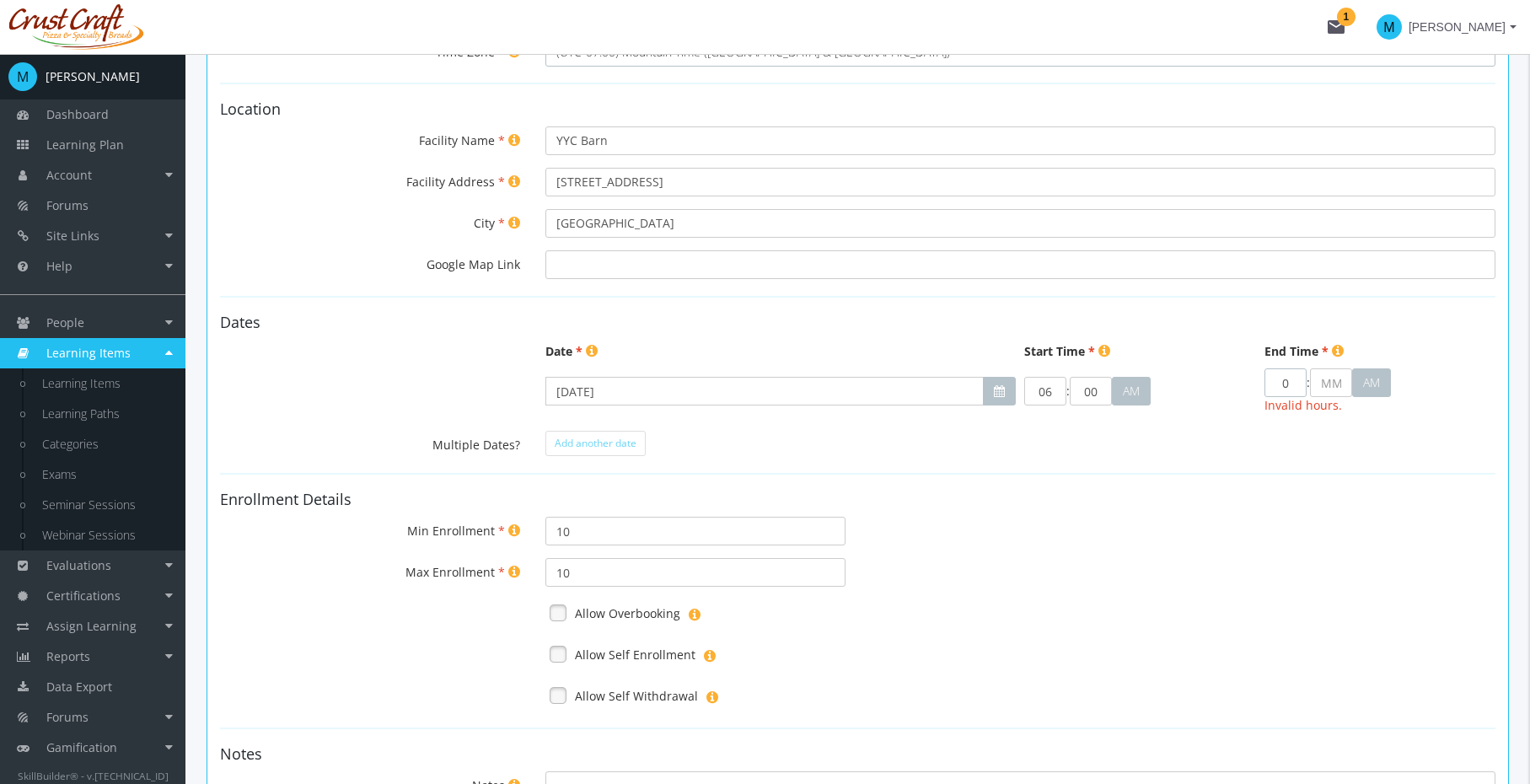
type input "8"
type input "00"
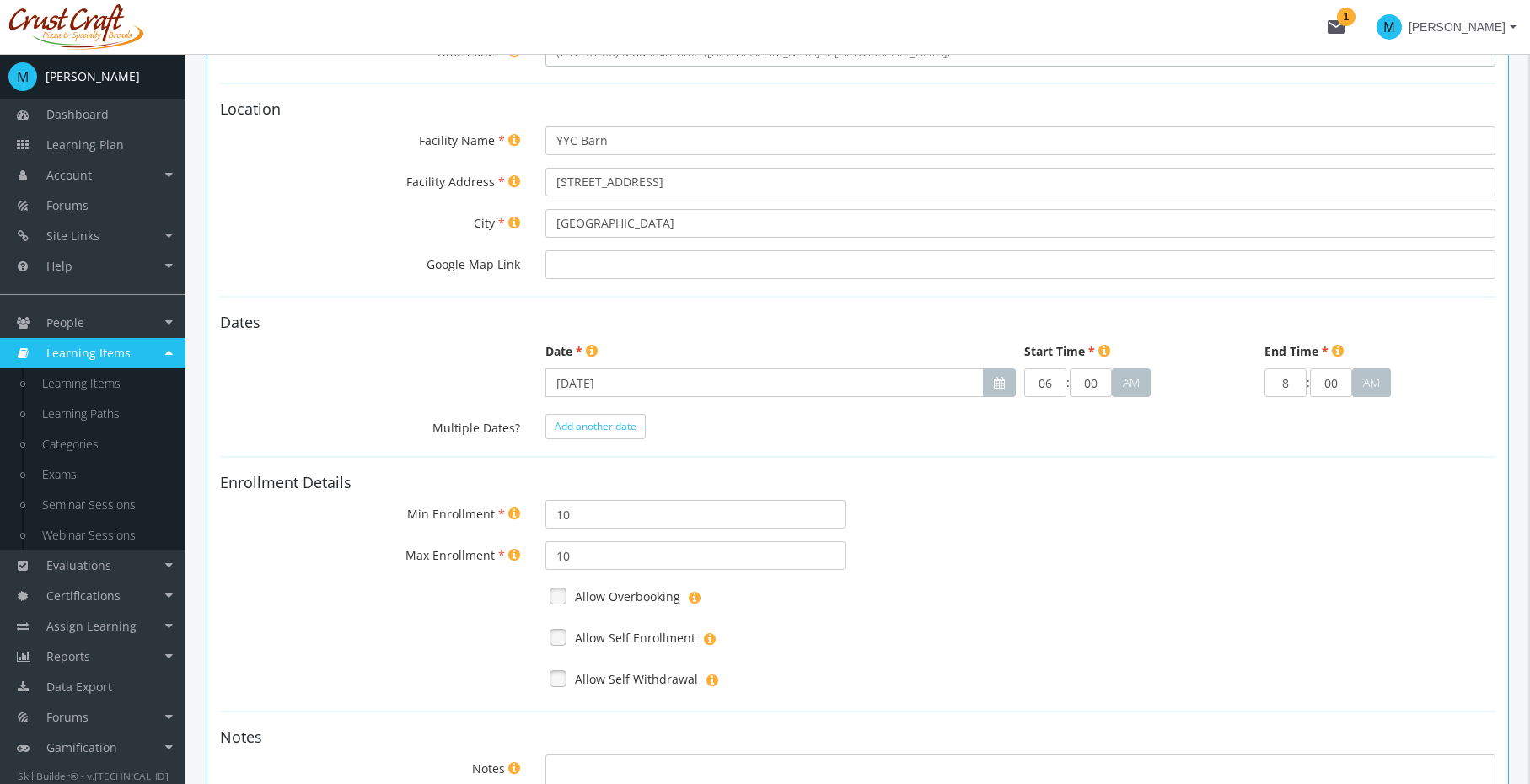
type input "08"
click at [817, 453] on form "General Details Seminar Name Select a seminar in the list... Facilitator Select…" at bounding box center [857, 412] width 1275 height 960
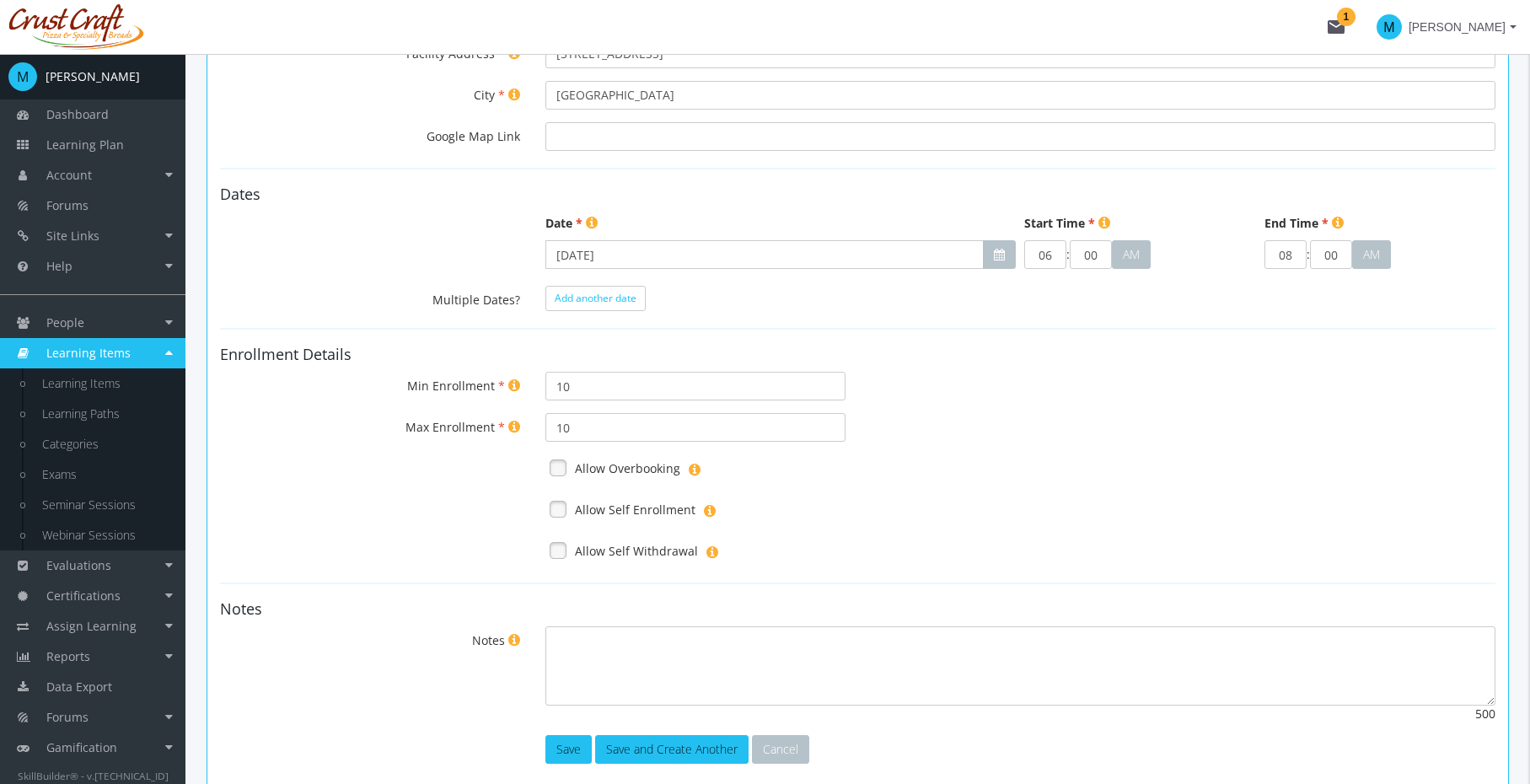
scroll to position [474, 0]
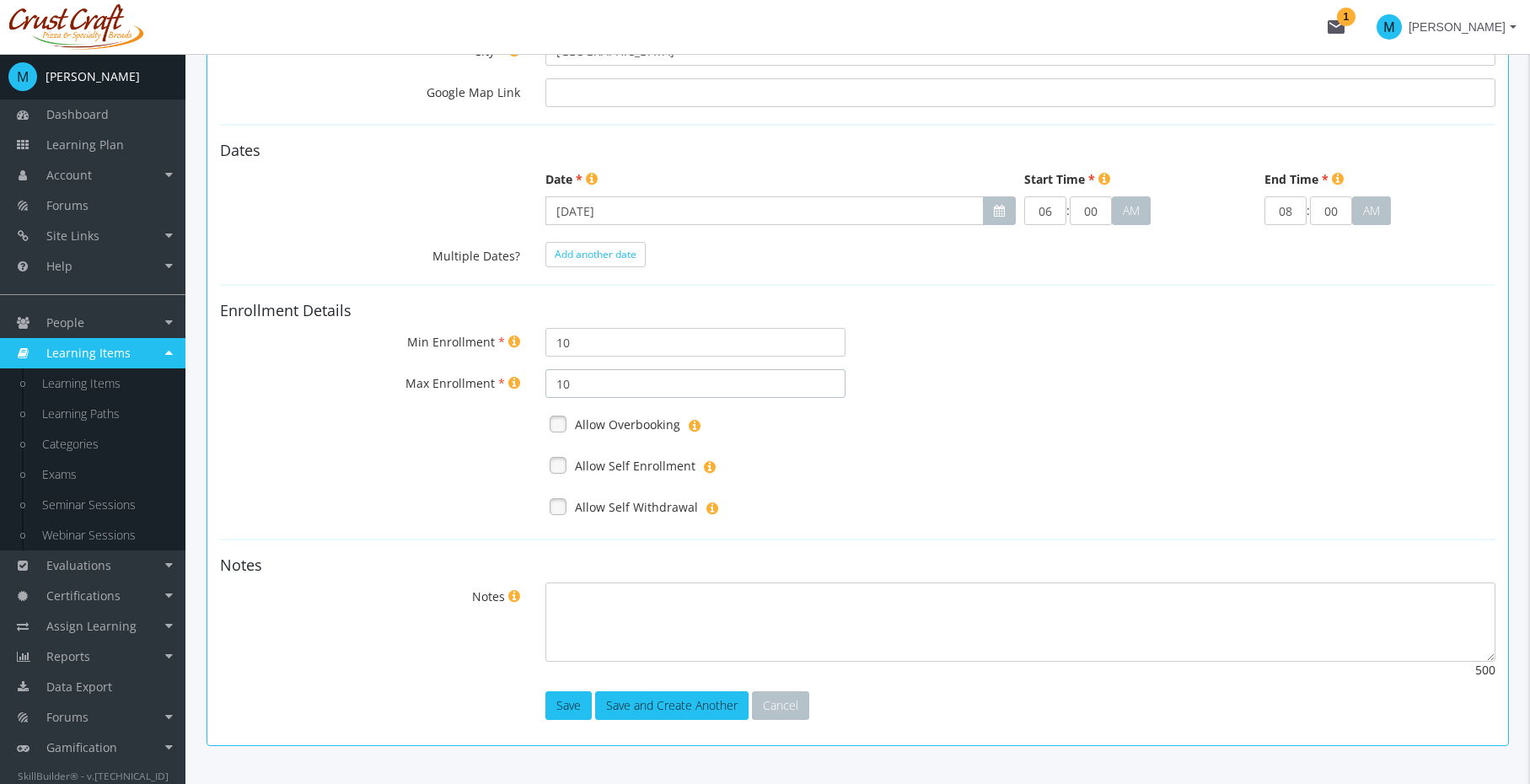
drag, startPoint x: 592, startPoint y: 388, endPoint x: 550, endPoint y: 383, distance: 42.3
click at [550, 383] on input "10" at bounding box center [696, 383] width 300 height 29
type input "20"
click at [609, 426] on label "Allow Overbooking" at bounding box center [628, 424] width 105 height 17
click at [610, 467] on label "Allow Self Enrollment" at bounding box center [635, 466] width 121 height 17
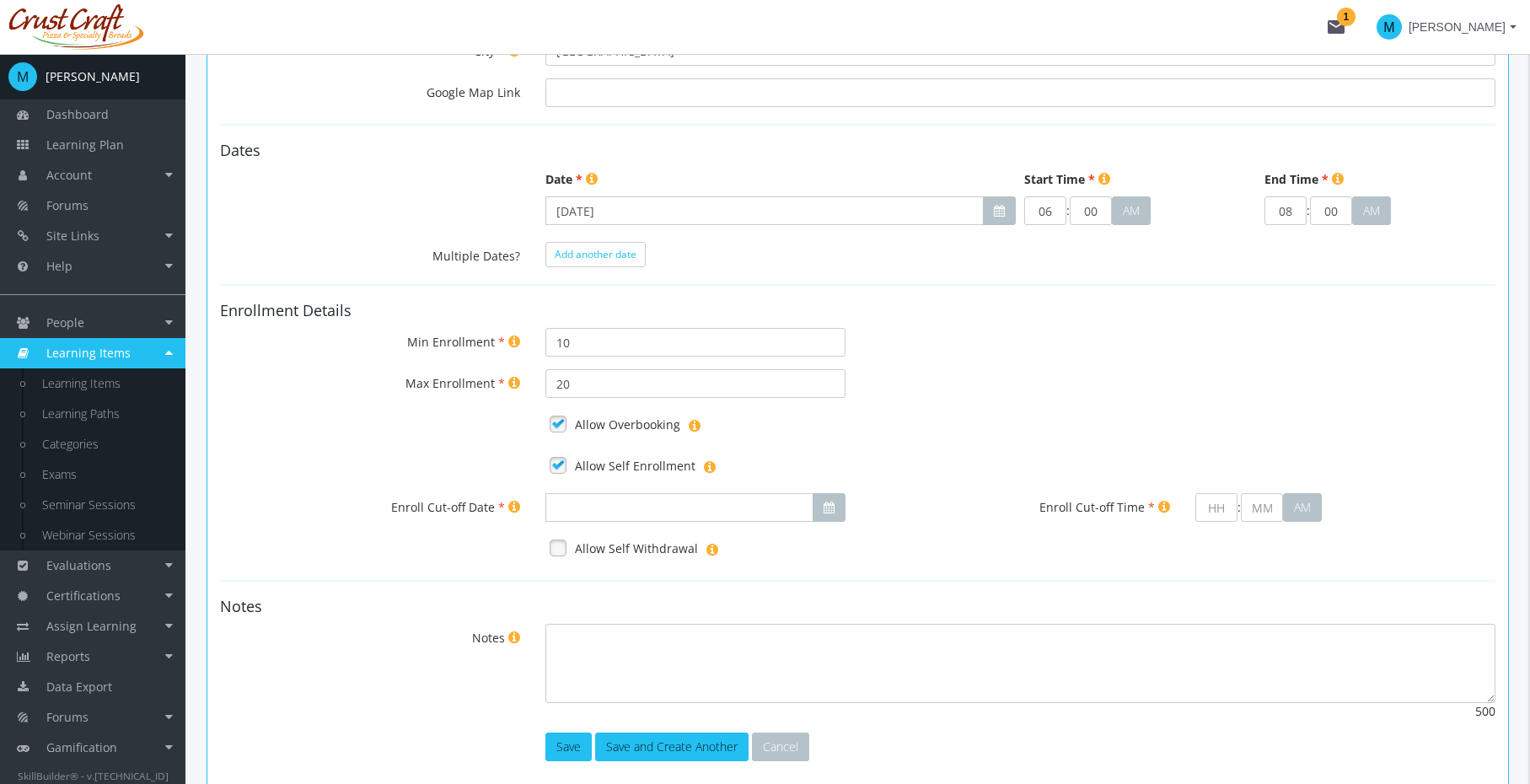
click at [612, 460] on label "Allow Self Enrollment" at bounding box center [635, 466] width 121 height 17
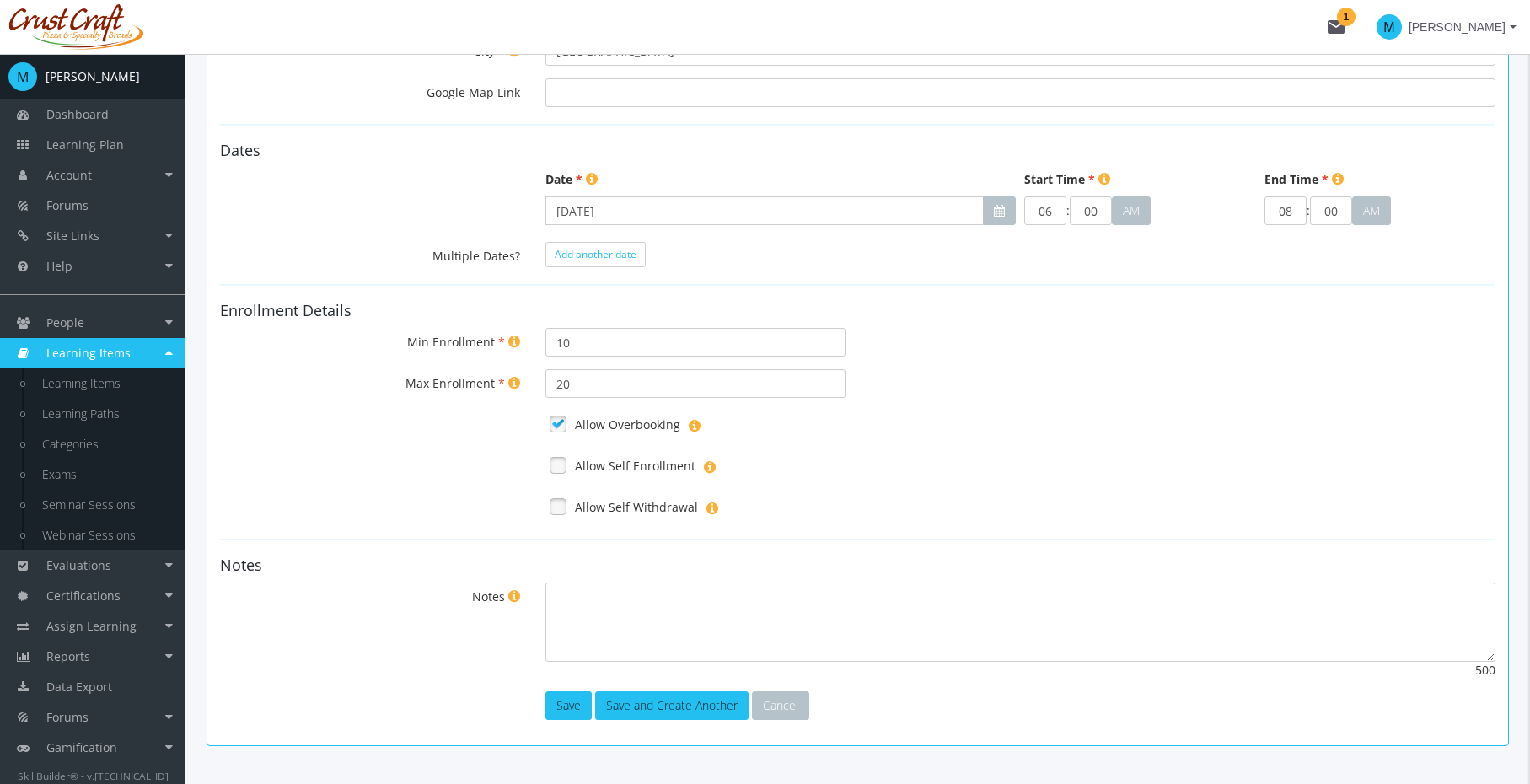
click at [612, 460] on label "Allow Self Enrollment" at bounding box center [635, 466] width 121 height 17
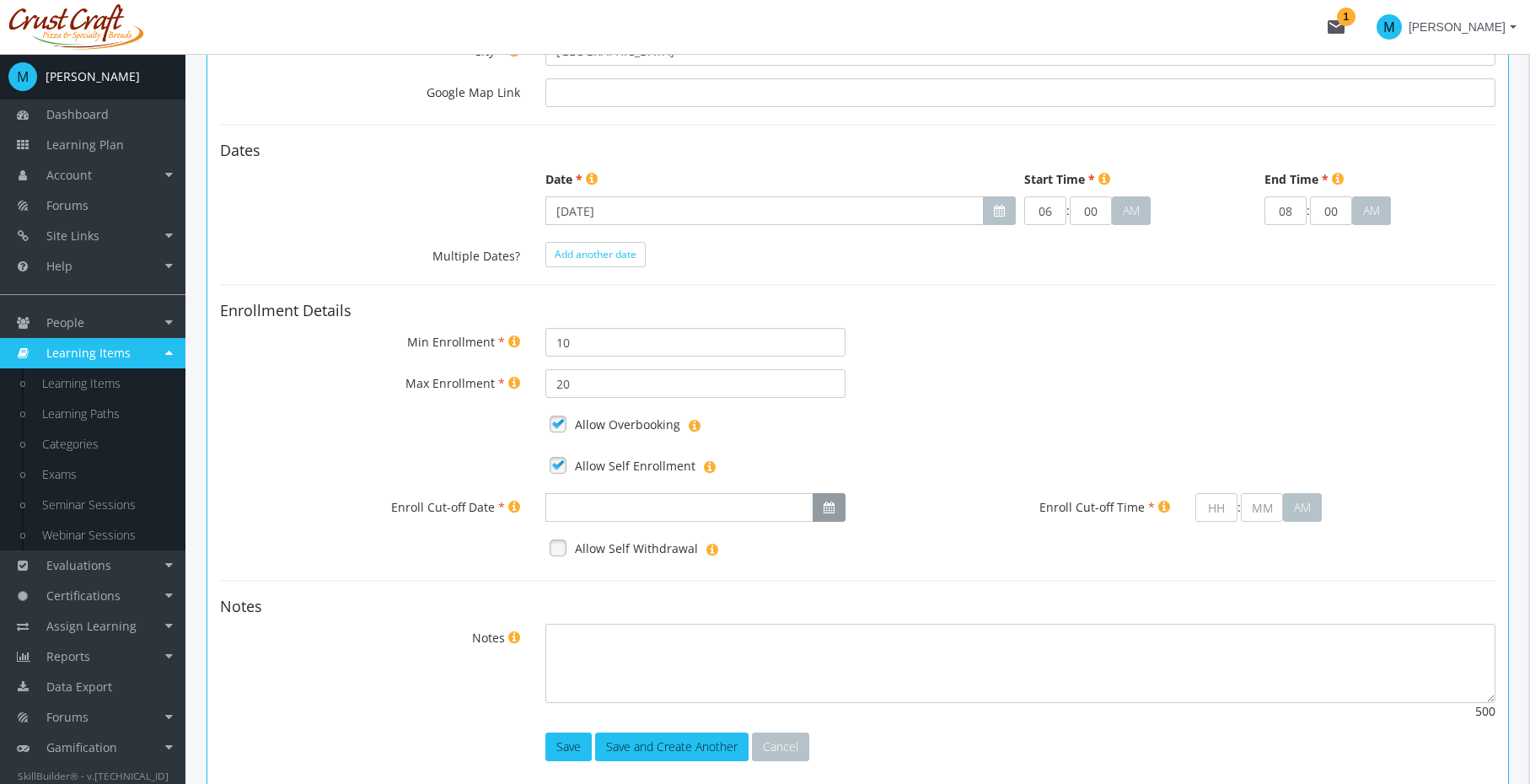
click at [831, 507] on icon "button" at bounding box center [829, 507] width 11 height 12
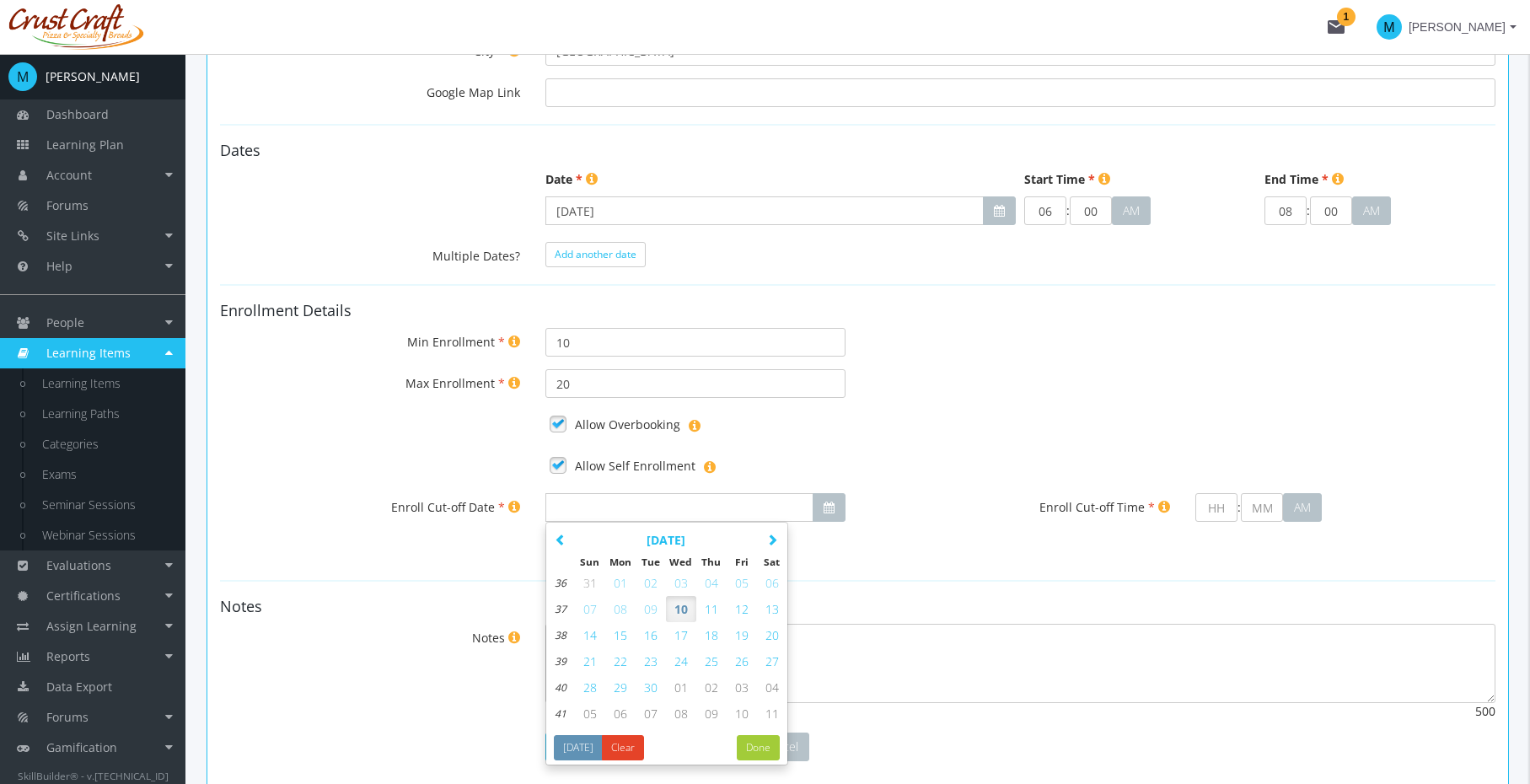
click at [714, 609] on span "11" at bounding box center [711, 609] width 13 height 16
type input "[DATE]"
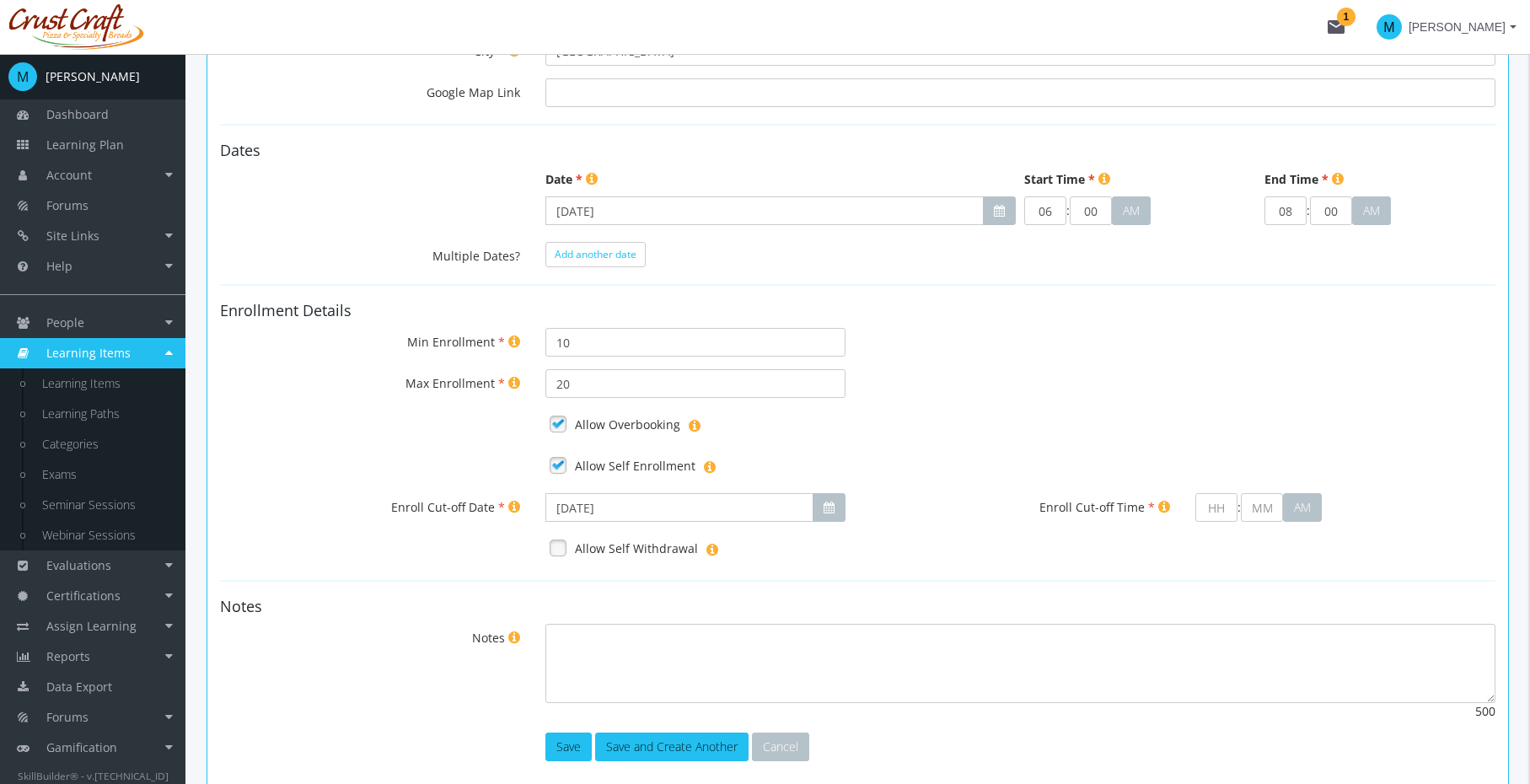
click at [972, 428] on div "Allow Overbooking" at bounding box center [1021, 425] width 975 height 29
click at [1226, 511] on input "text" at bounding box center [1216, 507] width 42 height 29
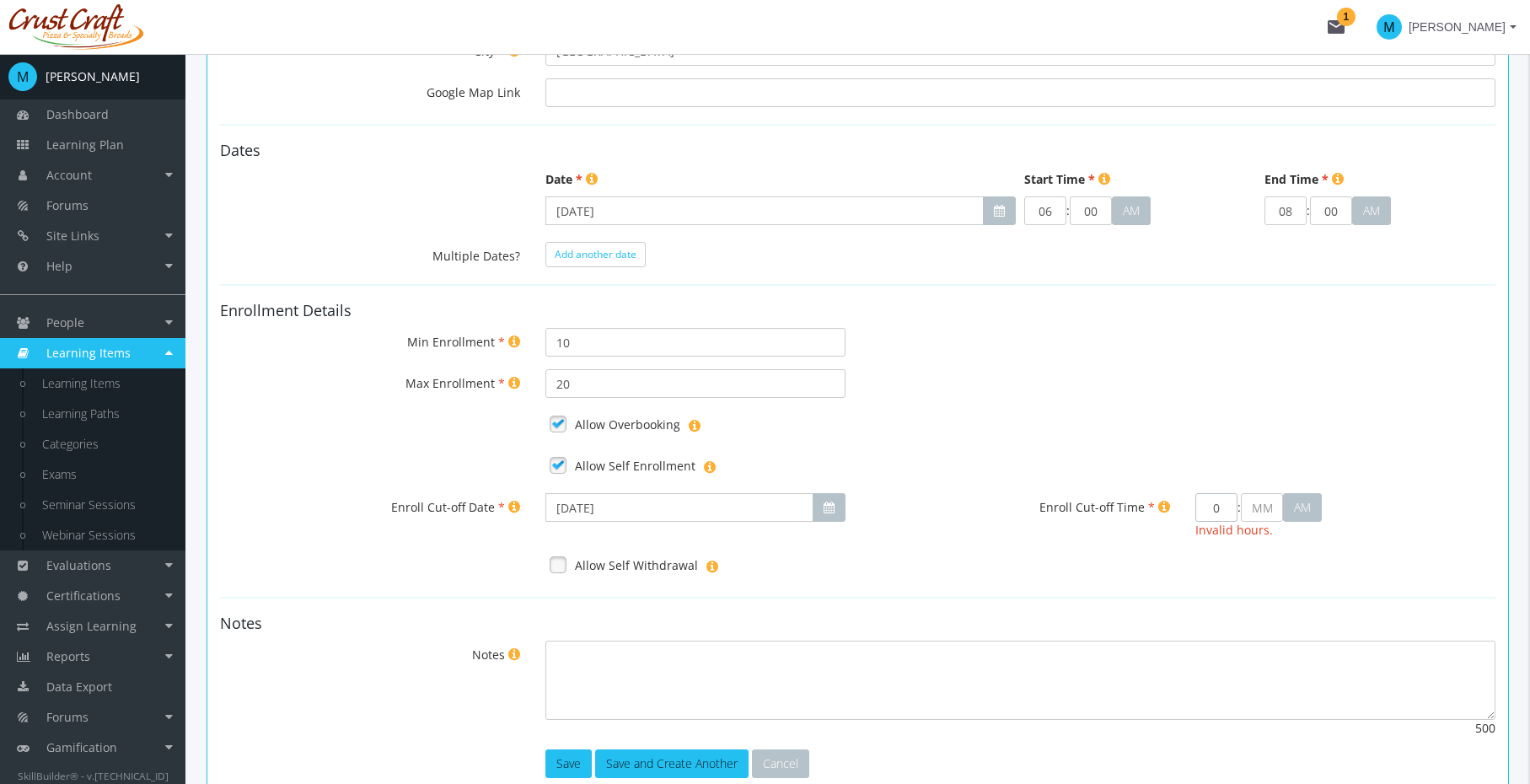
type input "5"
type input "00"
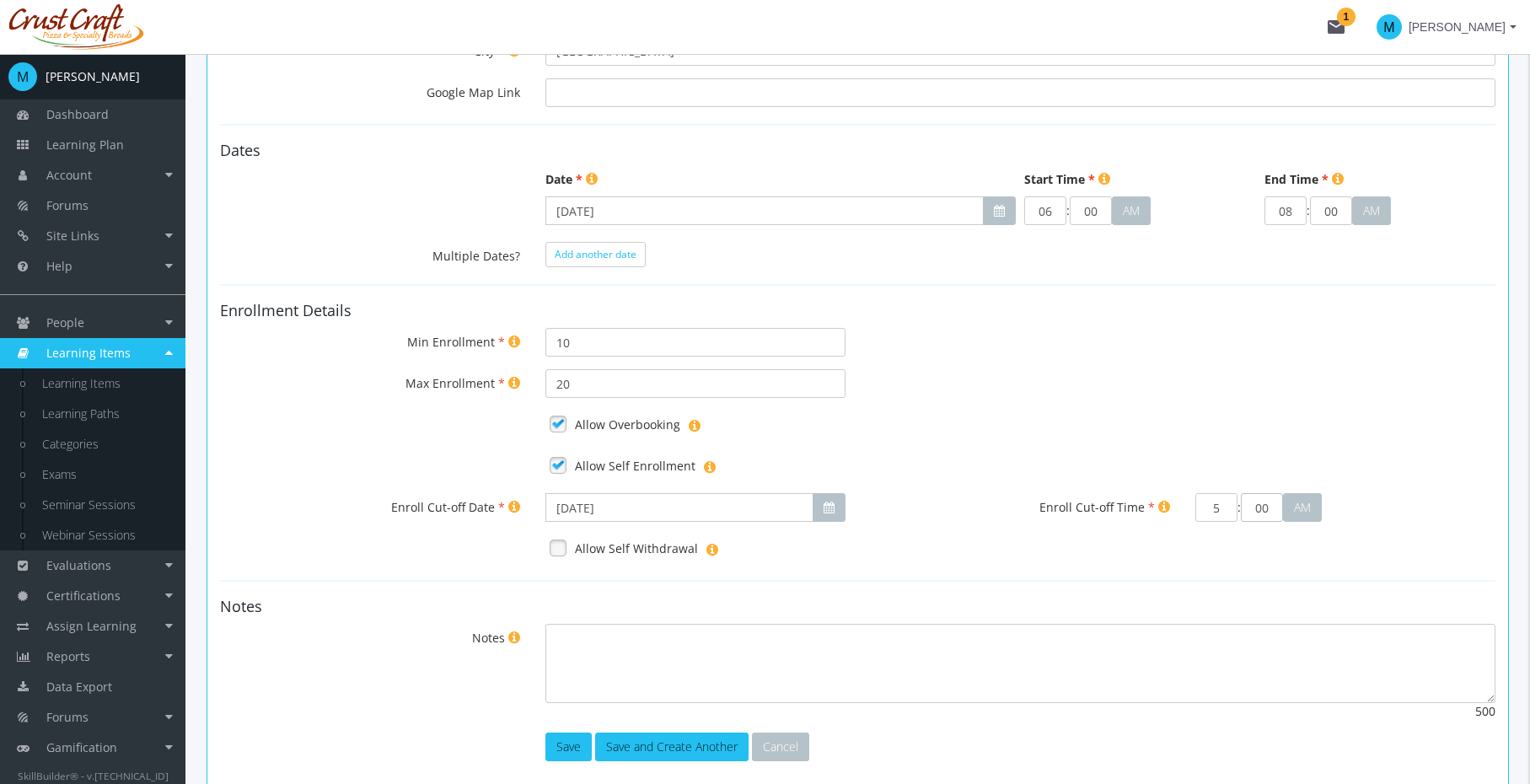
type input "05"
click at [1229, 411] on div "Allow Overbooking" at bounding box center [1021, 425] width 975 height 29
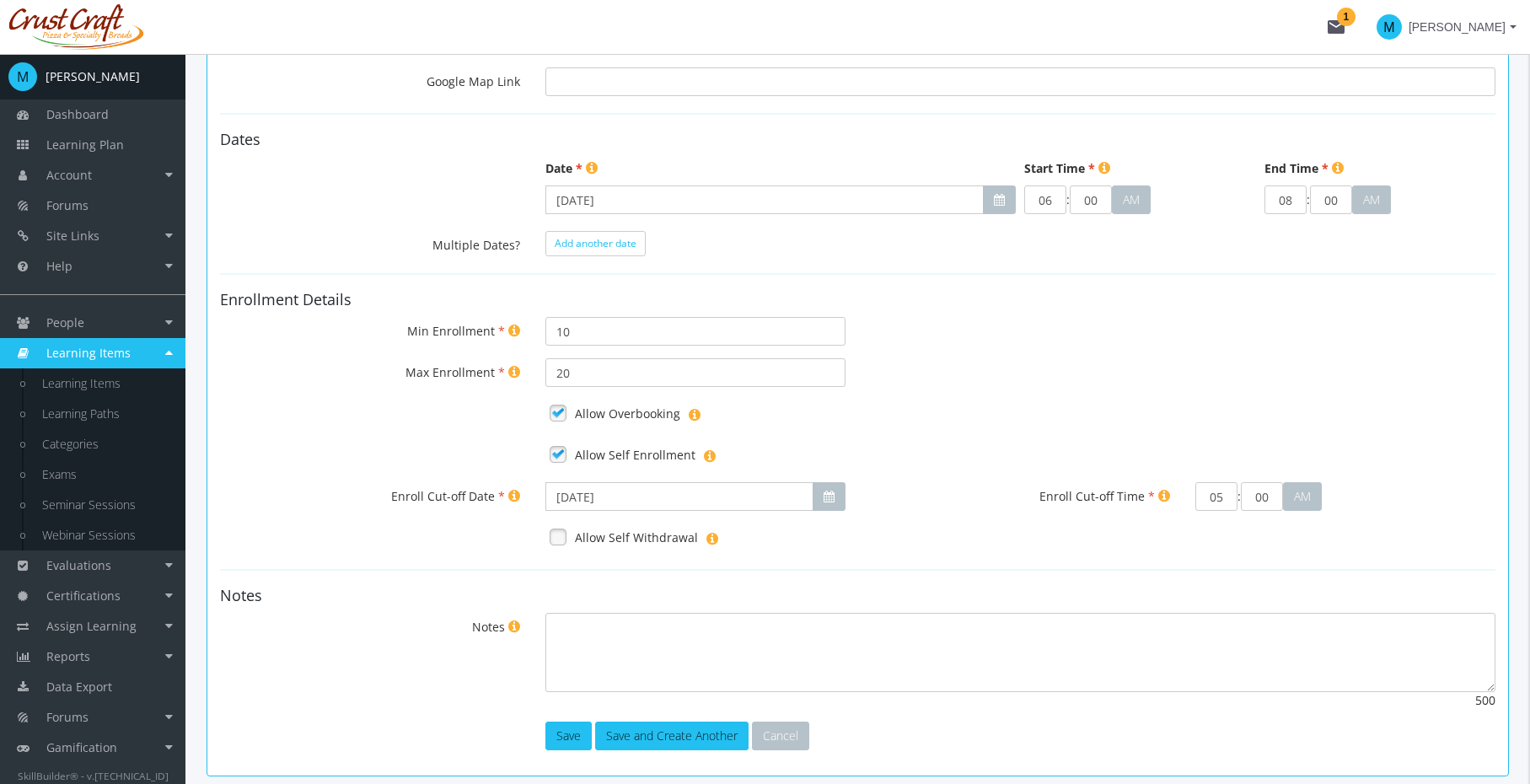
click at [659, 544] on label "Allow Self Withdrawal" at bounding box center [637, 538] width 123 height 17
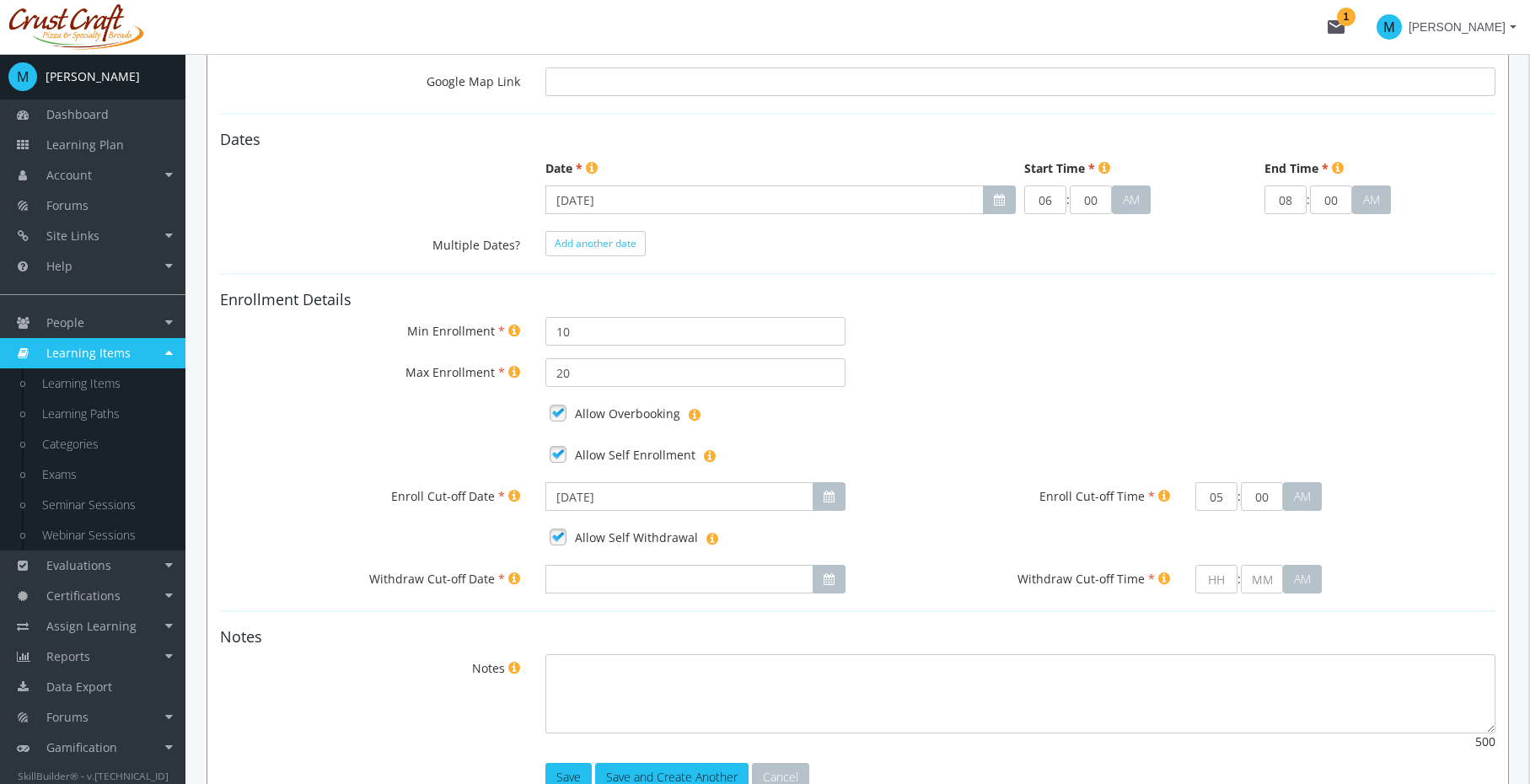
scroll to position [496, 0]
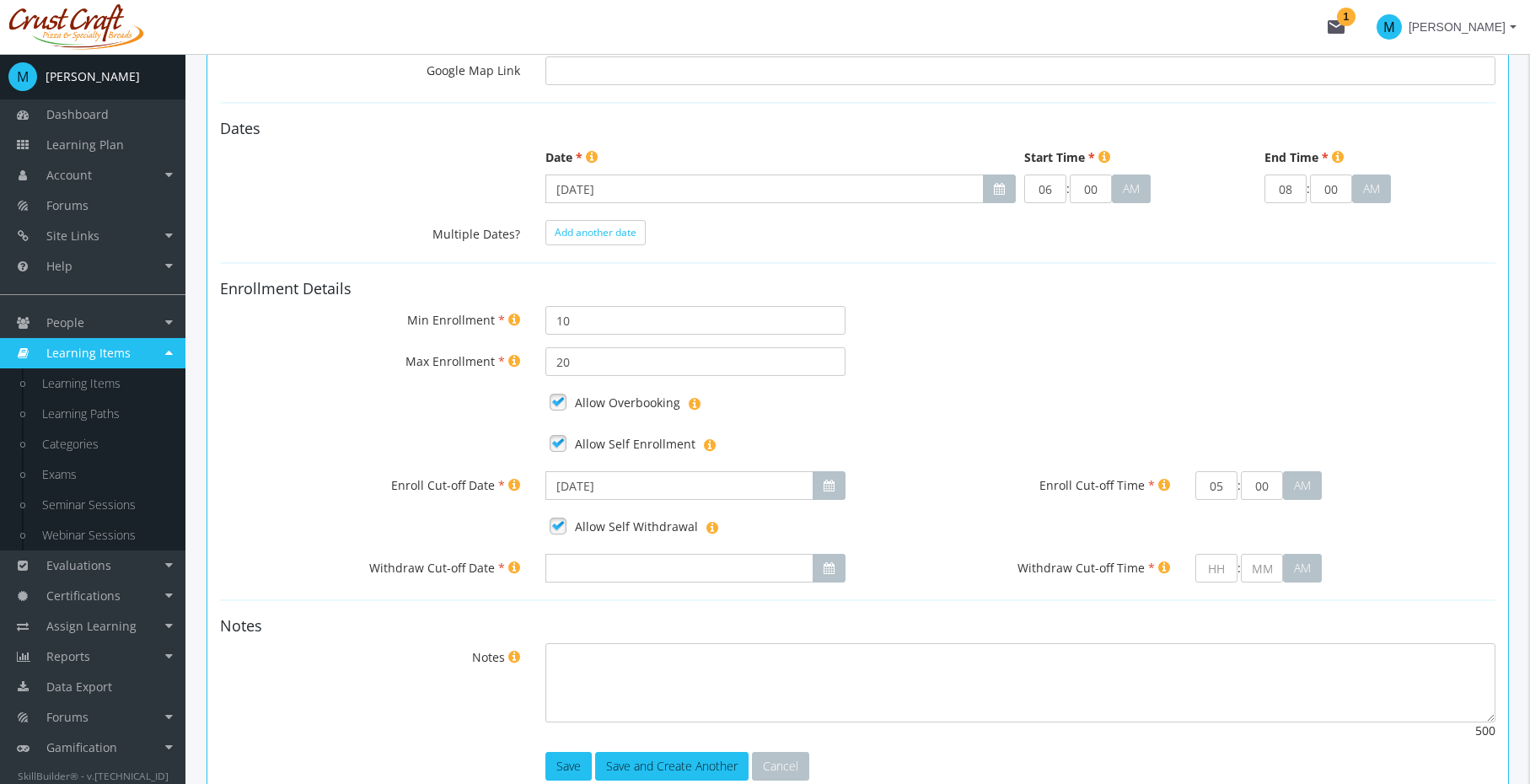
click at [849, 567] on div at bounding box center [696, 568] width 325 height 29
click at [836, 571] on button "button" at bounding box center [829, 568] width 33 height 29
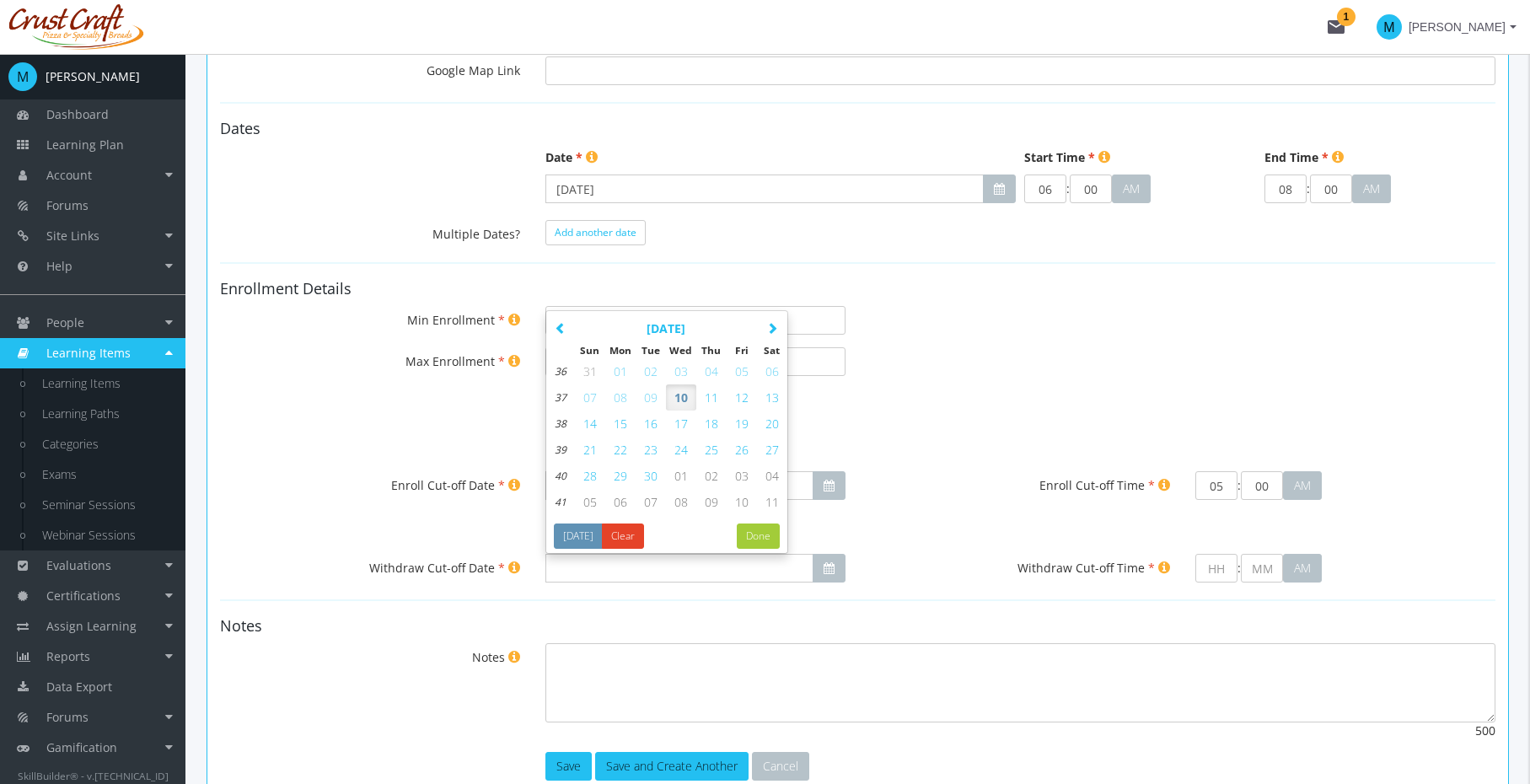
click at [745, 398] on span "12" at bounding box center [741, 397] width 13 height 16
type input "[DATE]"
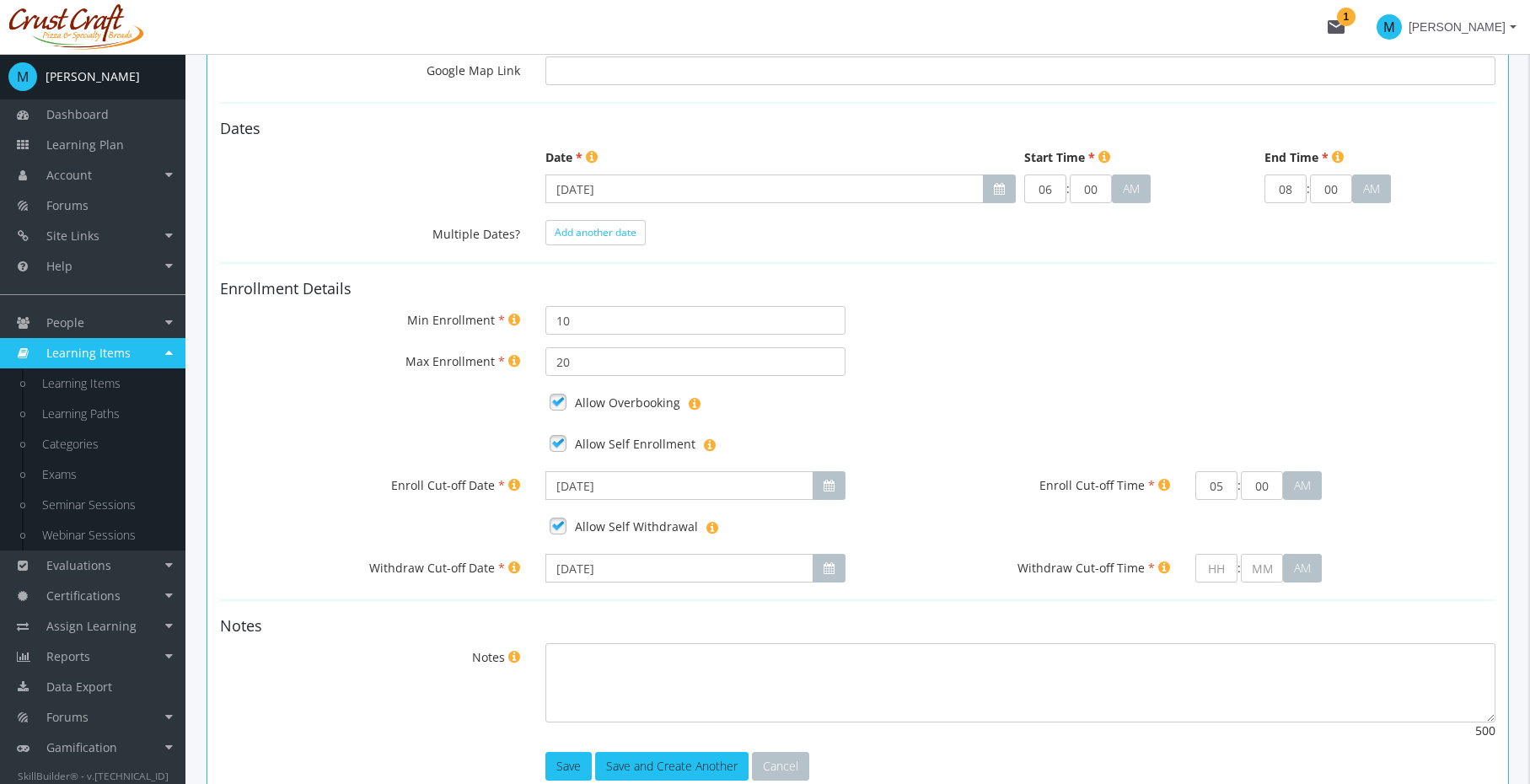
click at [945, 554] on div "Withdraw Cut-off Time" at bounding box center [1021, 567] width 325 height 27
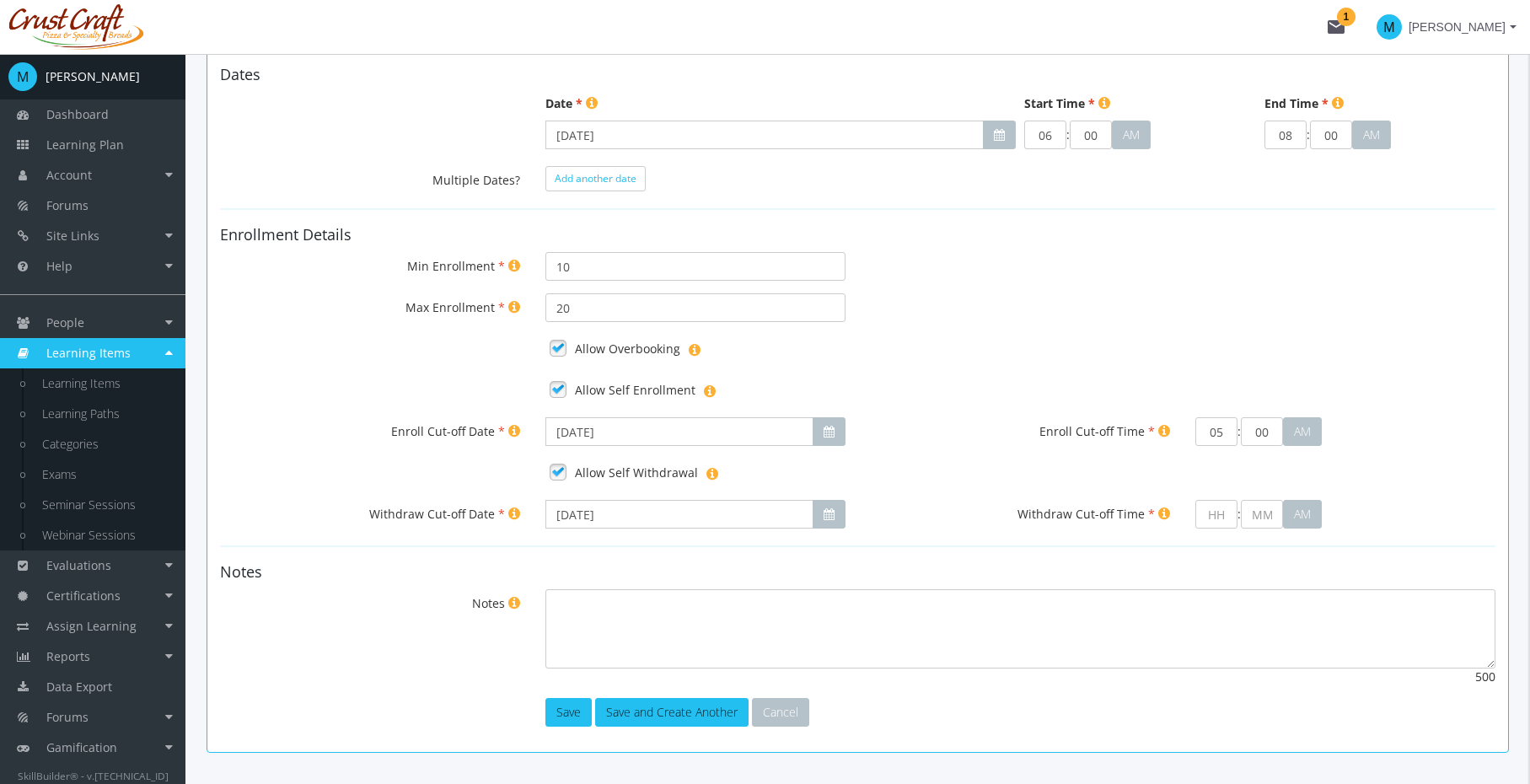
scroll to position [584, 0]
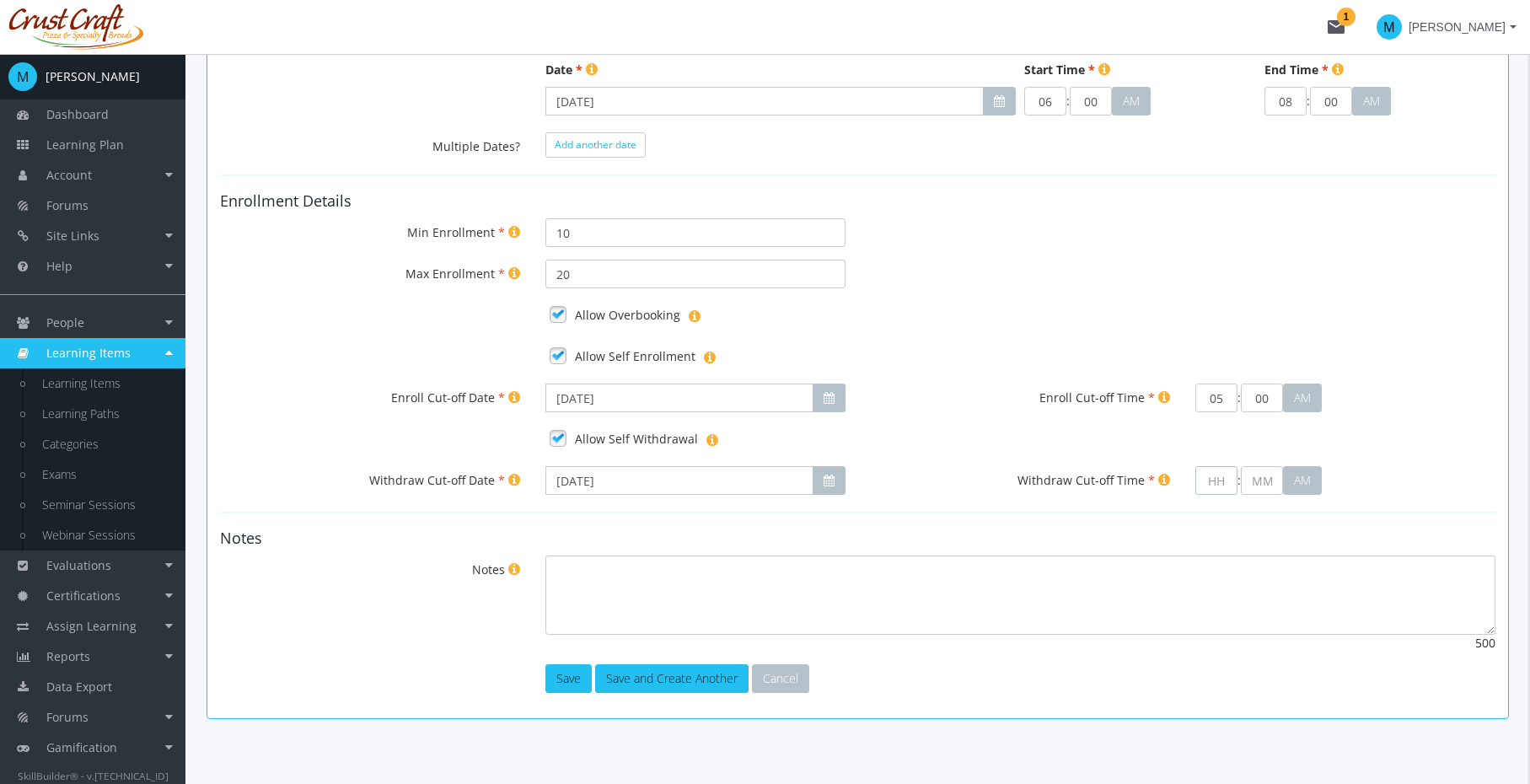
click at [1224, 488] on input "text" at bounding box center [1216, 480] width 42 height 29
type input "5"
type input "00"
type input "05"
click at [972, 268] on div "Max Enrollment 20" at bounding box center [857, 274] width 1301 height 29
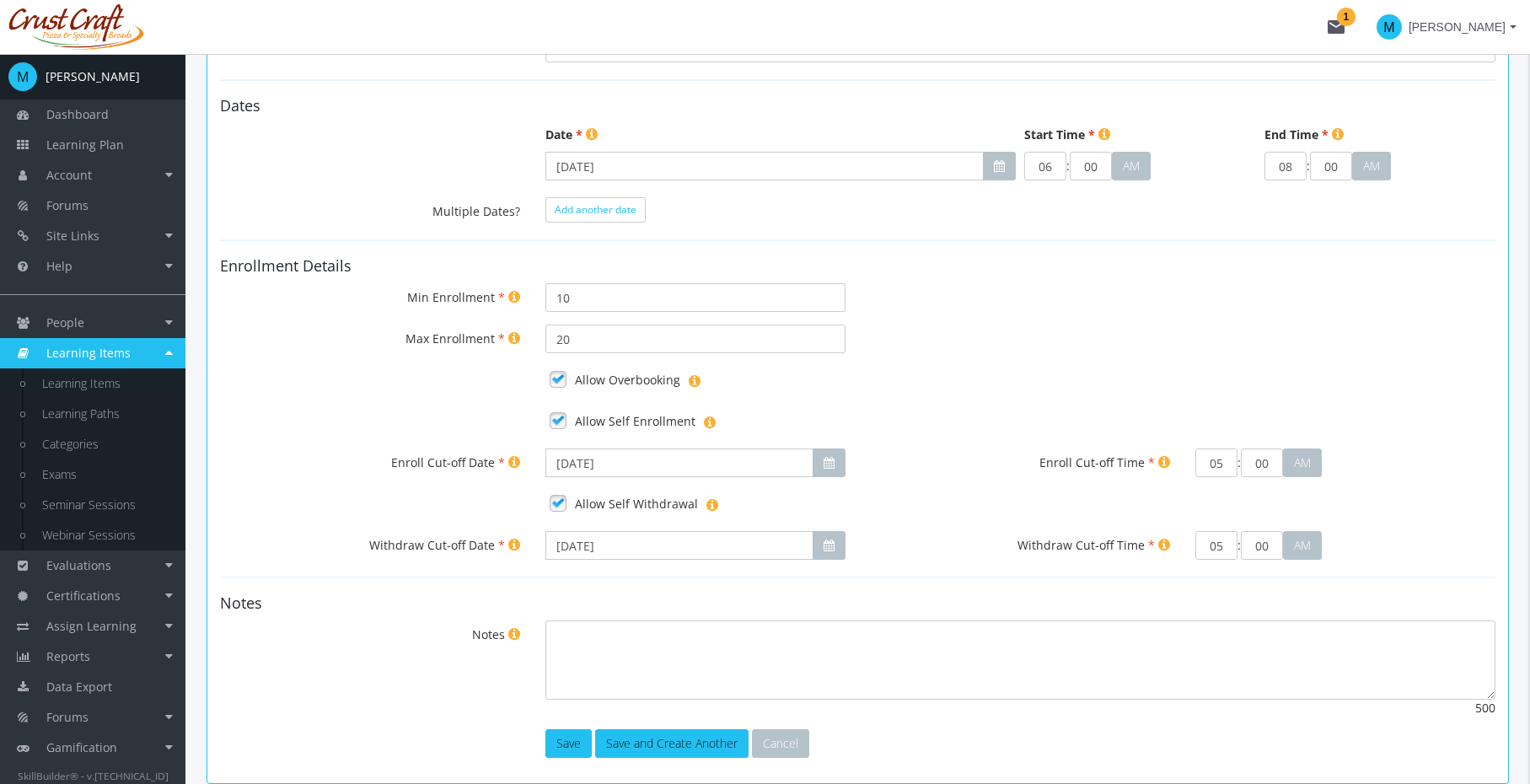
scroll to position [604, 0]
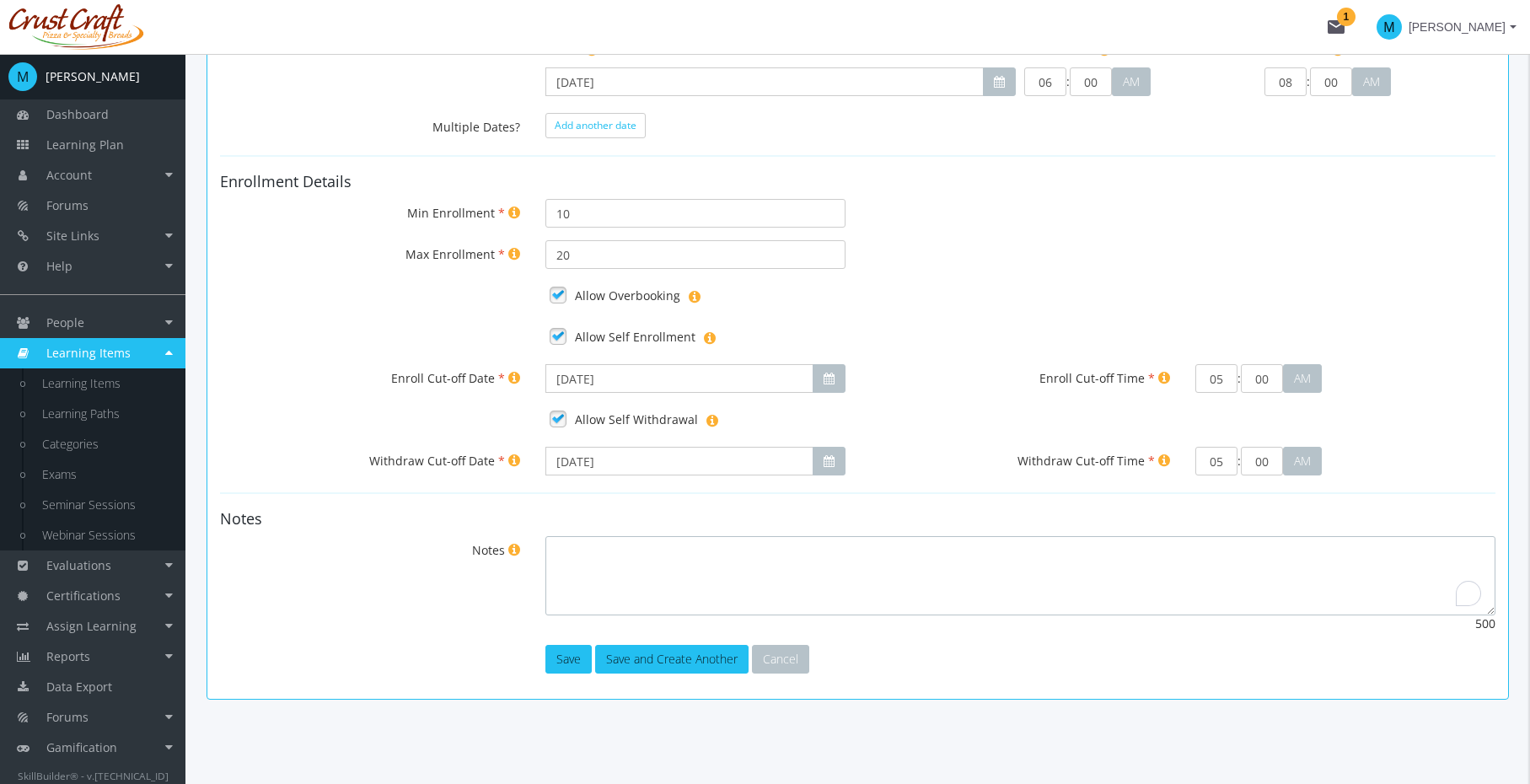
click at [591, 562] on textarea "Notes" at bounding box center [1021, 575] width 950 height 79
click at [565, 655] on button "Save" at bounding box center [569, 659] width 46 height 29
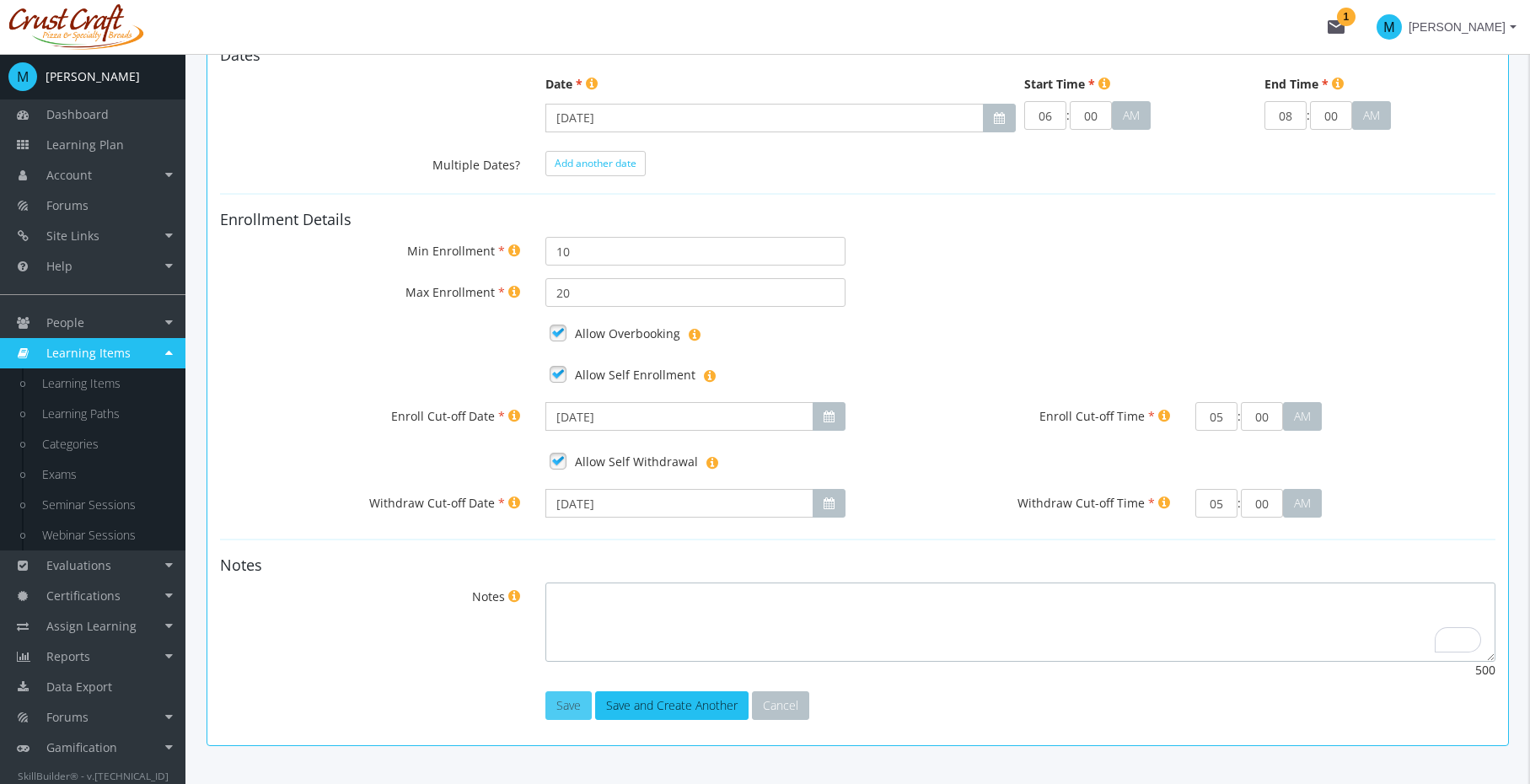
click at [565, 655] on textarea "Notes" at bounding box center [1021, 621] width 950 height 79
drag, startPoint x: 565, startPoint y: 699, endPoint x: 433, endPoint y: 677, distance: 133.8
click at [433, 677] on form "General Details Seminar Name Select a seminar in the list... Required Facilitat…" at bounding box center [857, 176] width 1275 height 1089
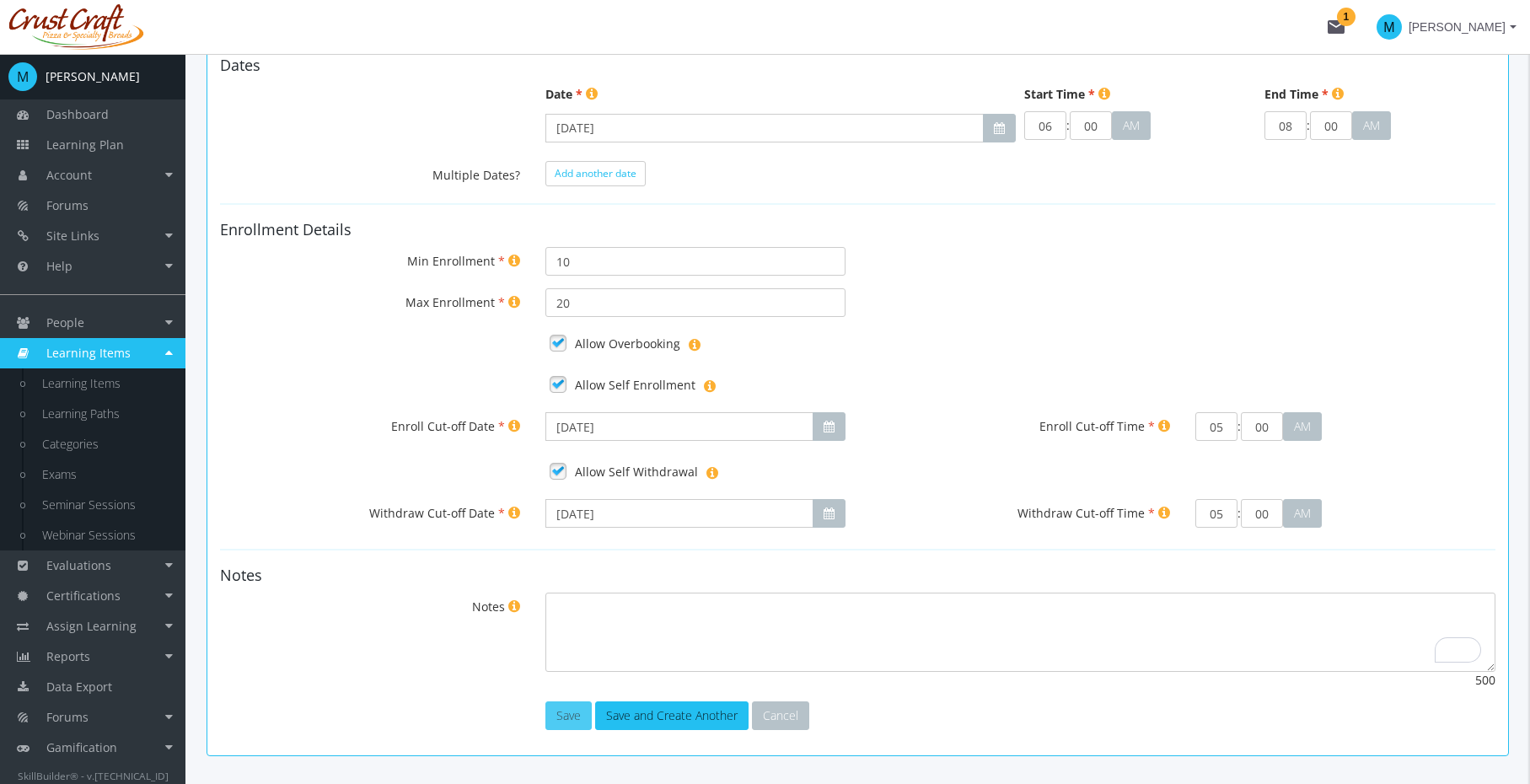
click at [564, 714] on button "Save" at bounding box center [569, 715] width 46 height 29
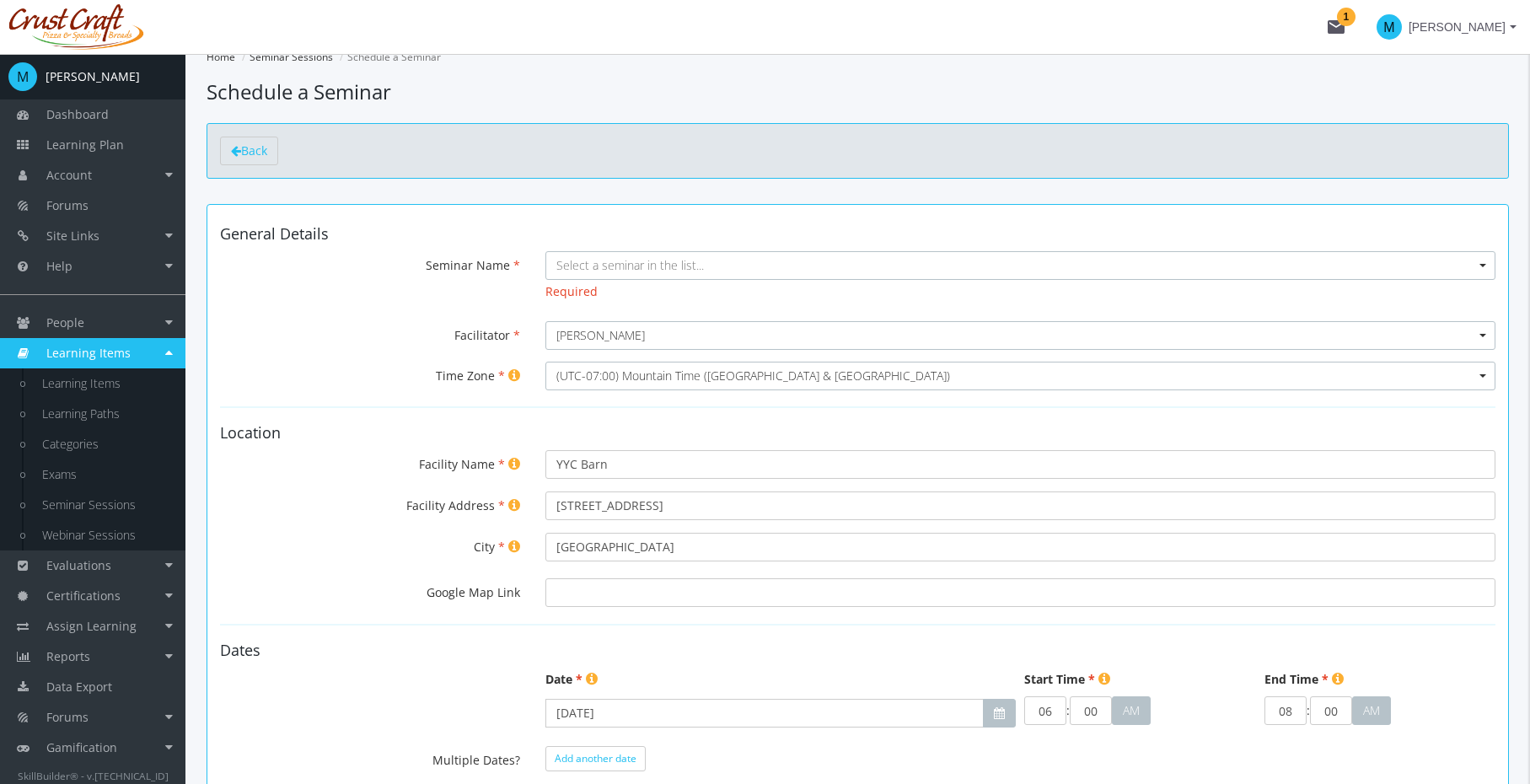
scroll to position [0, 0]
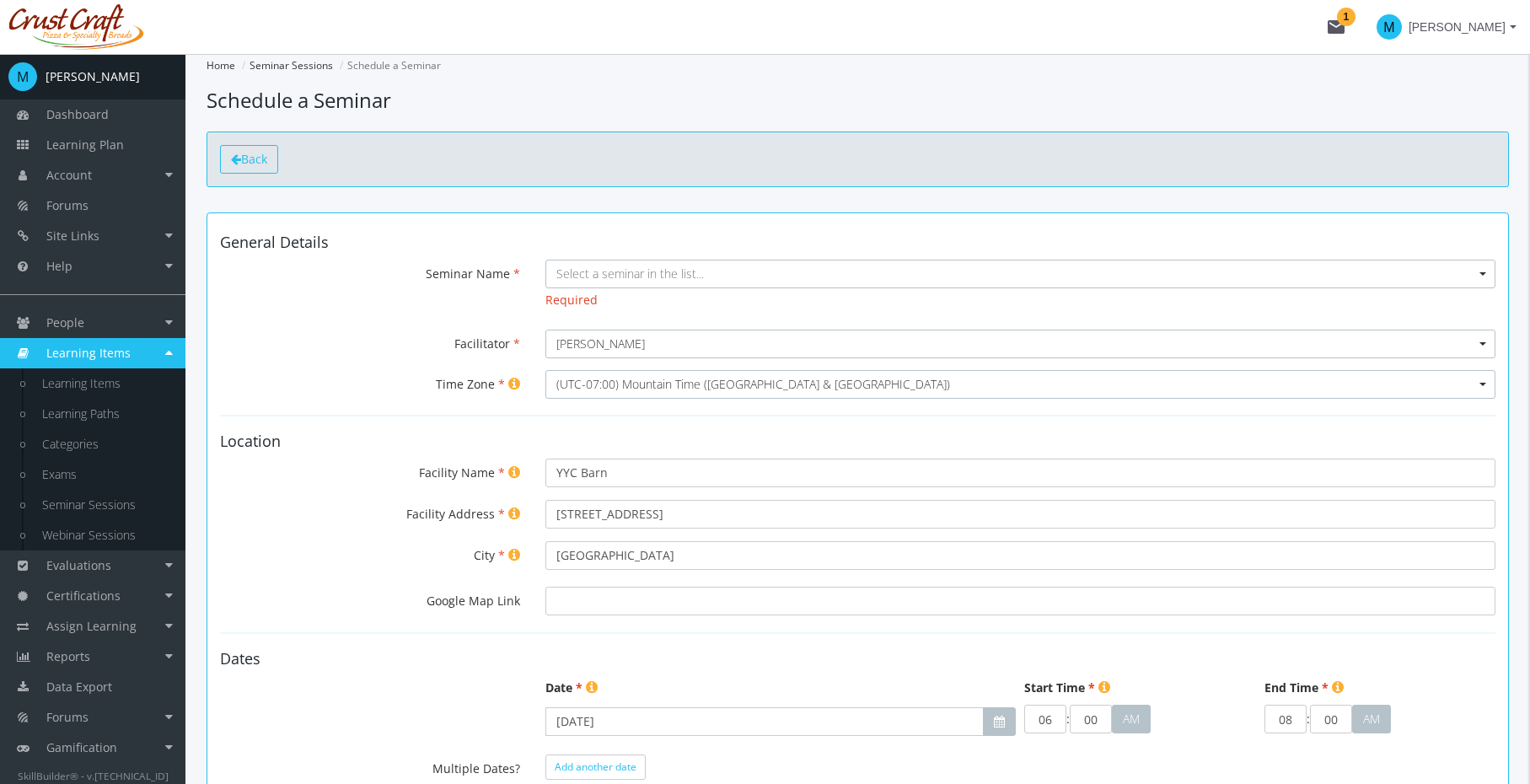
click at [279, 161] on link "Back" at bounding box center [248, 159] width 58 height 29
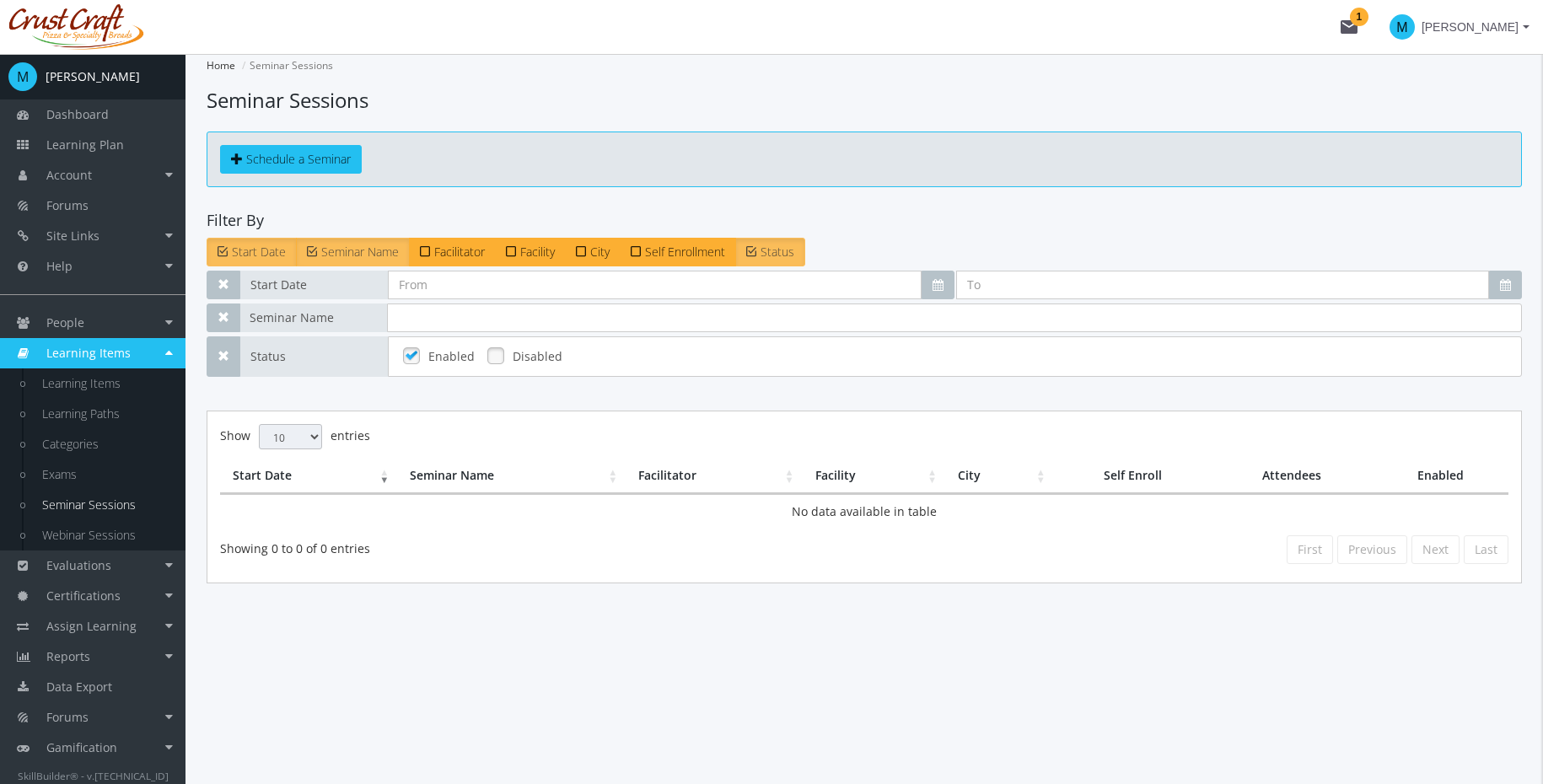
click at [351, 252] on span "Seminar Name" at bounding box center [360, 252] width 78 height 16
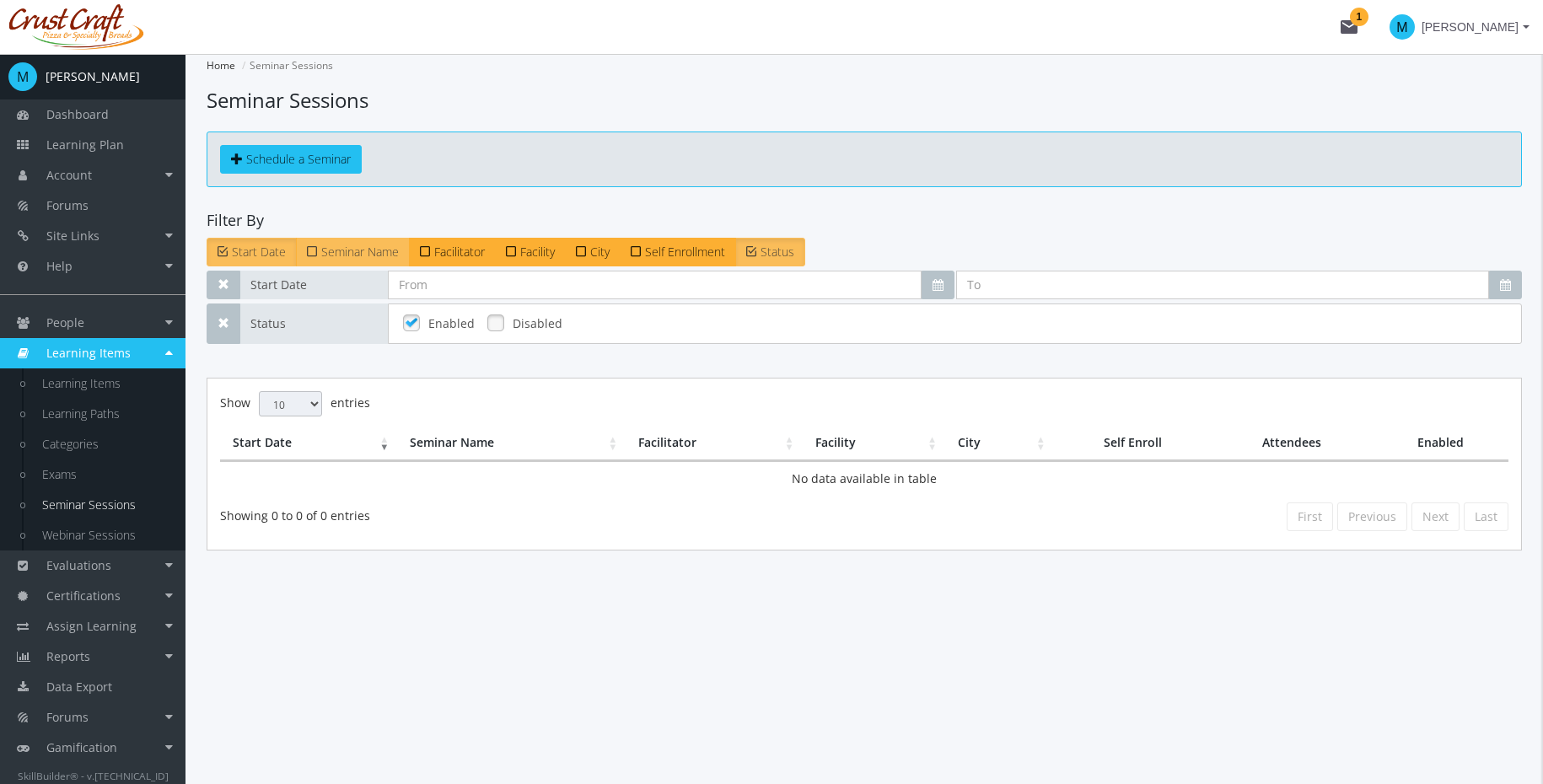
click at [351, 252] on span "Seminar Name" at bounding box center [360, 252] width 78 height 16
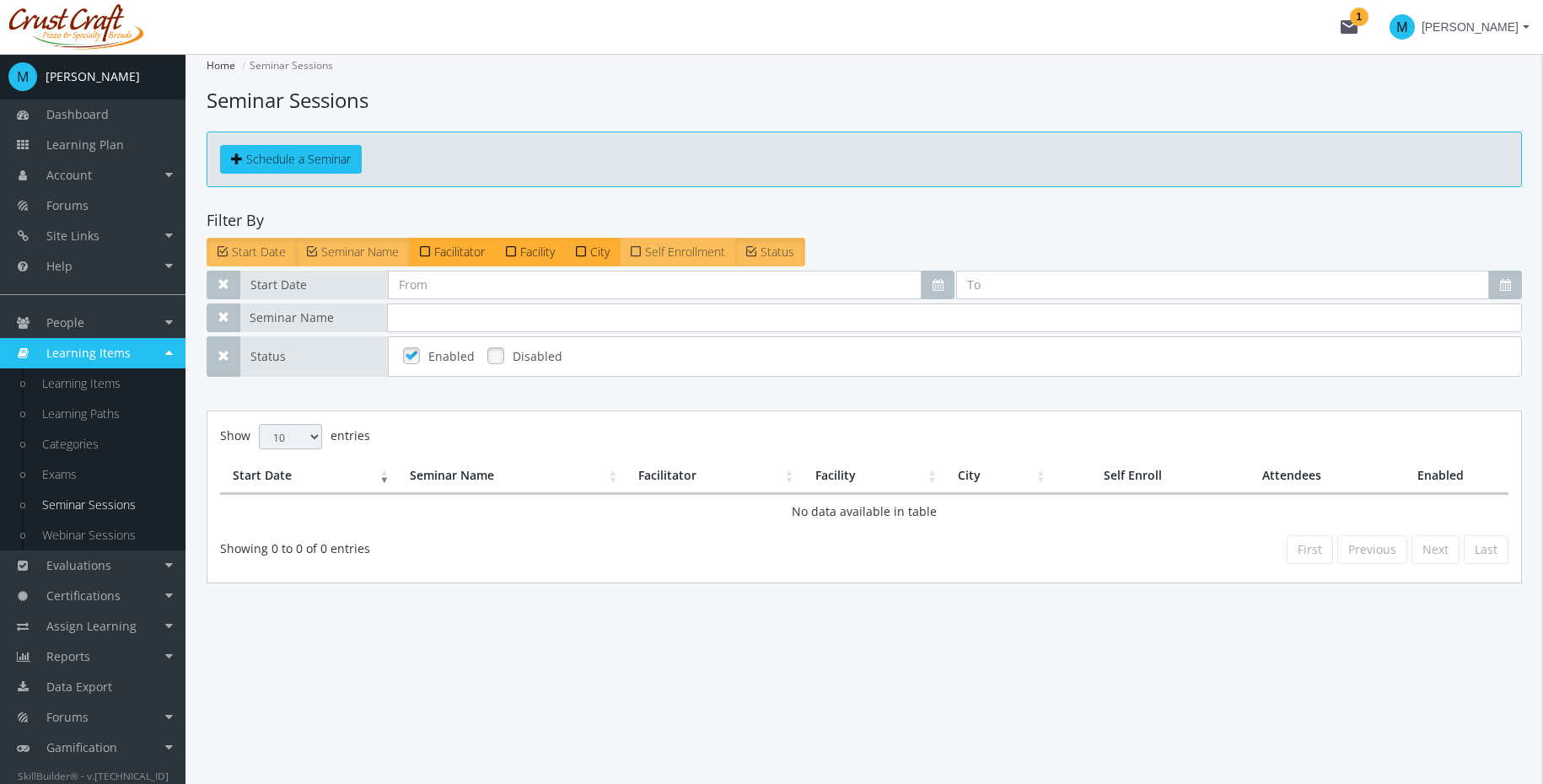
click at [724, 247] on span "Self Enrollment" at bounding box center [685, 252] width 80 height 16
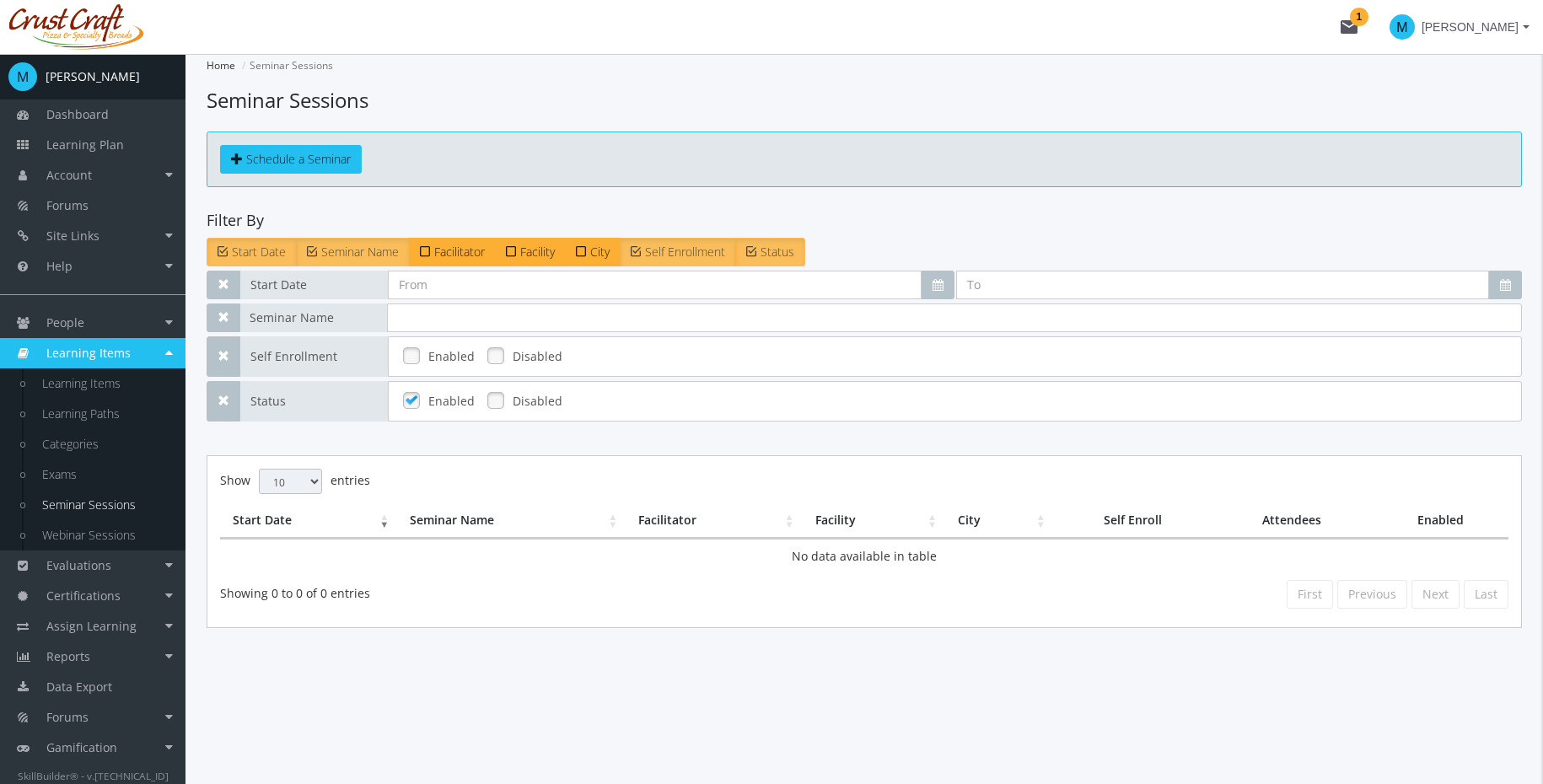
click at [780, 247] on span "Status" at bounding box center [778, 252] width 34 height 16
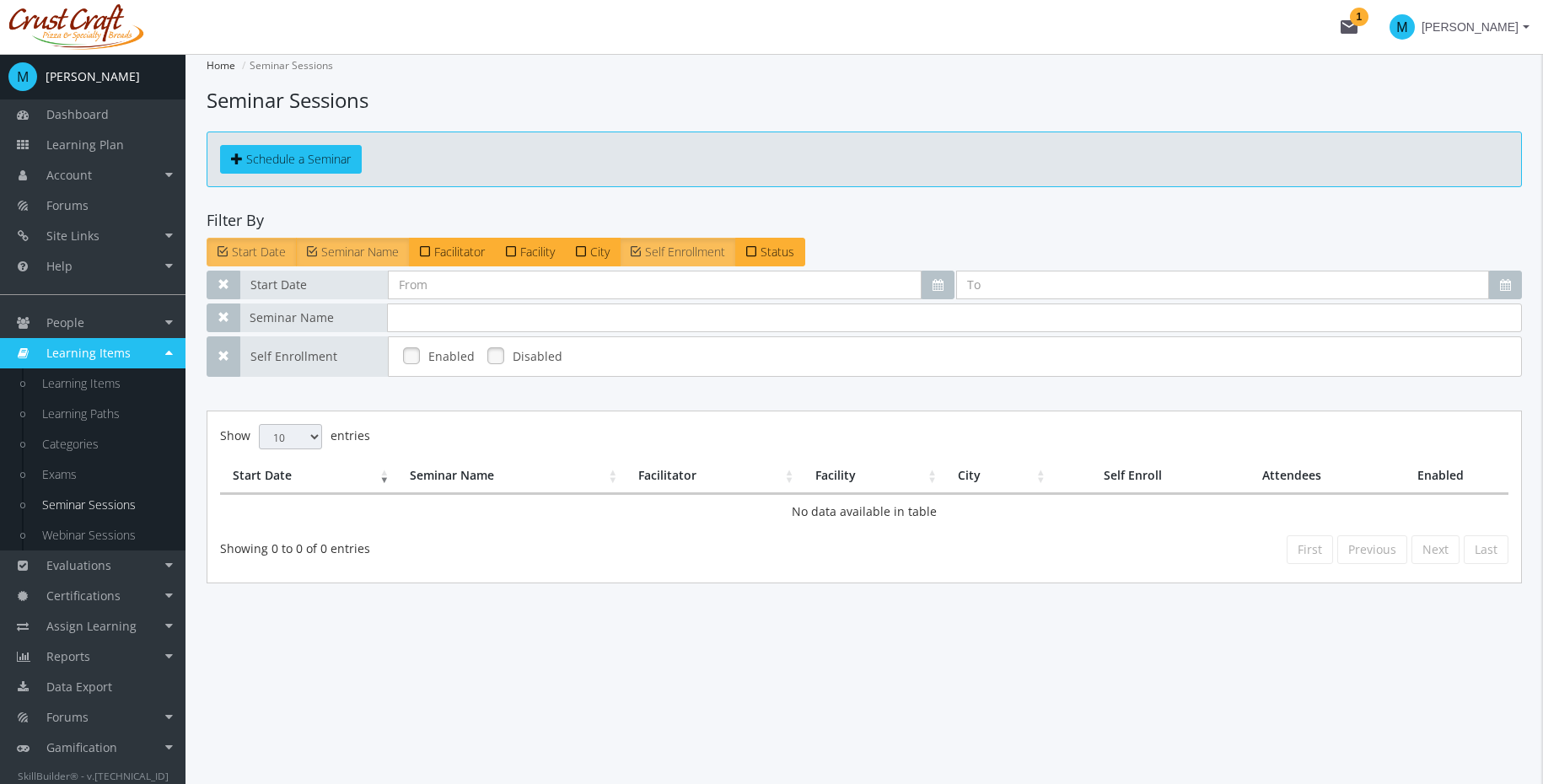
click at [363, 246] on span "Seminar Name" at bounding box center [360, 252] width 78 height 16
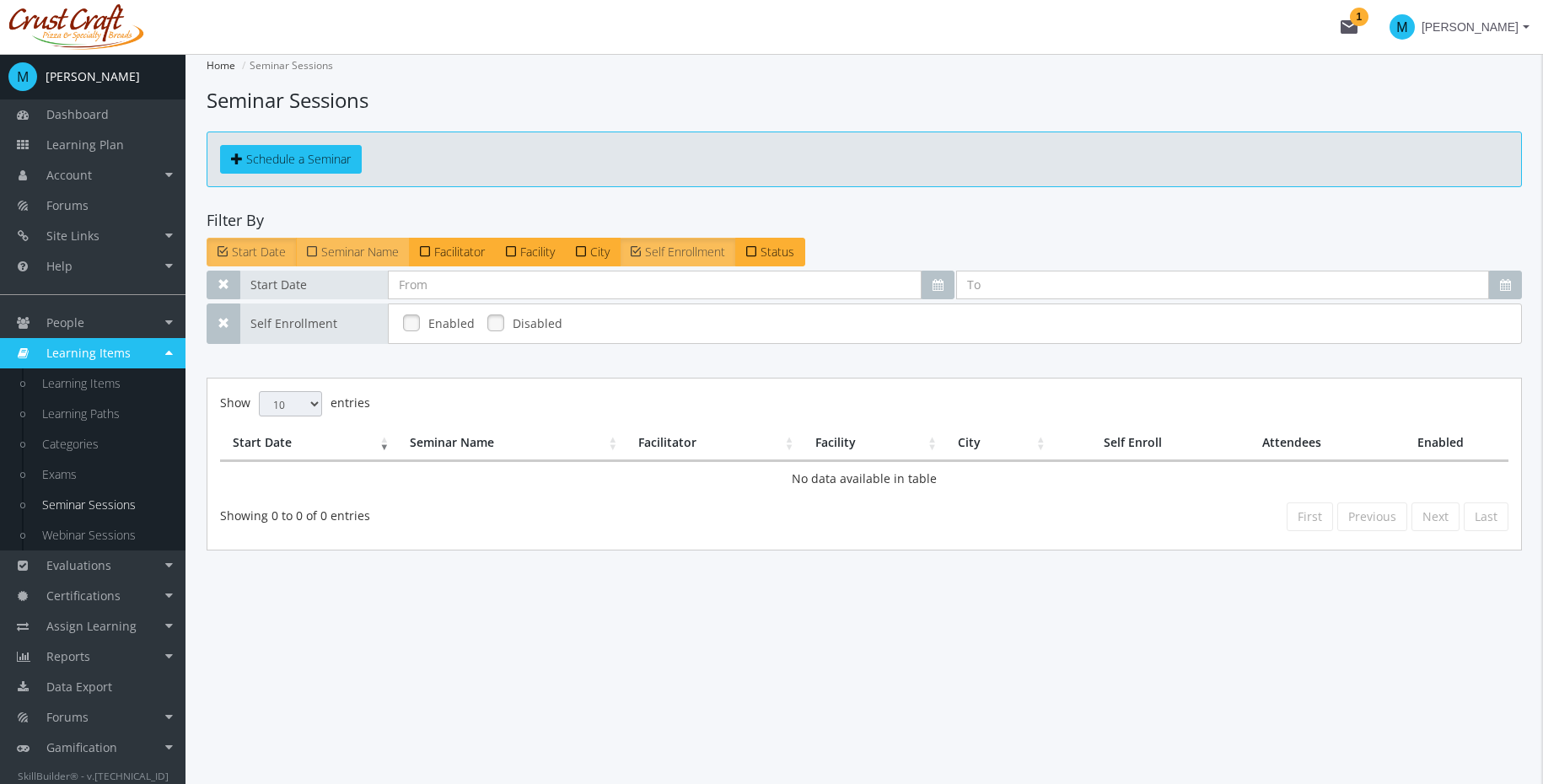
click at [363, 246] on span "Seminar Name" at bounding box center [360, 252] width 78 height 16
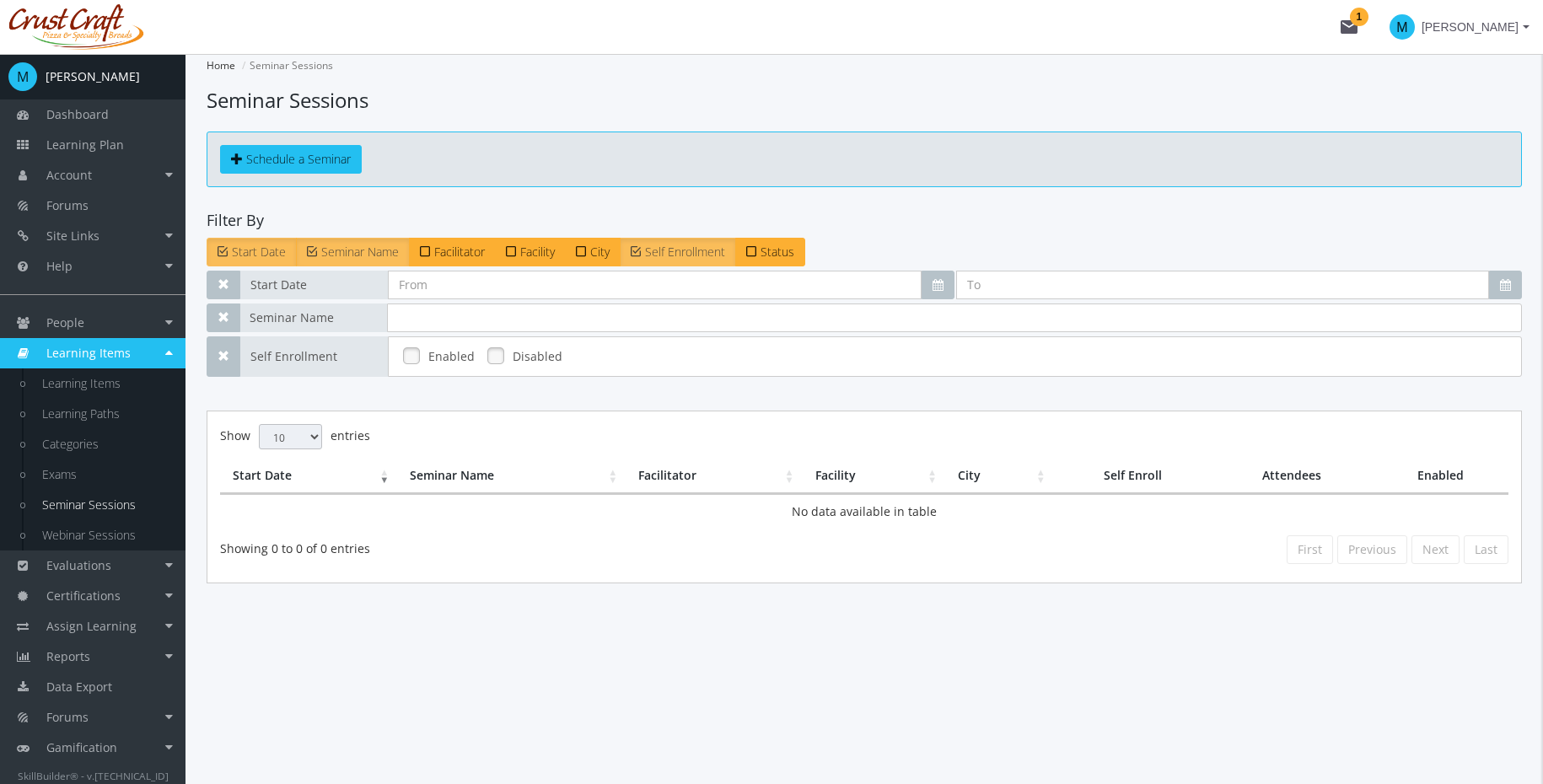
click at [260, 249] on span "Start Date" at bounding box center [259, 252] width 54 height 16
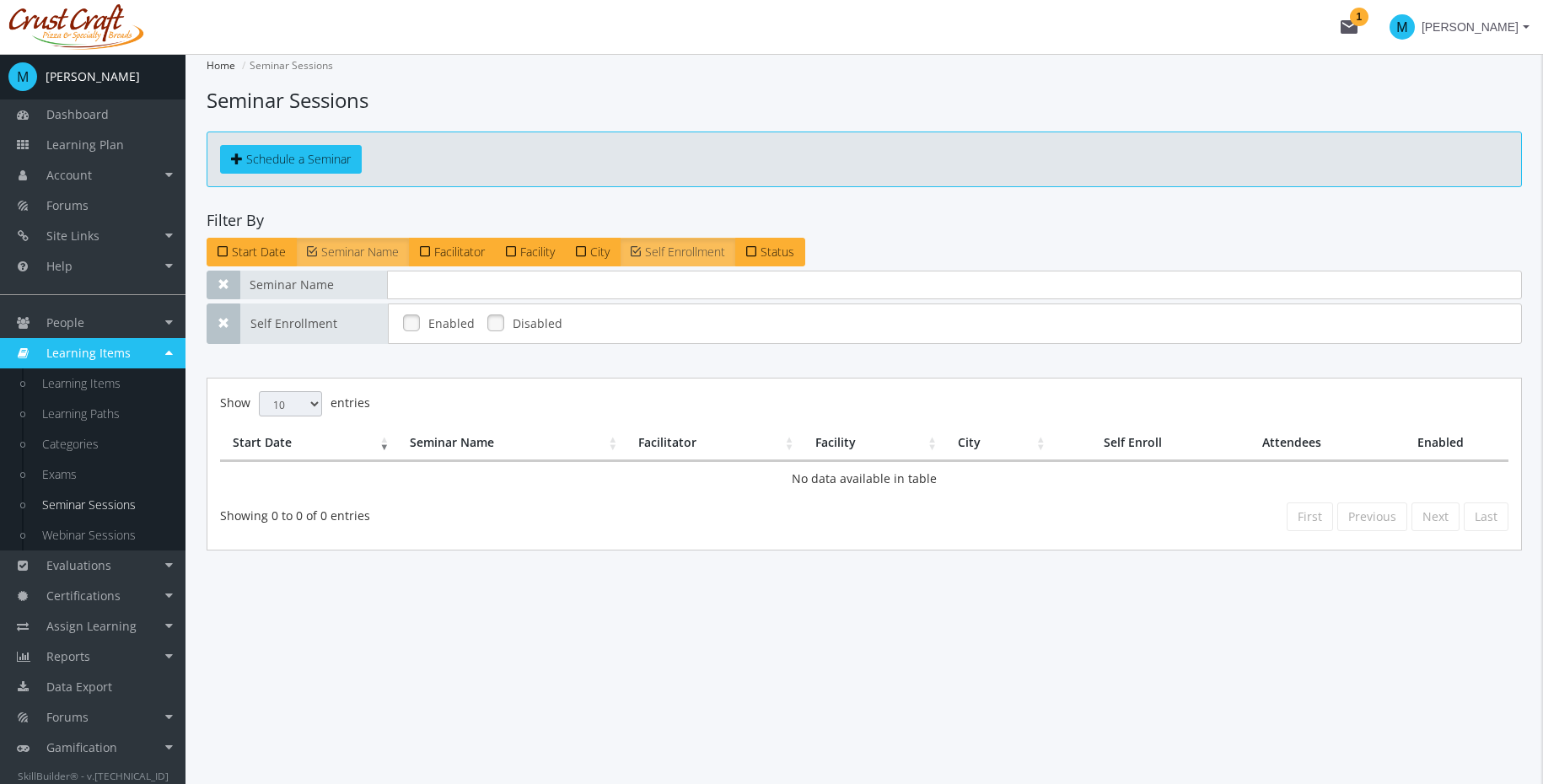
click at [379, 254] on span "Seminar Name" at bounding box center [360, 252] width 78 height 16
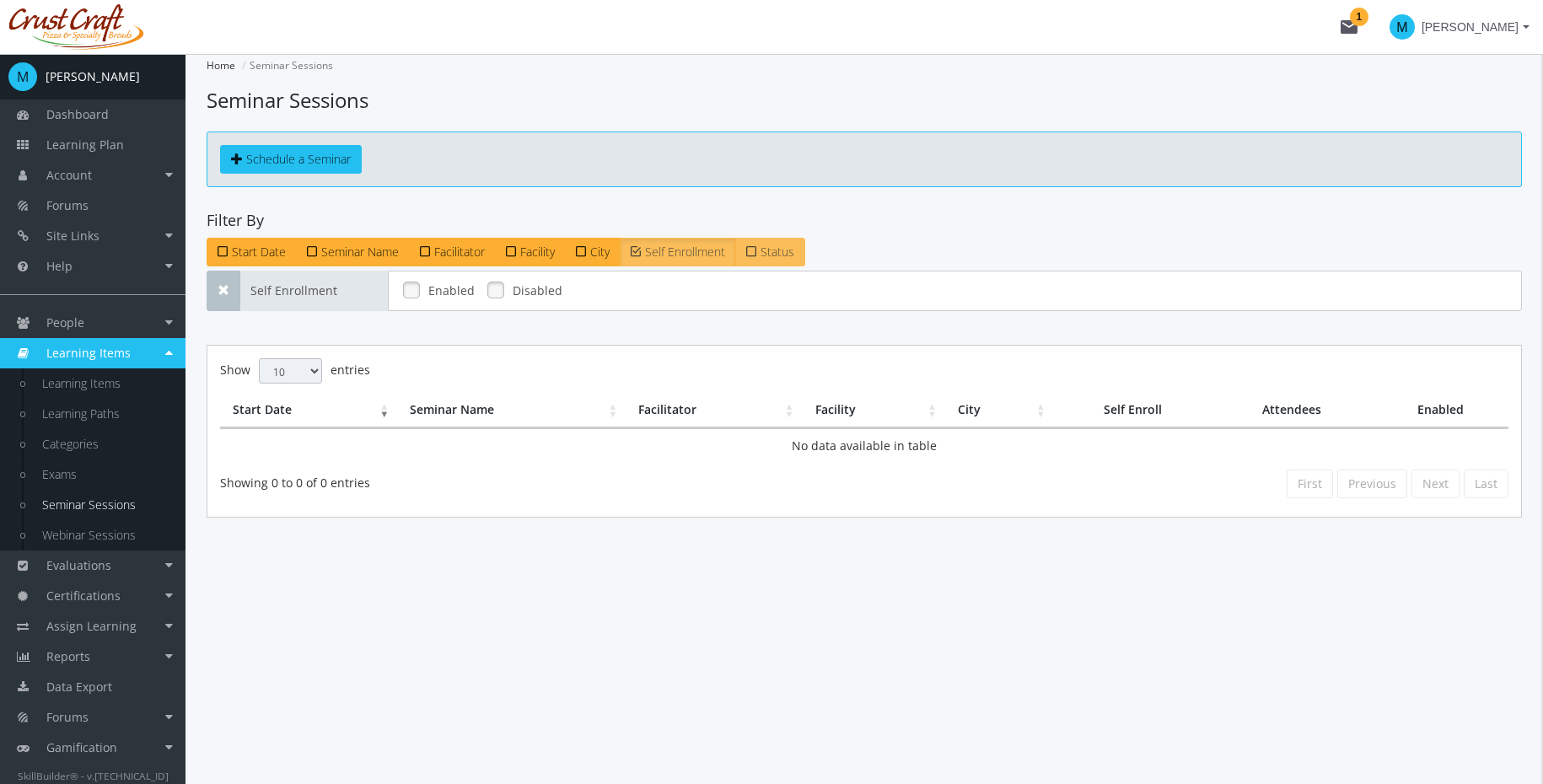
click at [775, 246] on span "Status" at bounding box center [778, 252] width 34 height 16
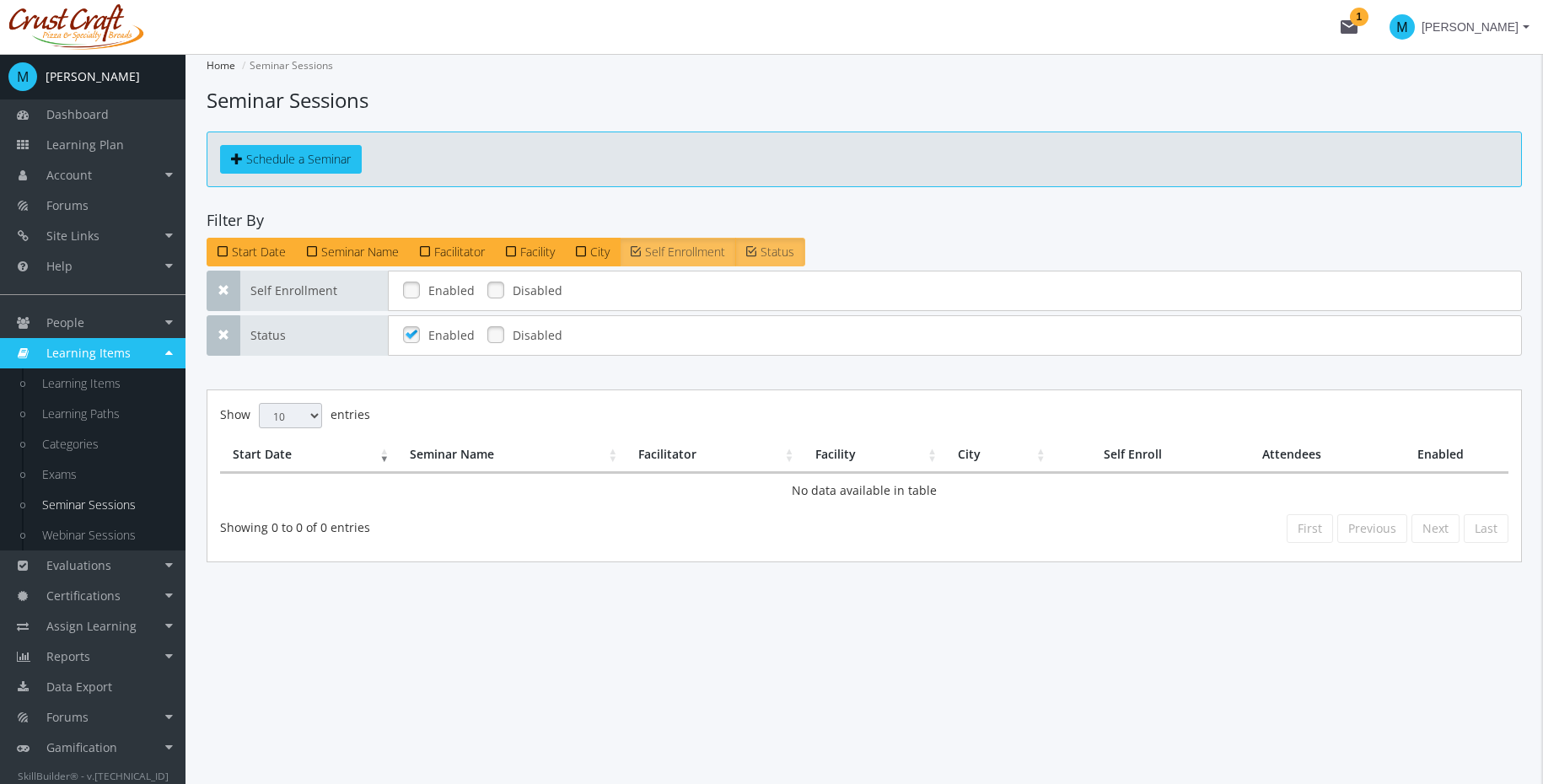
click at [652, 248] on span "Self Enrollment" at bounding box center [685, 252] width 80 height 16
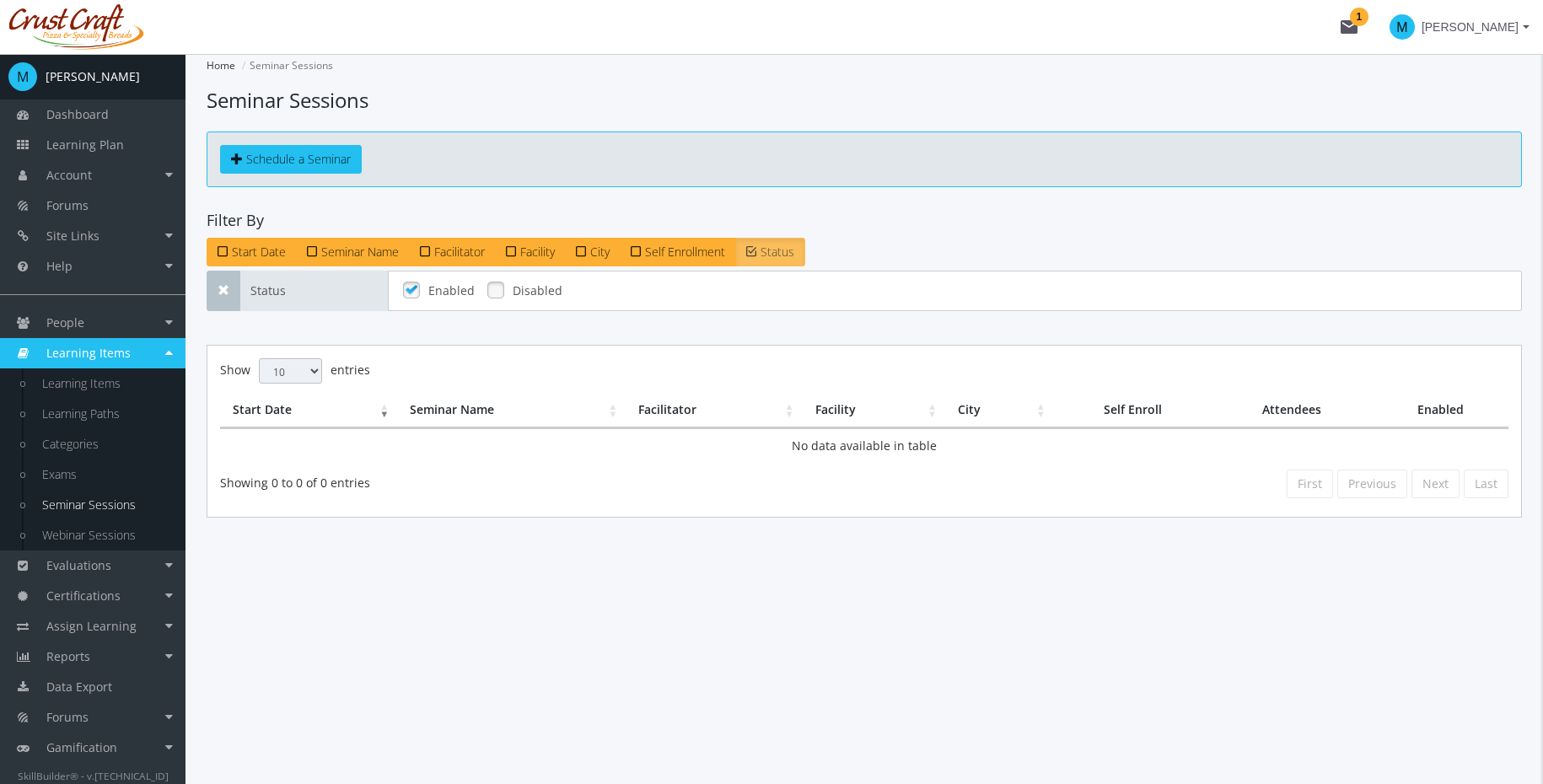
click at [773, 248] on span "Status" at bounding box center [778, 252] width 34 height 16
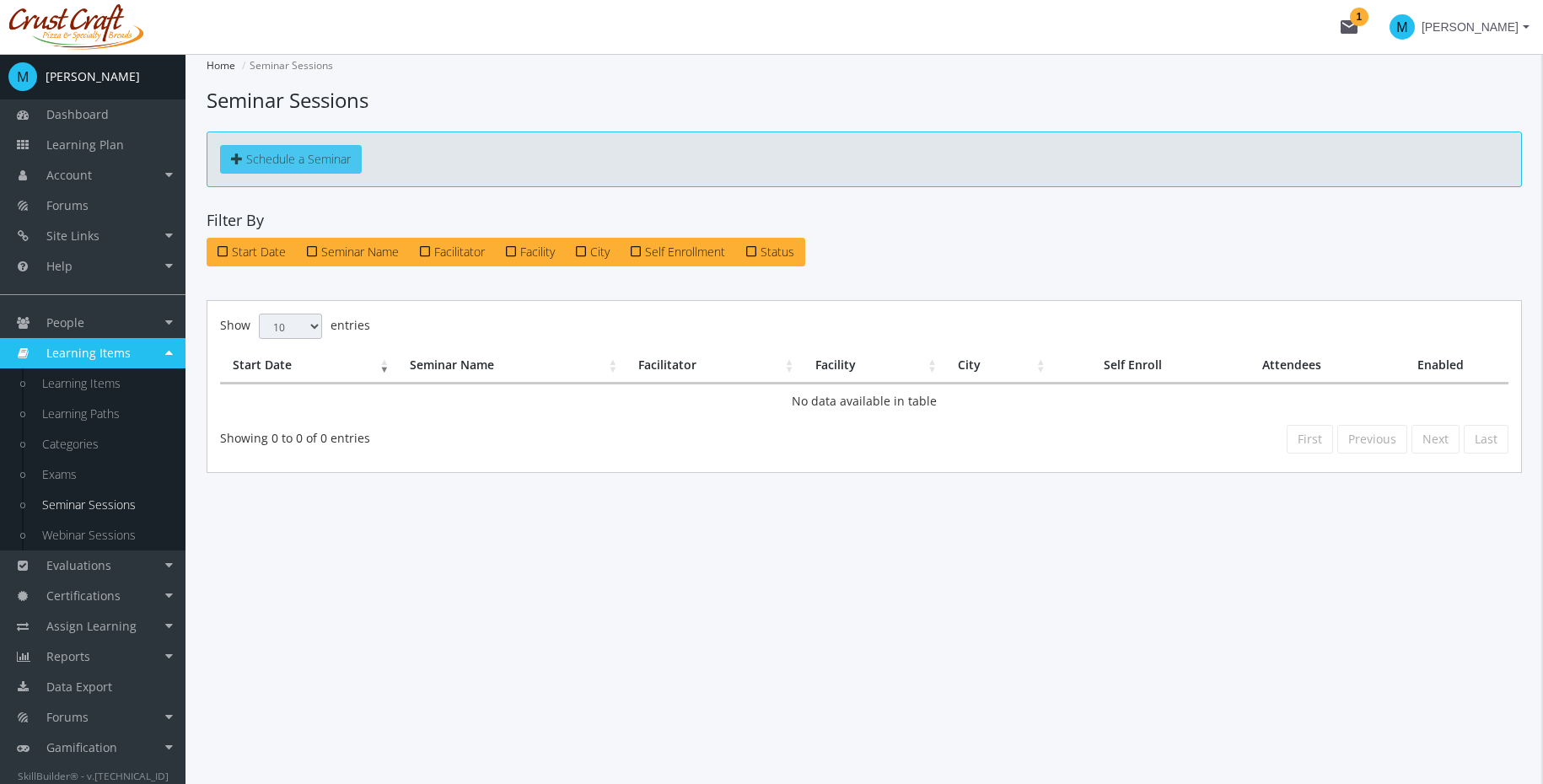
click at [322, 156] on span "Schedule a Seminar" at bounding box center [298, 159] width 104 height 16
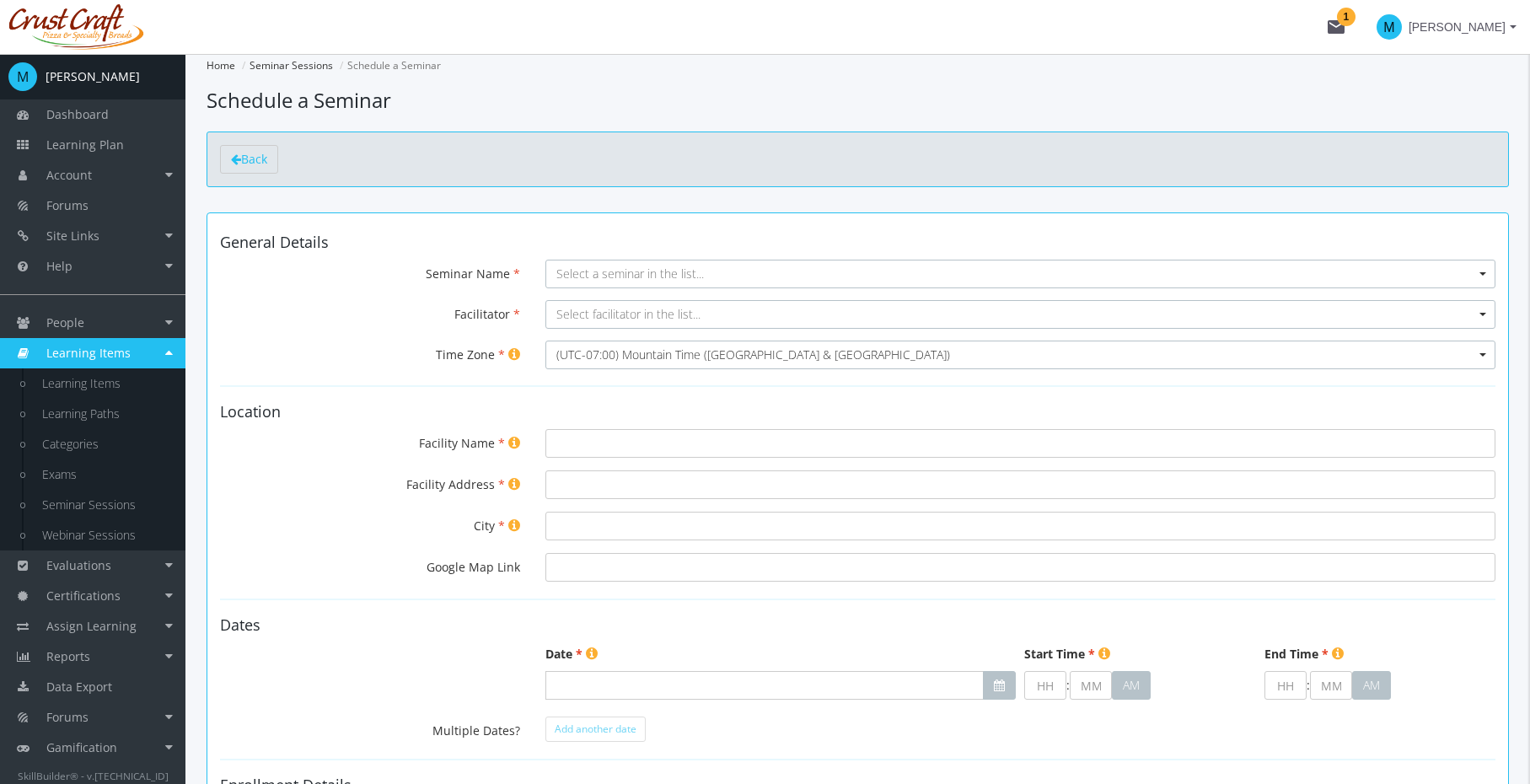
scroll to position [521, 0]
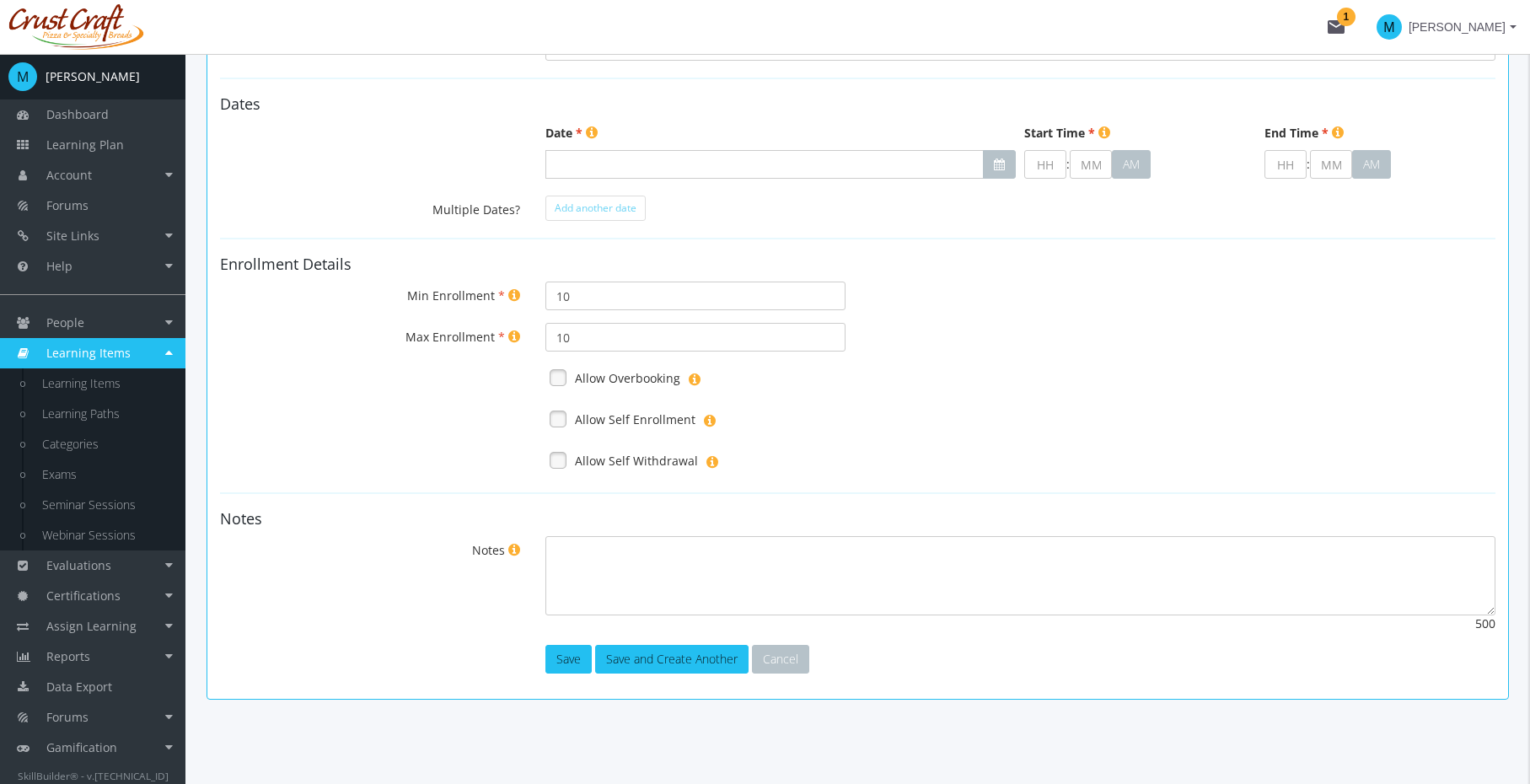
click at [727, 414] on div "Allow Self Enrollment" at bounding box center [1021, 420] width 975 height 29
click at [710, 416] on span at bounding box center [709, 416] width 12 height 22
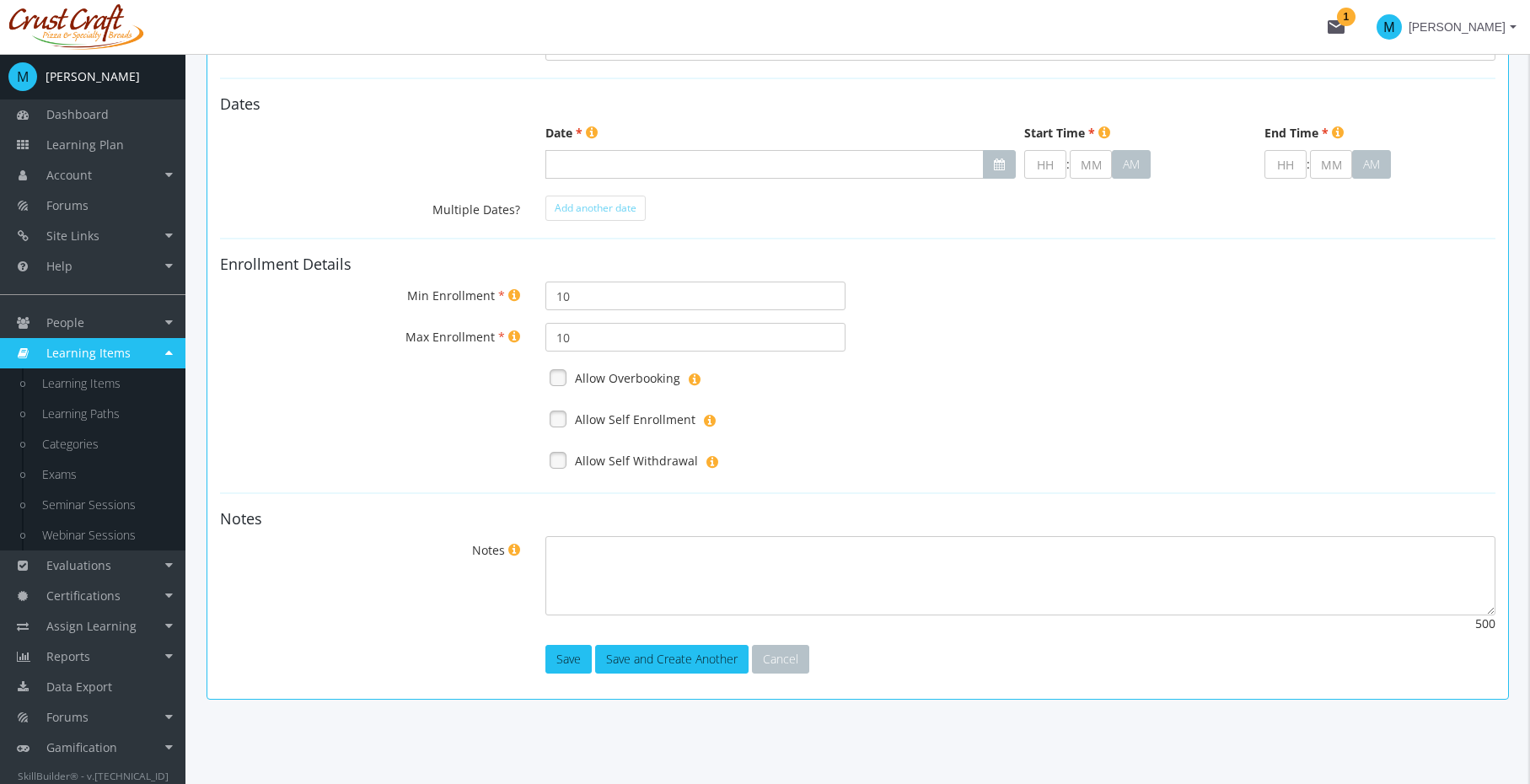
click at [653, 380] on label "Allow Overbooking" at bounding box center [628, 378] width 105 height 17
click at [628, 421] on label "Allow Self Enrollment" at bounding box center [635, 420] width 121 height 17
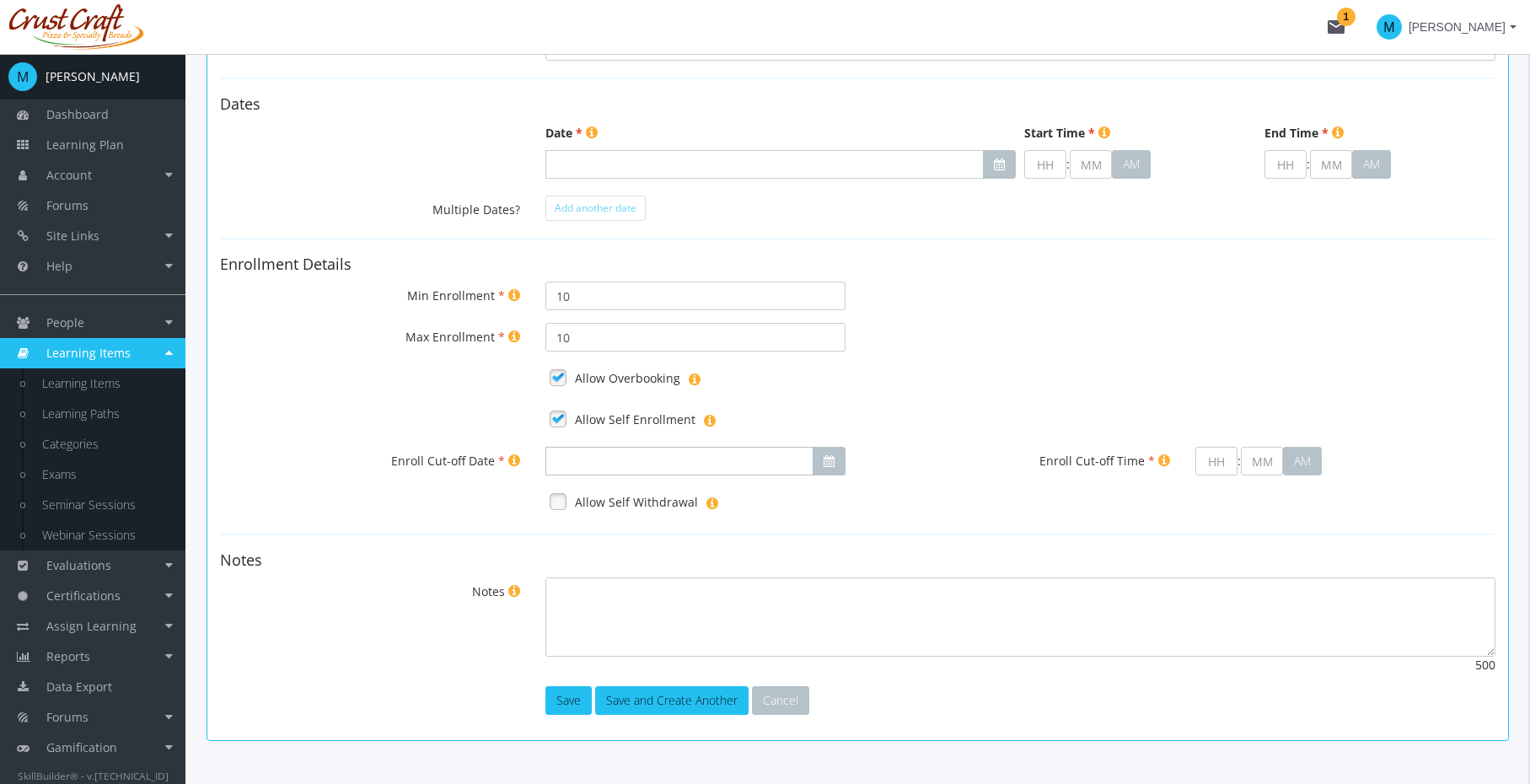
click at [796, 460] on input "Enroll Cut-off Date" at bounding box center [680, 461] width 268 height 29
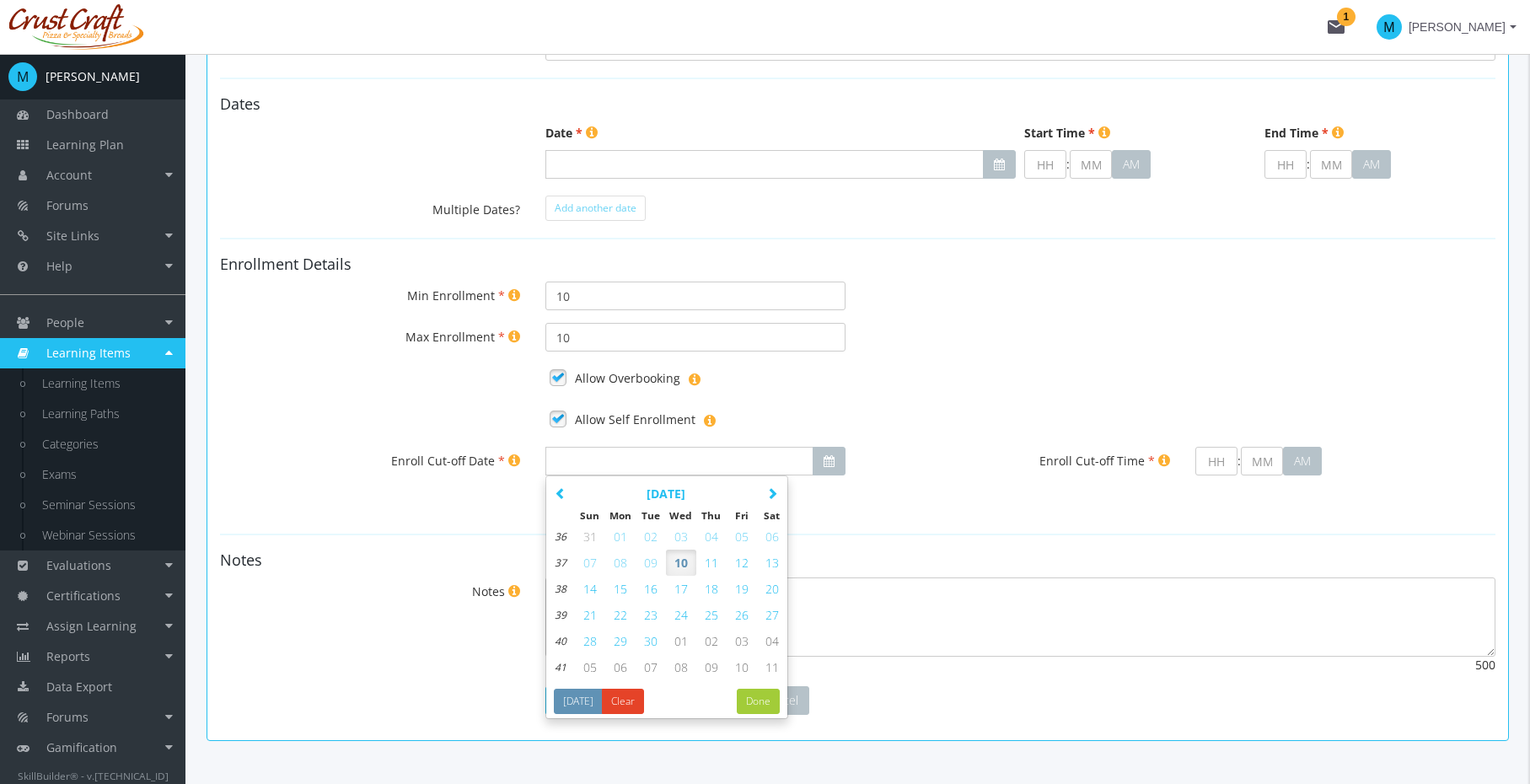
click at [705, 568] on span "11" at bounding box center [711, 563] width 13 height 16
type input "[DATE]"
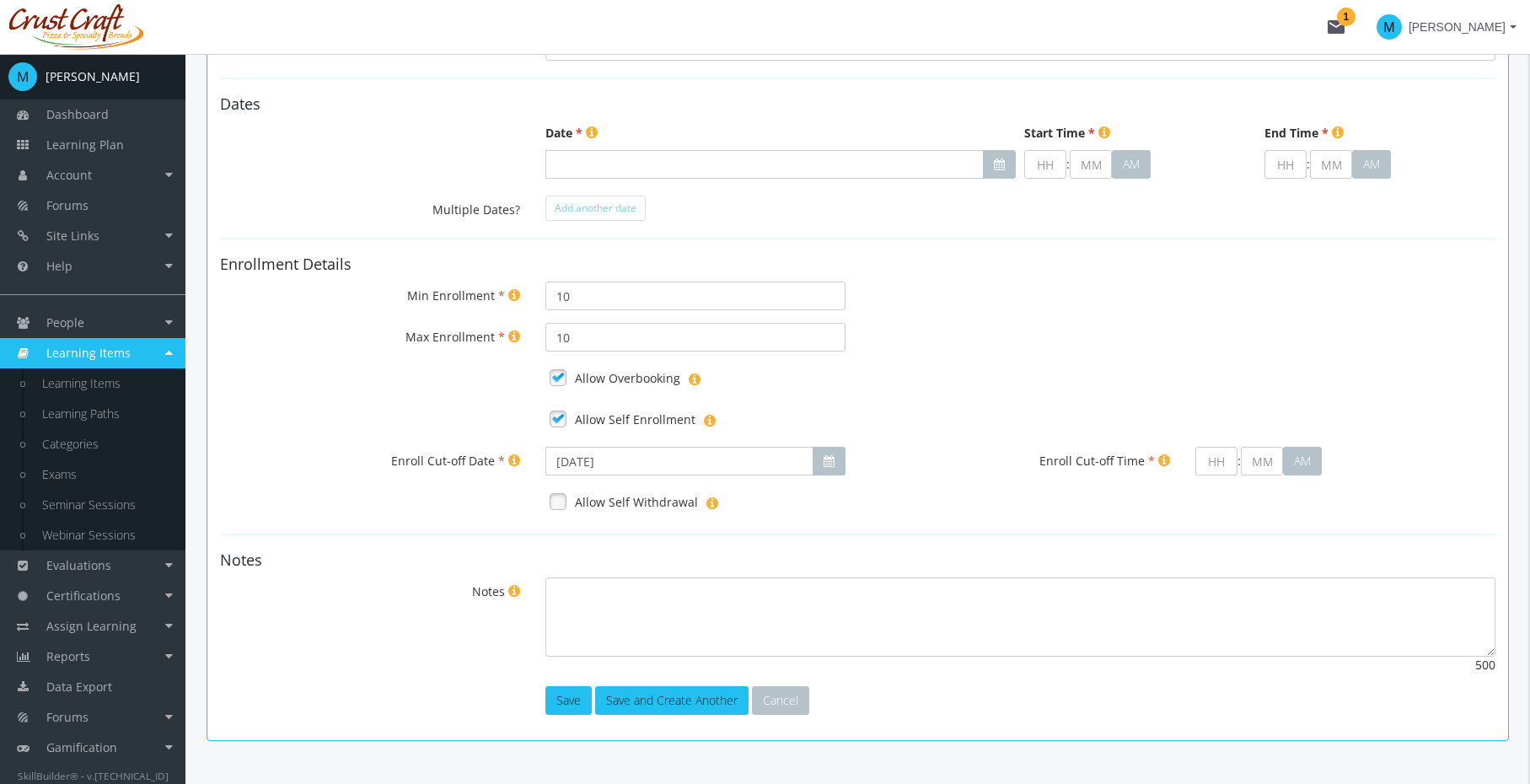
scroll to position [403, 0]
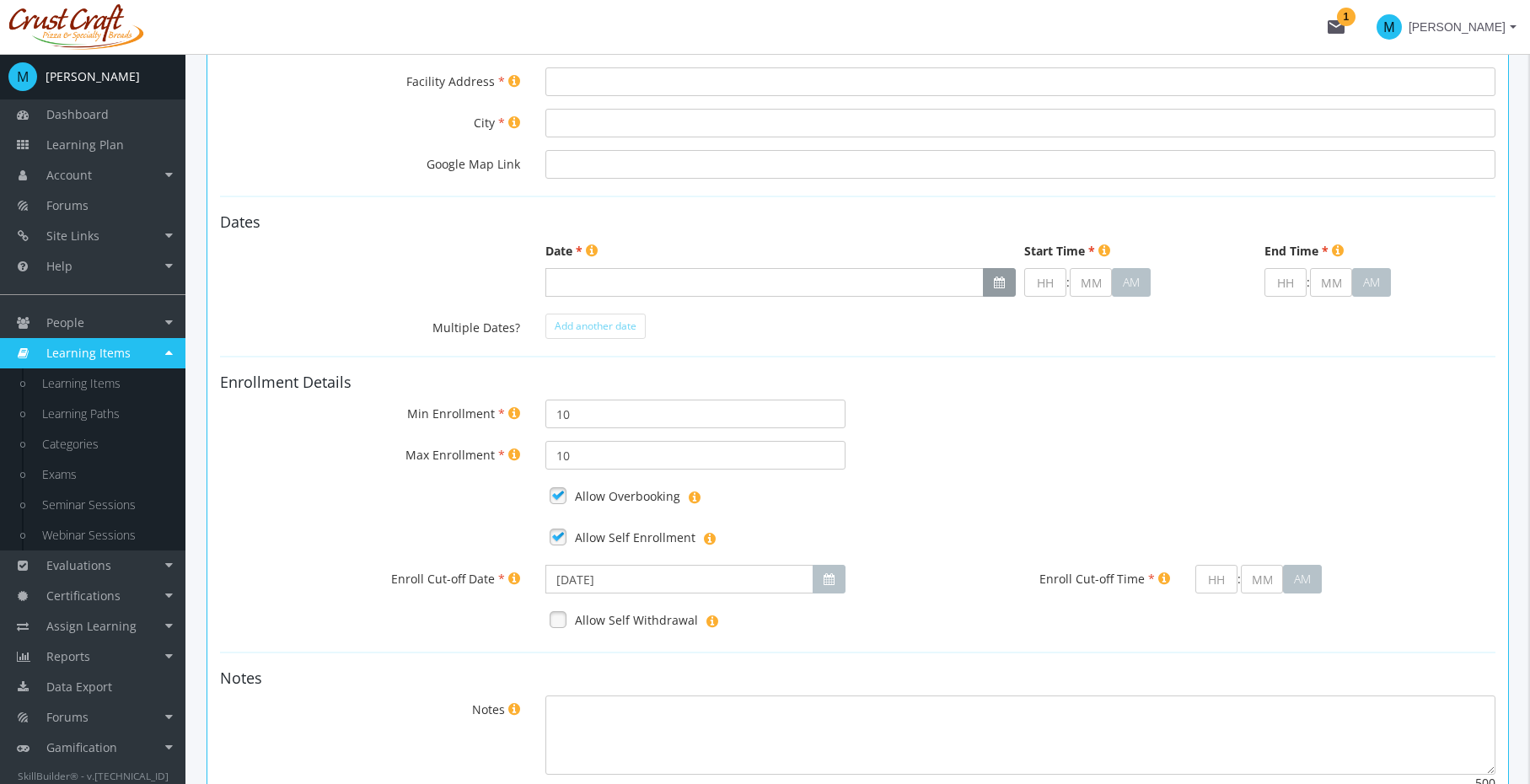
click at [1004, 276] on button "button" at bounding box center [999, 282] width 33 height 29
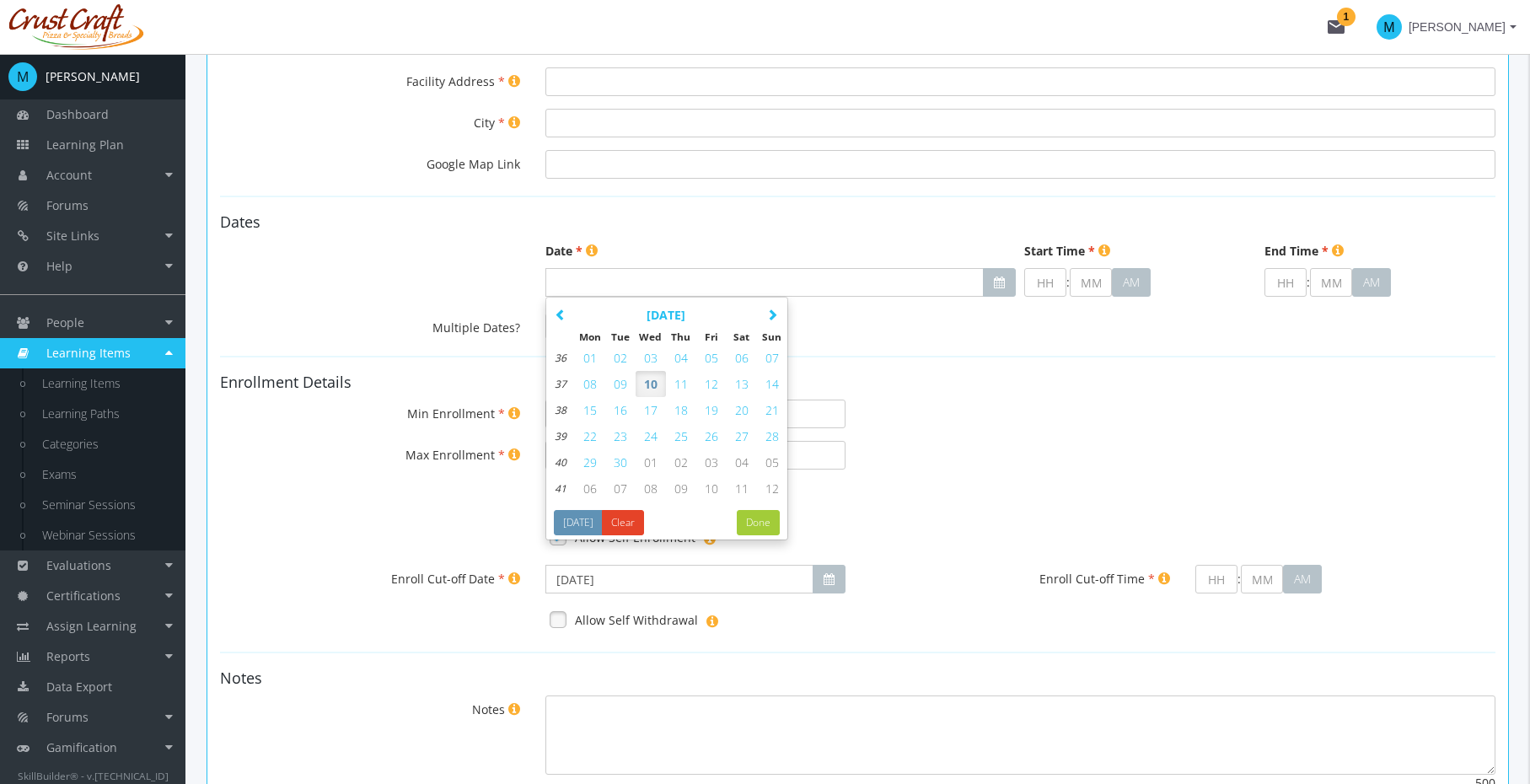
click at [657, 382] on button "10" at bounding box center [651, 383] width 30 height 26
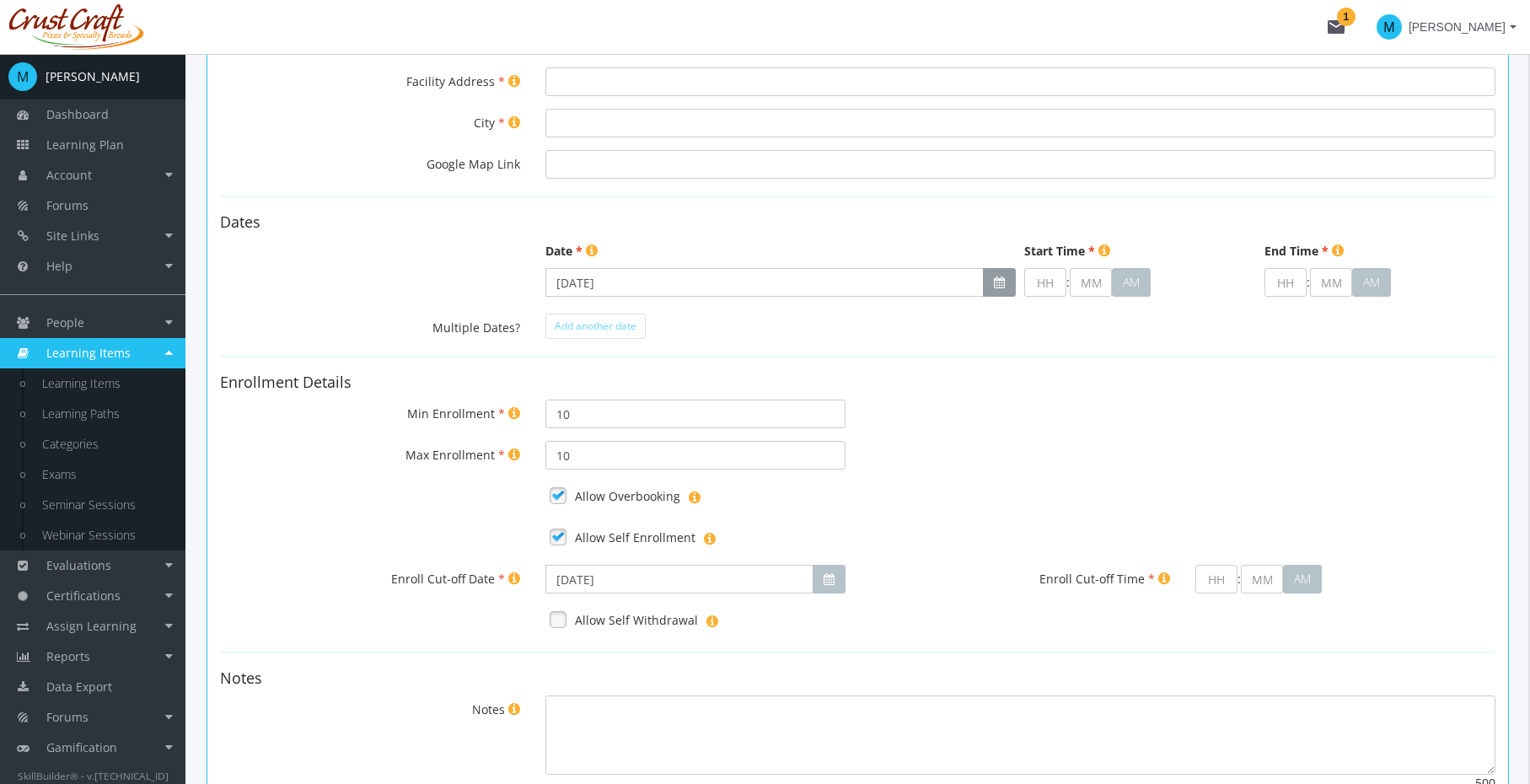
click at [988, 279] on button "button" at bounding box center [999, 282] width 33 height 29
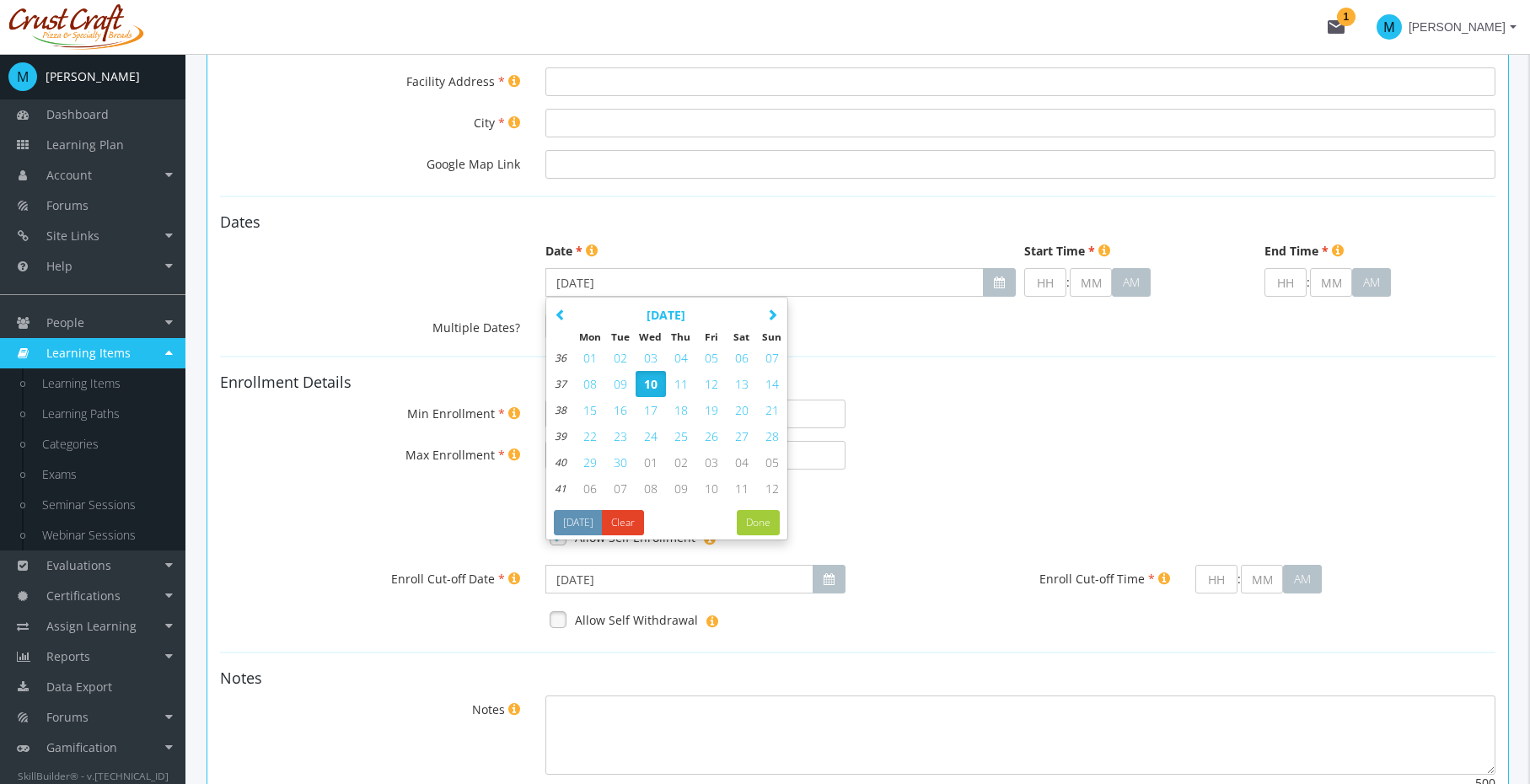
click at [731, 413] on button "20" at bounding box center [742, 410] width 30 height 26
type input "[DATE]"
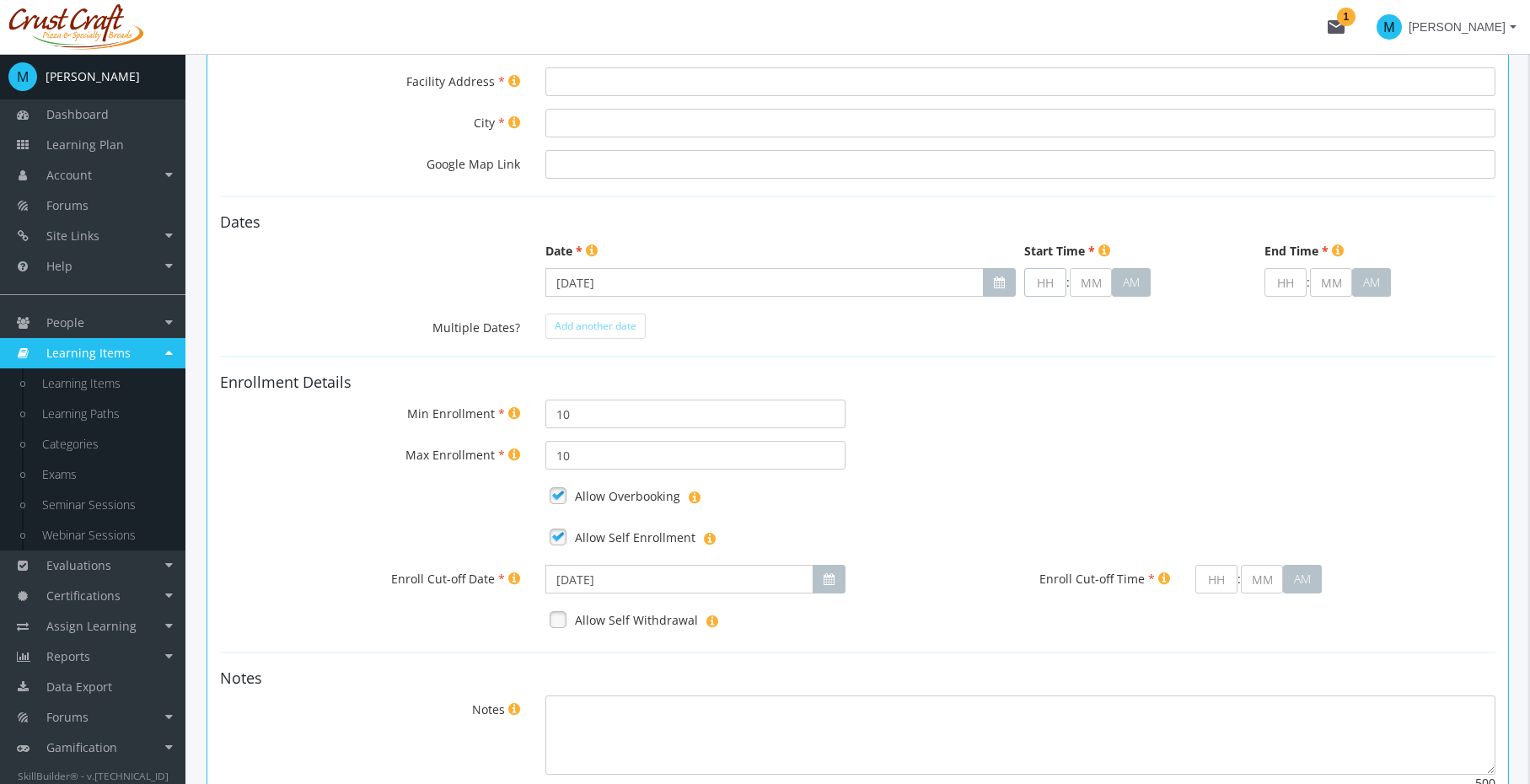
click at [1048, 287] on input "text" at bounding box center [1045, 282] width 42 height 29
type input "5"
type input "00"
type input "05"
type input "6"
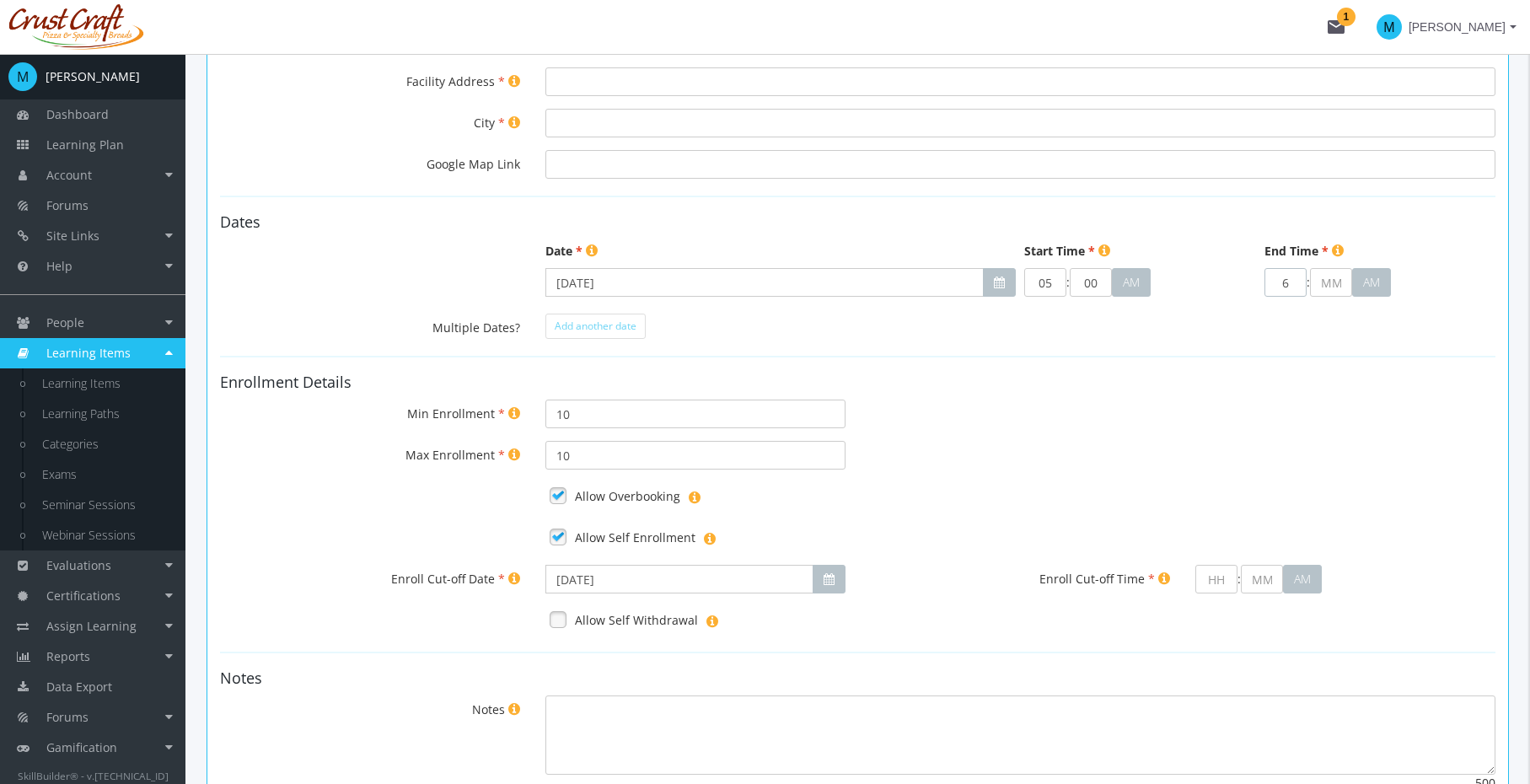
type input "00"
type input "06"
click at [893, 361] on form "General Details Seminar Name Select a seminar in the list... Facilitator Select…" at bounding box center [857, 332] width 1275 height 1002
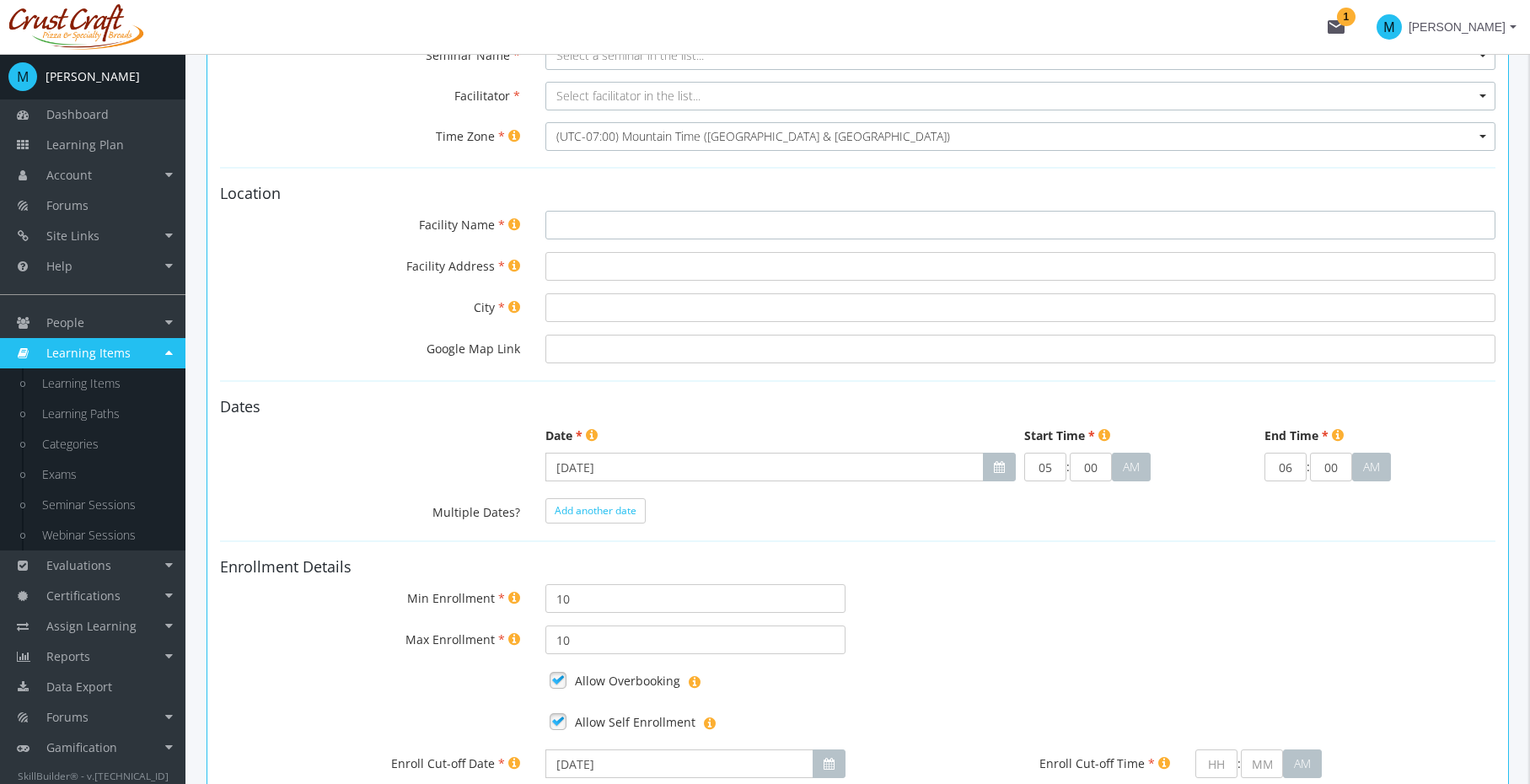
click at [617, 224] on input "Facility Name" at bounding box center [1021, 225] width 950 height 29
type input "Test"
type input "0"
type input "105 Test"
click at [601, 311] on input "City" at bounding box center [1021, 308] width 950 height 29
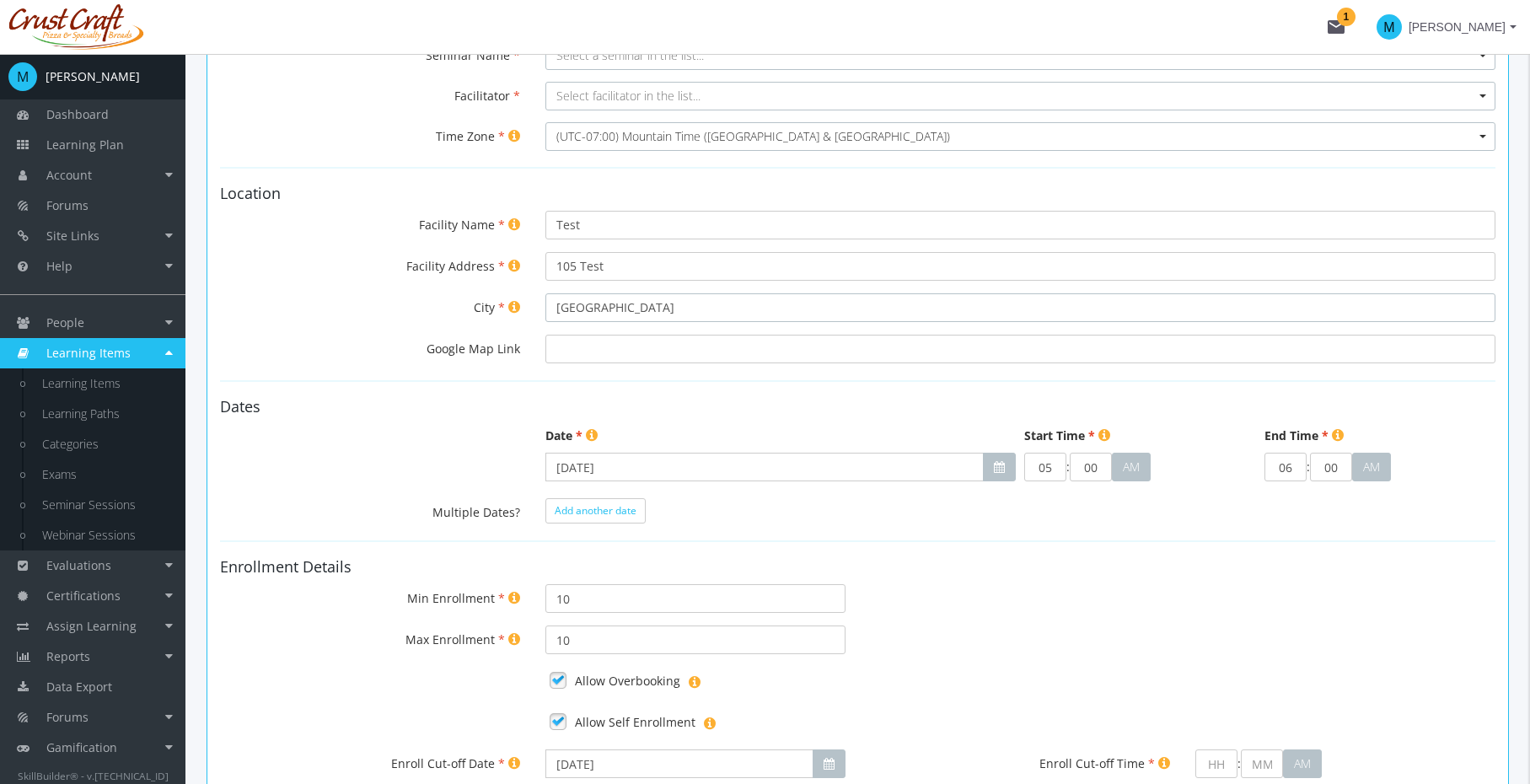
type input "[GEOGRAPHIC_DATA]"
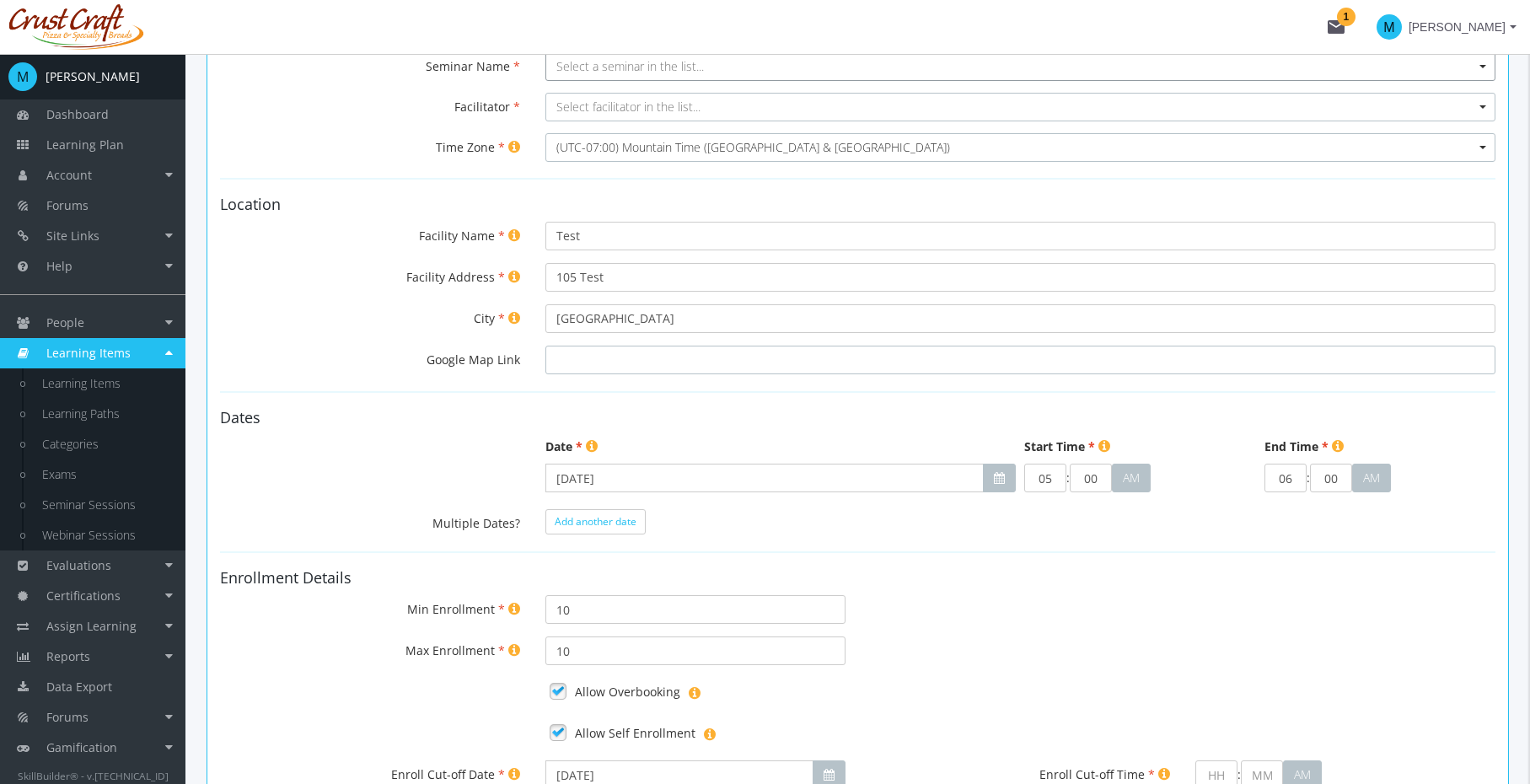
scroll to position [0, 0]
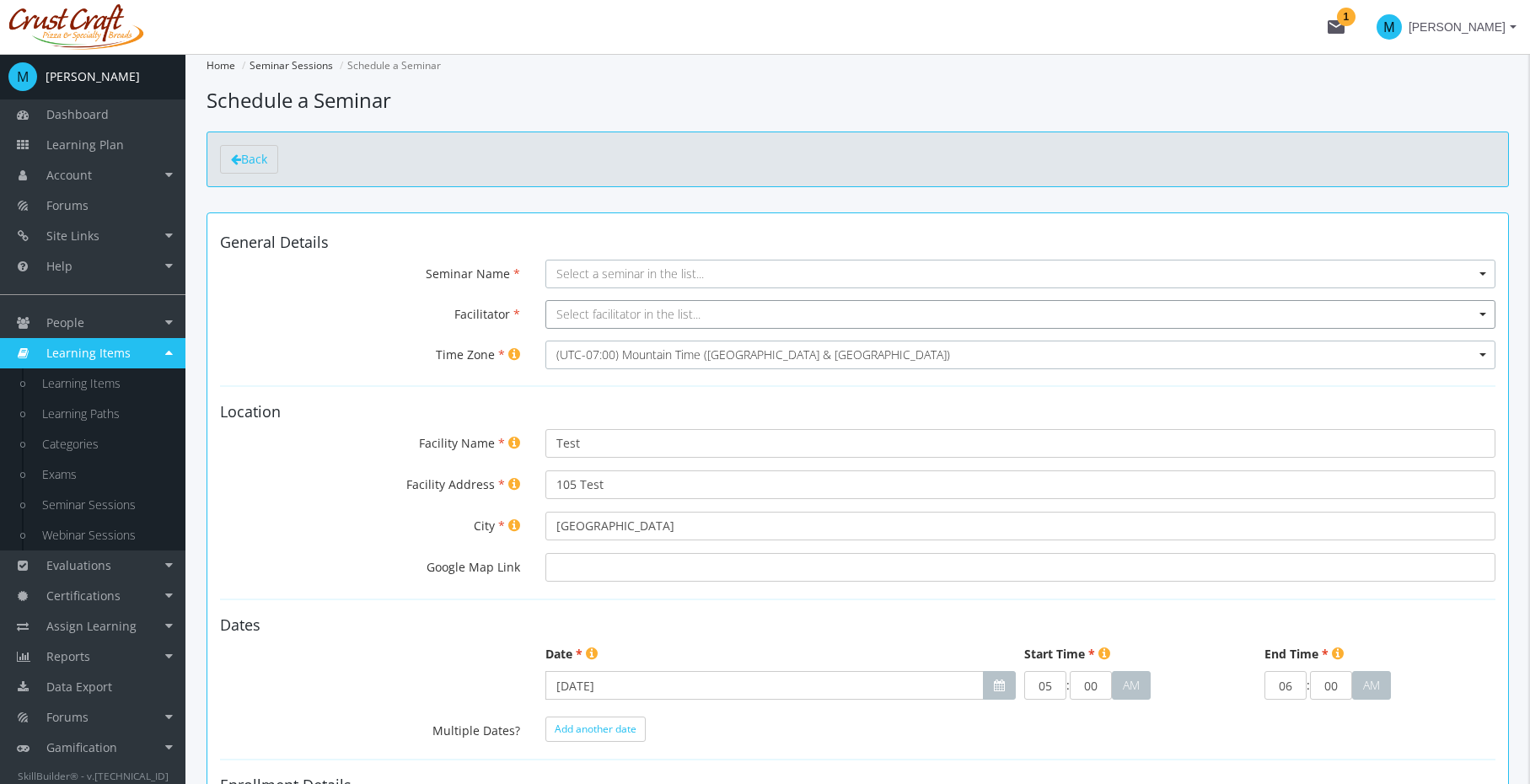
click at [655, 314] on span "Select facilitator in the list..." at bounding box center [628, 314] width 144 height 16
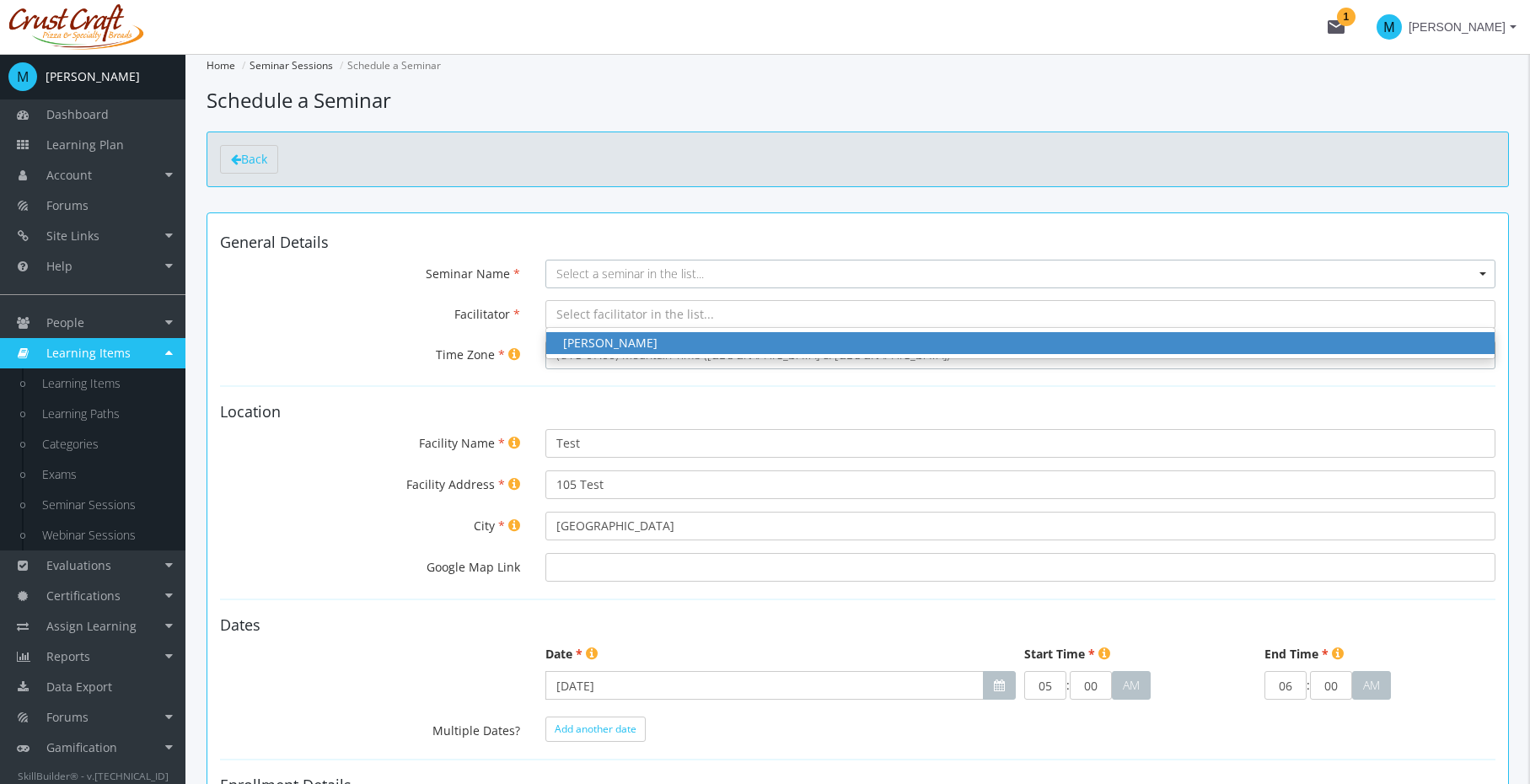
click at [639, 340] on div "[PERSON_NAME]" at bounding box center [1021, 343] width 915 height 17
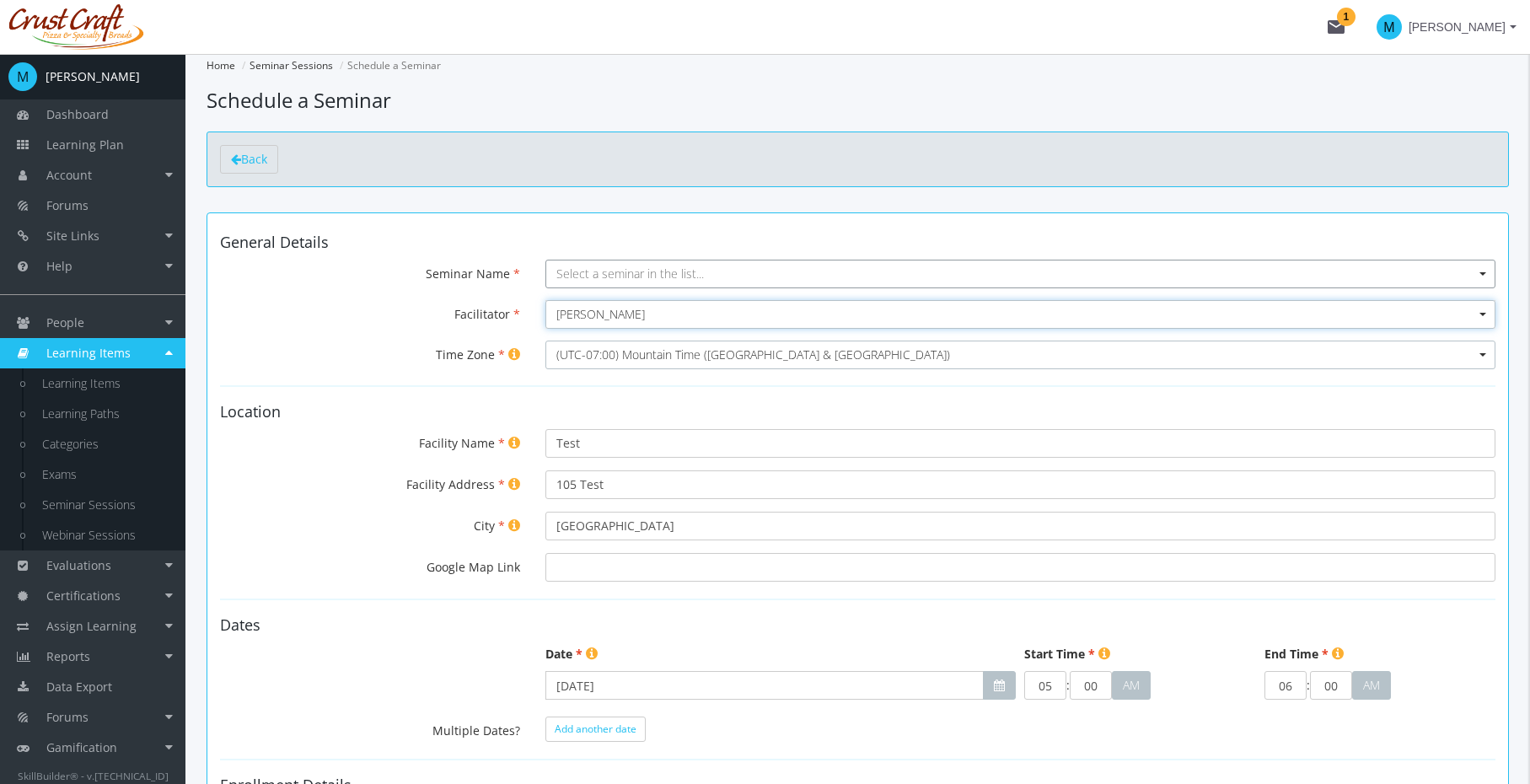
click at [661, 273] on span "Select a seminar in the list..." at bounding box center [630, 273] width 147 height 16
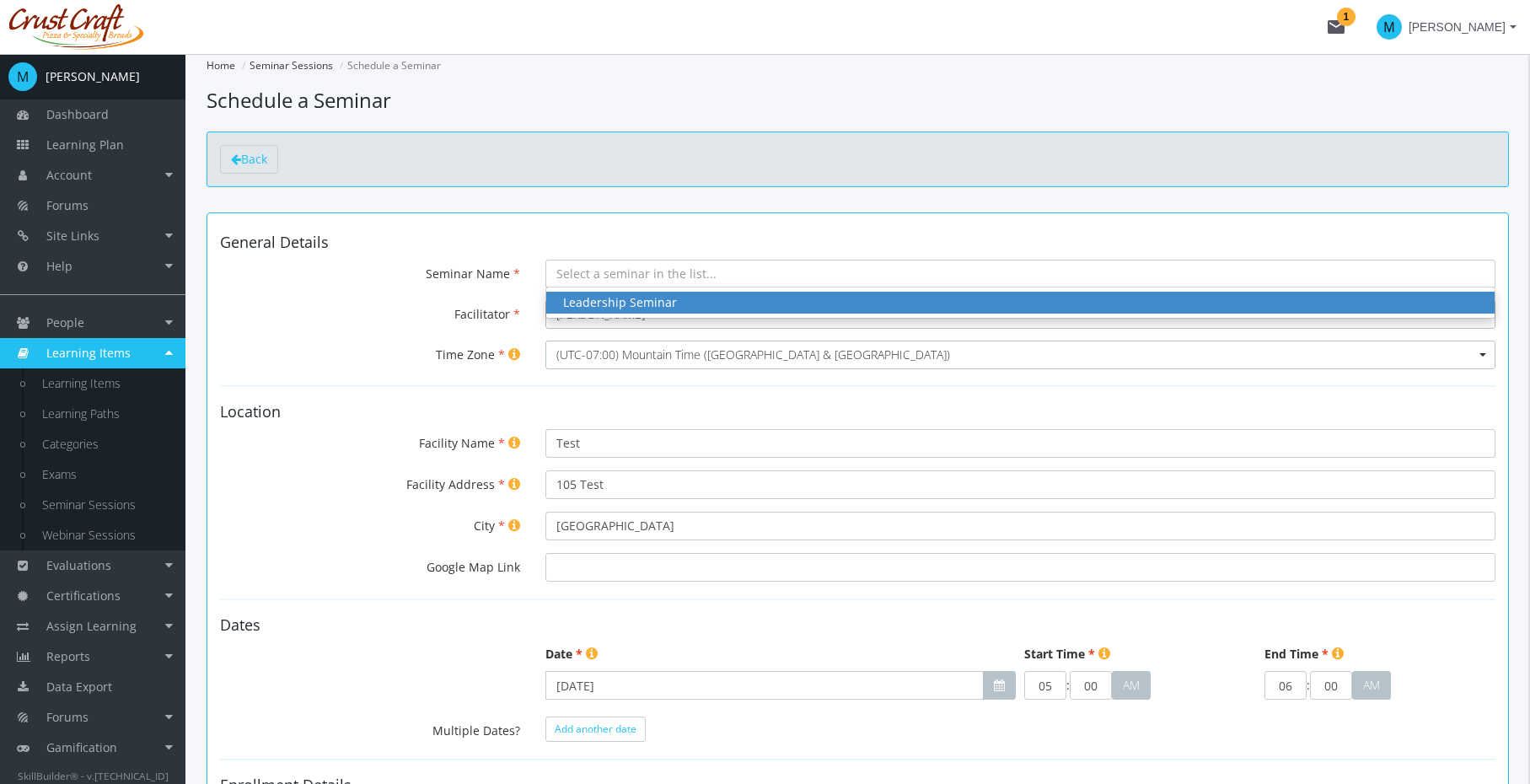
click at [640, 302] on div "Leadership Seminar" at bounding box center [1021, 302] width 915 height 17
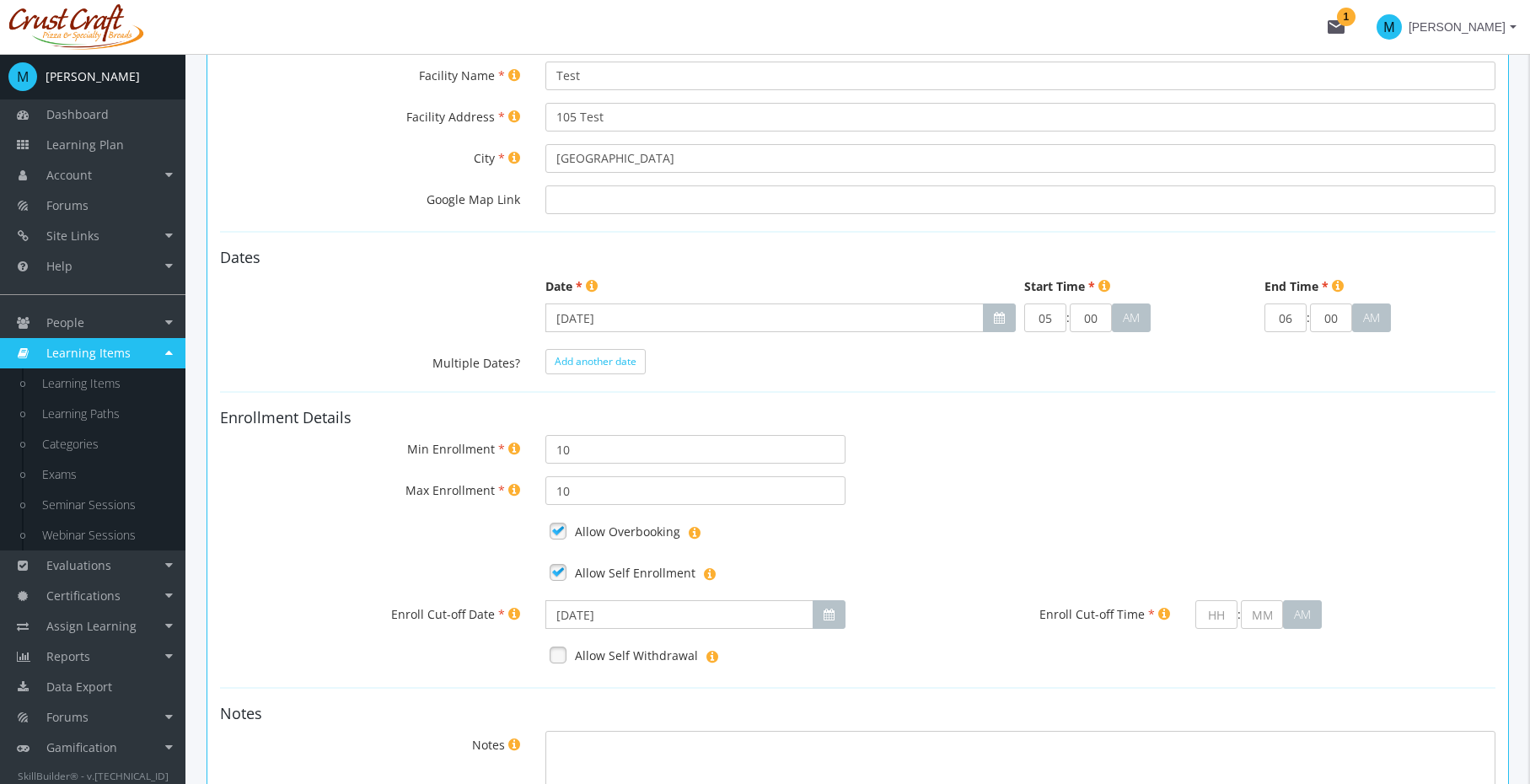
scroll to position [563, 0]
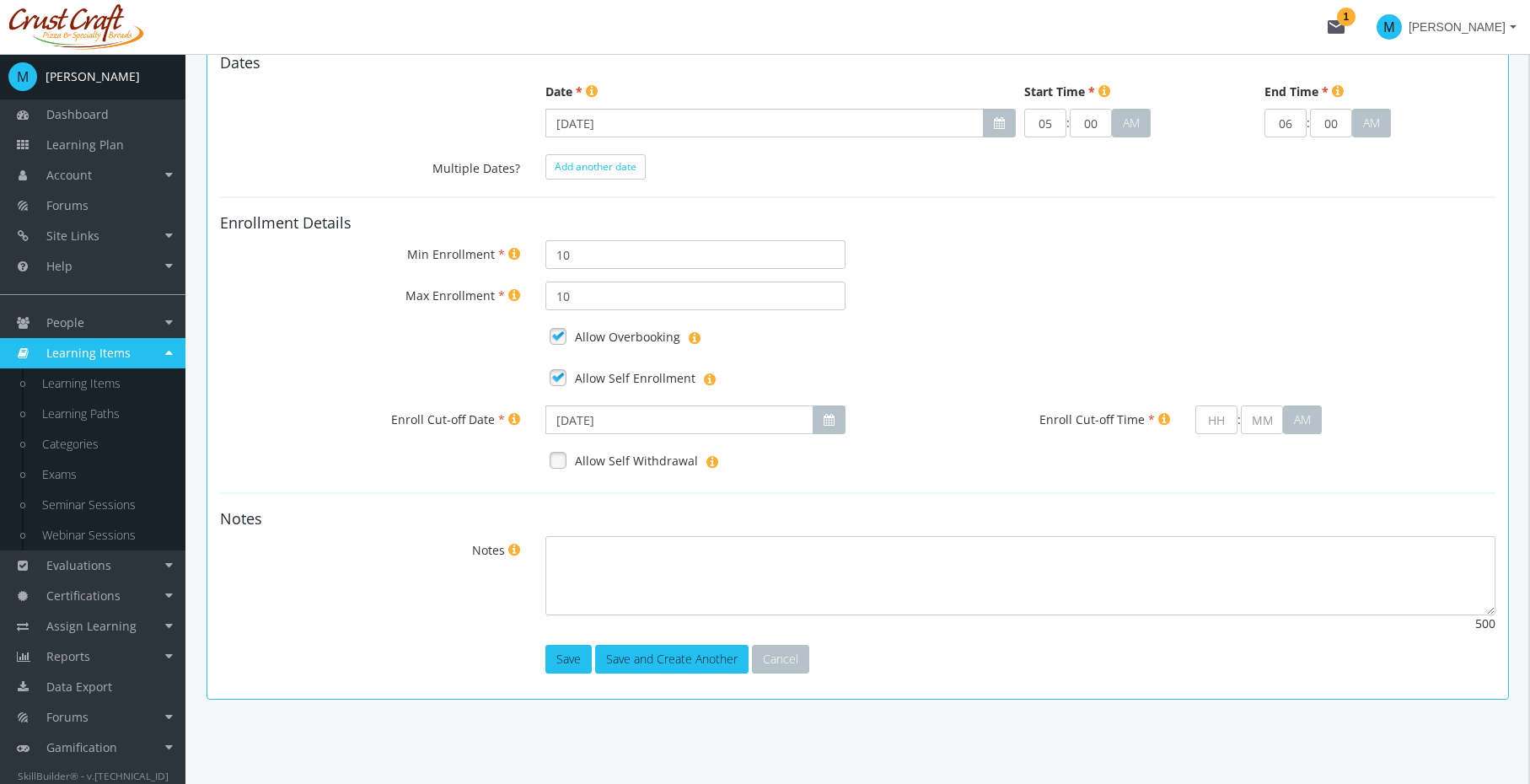
click at [564, 460] on link at bounding box center [558, 460] width 25 height 25
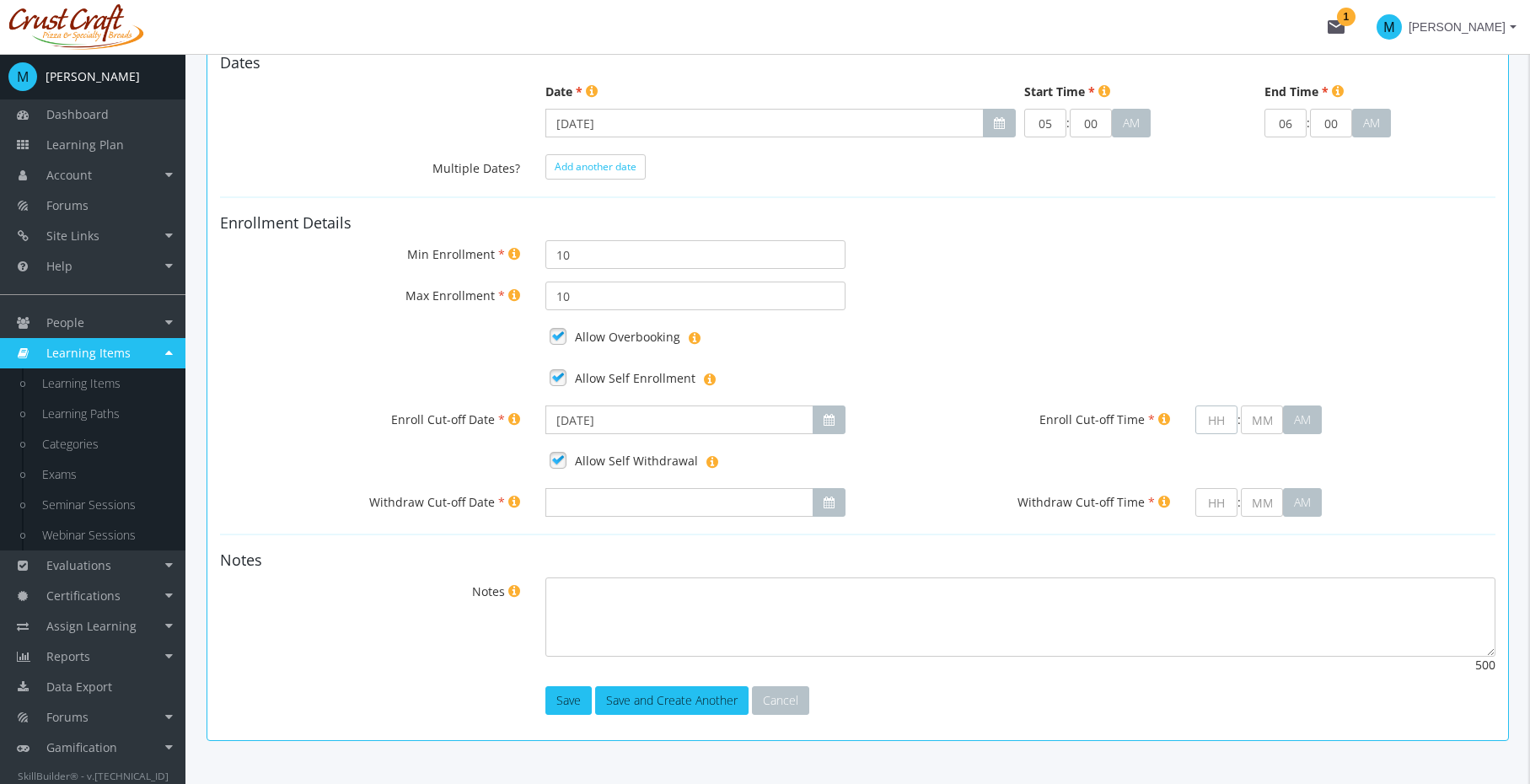
click at [1216, 423] on input "text" at bounding box center [1216, 420] width 42 height 29
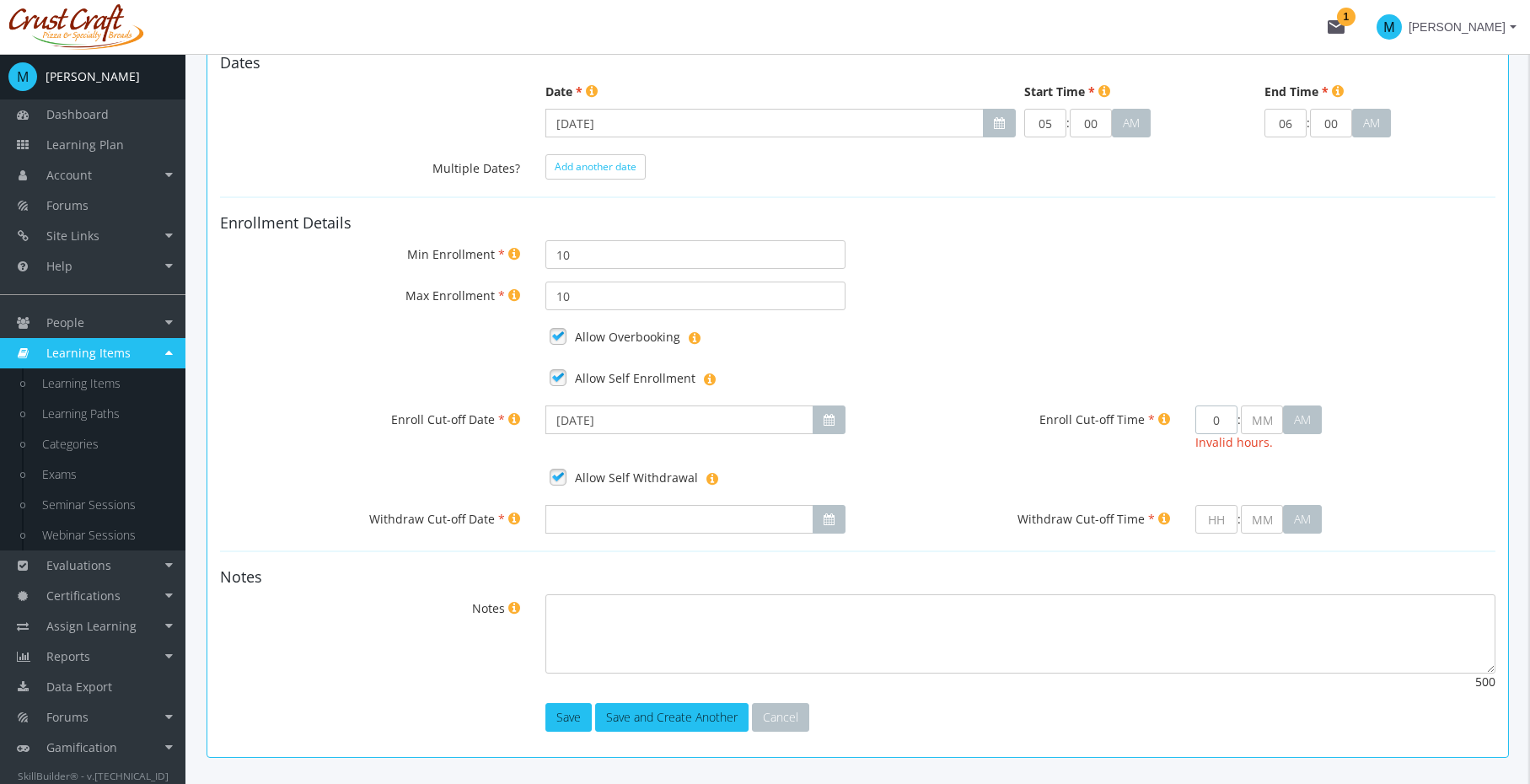
type input "3"
type input "00"
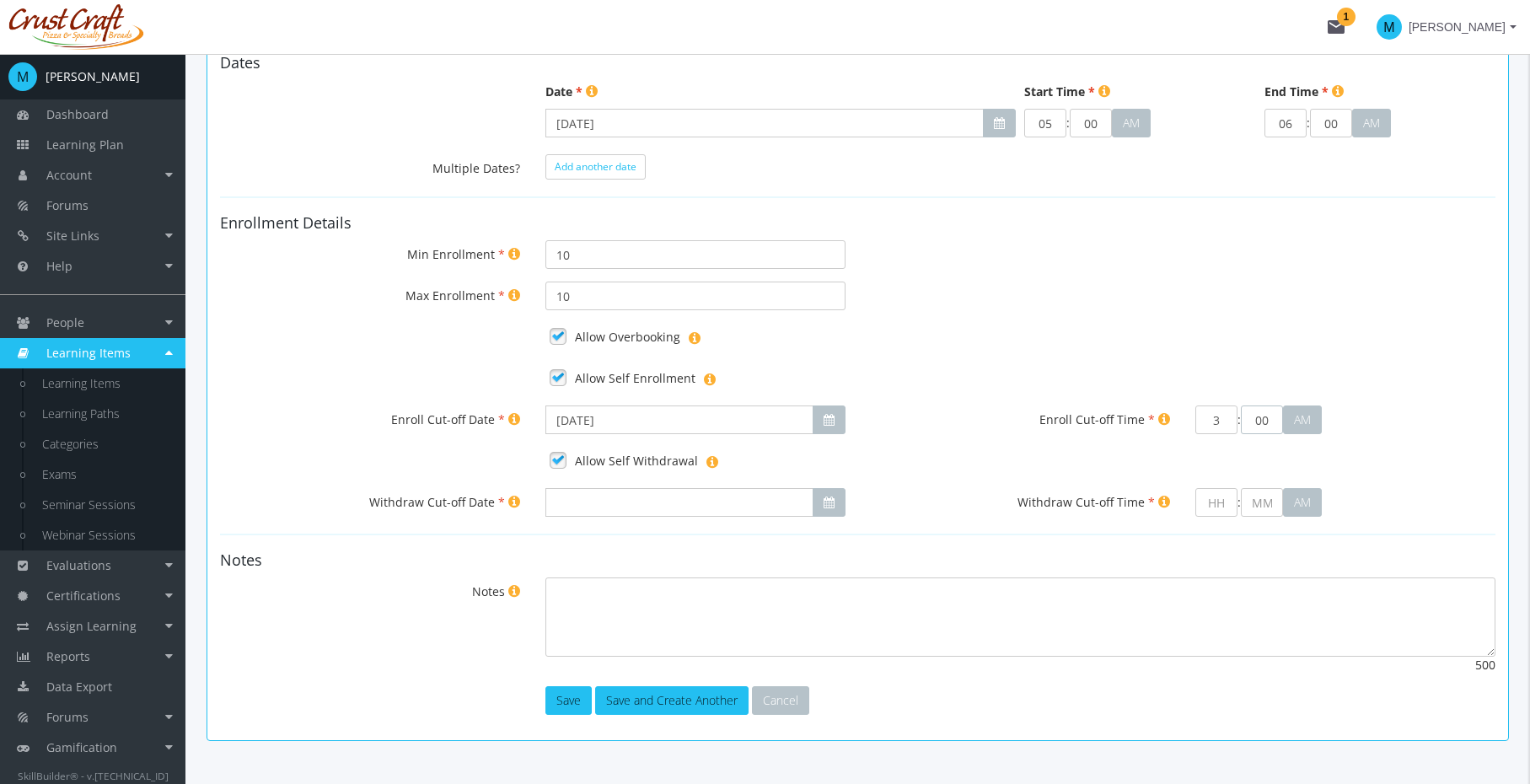
type input "03"
click at [1222, 510] on input "text" at bounding box center [1216, 503] width 42 height 29
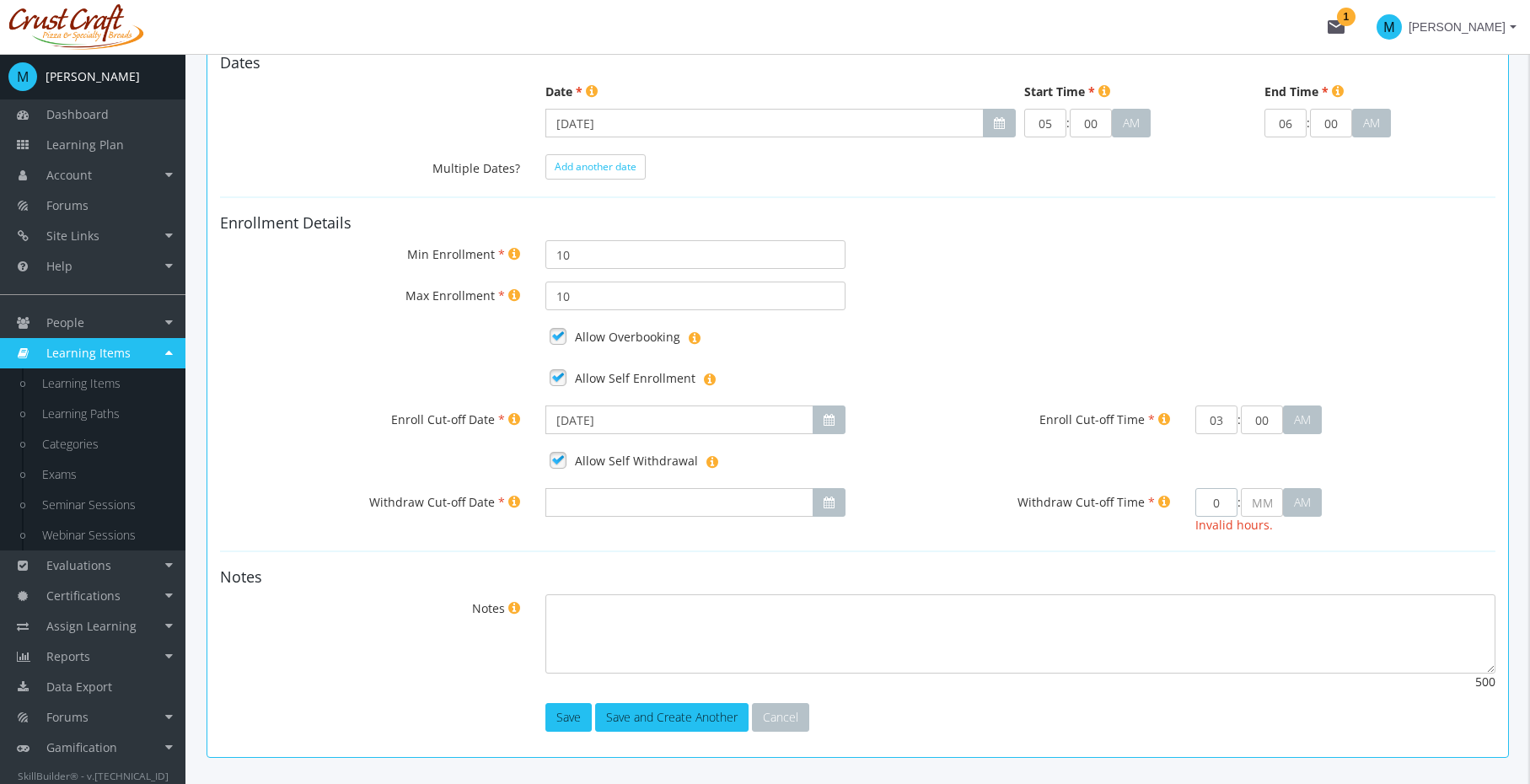
type input "6"
type input "00"
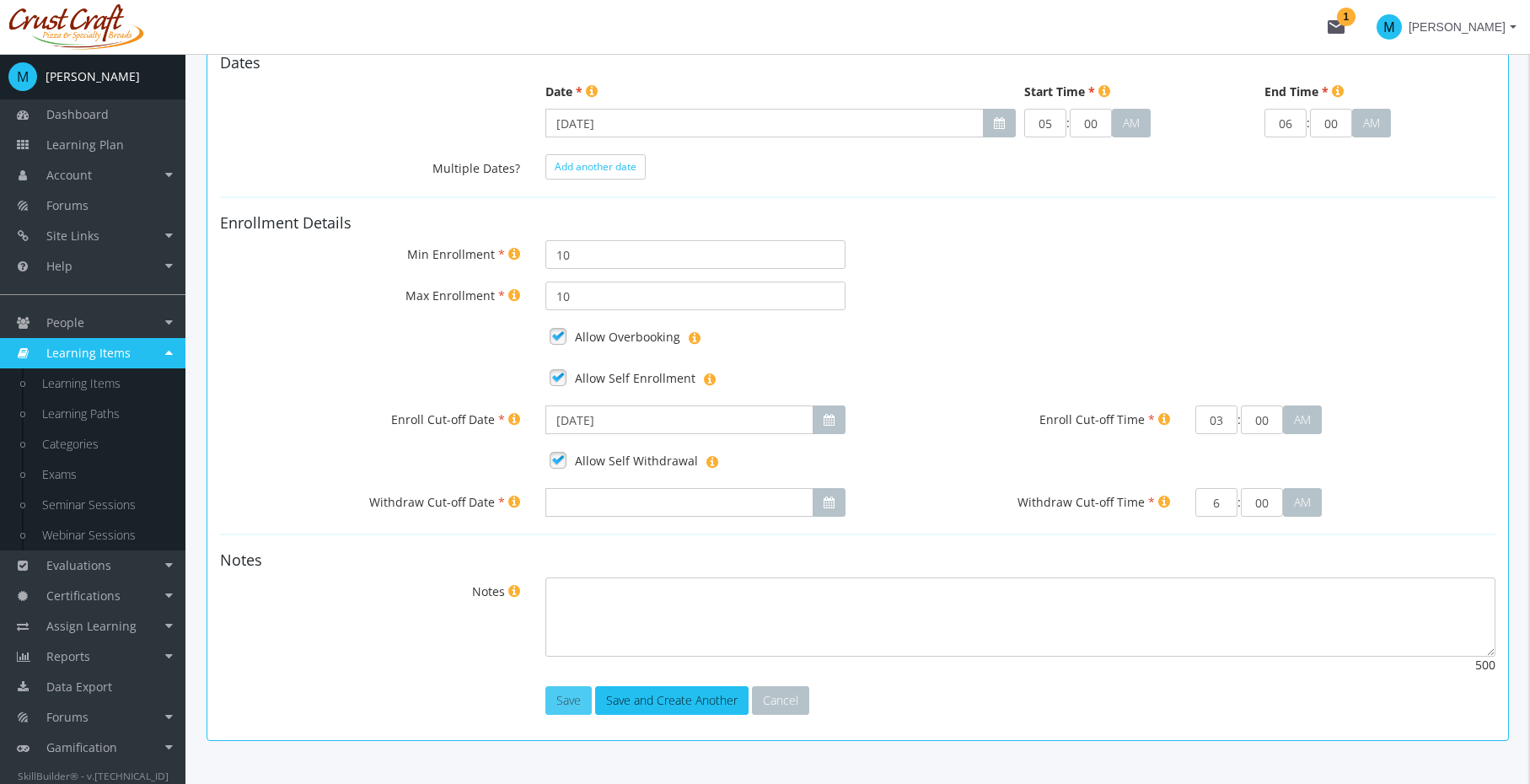
type input "06"
click at [560, 699] on button "Save" at bounding box center [569, 700] width 46 height 29
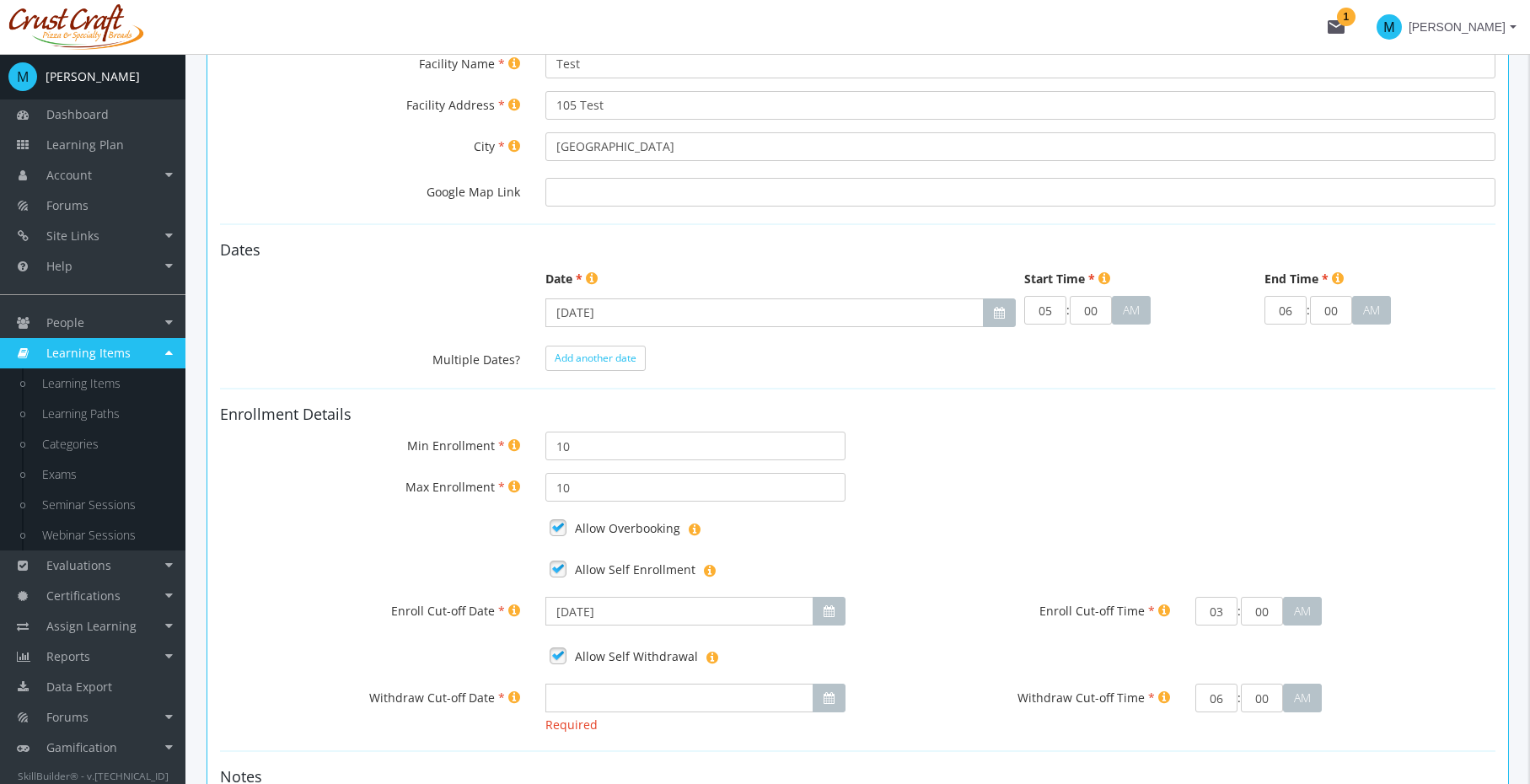
scroll to position [638, 0]
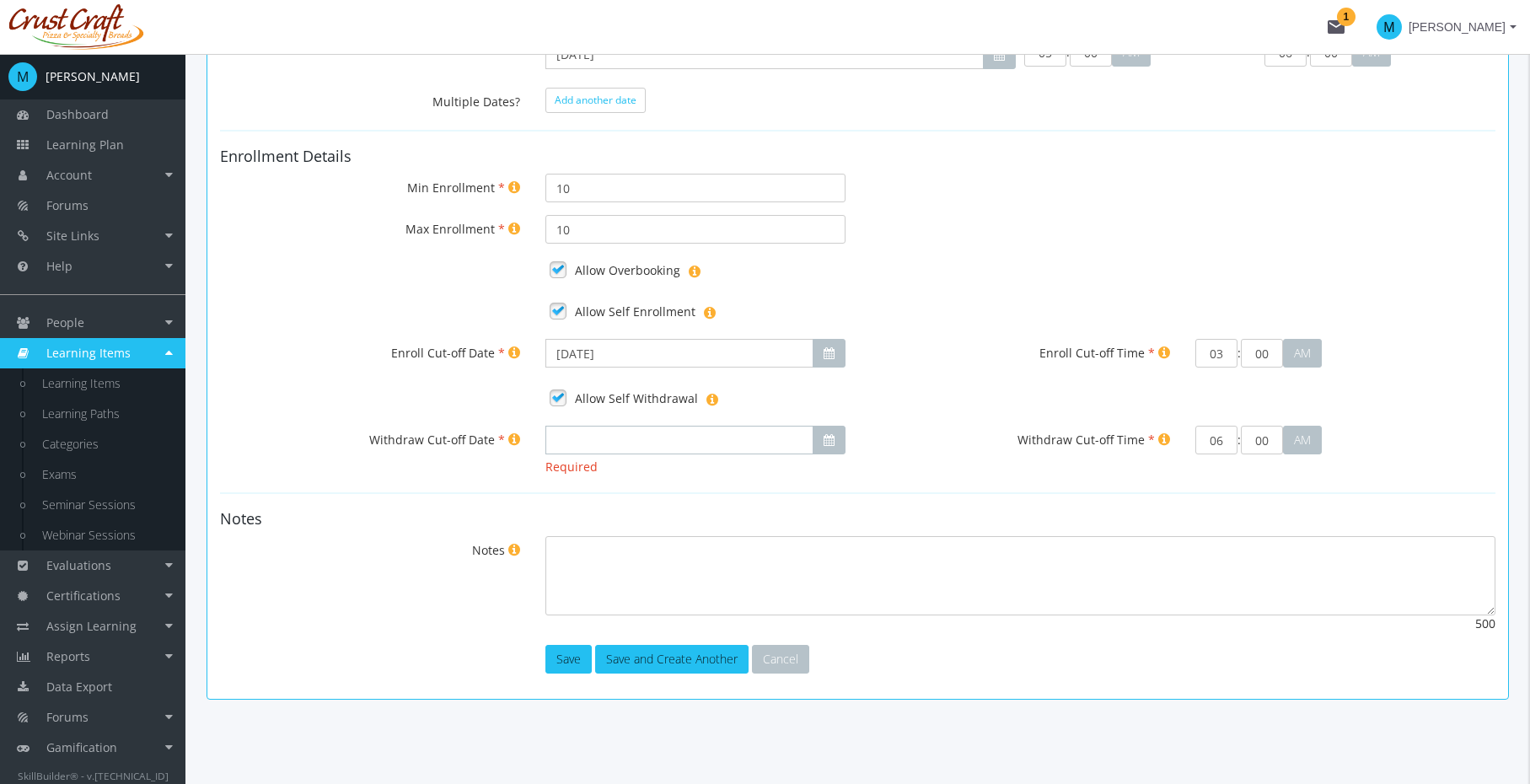
click at [638, 438] on input "Withdraw Cut-off Date" at bounding box center [680, 440] width 268 height 29
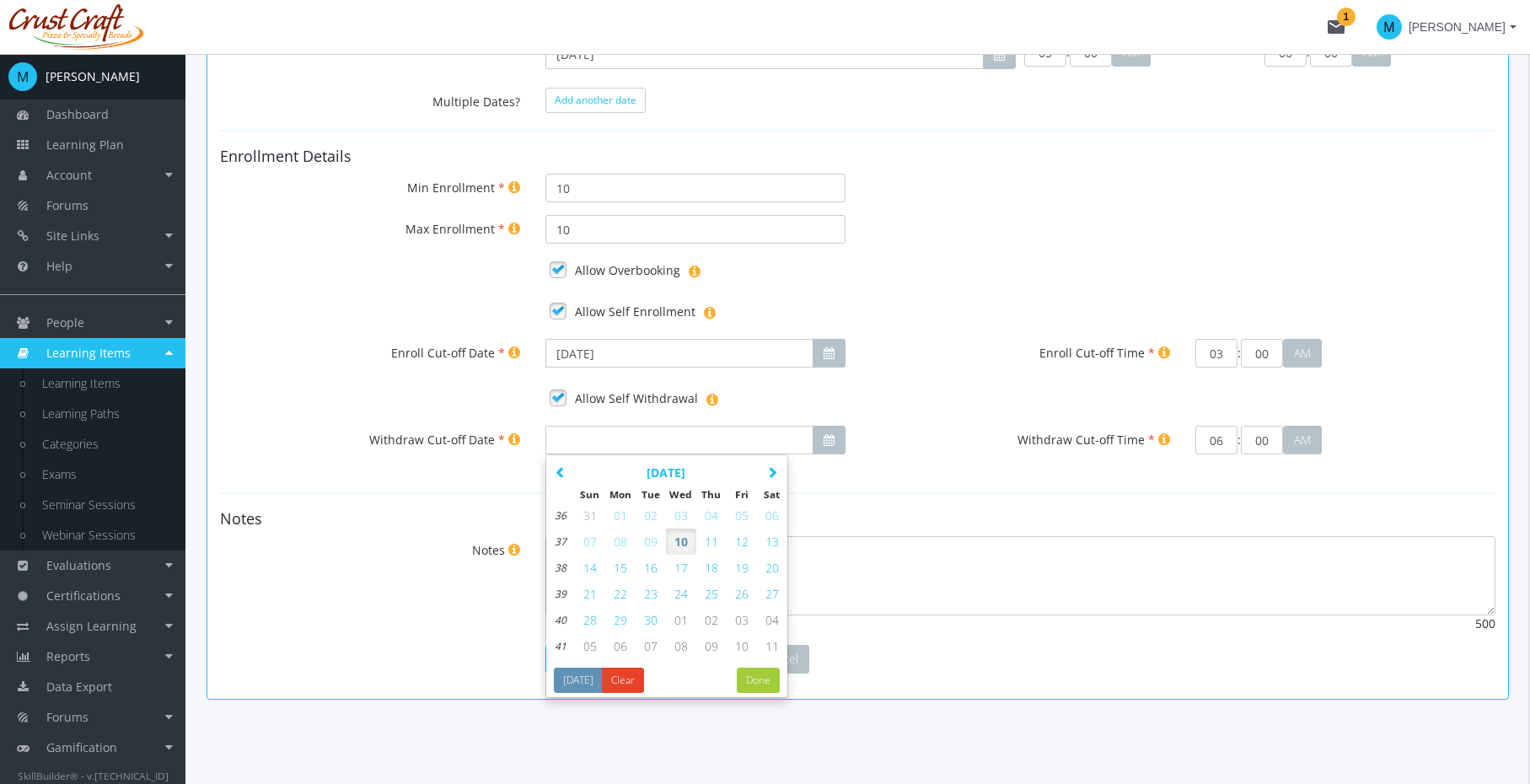
click at [711, 536] on span "11" at bounding box center [711, 542] width 13 height 16
type input "[DATE]"
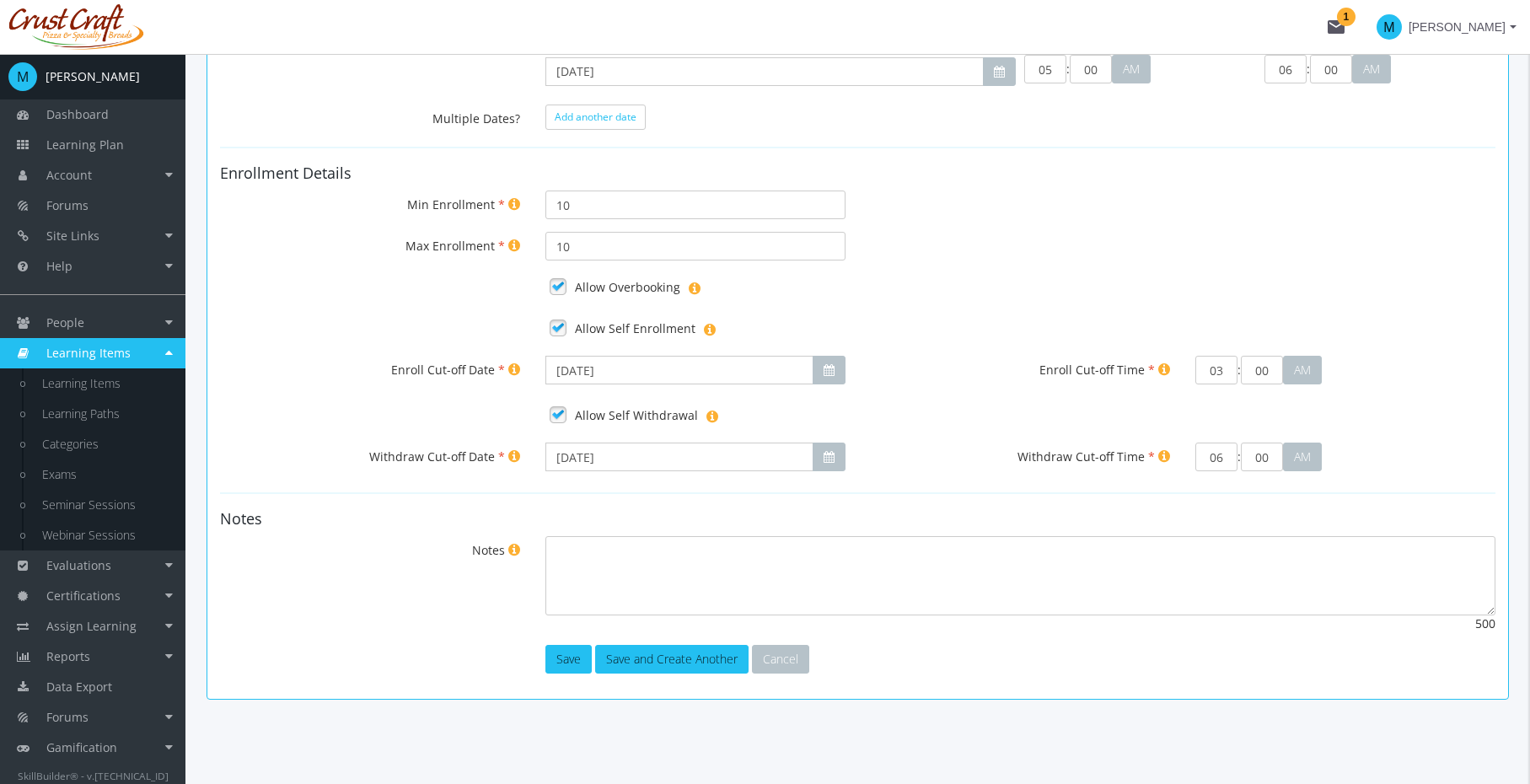
scroll to position [621, 0]
click at [568, 658] on button "Save" at bounding box center [569, 659] width 46 height 29
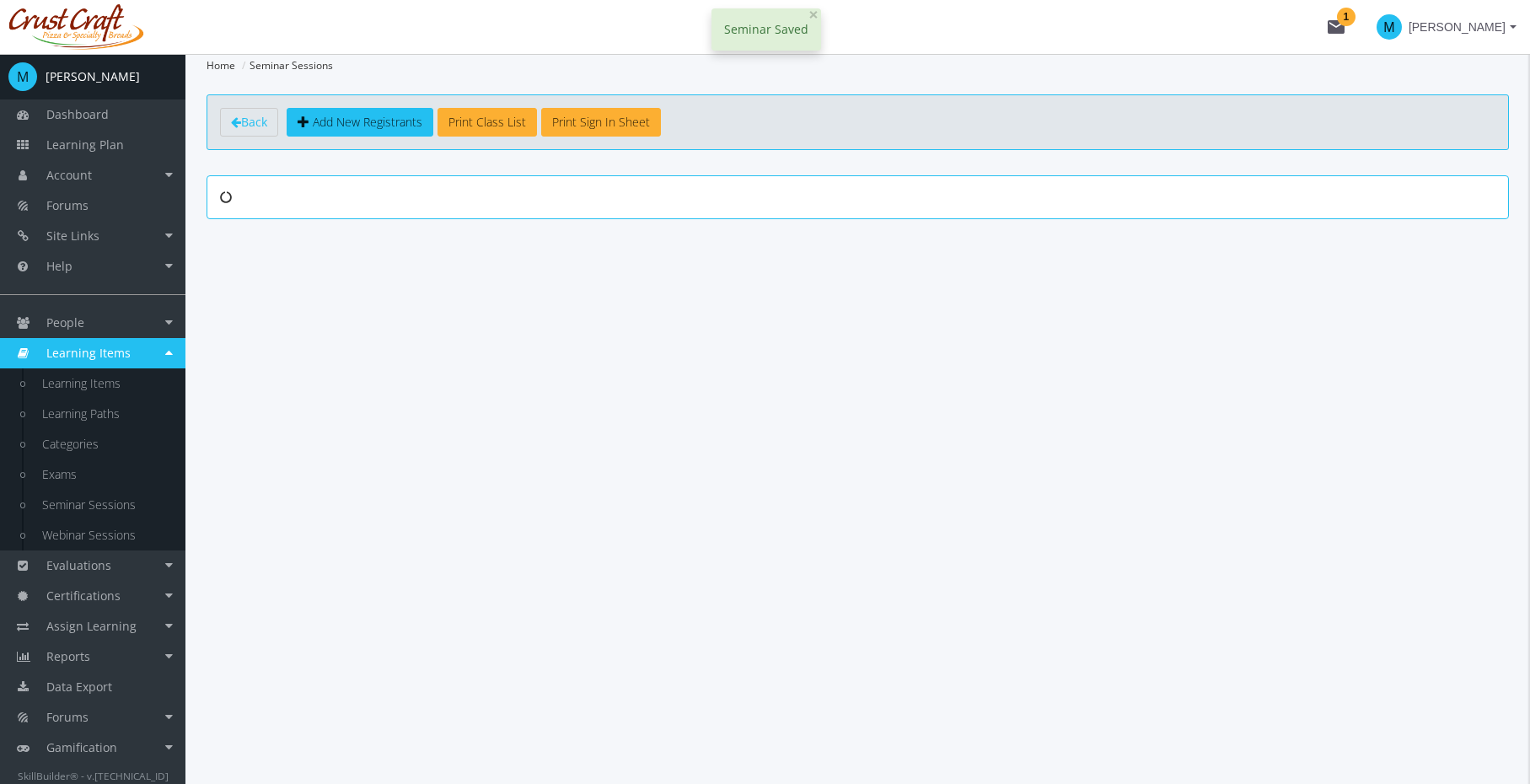
scroll to position [0, 0]
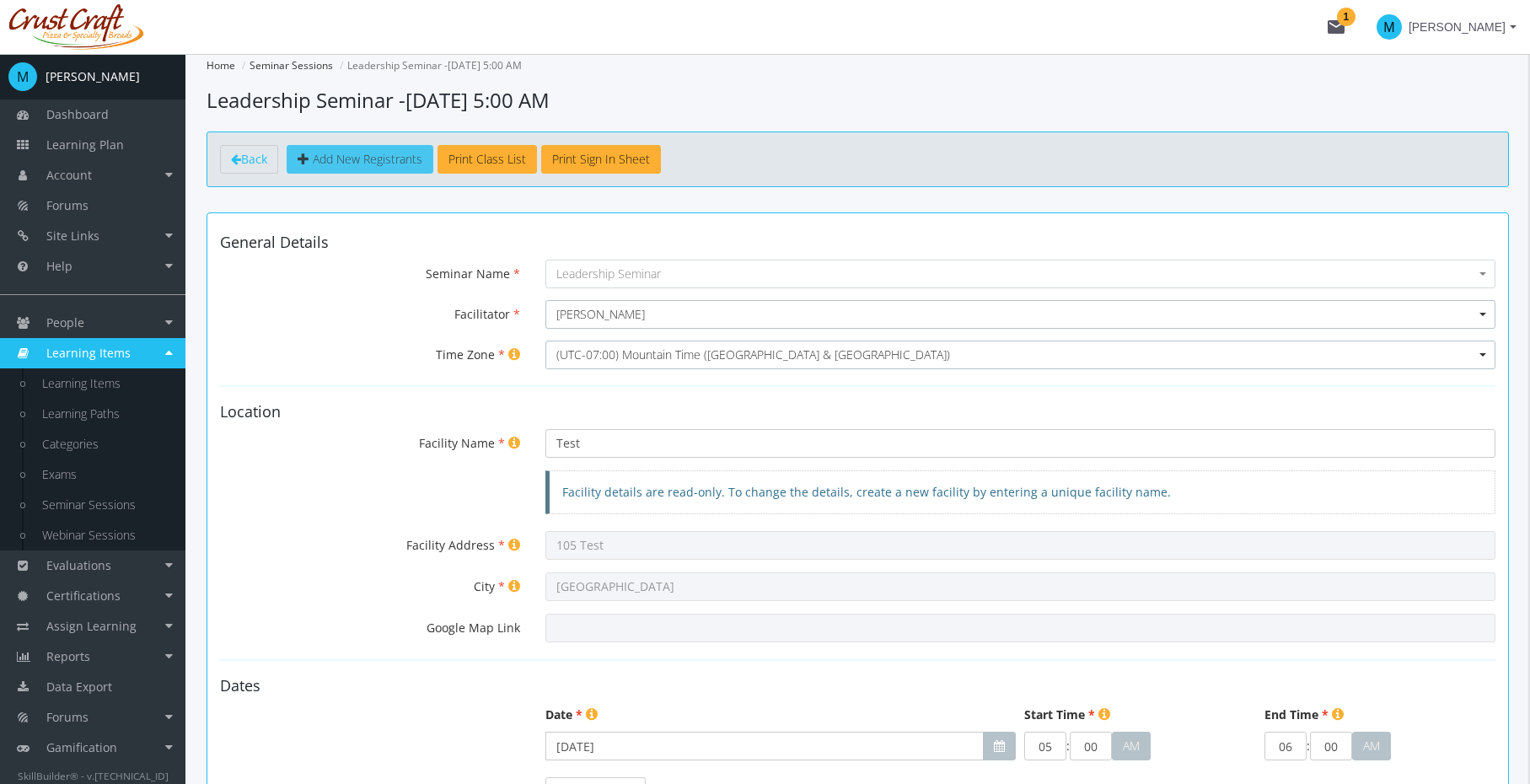
click at [402, 159] on span "Add New Registrants" at bounding box center [367, 159] width 110 height 16
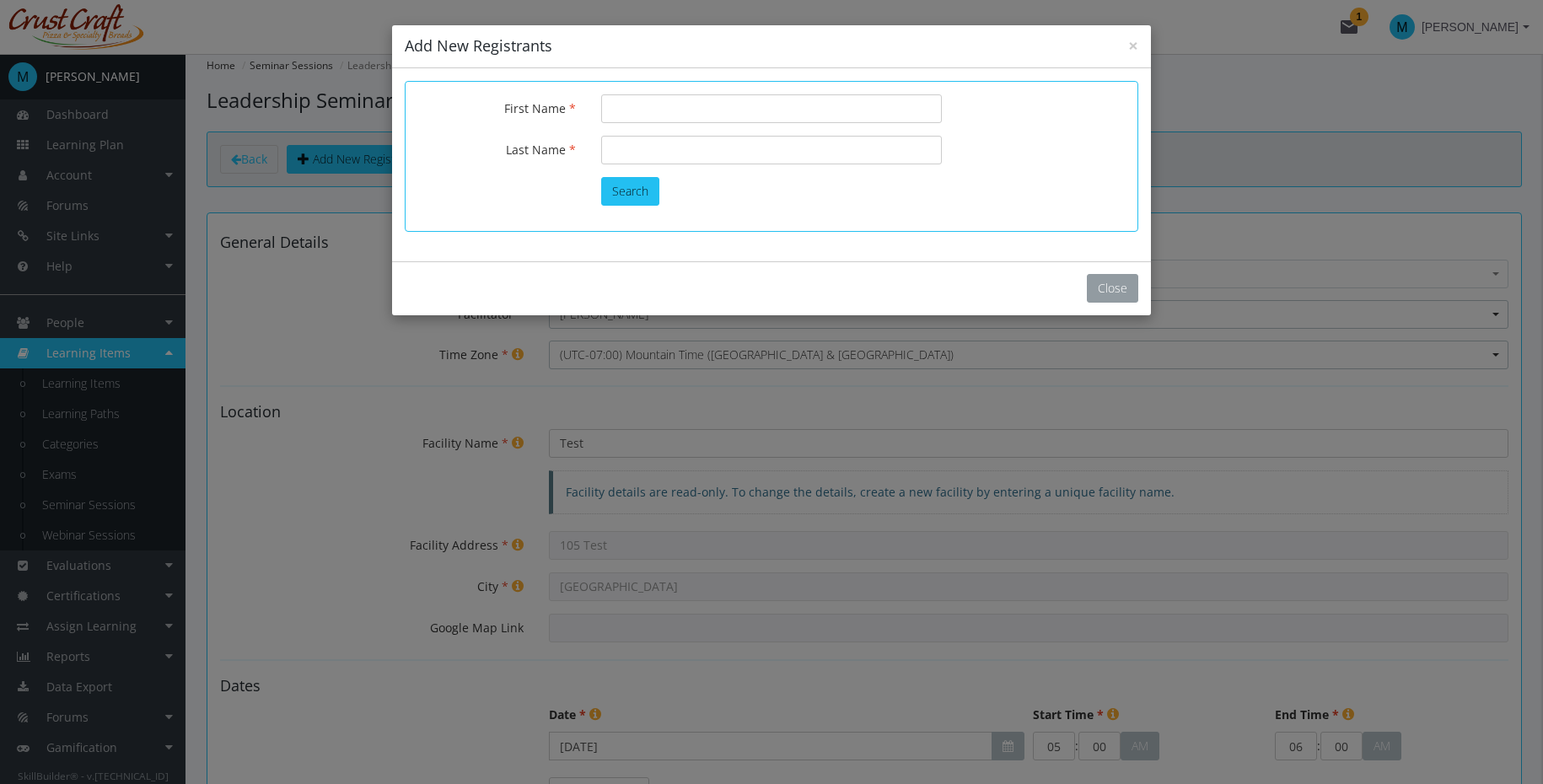
click at [1106, 290] on button "Close" at bounding box center [1113, 288] width 52 height 29
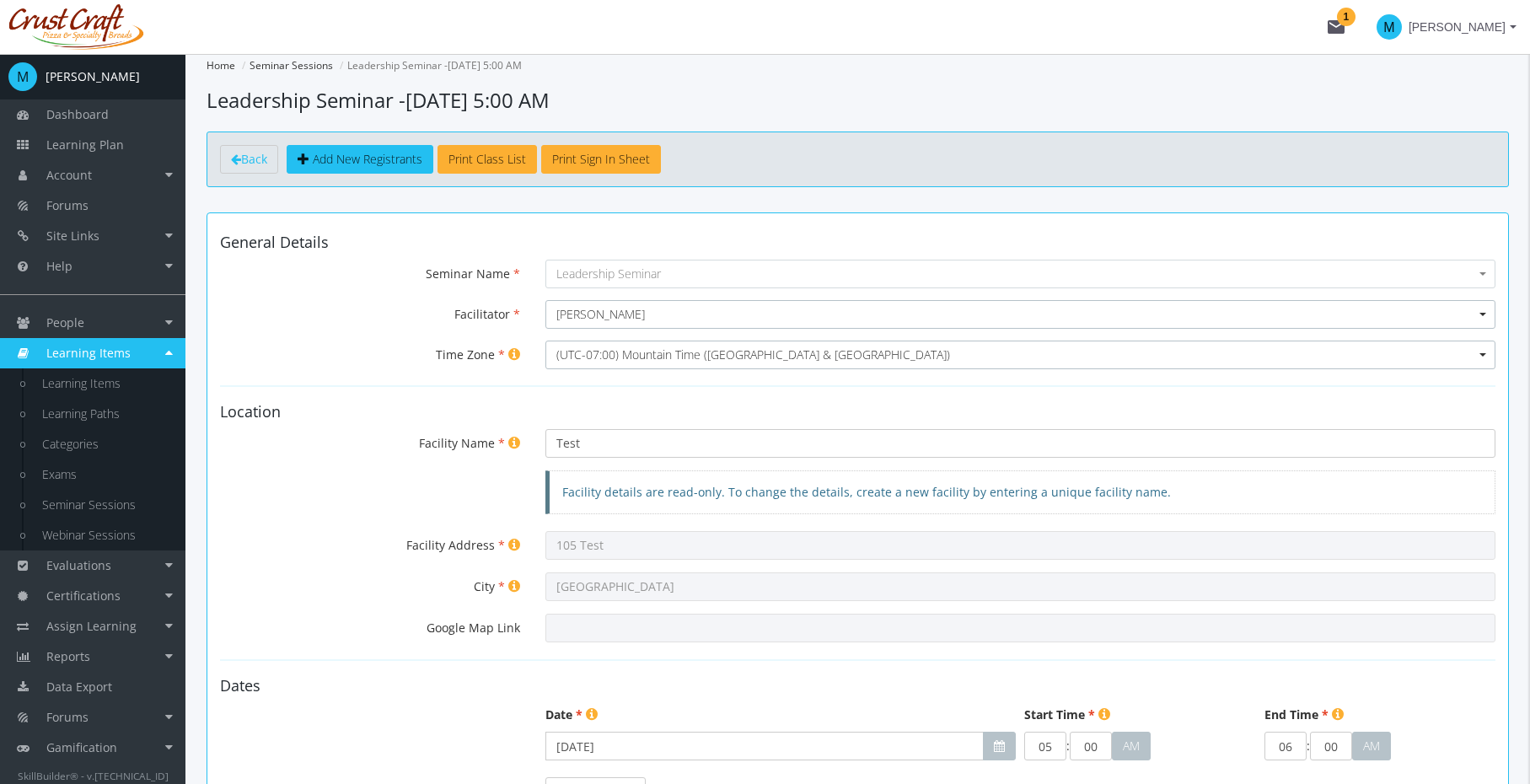
click at [768, 174] on div "Back Add New Registrants Print Class List Print Sign In Sheet" at bounding box center [857, 159] width 1303 height 55
click at [254, 168] on link "Back" at bounding box center [248, 159] width 58 height 29
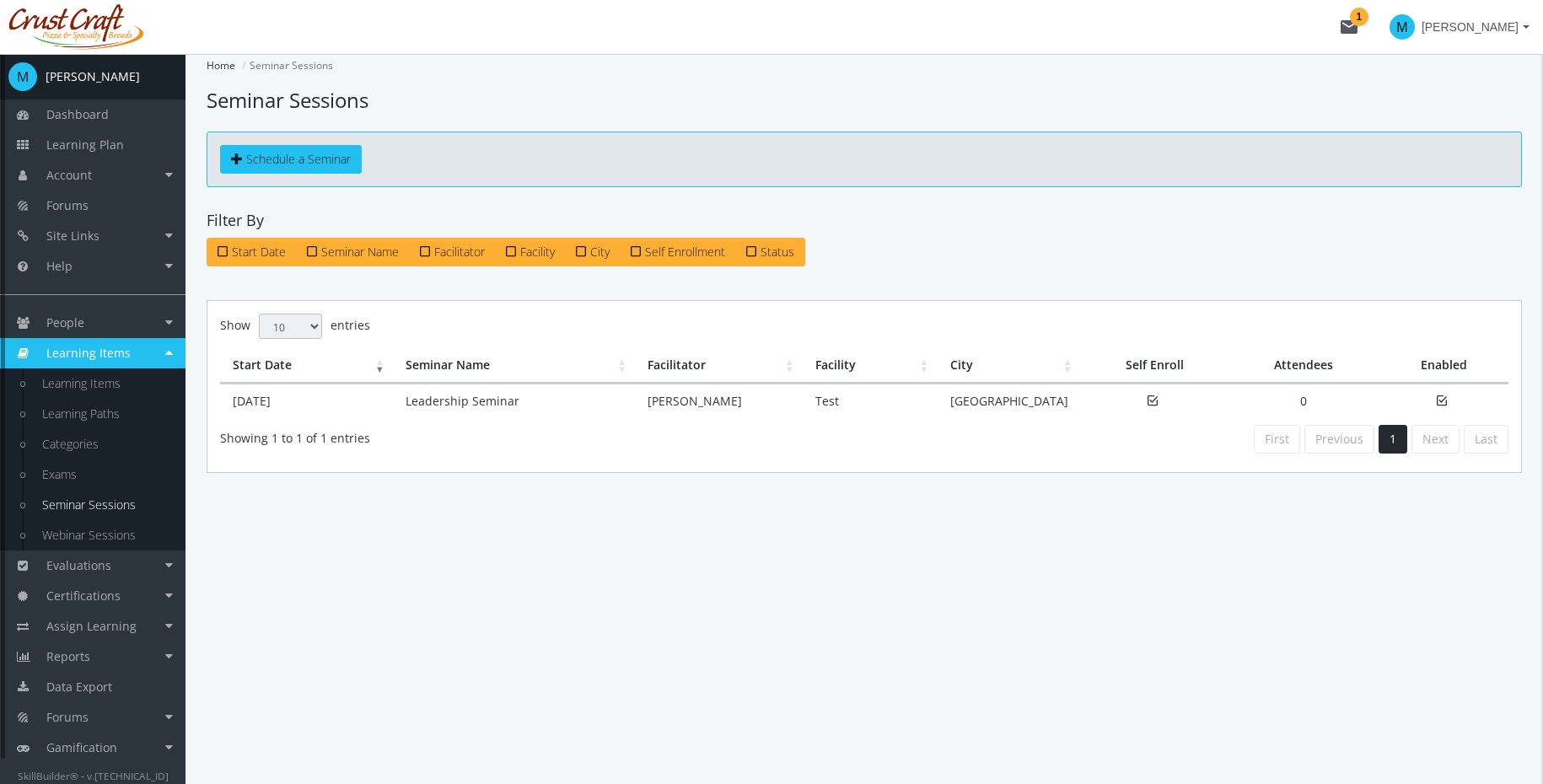
click at [96, 354] on span "Learning Items" at bounding box center [88, 353] width 84 height 16
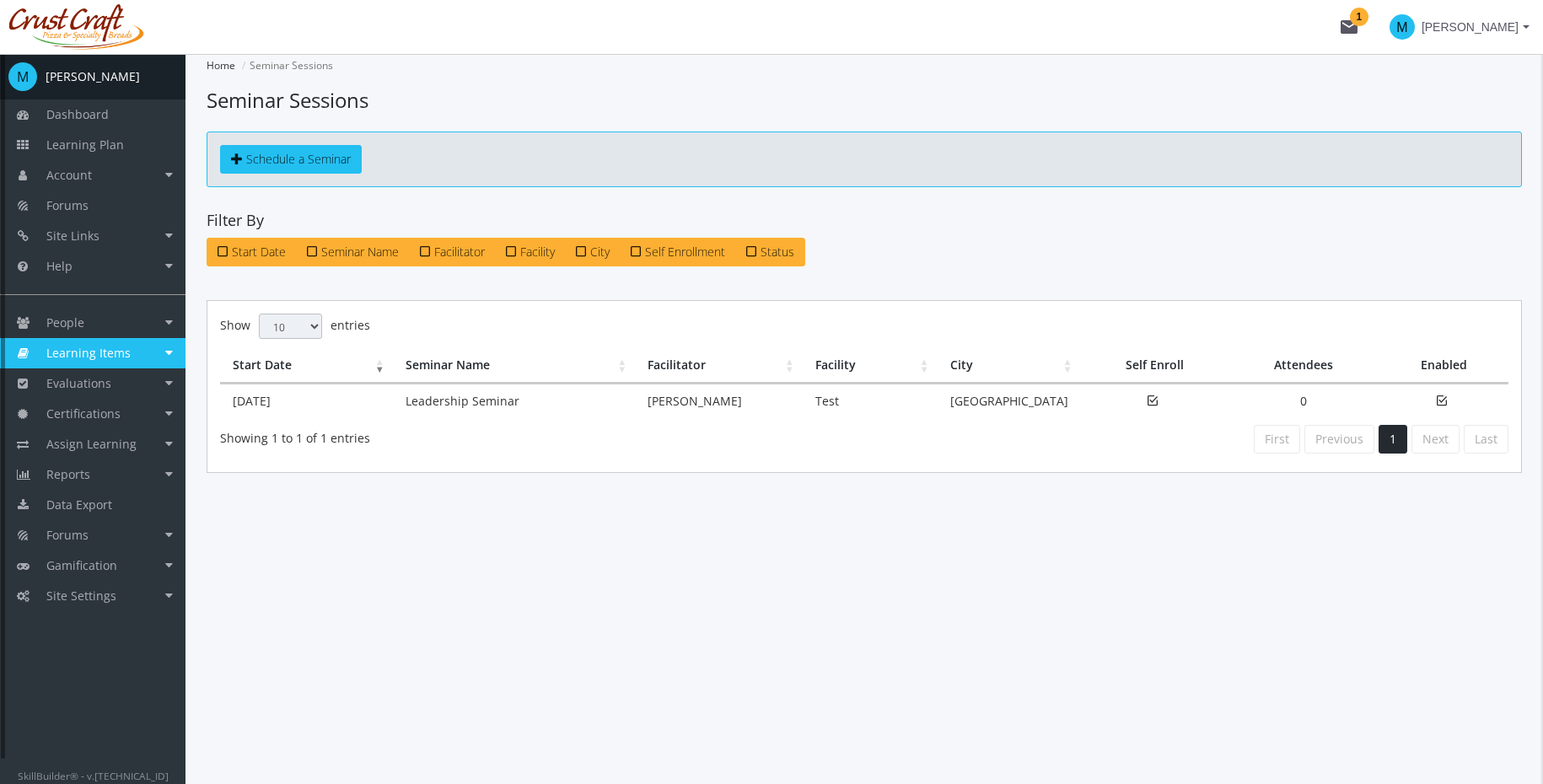
click at [96, 354] on span "Learning Items" at bounding box center [88, 353] width 84 height 16
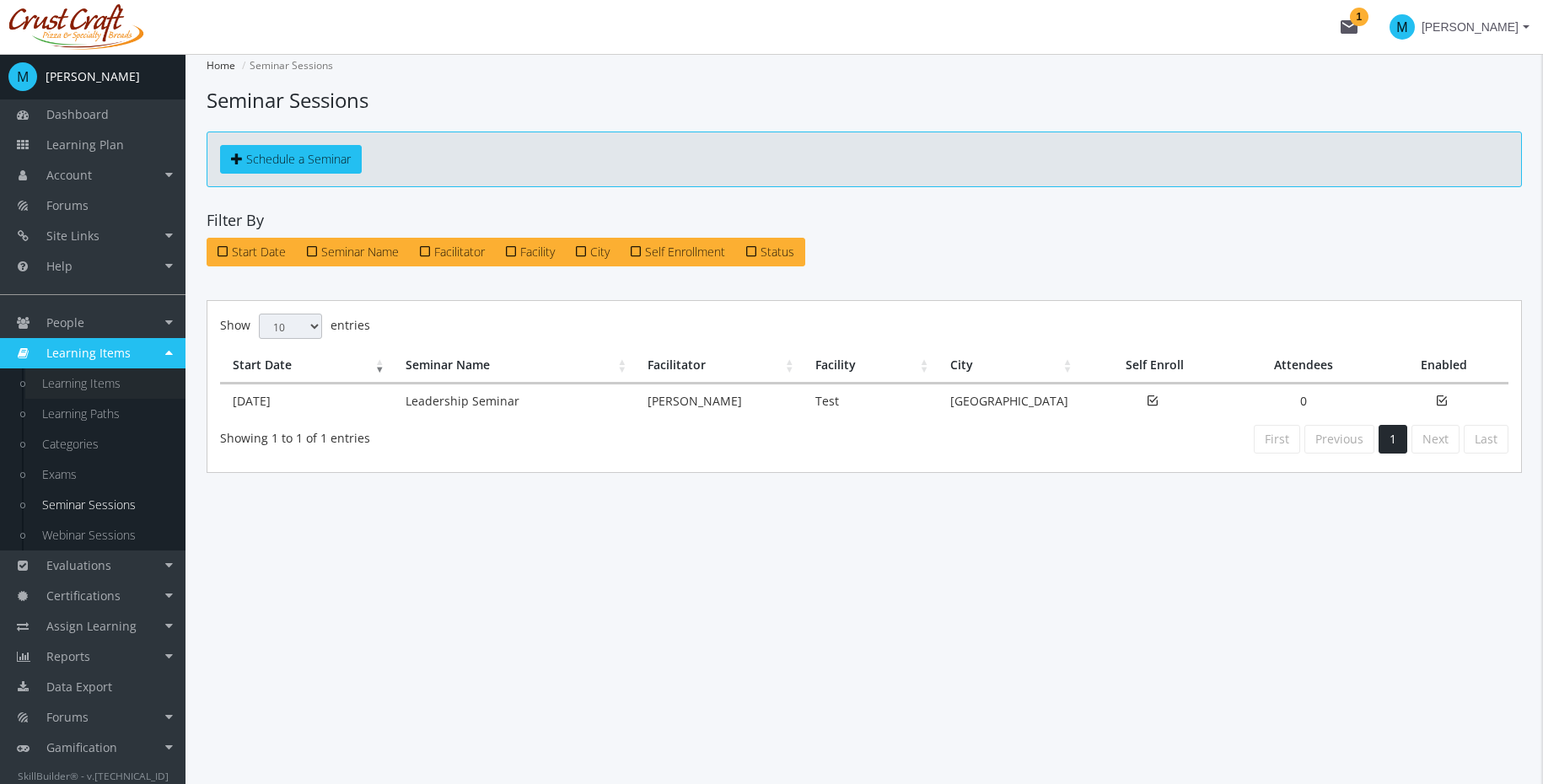
click at [91, 388] on link "Learning Items" at bounding box center [104, 384] width 160 height 30
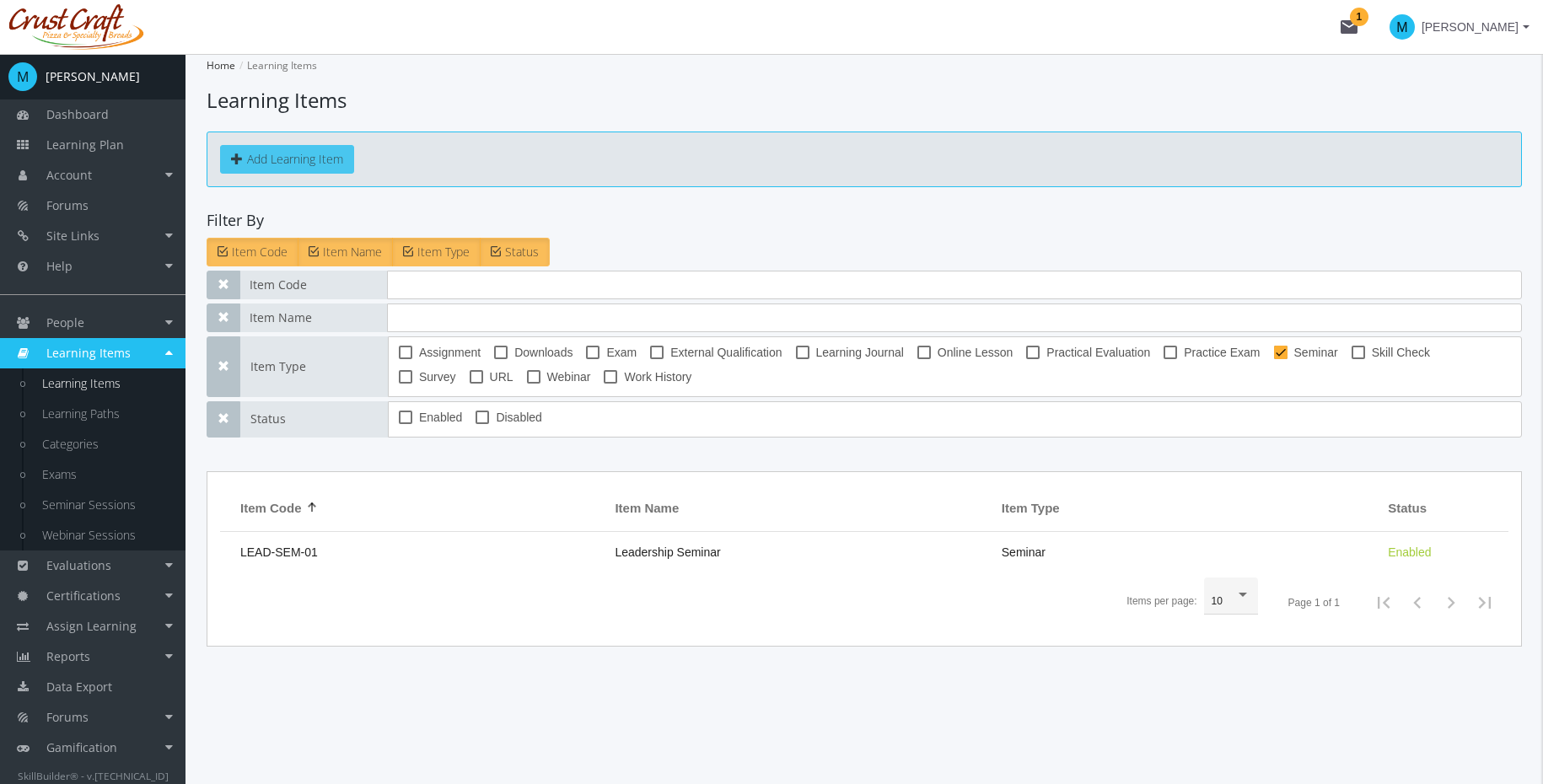
click at [286, 146] on button "Add Learning Item" at bounding box center [287, 159] width 134 height 29
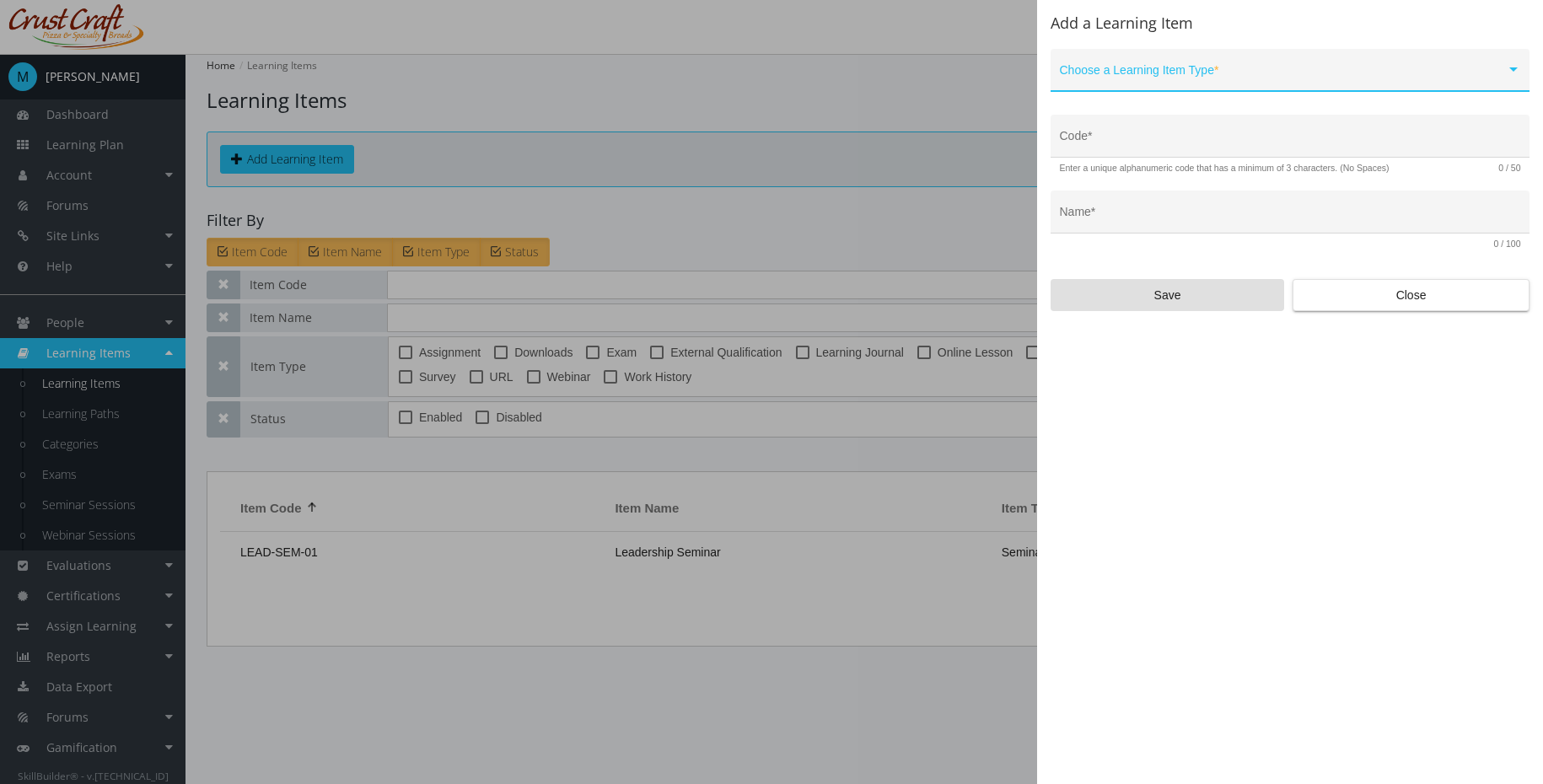
click at [1305, 71] on span at bounding box center [1282, 76] width 446 height 13
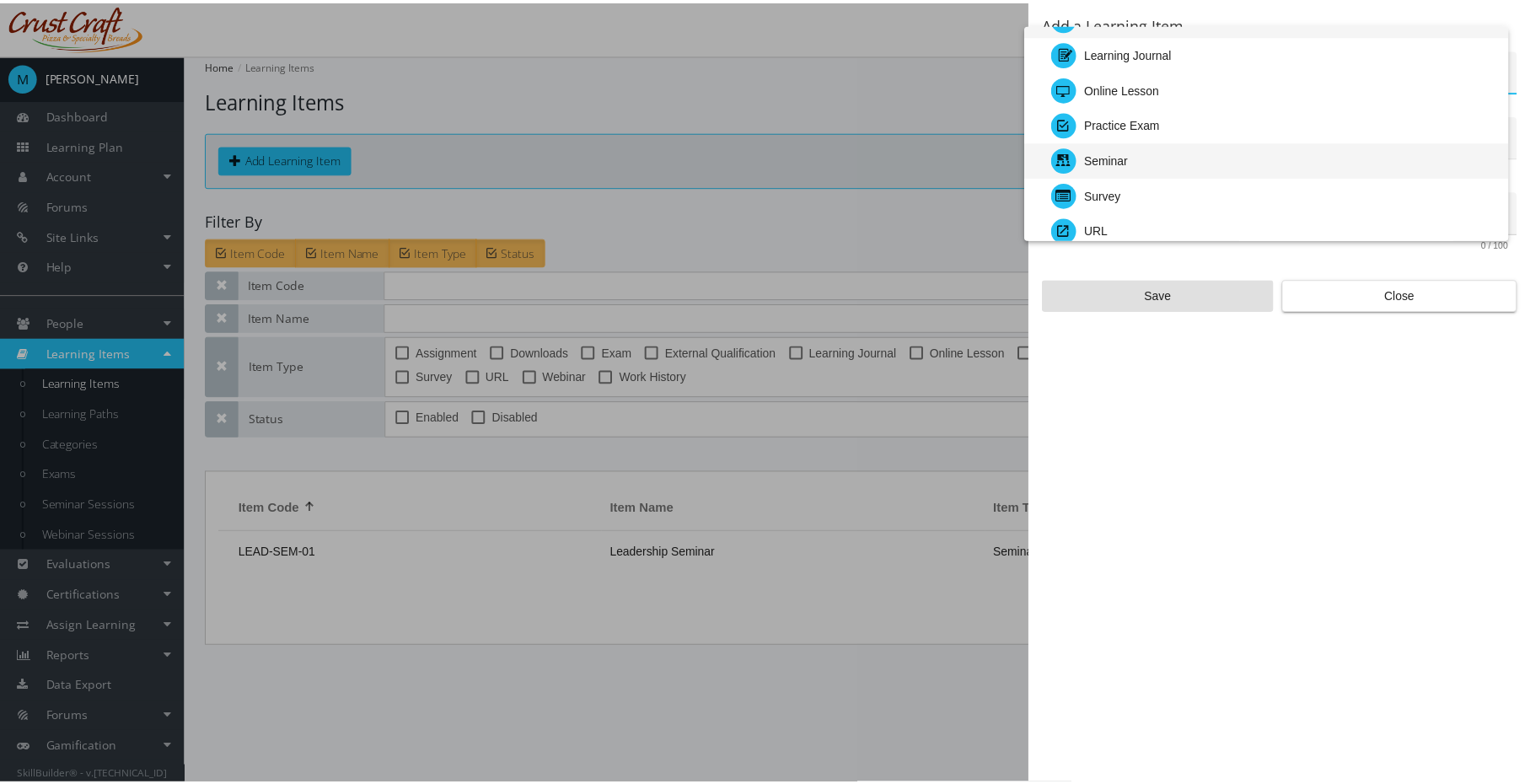
scroll to position [224, 0]
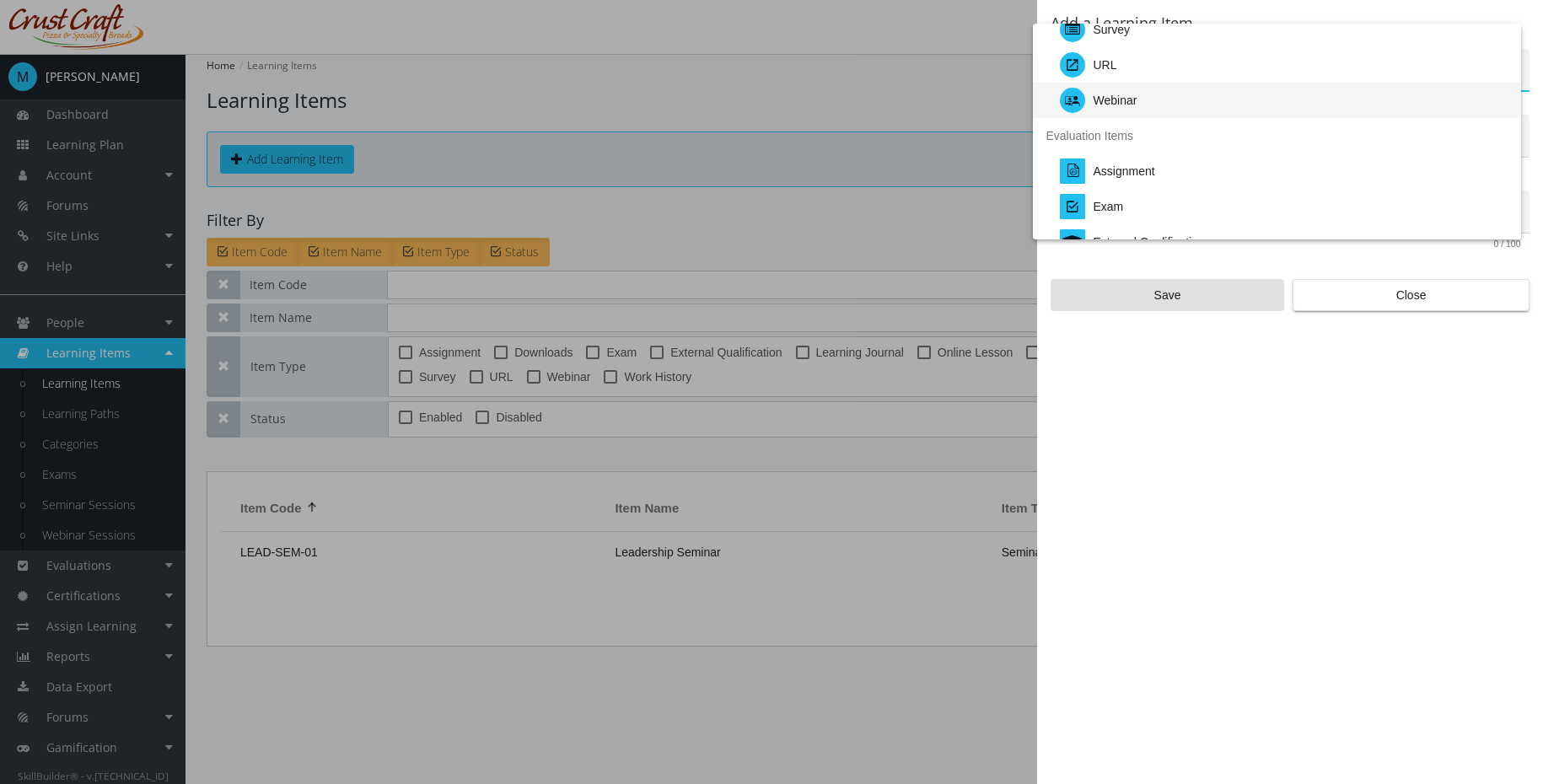
click at [1216, 99] on div "Webinar" at bounding box center [1283, 101] width 447 height 36
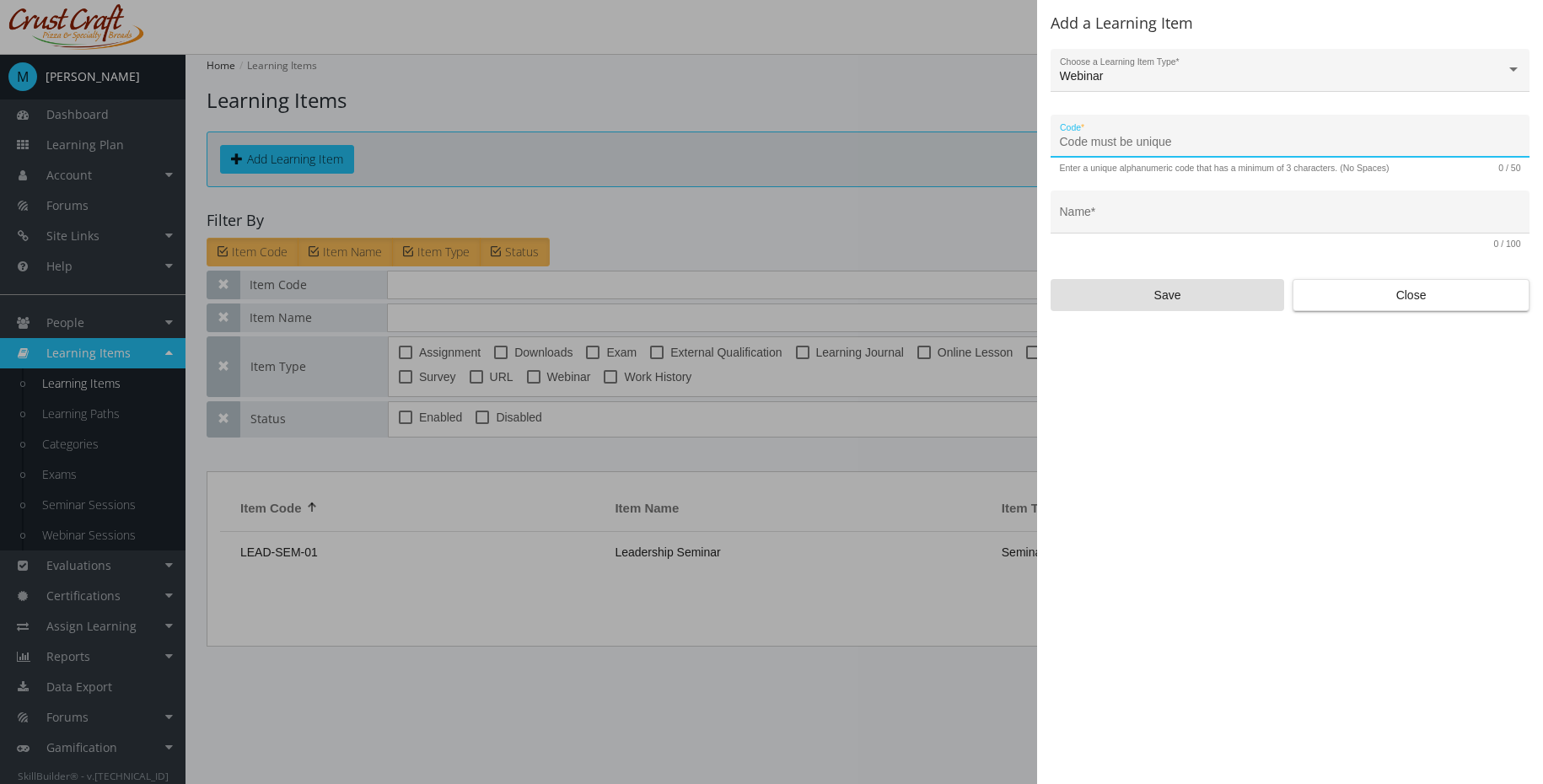
click at [1249, 138] on input "Code *" at bounding box center [1290, 142] width 461 height 13
type input "LEAD-Web-01"
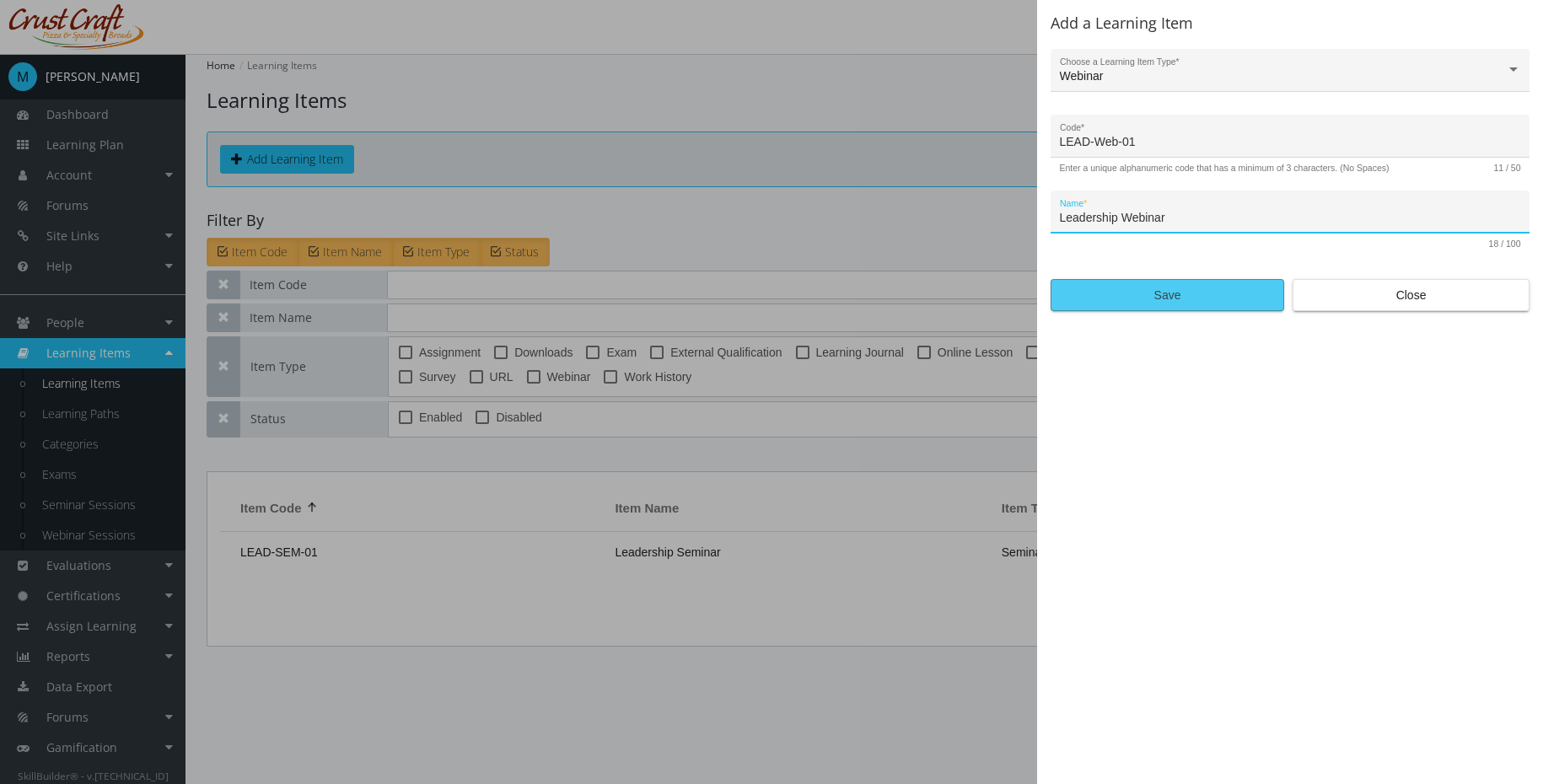
type input "Leadership Webinar"
click at [1159, 294] on span "Save" at bounding box center [1166, 295] width 204 height 30
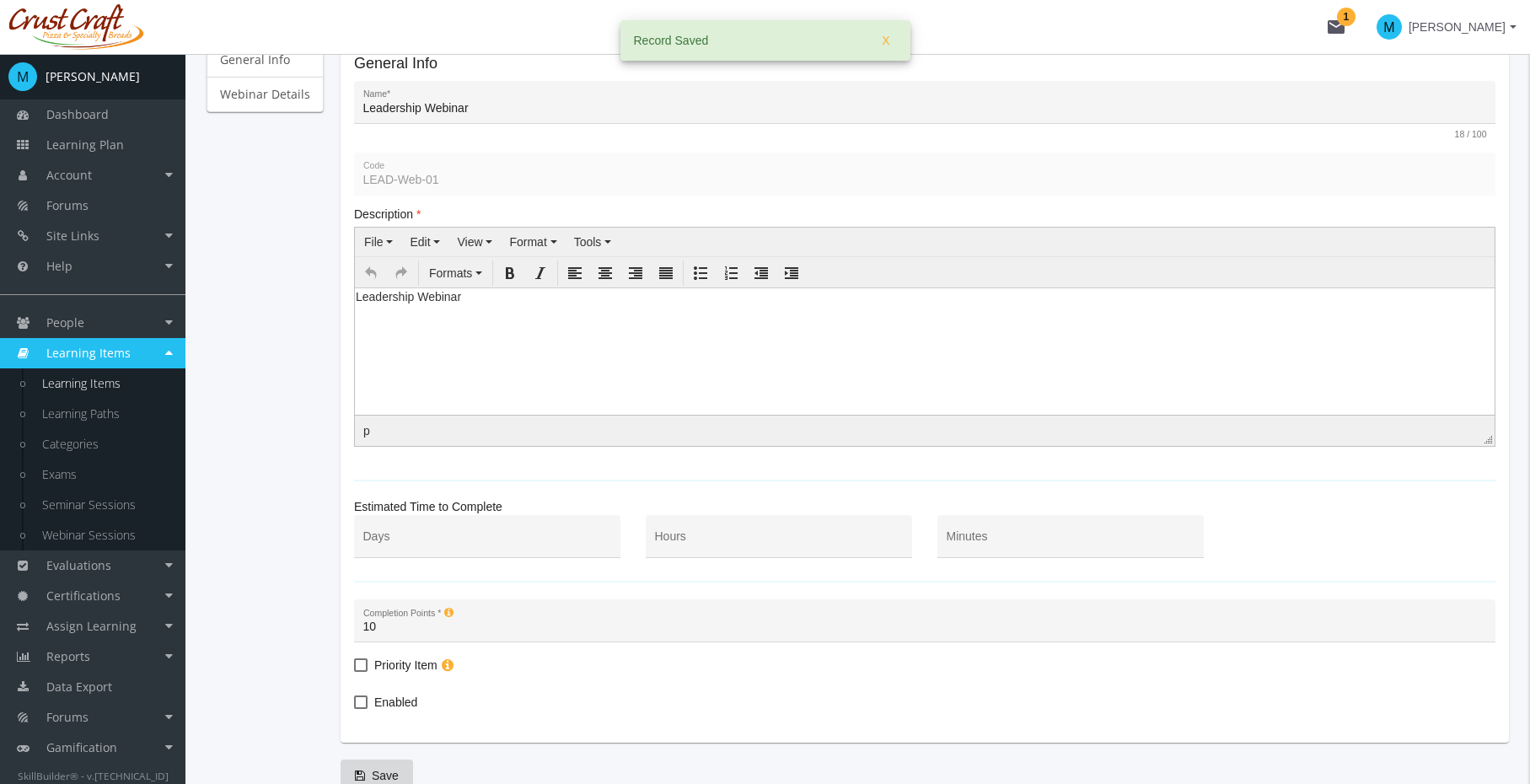
scroll to position [297, 0]
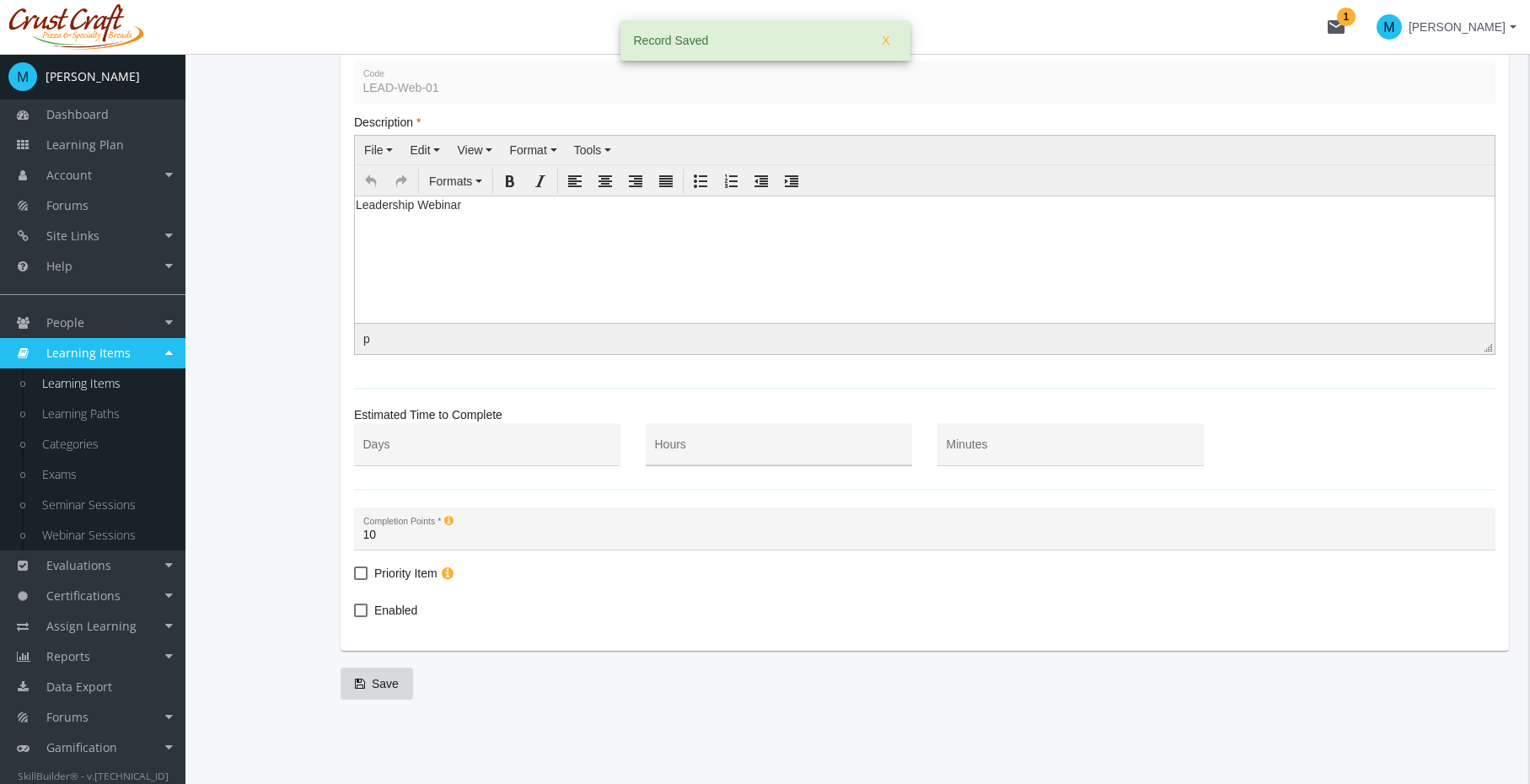
click at [741, 435] on div "Hours" at bounding box center [780, 448] width 248 height 35
type input "2"
click at [587, 517] on div "10 Completion Points *" at bounding box center [925, 533] width 1124 height 35
click at [390, 578] on span "Priority Item" at bounding box center [405, 573] width 63 height 21
click at [355, 580] on input "Priority Item" at bounding box center [354, 580] width 1 height 1
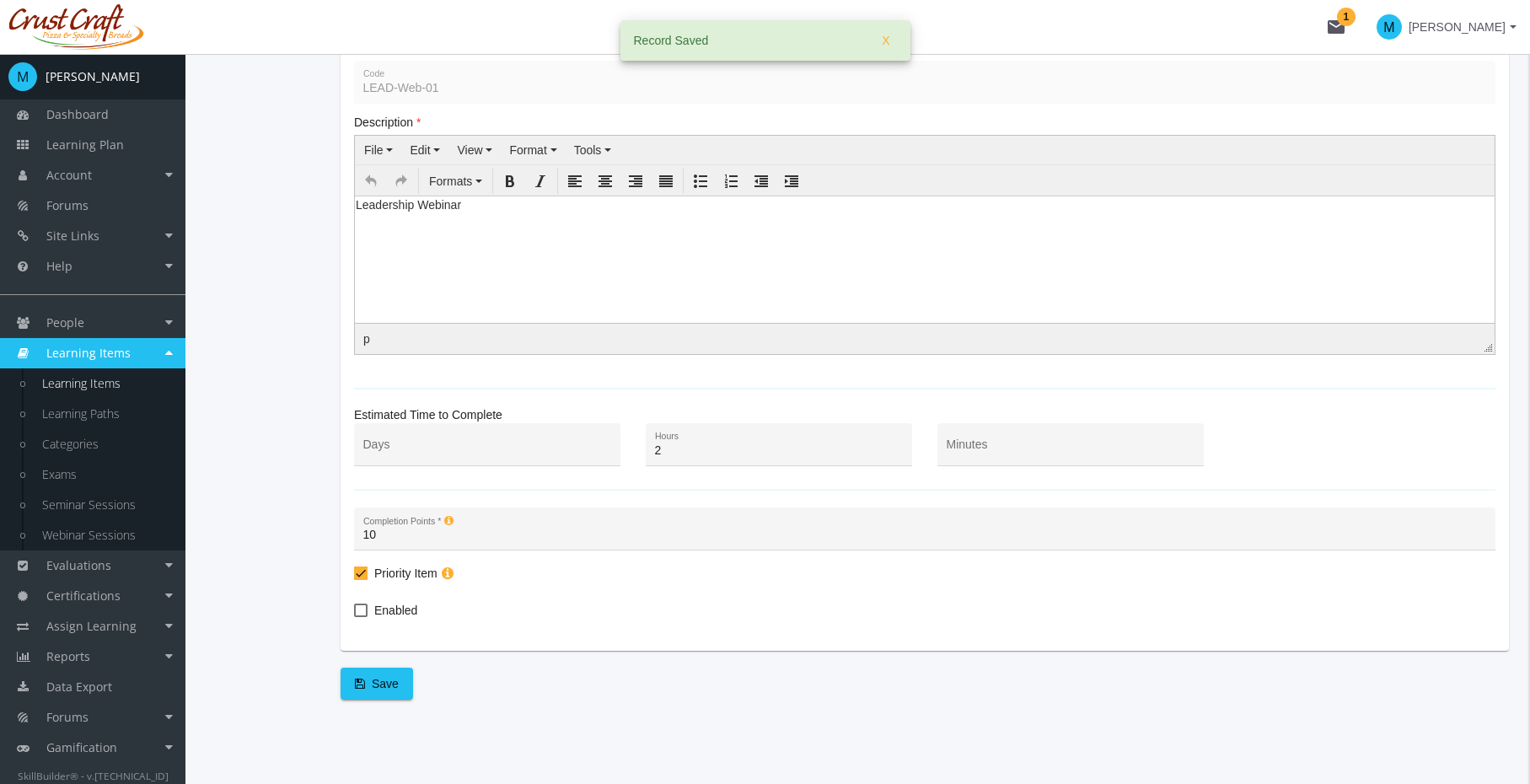
click at [395, 575] on span "Priority Item" at bounding box center [405, 573] width 63 height 21
click at [355, 580] on input "Priority Item" at bounding box center [354, 580] width 1 height 1
checkbox input "false"
click at [383, 607] on span "Enabled" at bounding box center [396, 610] width 43 height 21
click at [355, 616] on input "Enabled" at bounding box center [354, 616] width 1 height 1
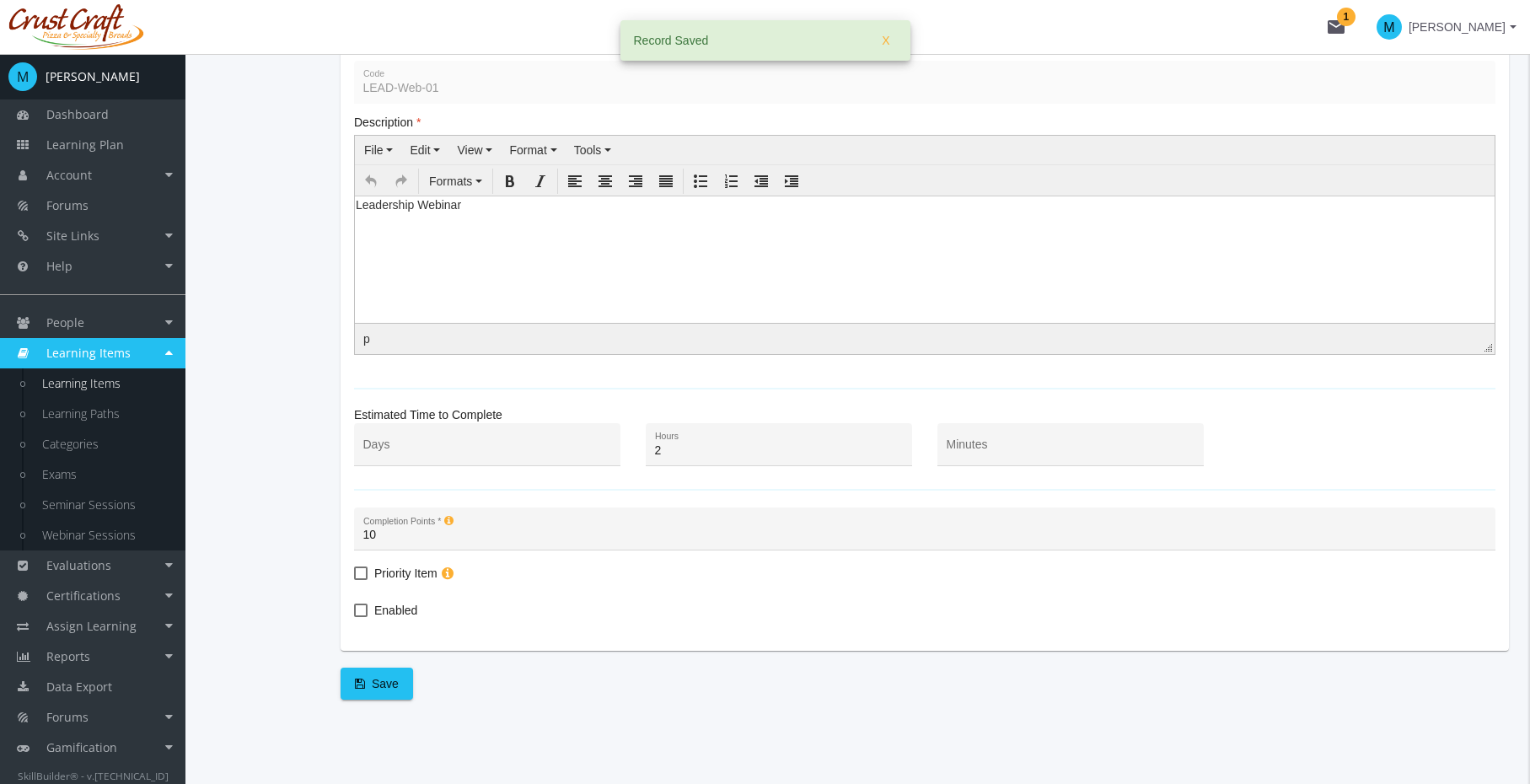
checkbox input "true"
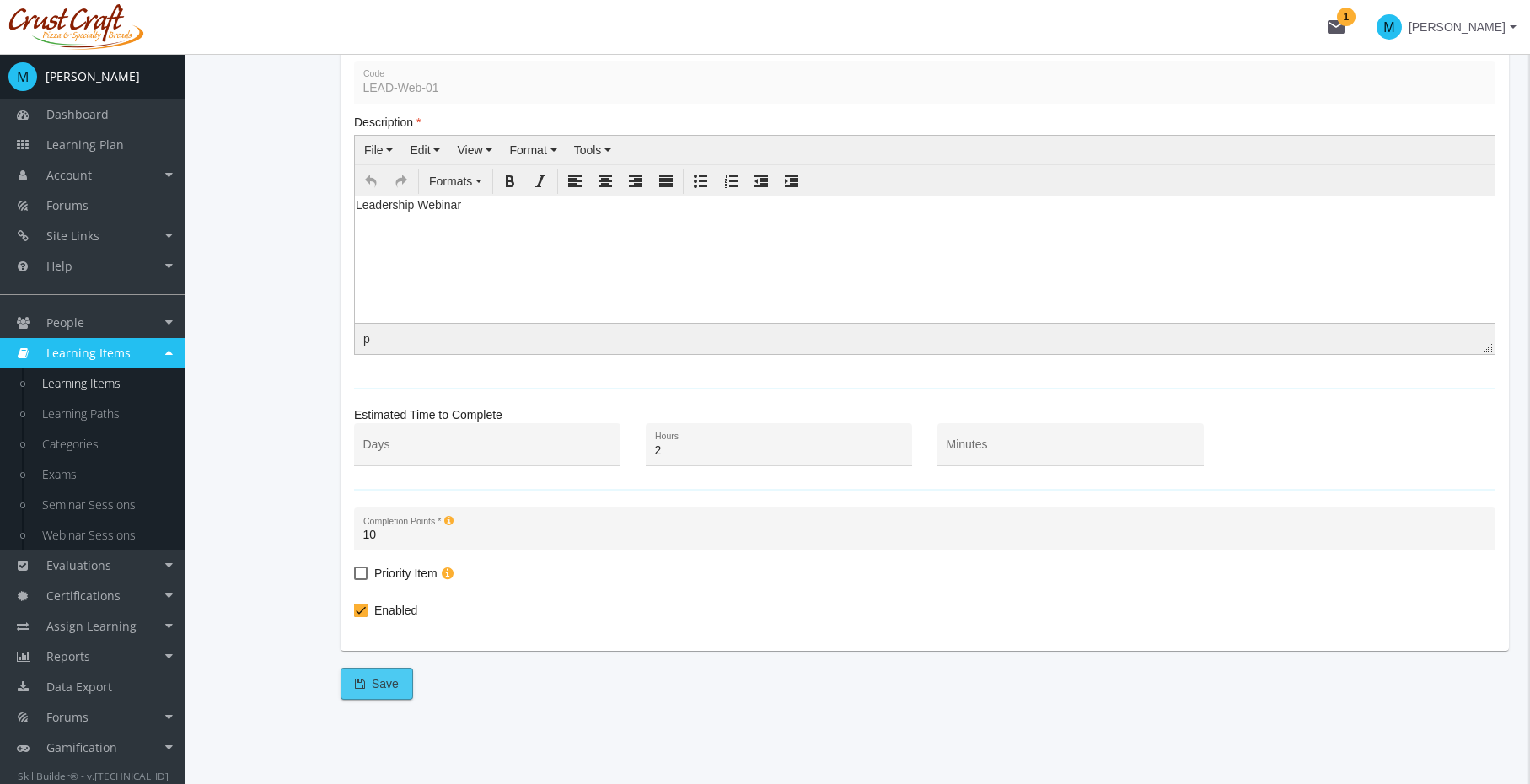
click at [374, 686] on span "Save" at bounding box center [376, 684] width 44 height 30
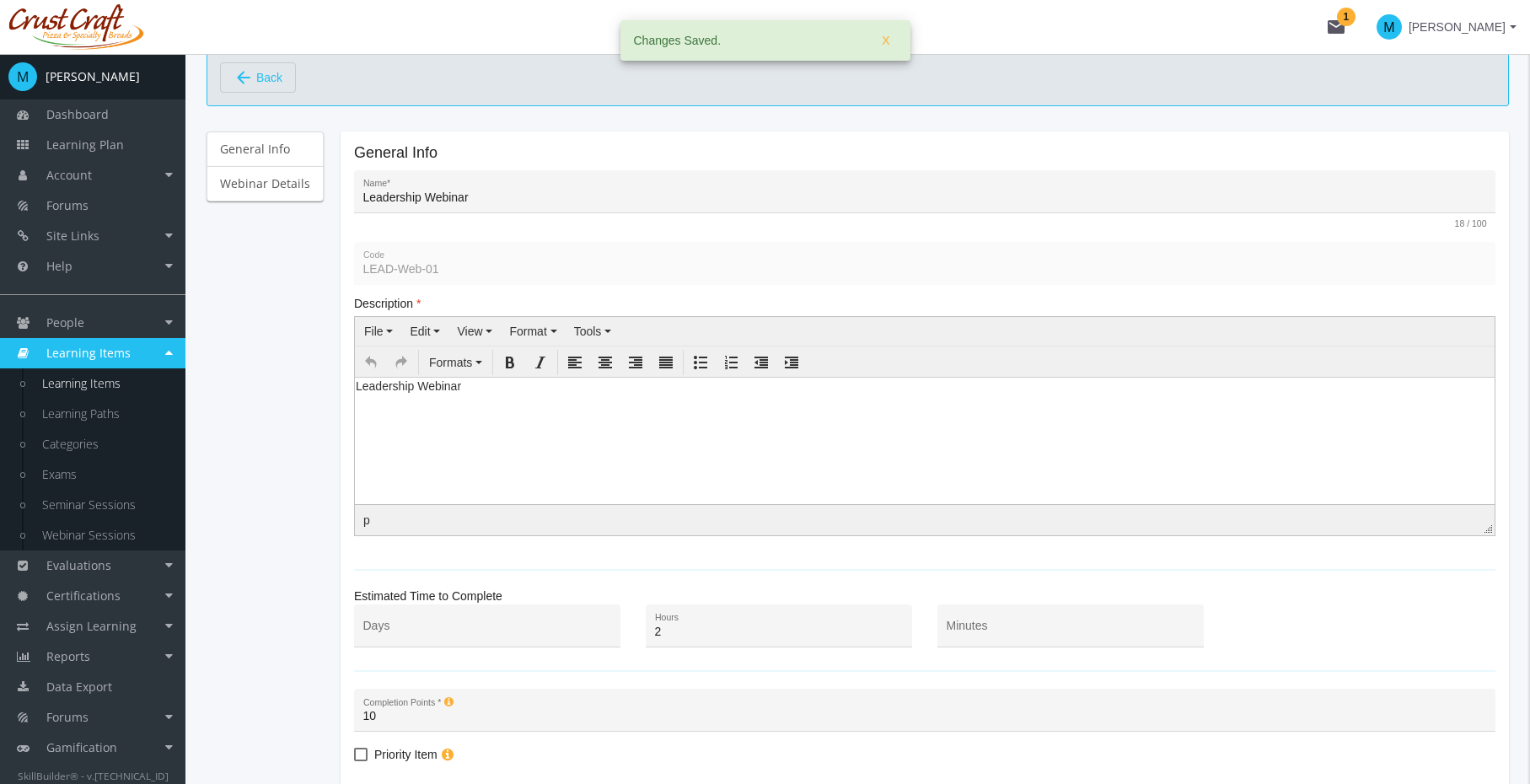
scroll to position [95, 0]
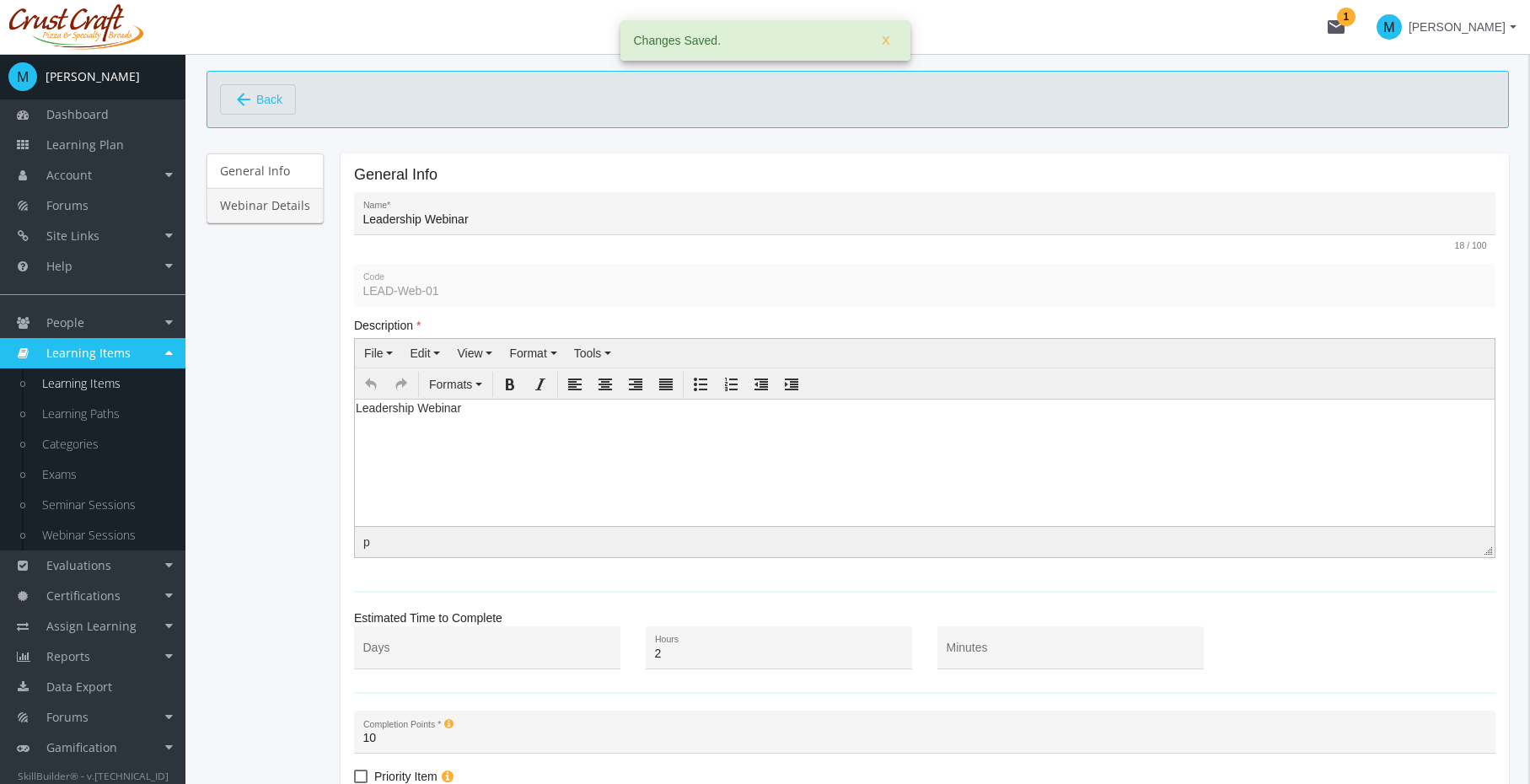
click at [271, 210] on link "Webinar Details" at bounding box center [264, 206] width 117 height 36
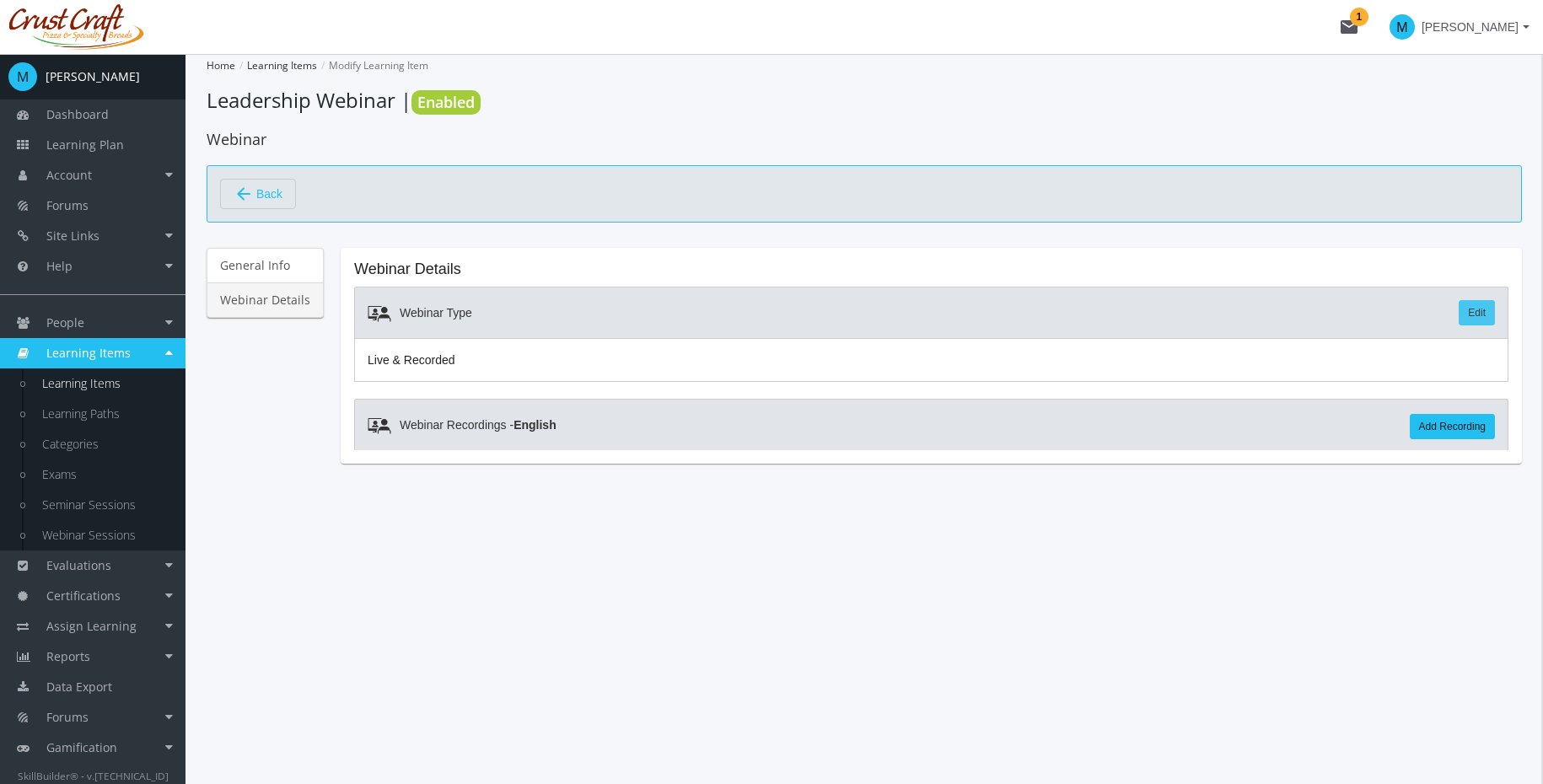
click at [1474, 314] on link "Edit" at bounding box center [1476, 313] width 37 height 25
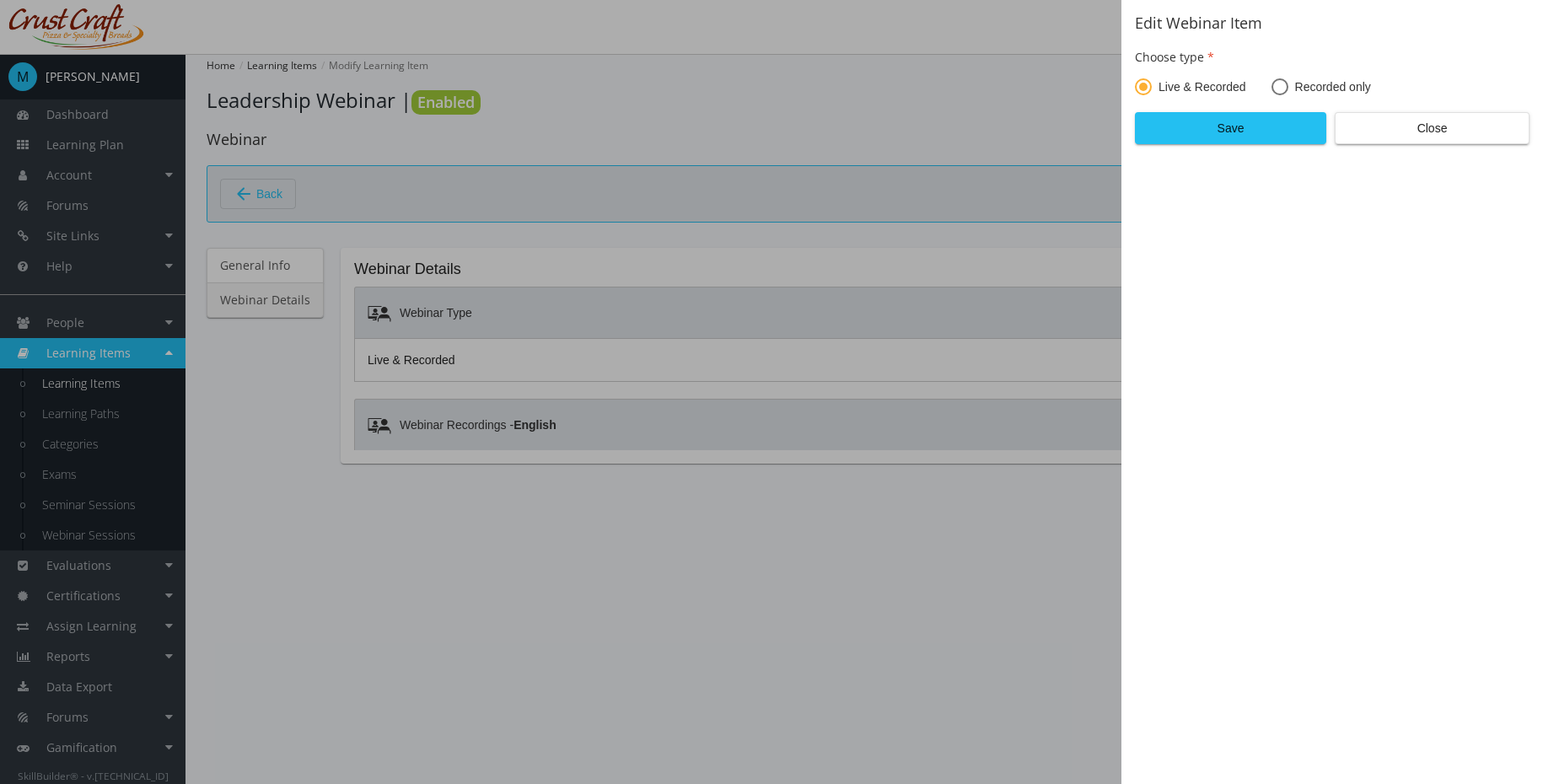
click at [1300, 89] on span "Recorded only" at bounding box center [1330, 87] width 83 height 17
click at [1289, 89] on input "Recorded only" at bounding box center [1280, 90] width 17 height 17
radio input "true"
click at [1244, 90] on span "Live & Recorded" at bounding box center [1199, 87] width 95 height 17
click at [1152, 90] on input "Live & Recorded" at bounding box center [1143, 90] width 17 height 17
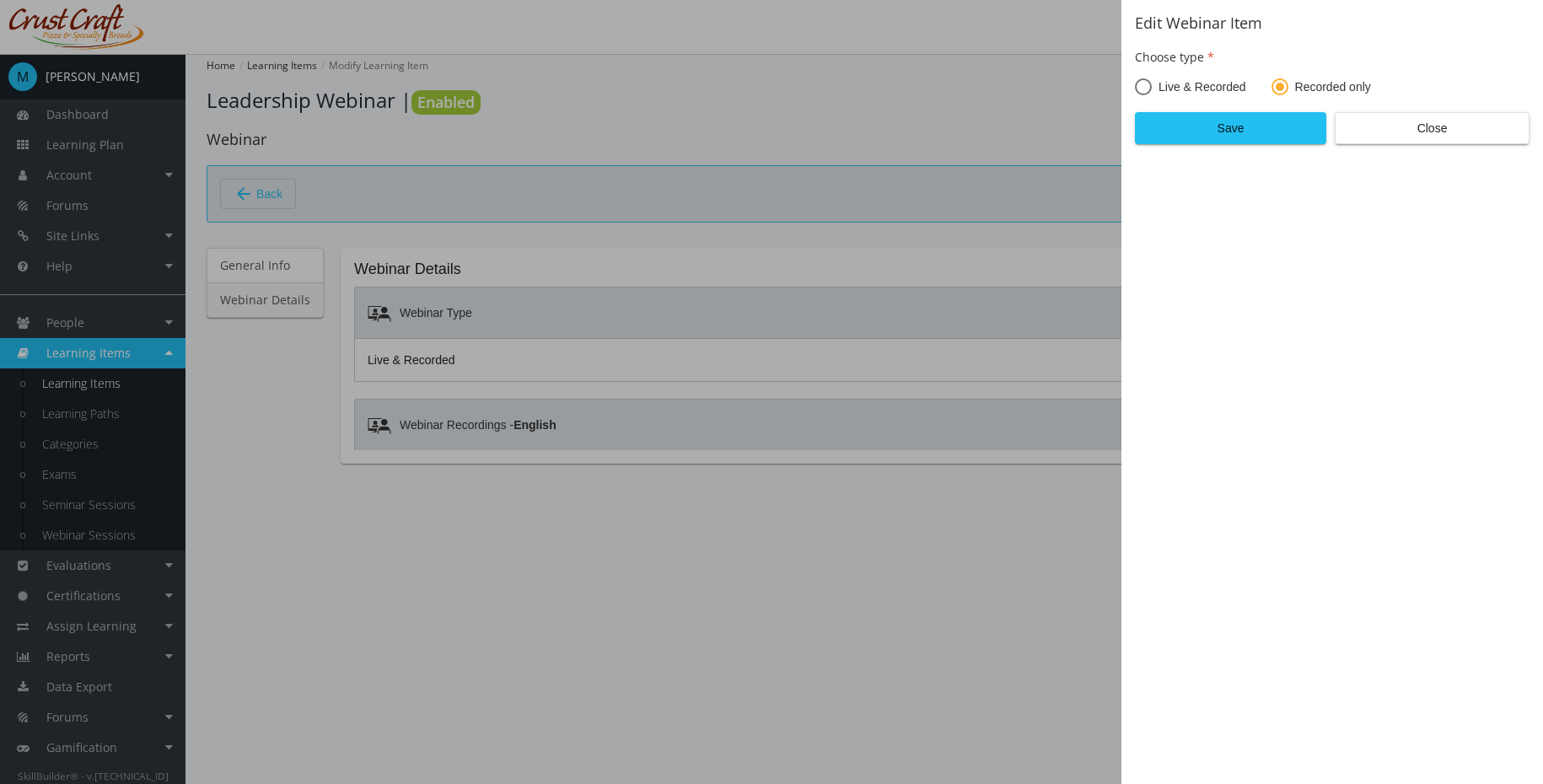
radio input "true"
click at [1405, 131] on span "Close" at bounding box center [1431, 129] width 166 height 30
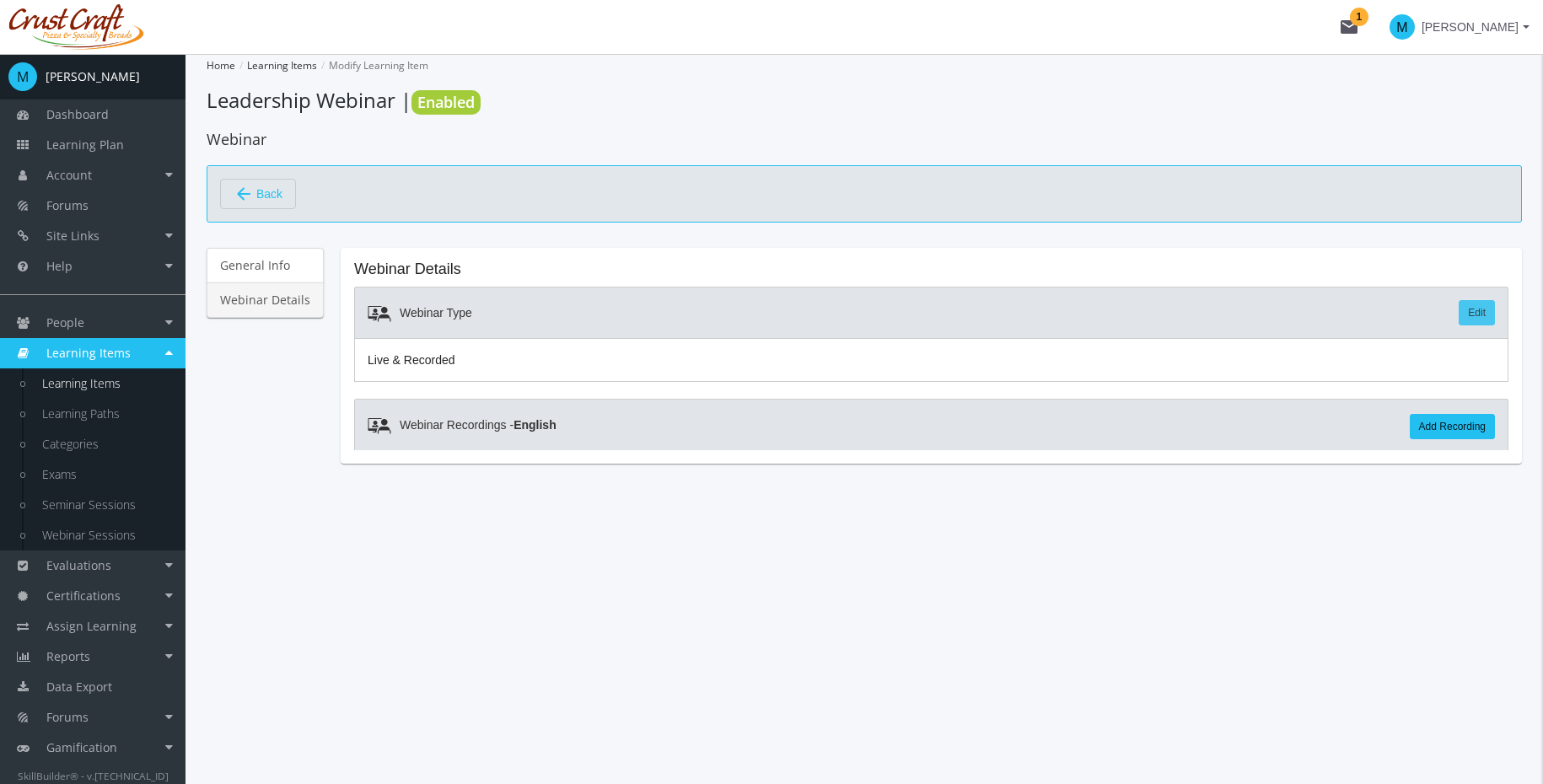
click at [1470, 312] on link "Edit" at bounding box center [1476, 313] width 37 height 25
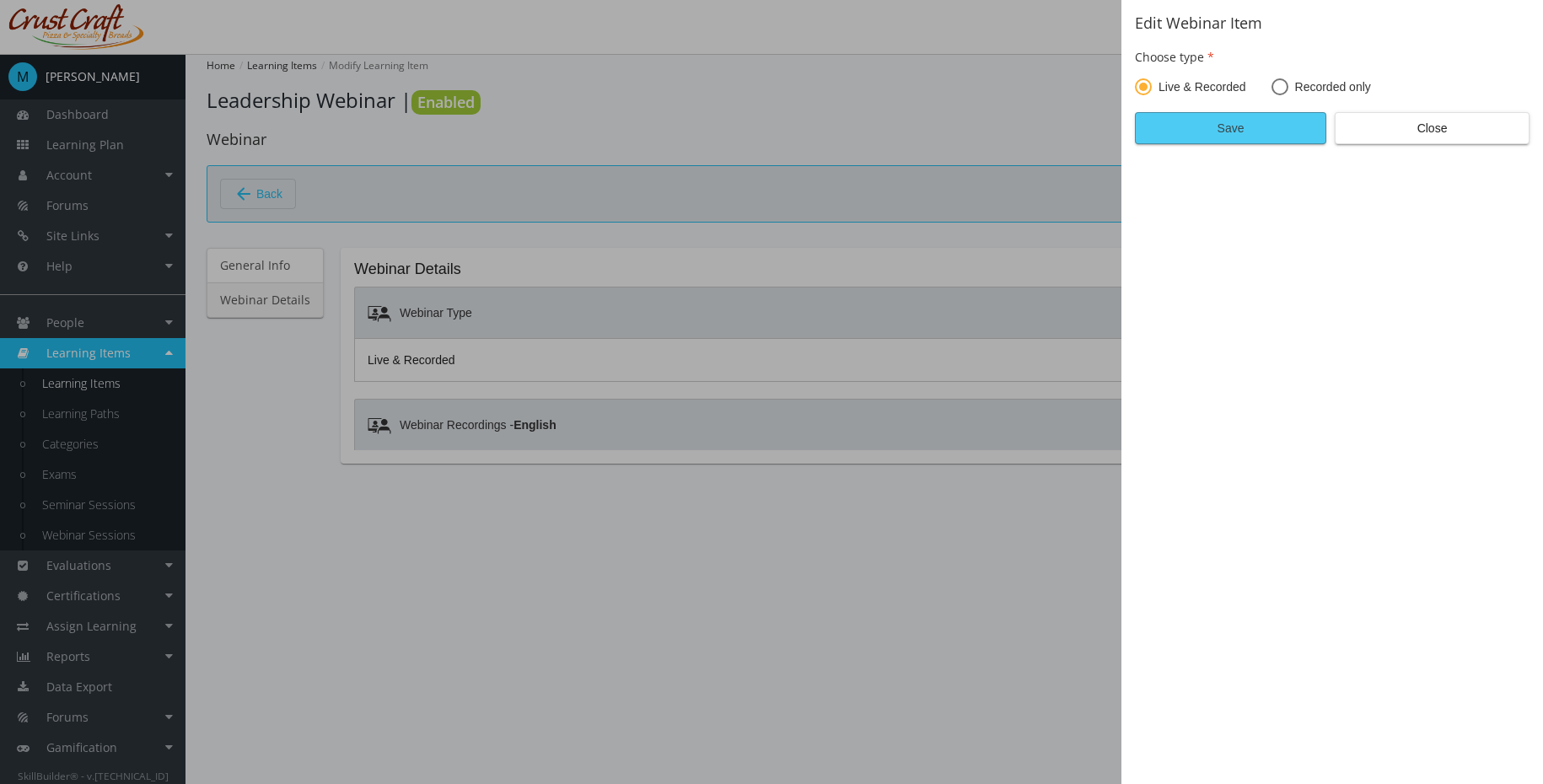
click at [1258, 126] on span "Save" at bounding box center [1230, 129] width 163 height 30
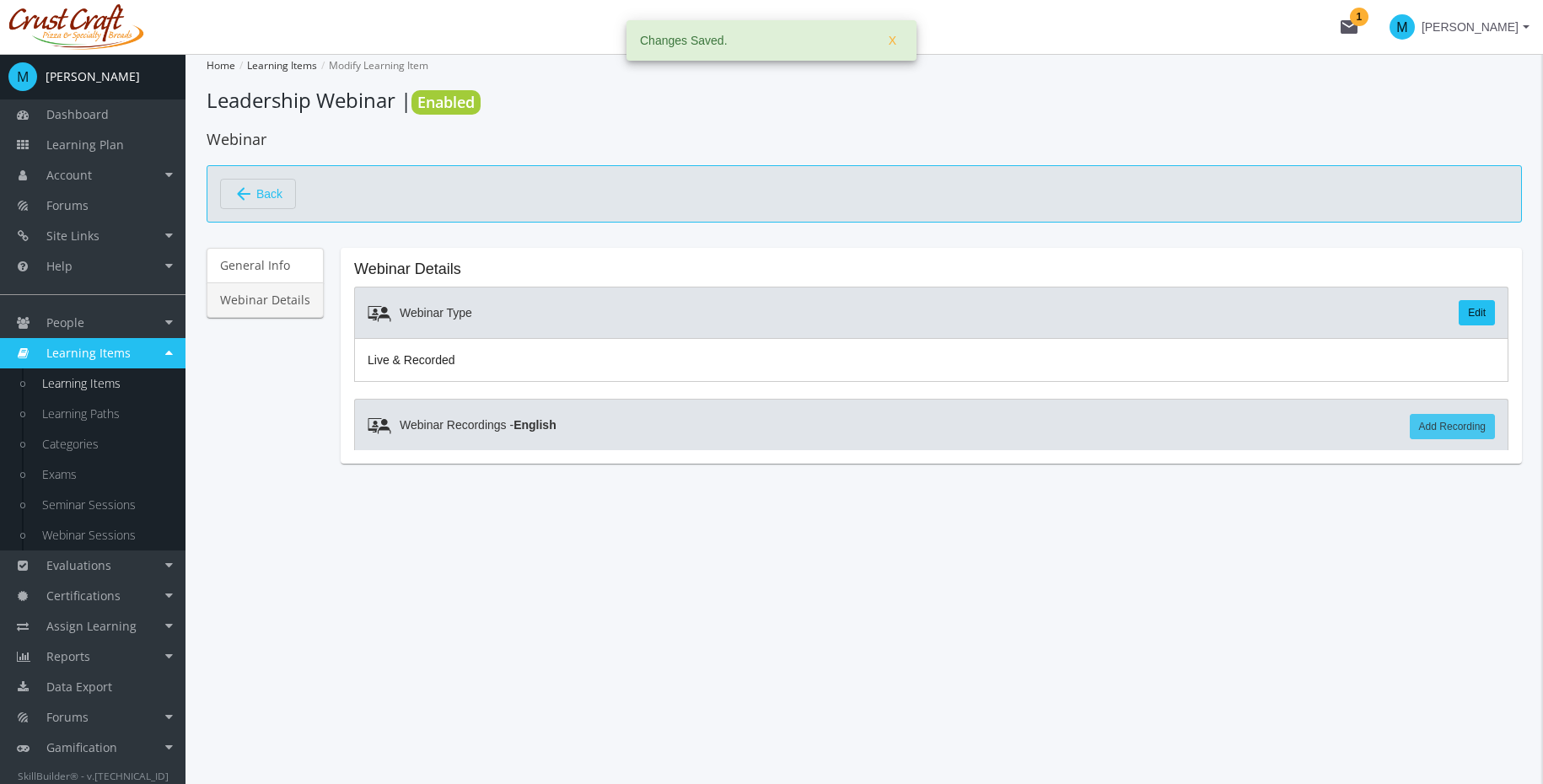
click at [1463, 430] on link "Add Recording" at bounding box center [1451, 427] width 85 height 25
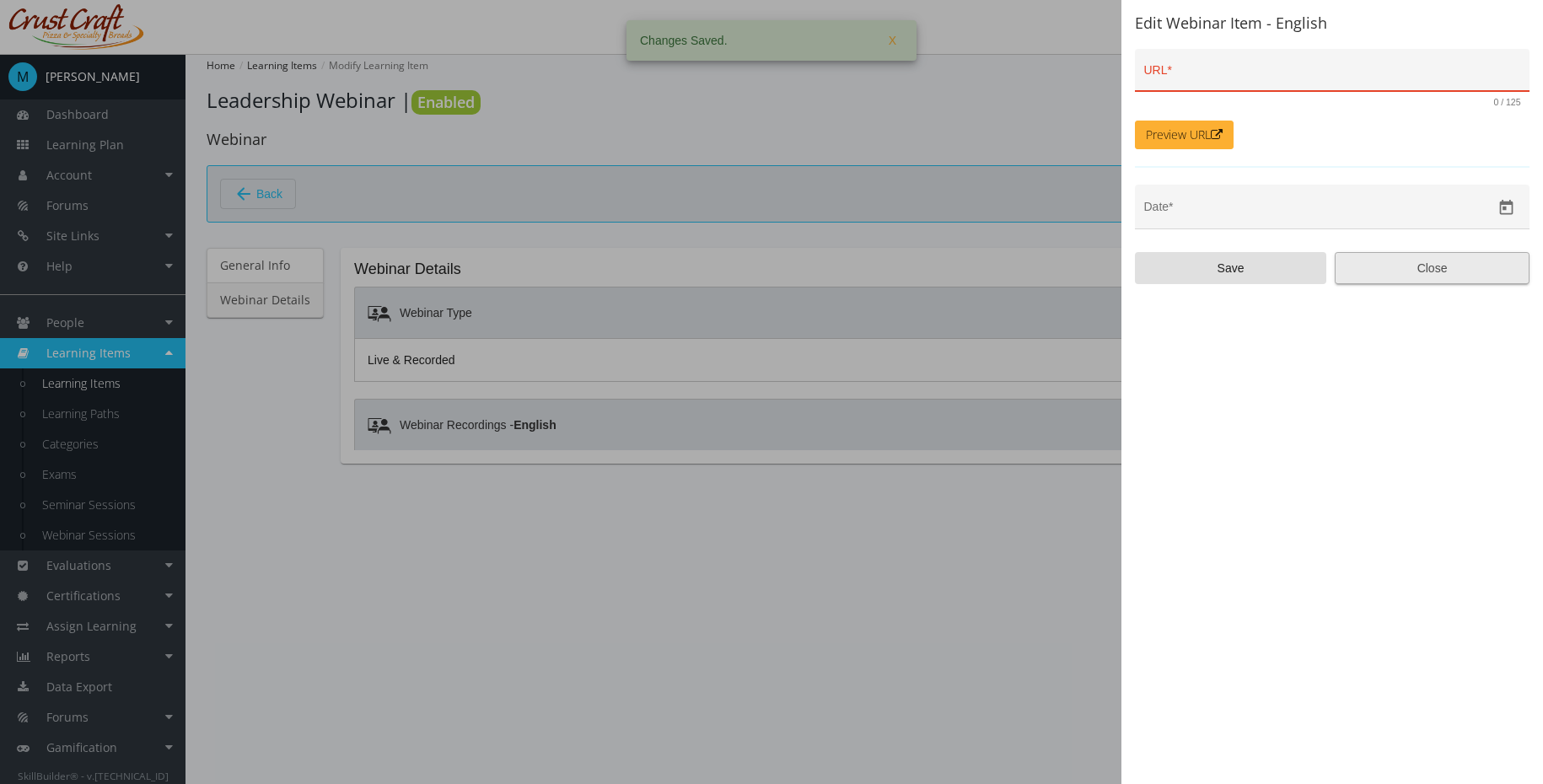
click at [1436, 276] on span "Close" at bounding box center [1431, 268] width 166 height 30
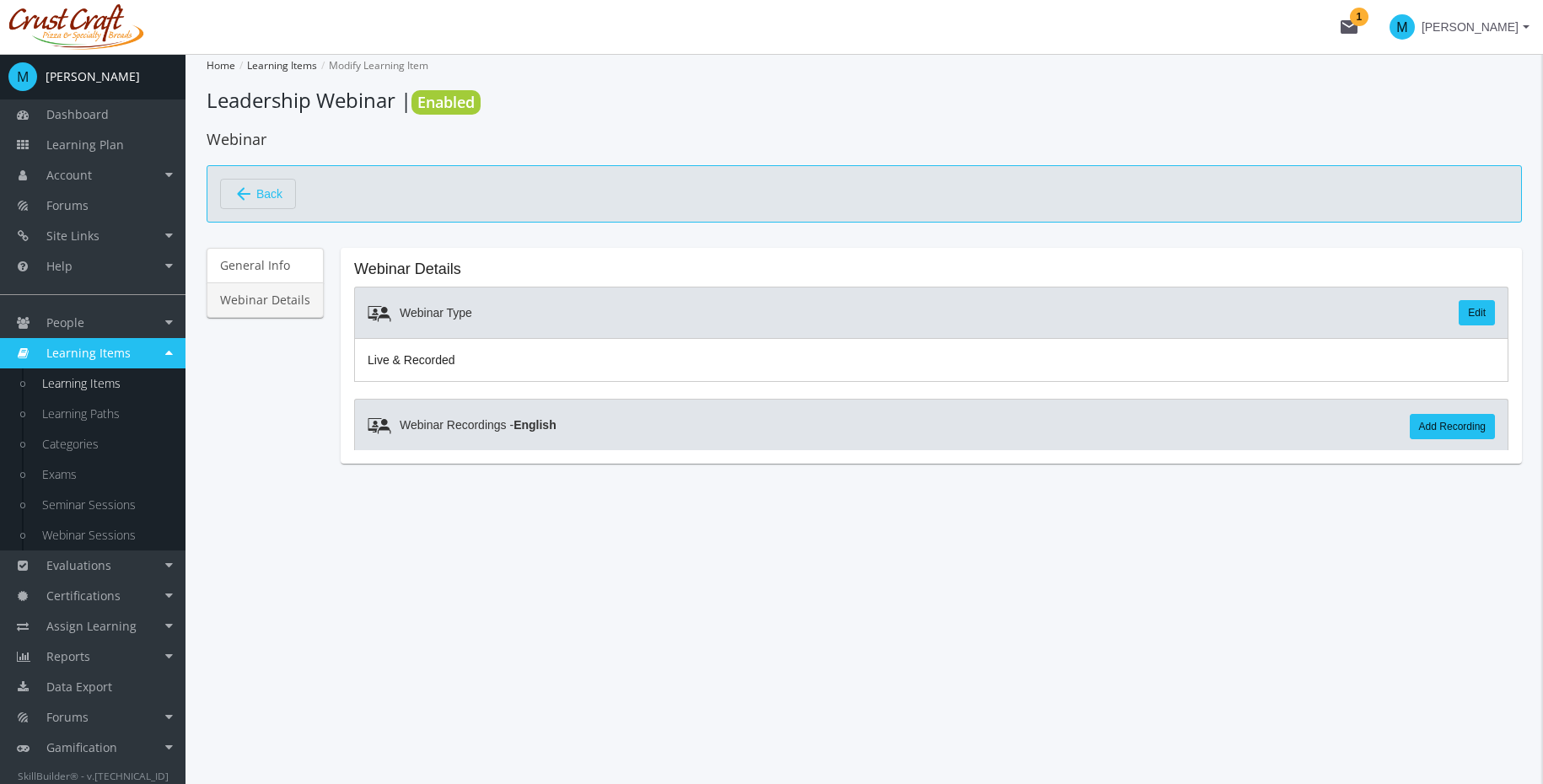
click at [1231, 258] on mat-card "Webinar Details Webinar Type Edit Live & Recorded Webinar Recordings - English …" at bounding box center [930, 356] width 1181 height 216
click at [256, 199] on span "Back" at bounding box center [269, 194] width 26 height 29
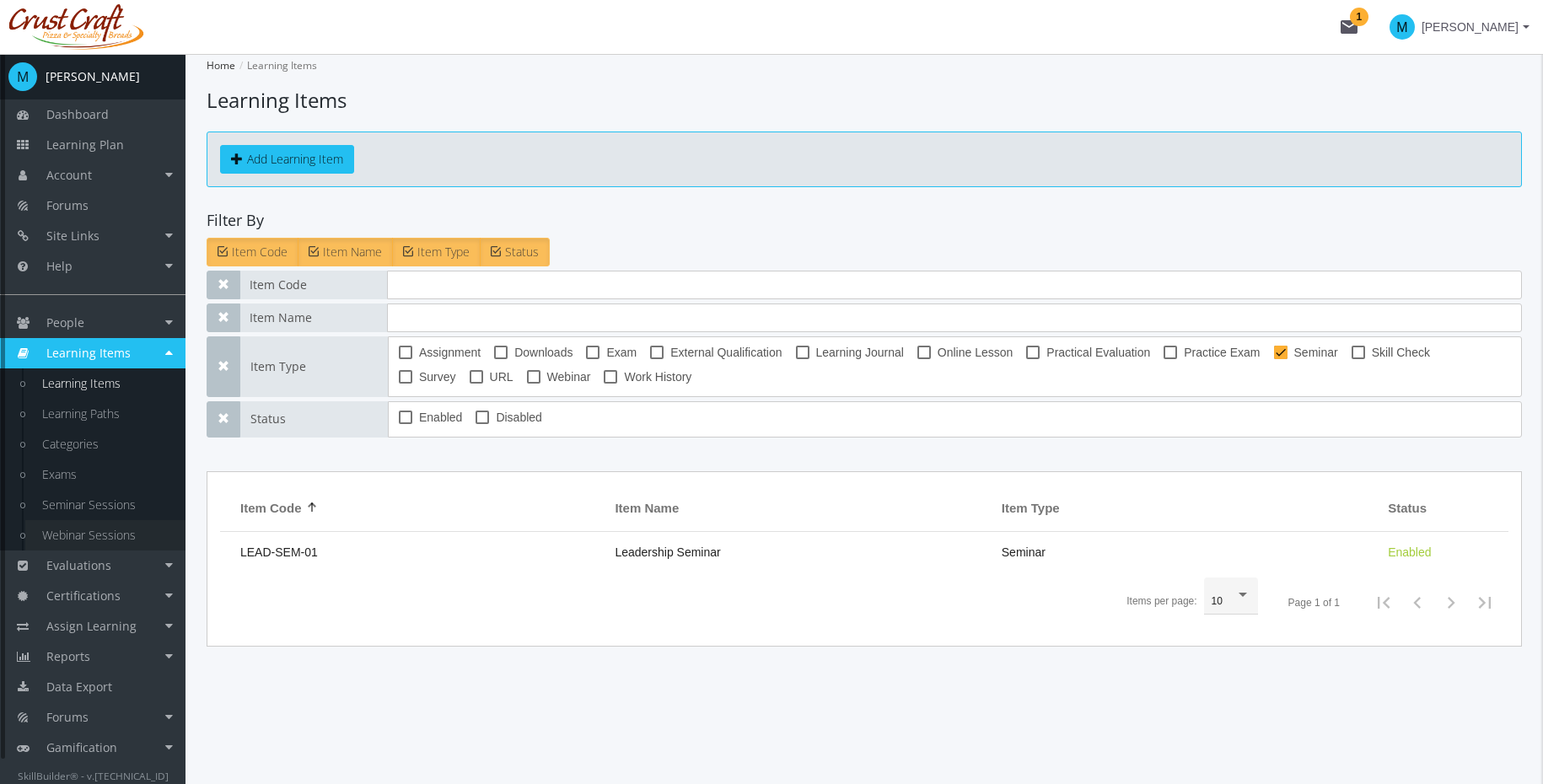
click at [106, 530] on link "Webinar Sessions" at bounding box center [104, 535] width 160 height 30
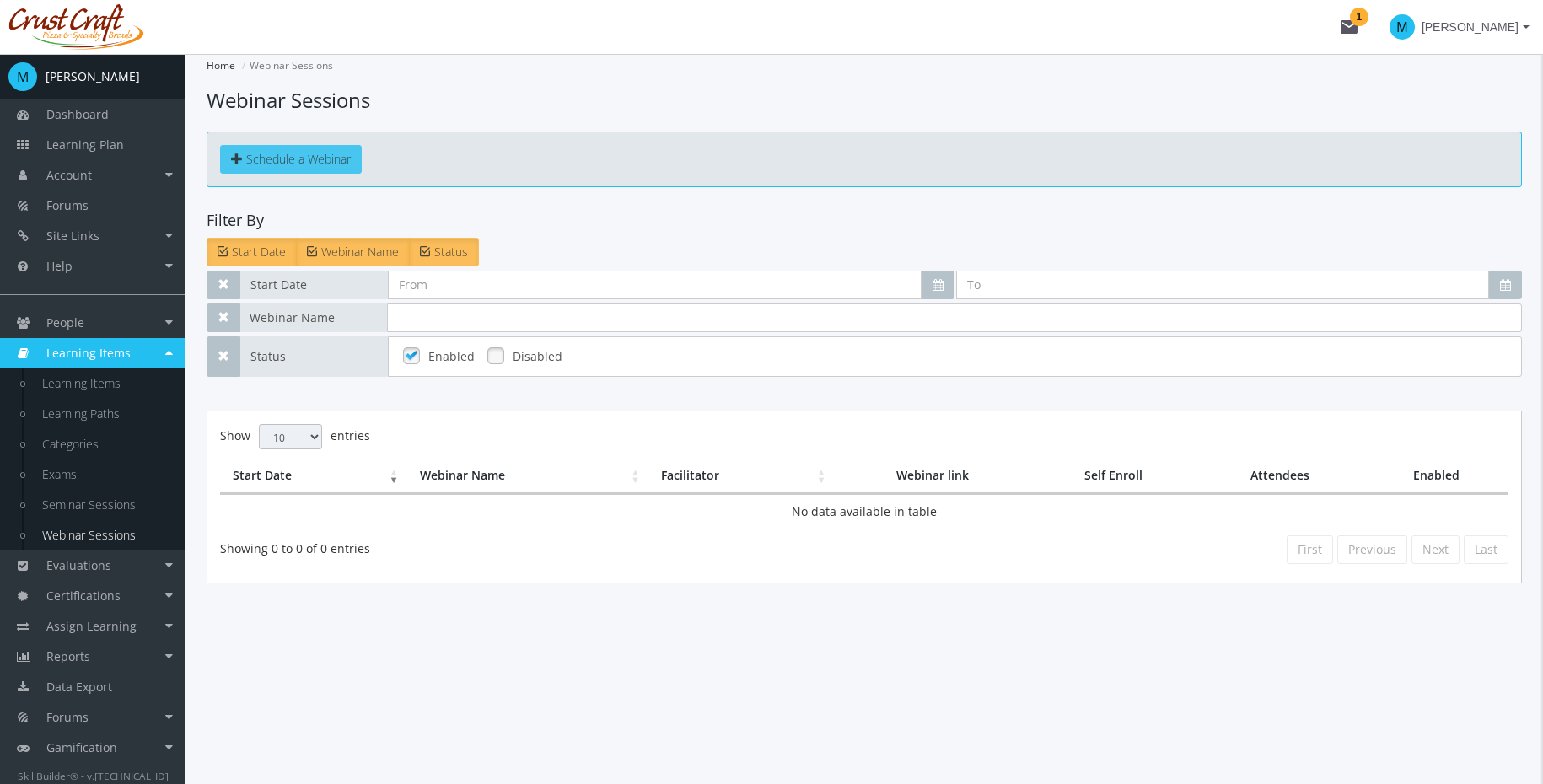
click at [333, 158] on span "Schedule a Webinar" at bounding box center [298, 159] width 104 height 16
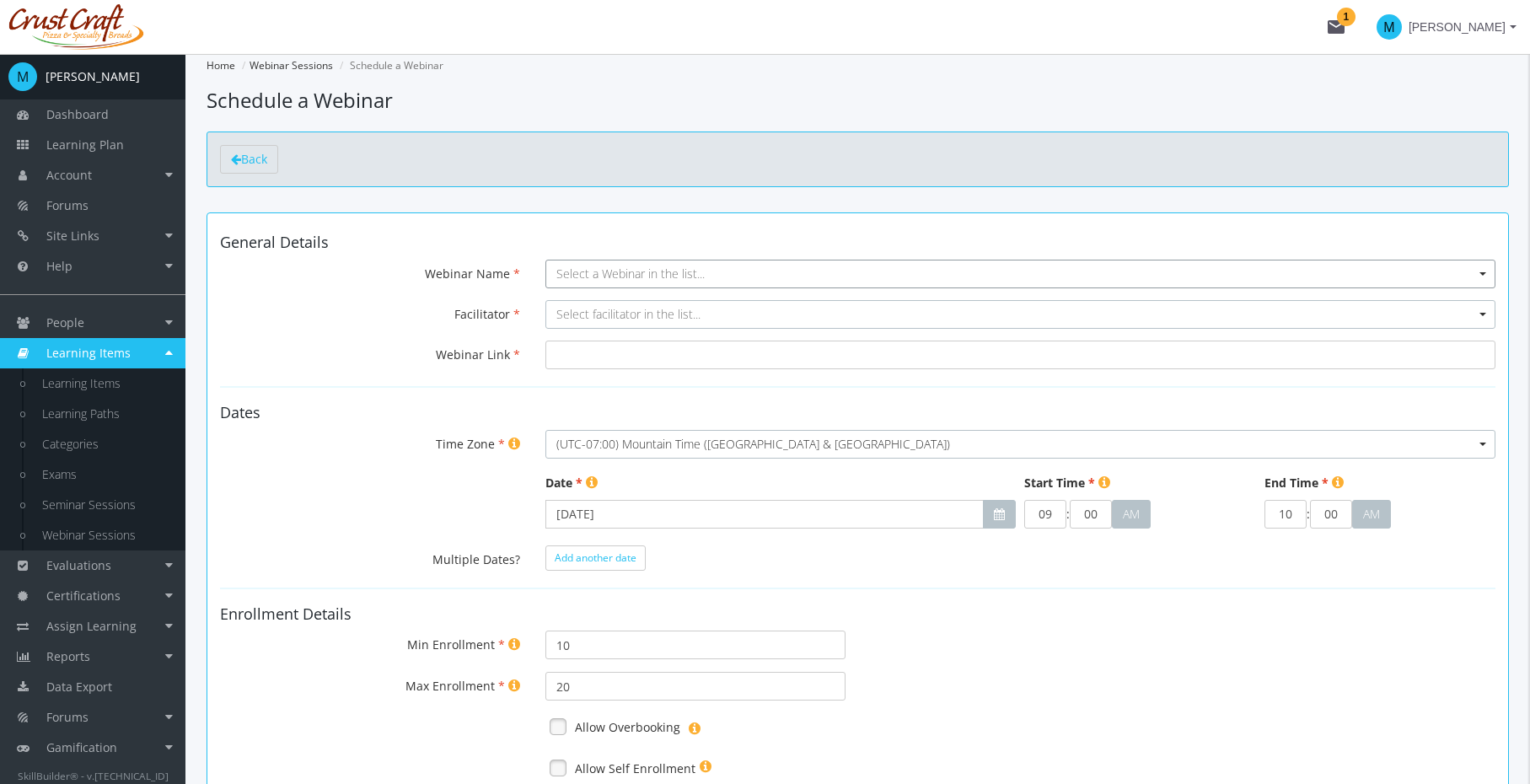
click at [571, 266] on span "Select a Webinar in the list..." at bounding box center [631, 273] width 148 height 16
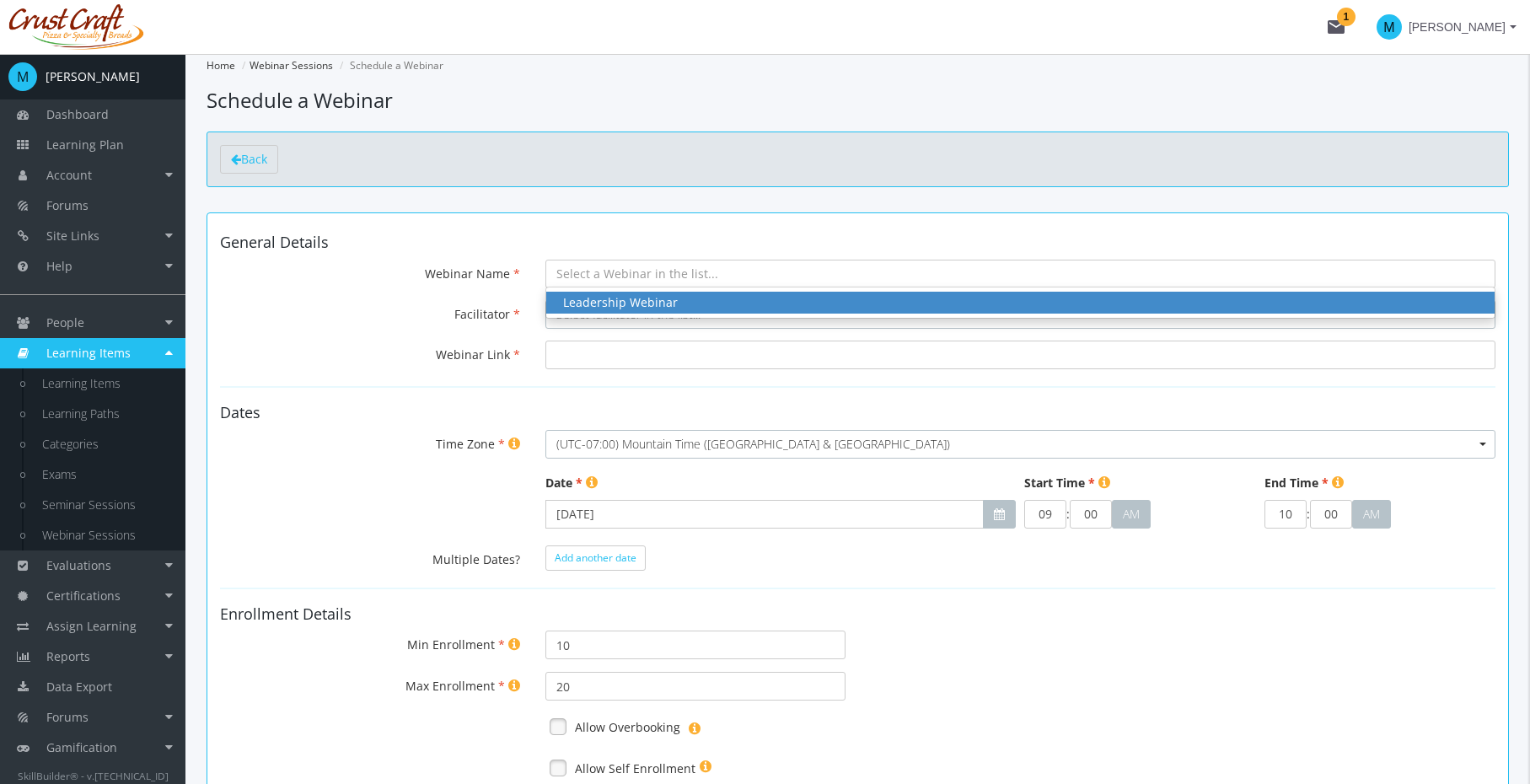
click at [590, 307] on div "Leadership Webinar" at bounding box center [1021, 302] width 915 height 17
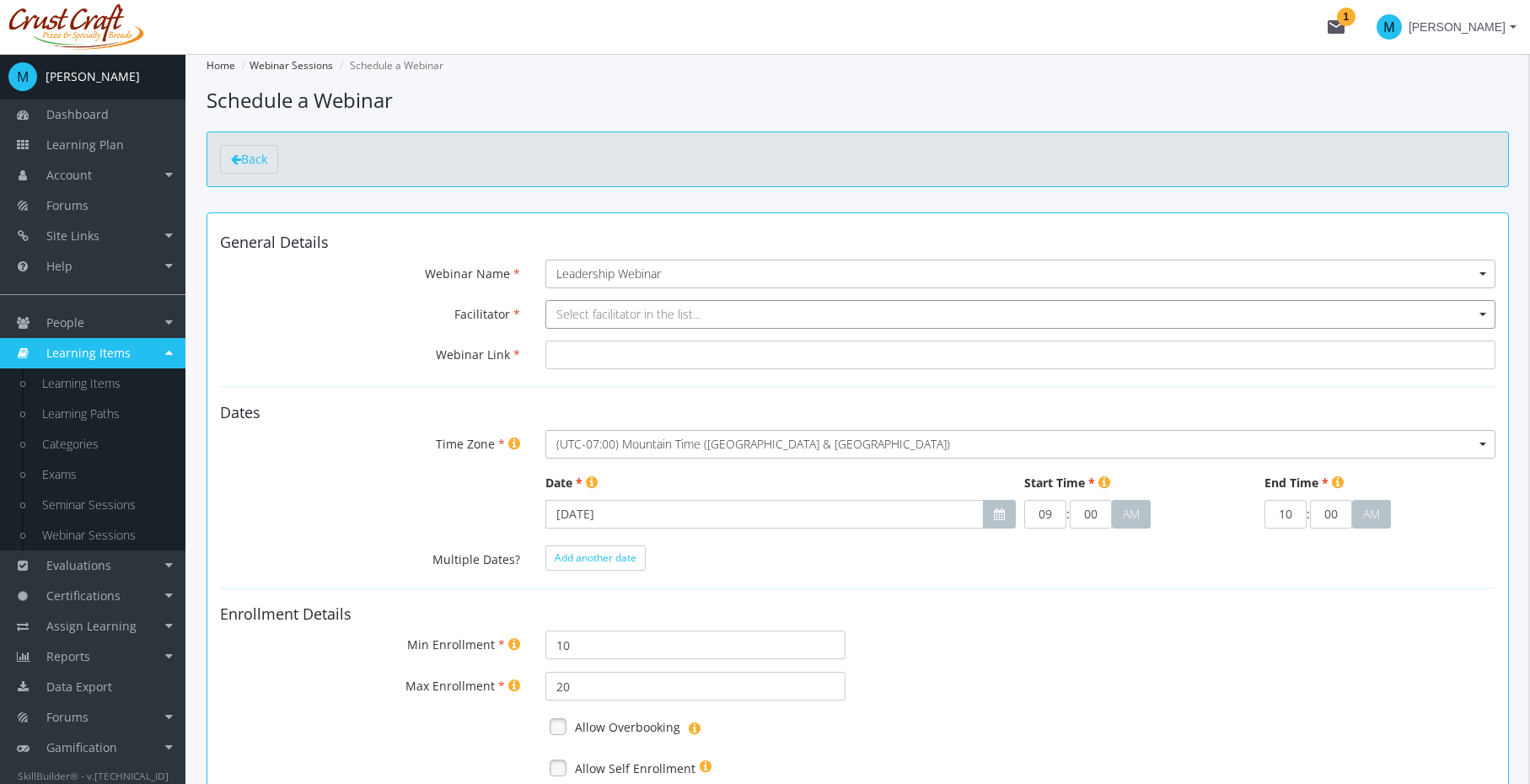
click at [589, 314] on span "Select facilitator in the list..." at bounding box center [628, 314] width 144 height 16
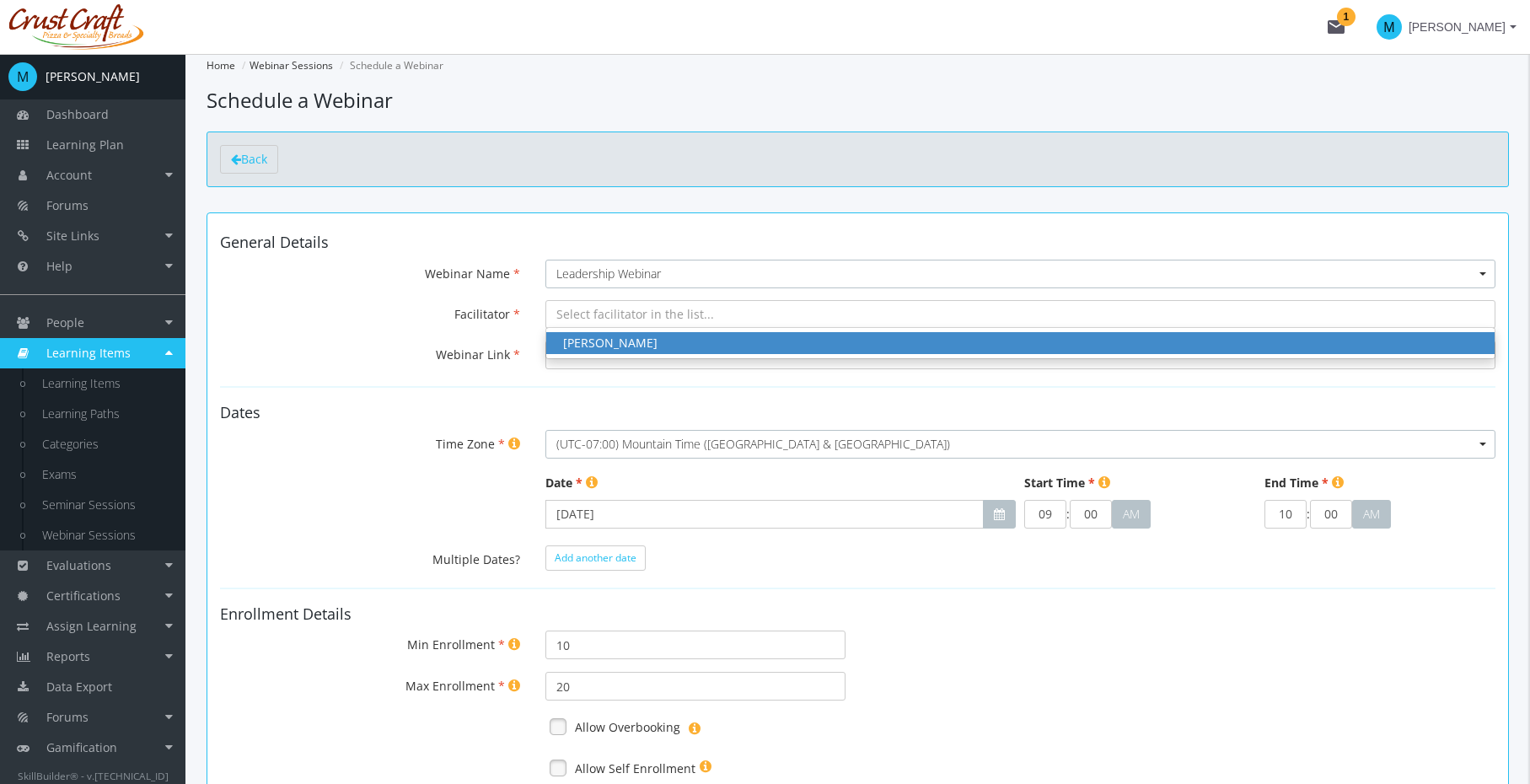
click at [586, 342] on div "[PERSON_NAME]" at bounding box center [1021, 343] width 915 height 17
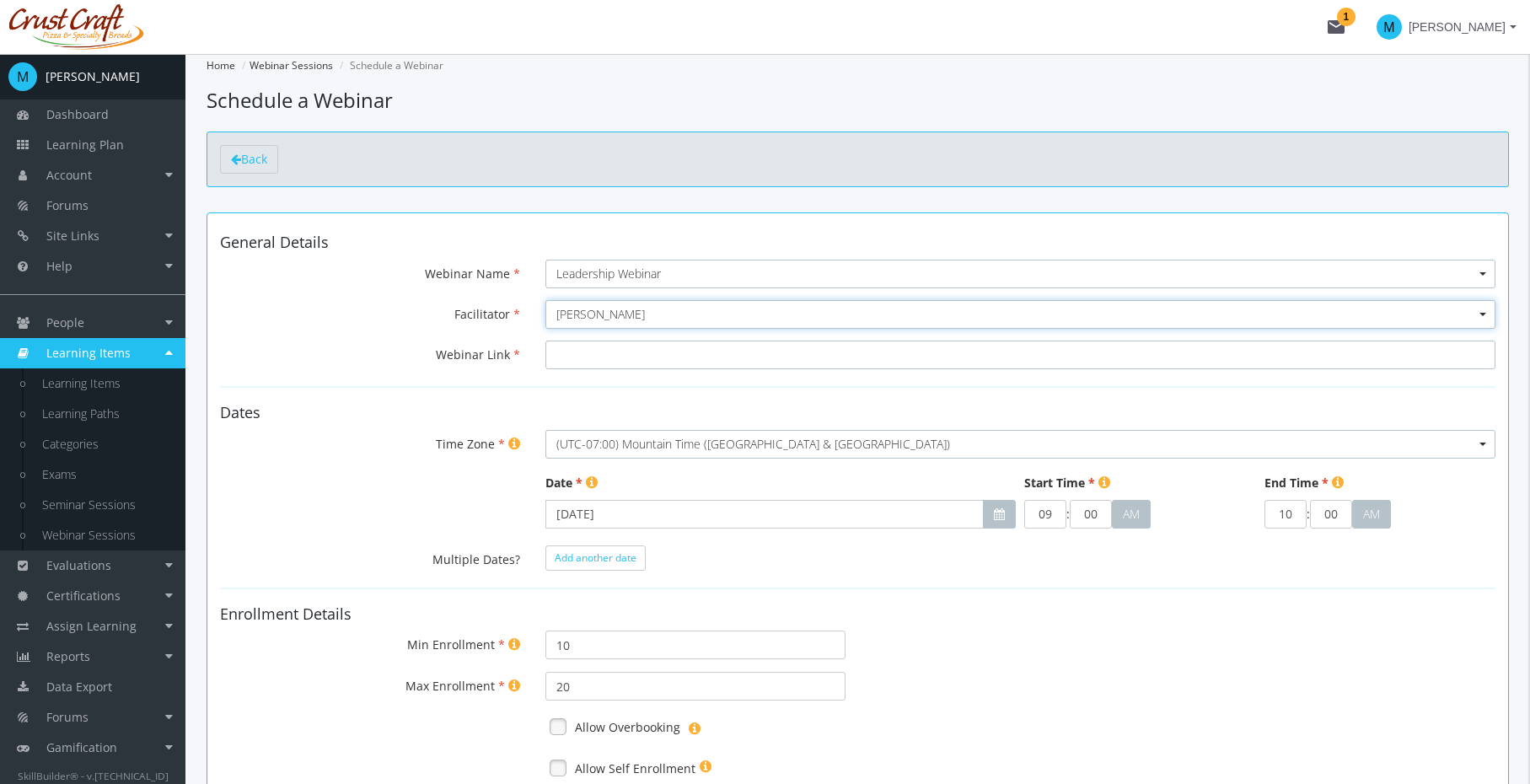
click at [583, 356] on input "Webinar Link" at bounding box center [1021, 354] width 950 height 29
click at [654, 357] on input "Webinar Link" at bounding box center [1021, 354] width 950 height 29
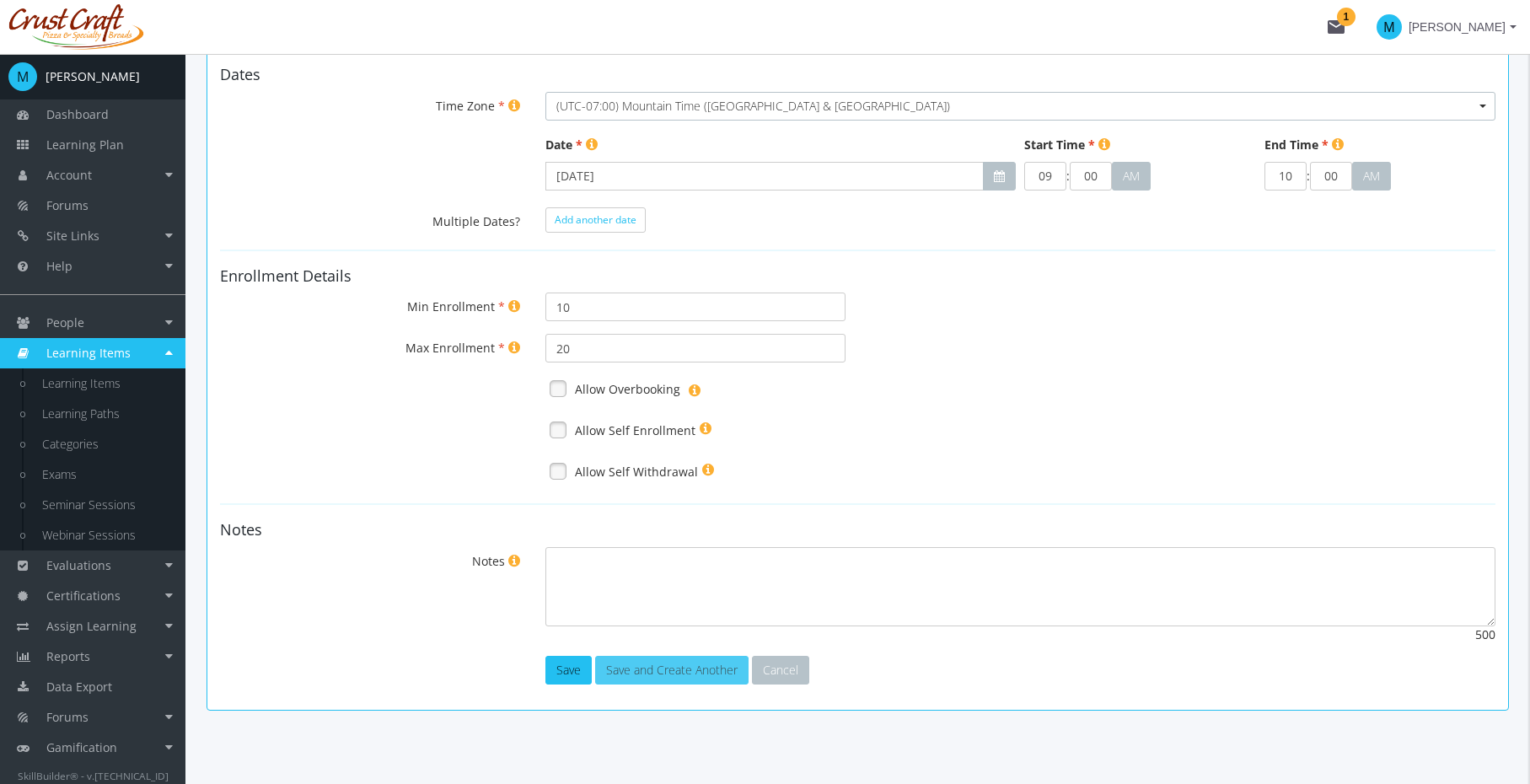
scroll to position [349, 0]
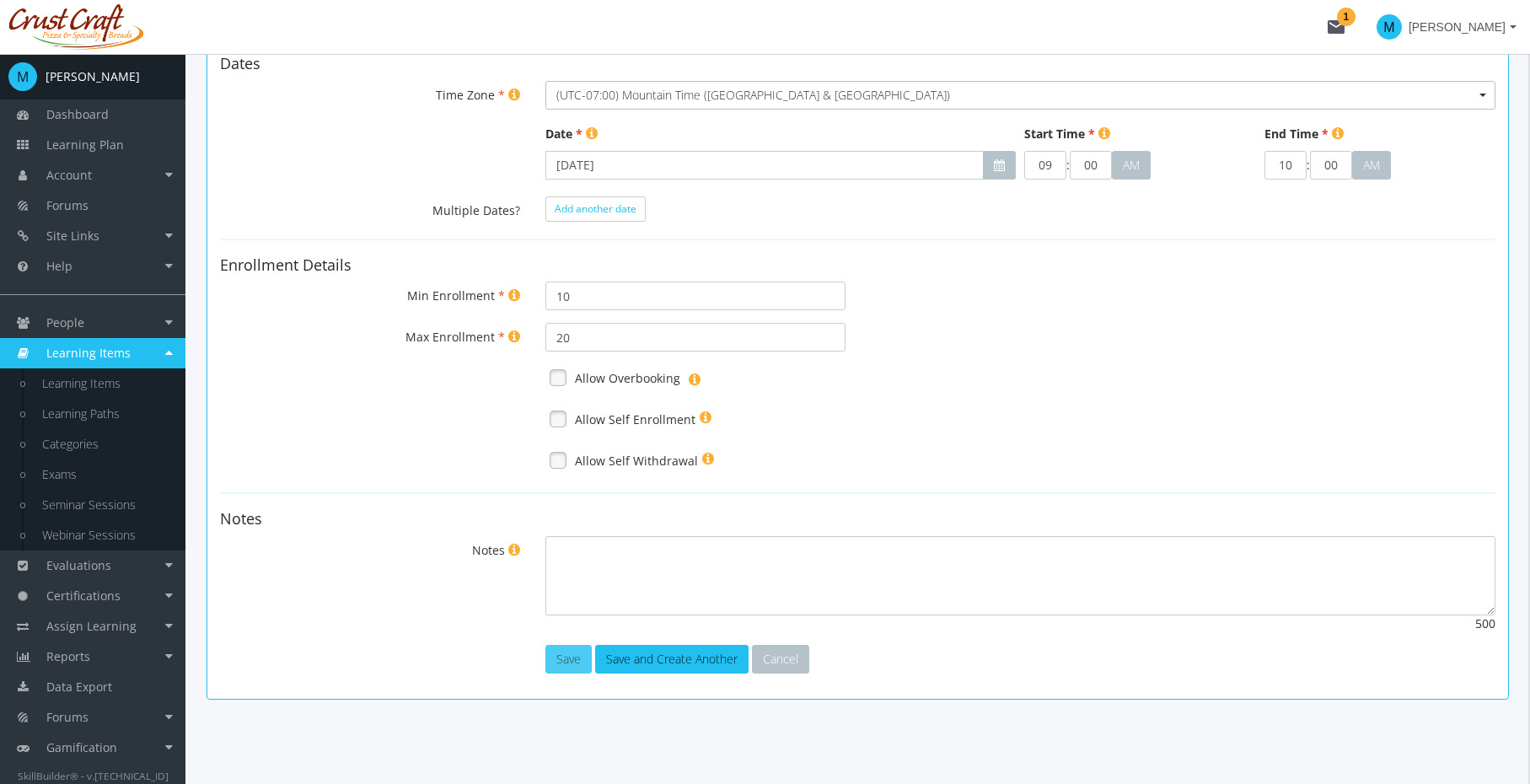
type input "[URL]"
click at [575, 651] on button "Save" at bounding box center [569, 659] width 46 height 29
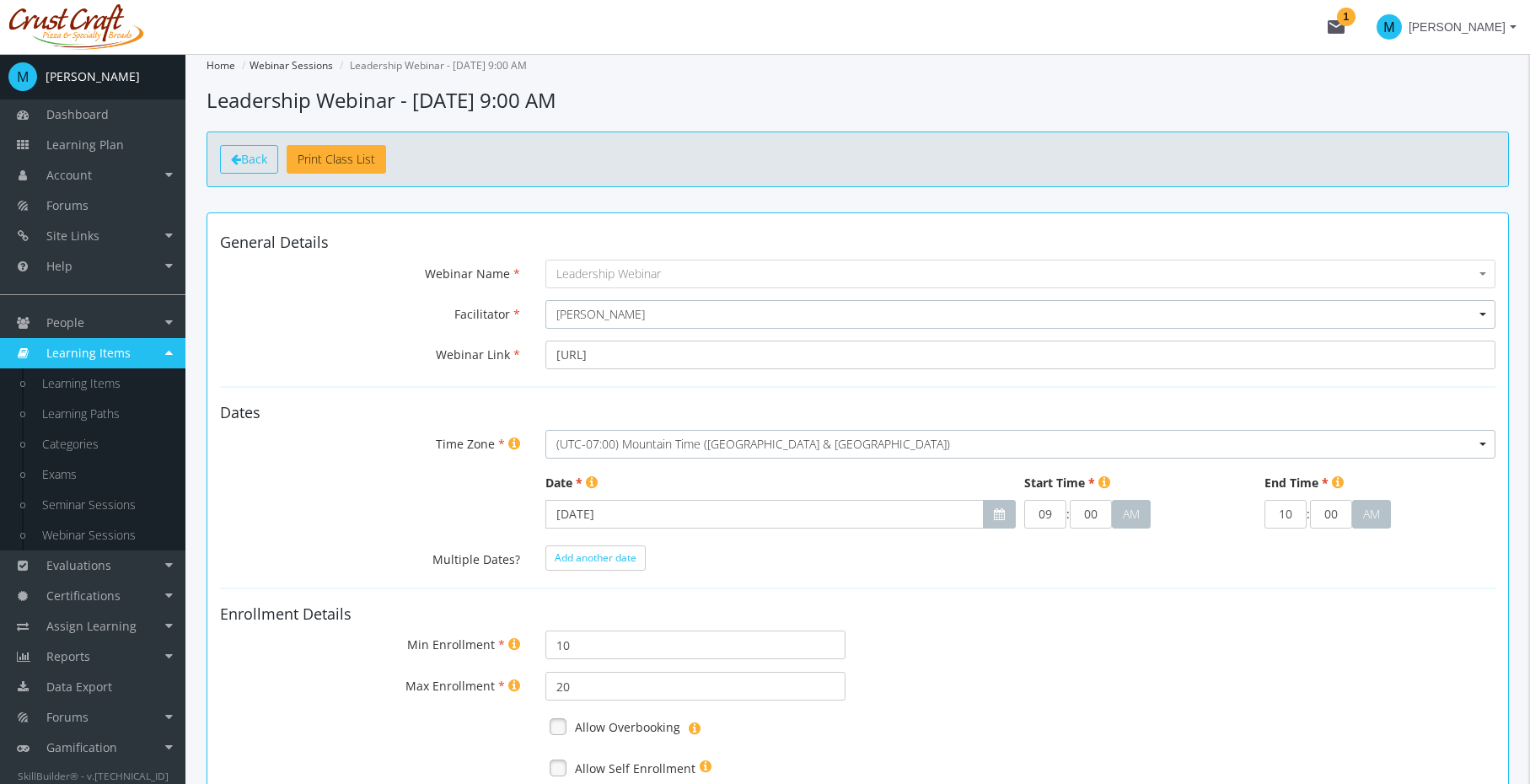
click at [265, 159] on span "Back" at bounding box center [254, 159] width 26 height 16
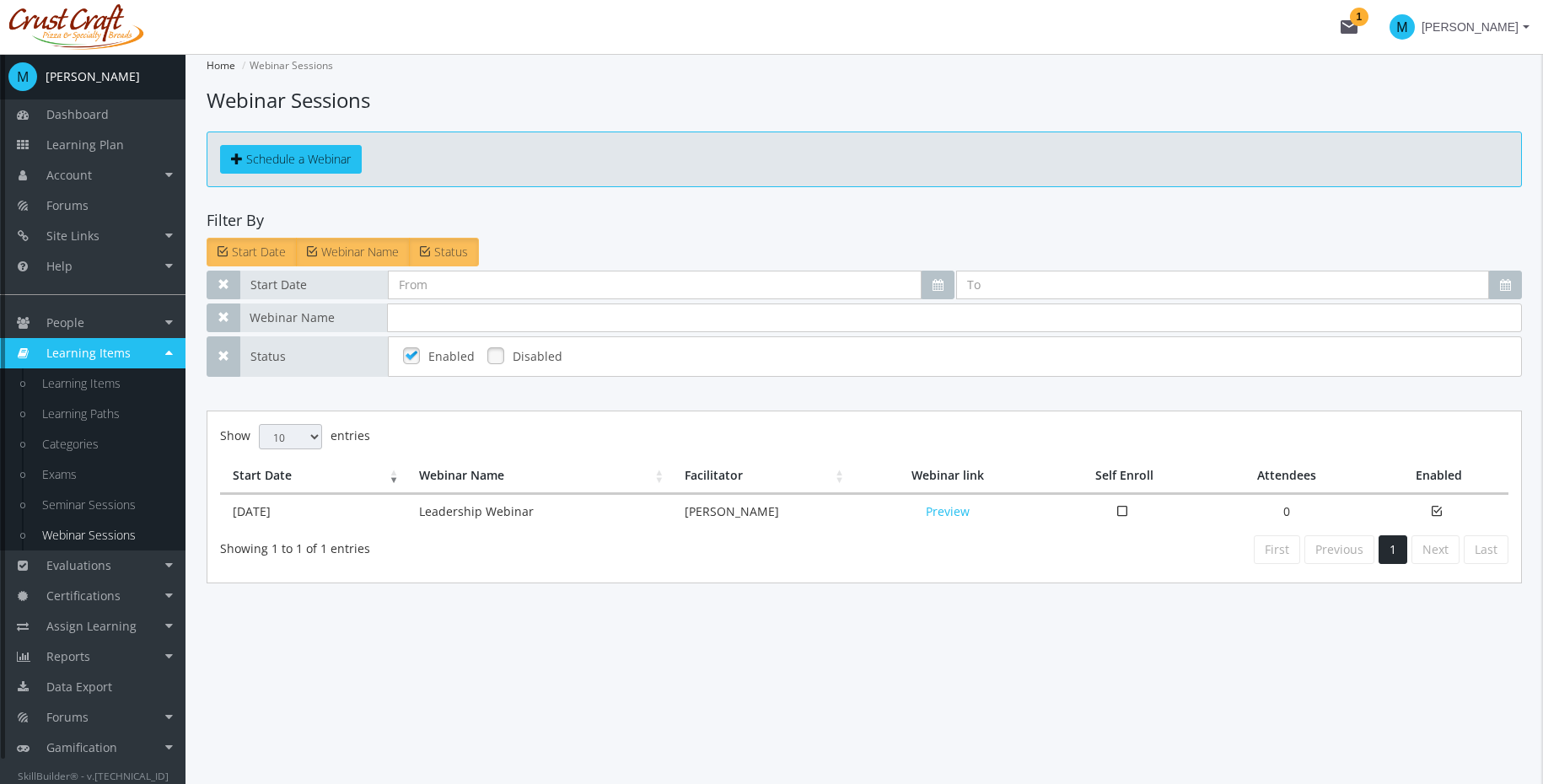
click at [98, 351] on span "Learning Items" at bounding box center [88, 353] width 84 height 16
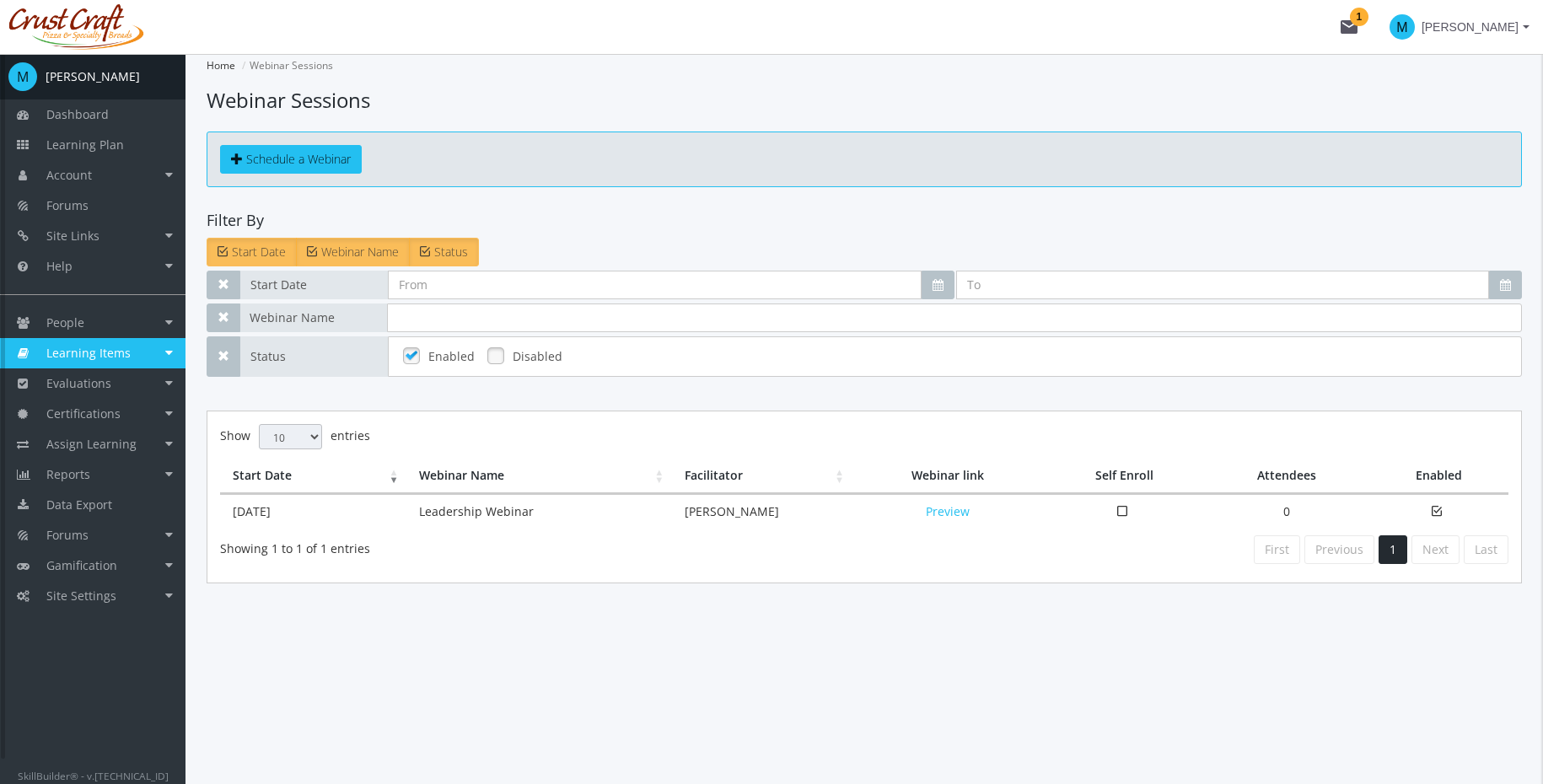
click at [98, 351] on span "Learning Items" at bounding box center [88, 353] width 84 height 16
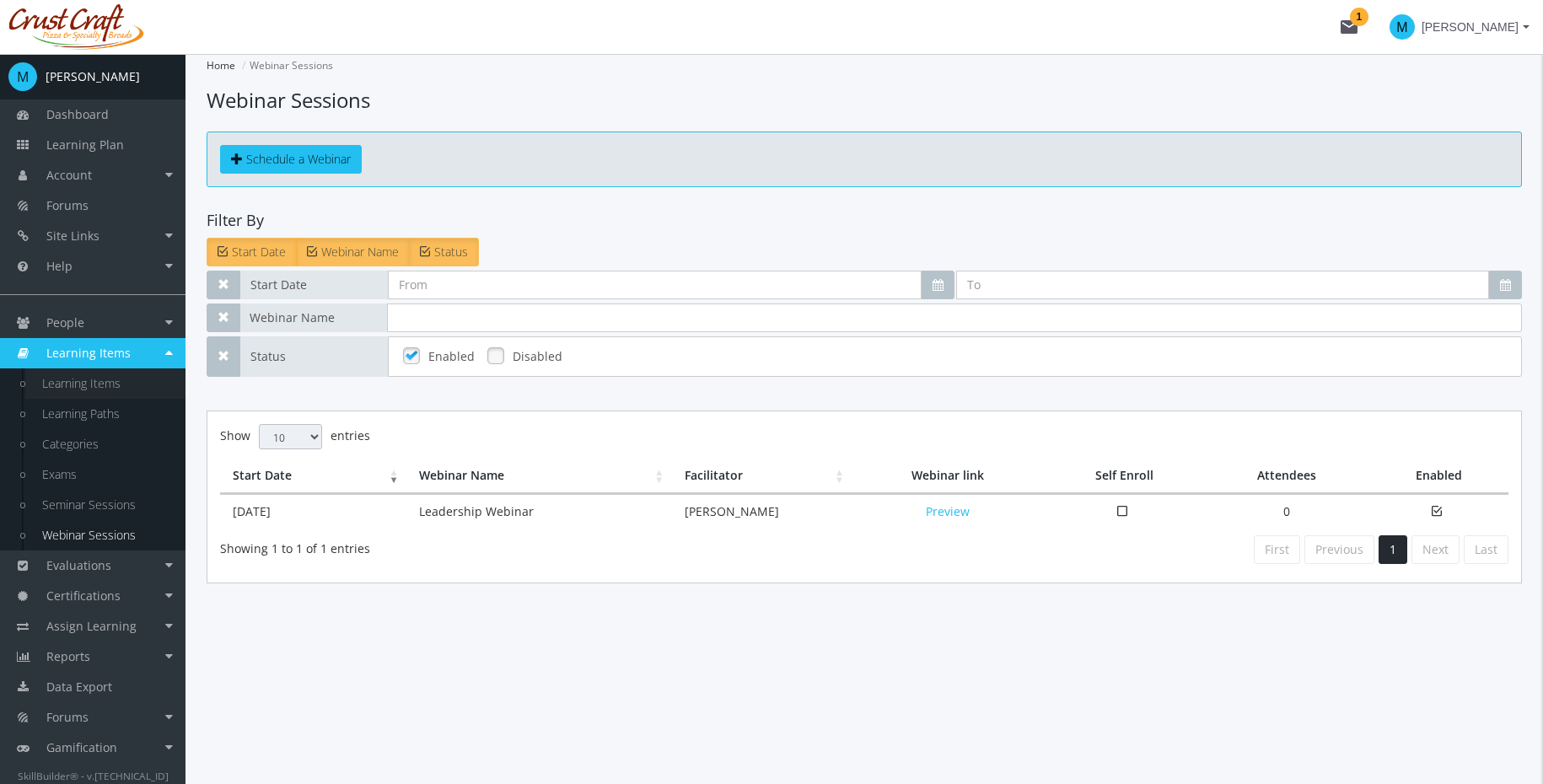
click at [84, 390] on link "Learning Items" at bounding box center [104, 384] width 160 height 30
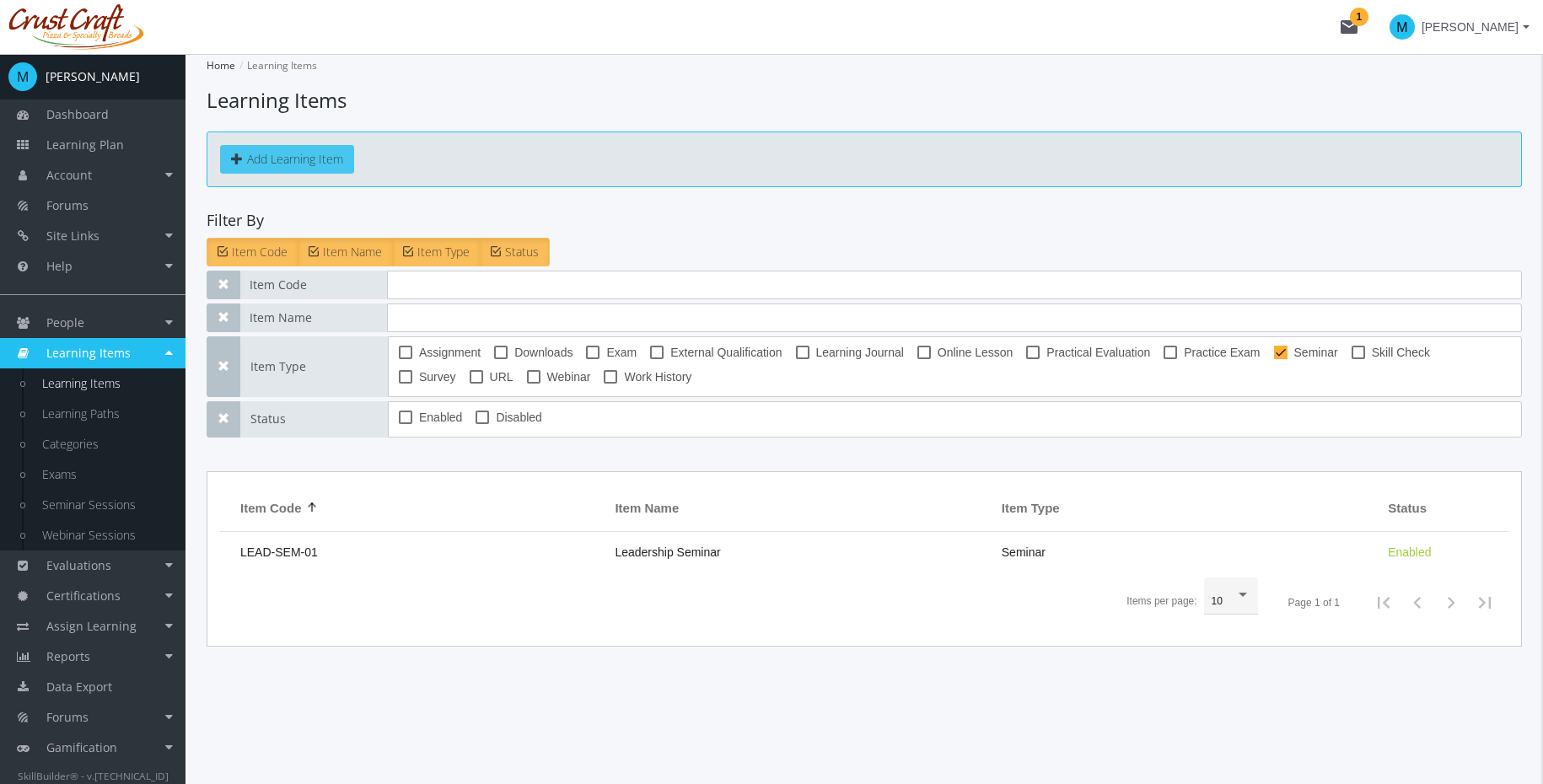
click at [317, 160] on button "Add Learning Item" at bounding box center [287, 159] width 134 height 29
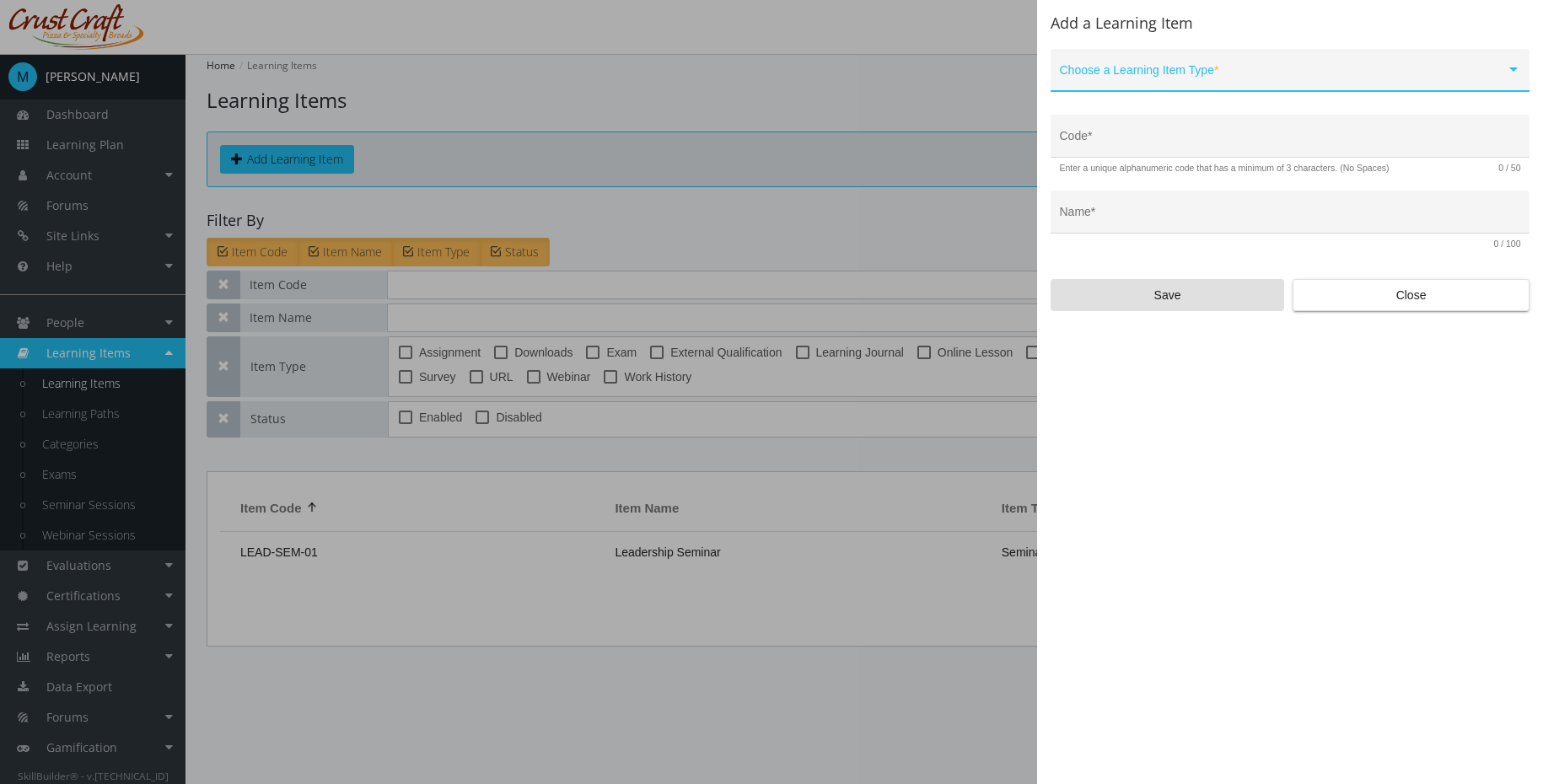
click at [1270, 79] on span at bounding box center [1282, 76] width 446 height 13
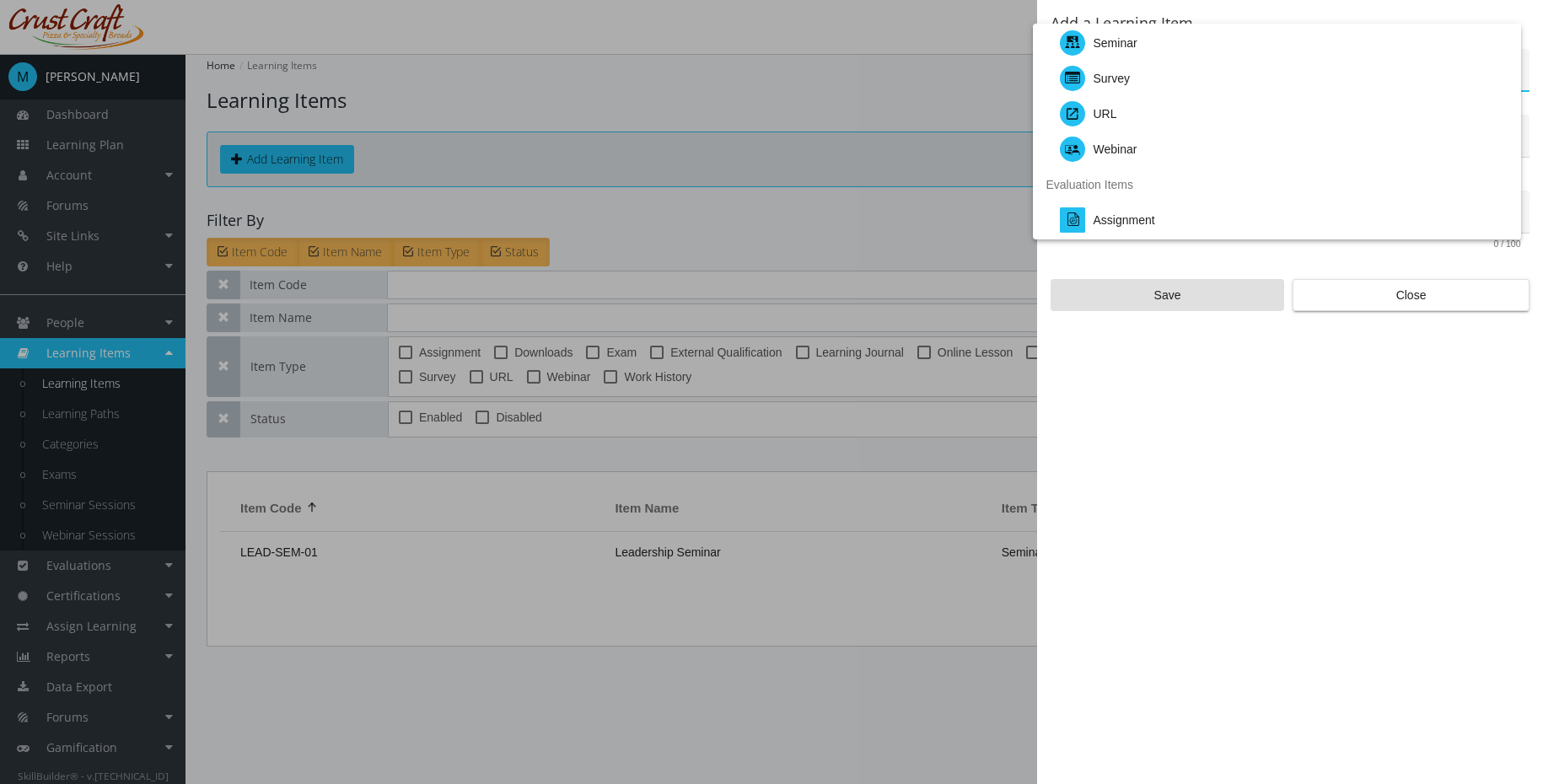
scroll to position [154, 0]
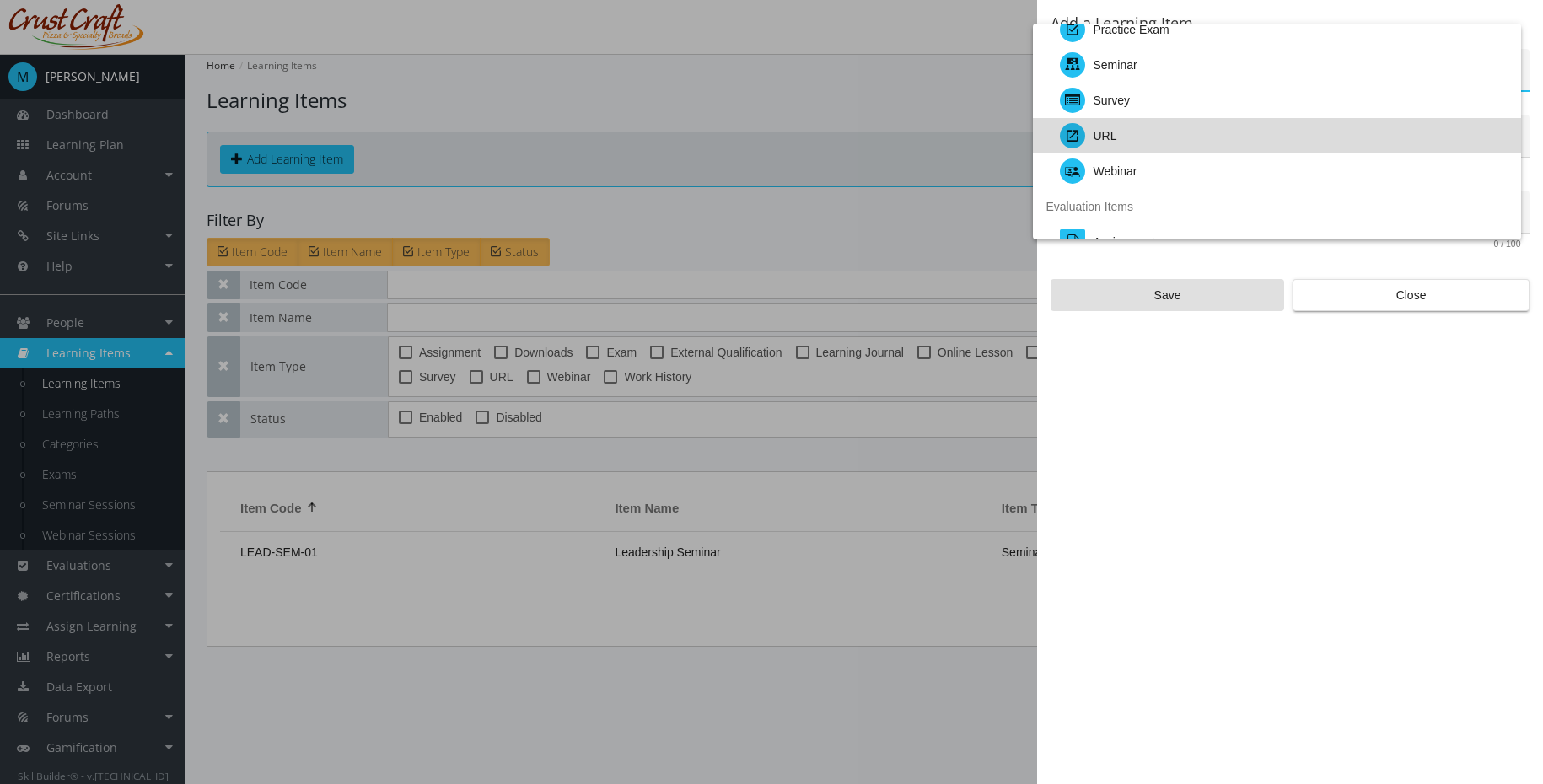
click at [1280, 118] on div "URL" at bounding box center [1283, 136] width 447 height 36
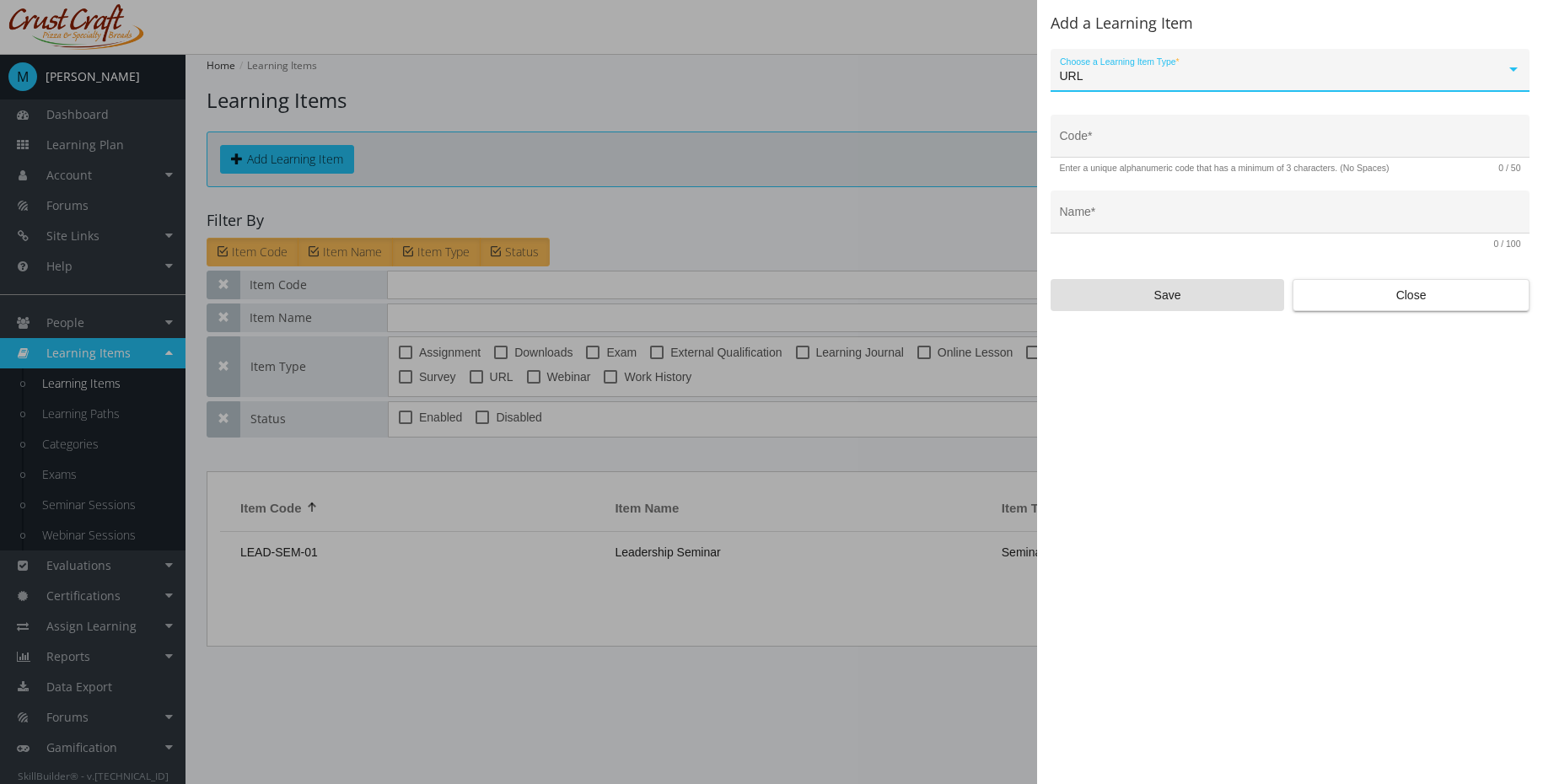
click at [1194, 65] on div "URL Choose a Learning Item Type *" at bounding box center [1290, 74] width 461 height 35
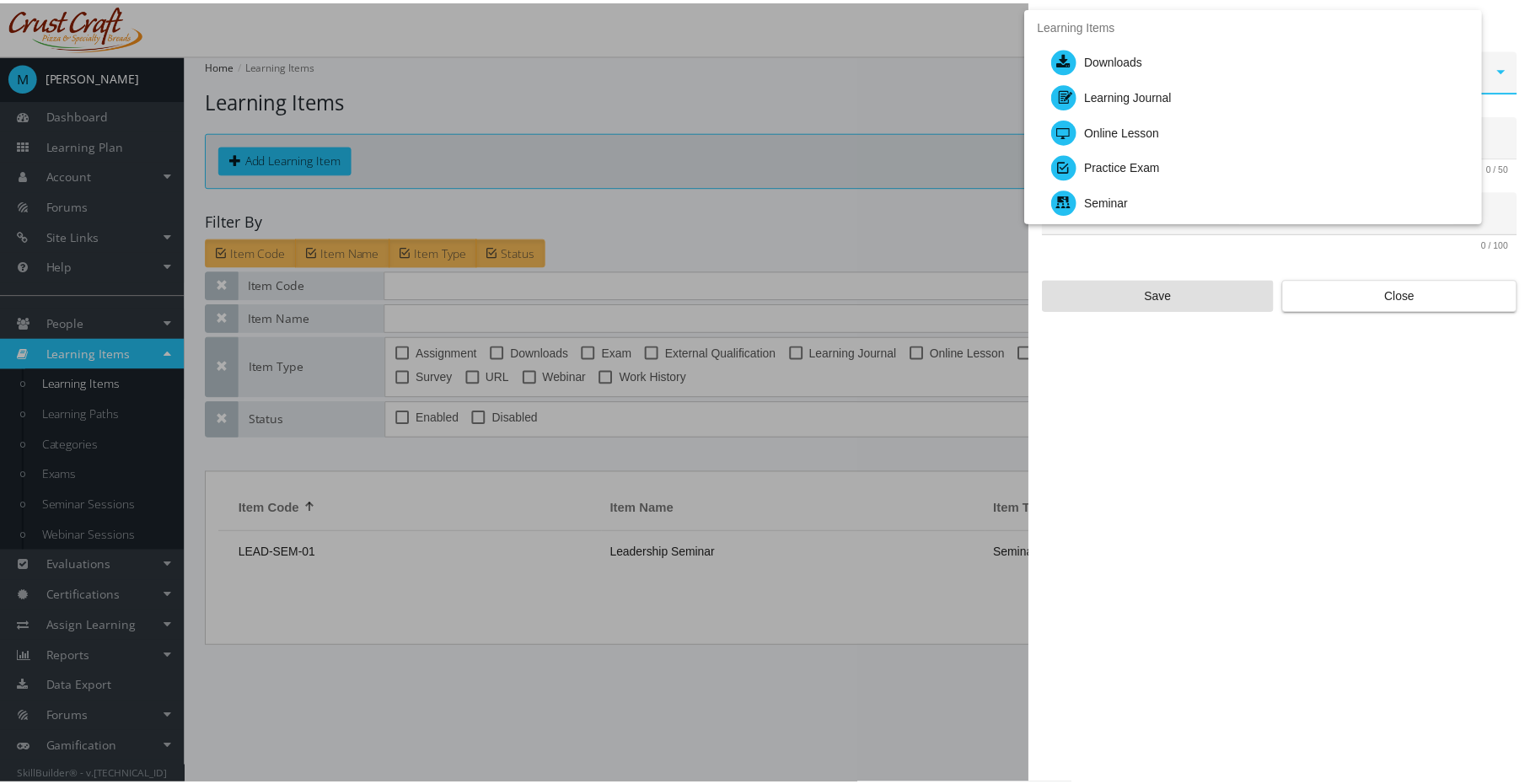
scroll to position [196, 0]
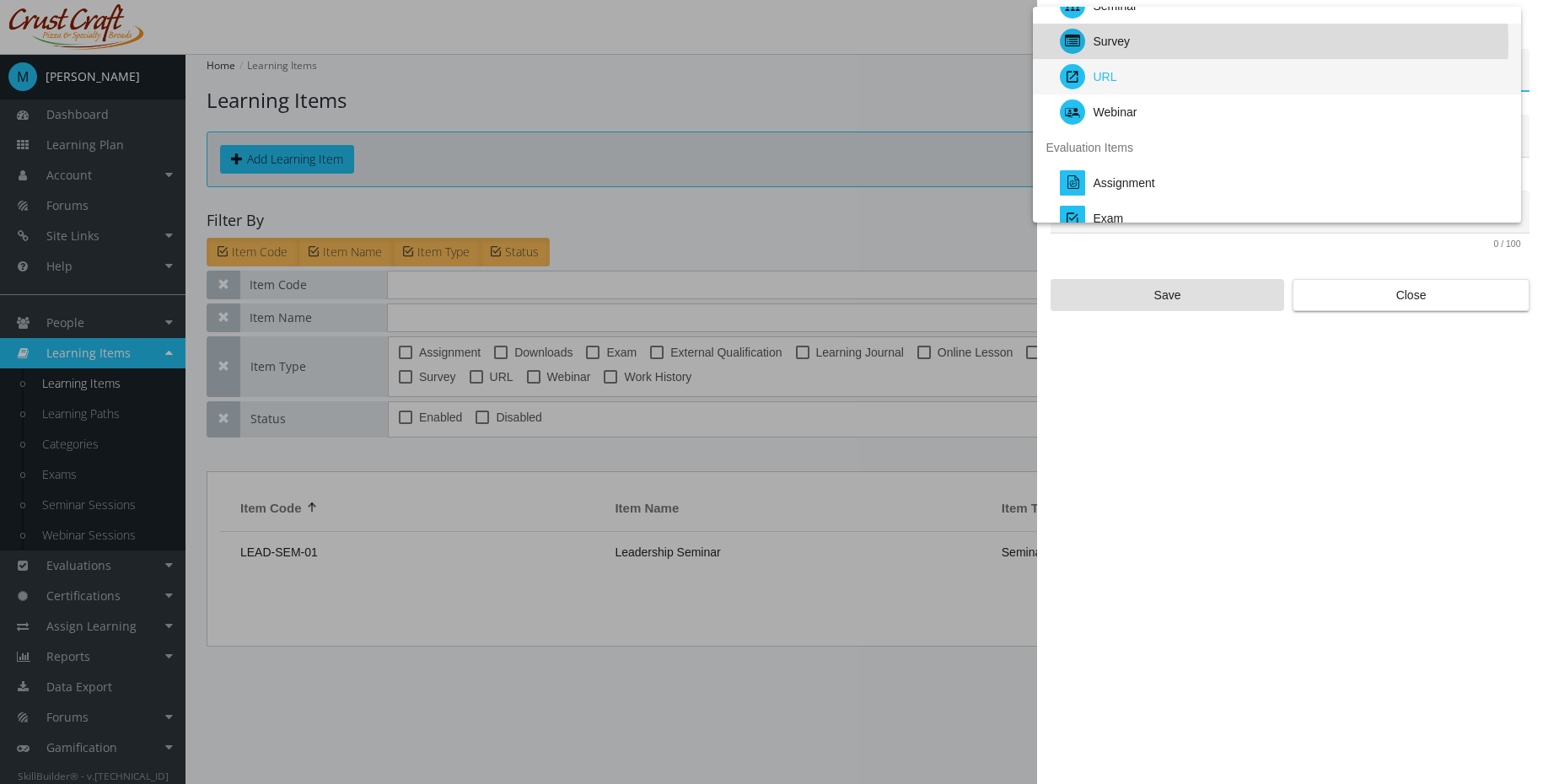
click at [1170, 44] on div "Survey" at bounding box center [1283, 41] width 447 height 36
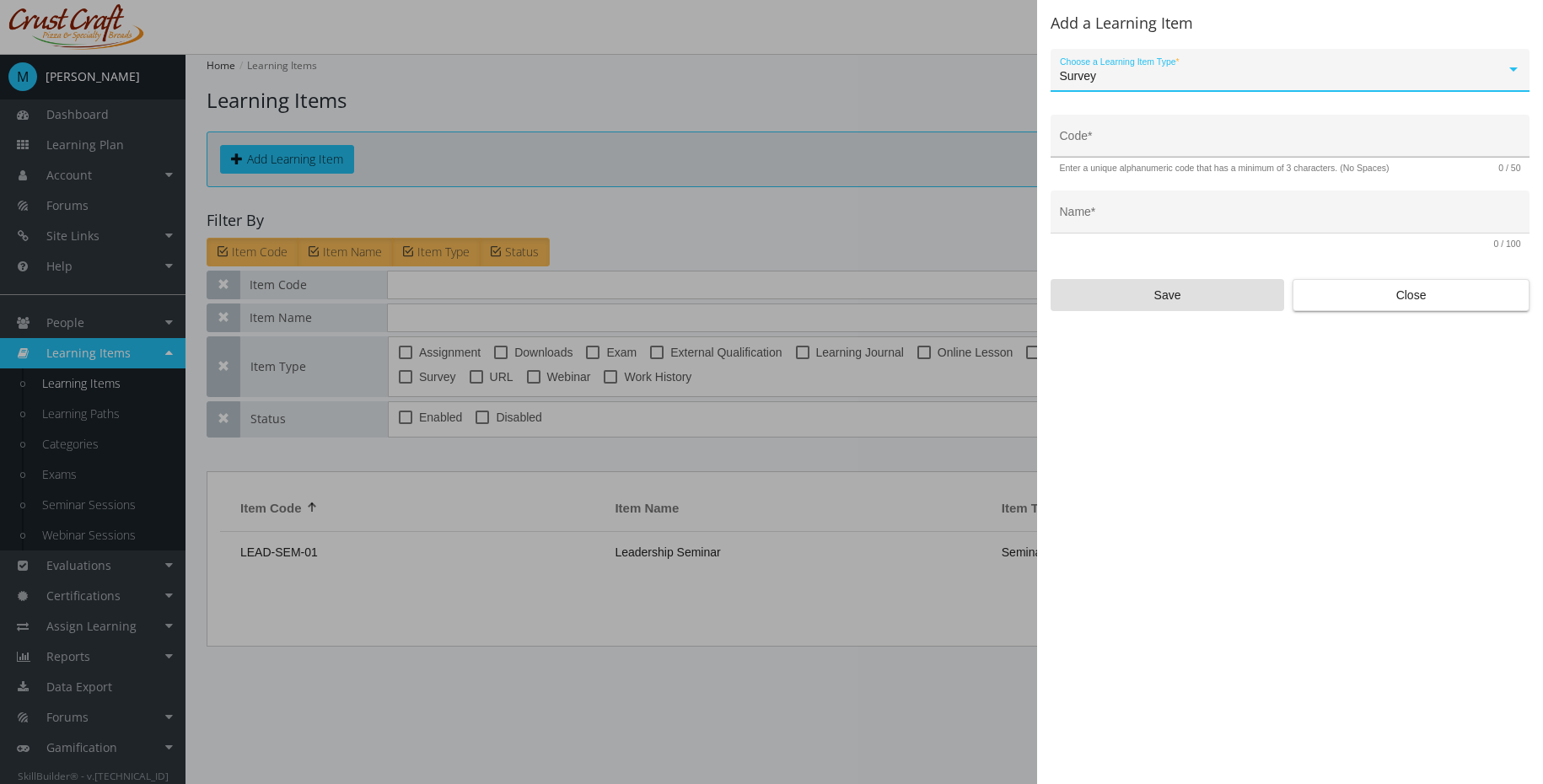
click at [1159, 143] on input "Code *" at bounding box center [1290, 142] width 461 height 13
type input "LEAD-SUR-01"
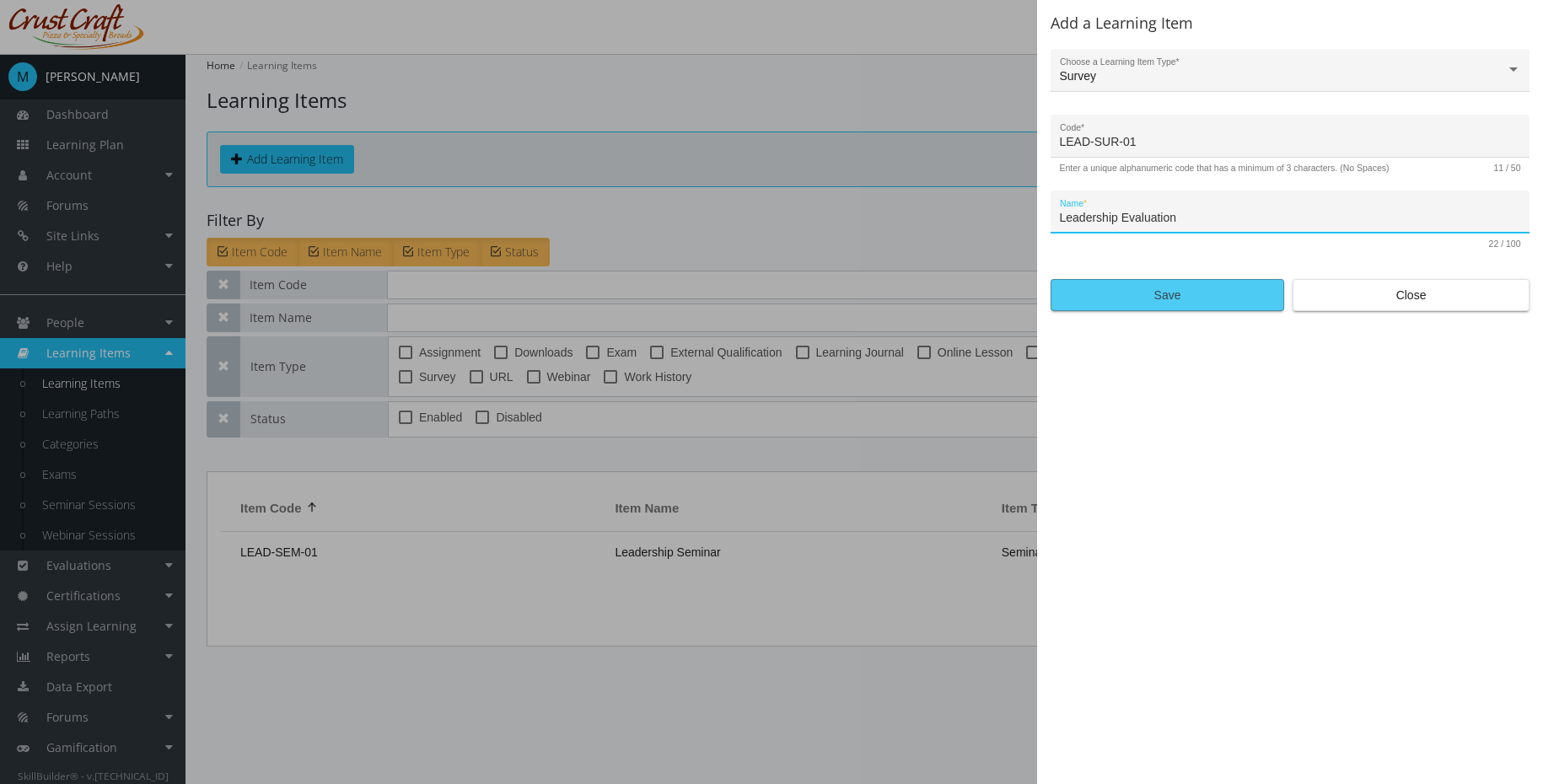
type input "Leadership Evaluation"
click at [1182, 309] on span "Save" at bounding box center [1166, 295] width 204 height 30
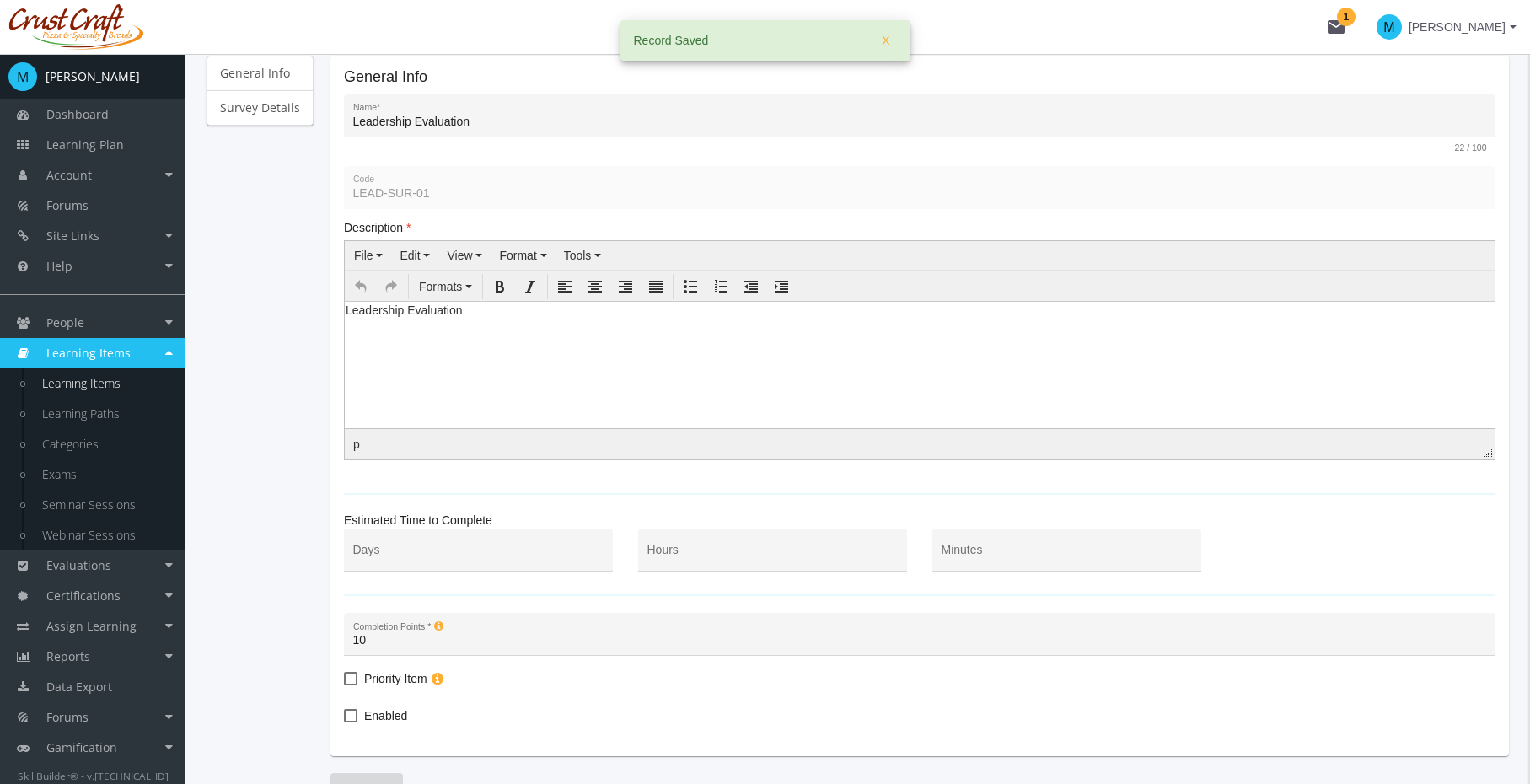
scroll to position [297, 0]
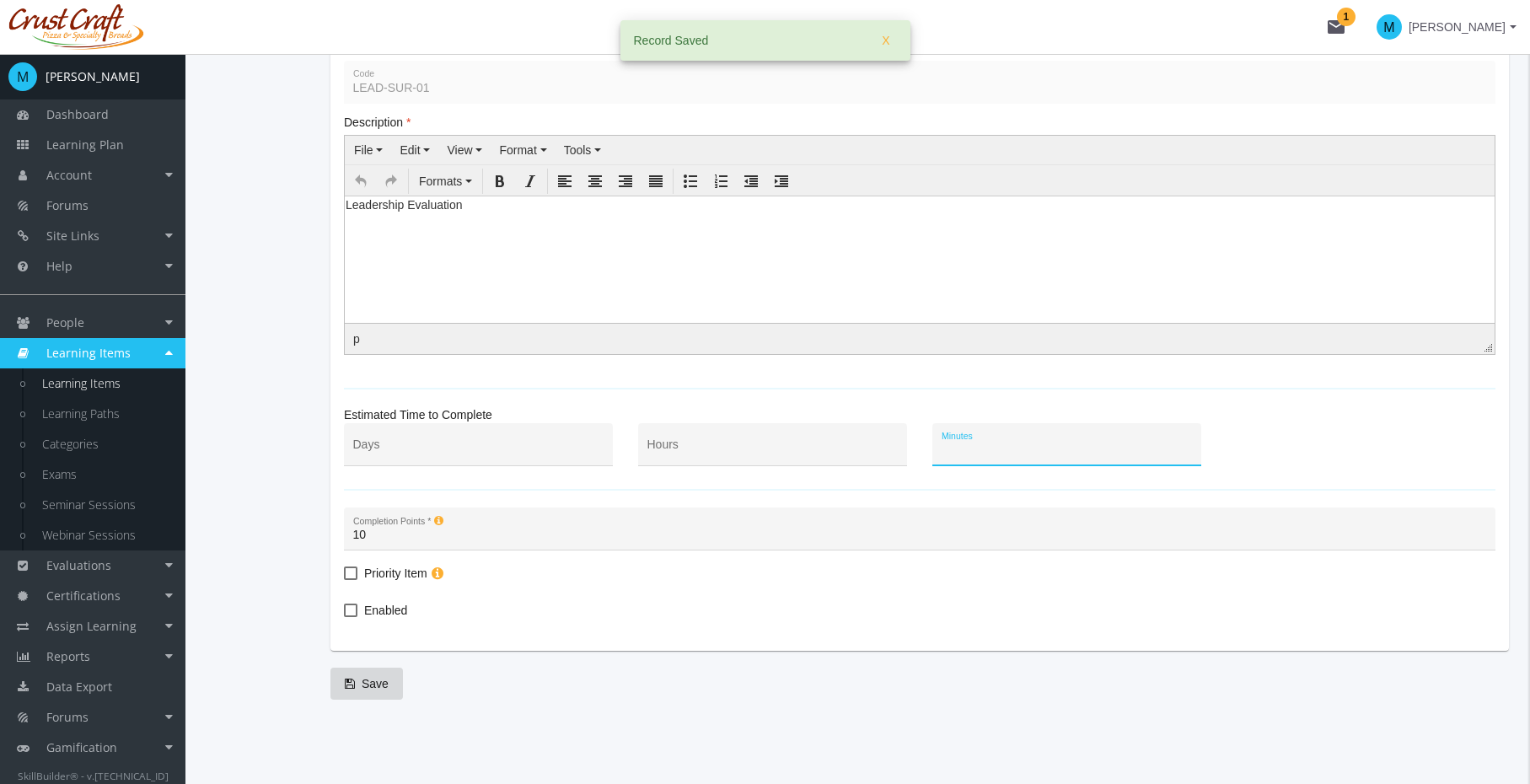
click at [997, 446] on input "Minutes" at bounding box center [1067, 451] width 251 height 13
type input "23"
click at [945, 395] on mat-card-content "General Info Leadership Evaluation Name * 22 / 100 LEAD-SUR-01 Code Description…" at bounding box center [920, 294] width 1152 height 661
click at [395, 608] on span "Enabled" at bounding box center [386, 610] width 43 height 21
click at [345, 616] on input "Enabled" at bounding box center [344, 616] width 1 height 1
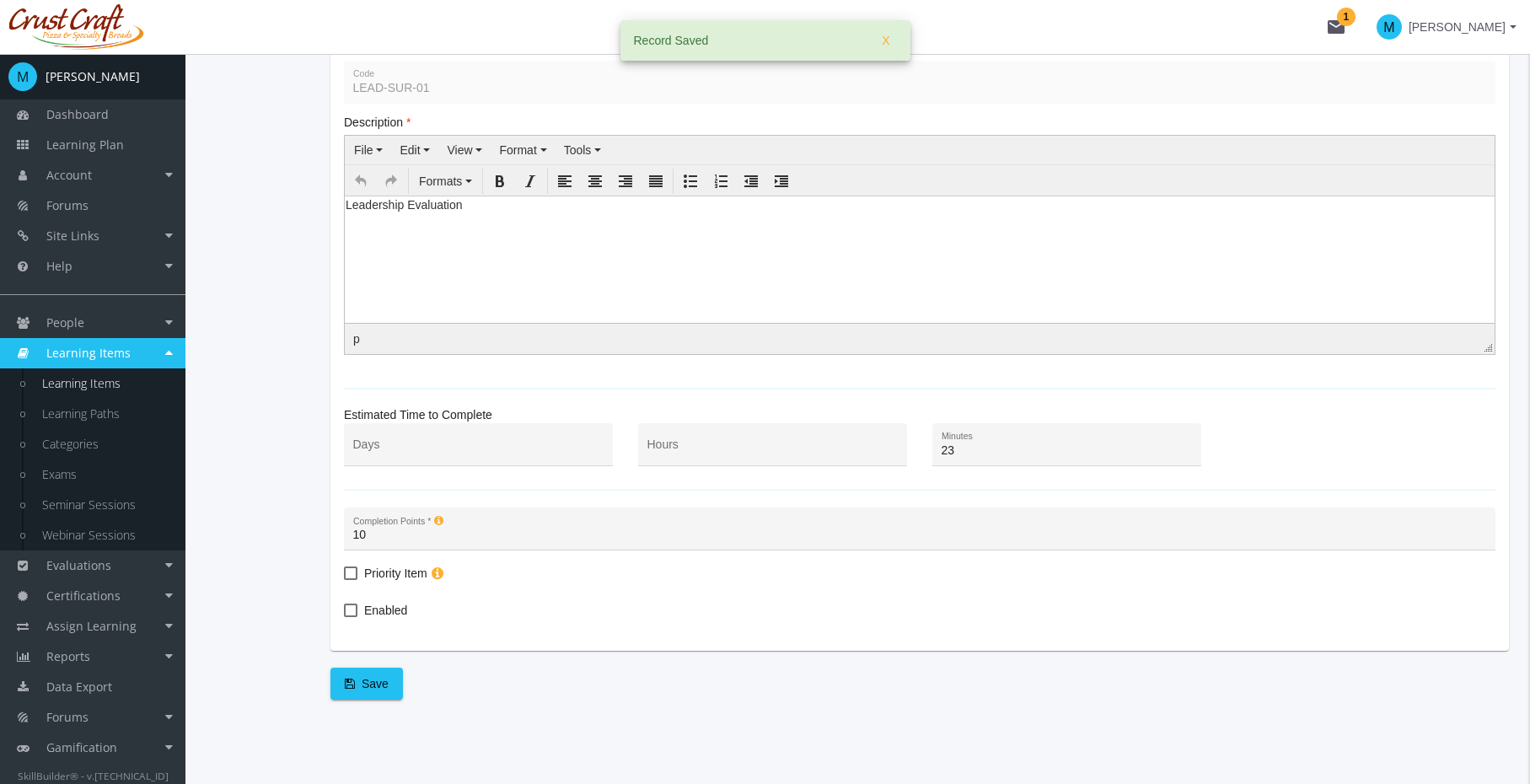
checkbox input "true"
drag, startPoint x: 380, startPoint y: 668, endPoint x: 382, endPoint y: 678, distance: 10.2
click at [379, 671] on span "Save" at bounding box center [366, 684] width 44 height 30
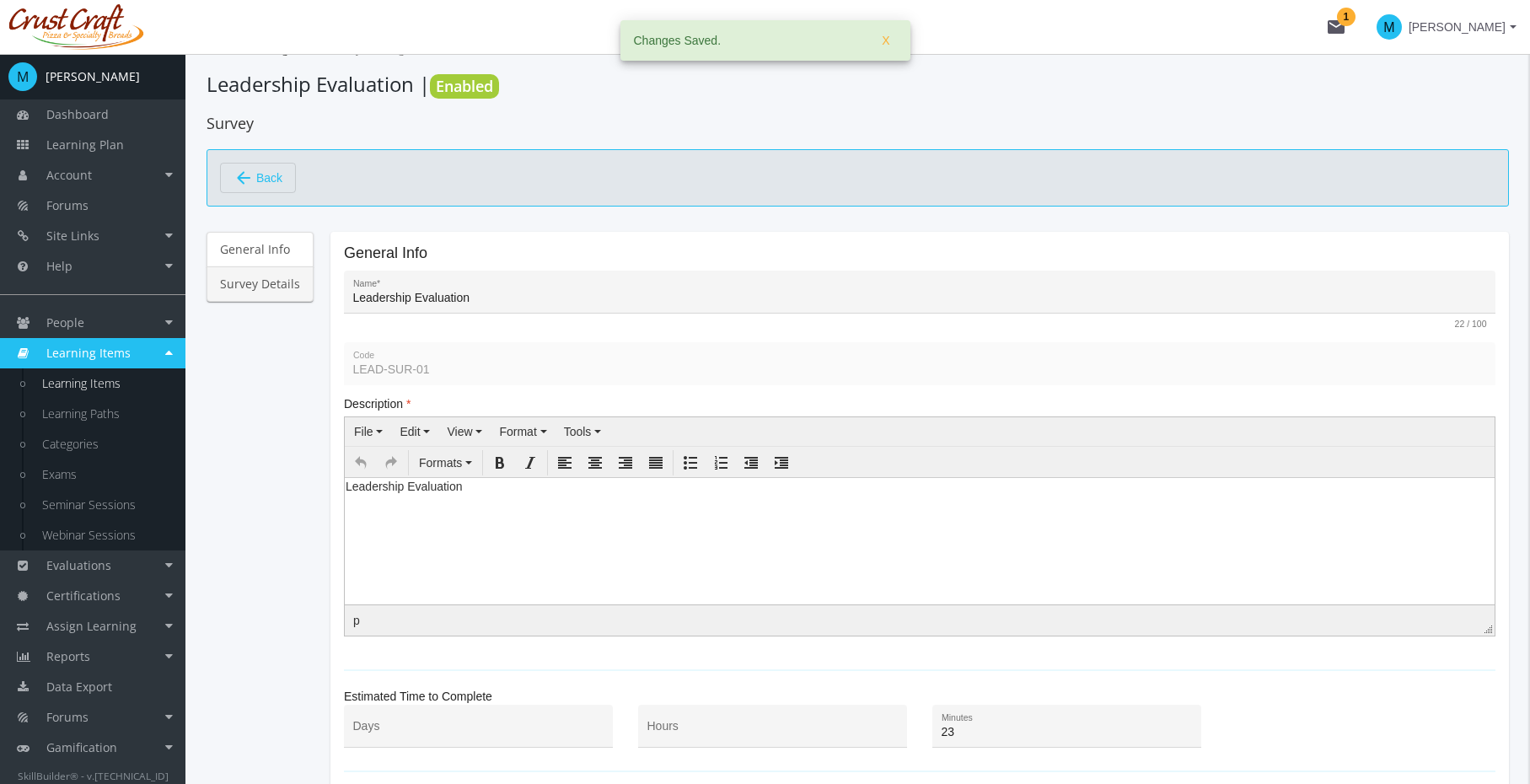
scroll to position [5, 0]
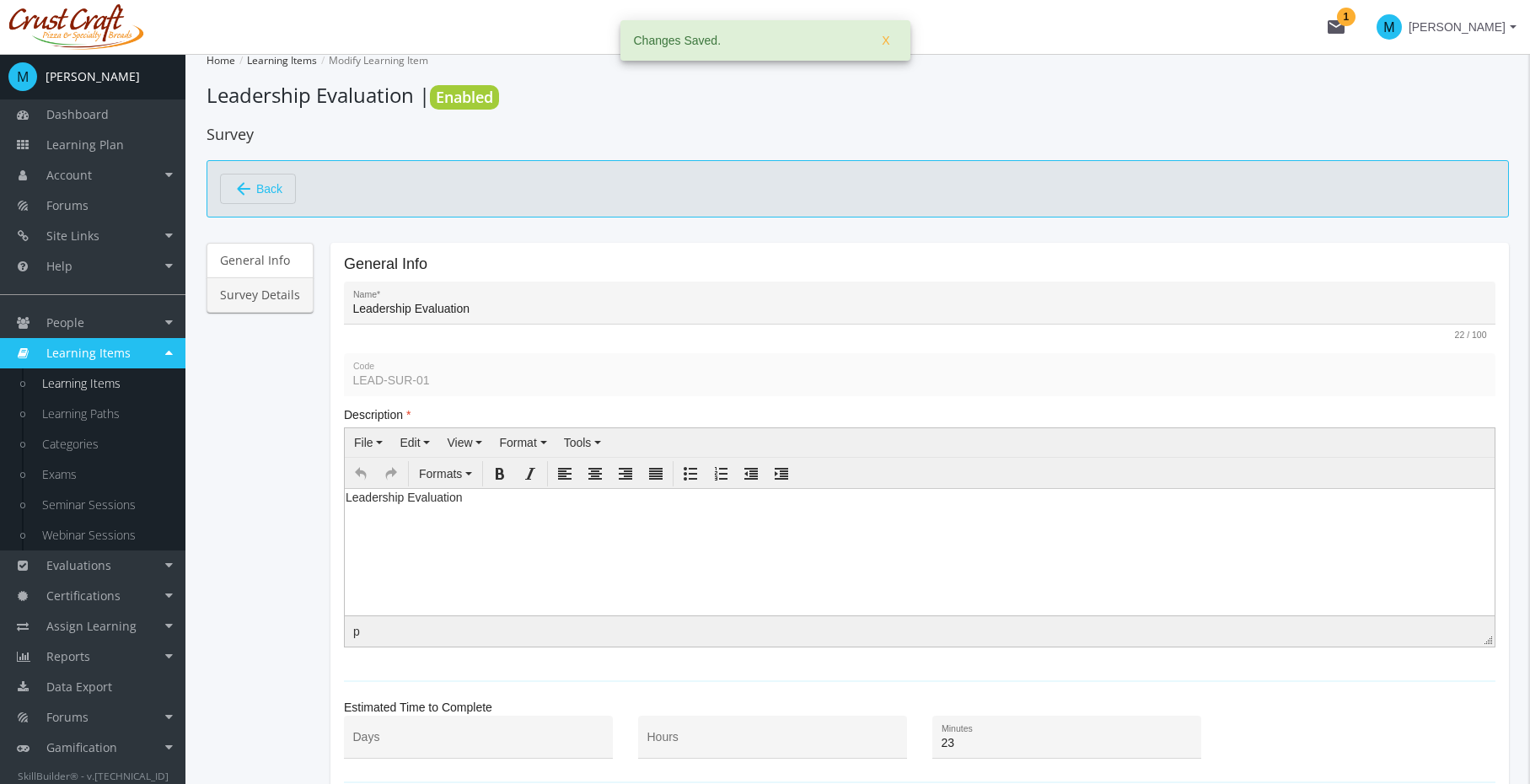
click at [247, 293] on link "Survey Details" at bounding box center [260, 296] width 107 height 36
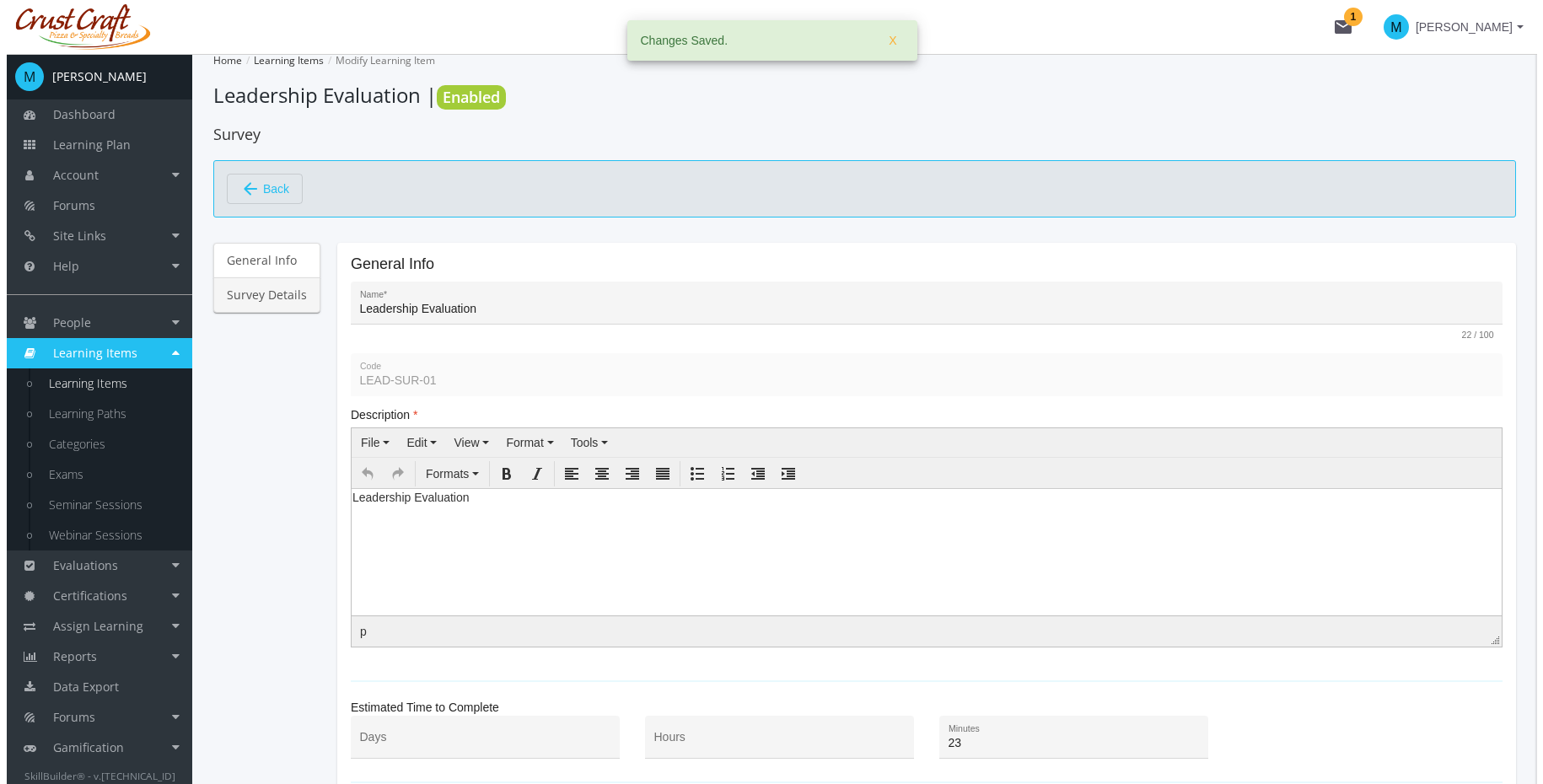
scroll to position [0, 0]
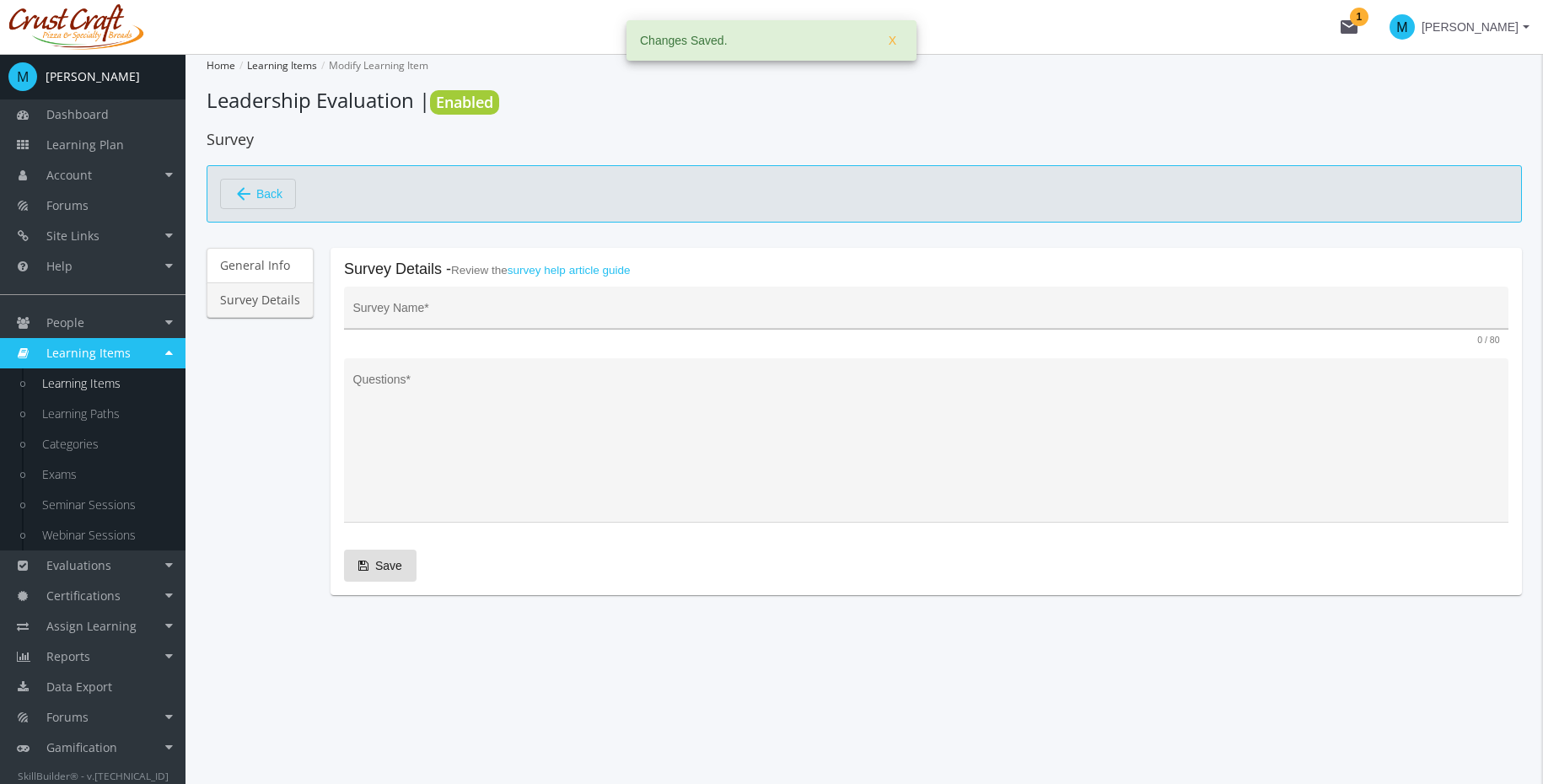
click at [743, 299] on div "Survey Name *" at bounding box center [927, 312] width 1147 height 35
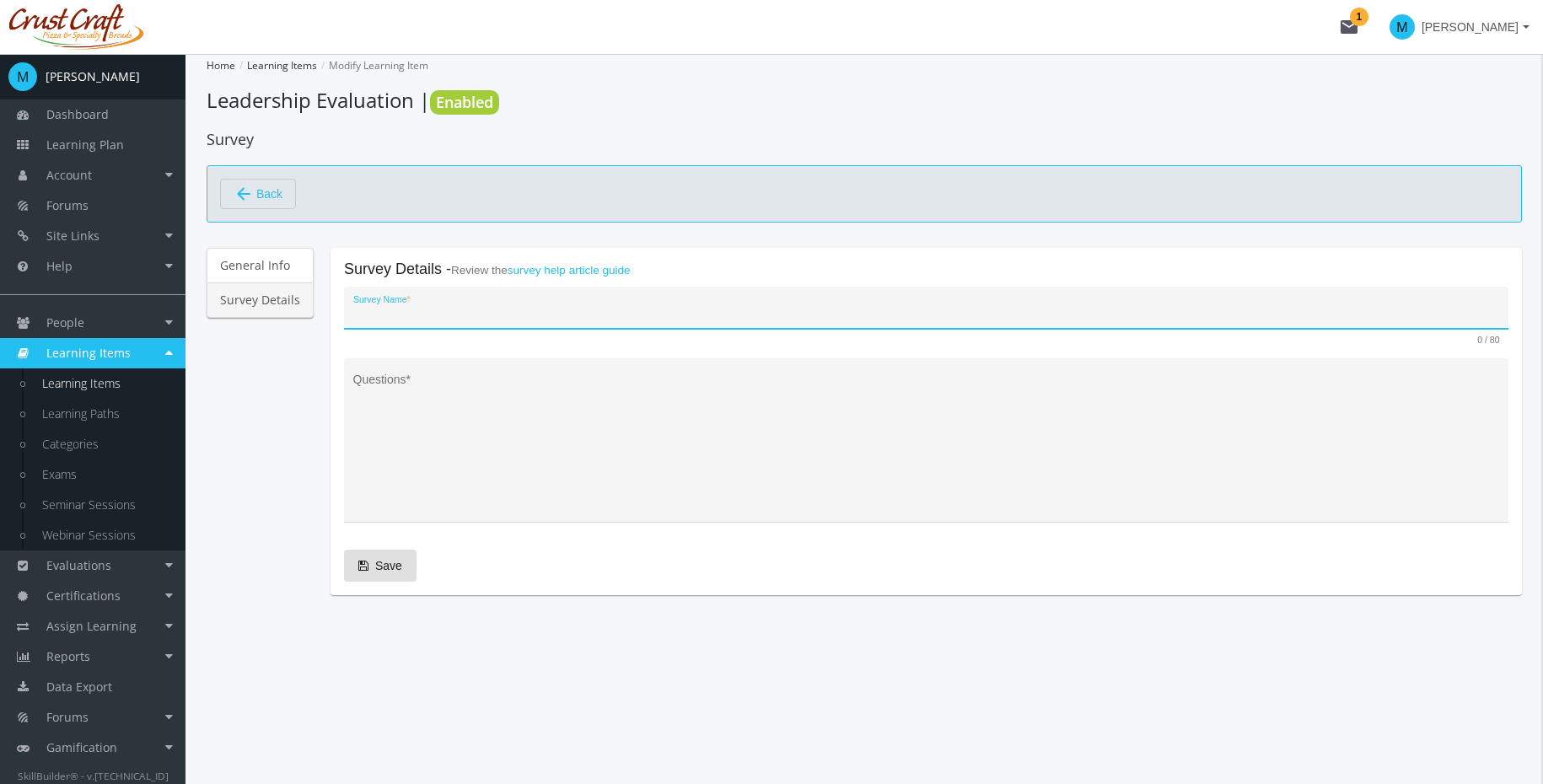
drag, startPoint x: 743, startPoint y: 299, endPoint x: 737, endPoint y: 306, distance: 9.2
click at [737, 306] on div "Survey Name *" at bounding box center [927, 312] width 1147 height 35
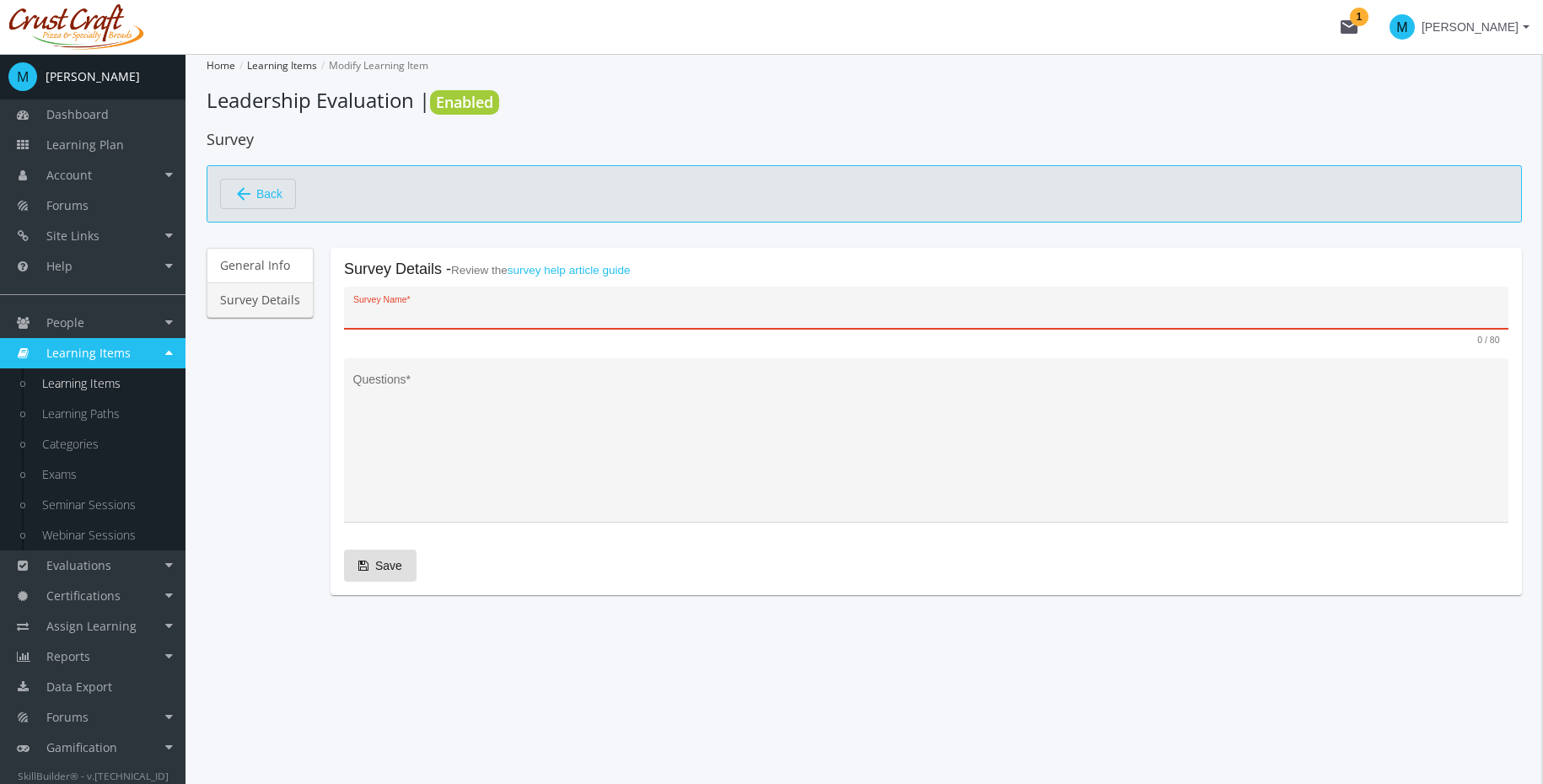
click at [734, 311] on input "Survey Name *" at bounding box center [927, 314] width 1147 height 13
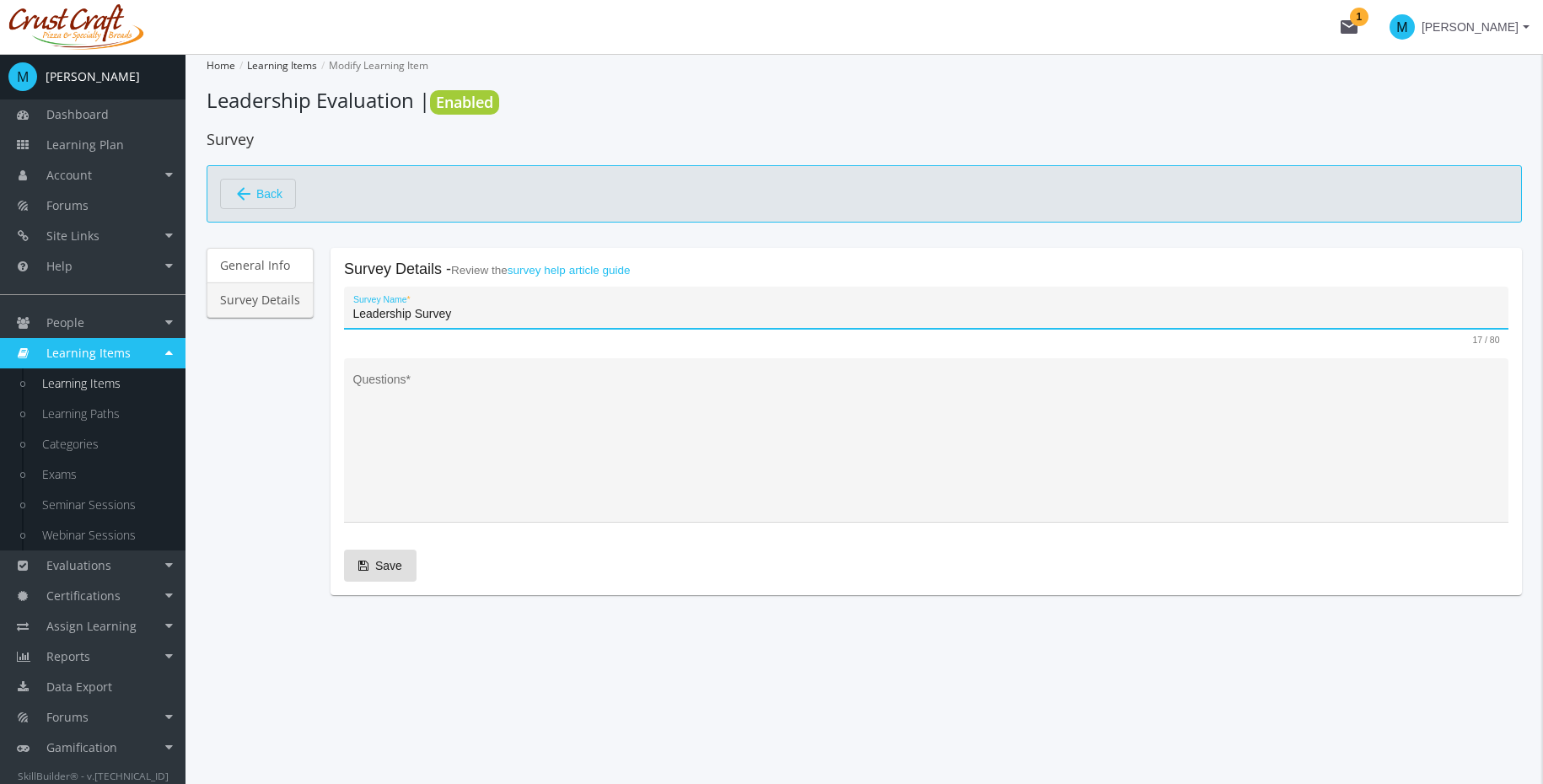
type input "Leadership Survey"
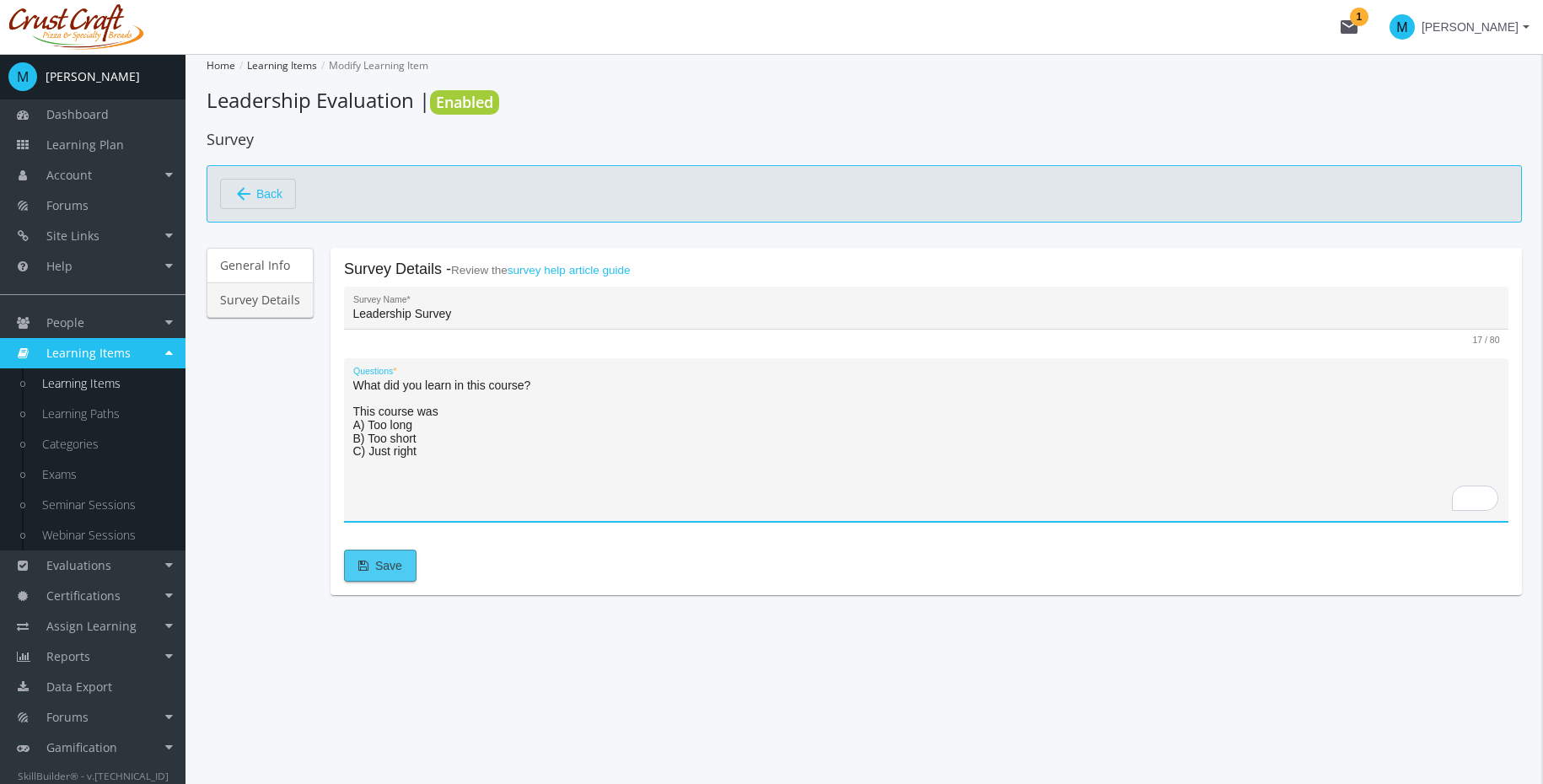
type textarea "What did you learn in this course? This course was A) Too long B) Too short C) …"
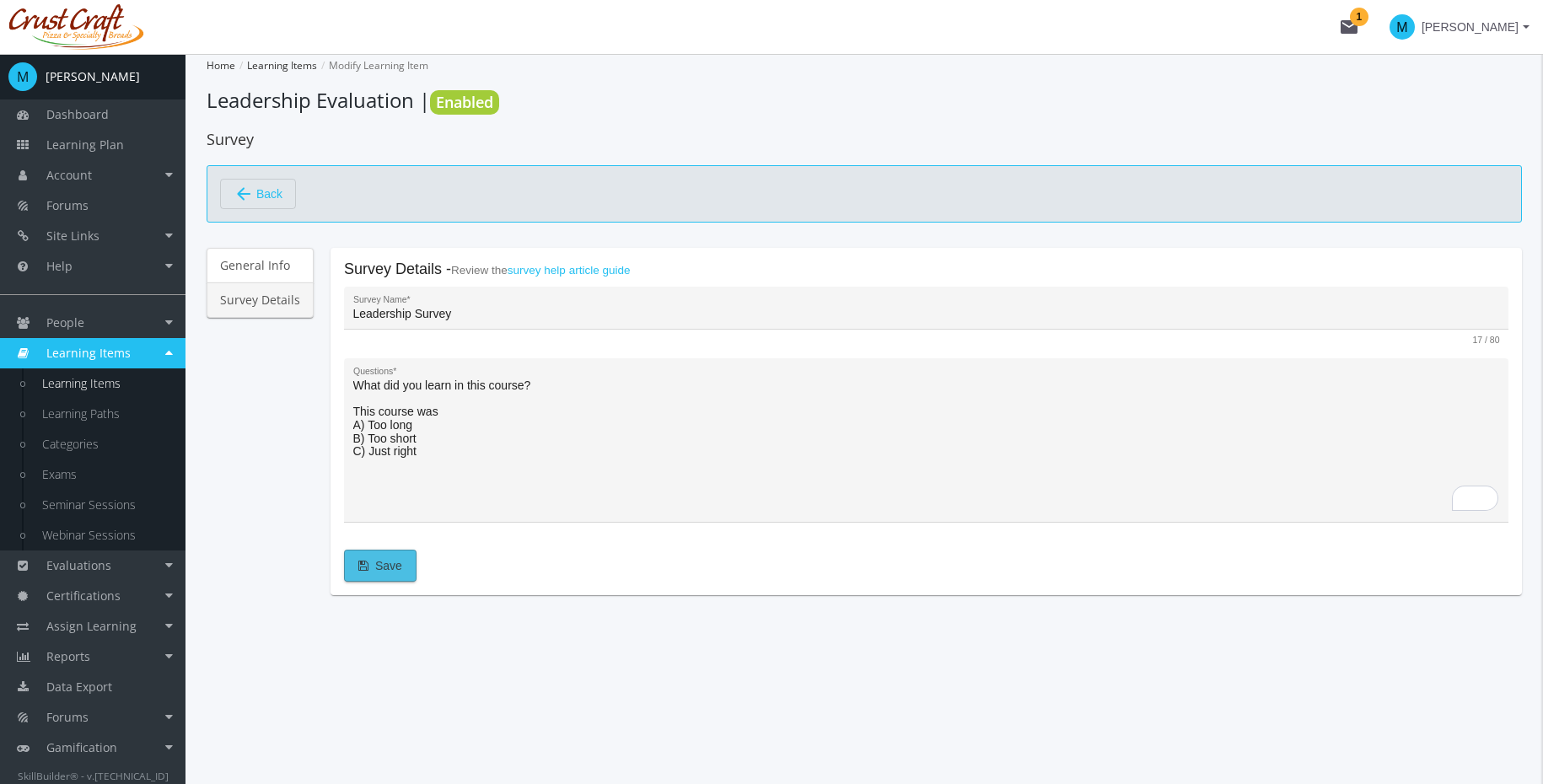
click at [390, 563] on span "Save" at bounding box center [379, 565] width 44 height 30
click at [97, 388] on link "Learning Items" at bounding box center [104, 384] width 160 height 30
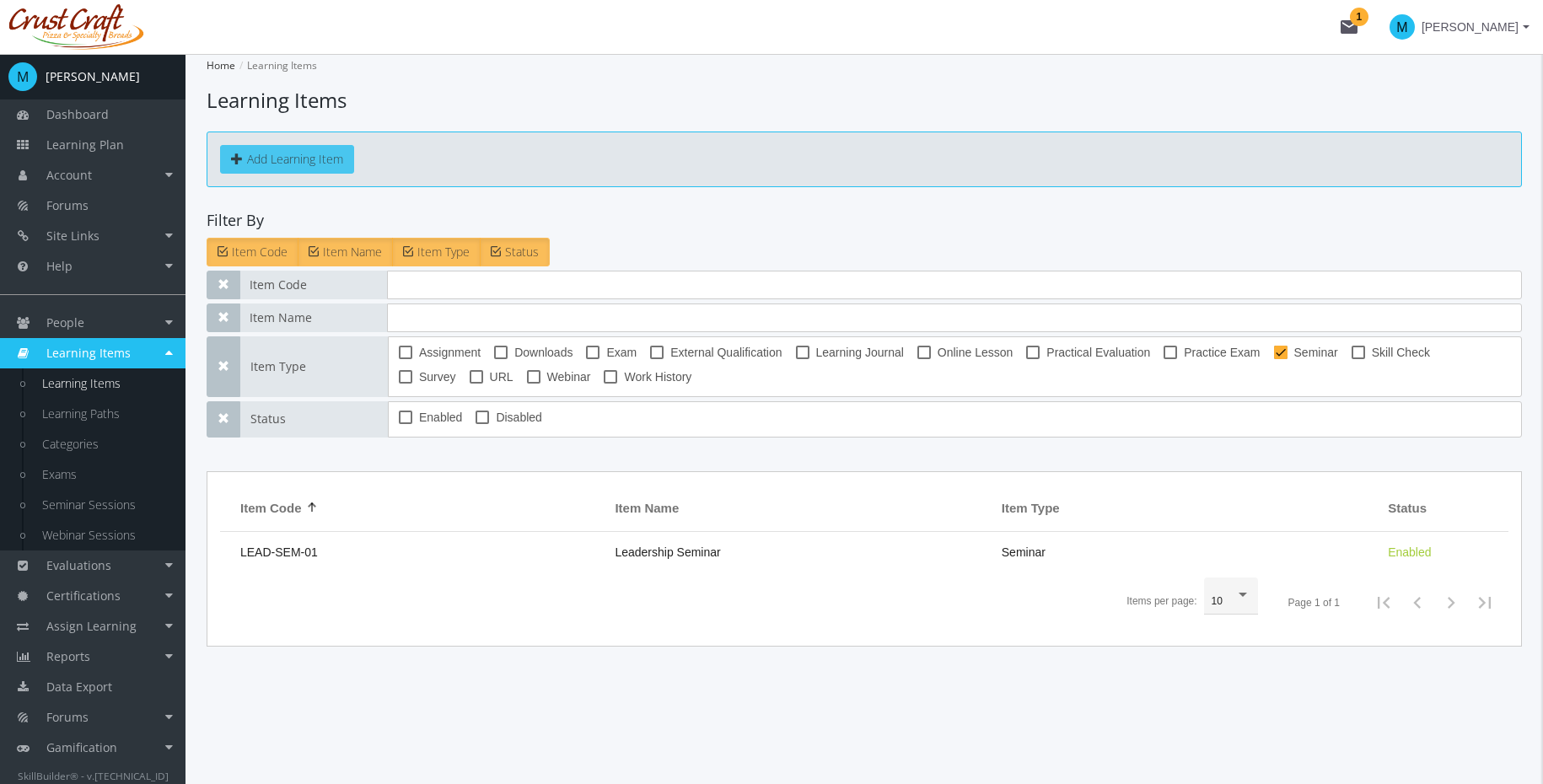
click at [311, 145] on button "Add Learning Item" at bounding box center [287, 159] width 134 height 29
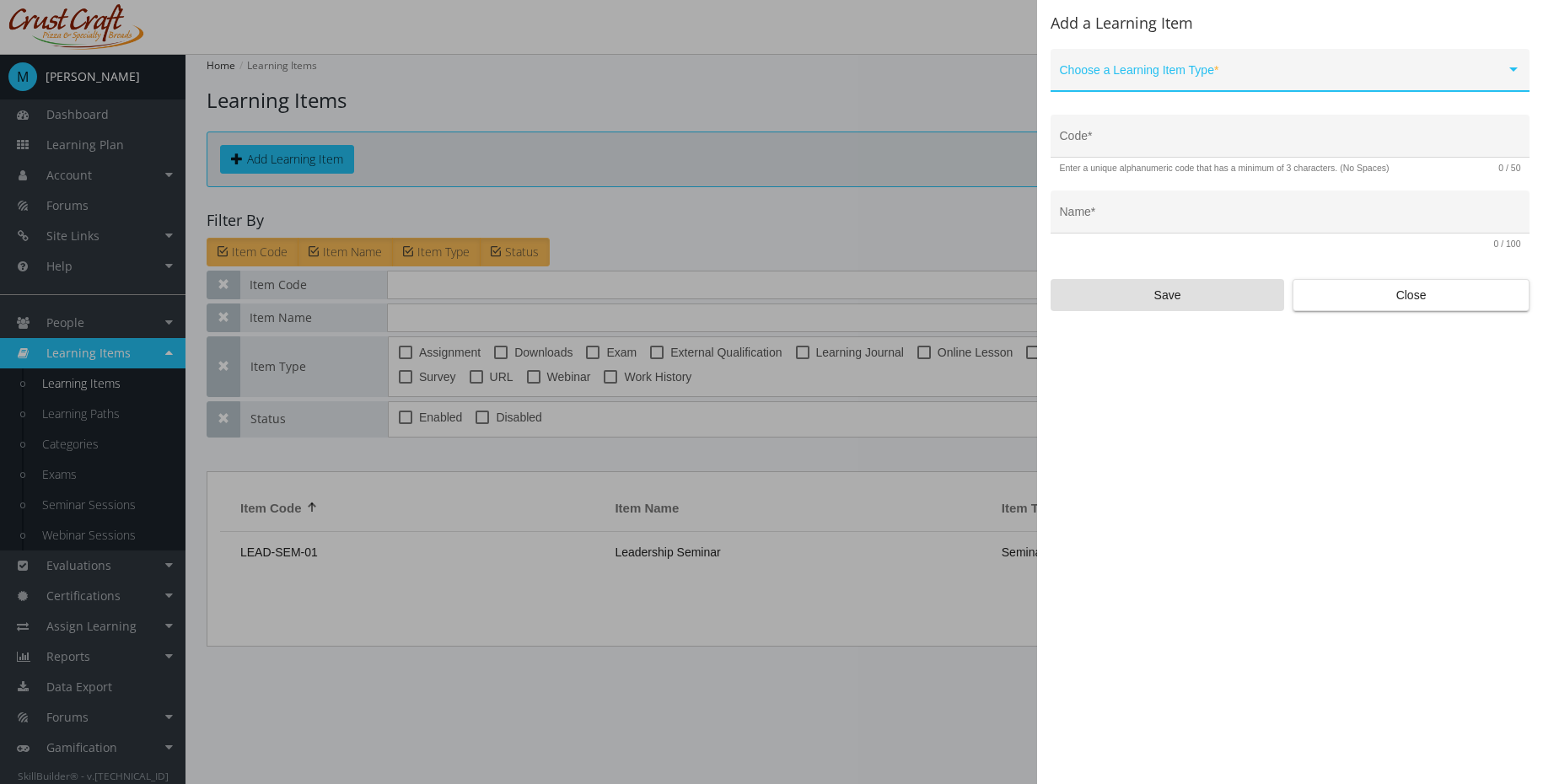
click at [1214, 88] on div "Choose a Learning Item Type *" at bounding box center [1290, 74] width 461 height 35
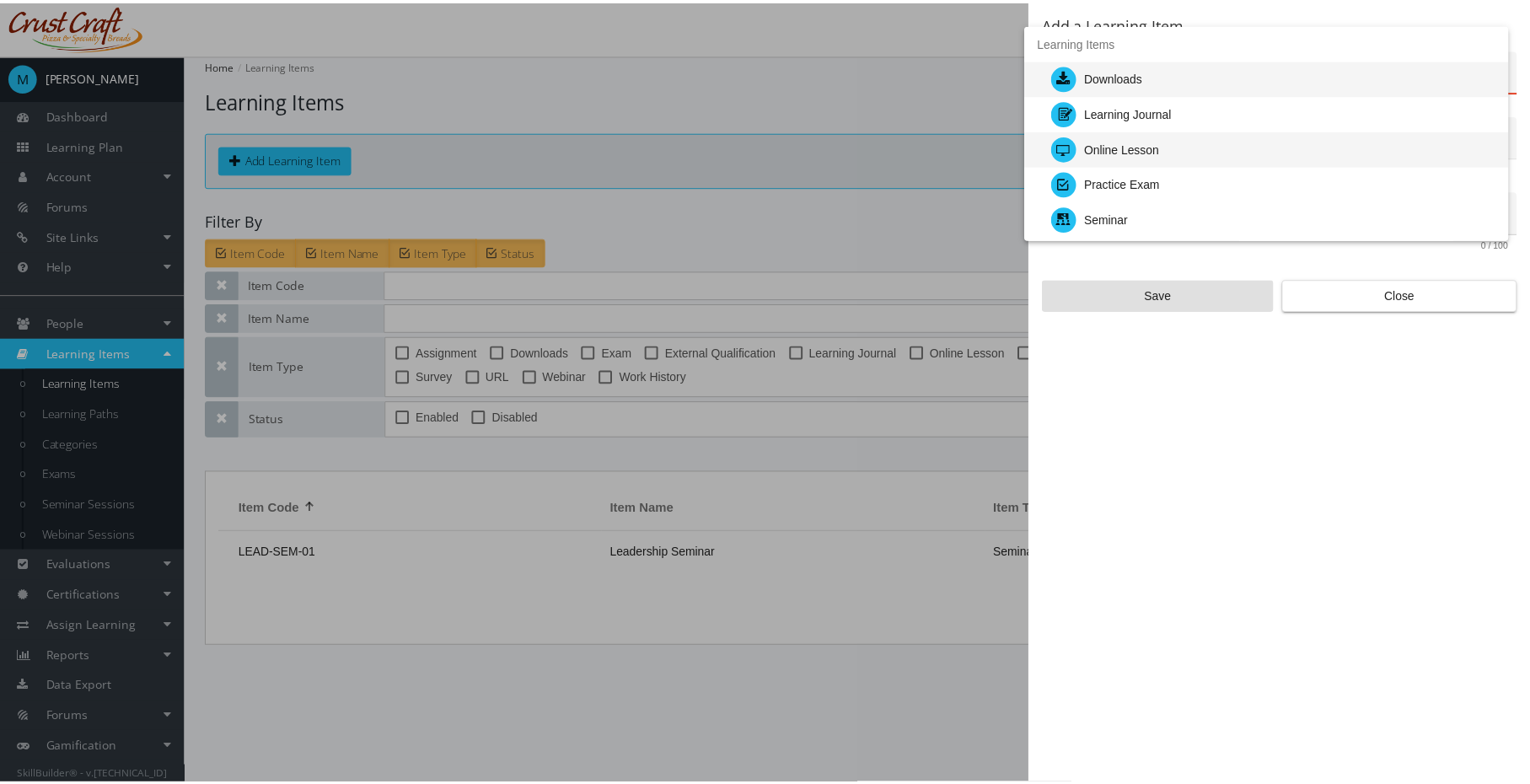
scroll to position [143, 0]
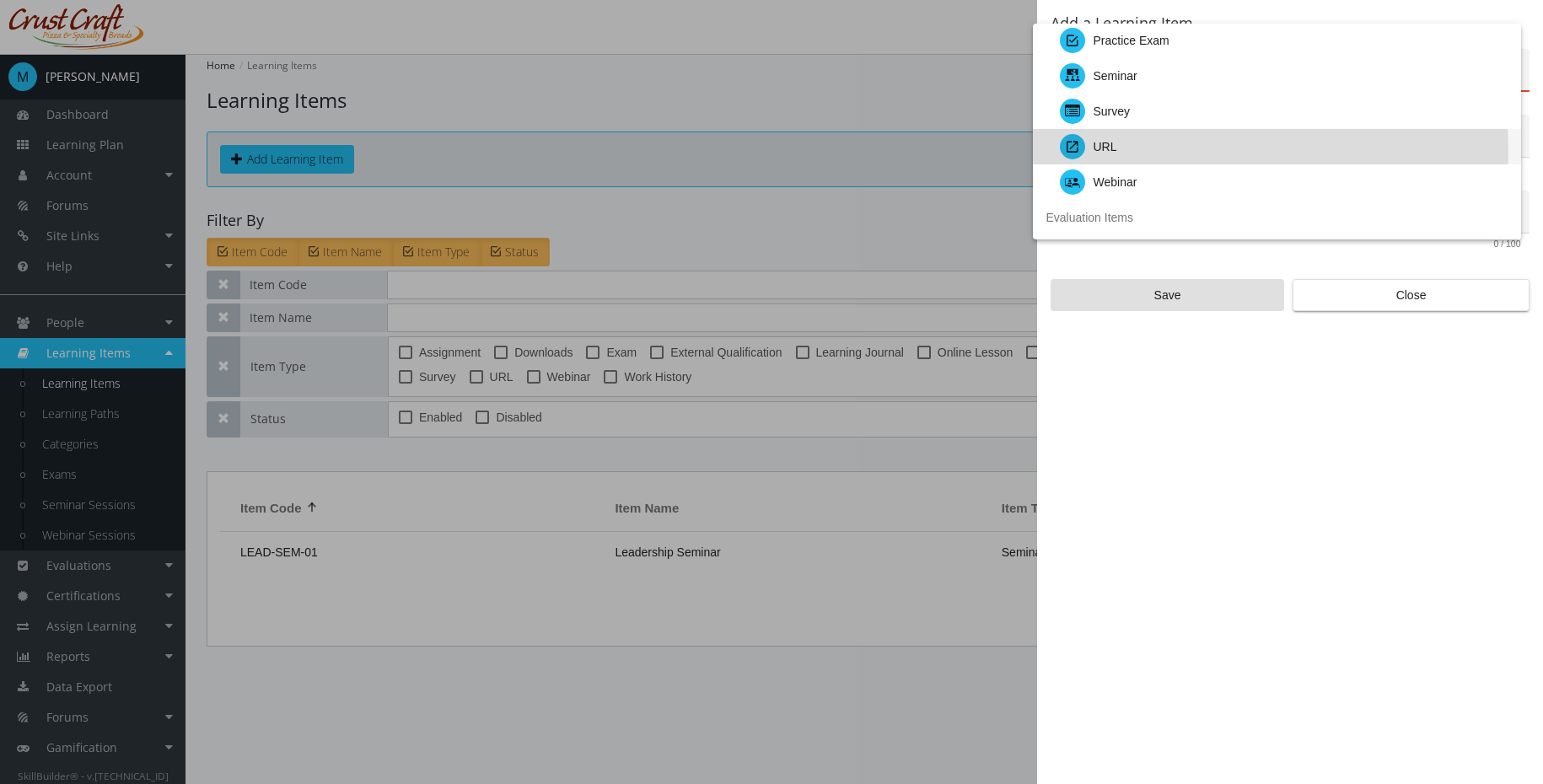
click at [1204, 151] on div "URL" at bounding box center [1283, 146] width 447 height 36
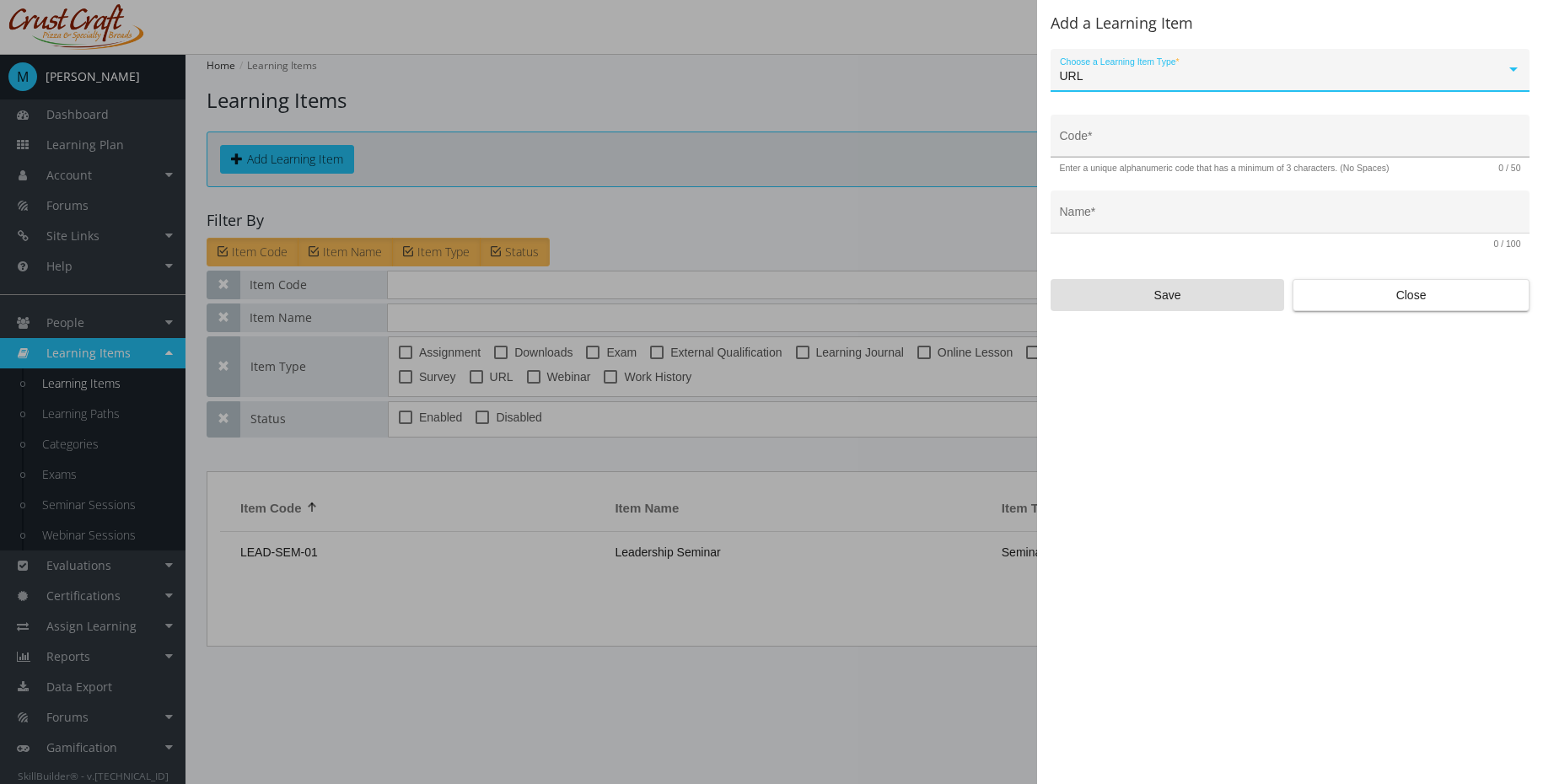
click at [1210, 141] on input "Code *" at bounding box center [1290, 142] width 461 height 13
type input "U"
type input "LEAD-URL-01"
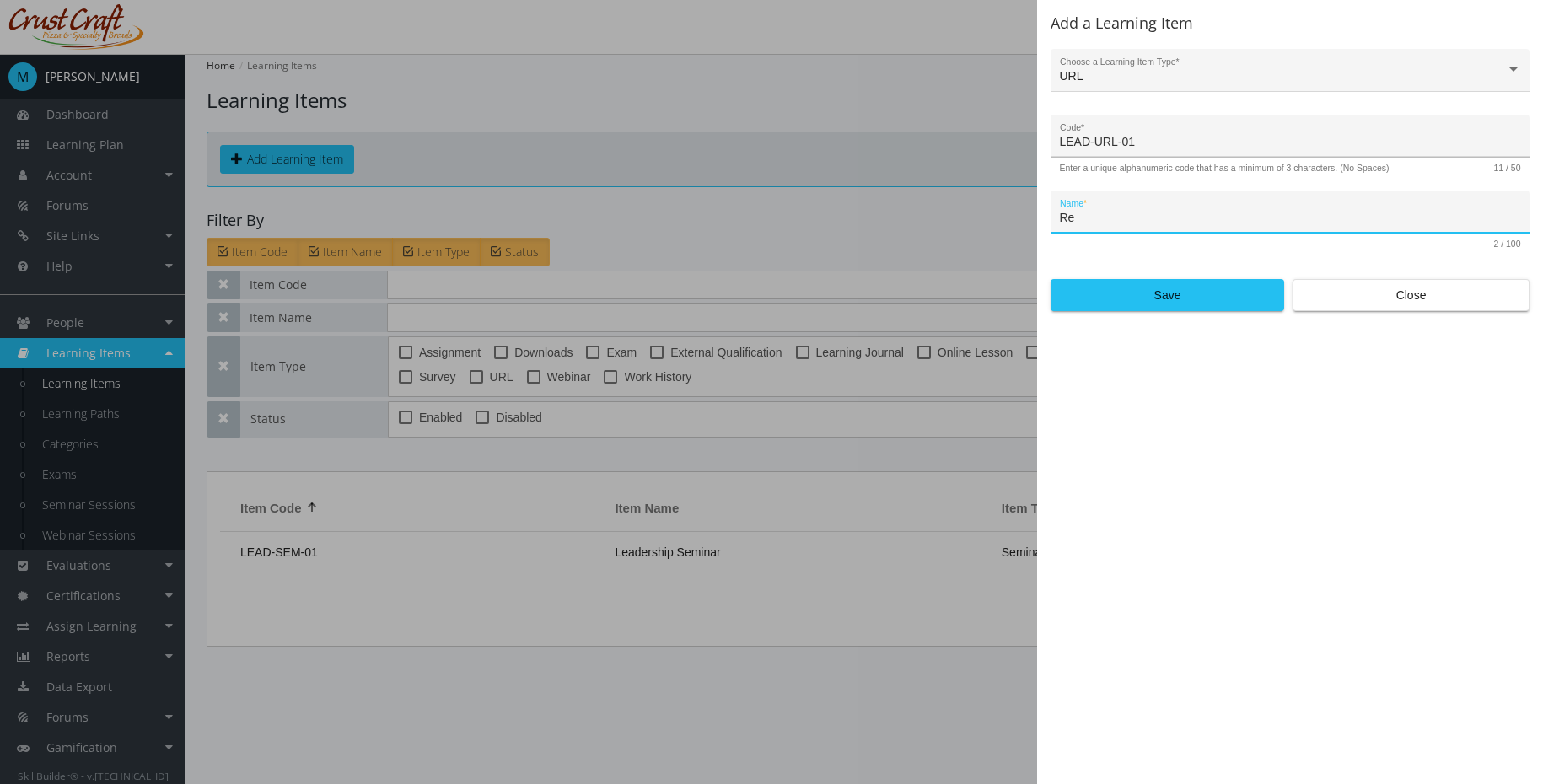
type input "R"
type input "Leadership video"
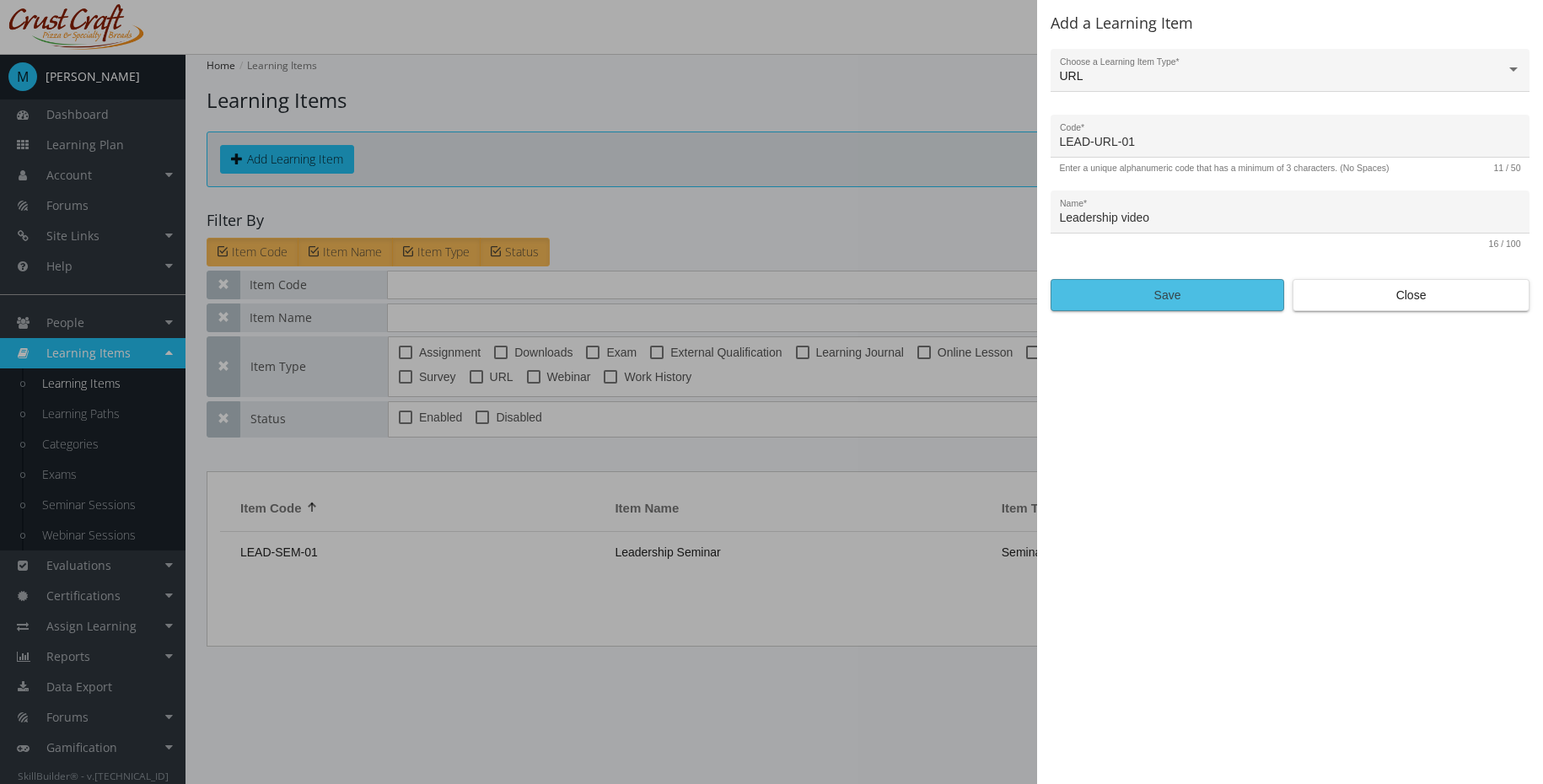
click at [1170, 282] on span "Save" at bounding box center [1166, 295] width 204 height 30
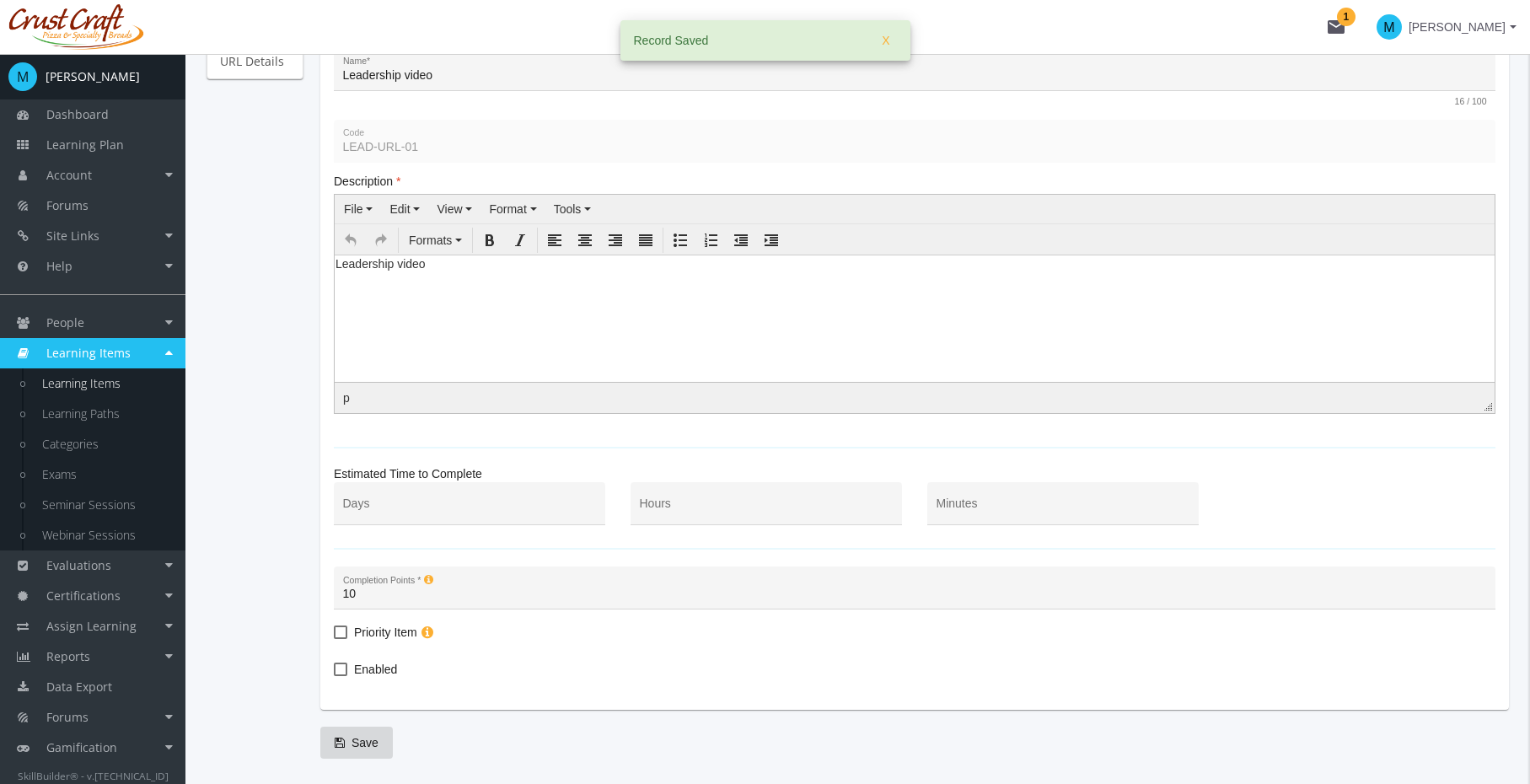
scroll to position [297, 0]
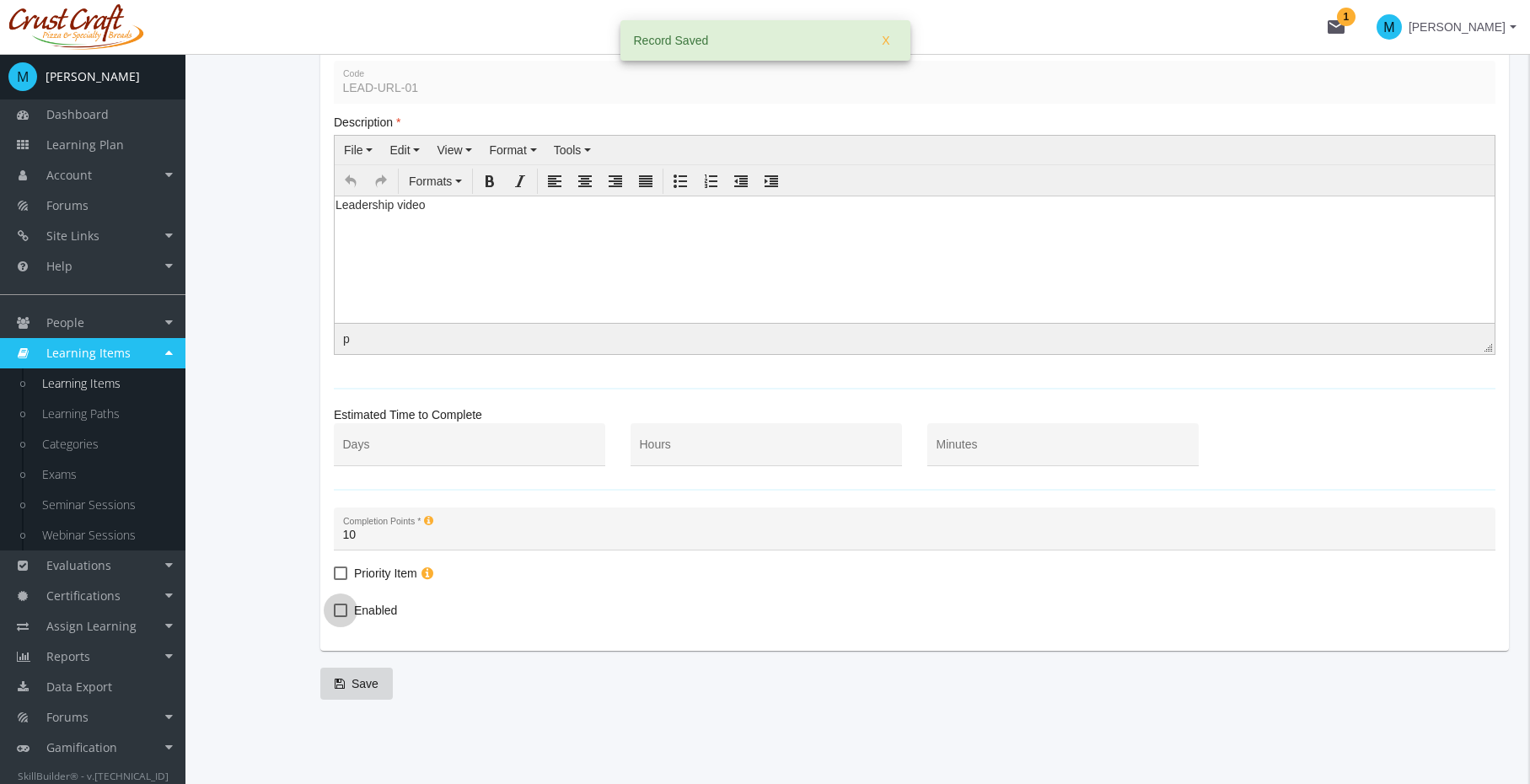
click at [369, 601] on span "Enabled" at bounding box center [375, 610] width 43 height 21
click at [335, 616] on input "Enabled" at bounding box center [334, 616] width 1 height 1
checkbox input "true"
click at [994, 453] on input "Minutes" at bounding box center [1064, 451] width 254 height 13
type input "3"
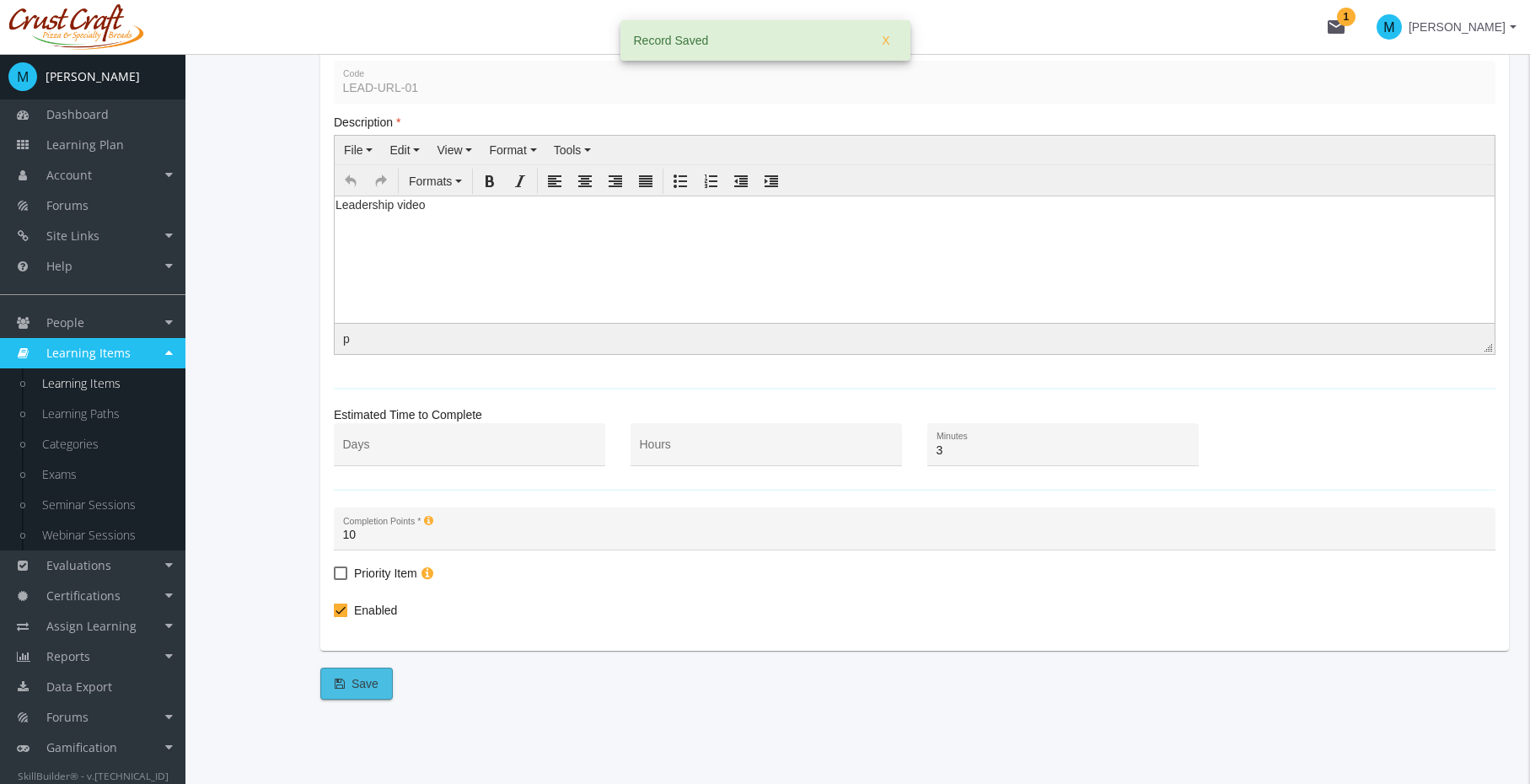
click at [352, 689] on span "Save" at bounding box center [356, 684] width 44 height 30
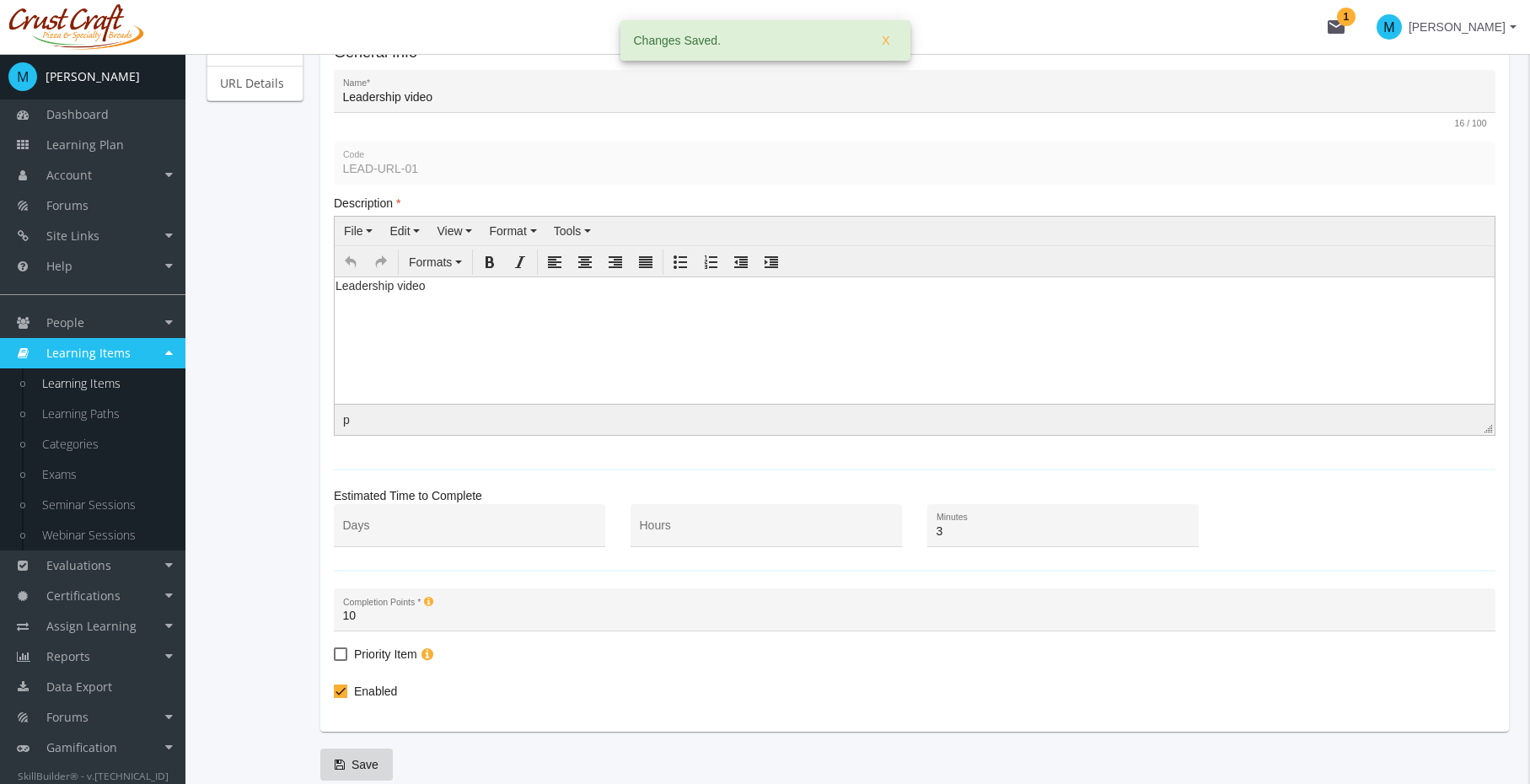
scroll to position [4, 0]
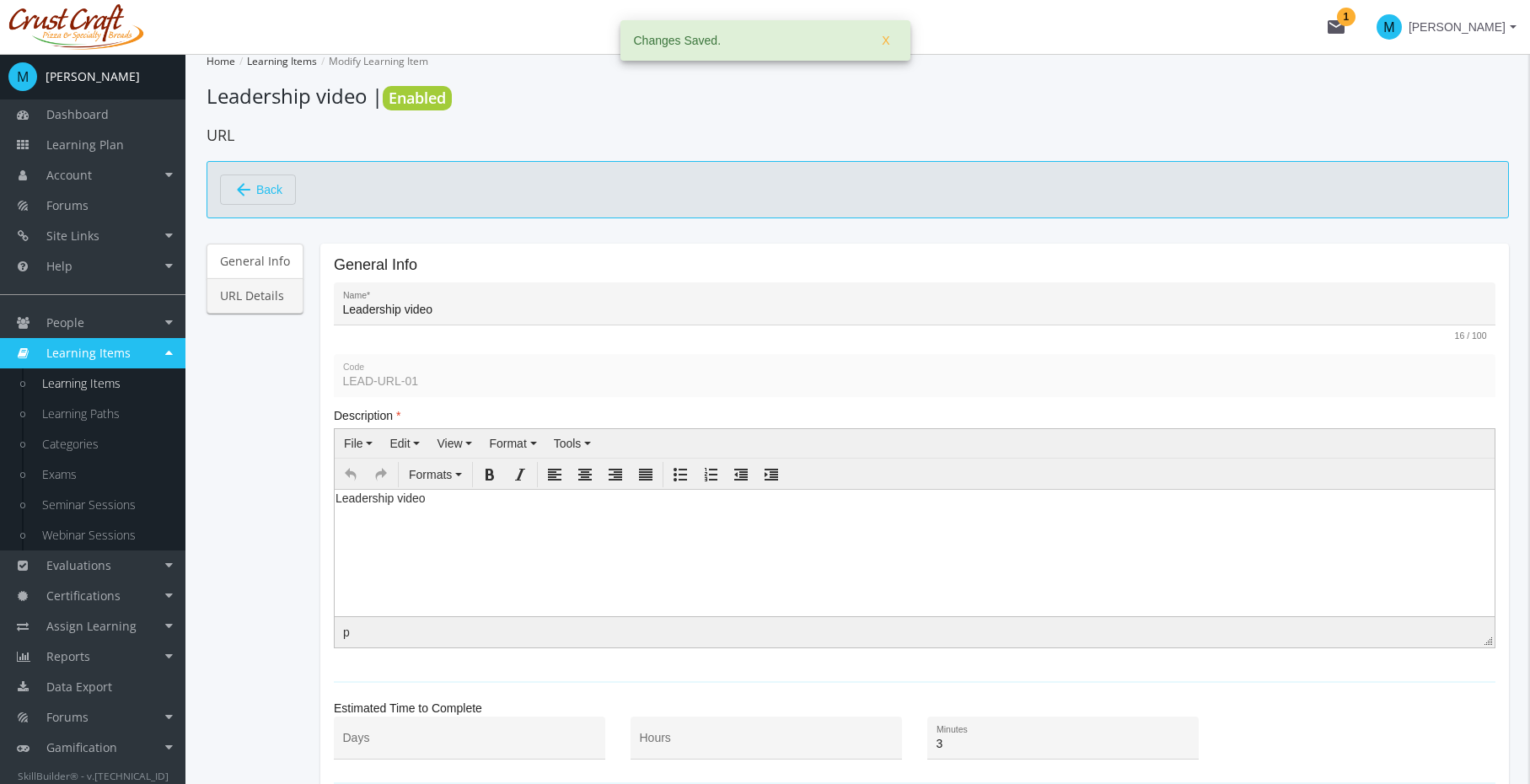
click at [255, 304] on link "URL Details" at bounding box center [255, 296] width 97 height 36
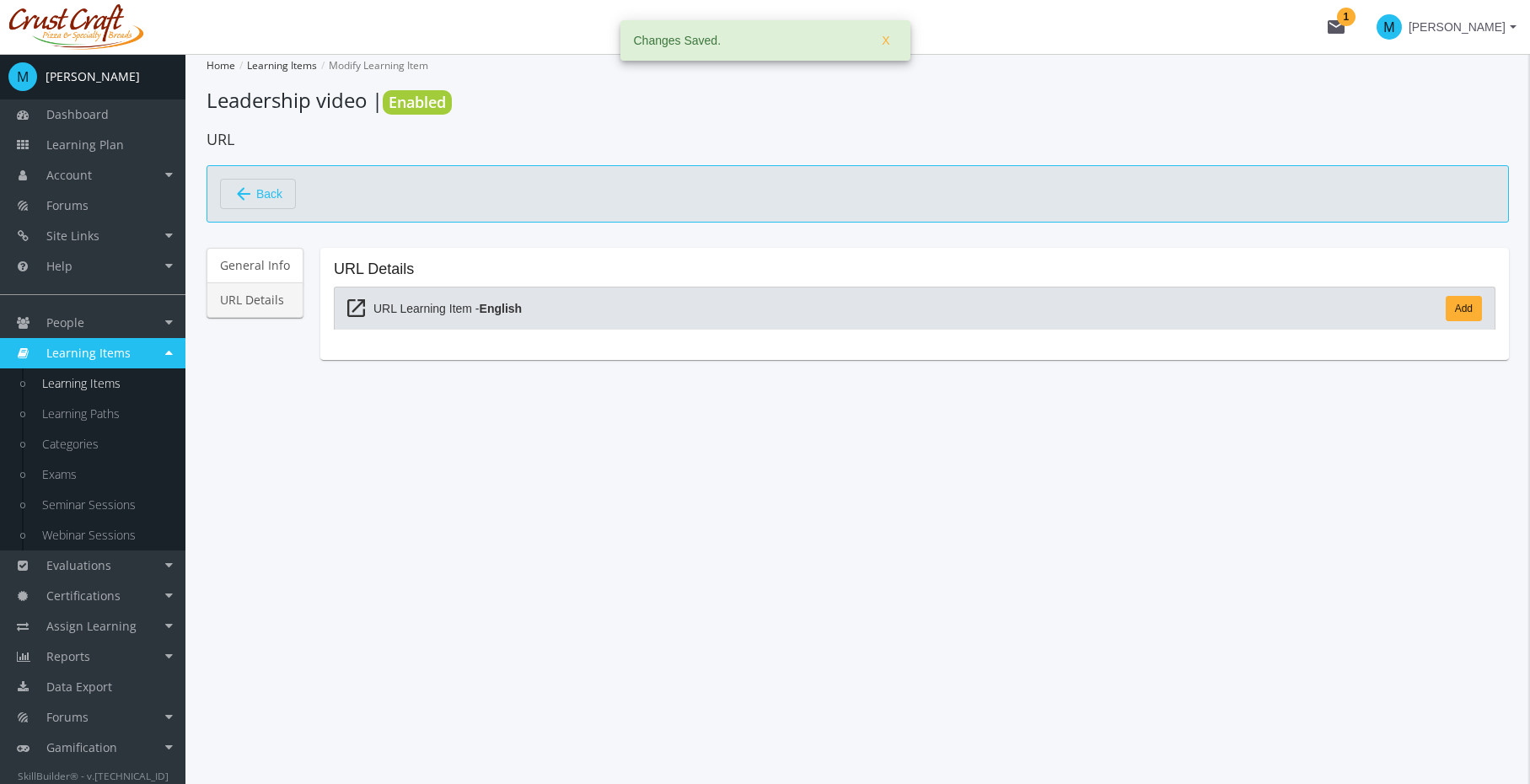
scroll to position [0, 0]
click at [1476, 304] on link "Add" at bounding box center [1476, 308] width 37 height 25
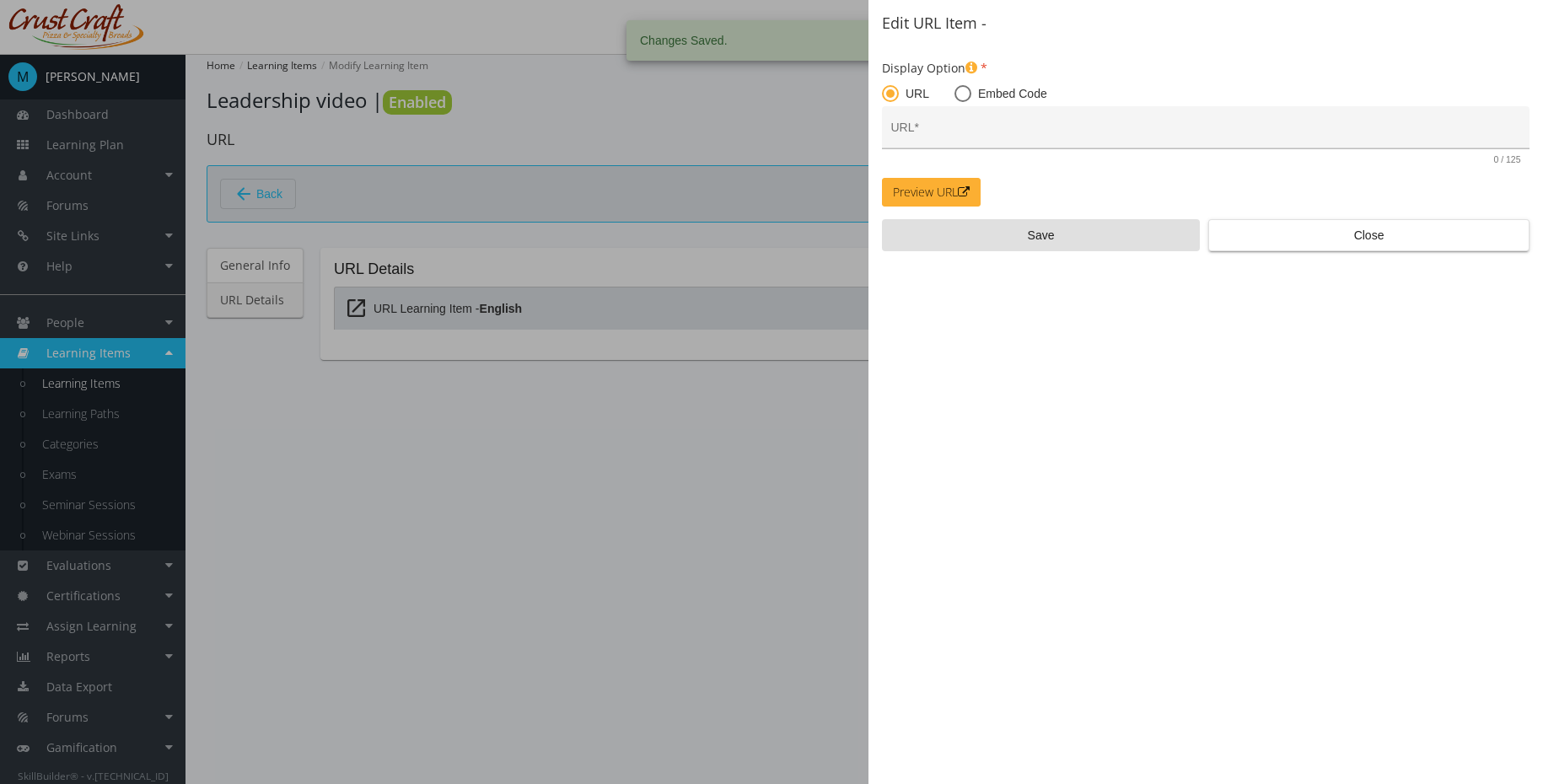
click at [965, 126] on div "URL *" at bounding box center [1205, 131] width 630 height 35
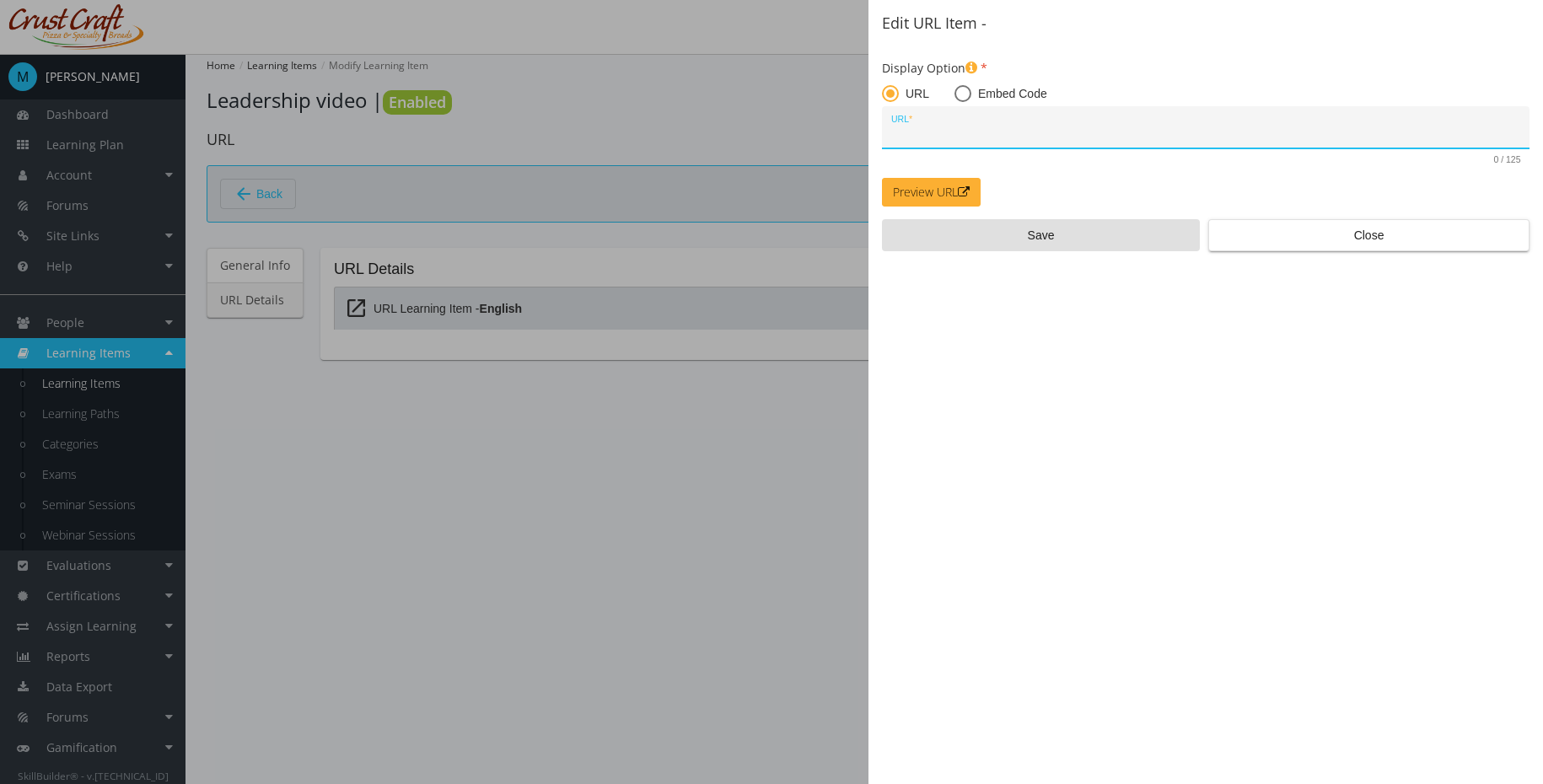
click at [966, 94] on span at bounding box center [963, 93] width 17 height 17
click at [966, 94] on input "Embed Code" at bounding box center [963, 96] width 17 height 17
radio input "true"
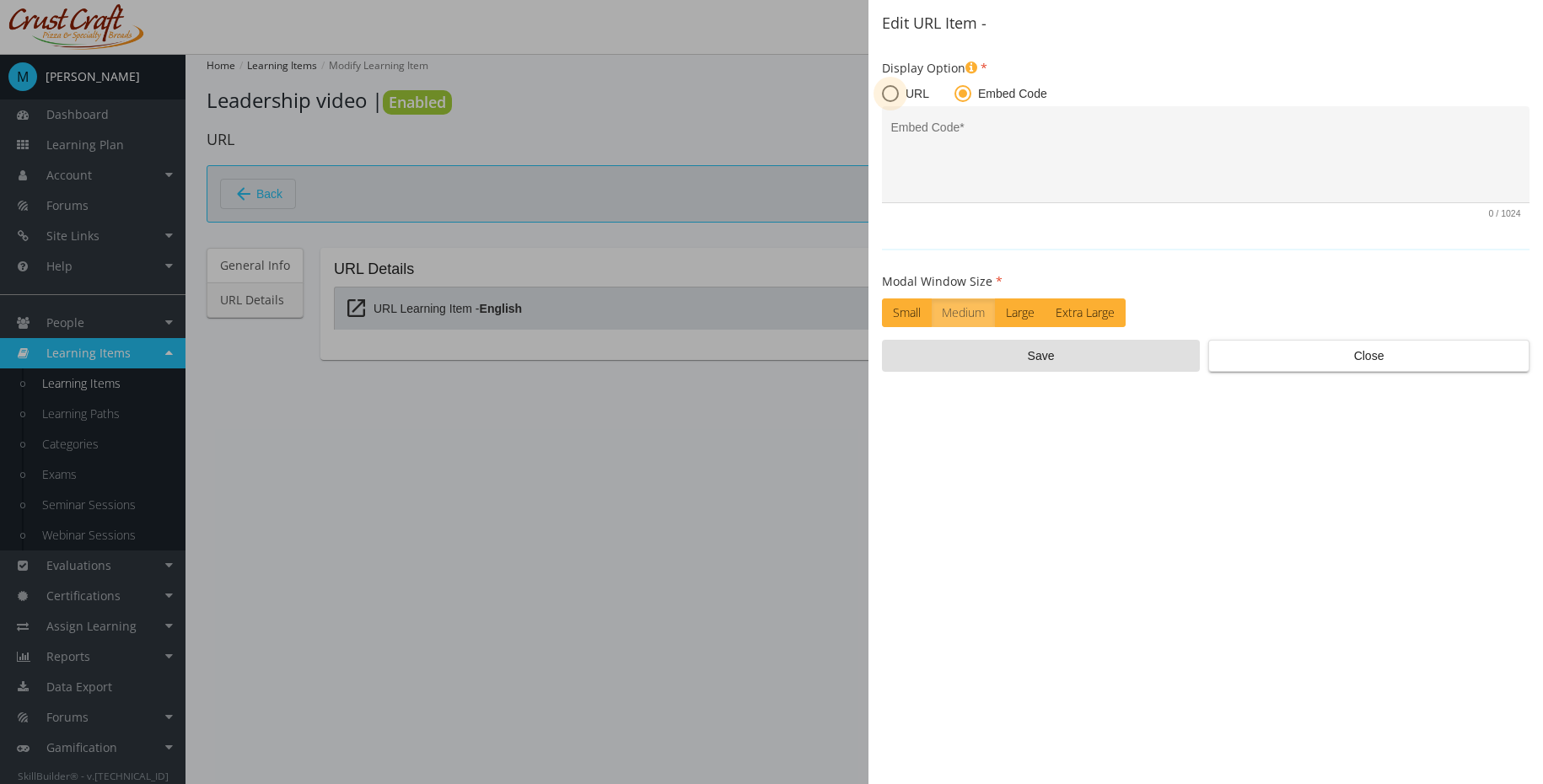
click at [912, 98] on span "URL" at bounding box center [913, 93] width 30 height 17
click at [898, 98] on input "URL" at bounding box center [889, 96] width 17 height 17
radio input "true"
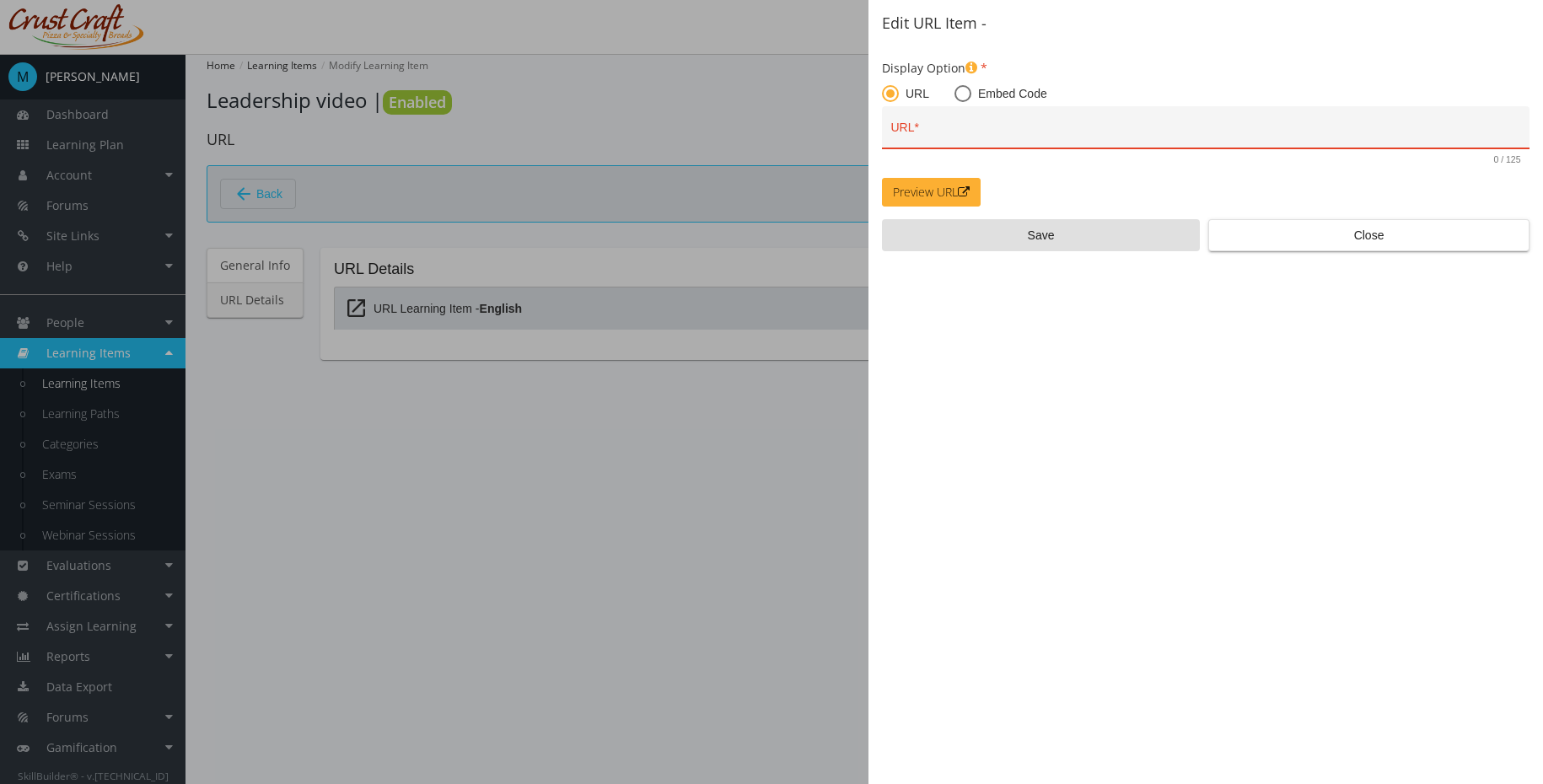
click at [946, 128] on input "URL *" at bounding box center [1205, 134] width 630 height 13
click at [956, 98] on span at bounding box center [963, 93] width 17 height 17
click at [956, 98] on input "Embed Code" at bounding box center [963, 96] width 17 height 17
radio input "true"
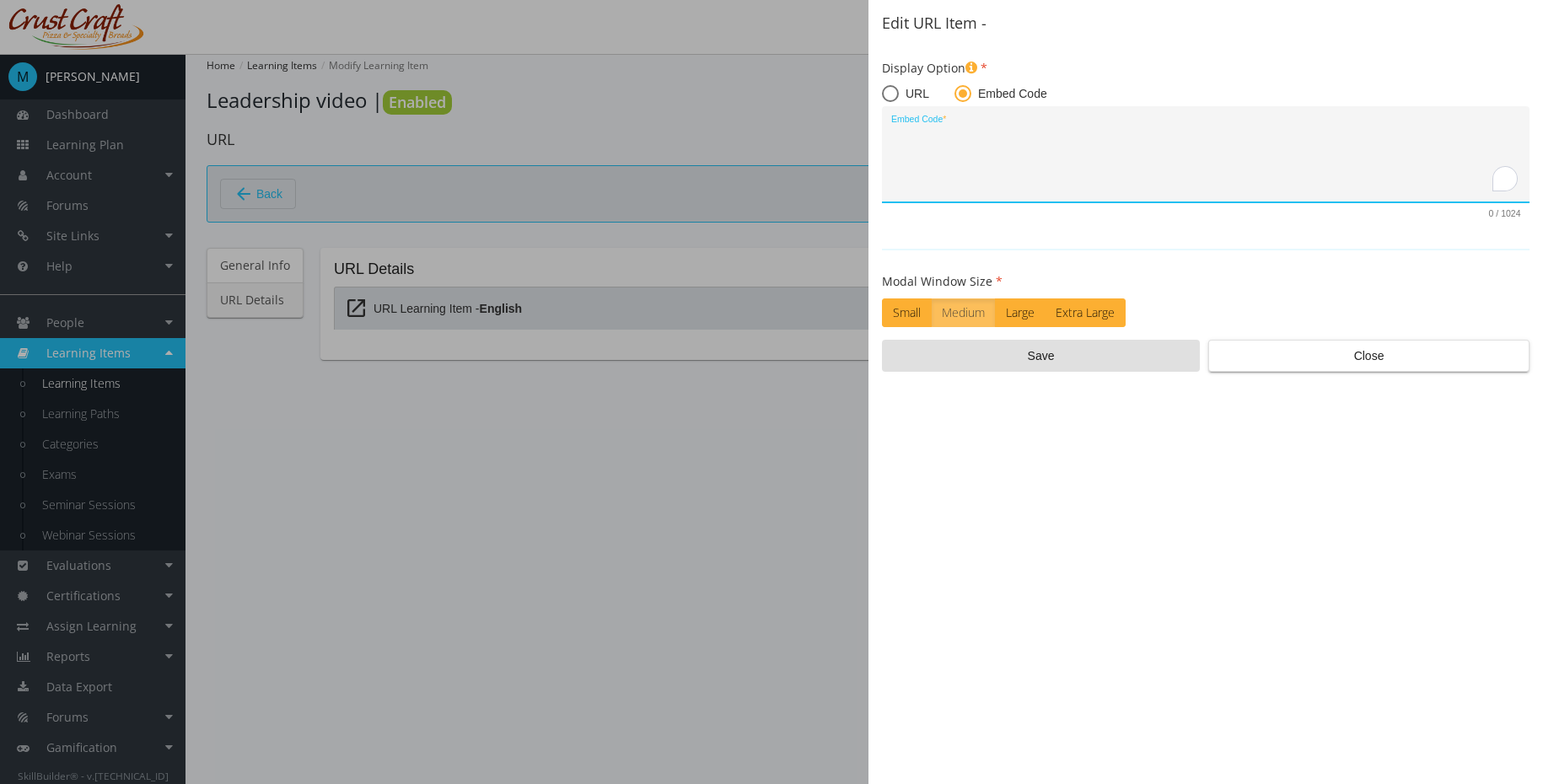
click at [955, 138] on textarea "Embed Code *" at bounding box center [1205, 161] width 630 height 71
click at [1021, 135] on textarea "Embed Code *" at bounding box center [1205, 161] width 630 height 71
paste textarea "<iframe width="560" height="315" src="[URL][DOMAIN_NAME]" title="YouTube video …"
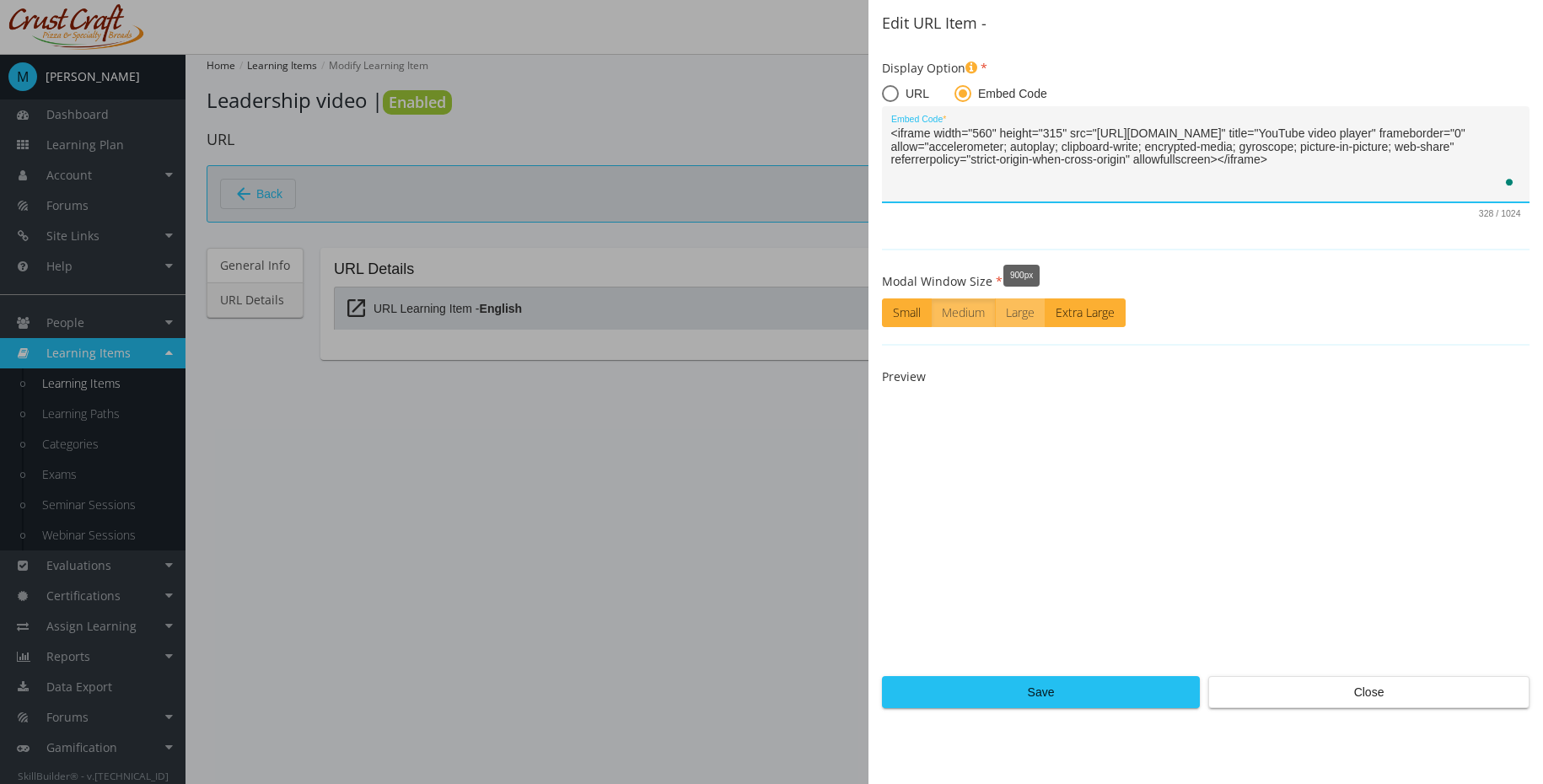
type textarea "<iframe width="560" height="315" src="[URL][DOMAIN_NAME]" title="YouTube video …"
click at [1025, 304] on label "Large" at bounding box center [1020, 313] width 51 height 29
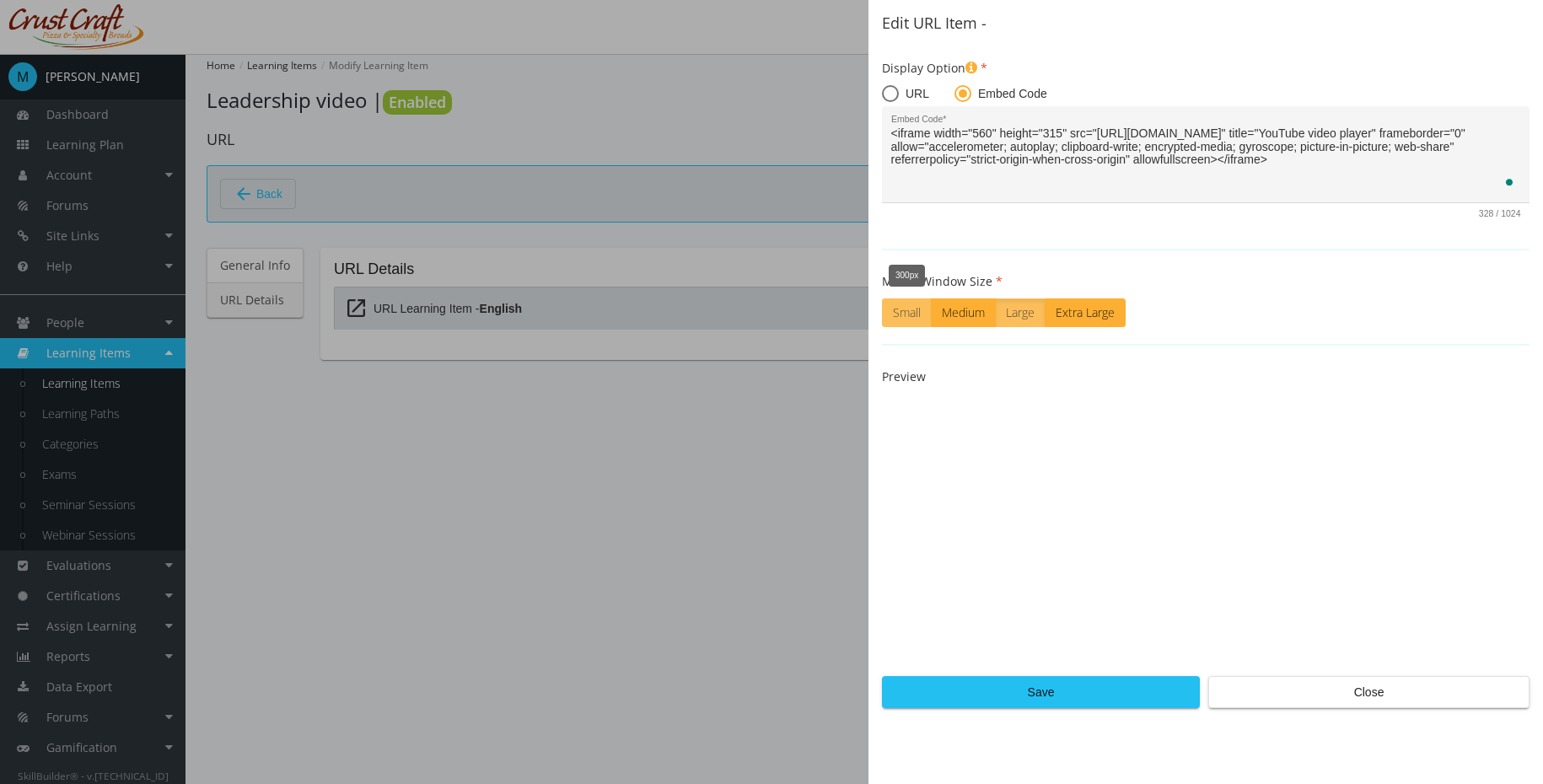
click at [902, 313] on label "Small" at bounding box center [906, 313] width 50 height 29
click at [1033, 319] on label "Large" at bounding box center [1020, 313] width 51 height 29
click at [972, 310] on label "Medium" at bounding box center [963, 313] width 65 height 29
drag, startPoint x: 1020, startPoint y: 332, endPoint x: 1029, endPoint y: 321, distance: 14.2
click at [1020, 332] on form "Display Option URL Embed Code <iframe width="560" height="315" src="[URL][DOMAI…" at bounding box center [1205, 356] width 647 height 614
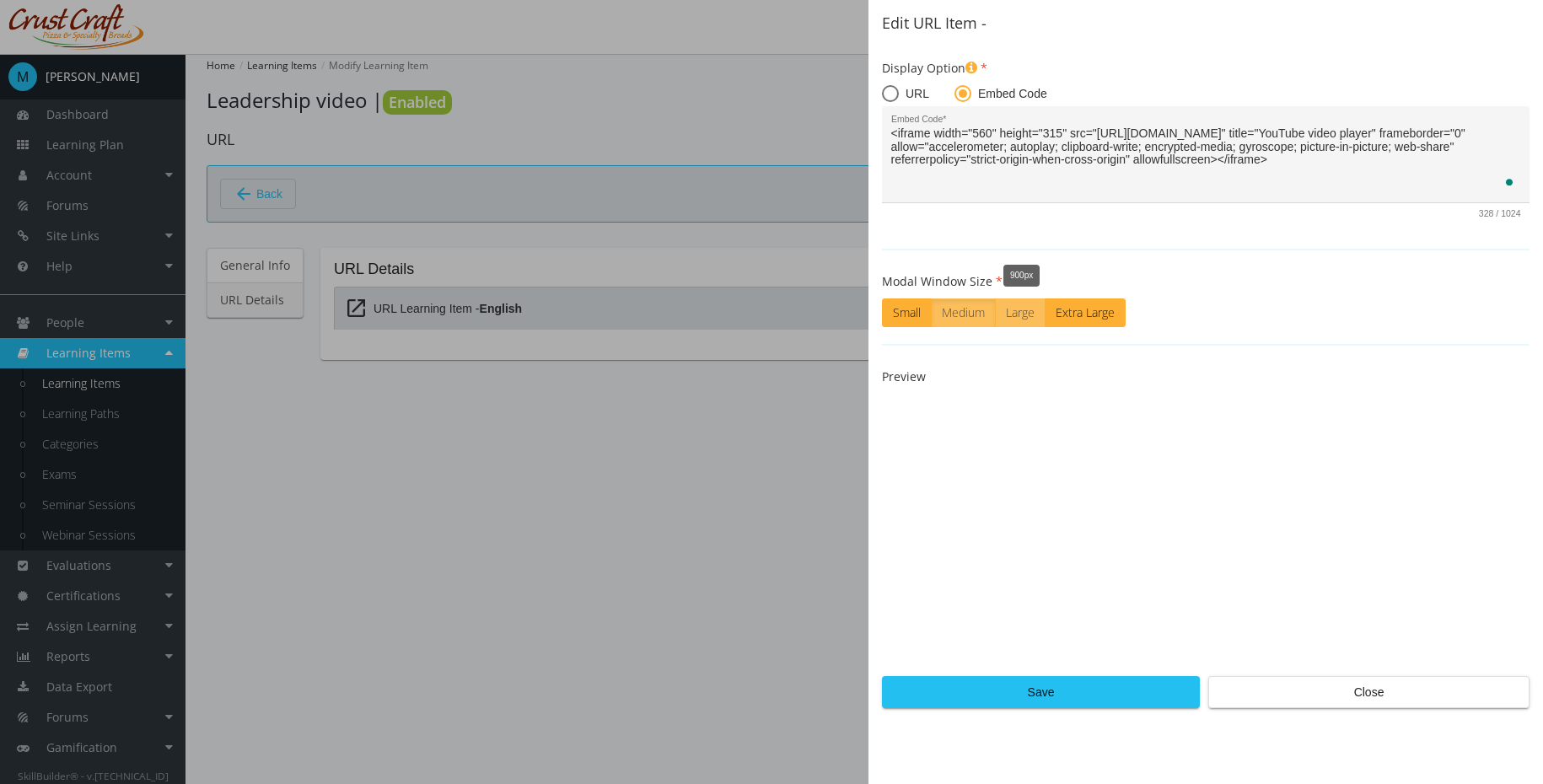
click at [1026, 308] on label "Large" at bounding box center [1020, 313] width 51 height 29
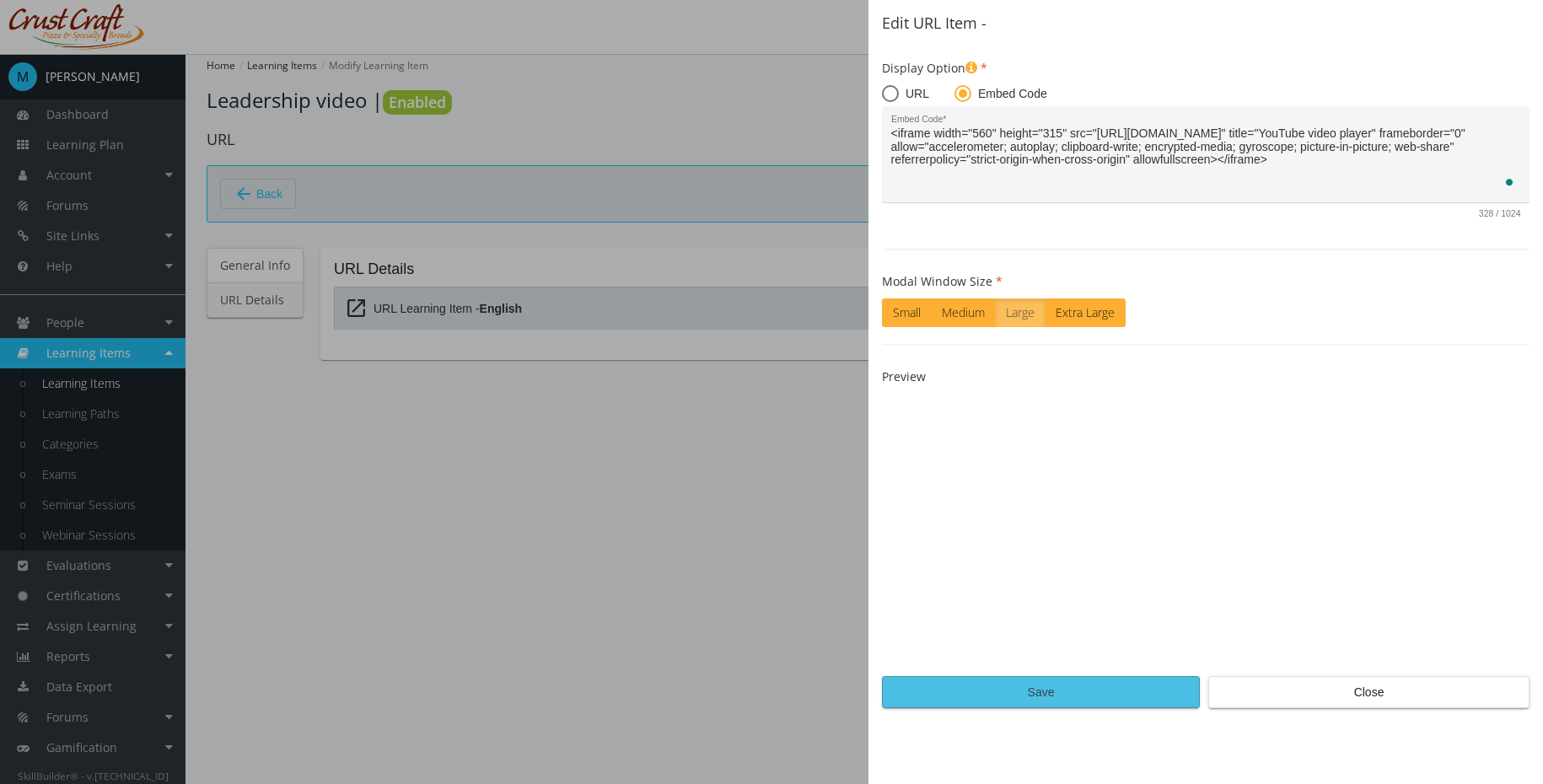
click at [1058, 689] on span "Save" at bounding box center [1041, 692] width 289 height 30
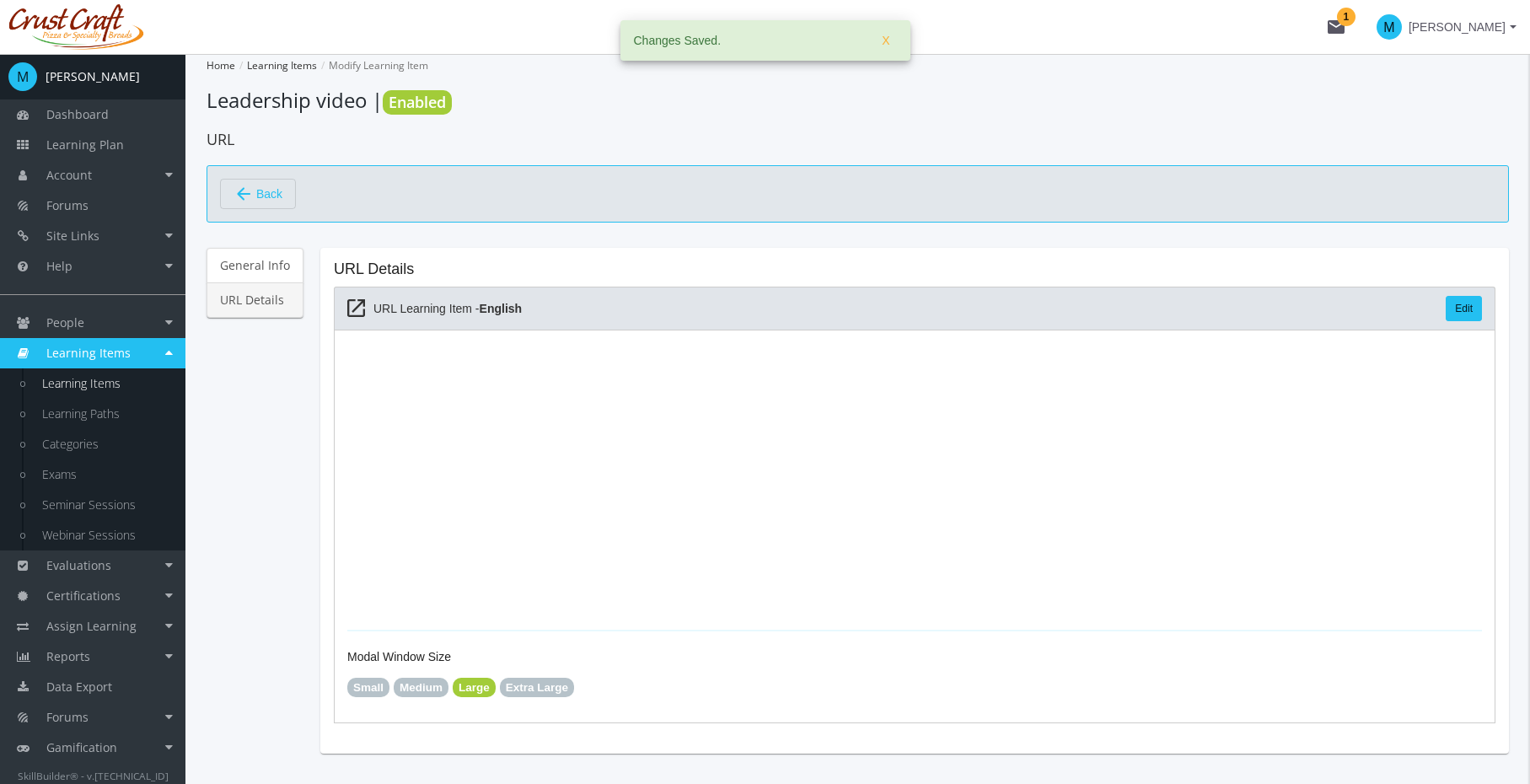
scroll to position [54, 0]
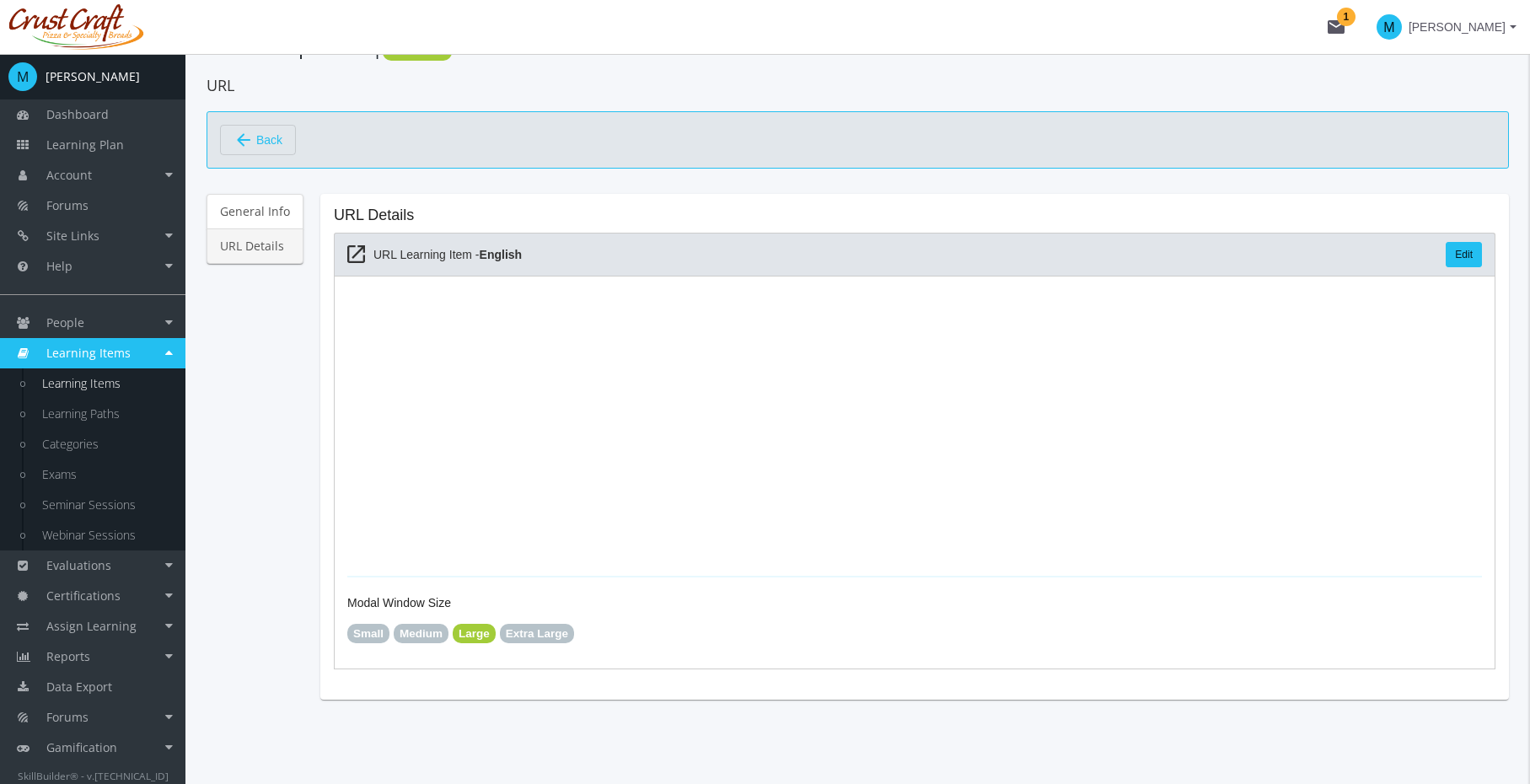
click at [259, 143] on span "Back" at bounding box center [269, 140] width 26 height 29
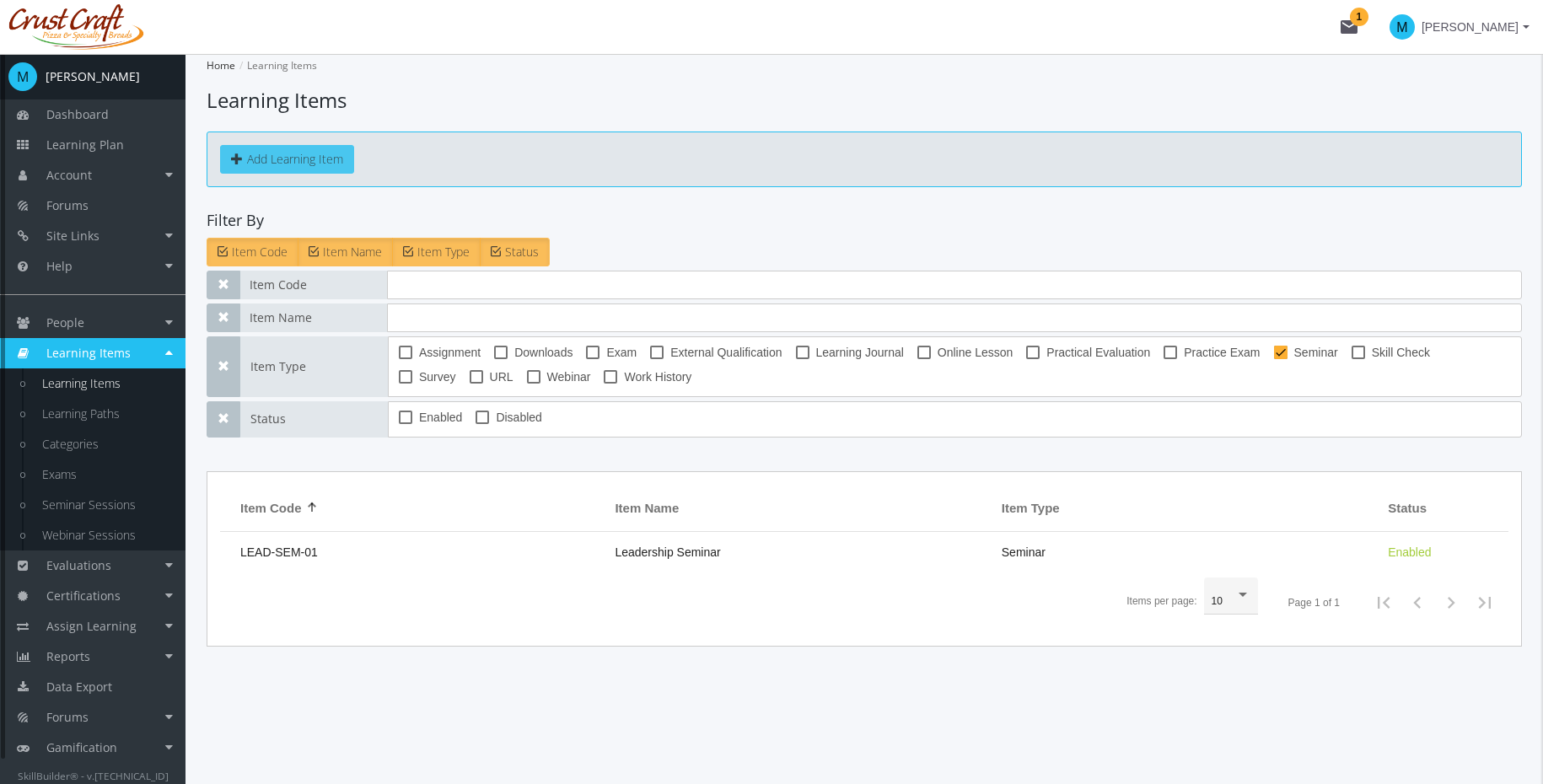
click at [337, 147] on button "Add Learning Item" at bounding box center [287, 159] width 134 height 29
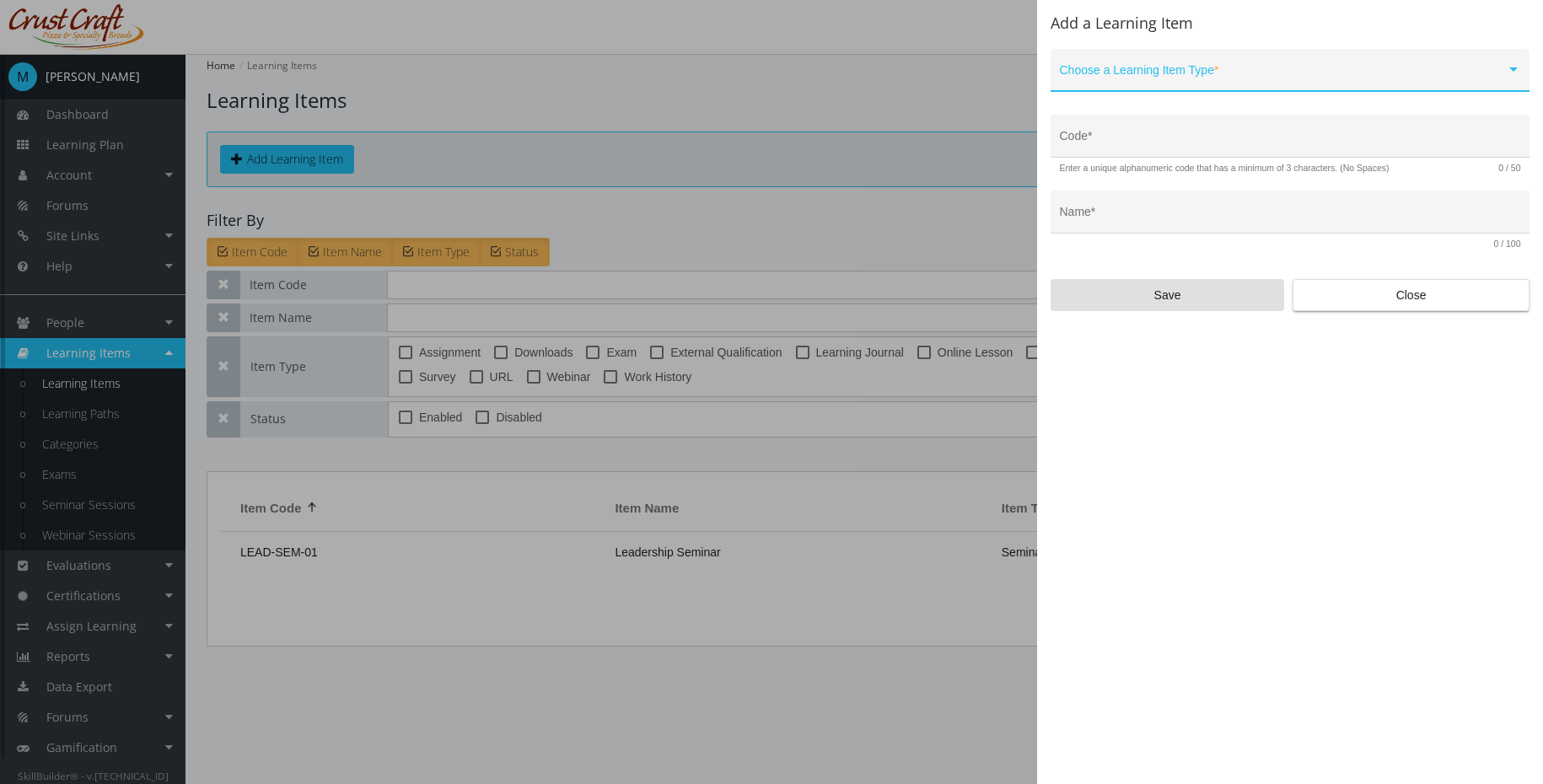
click at [1146, 73] on span at bounding box center [1282, 76] width 446 height 13
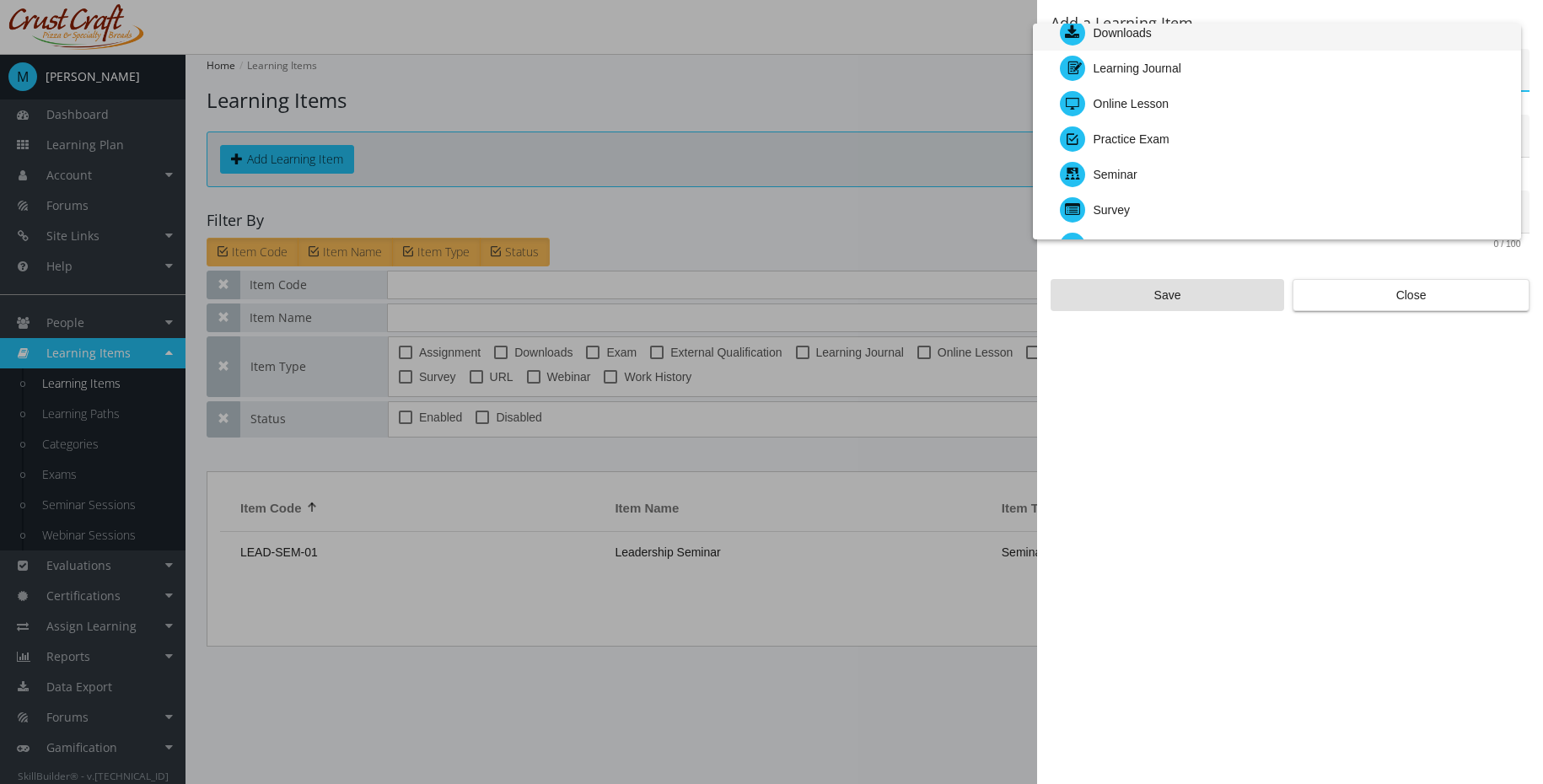
scroll to position [249, 0]
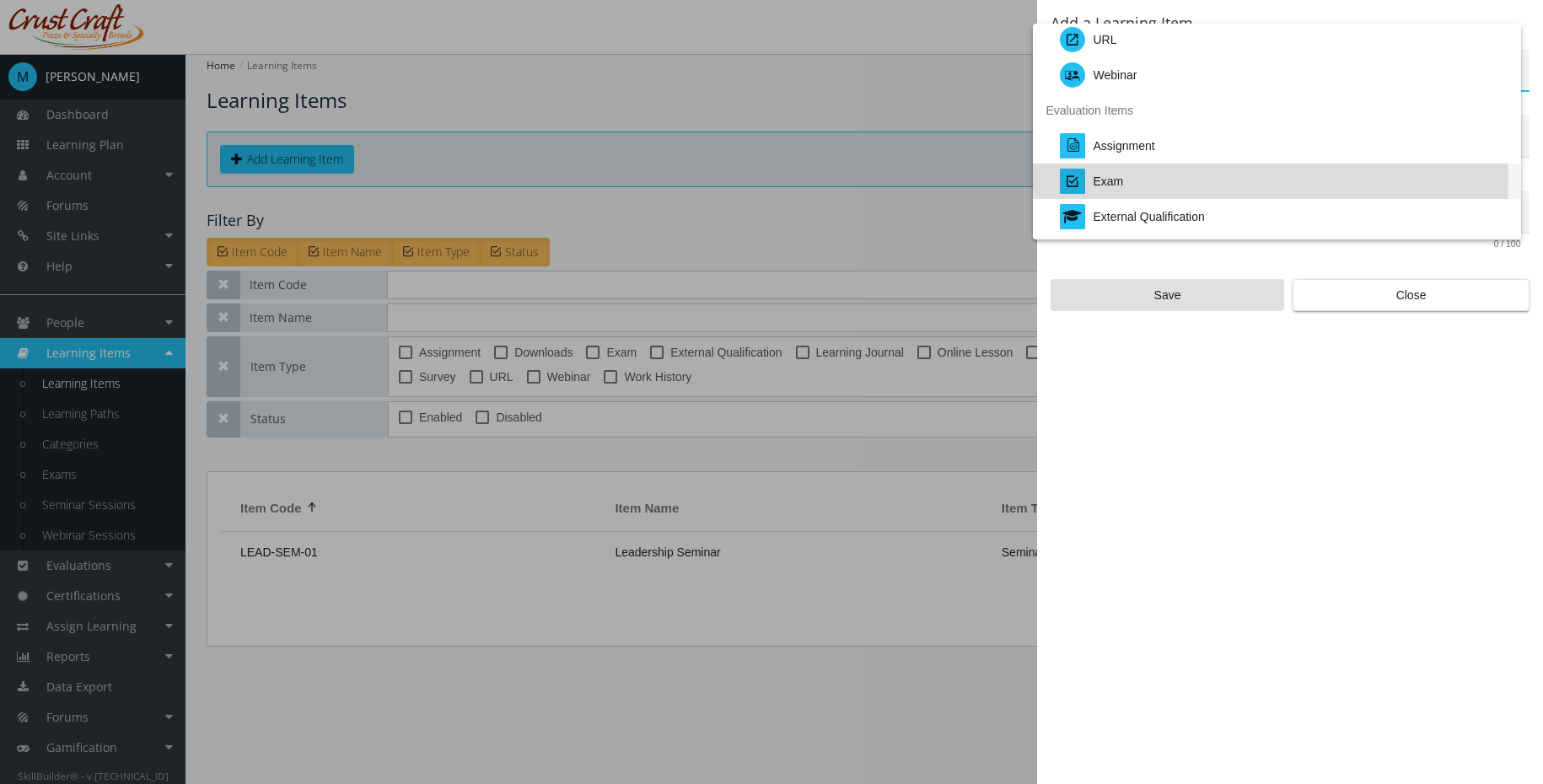
click at [1115, 174] on div "Exam" at bounding box center [1108, 181] width 30 height 36
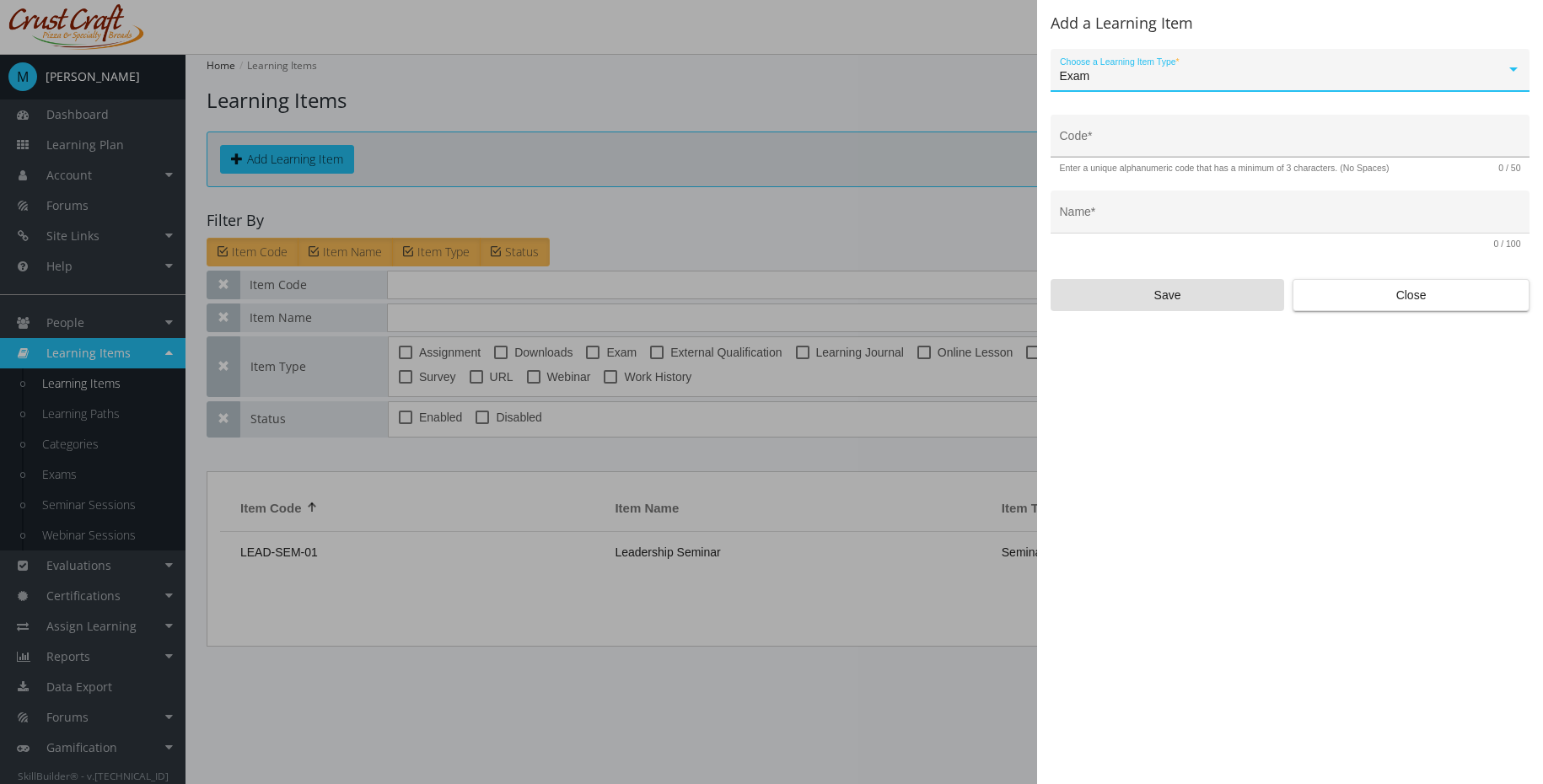
click at [1123, 147] on input "Code *" at bounding box center [1290, 142] width 461 height 13
type input "LEAD-EX-01"
click at [937, 66] on div at bounding box center [772, 392] width 1543 height 784
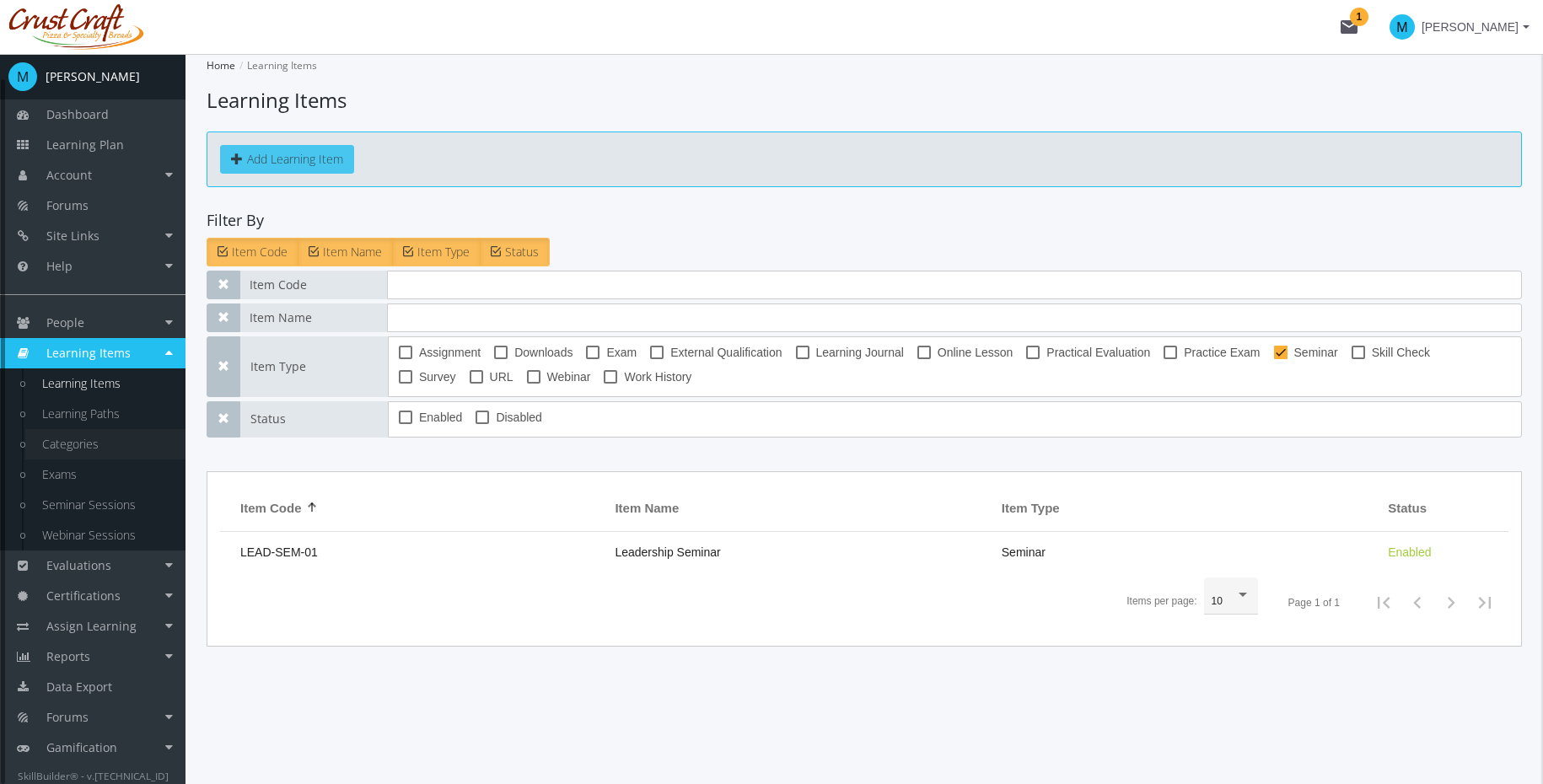
scroll to position [26, 0]
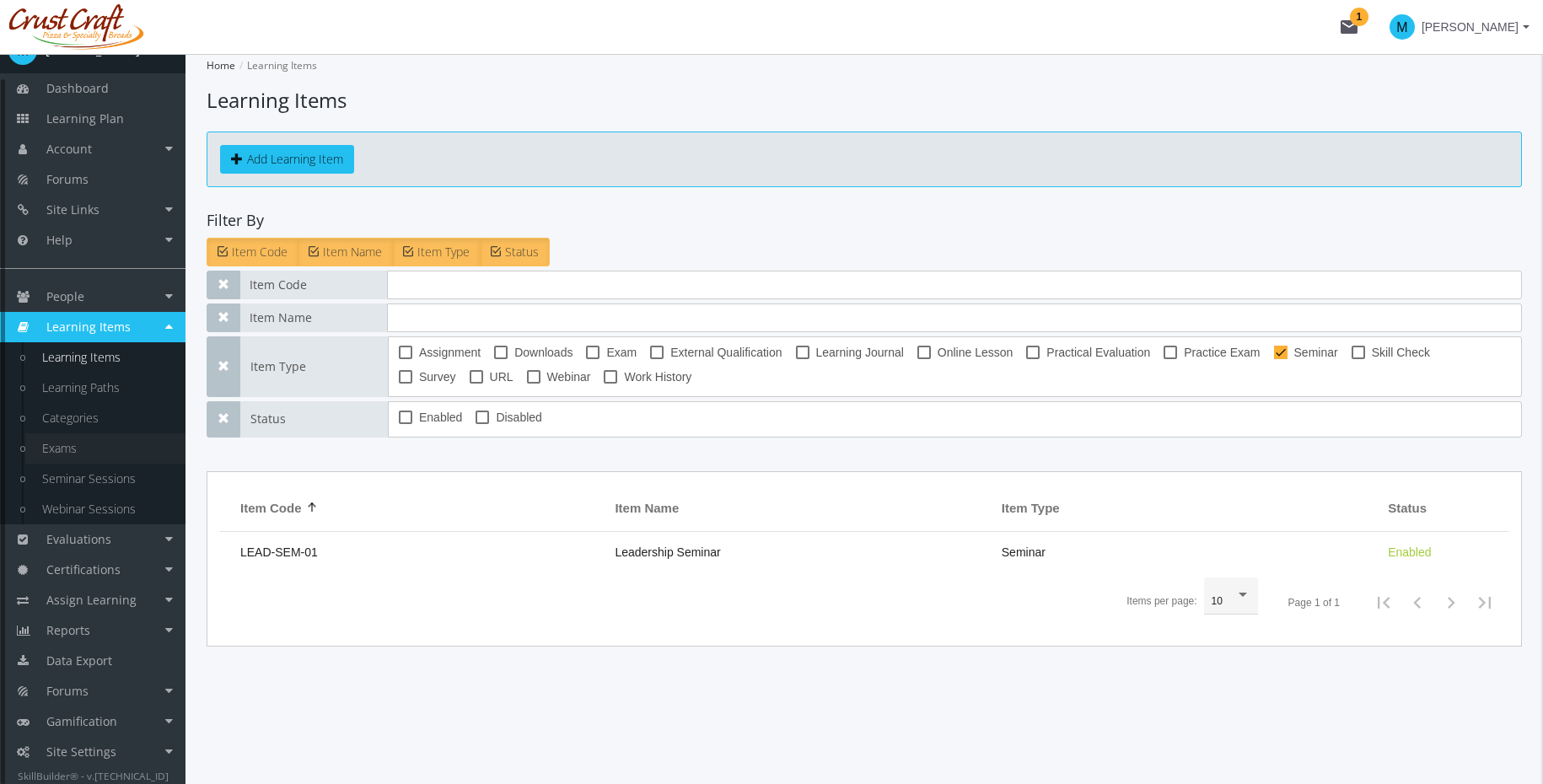
click at [98, 444] on link "Exams" at bounding box center [104, 448] width 160 height 30
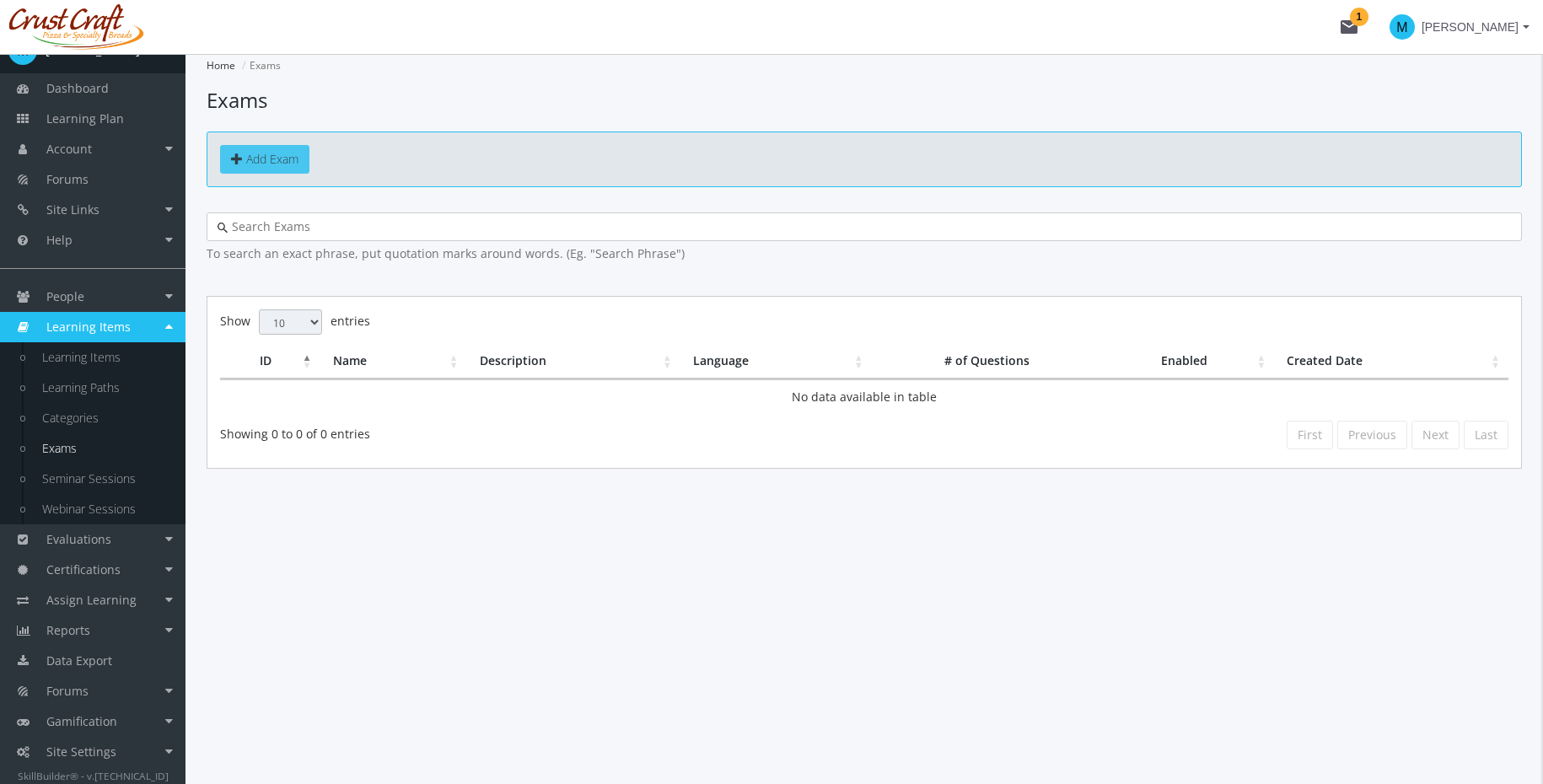
click at [270, 161] on span "Add Exam" at bounding box center [272, 159] width 53 height 16
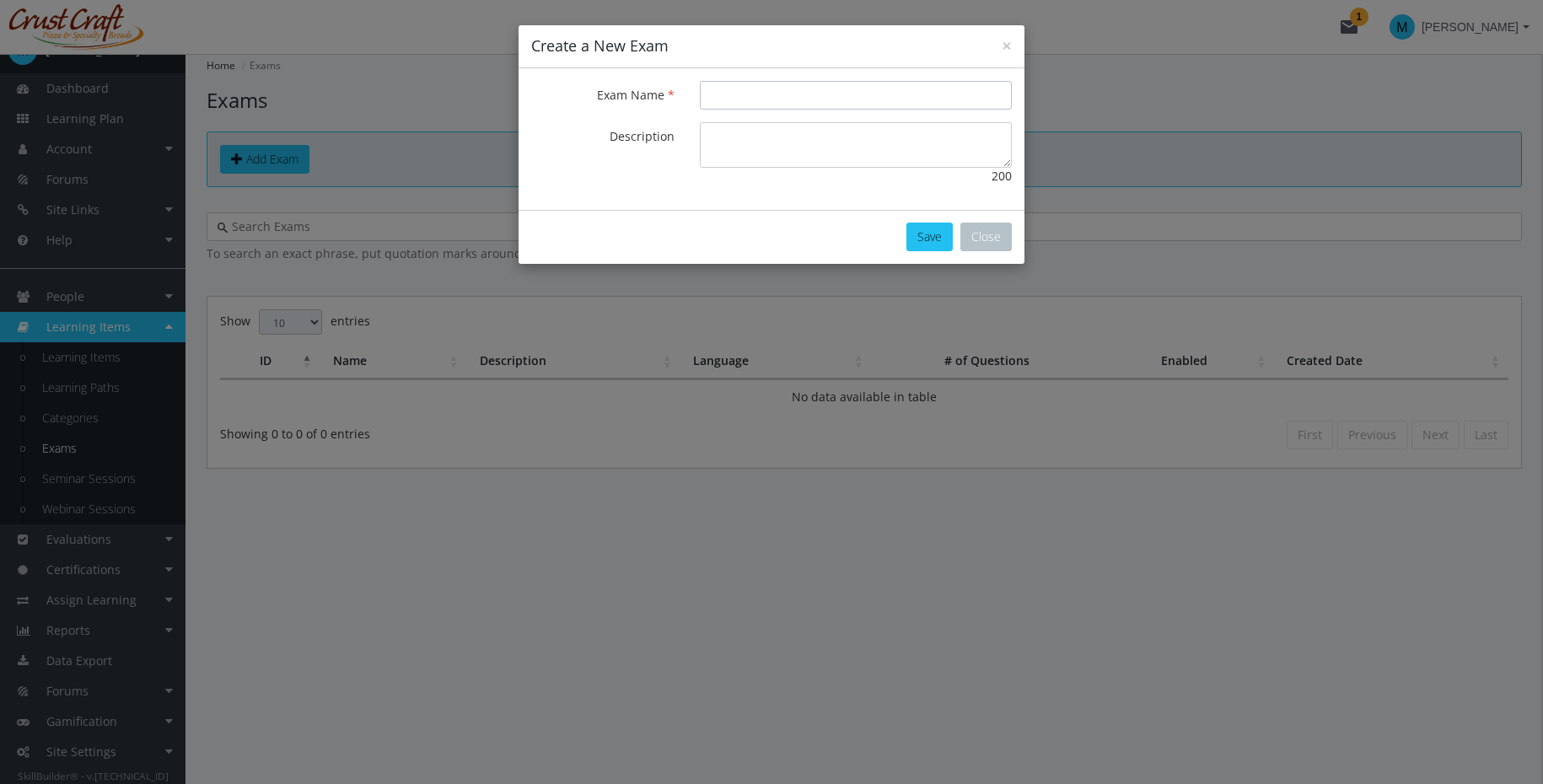
click at [766, 102] on input "Exam Name" at bounding box center [855, 96] width 312 height 29
type input "Leadership Quiz"
click at [833, 158] on textarea "Description" at bounding box center [855, 145] width 312 height 46
click at [937, 246] on button "Save" at bounding box center [930, 237] width 46 height 29
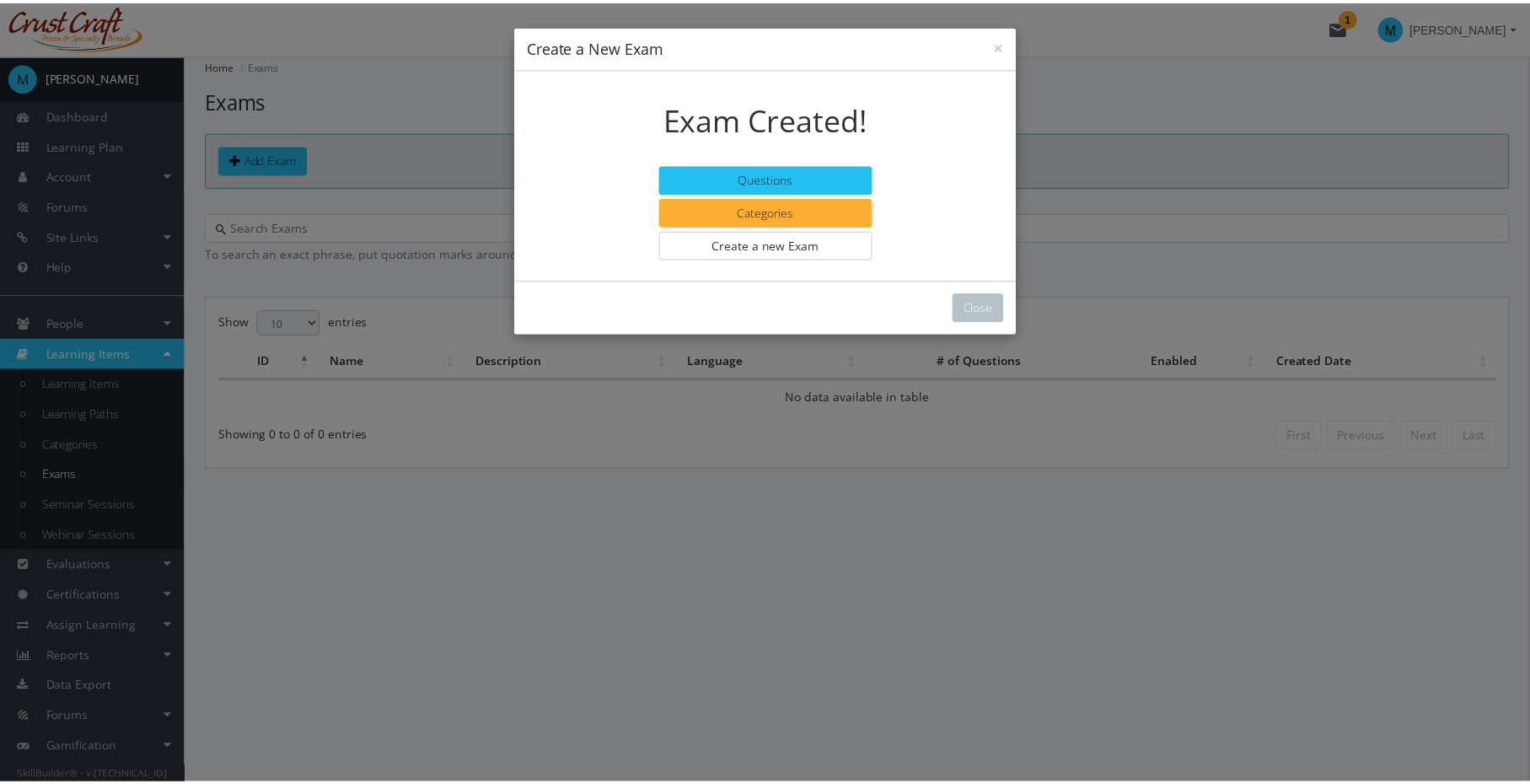
scroll to position [26, 0]
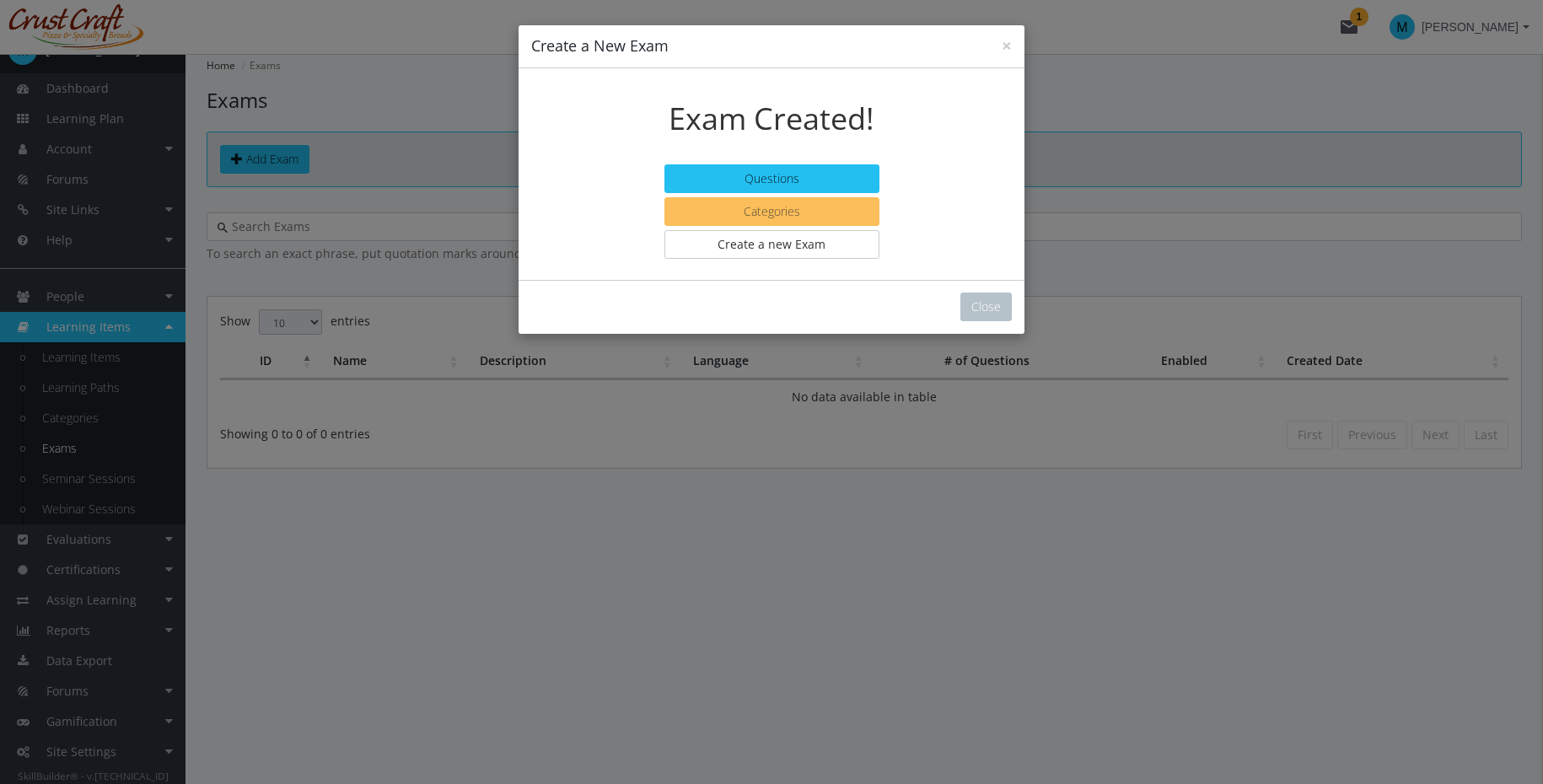
click at [843, 208] on button "Categories" at bounding box center [772, 212] width 215 height 29
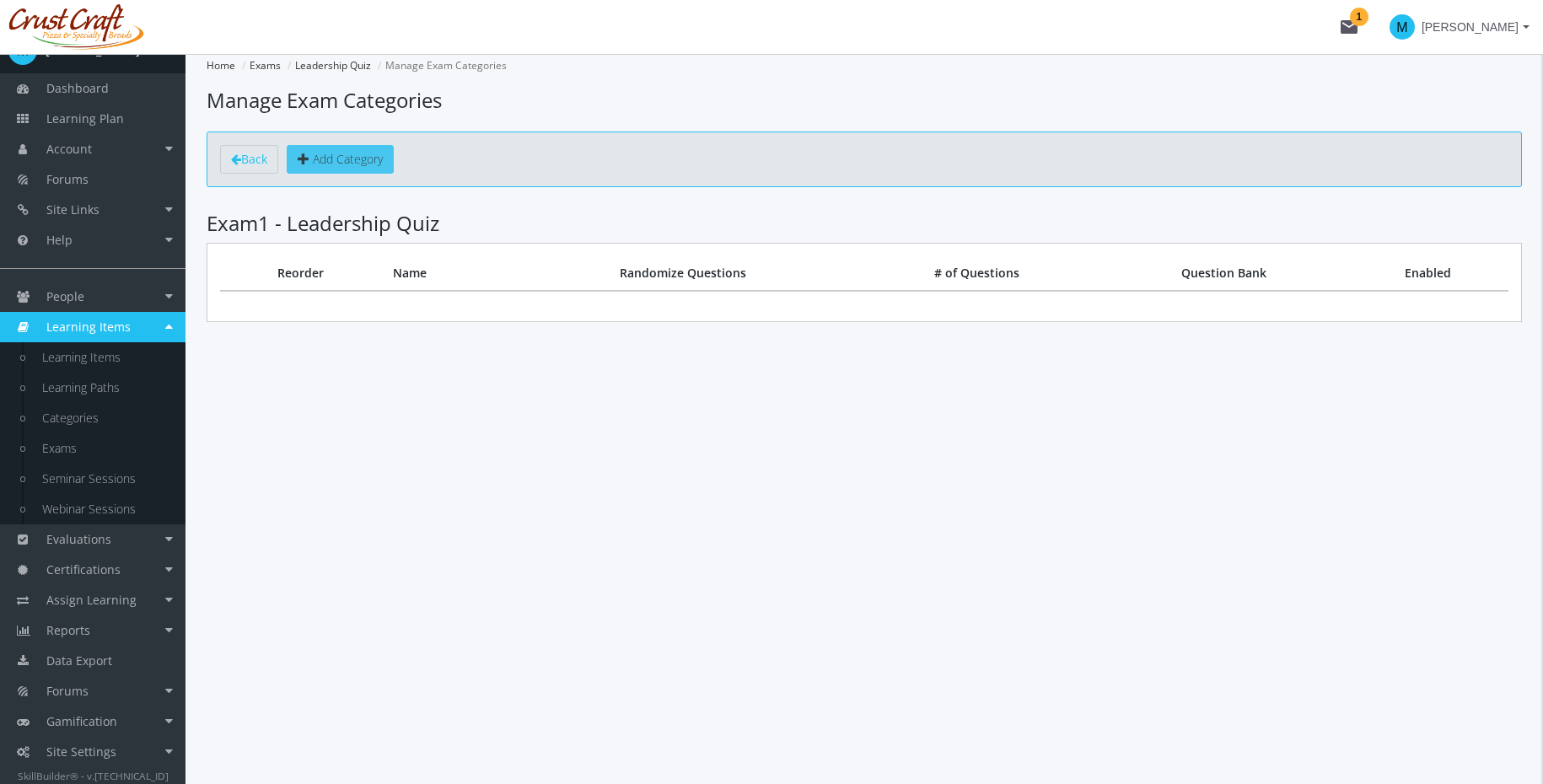
click at [360, 153] on span "Add Category" at bounding box center [347, 159] width 70 height 16
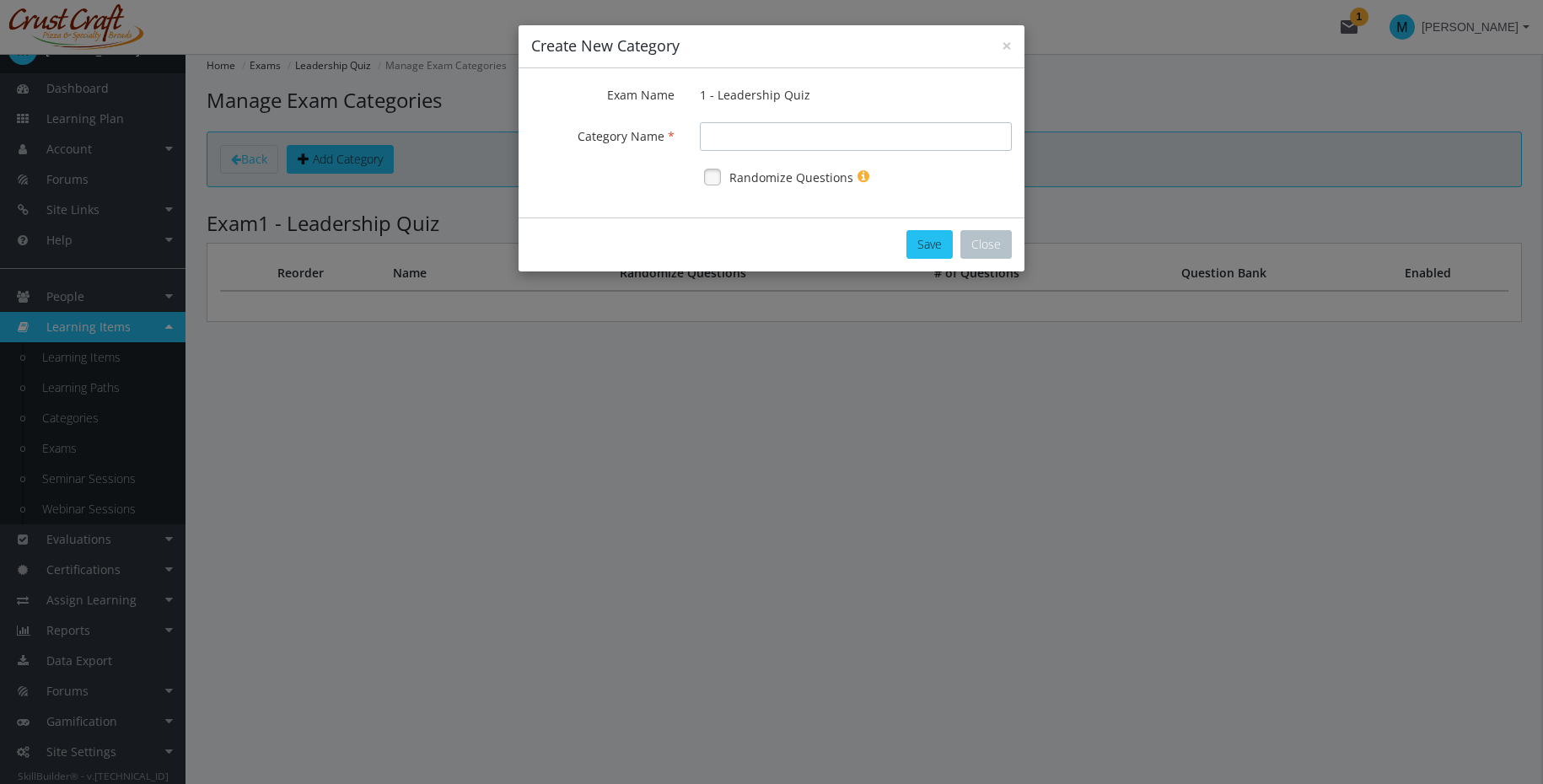
click at [742, 132] on input "Exam Name" at bounding box center [855, 137] width 312 height 29
type input "Communication Skills"
click at [715, 178] on link at bounding box center [713, 177] width 25 height 25
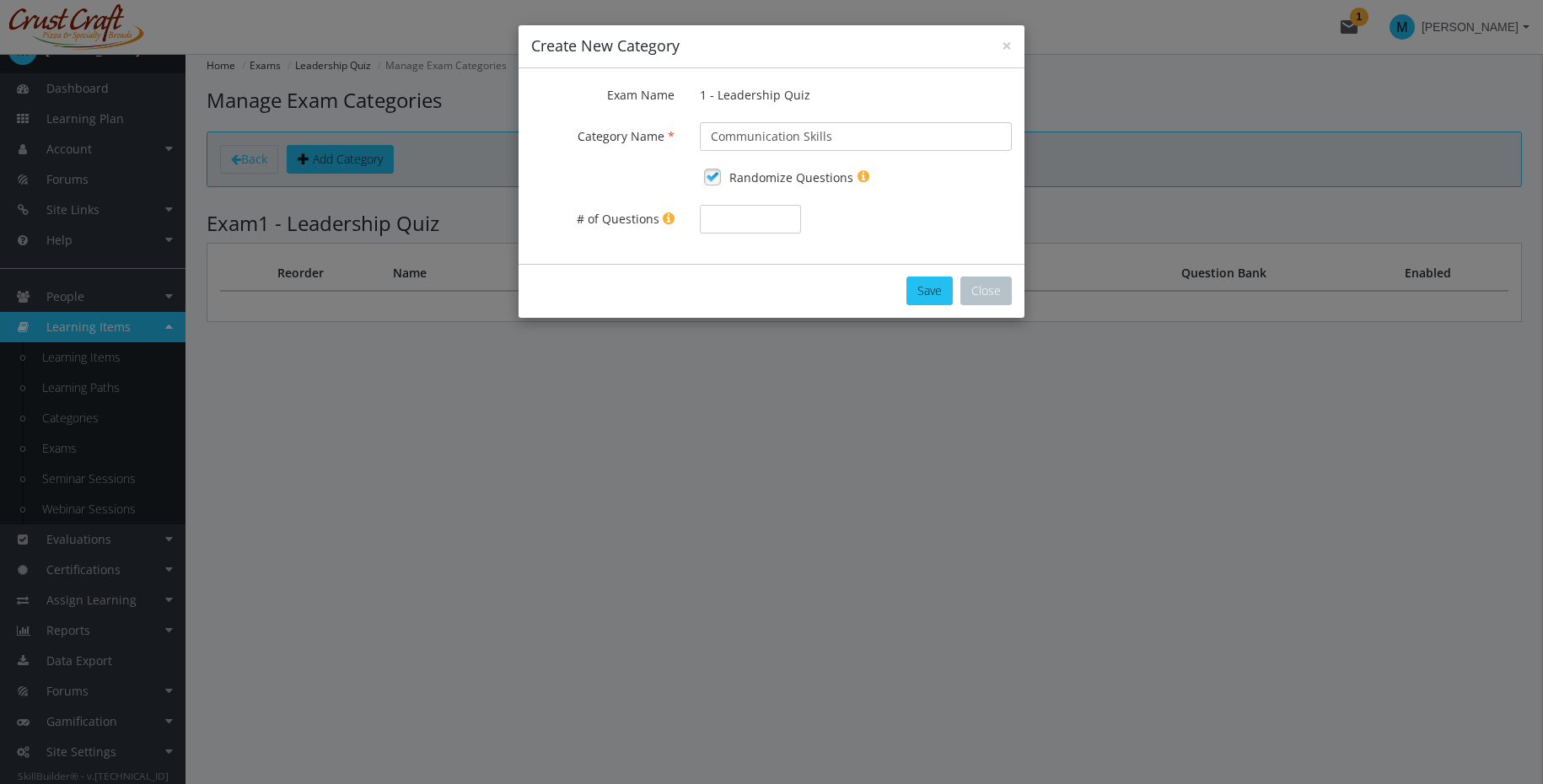
click at [731, 237] on div "# of Questions" at bounding box center [772, 221] width 505 height 34
click at [738, 219] on input "# of Questions" at bounding box center [750, 219] width 101 height 29
drag, startPoint x: 741, startPoint y: 213, endPoint x: 695, endPoint y: 214, distance: 46.0
click at [695, 214] on div "50" at bounding box center [750, 219] width 127 height 29
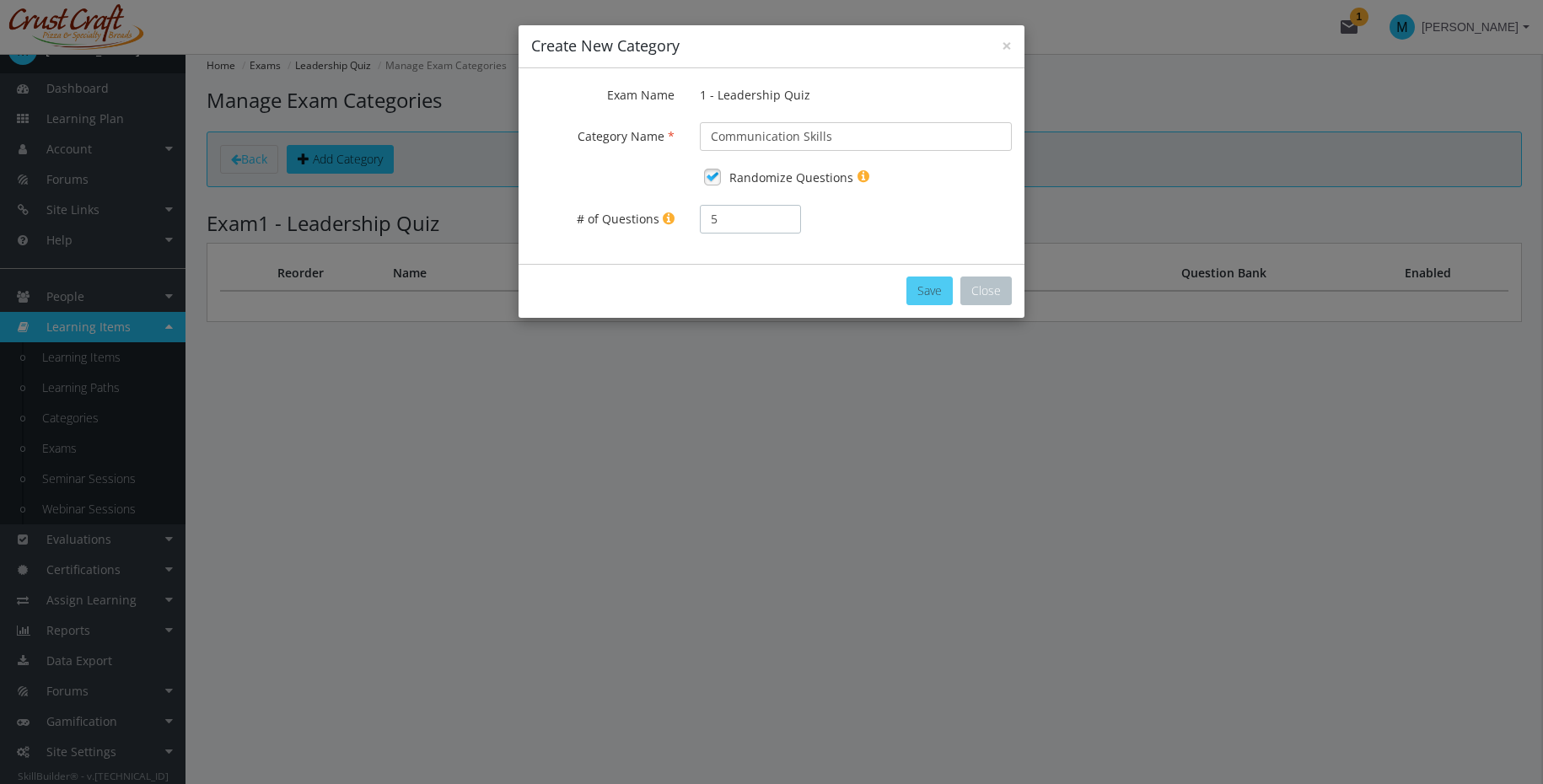
type input "5"
click at [918, 293] on button "Save" at bounding box center [930, 291] width 46 height 29
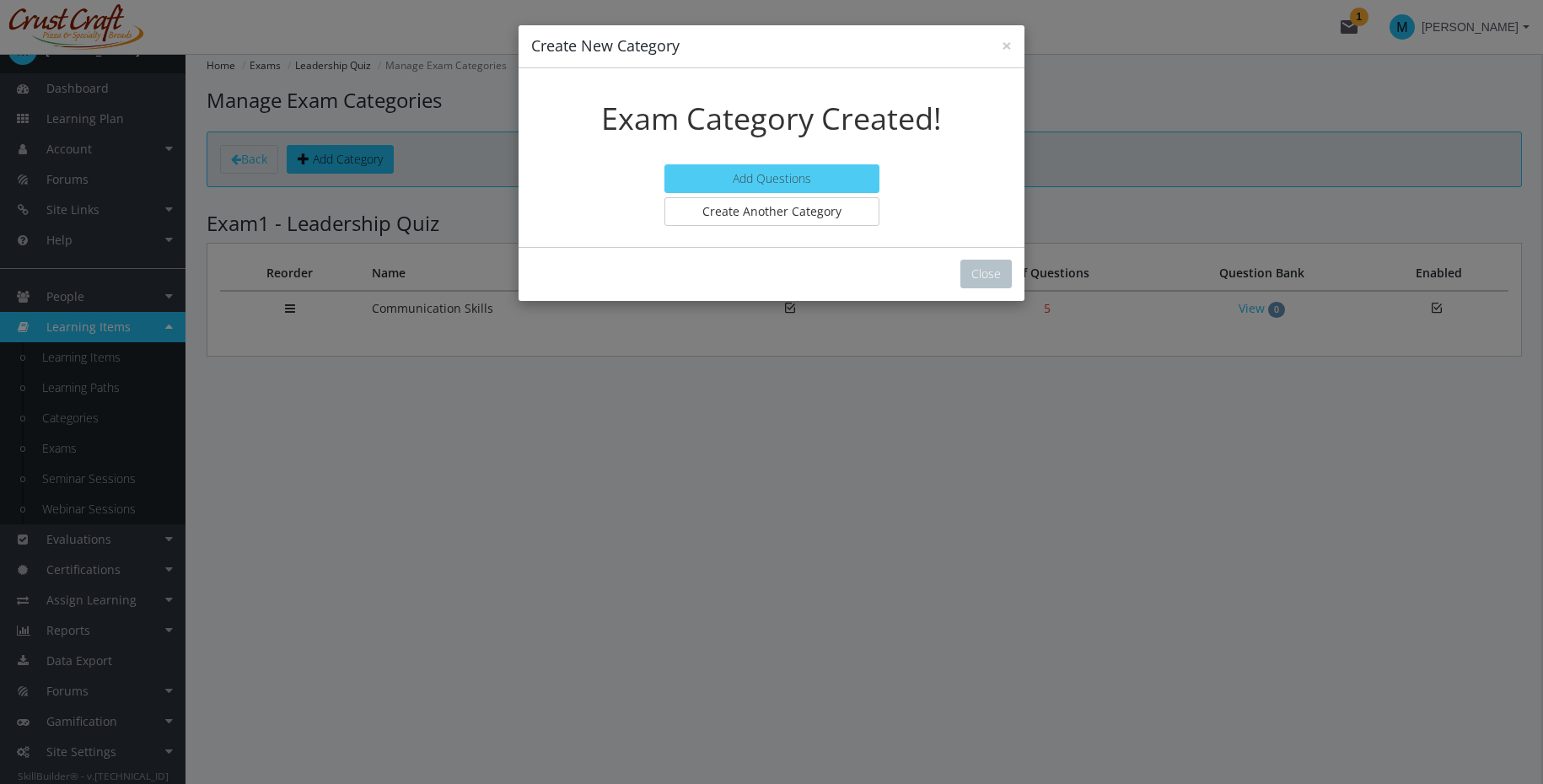
click at [846, 172] on link "Add Questions" at bounding box center [772, 179] width 215 height 29
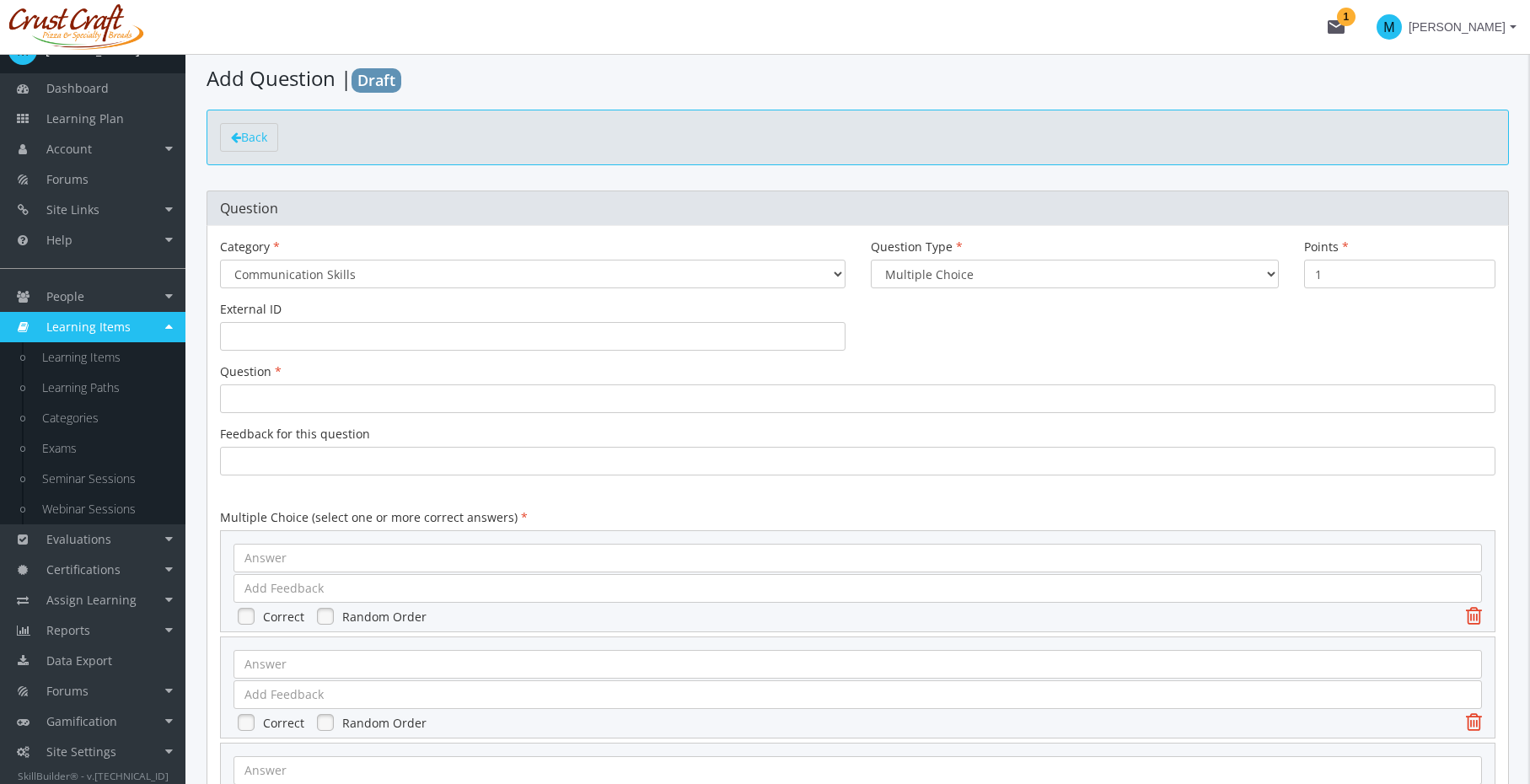
scroll to position [71, 0]
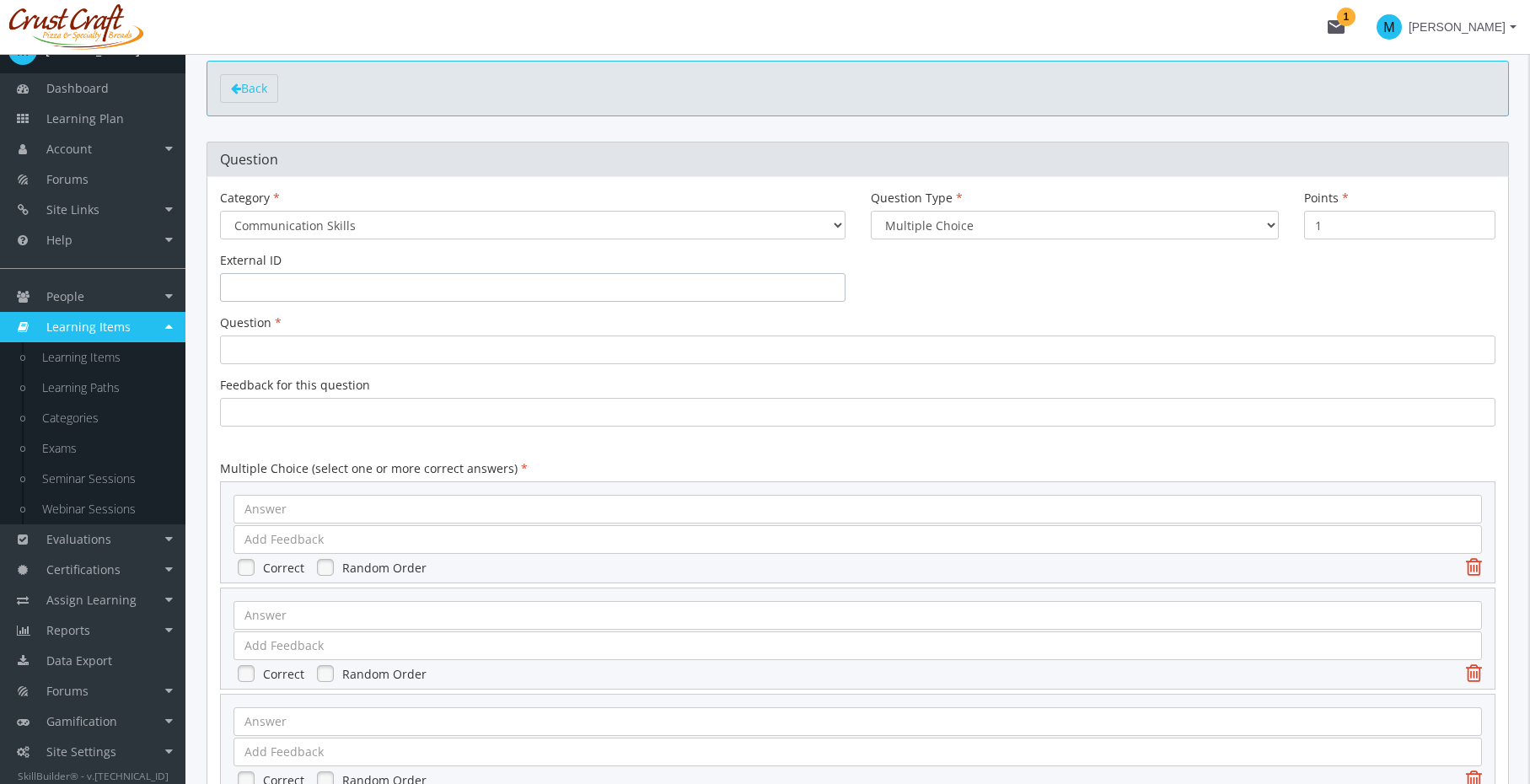
click at [635, 279] on input "text" at bounding box center [532, 288] width 625 height 29
click at [1022, 233] on select "Multiple Choice Long Answer File Upload" at bounding box center [1074, 225] width 408 height 29
click at [871, 211] on select "Multiple Choice Long Answer File Upload" at bounding box center [1074, 225] width 408 height 29
click at [627, 267] on div "External ID" at bounding box center [532, 277] width 651 height 50
click at [602, 288] on input "text" at bounding box center [532, 288] width 625 height 29
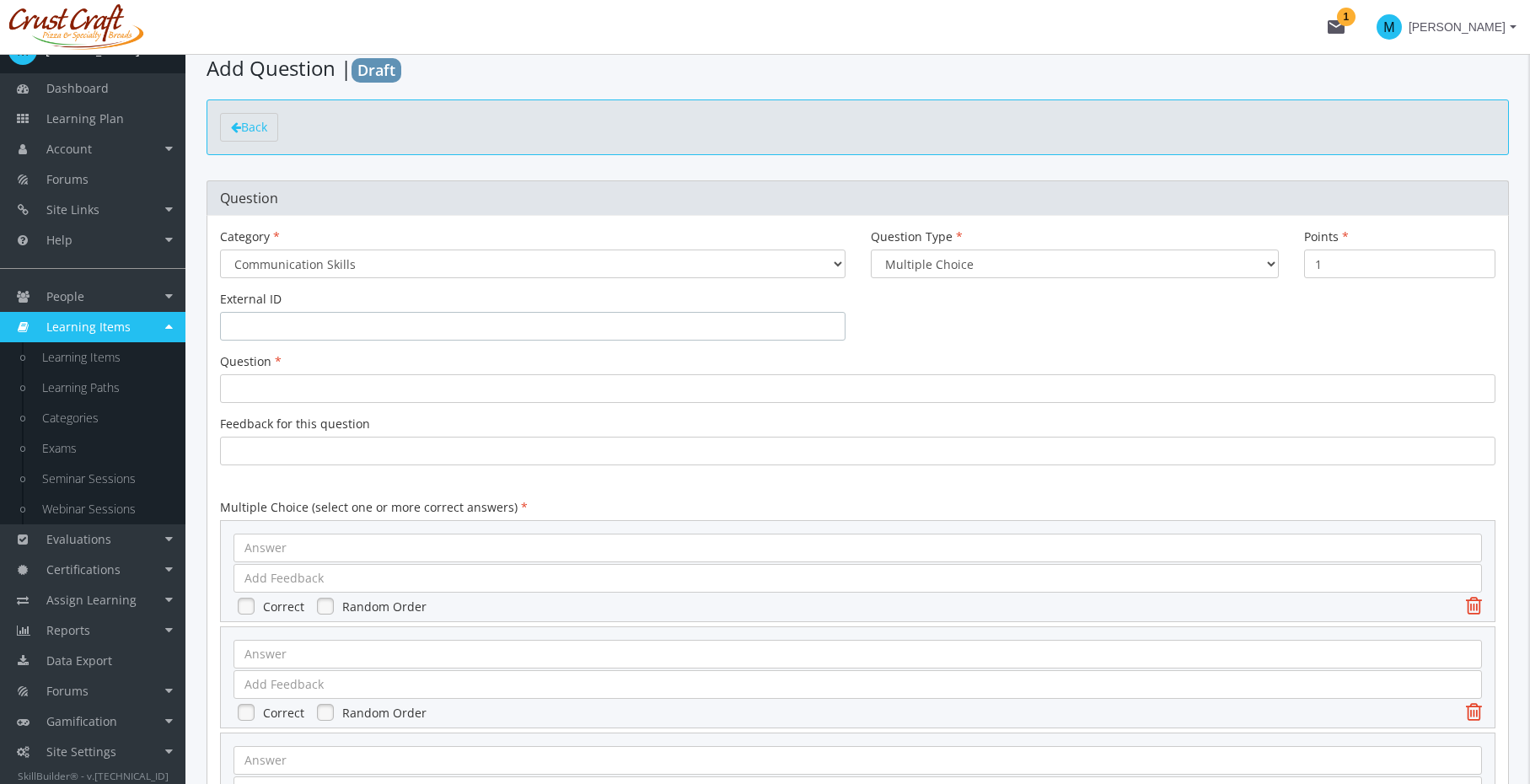
scroll to position [54, 0]
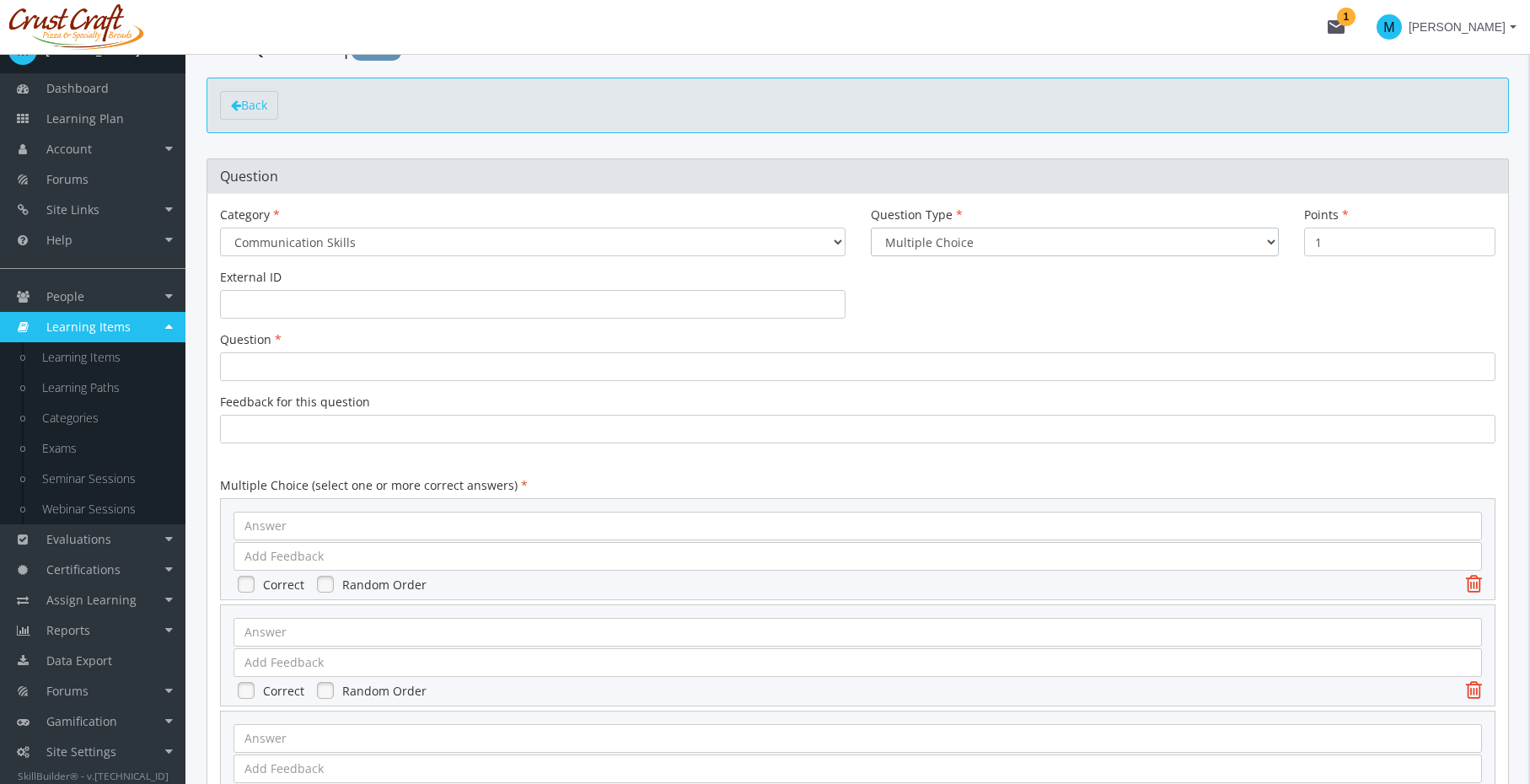
click at [1013, 243] on select "Multiple Choice Long Answer File Upload" at bounding box center [1074, 242] width 408 height 29
click at [871, 228] on select "Multiple Choice Long Answer File Upload" at bounding box center [1074, 242] width 408 height 29
click at [735, 245] on select "None Communication Skills" at bounding box center [532, 242] width 625 height 29
click at [220, 228] on select "None Communication Skills" at bounding box center [532, 242] width 625 height 29
click at [735, 245] on select "None Communication Skills" at bounding box center [532, 242] width 625 height 29
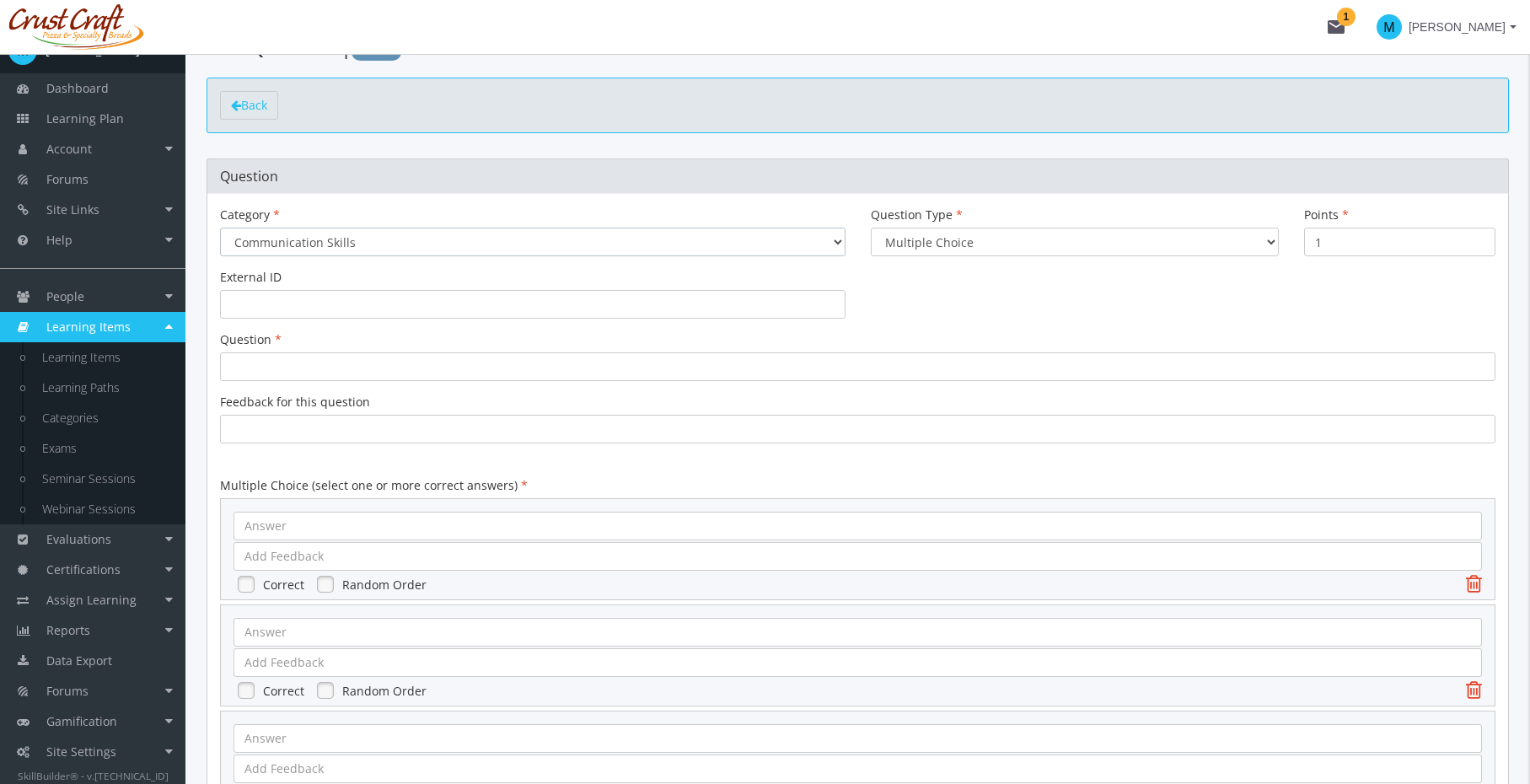
select select "0"
click at [220, 228] on select "None Communication Skills" at bounding box center [532, 242] width 625 height 29
click at [1023, 242] on select "Multiple Choice Long Answer File Upload" at bounding box center [1074, 242] width 408 height 29
click at [871, 228] on select "Multiple Choice Long Answer File Upload" at bounding box center [1074, 242] width 408 height 29
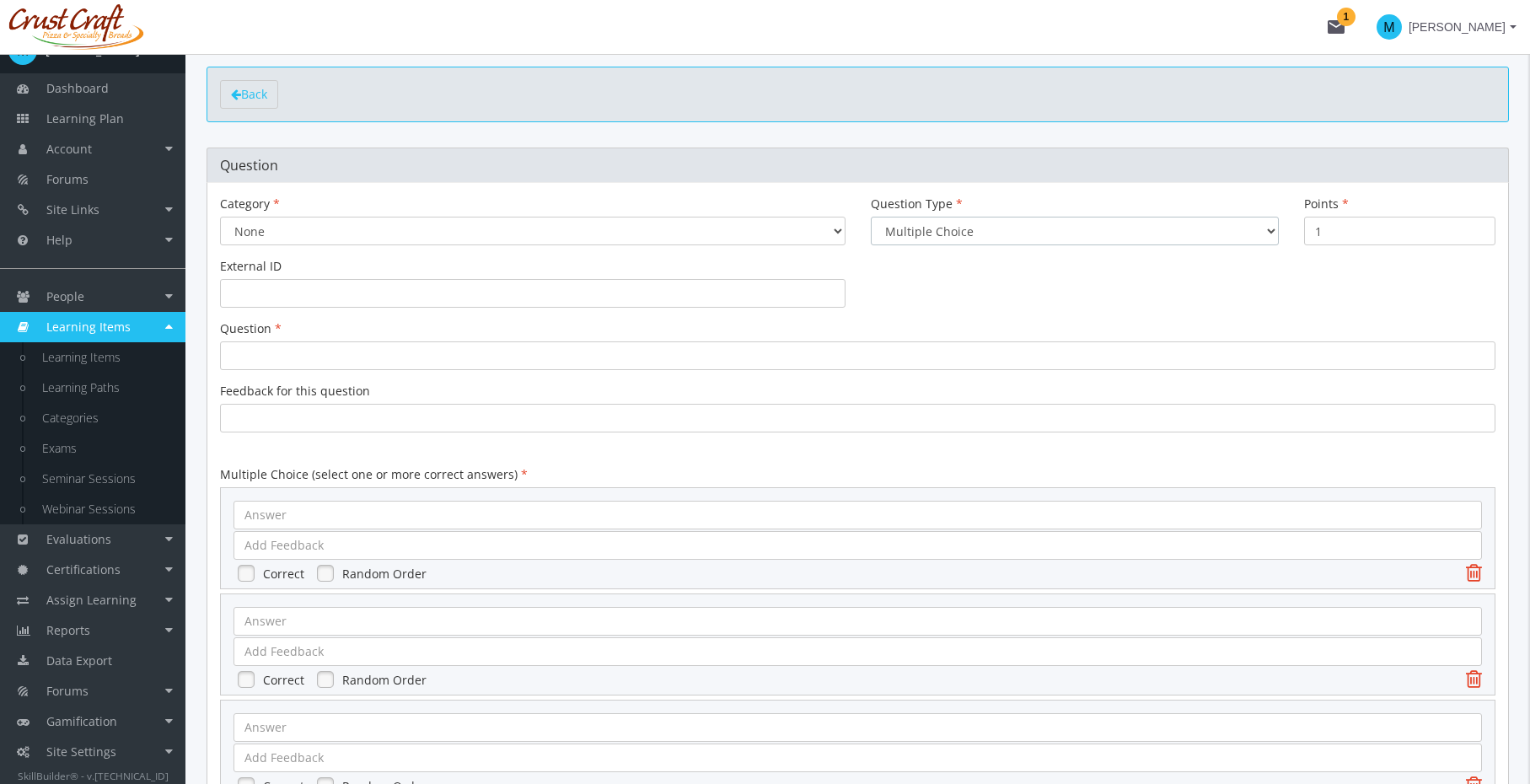
scroll to position [87, 0]
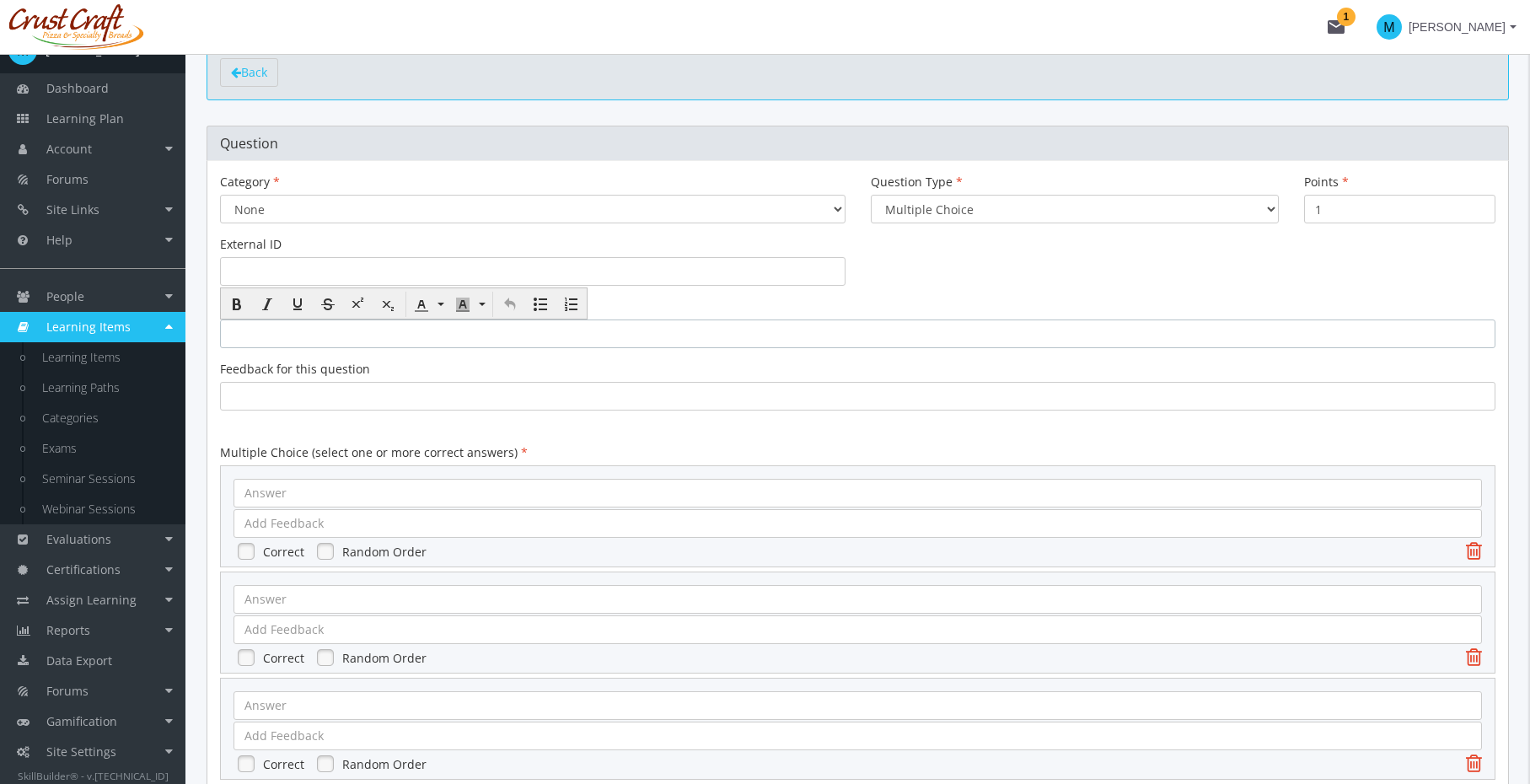
click at [484, 330] on div at bounding box center [857, 334] width 1275 height 29
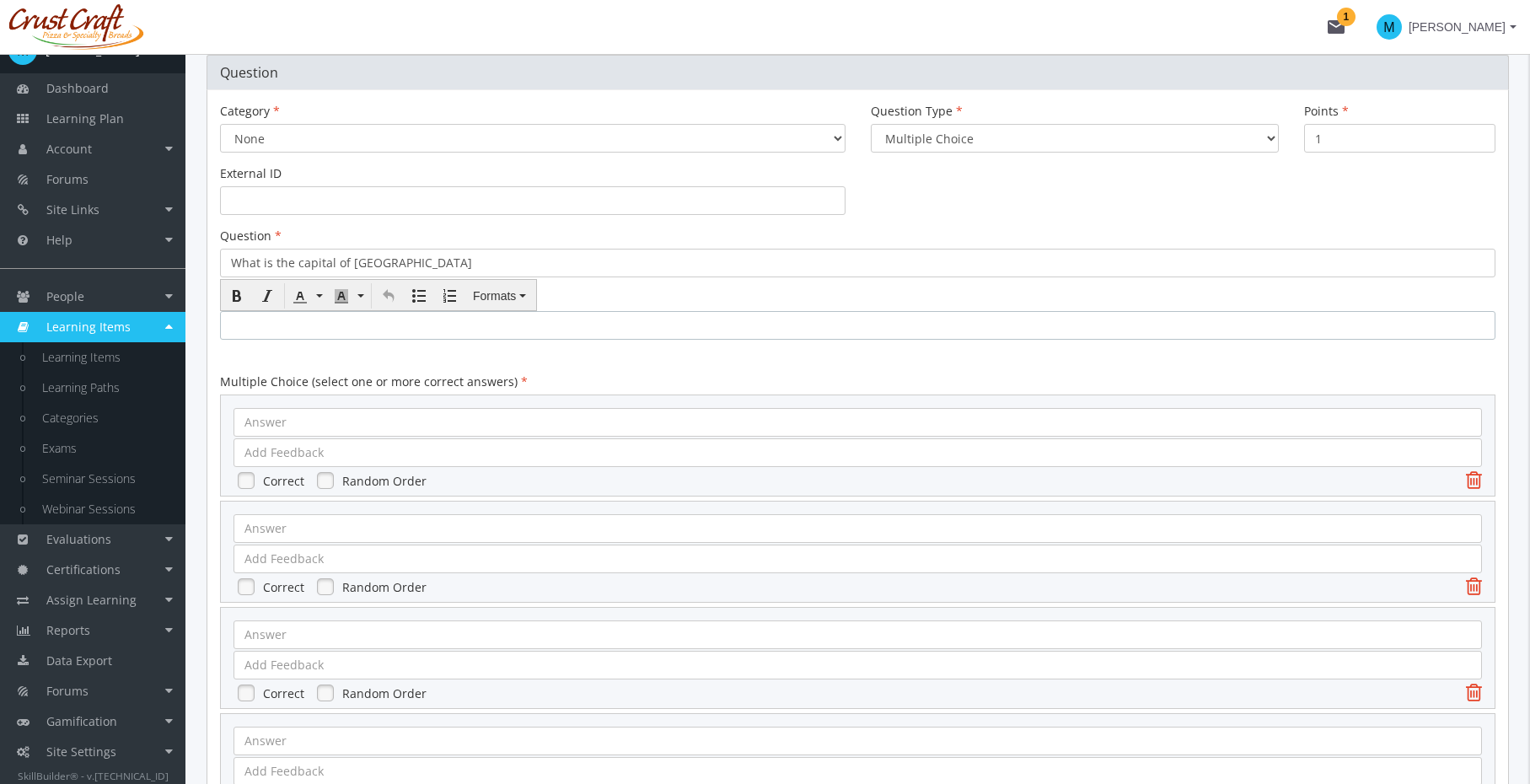
scroll to position [179, 0]
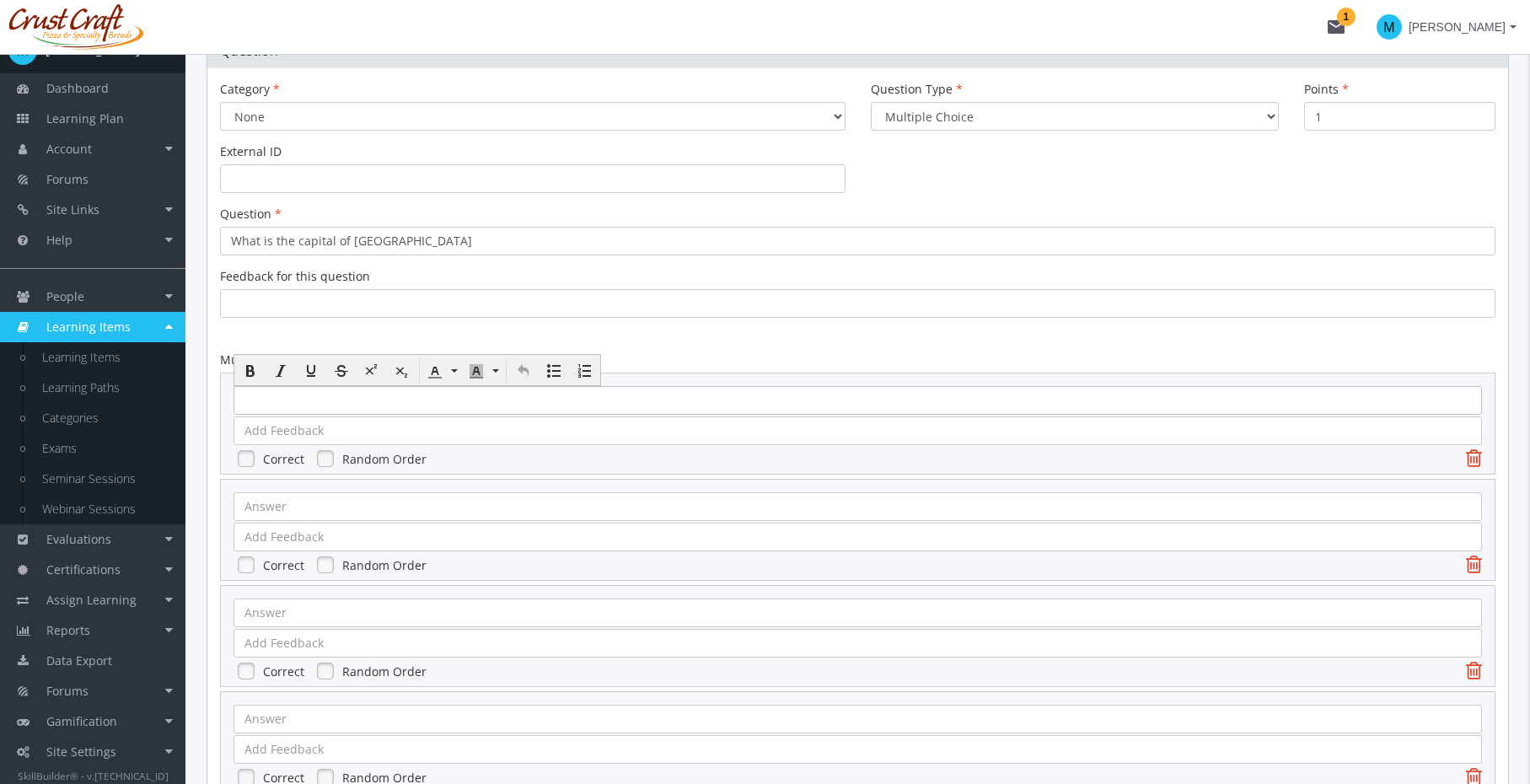
click at [389, 405] on div at bounding box center [858, 400] width 1249 height 29
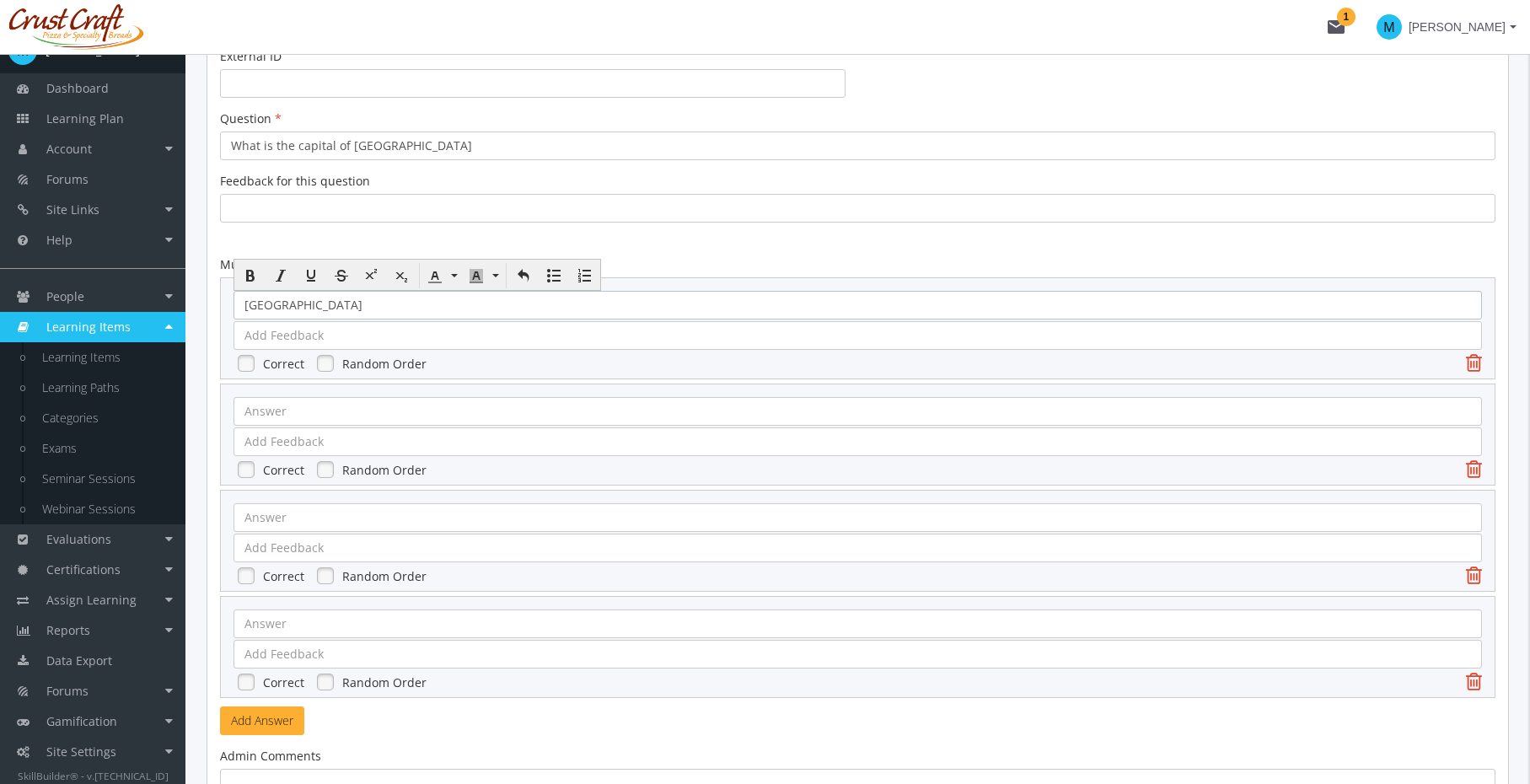
scroll to position [296, 0]
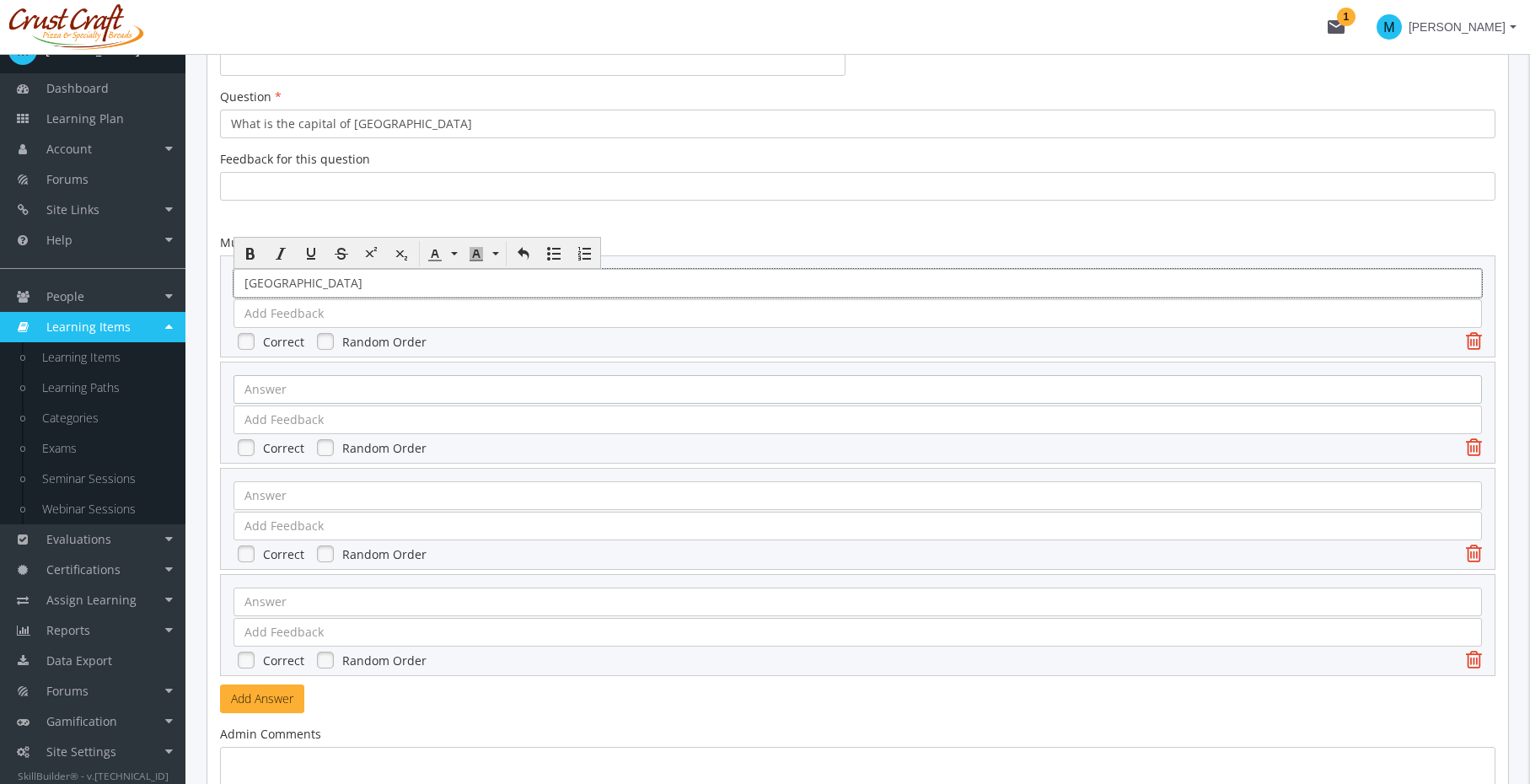
click at [467, 394] on div at bounding box center [858, 389] width 1249 height 29
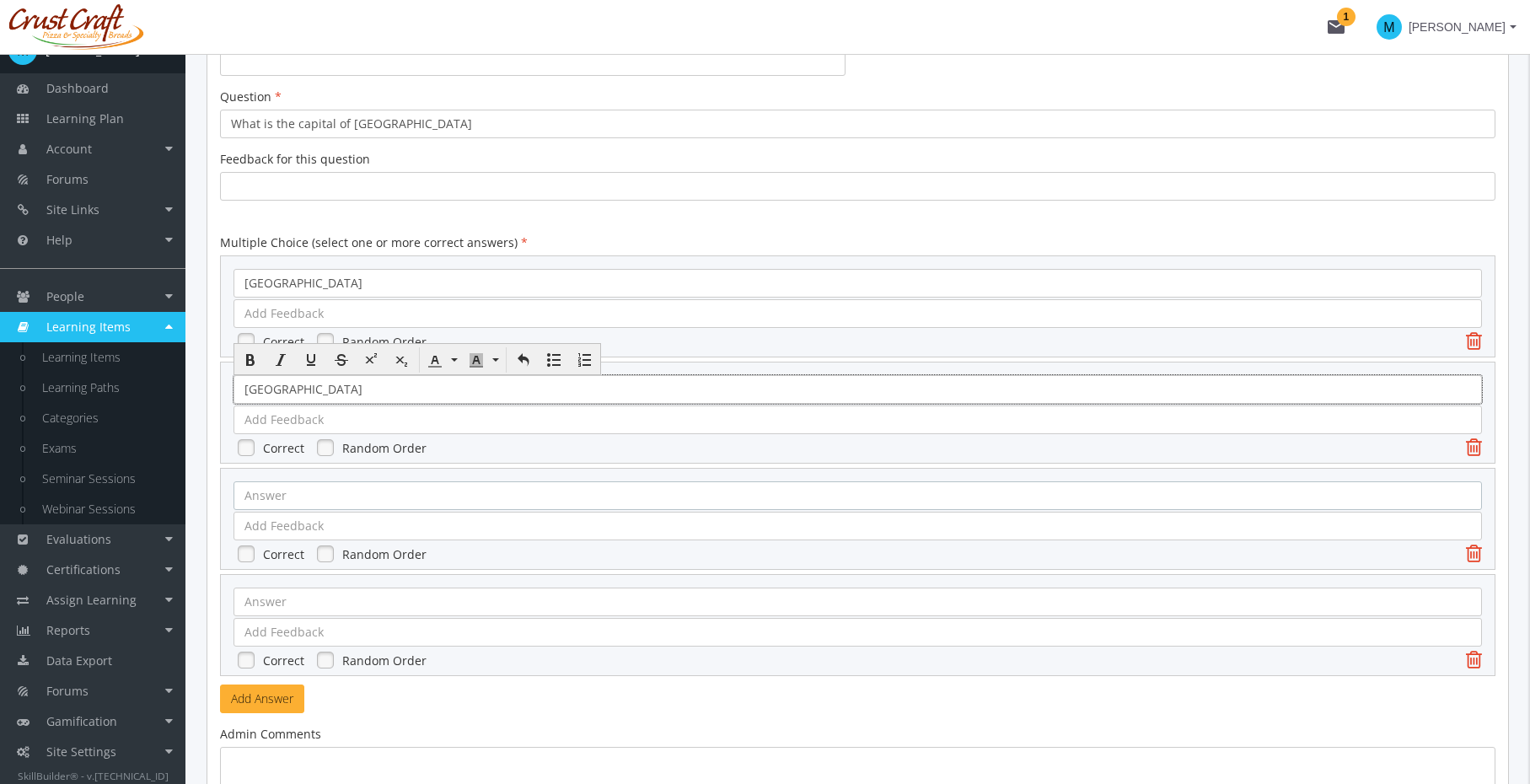
click at [453, 488] on div at bounding box center [858, 496] width 1249 height 29
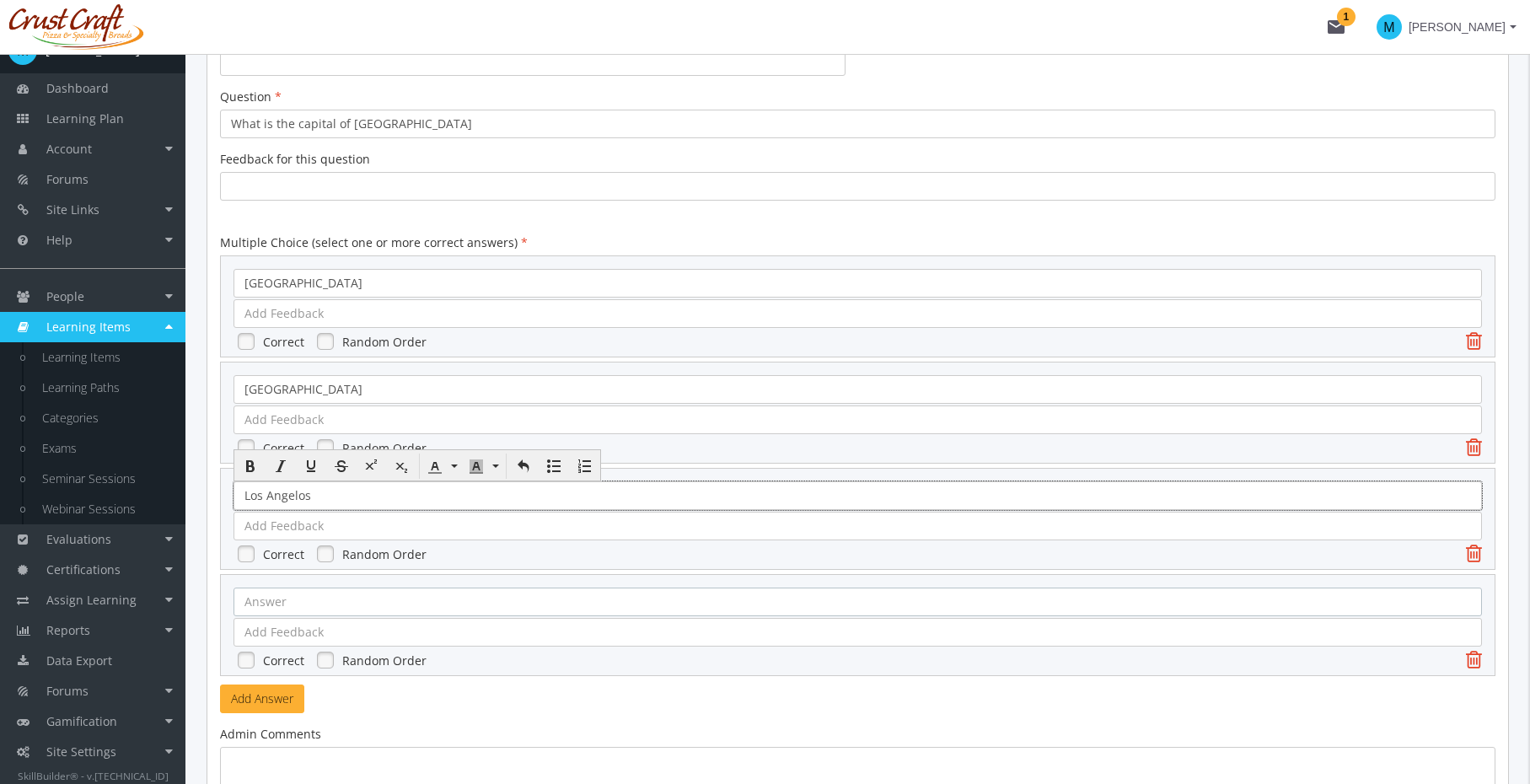
click at [655, 609] on div at bounding box center [858, 602] width 1249 height 29
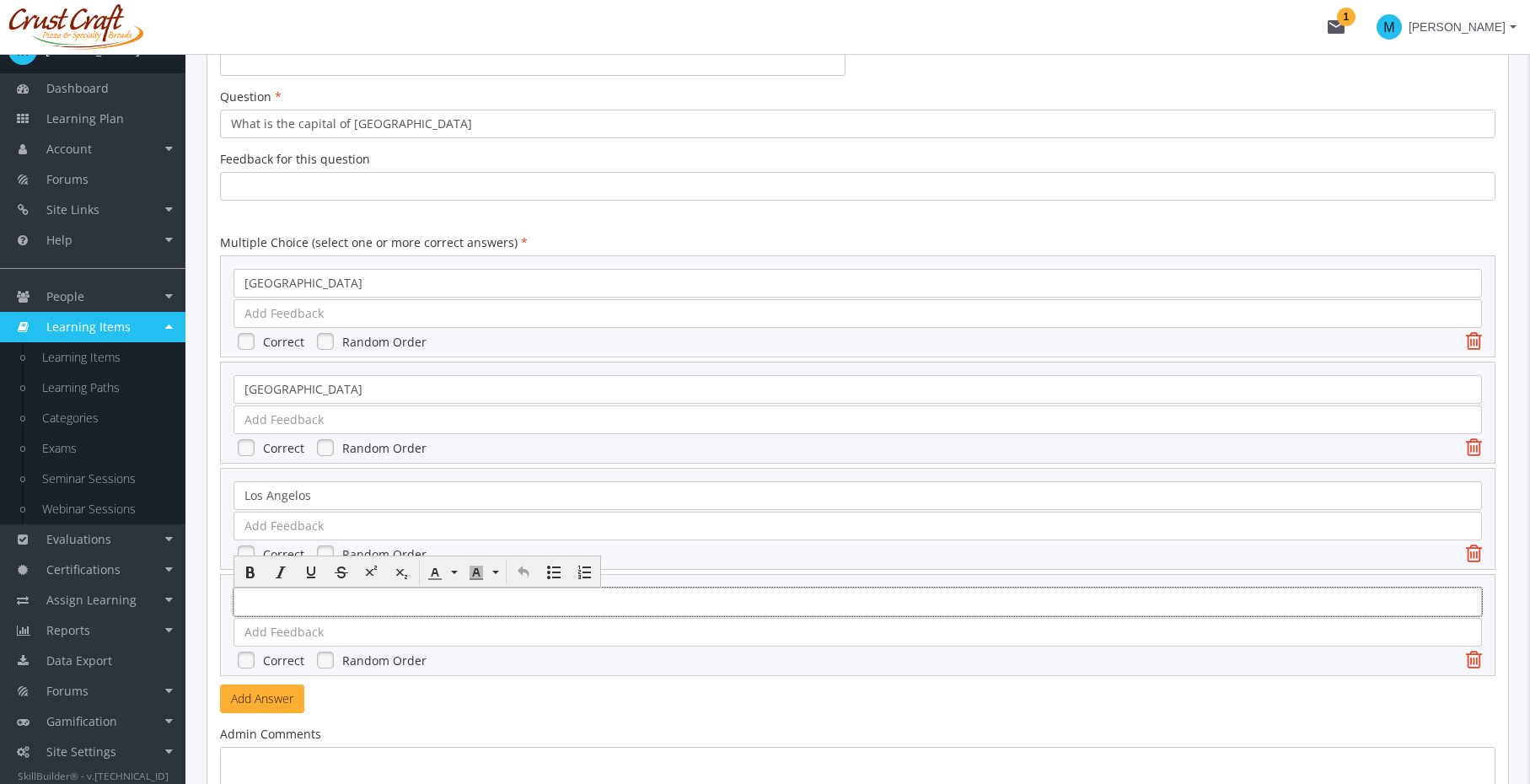
click at [1477, 667] on icon at bounding box center [1475, 659] width 16 height 21
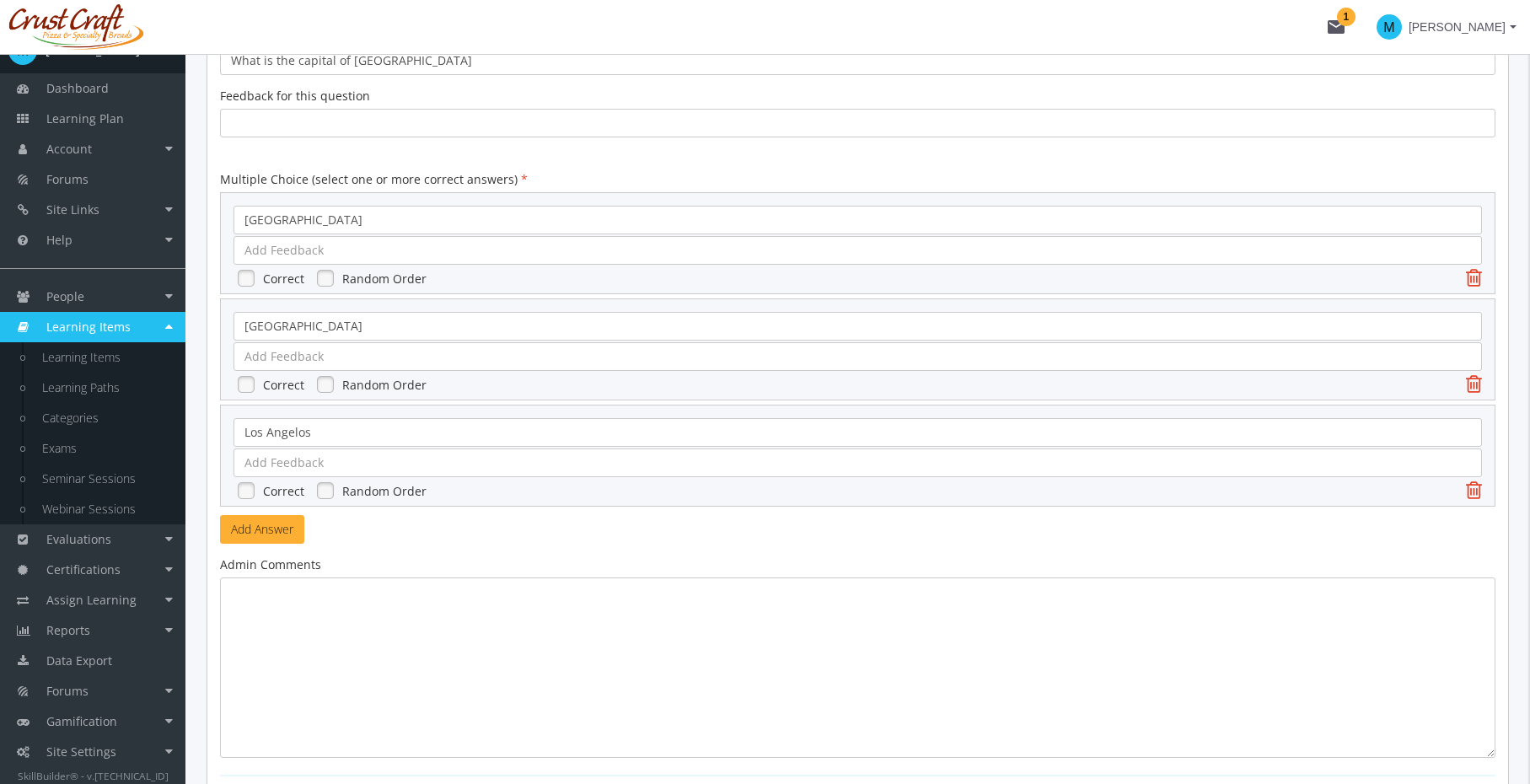
scroll to position [508, 0]
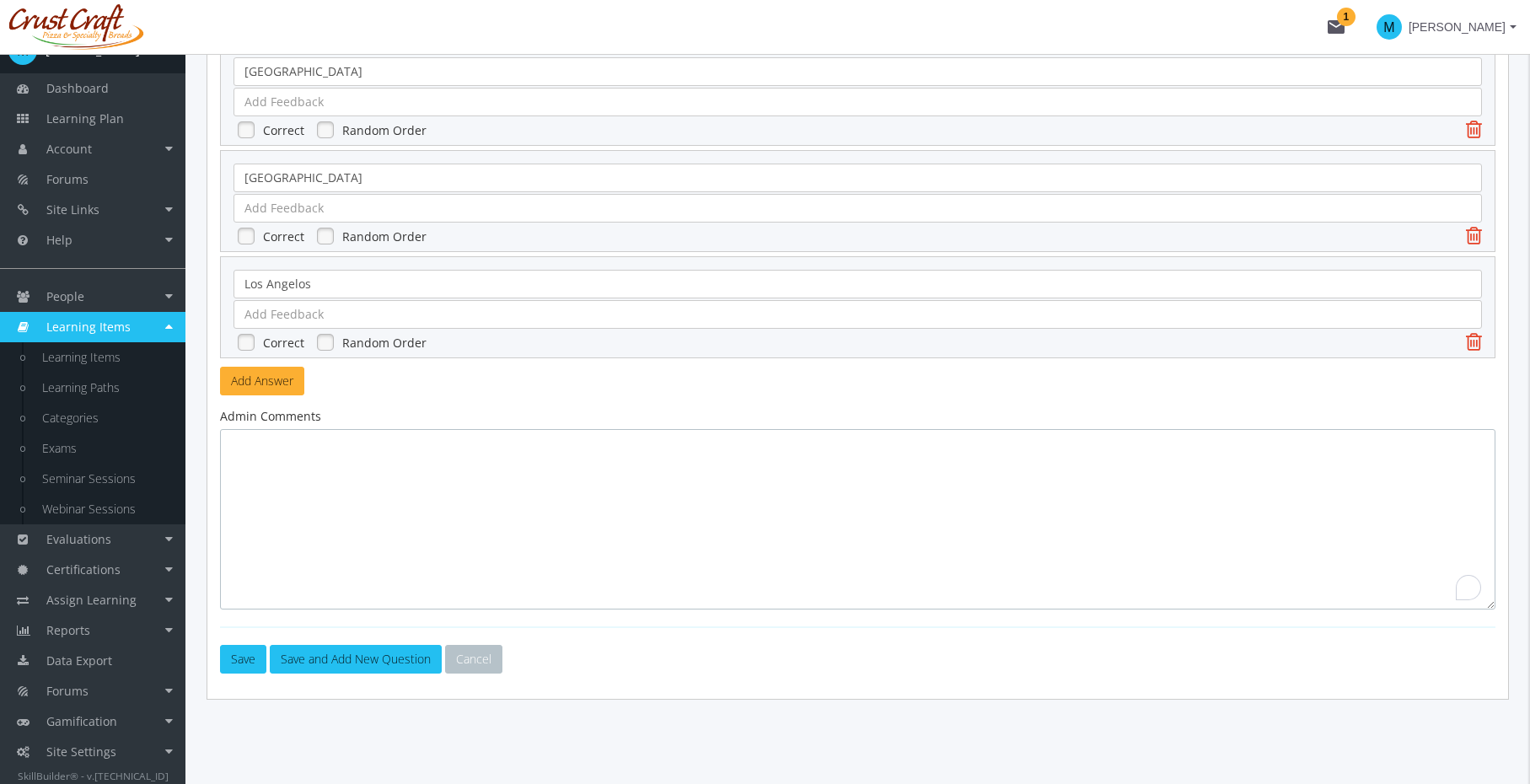
click at [397, 512] on textarea "To enrich screen reader interactions, please activate Accessibility in Grammarl…" at bounding box center [857, 520] width 1275 height 180
click at [243, 232] on link at bounding box center [247, 236] width 25 height 25
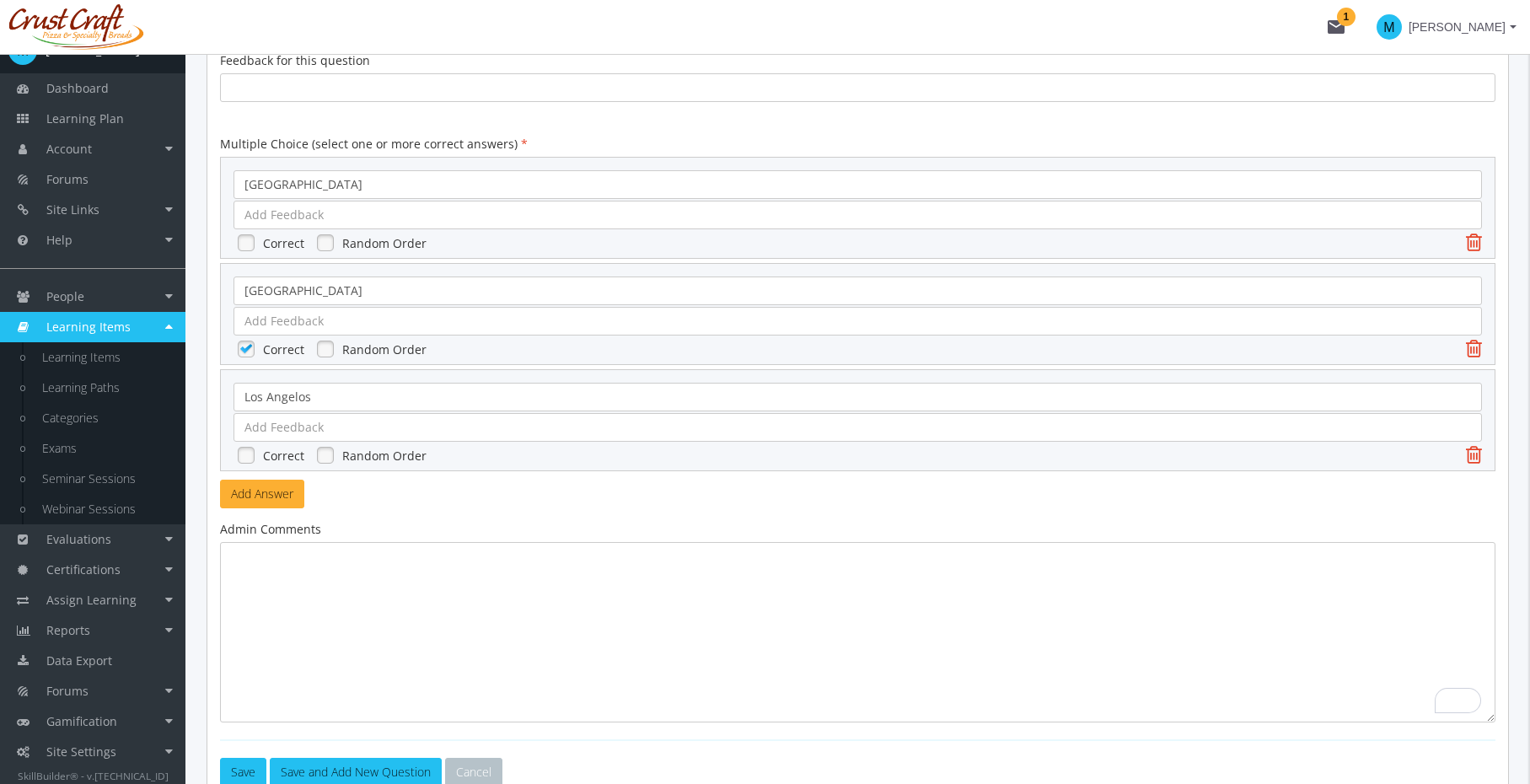
scroll to position [406, 0]
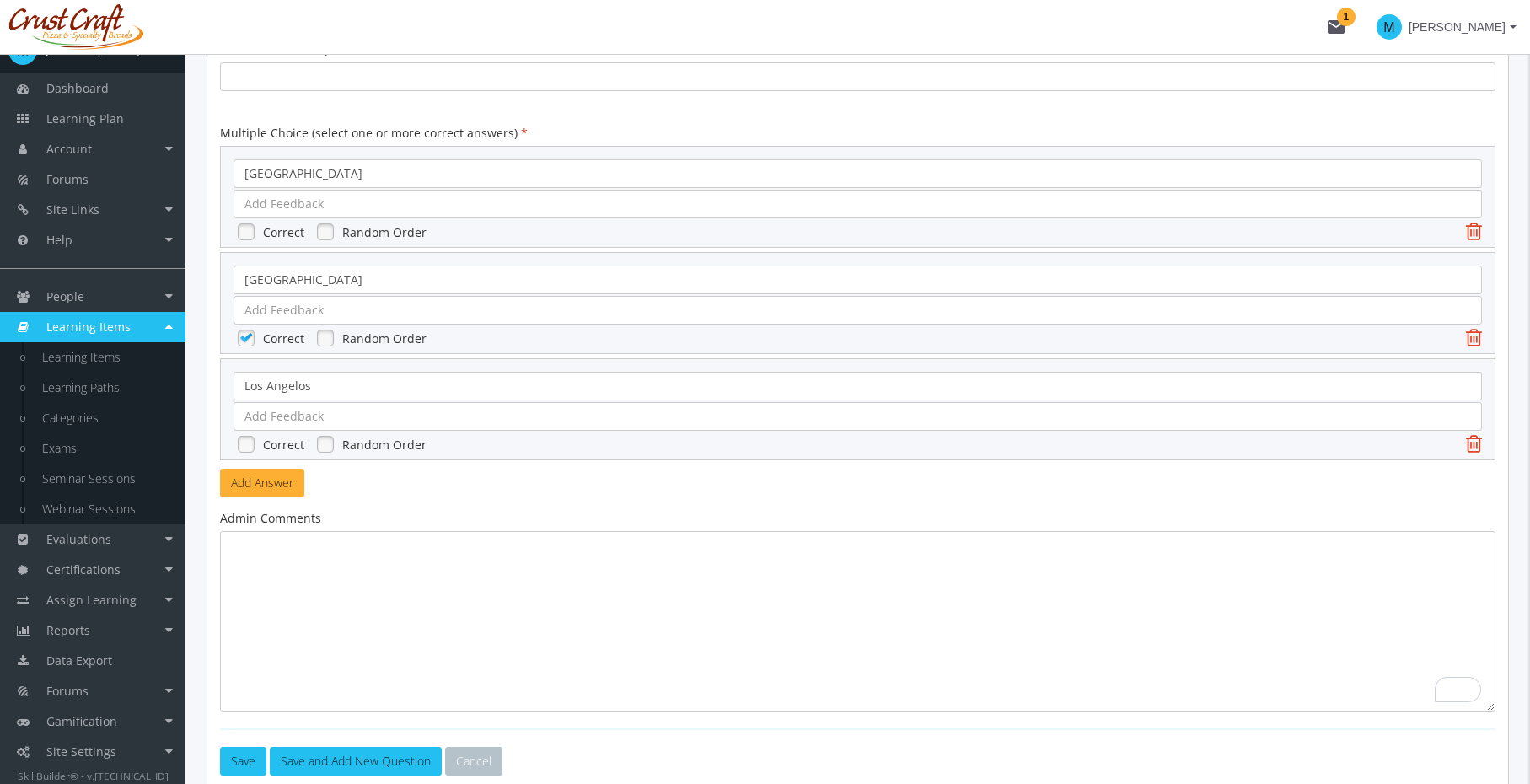
click at [325, 445] on link at bounding box center [325, 444] width 25 height 25
click at [327, 329] on link at bounding box center [325, 338] width 25 height 25
click at [329, 234] on link at bounding box center [325, 231] width 25 height 25
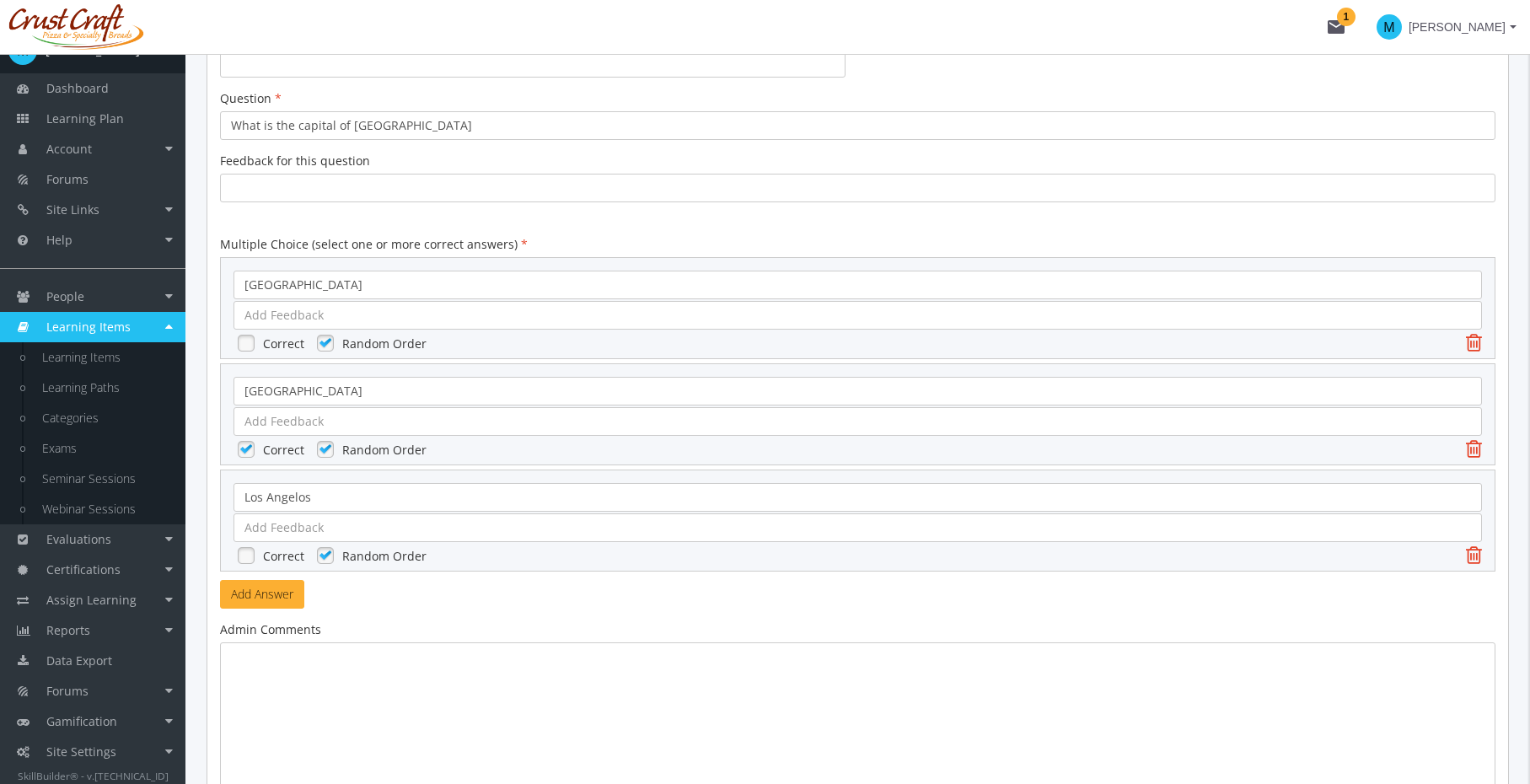
scroll to position [316, 0]
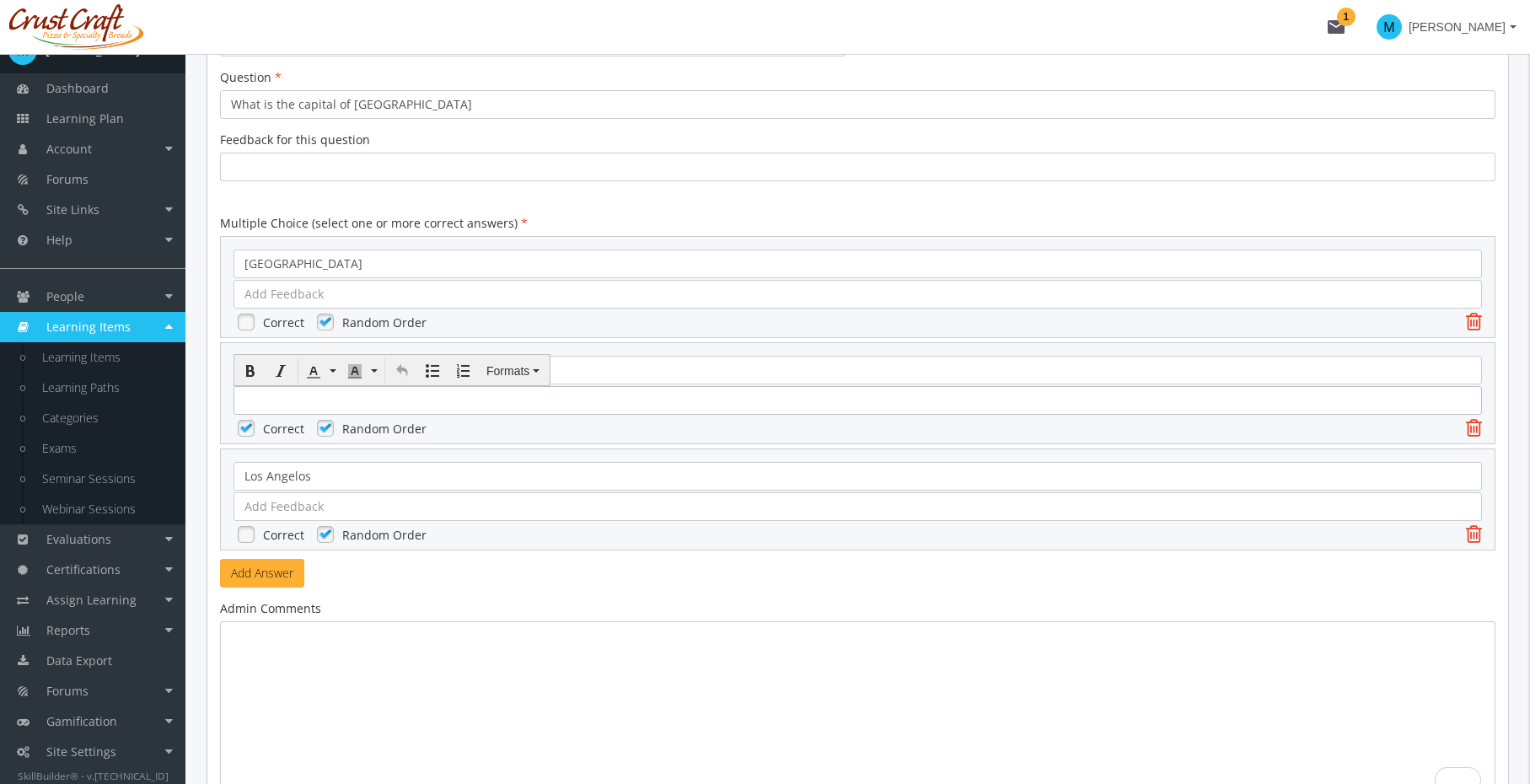
click at [547, 401] on div at bounding box center [858, 400] width 1249 height 29
click at [659, 382] on div "Edmonton" at bounding box center [858, 370] width 1249 height 29
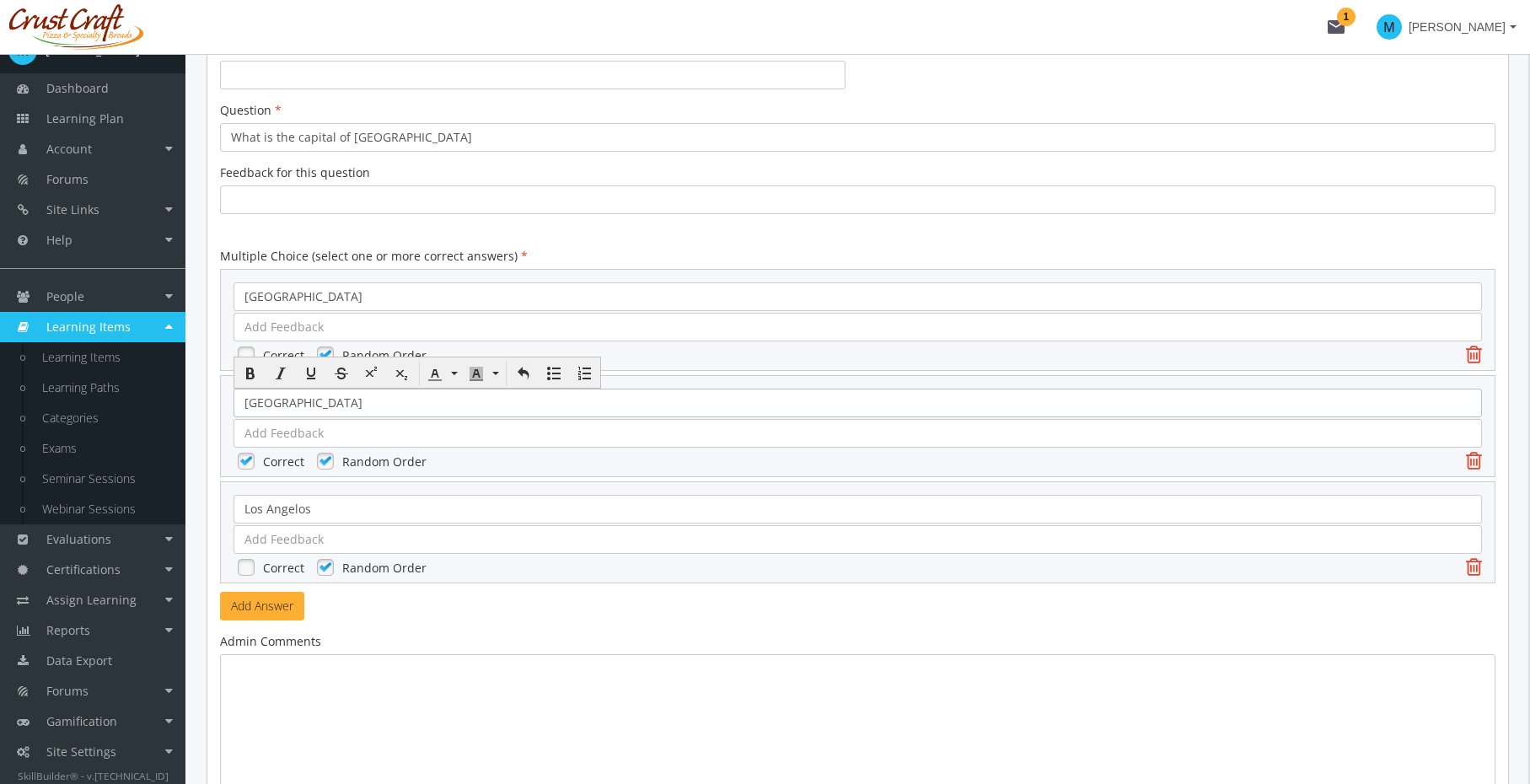
scroll to position [272, 0]
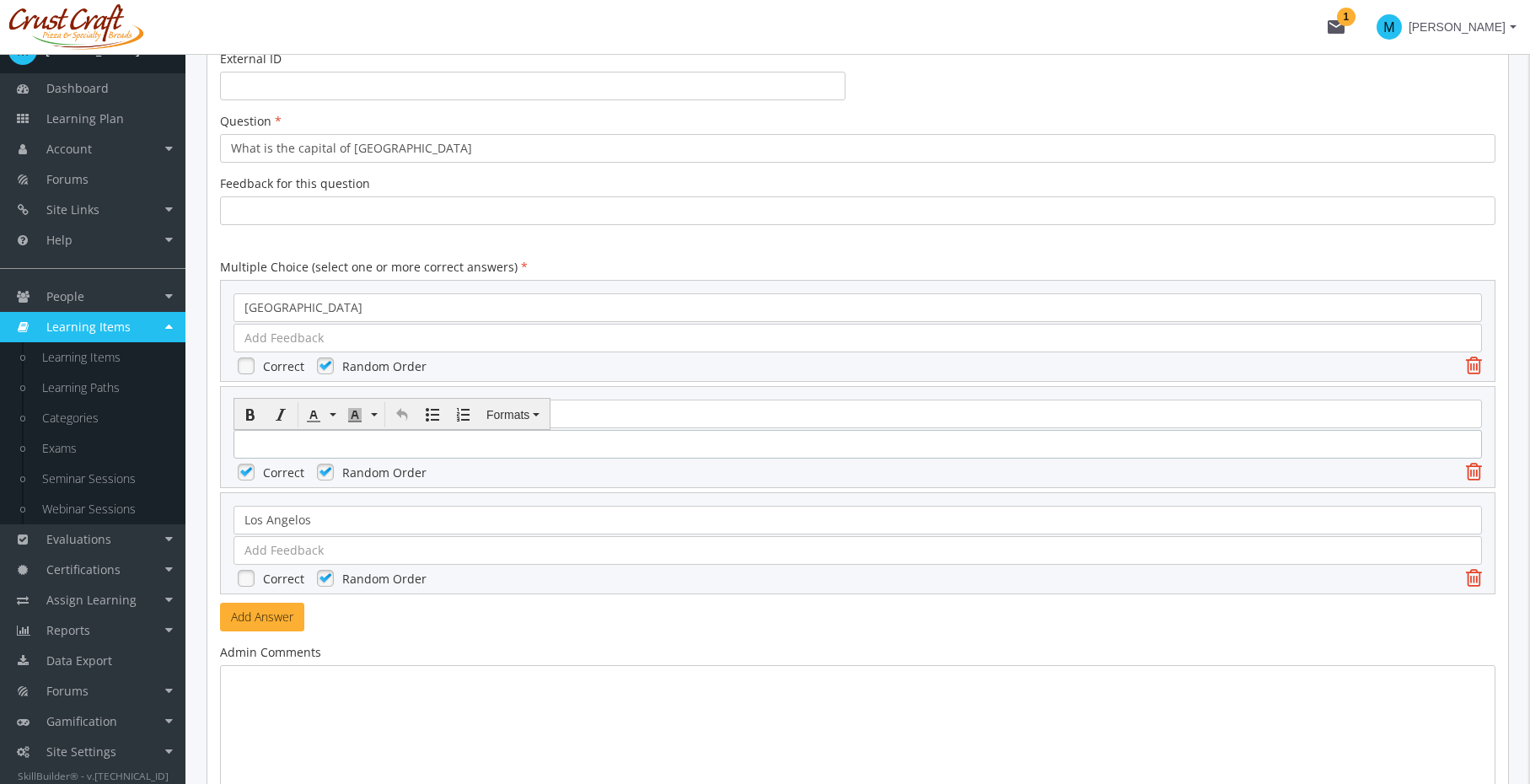
click at [624, 447] on div at bounding box center [858, 444] width 1249 height 29
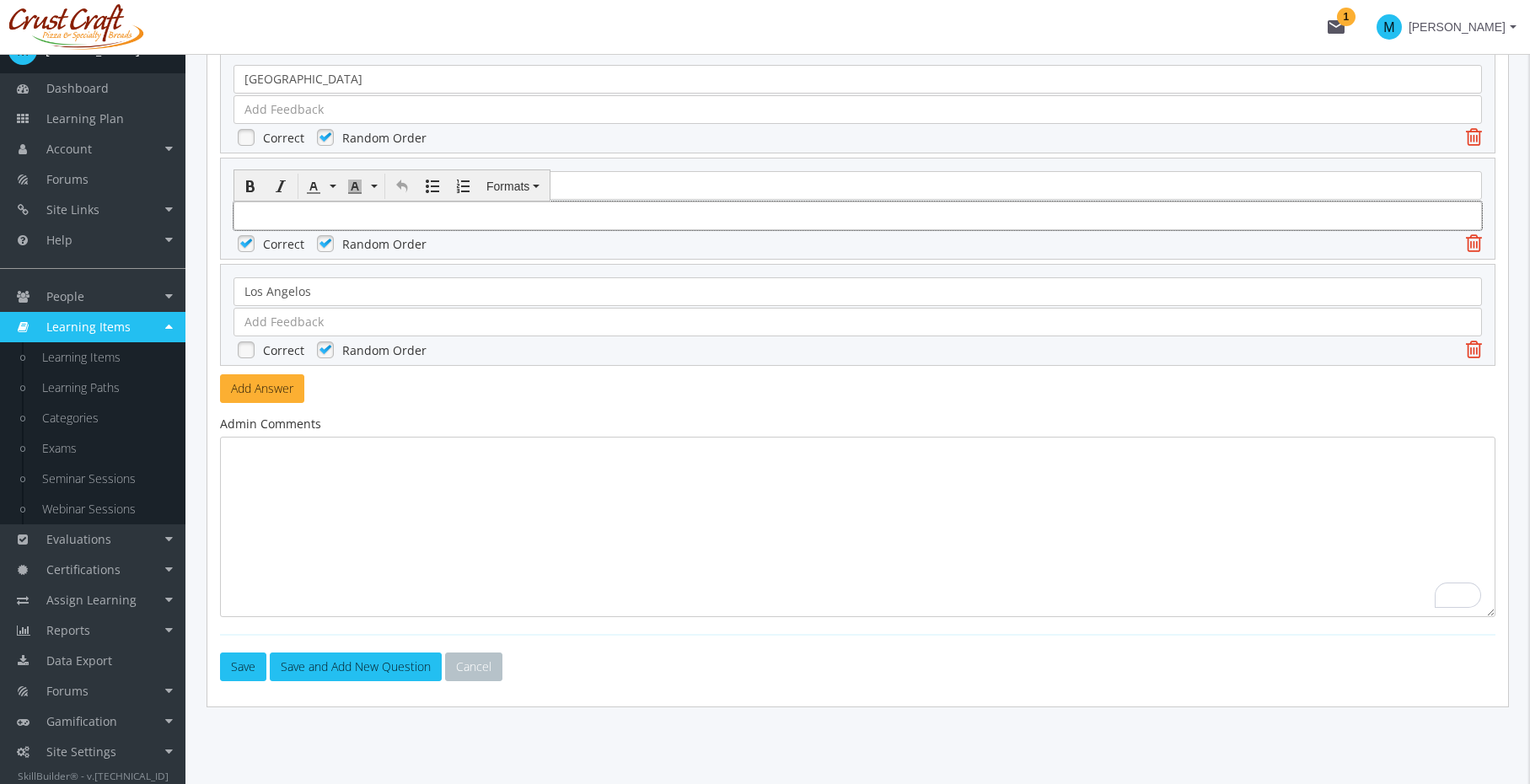
scroll to position [508, 0]
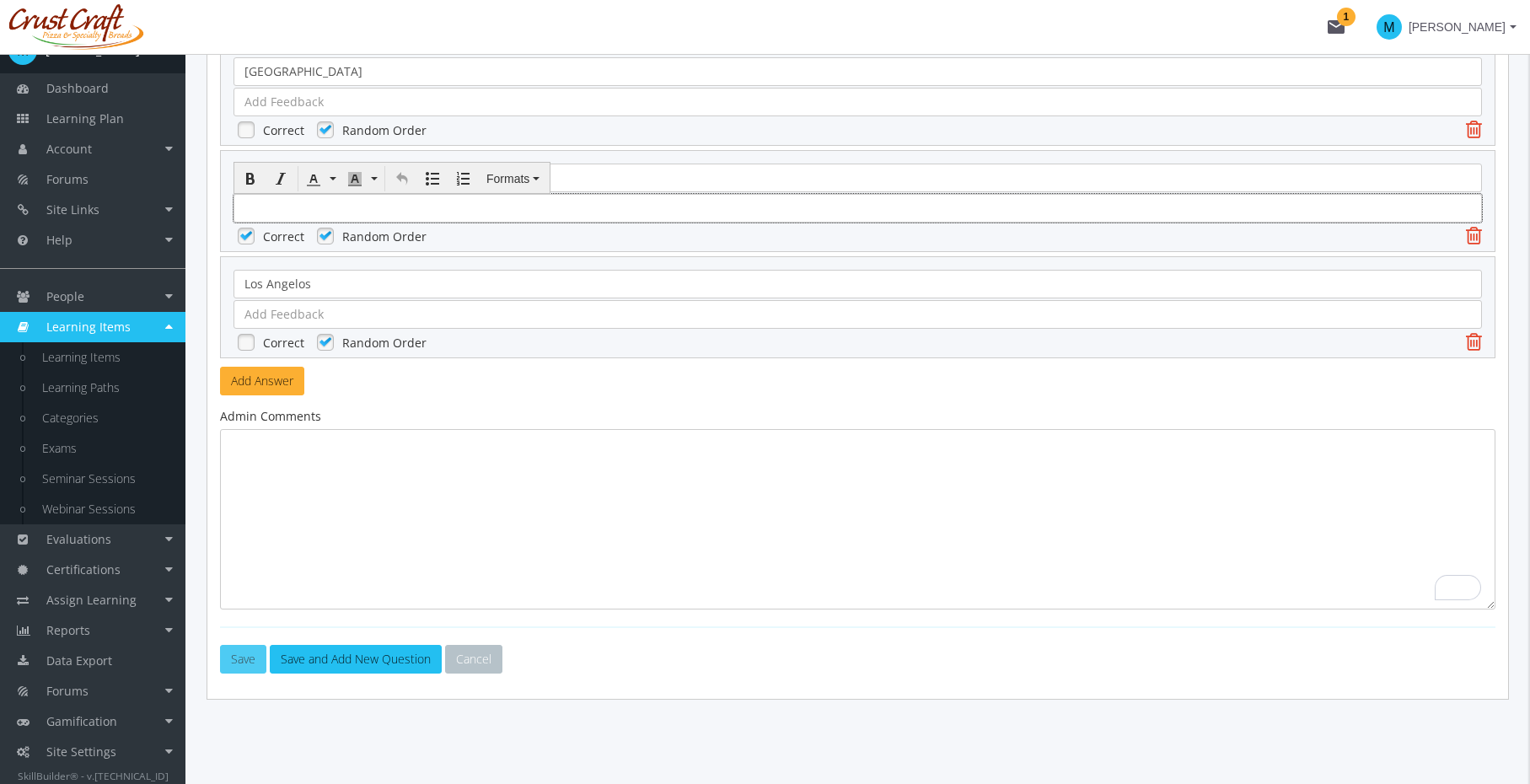
click at [248, 655] on button "Save" at bounding box center [243, 659] width 46 height 29
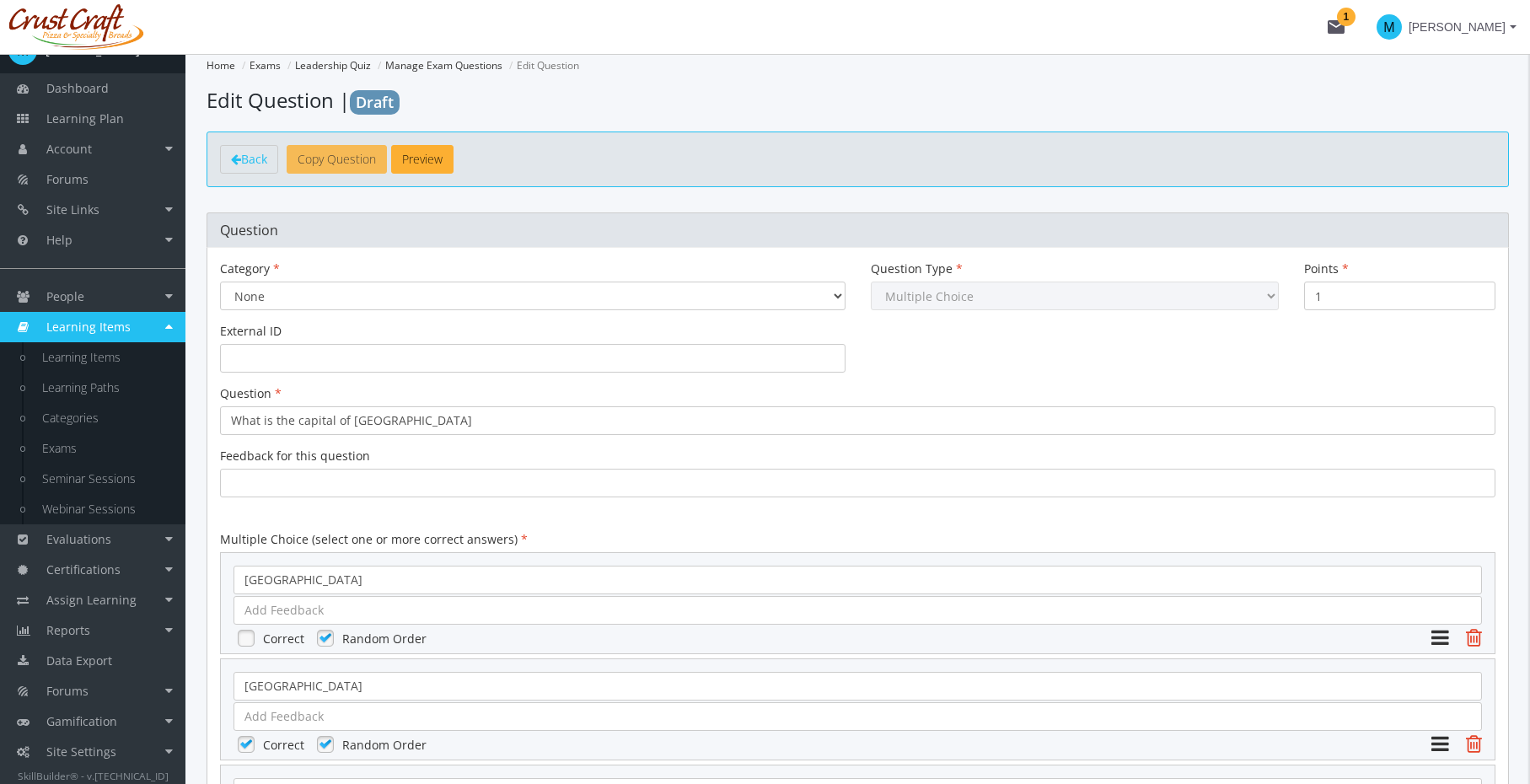
click at [375, 171] on button "Copy Question" at bounding box center [337, 159] width 100 height 29
click at [253, 159] on span "Back" at bounding box center [254, 159] width 26 height 16
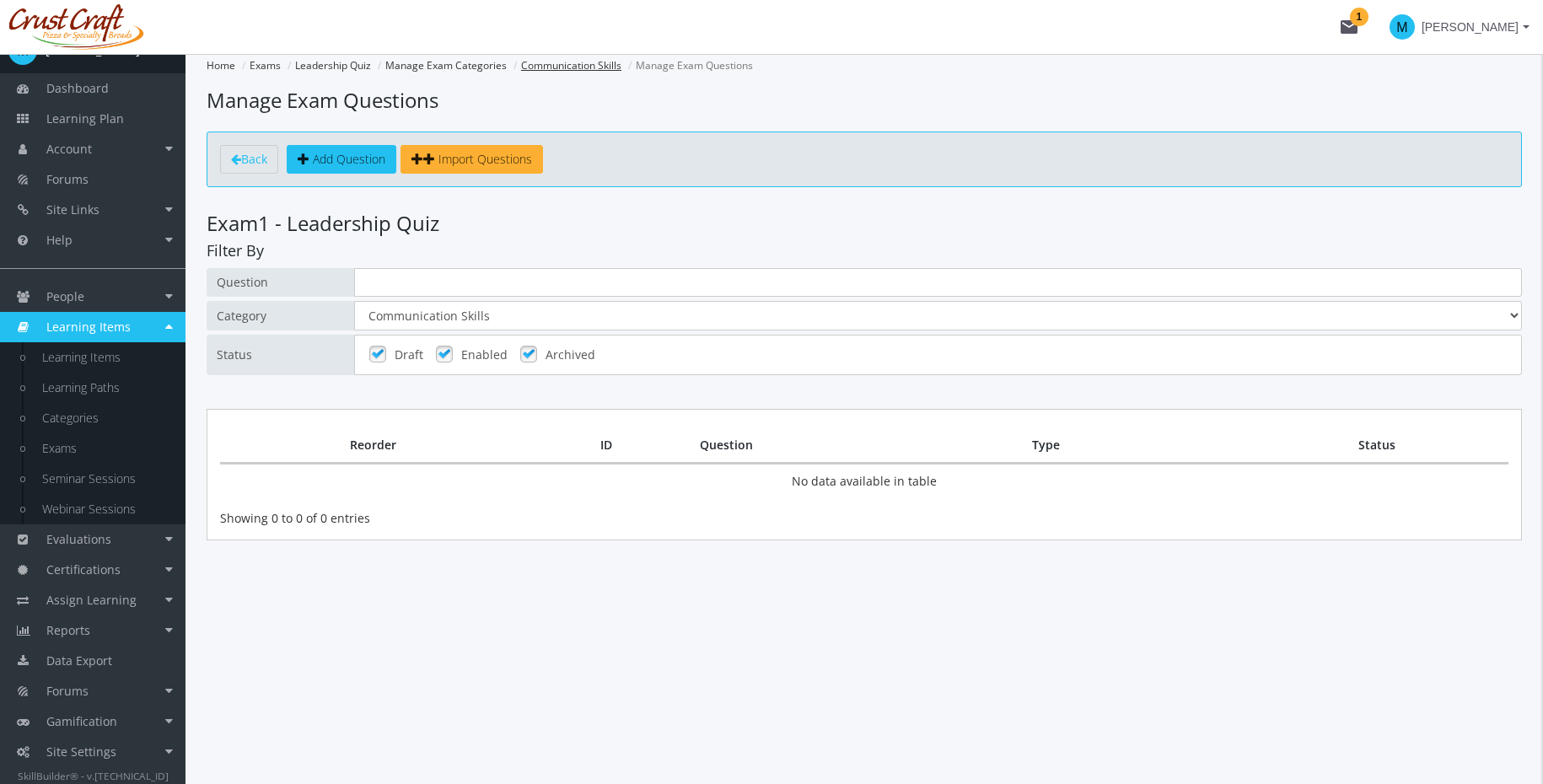
click at [584, 67] on link "Communication Skills" at bounding box center [571, 65] width 100 height 14
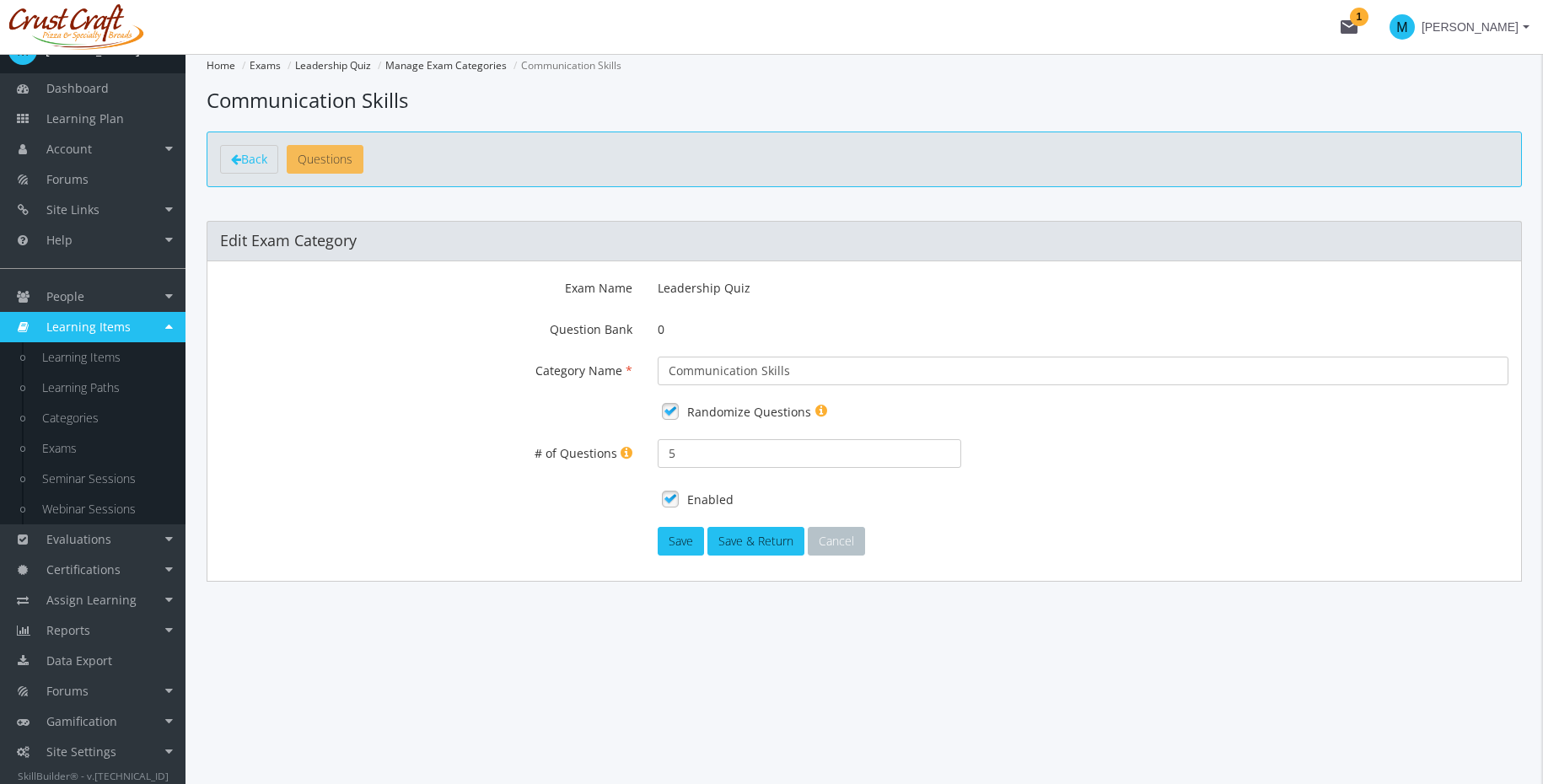
click at [332, 158] on span "Questions" at bounding box center [324, 159] width 54 height 16
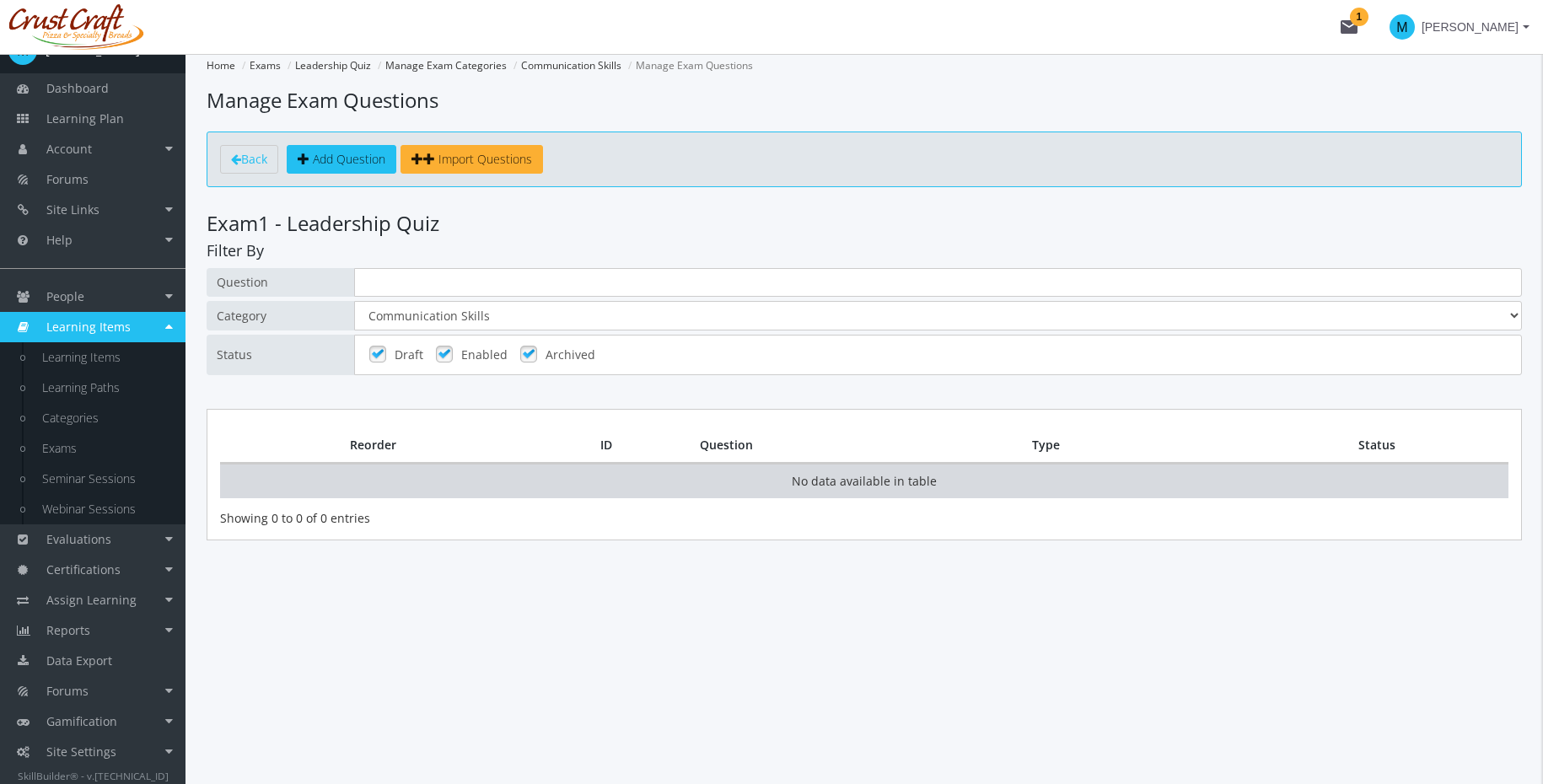
click at [526, 480] on td "No data available in table" at bounding box center [863, 480] width 1289 height 35
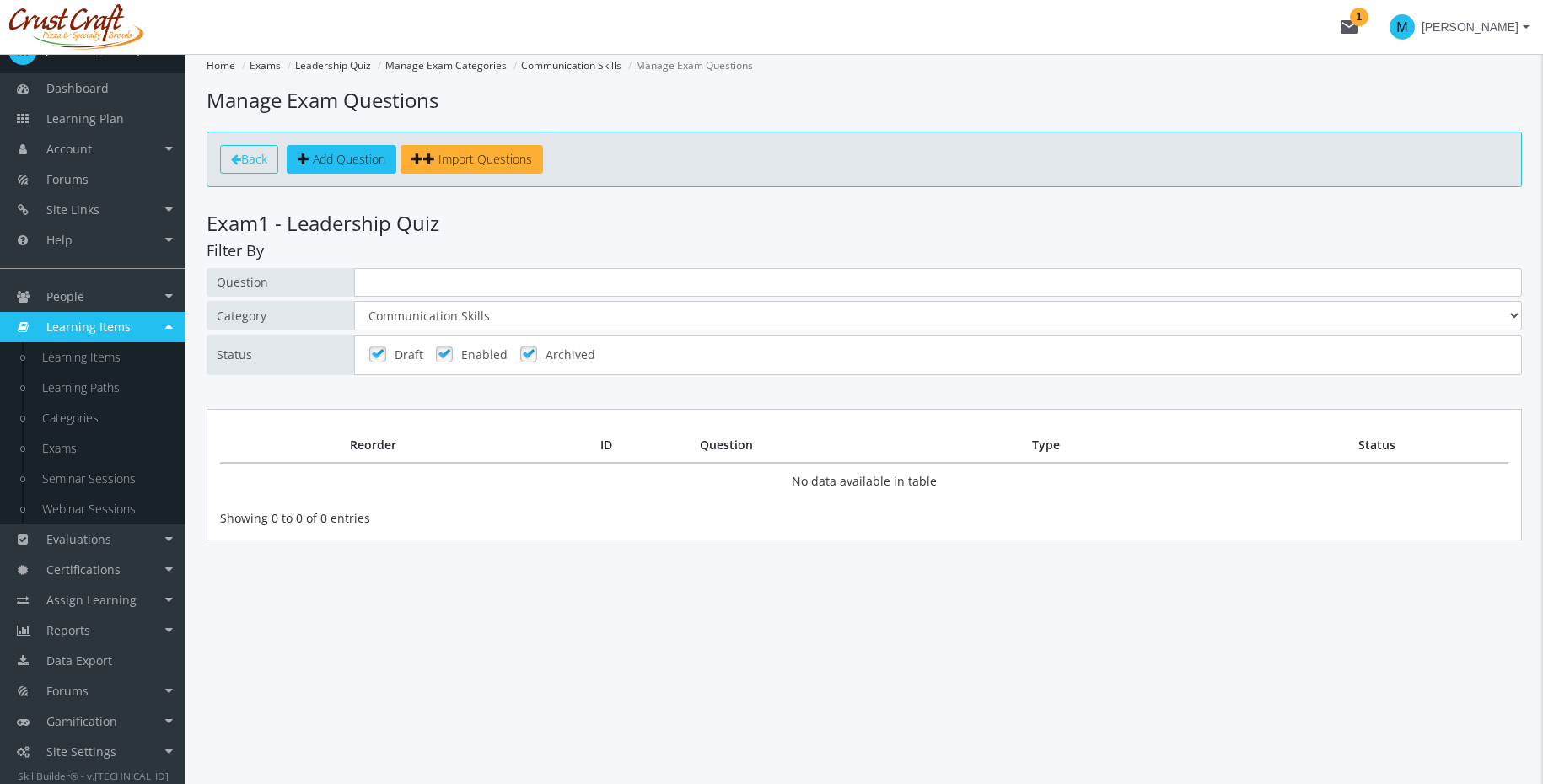
click at [255, 149] on link "Back" at bounding box center [248, 159] width 58 height 29
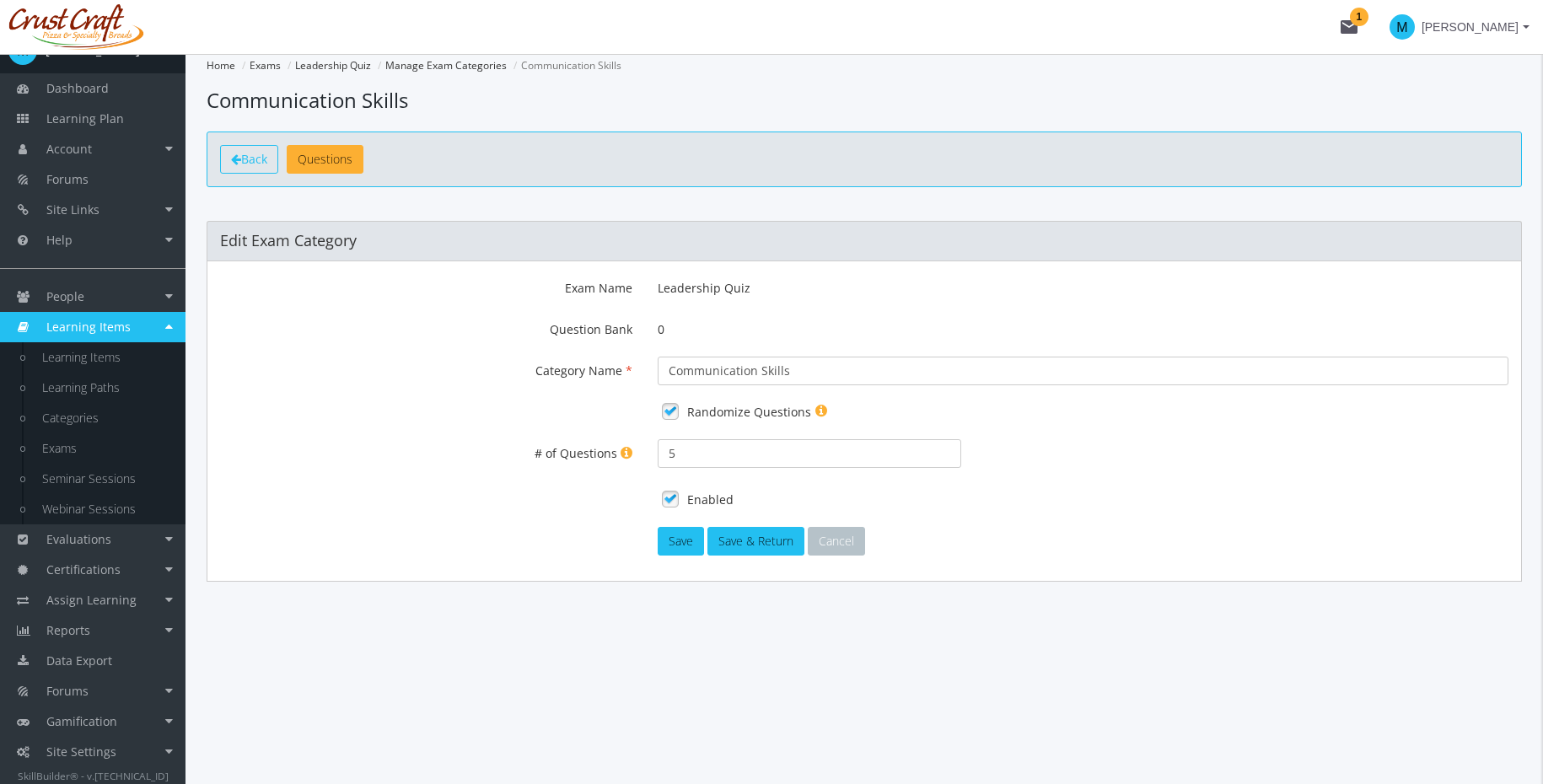
click at [257, 154] on span "Back" at bounding box center [254, 159] width 26 height 16
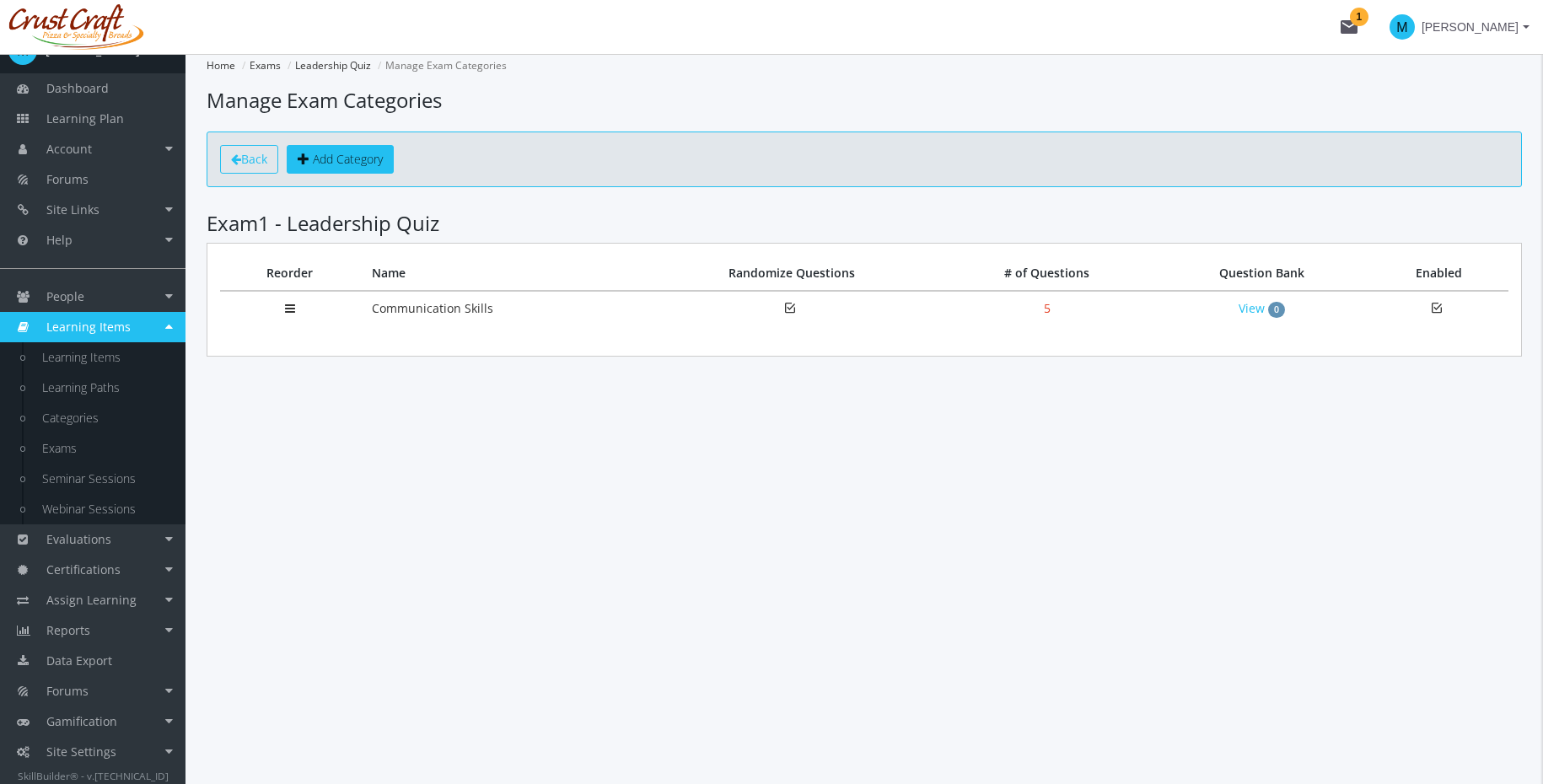
click at [252, 160] on span "Back" at bounding box center [254, 159] width 26 height 16
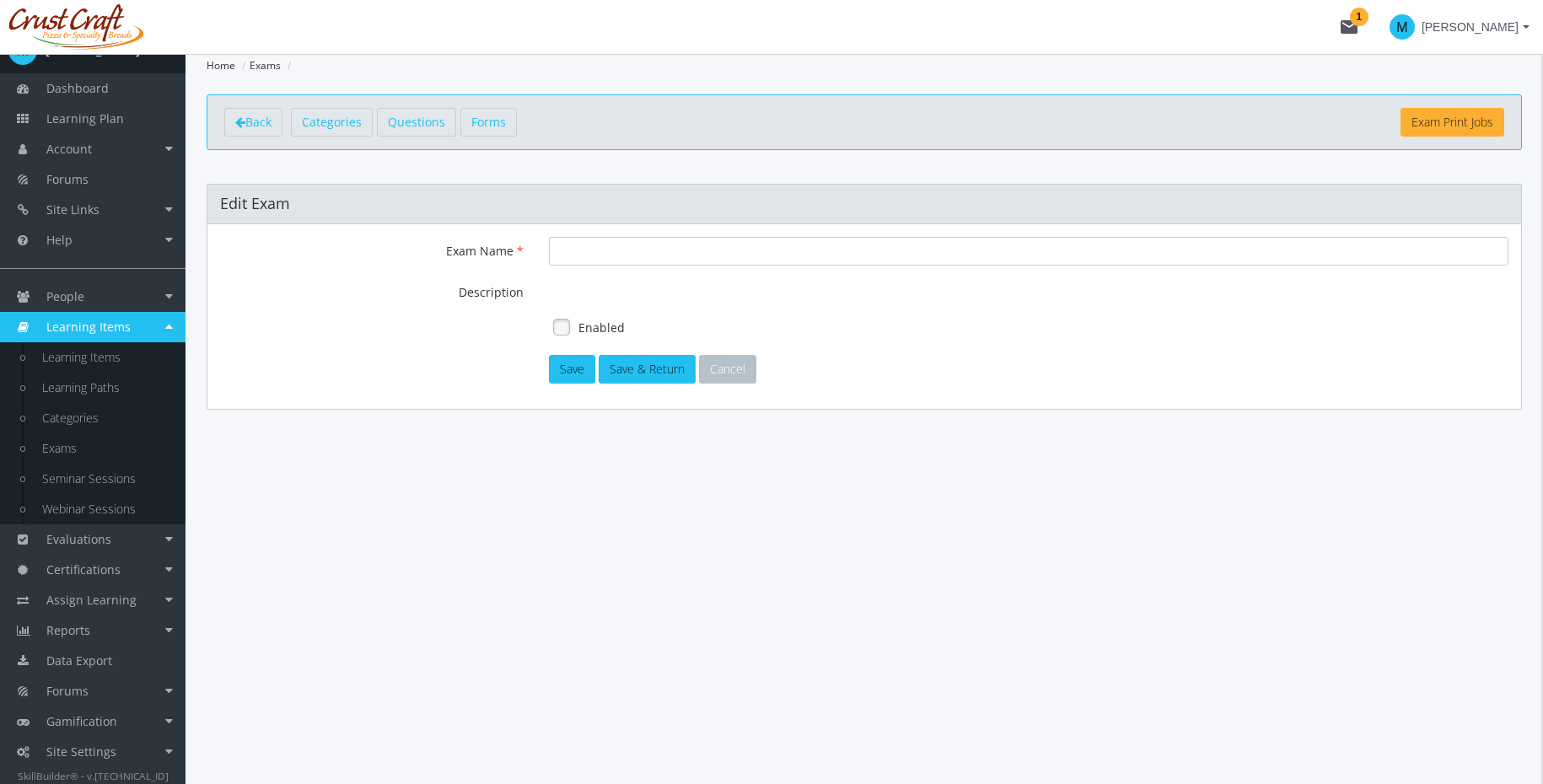
type input "Leadership Quiz"
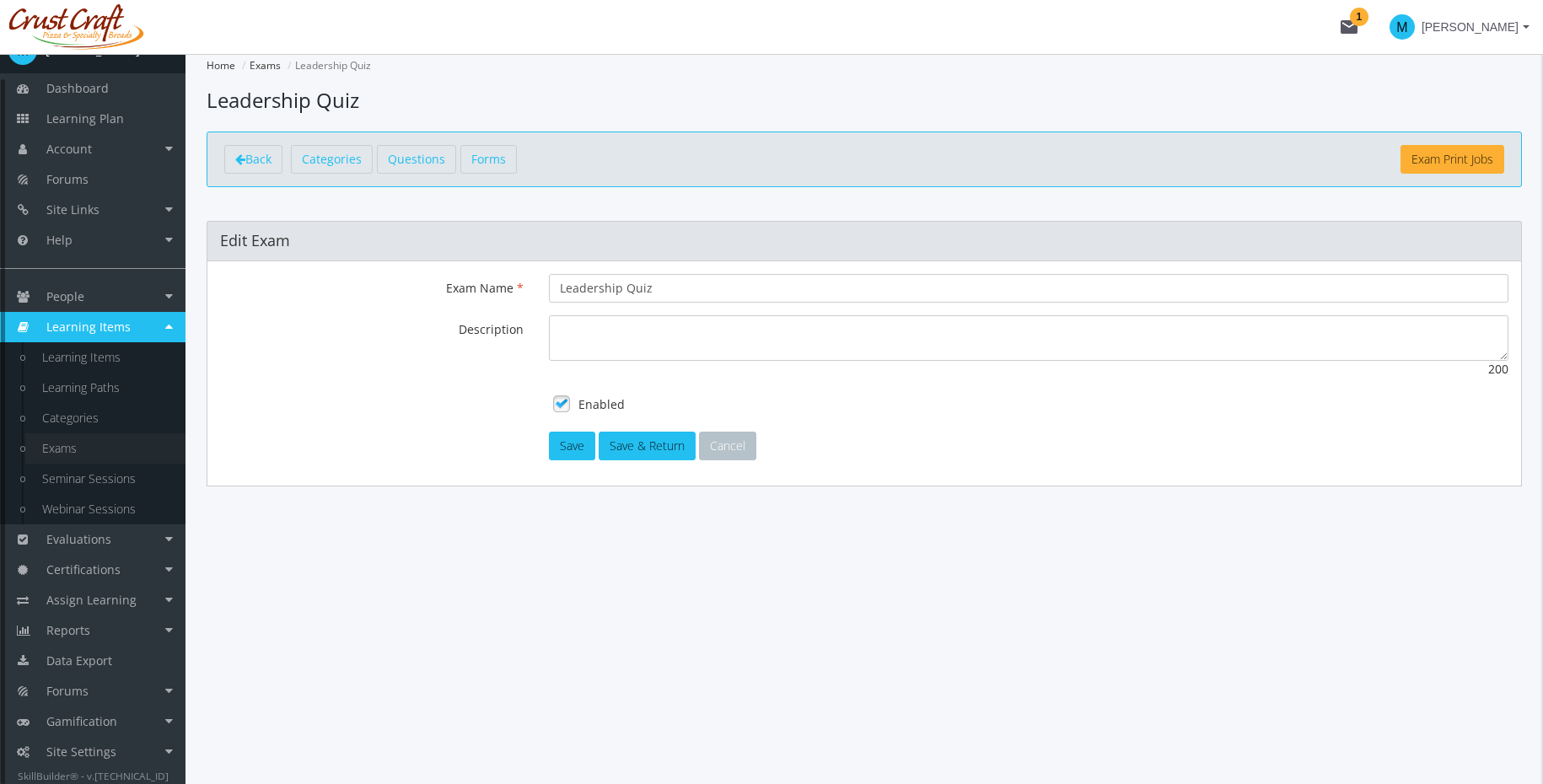
click at [69, 446] on link "Exams" at bounding box center [104, 448] width 160 height 30
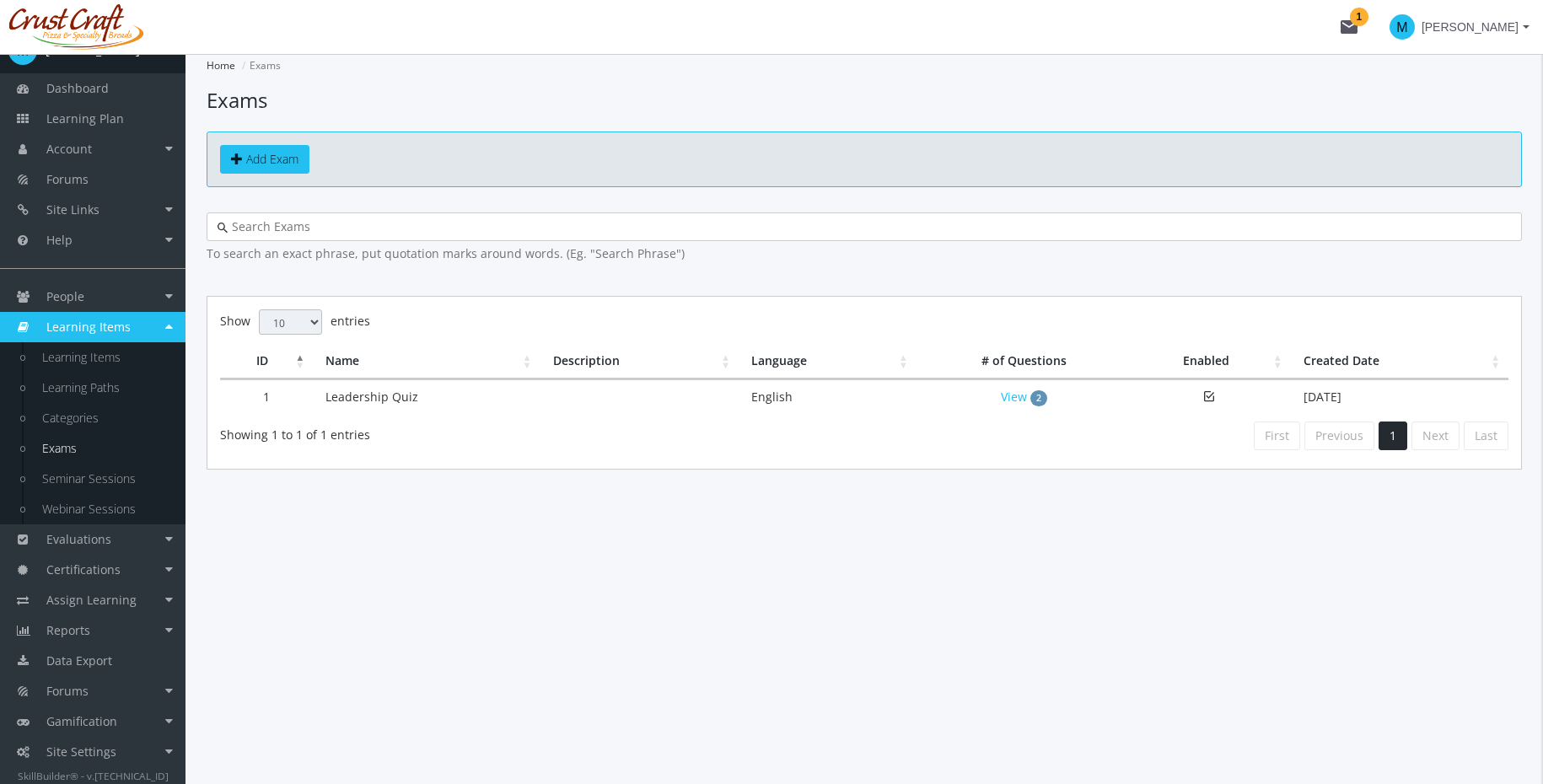
click at [58, 450] on link "Exams" at bounding box center [104, 448] width 160 height 30
click at [74, 451] on link "Exams" at bounding box center [104, 448] width 160 height 30
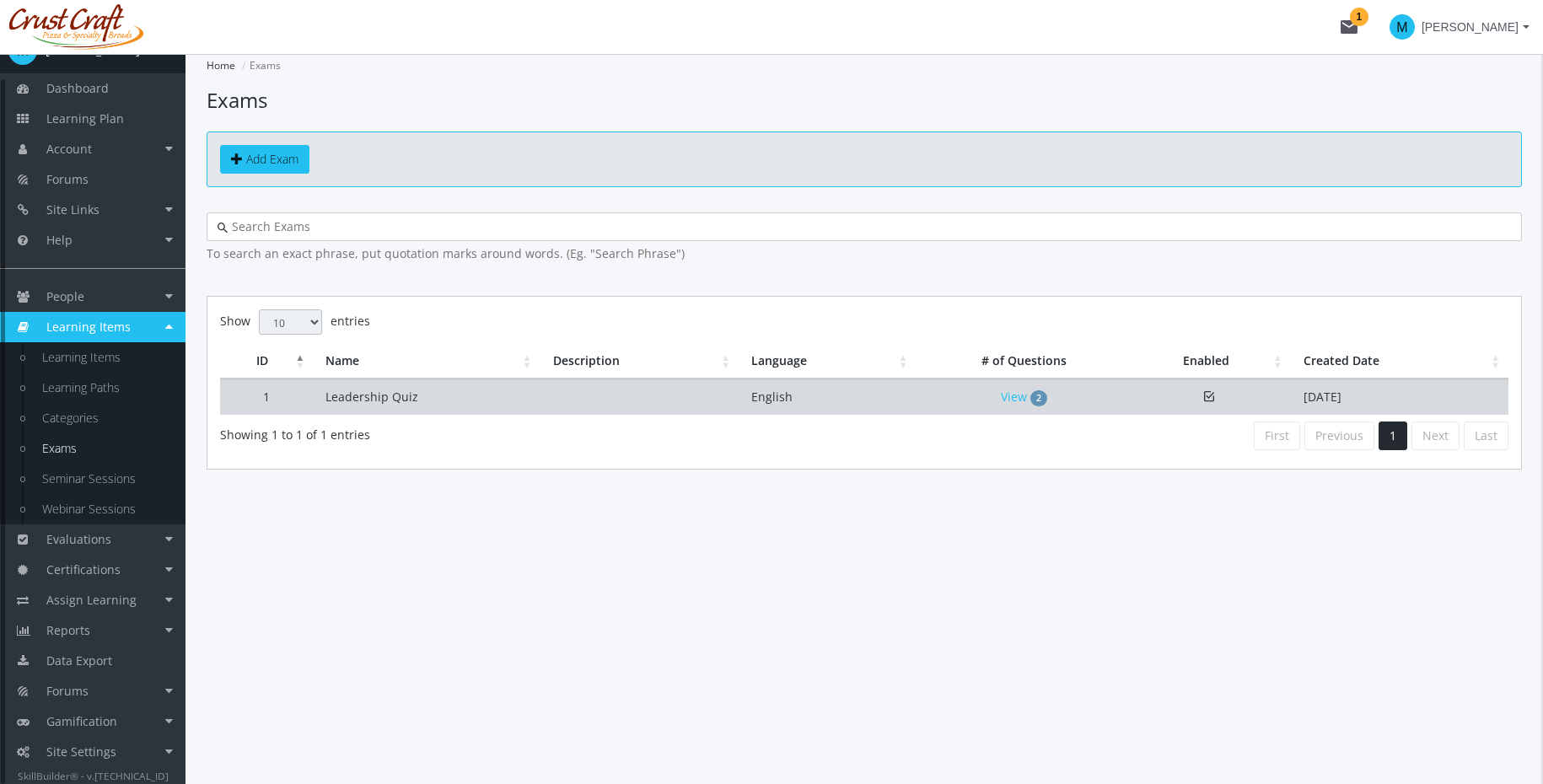
click at [471, 397] on td "Leadership Quiz" at bounding box center [426, 397] width 227 height 36
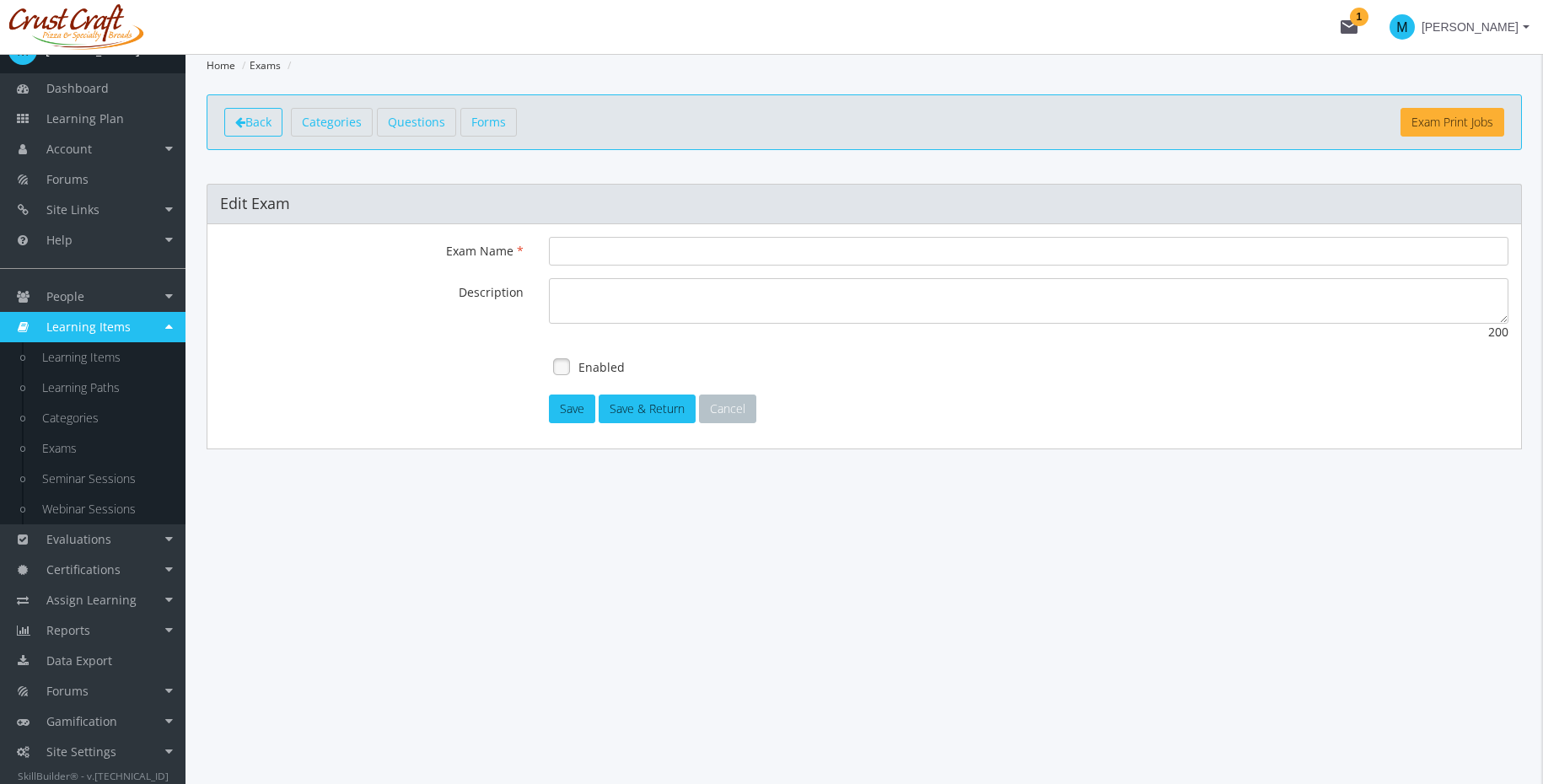
click at [255, 121] on span "Back" at bounding box center [258, 121] width 26 height 16
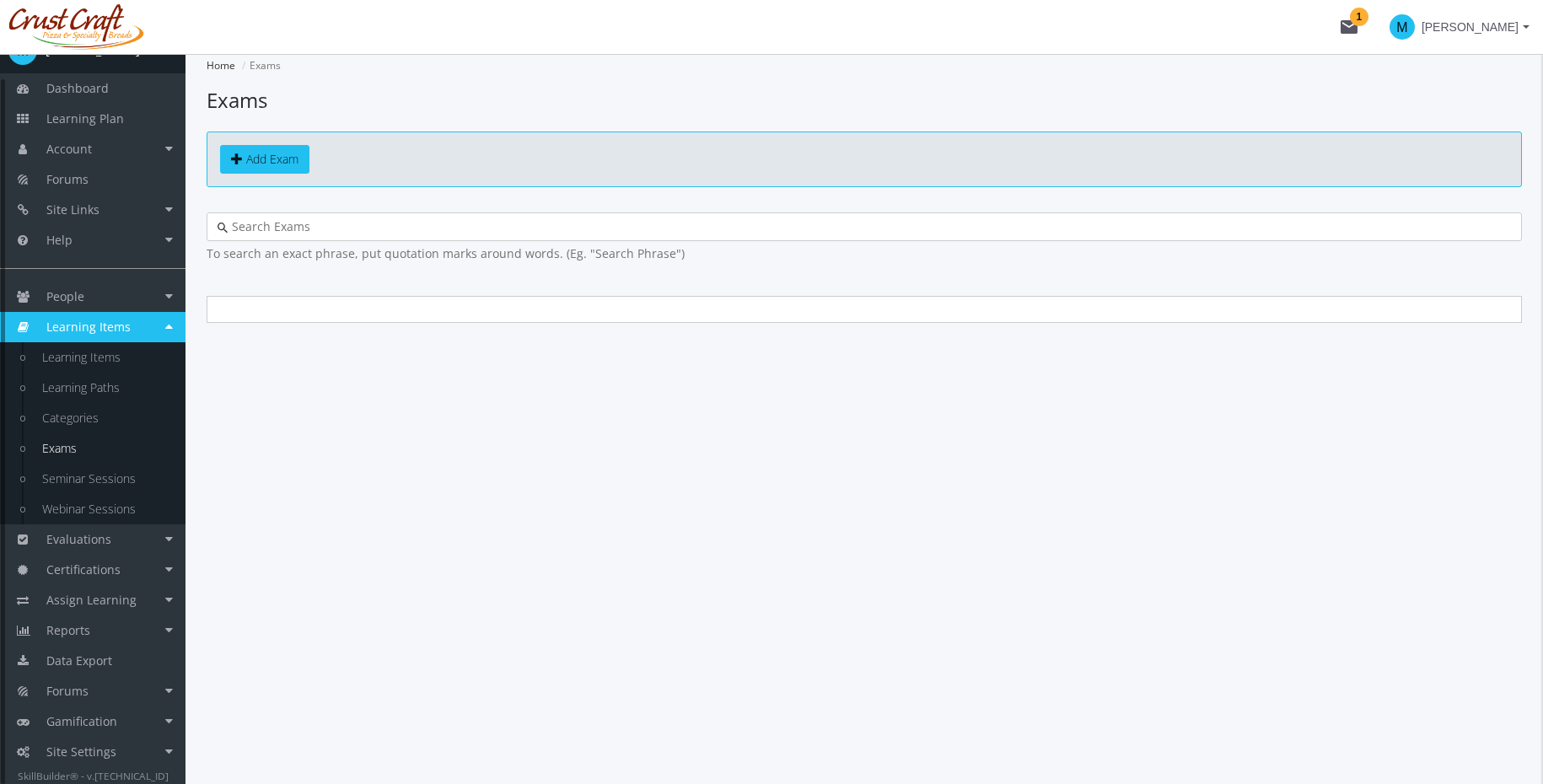
click at [71, 460] on link "Exams" at bounding box center [104, 448] width 160 height 30
click at [78, 454] on link "Exams" at bounding box center [104, 448] width 160 height 30
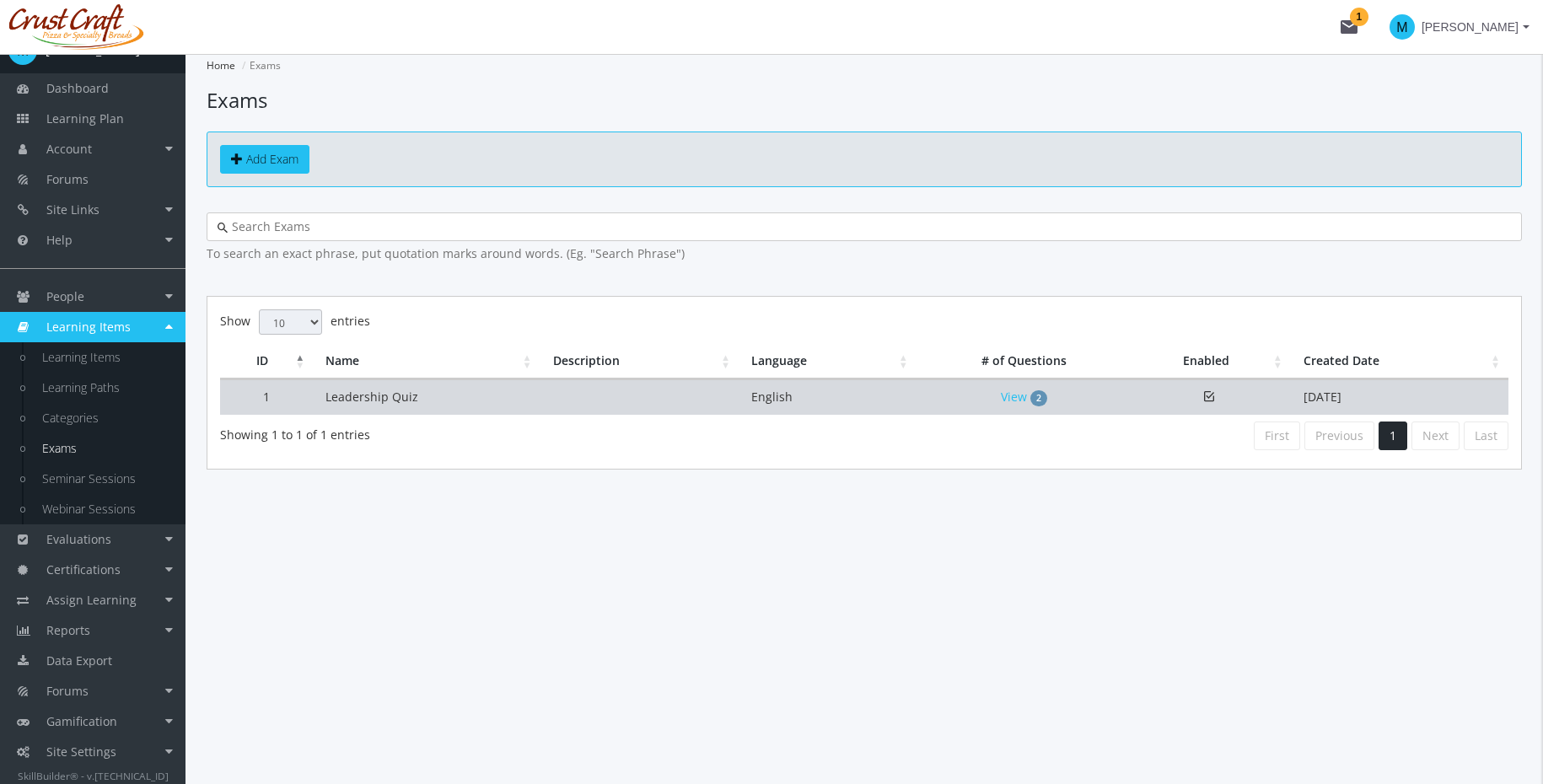
click at [446, 400] on td "Leadership Quiz" at bounding box center [426, 397] width 227 height 36
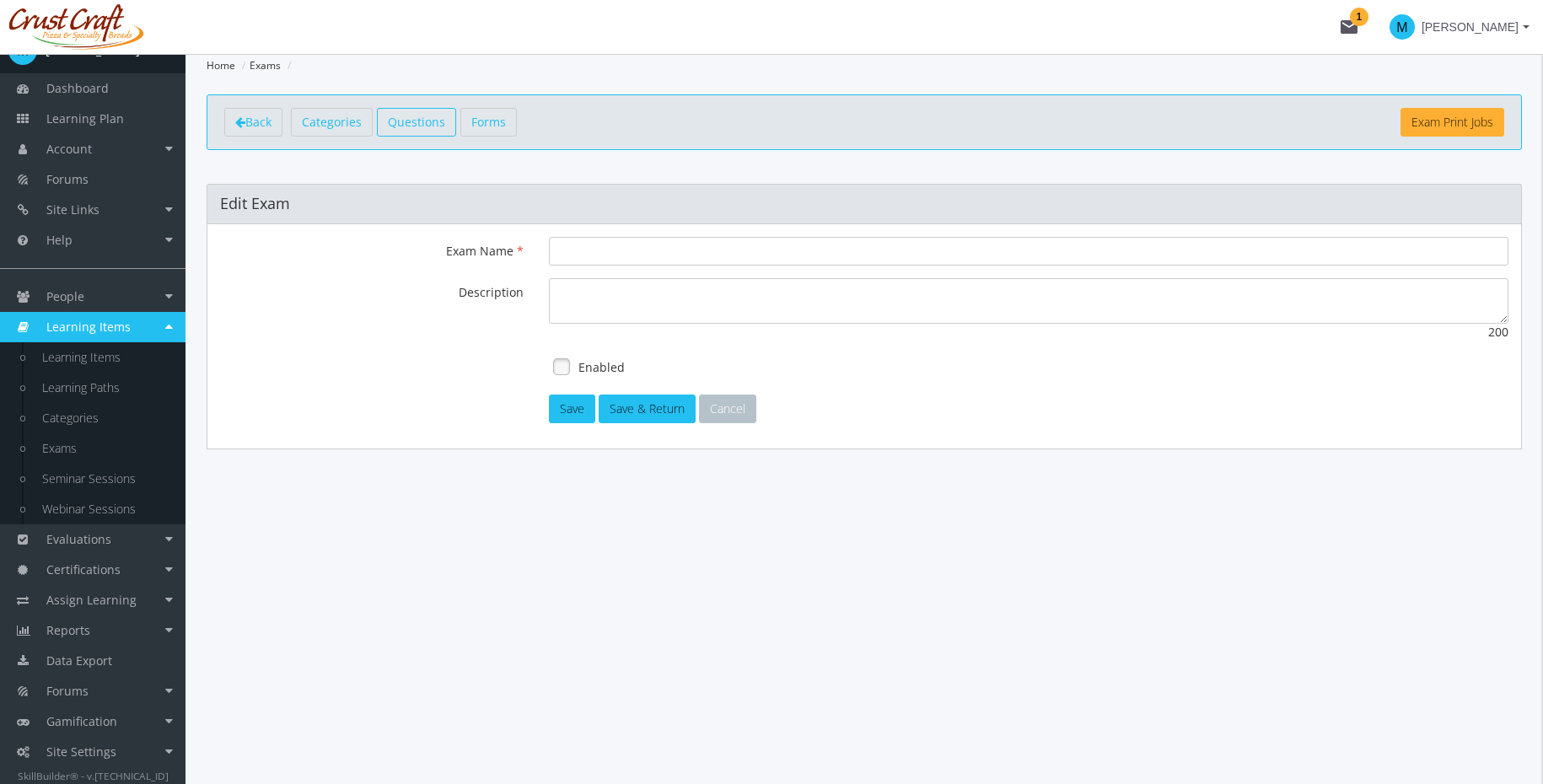
click at [437, 115] on span "Questions" at bounding box center [416, 121] width 57 height 16
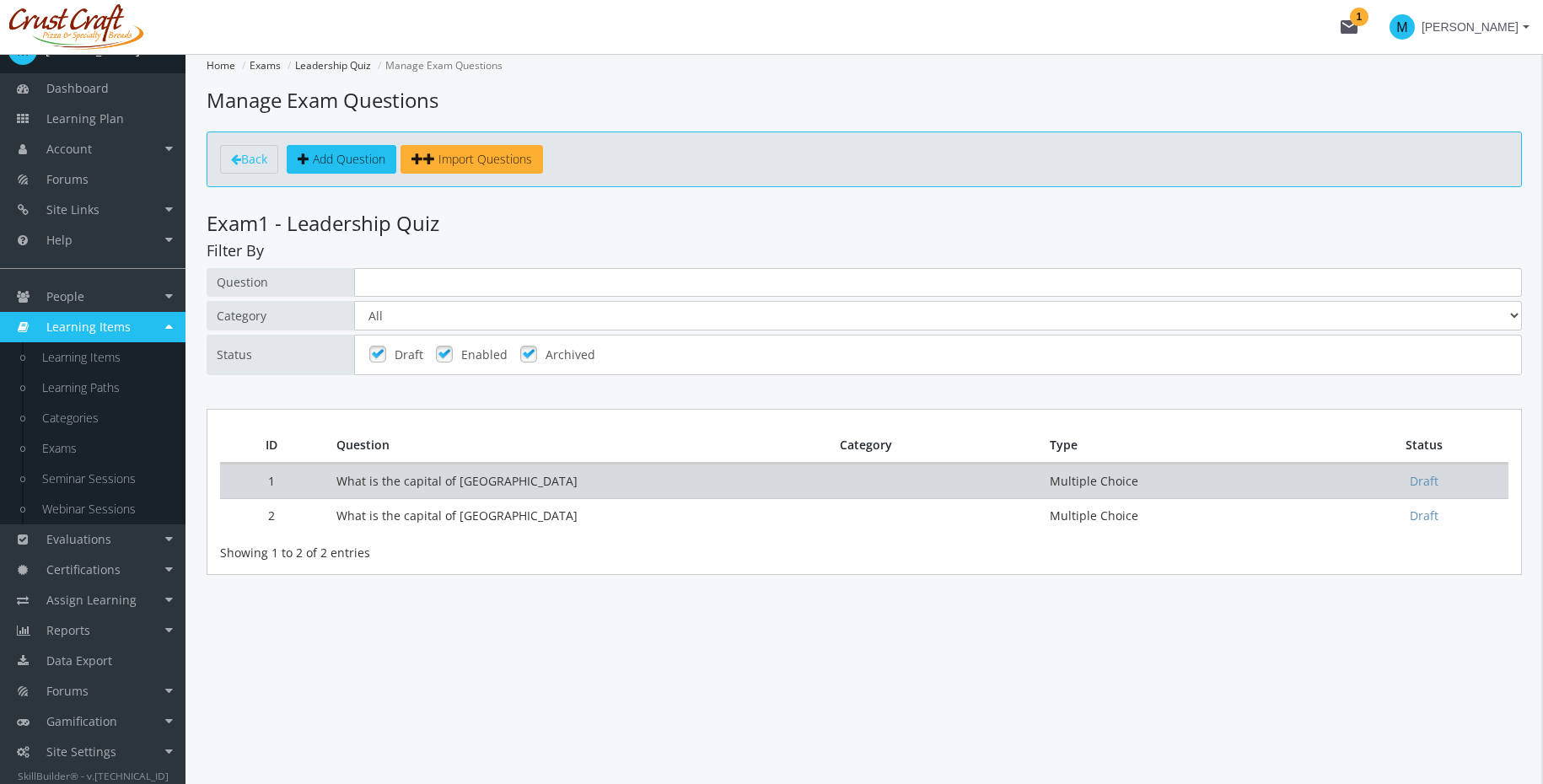
click at [576, 474] on td "What is the capital of Alberta" at bounding box center [576, 480] width 504 height 35
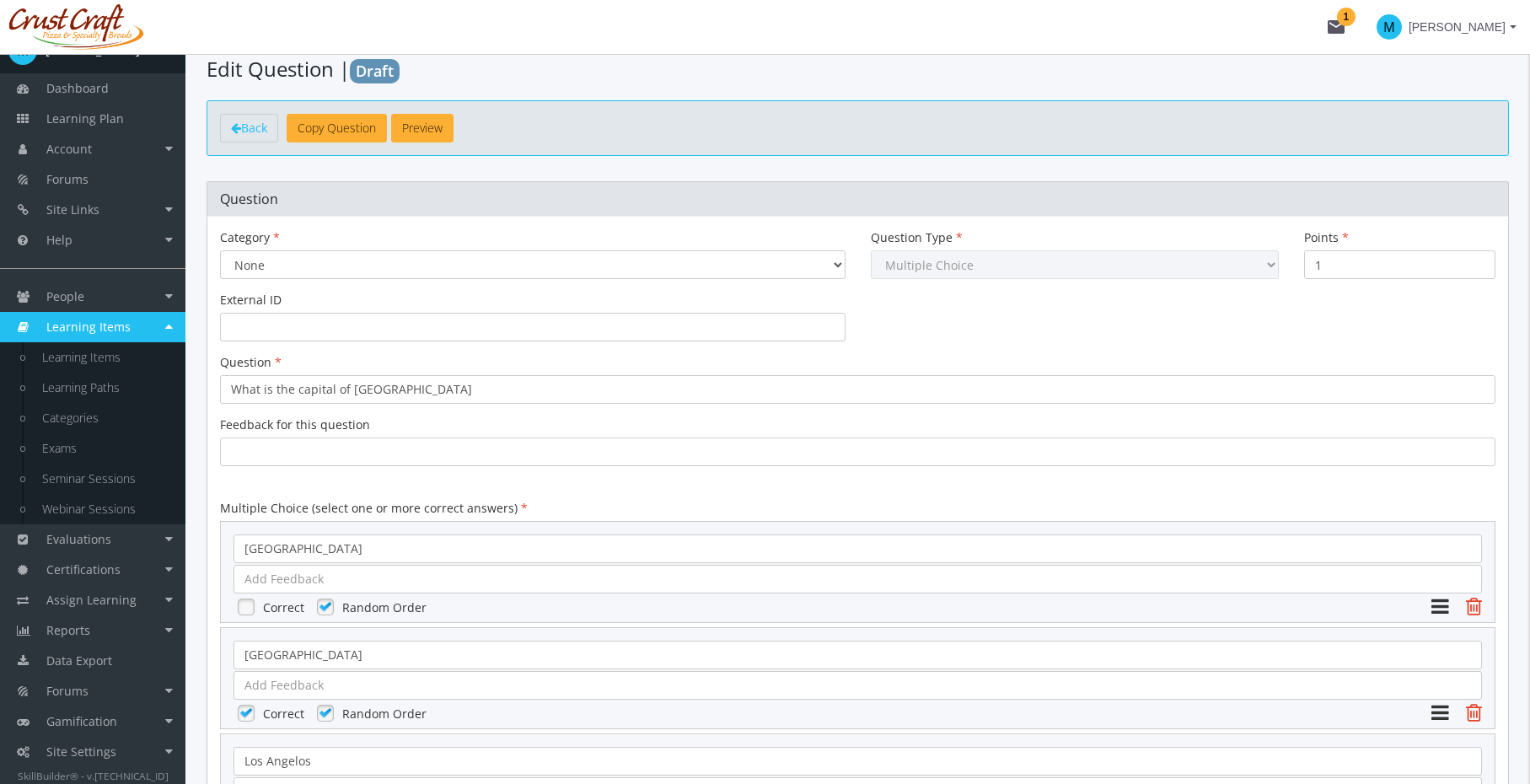
scroll to position [9, 0]
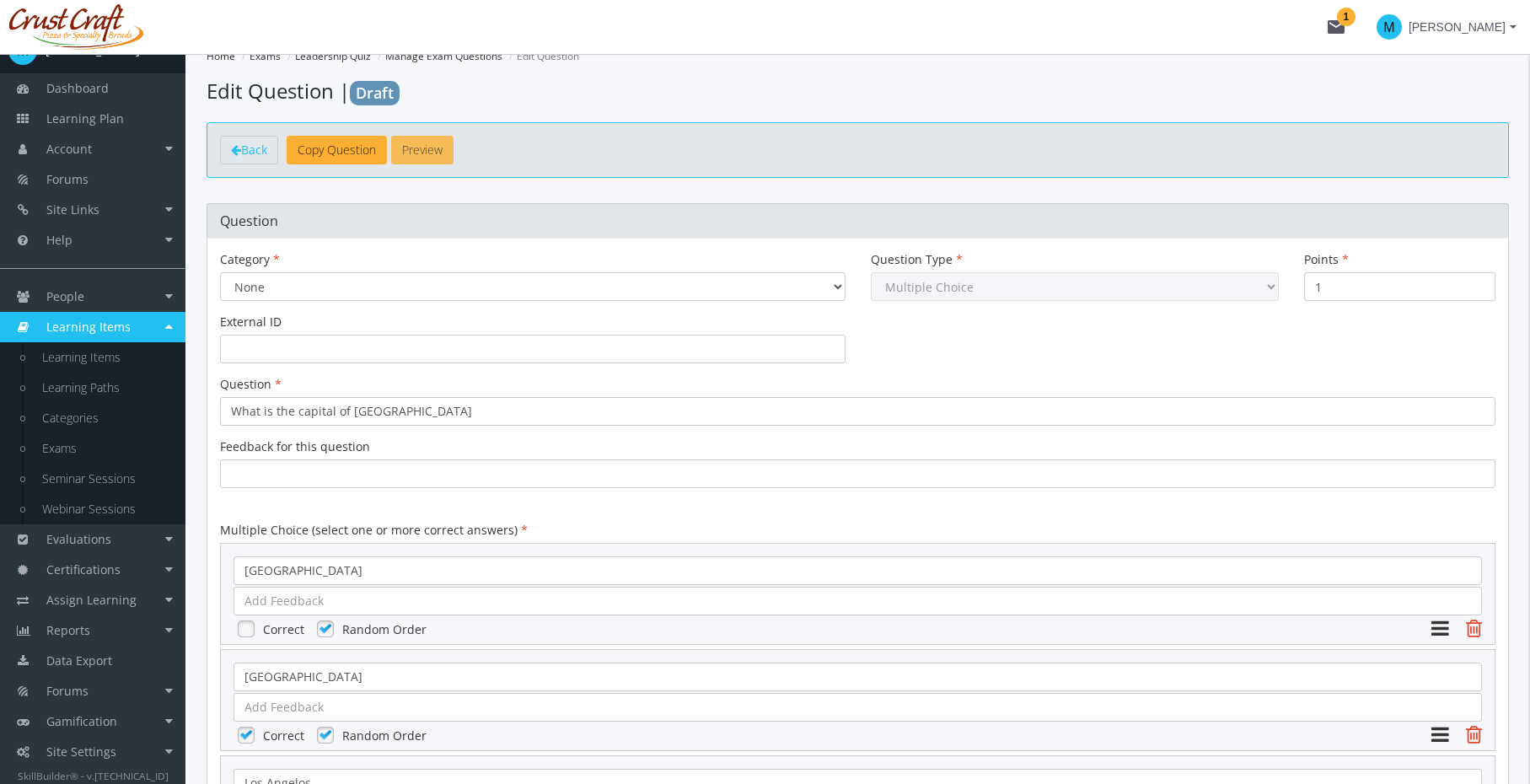
click at [443, 154] on button "Preview" at bounding box center [422, 150] width 63 height 29
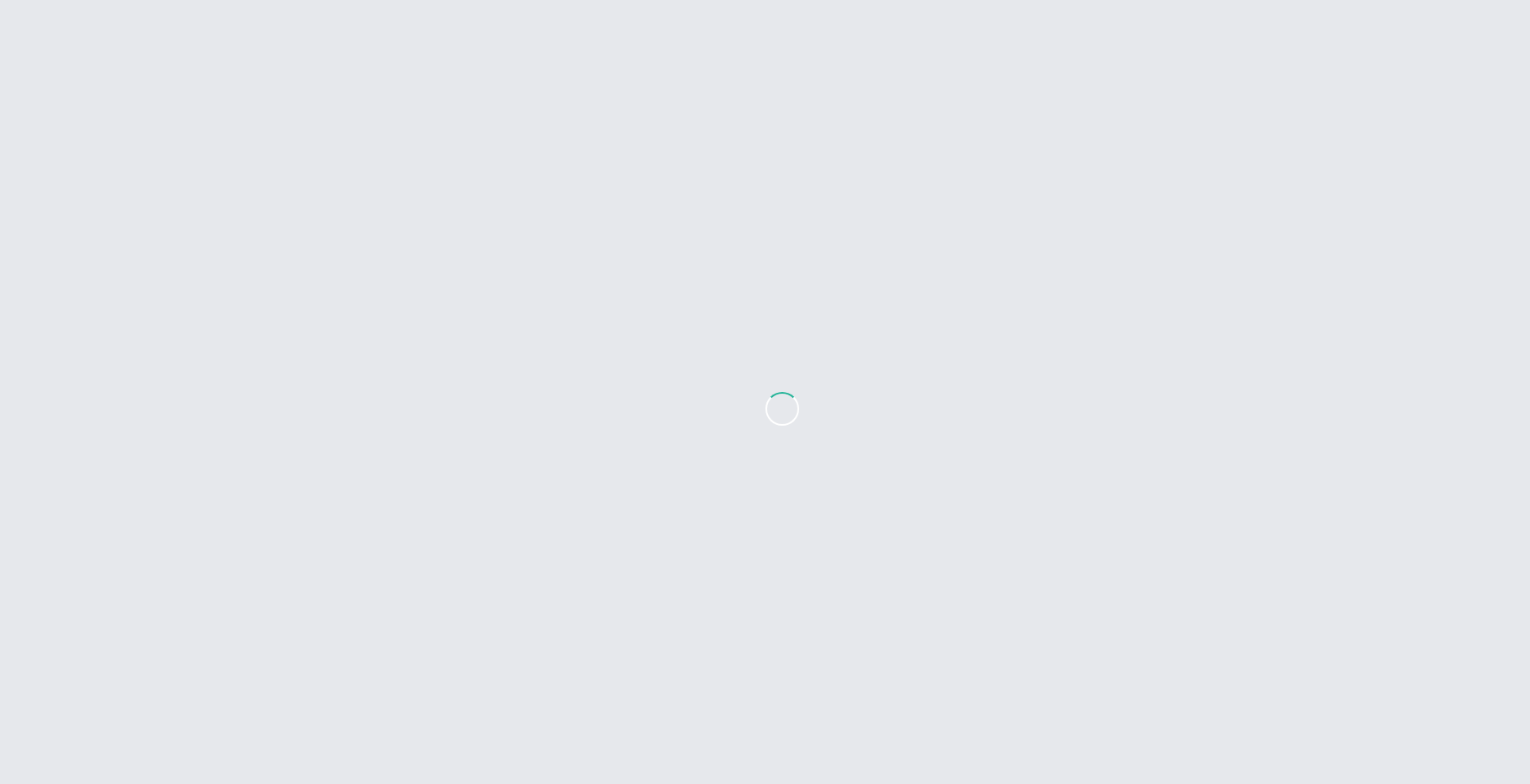
scroll to position [0, 0]
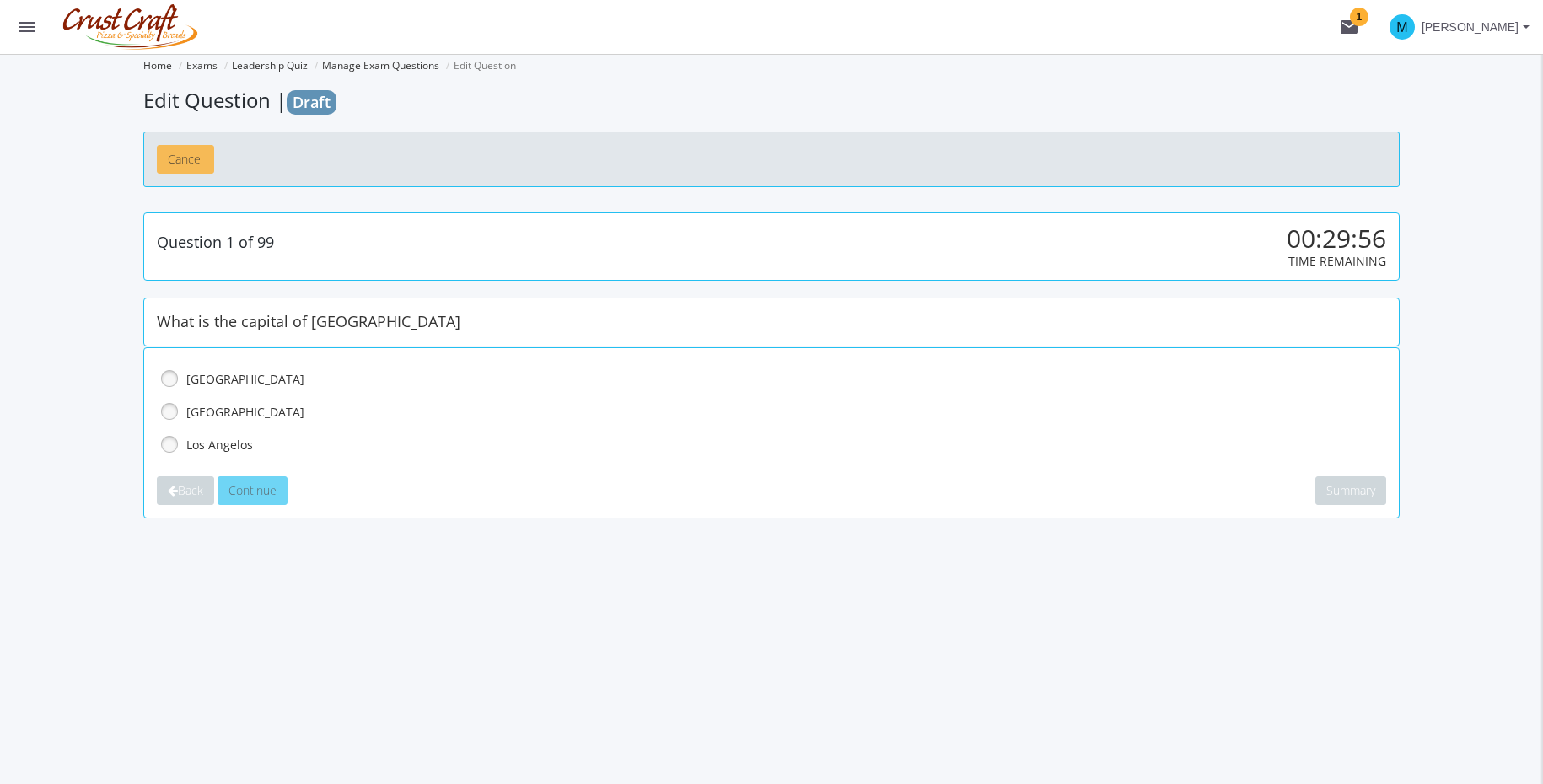
click at [187, 167] on button "Cancel" at bounding box center [186, 159] width 57 height 29
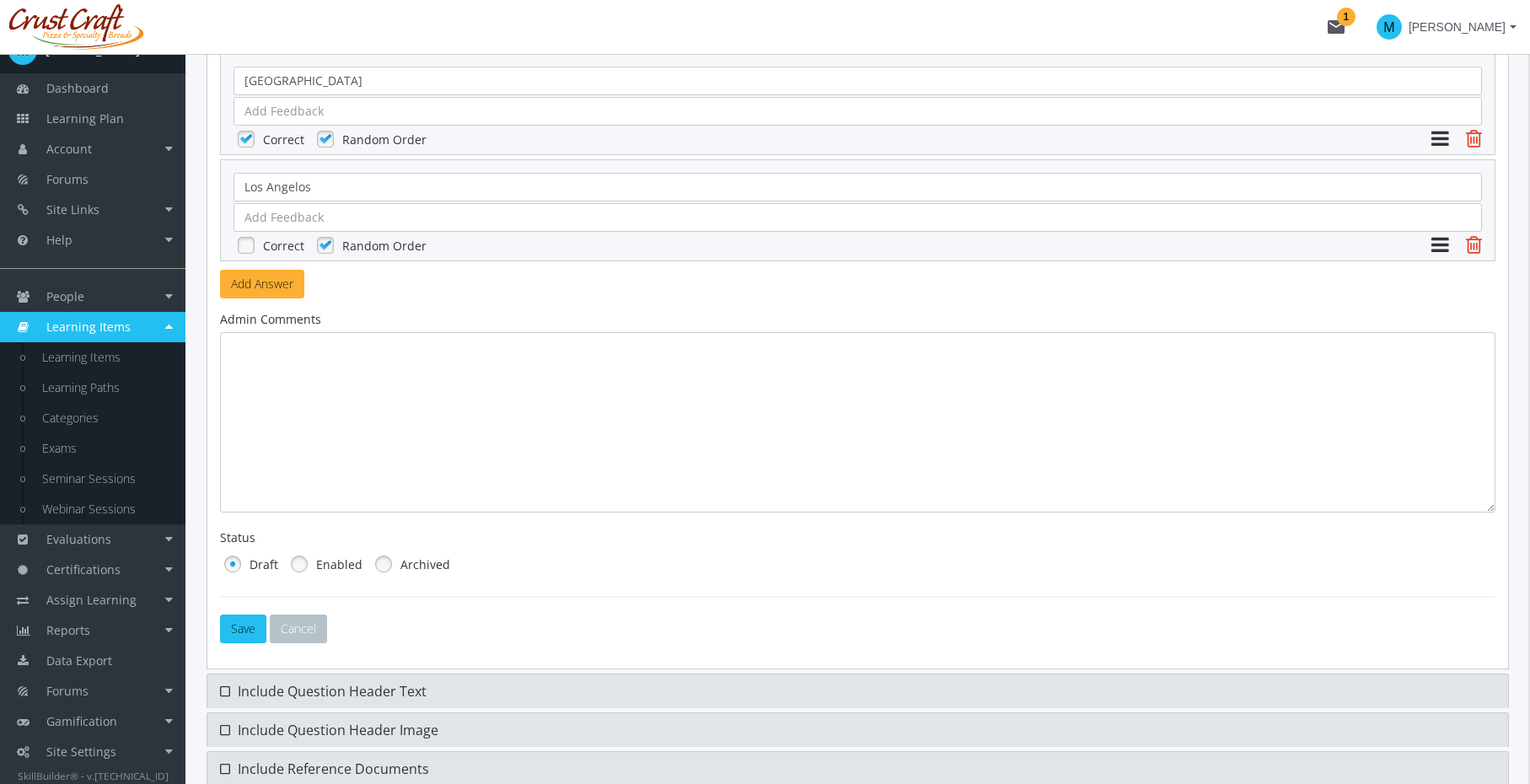
scroll to position [691, 0]
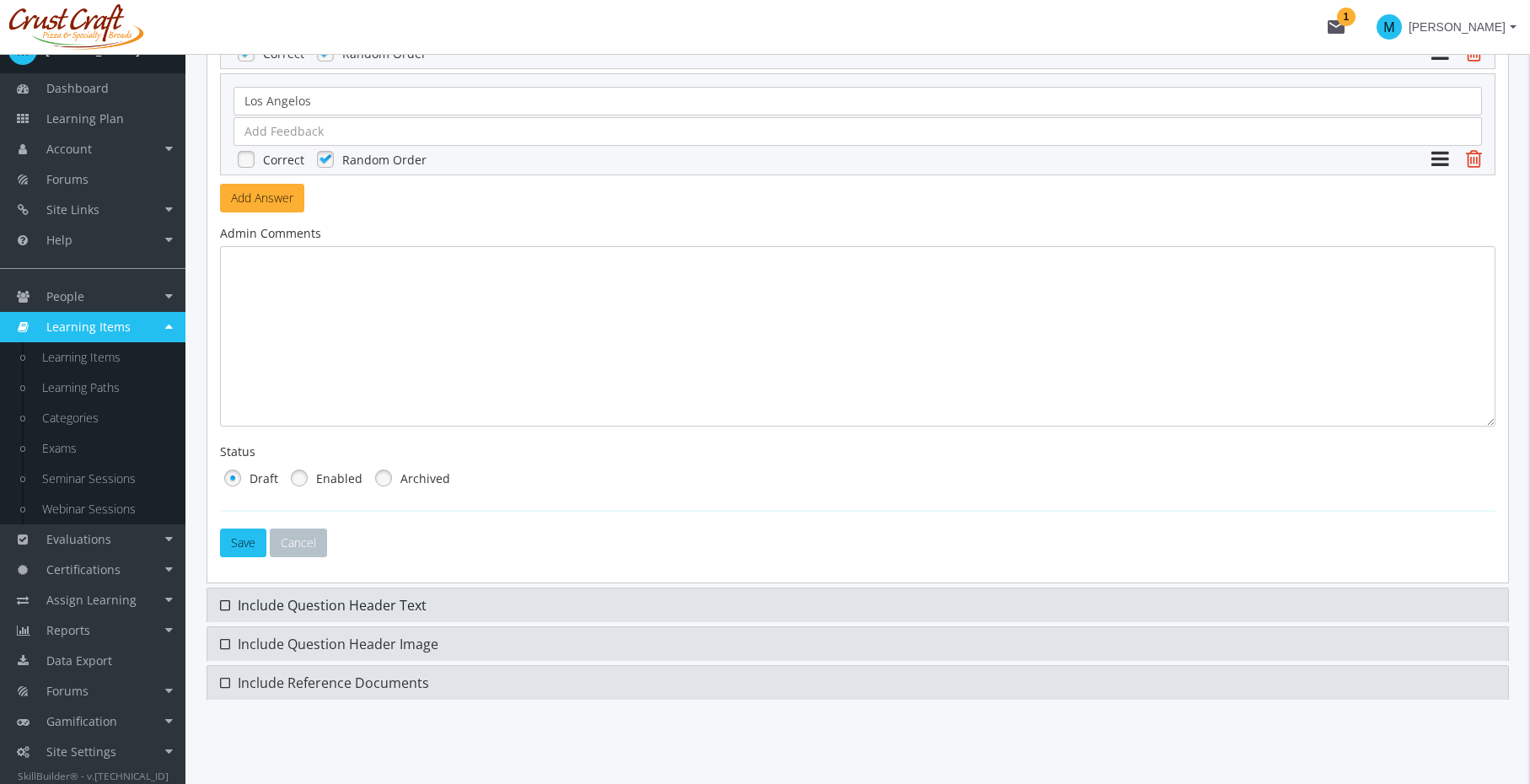
click at [345, 596] on span "Include Question Header Text" at bounding box center [331, 605] width 188 height 19
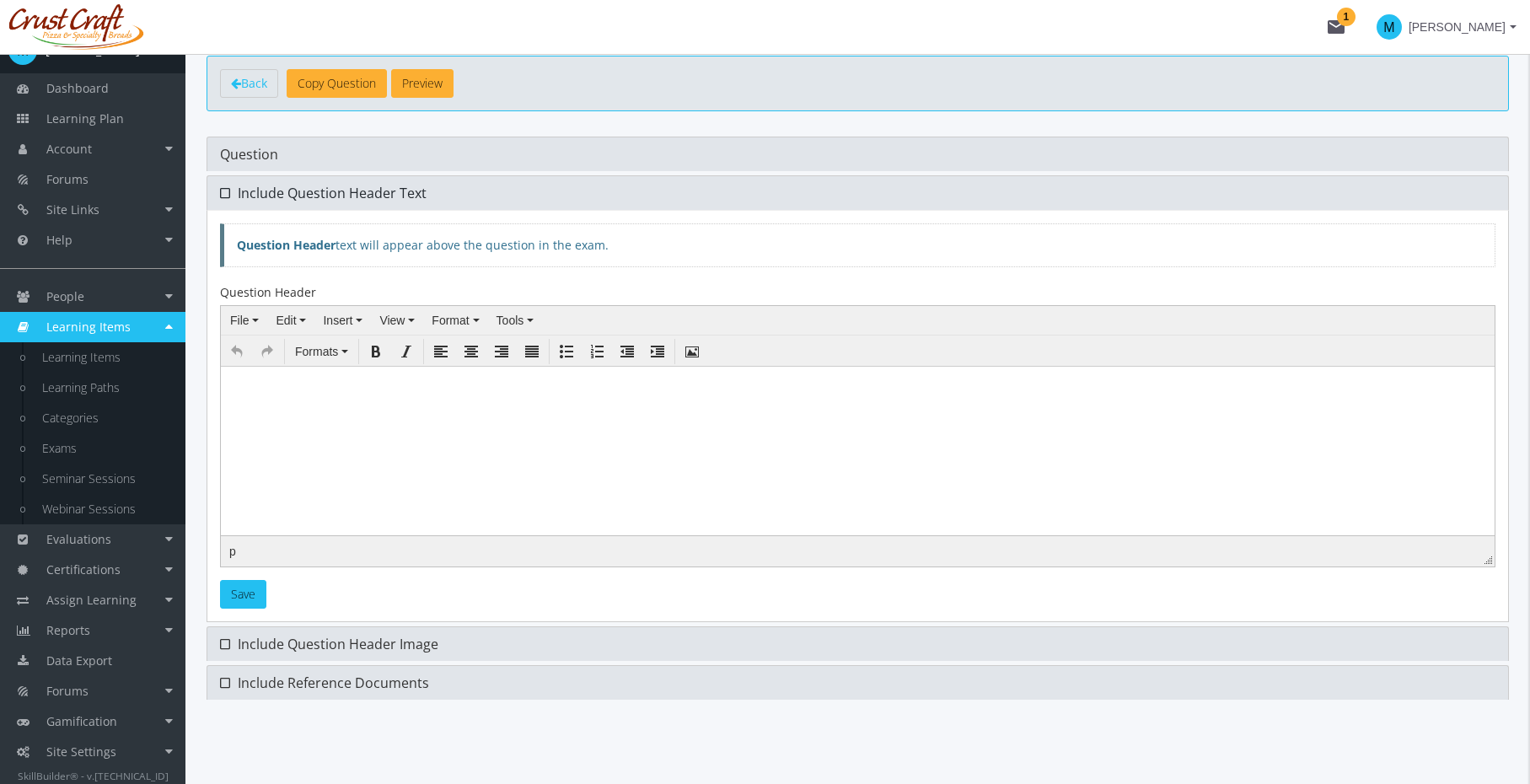
scroll to position [76, 0]
click at [266, 152] on span "Question" at bounding box center [248, 154] width 58 height 19
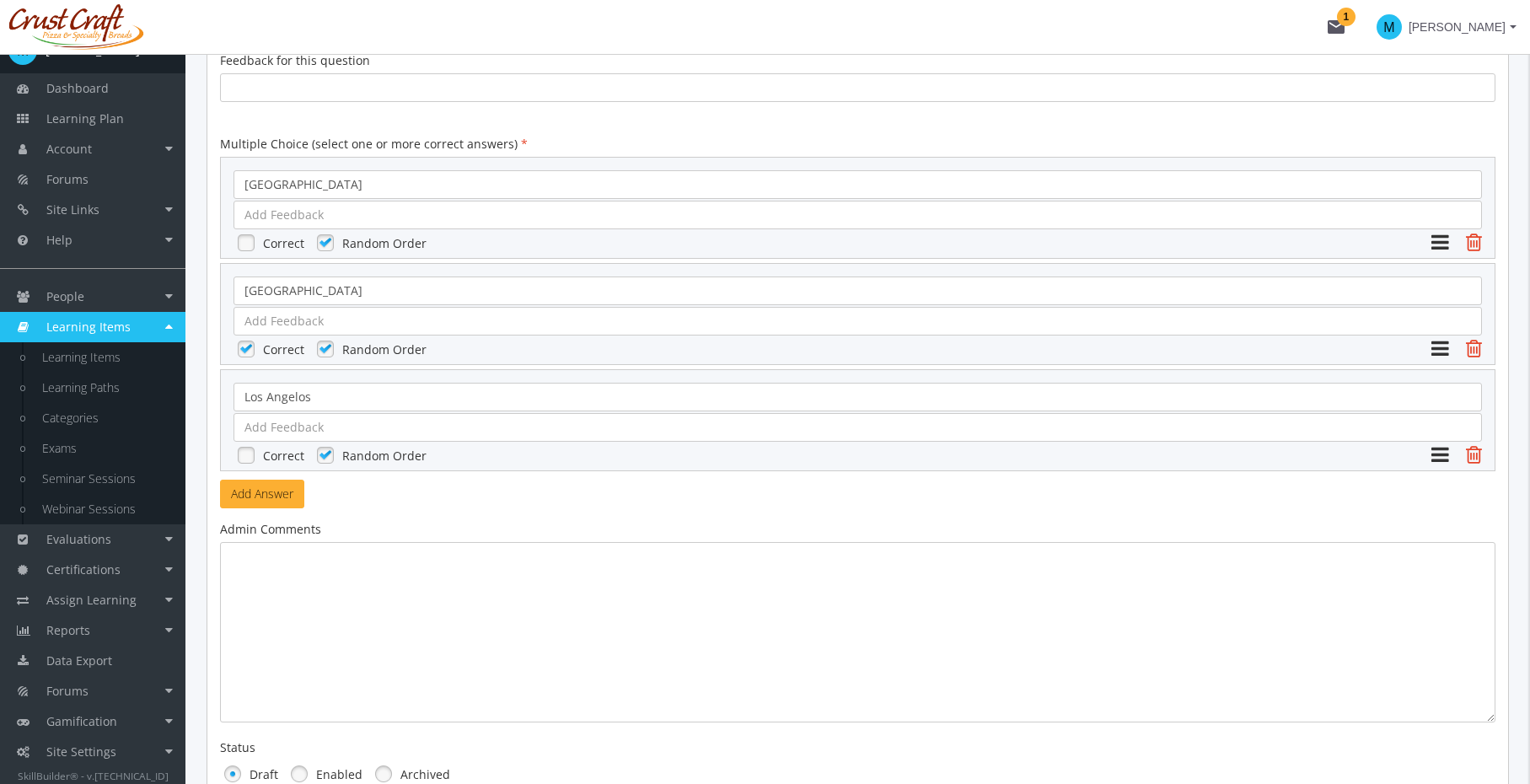
scroll to position [691, 0]
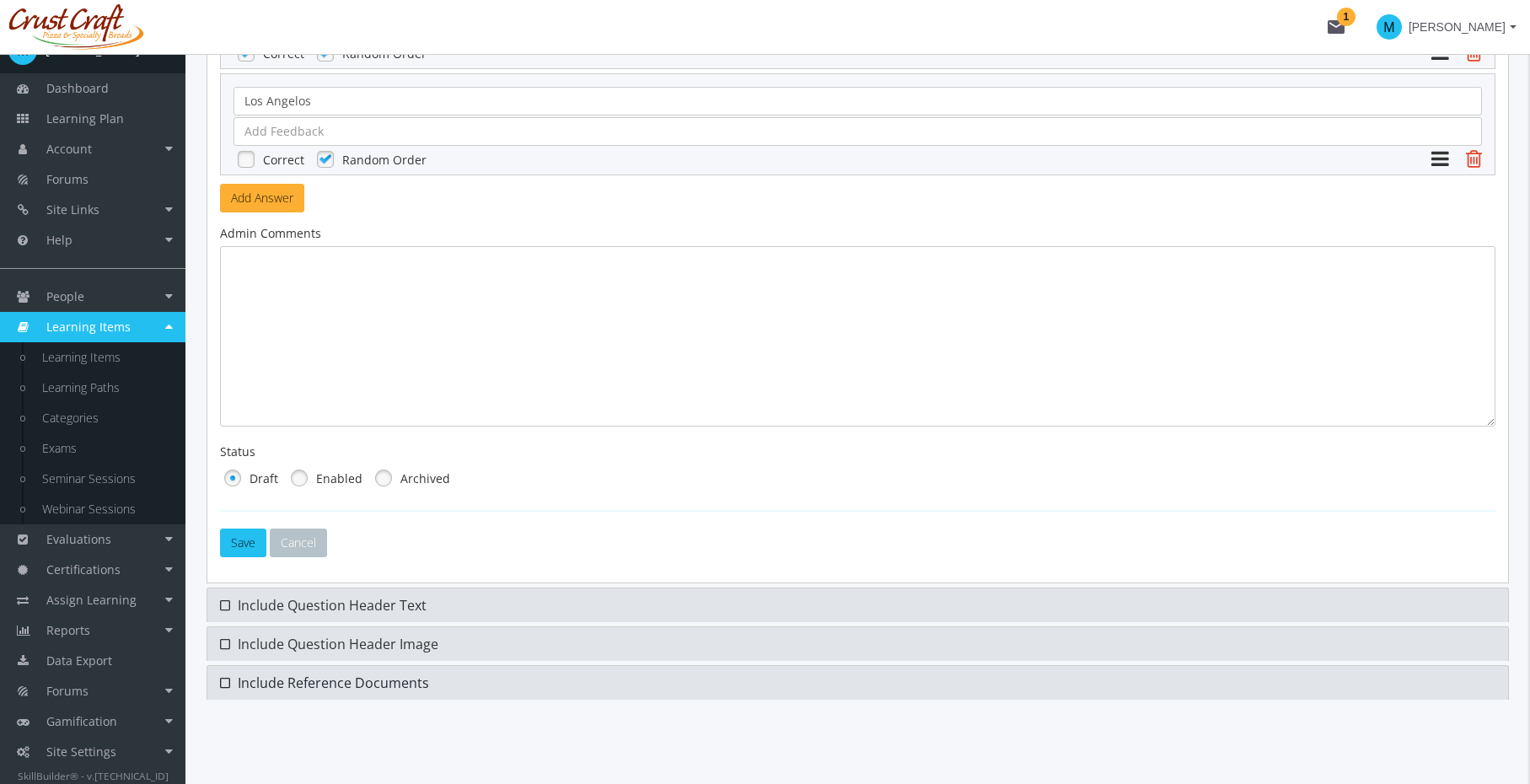
click at [347, 677] on span "Include Reference Documents" at bounding box center [333, 682] width 191 height 19
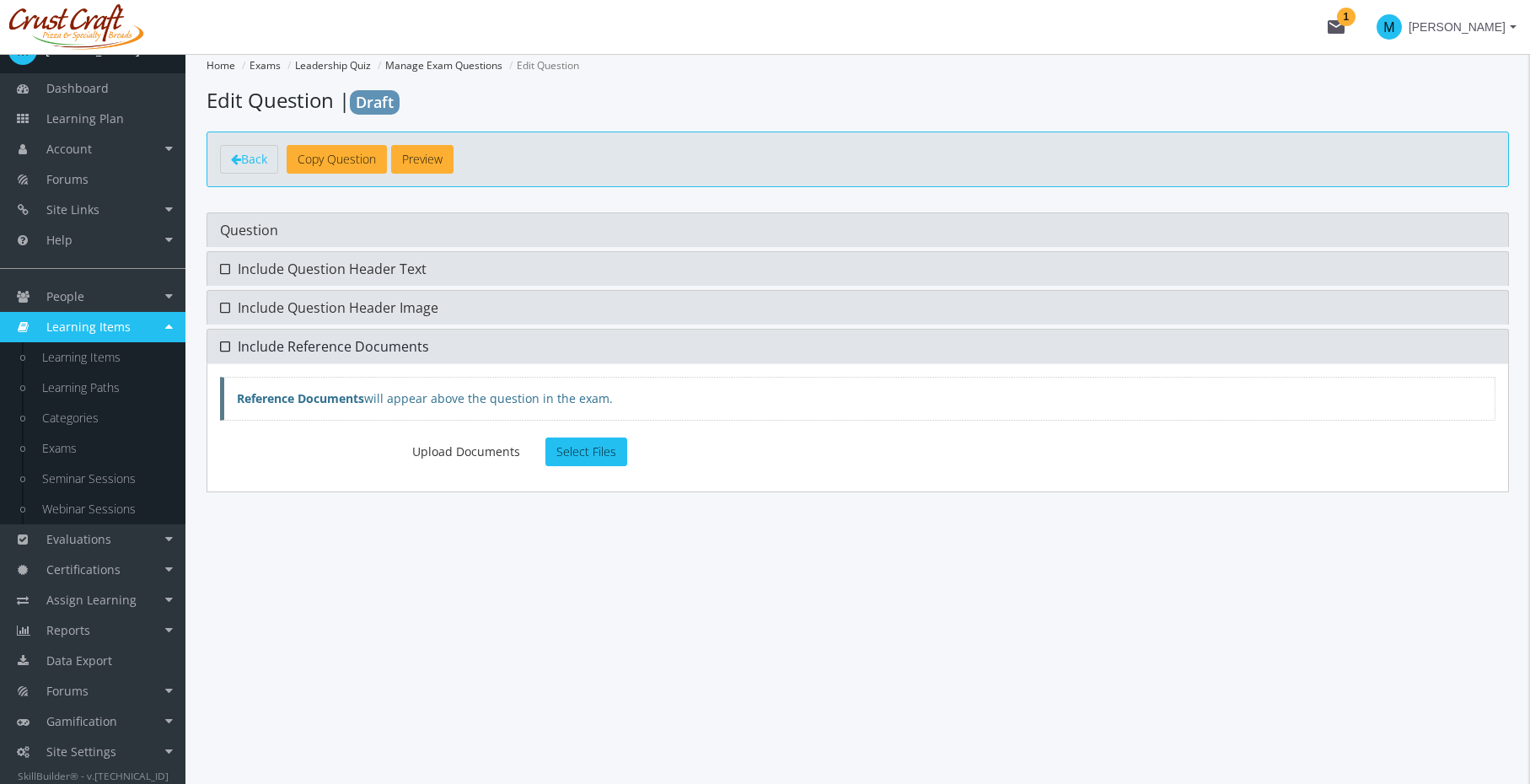
scroll to position [0, 0]
click at [429, 225] on link "Question" at bounding box center [864, 230] width 1314 height 34
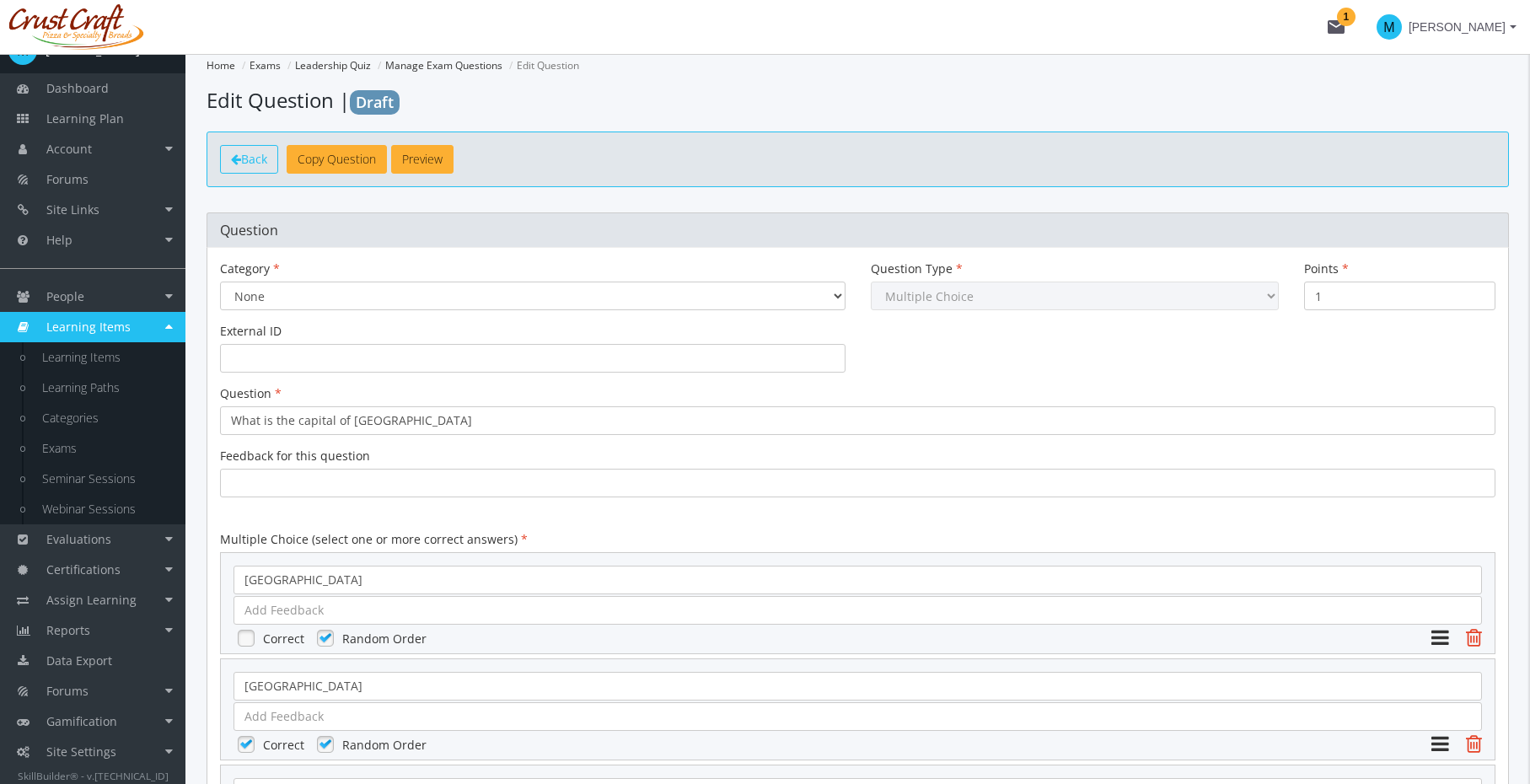
click at [256, 153] on span "Back" at bounding box center [254, 159] width 26 height 16
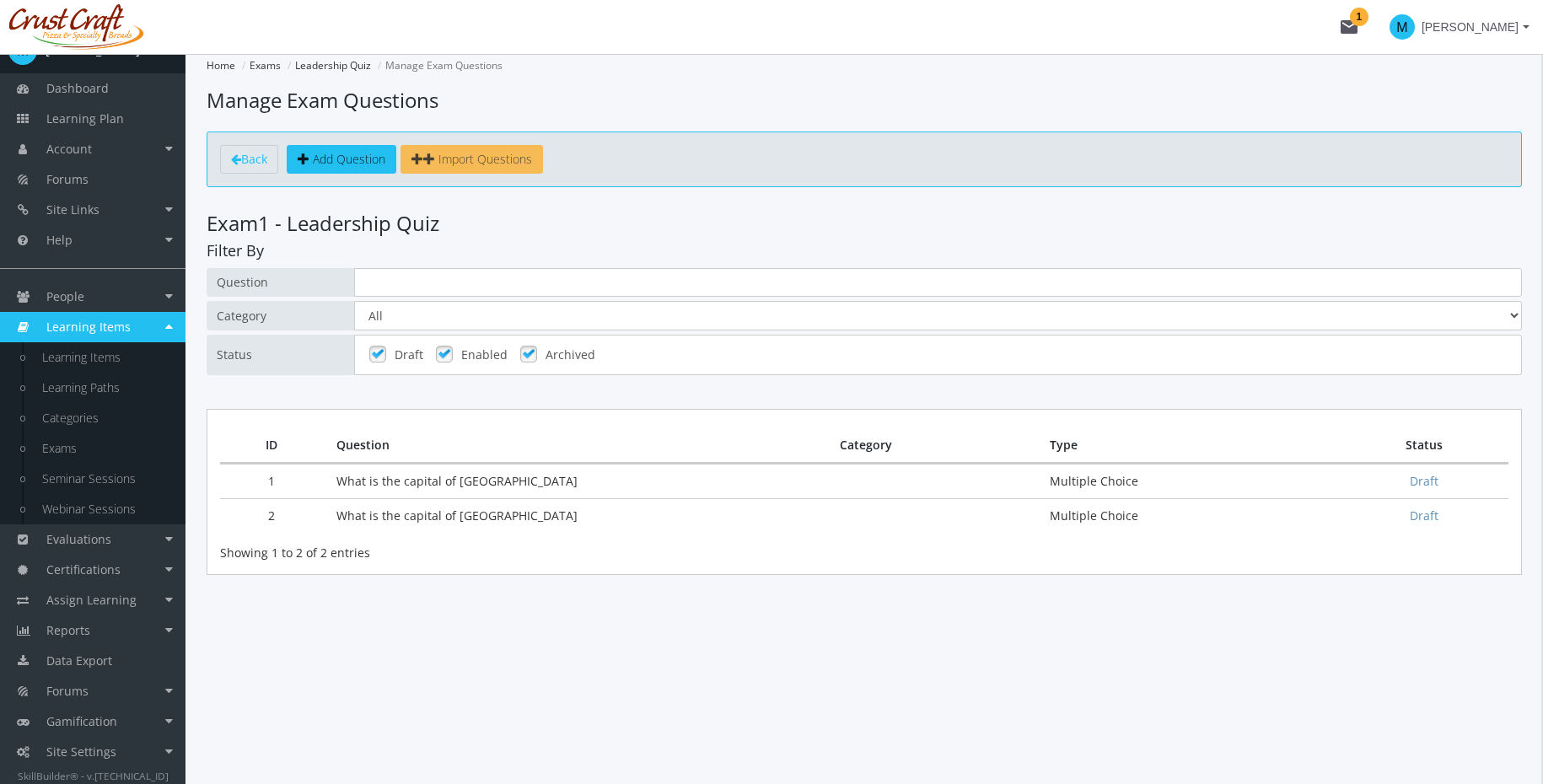
click at [434, 158] on icon at bounding box center [429, 158] width 12 height 12
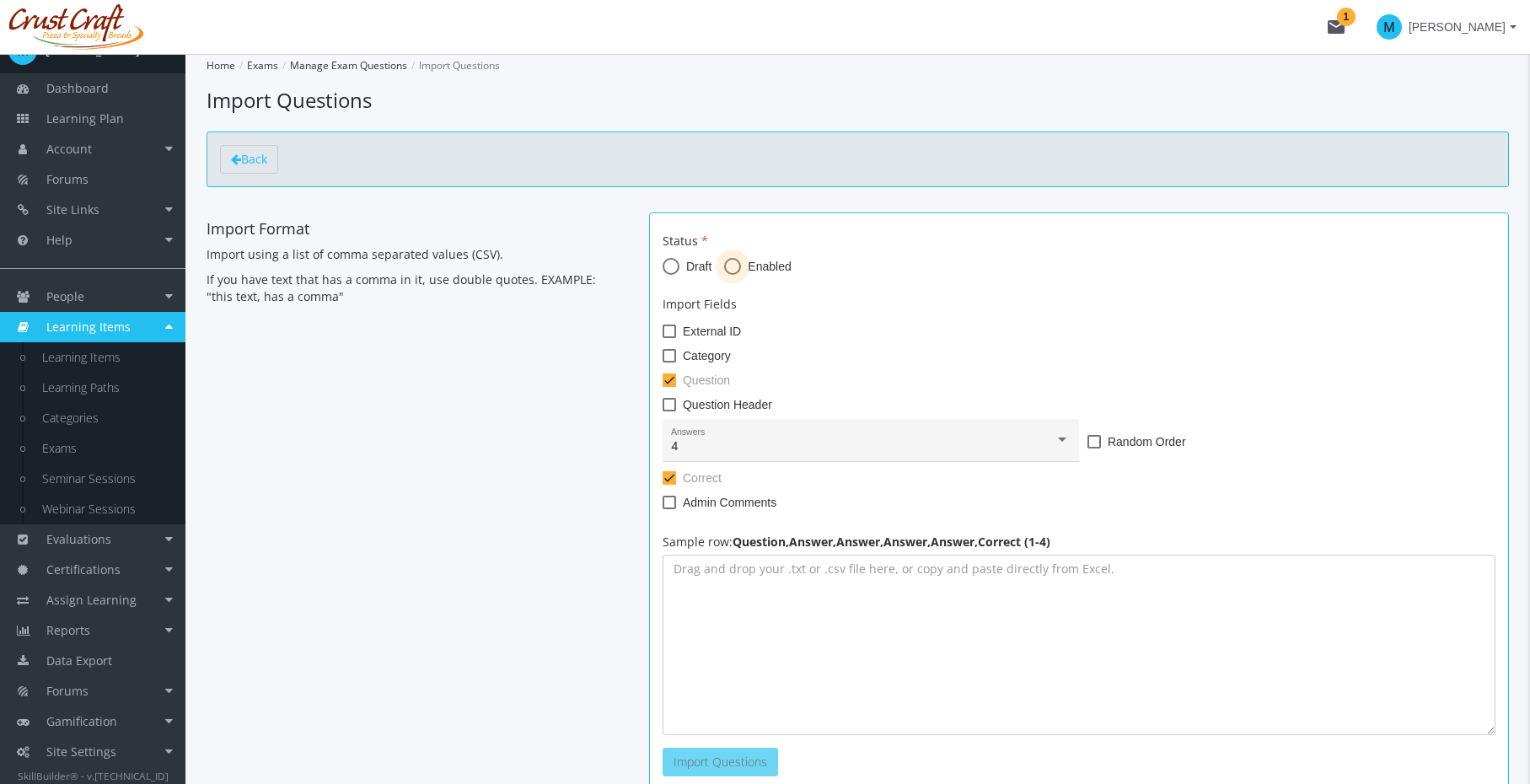
click at [740, 270] on span at bounding box center [732, 266] width 17 height 17
click at [740, 270] on input "Enabled" at bounding box center [732, 270] width 17 height 17
radio input "true"
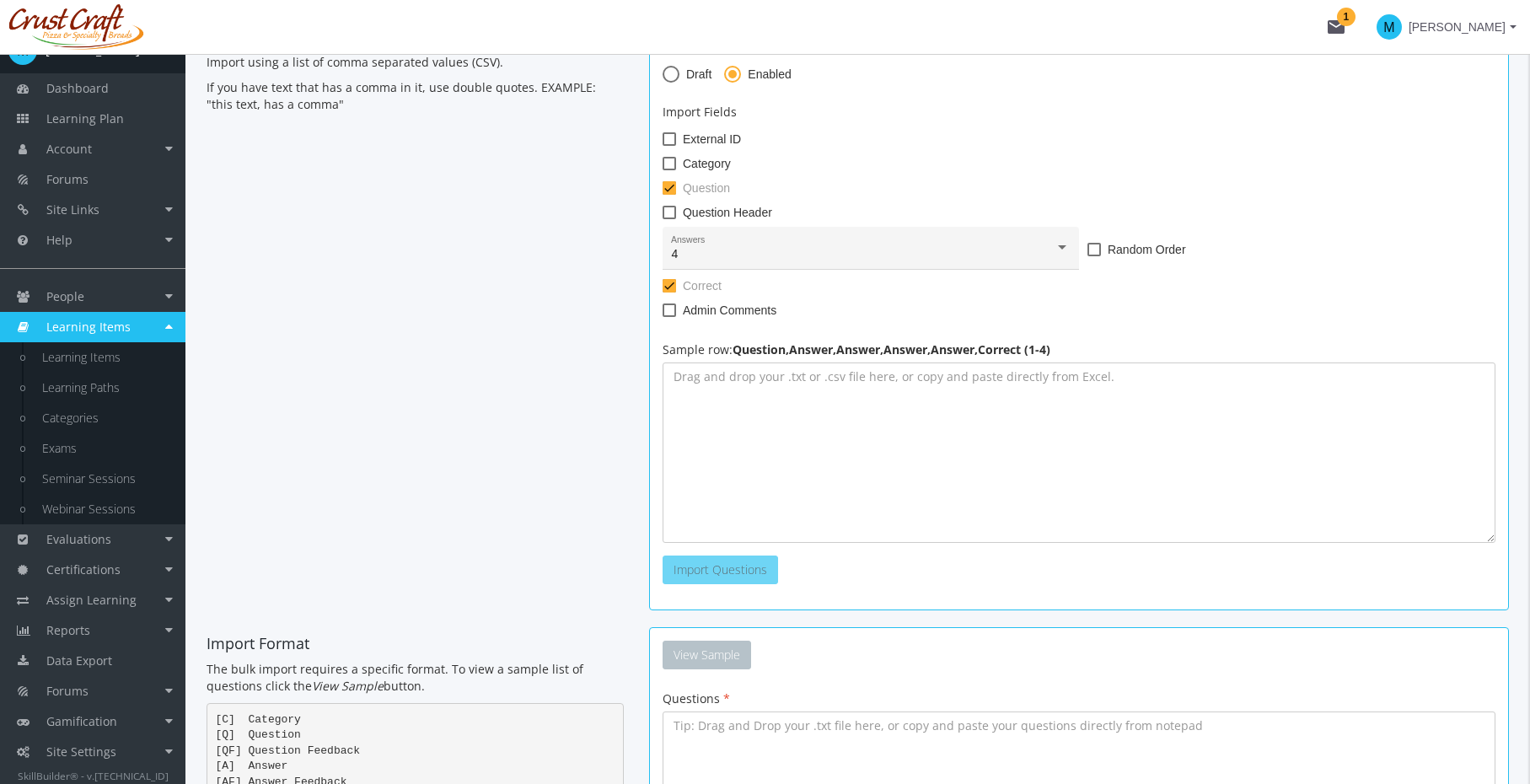
scroll to position [171, 0]
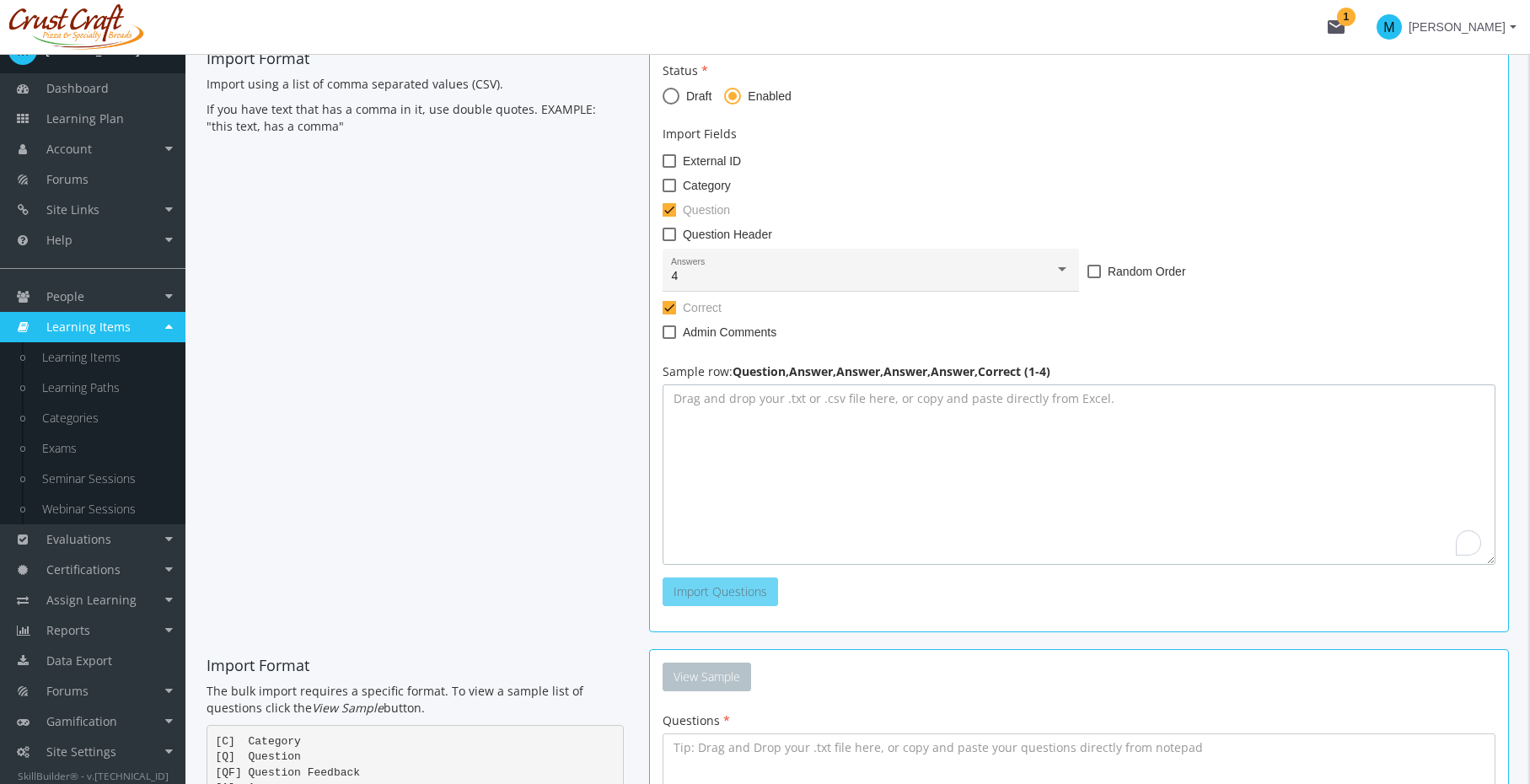
click at [764, 414] on textarea "To enrich screen reader interactions, please activate Accessibility in Grammarl…" at bounding box center [1079, 474] width 833 height 180
click at [1064, 273] on div at bounding box center [1062, 270] width 15 height 13
click at [1048, 294] on span "5" at bounding box center [870, 312] width 399 height 36
click at [1051, 277] on div "5" at bounding box center [863, 276] width 384 height 13
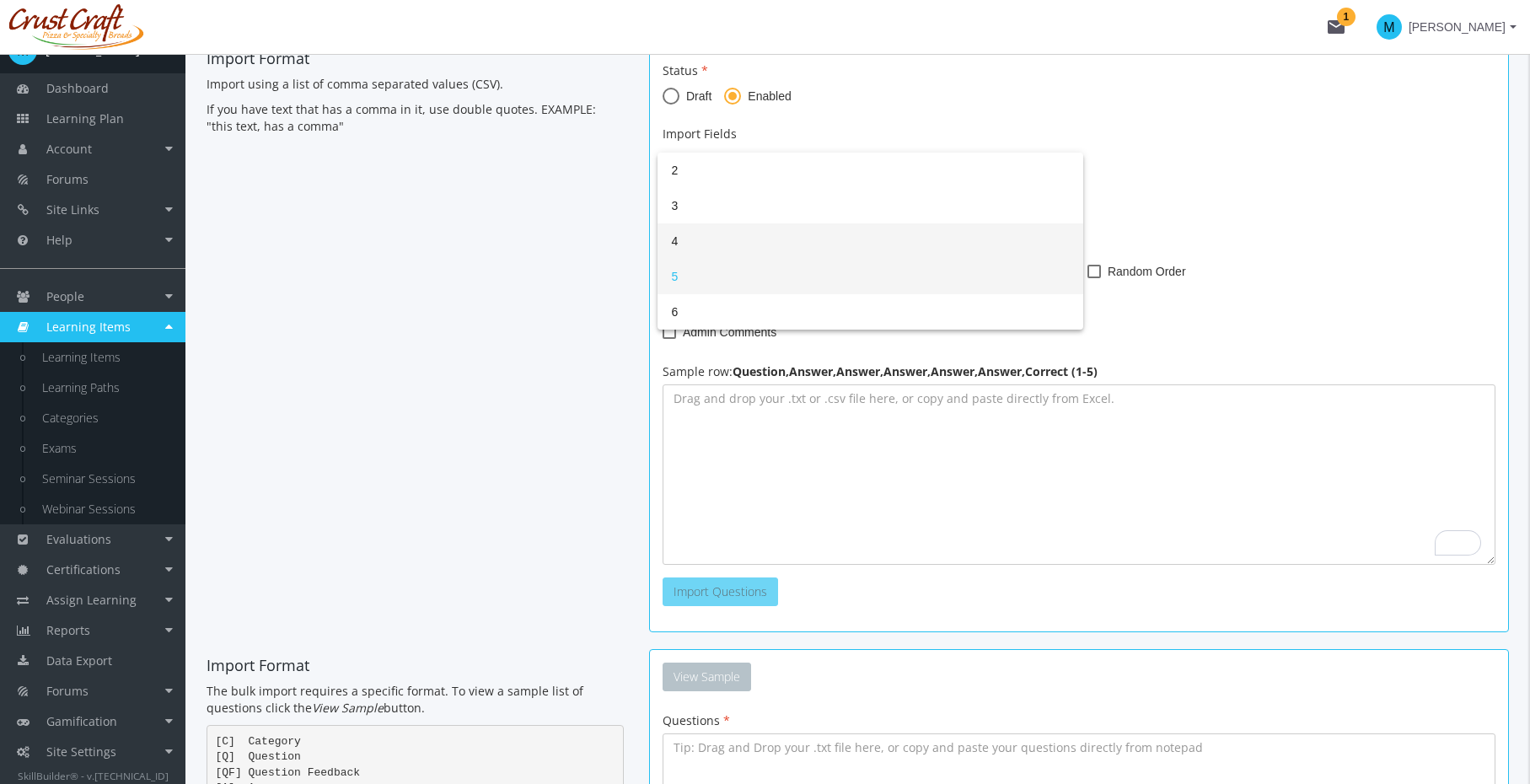
click at [1049, 248] on span "4" at bounding box center [870, 241] width 399 height 36
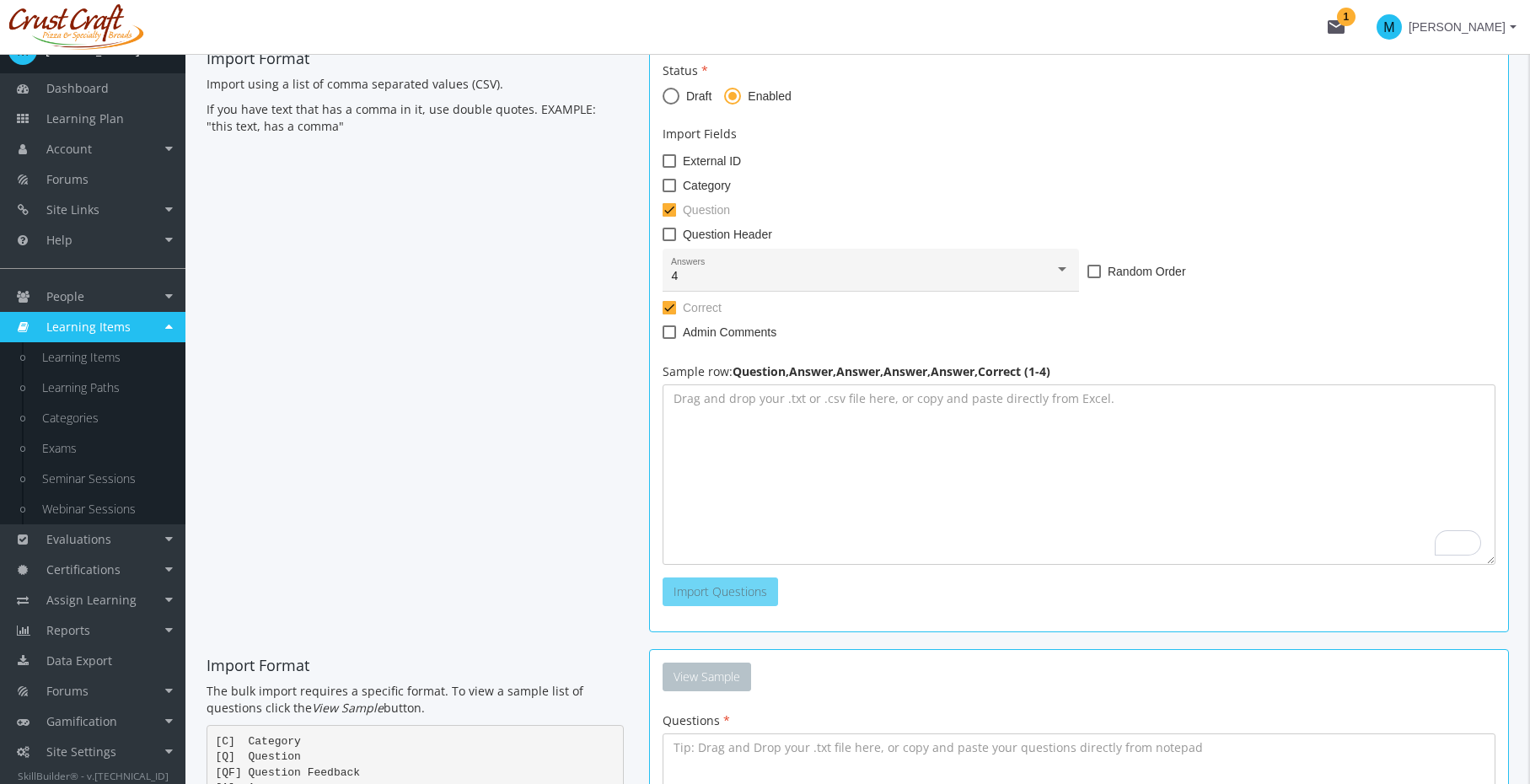
click at [1250, 260] on div "4 Answers Random Order" at bounding box center [1079, 272] width 833 height 49
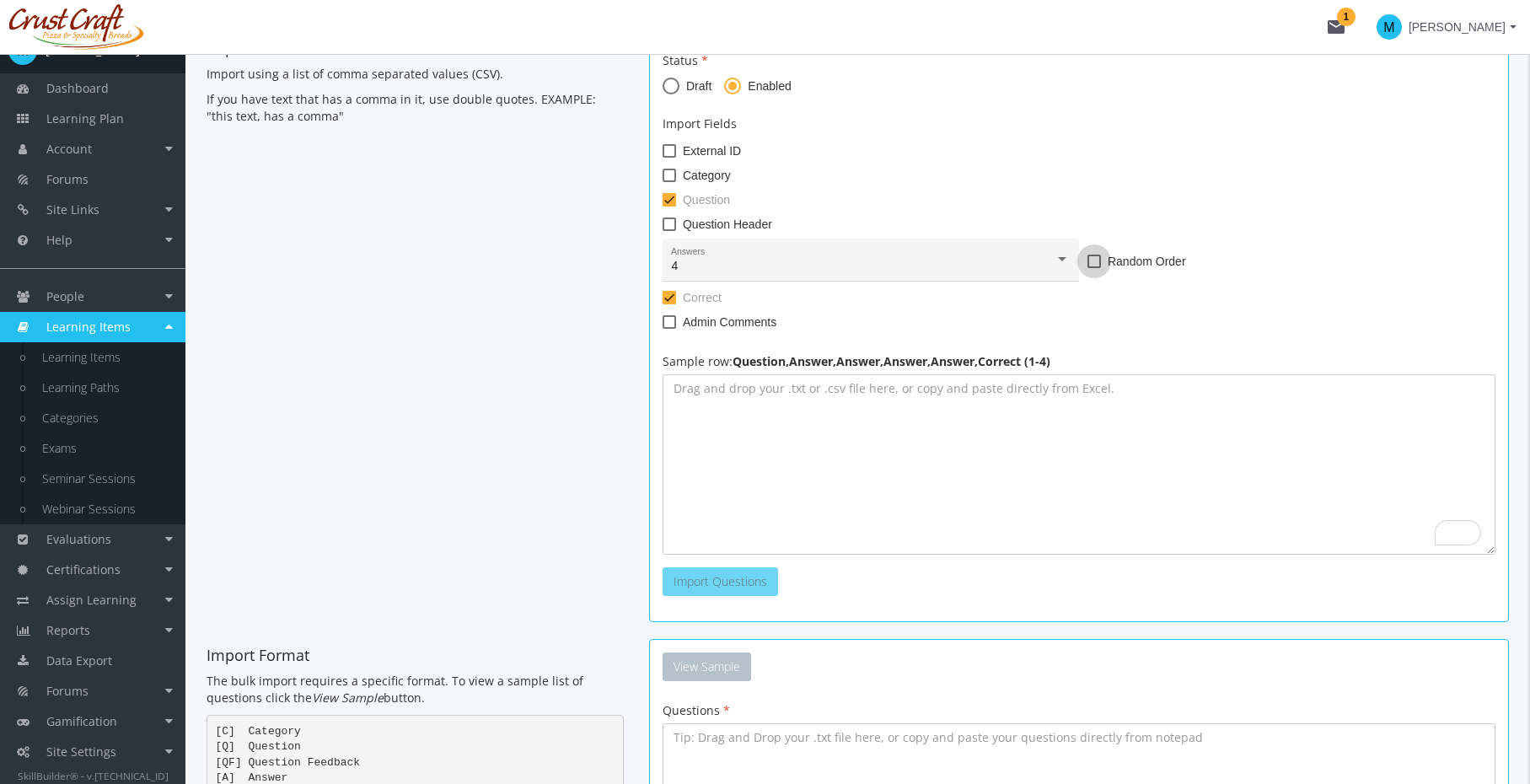
click at [1092, 267] on label "Random Order" at bounding box center [1137, 261] width 98 height 21
click at [1089, 267] on input "Random Order" at bounding box center [1088, 267] width 1 height 1
checkbox input "true"
click at [750, 433] on textarea "To enrich screen reader interactions, please activate Accessibility in Grammarl…" at bounding box center [1079, 464] width 833 height 180
click at [794, 446] on textarea "To enrich screen reader interactions, please activate Accessibility in Grammarl…" at bounding box center [1079, 464] width 833 height 180
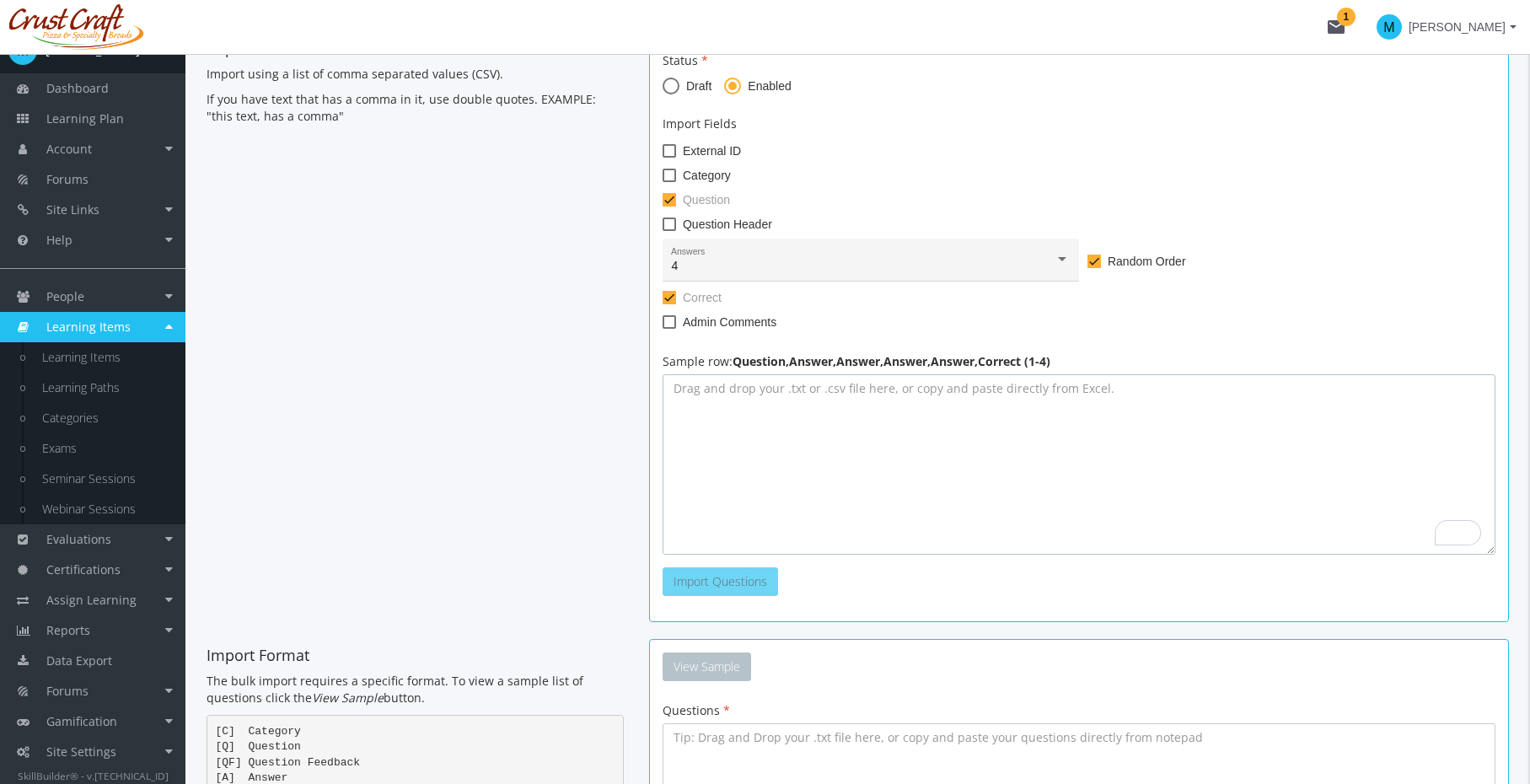
click at [794, 446] on textarea "To enrich screen reader interactions, please activate Accessibility in Grammarl…" at bounding box center [1079, 464] width 833 height 180
click at [899, 395] on textarea "To enrich screen reader interactions, please activate Accessibility in Grammarl…" at bounding box center [1079, 464] width 833 height 180
paste textarea "What color is the sky?,Red,Blue,Green,Orange,2 What is the capital of Canada?,T…"
type textarea "What color is the sky?,Red,Blue,Green,Orange,2 What is the capital of Canada?,T…"
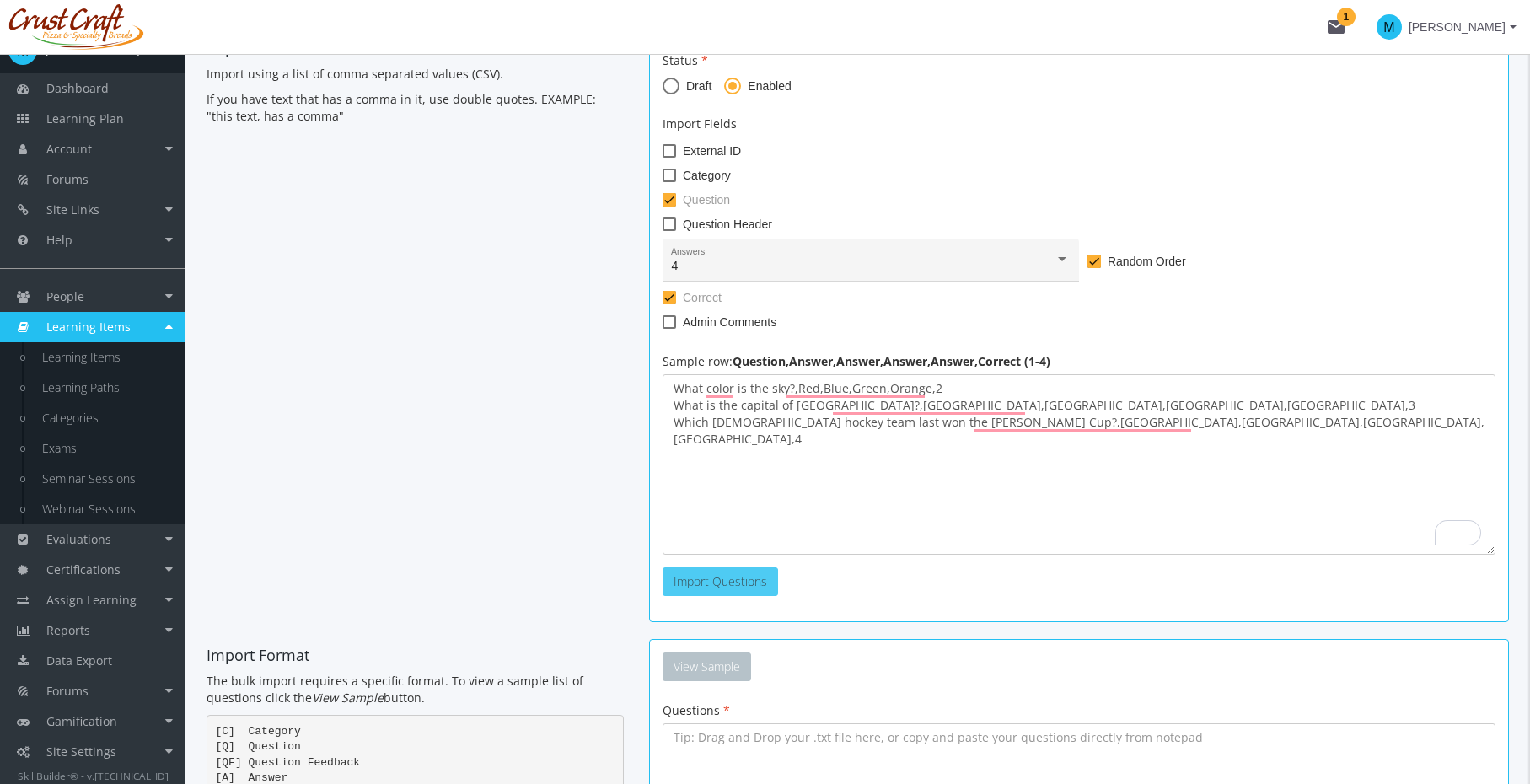
click at [732, 574] on span "Import Questions" at bounding box center [720, 581] width 94 height 16
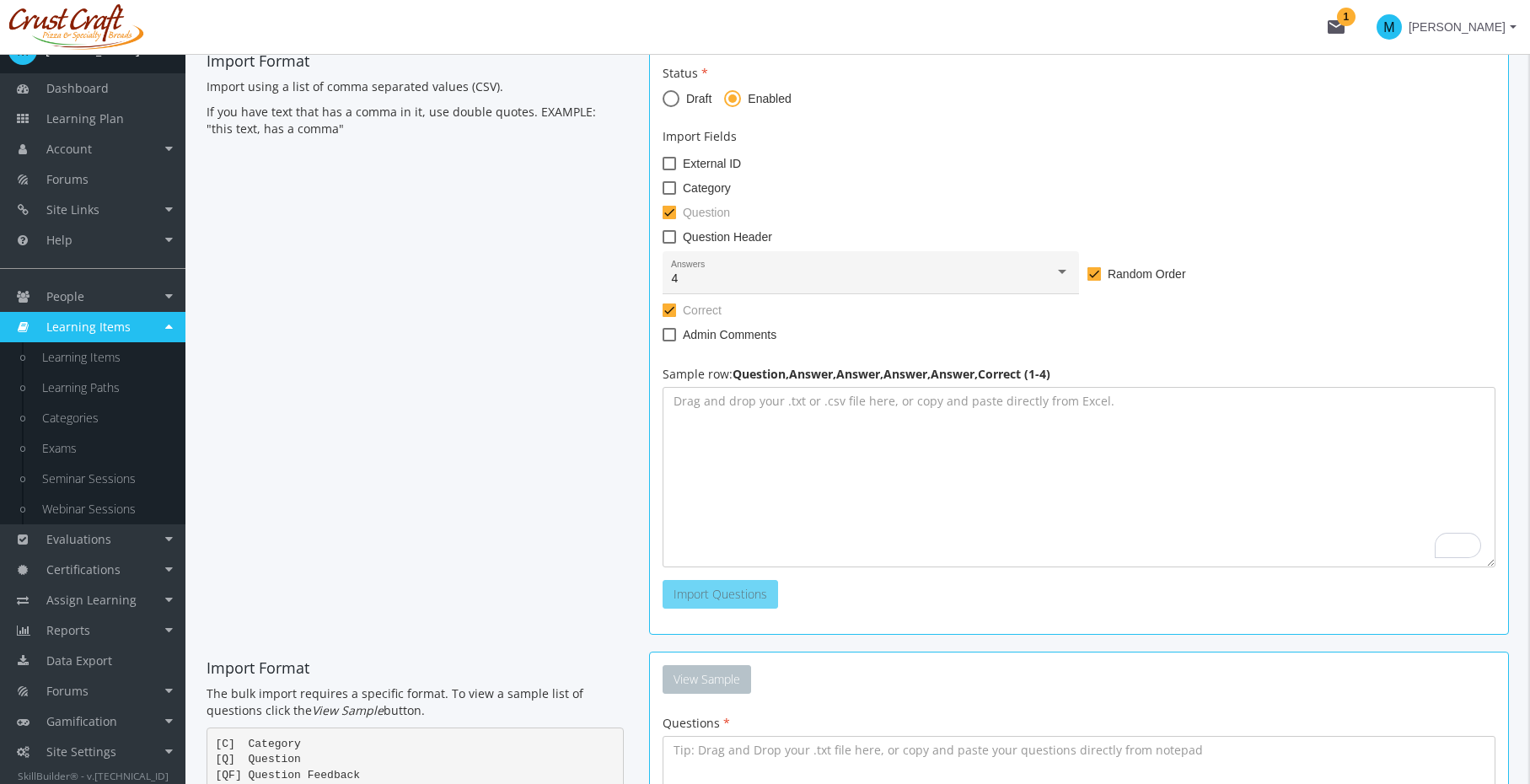
scroll to position [340, 0]
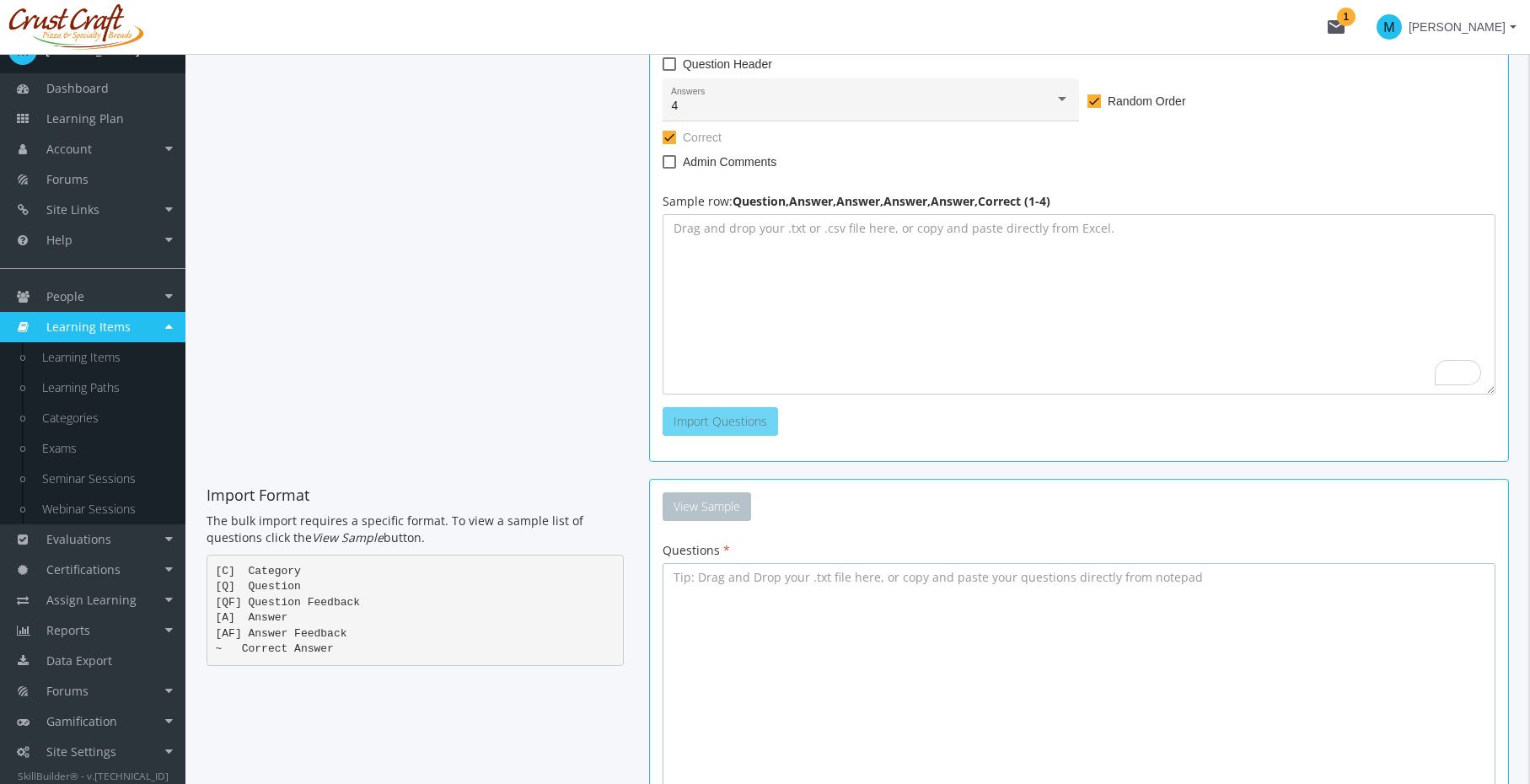
click at [816, 613] on textarea at bounding box center [1079, 696] width 833 height 264
click at [824, 591] on textarea "To enrich screen reader interactions, please activate Accessibility in Grammarl…" at bounding box center [1079, 696] width 833 height 264
paste textarea "[C] Sports [Q] In which sport would you use a structure called a half-pipe? [A]…"
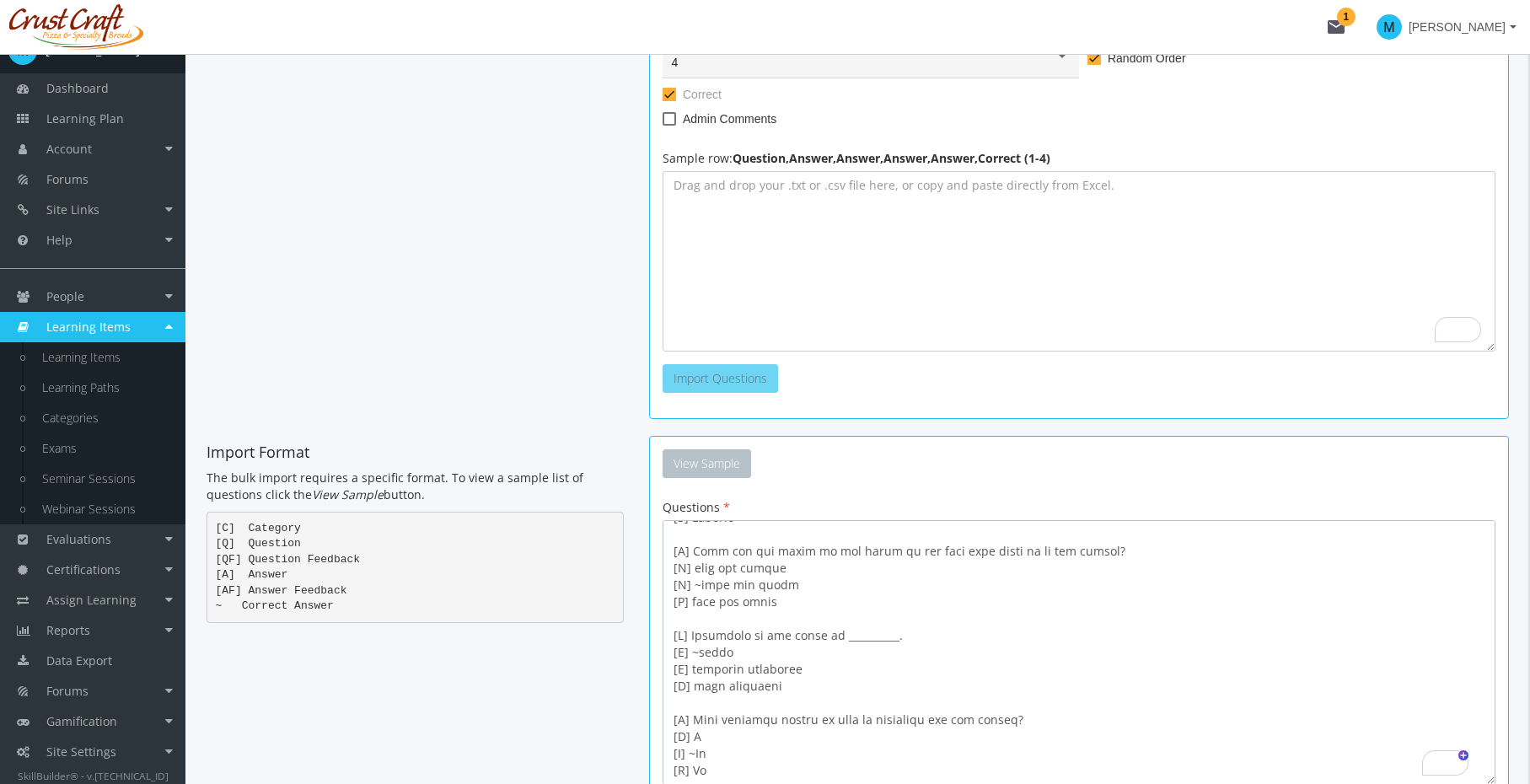
scroll to position [553, 0]
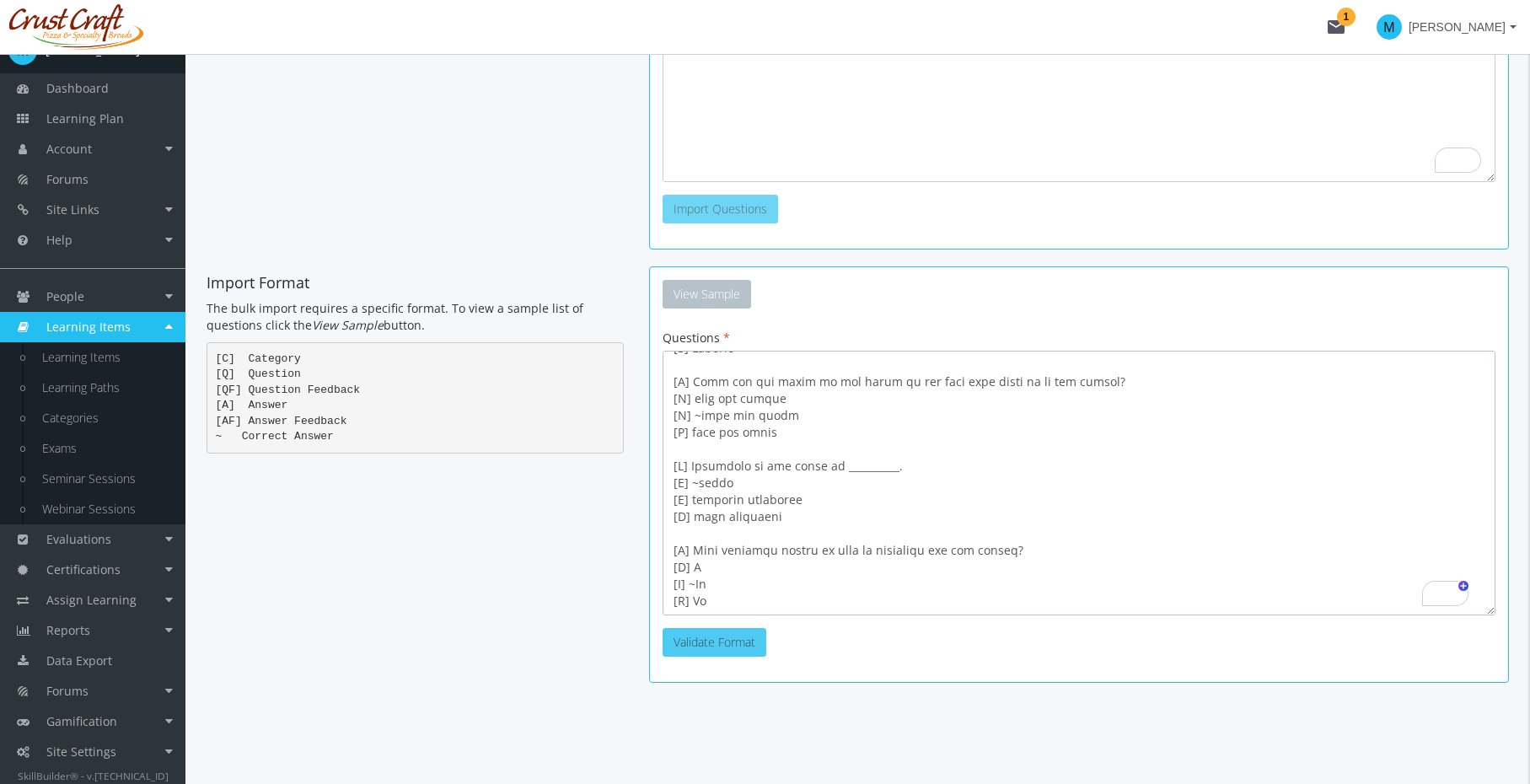
type textarea "[C] Sports [Q] In which sport would you use a structure called a half-pipe? [A]…"
click at [714, 647] on button "Validate Format" at bounding box center [715, 642] width 104 height 29
click at [851, 634] on button "Import Questions" at bounding box center [827, 642] width 115 height 29
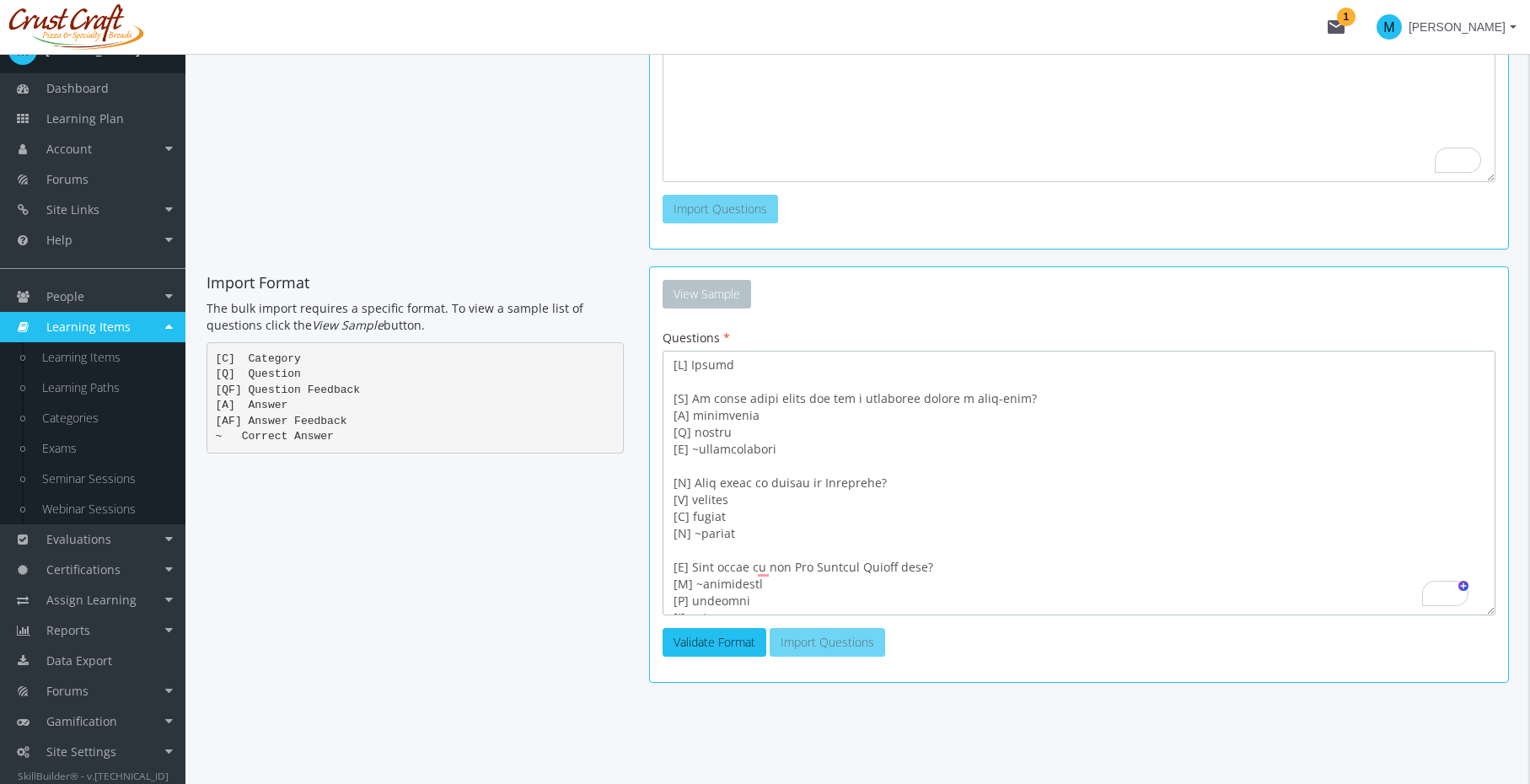
click at [1048, 520] on textarea "To enrich screen reader interactions, please activate Accessibility in Grammarl…" at bounding box center [1079, 483] width 833 height 264
click at [830, 580] on textarea "To enrich screen reader interactions, please activate Accessibility in Grammarl…" at bounding box center [1079, 483] width 833 height 264
click at [723, 640] on button "Validate Format" at bounding box center [715, 642] width 104 height 29
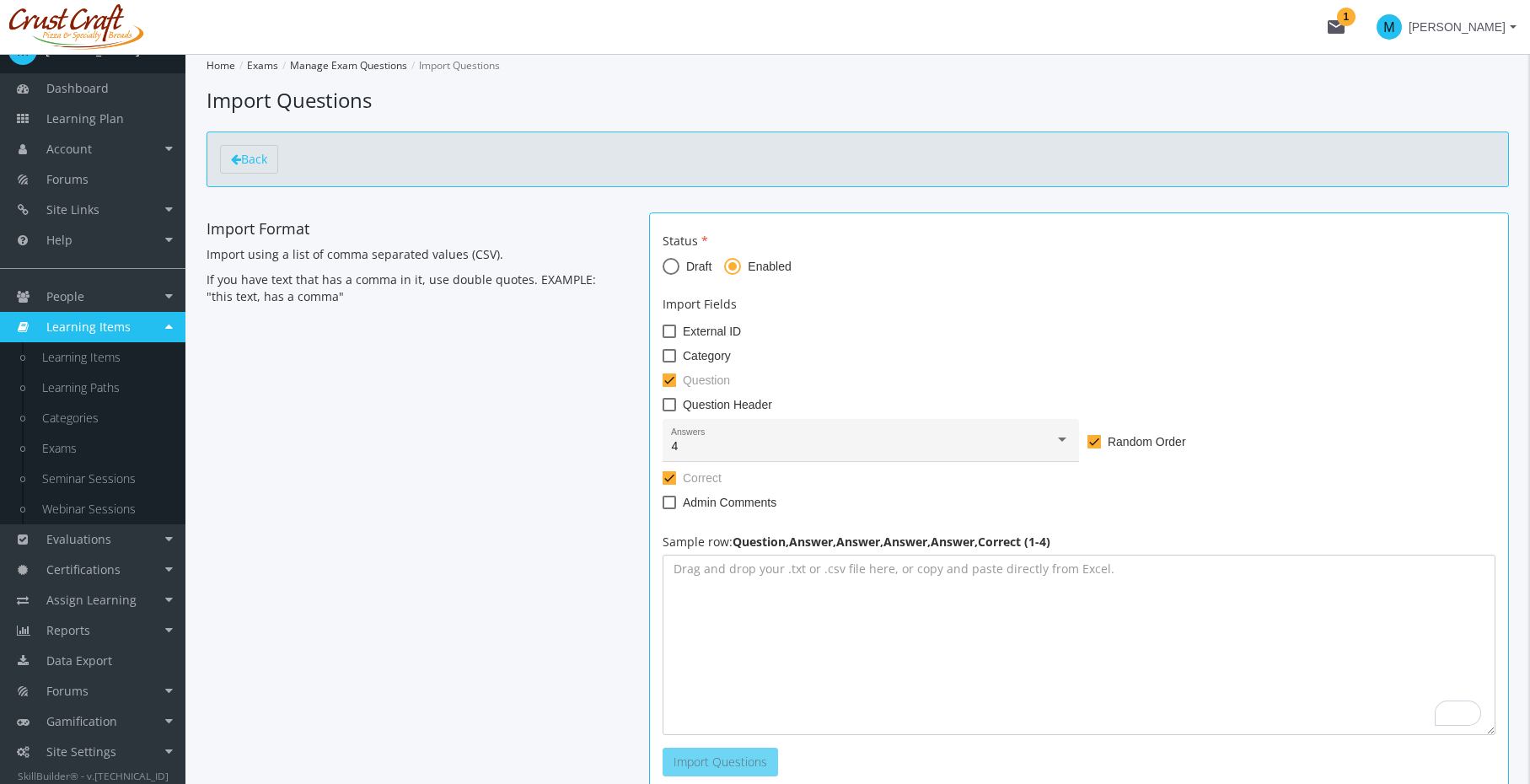
click at [251, 136] on div "Back" at bounding box center [857, 159] width 1303 height 55
click at [266, 148] on link "Back" at bounding box center [248, 159] width 58 height 29
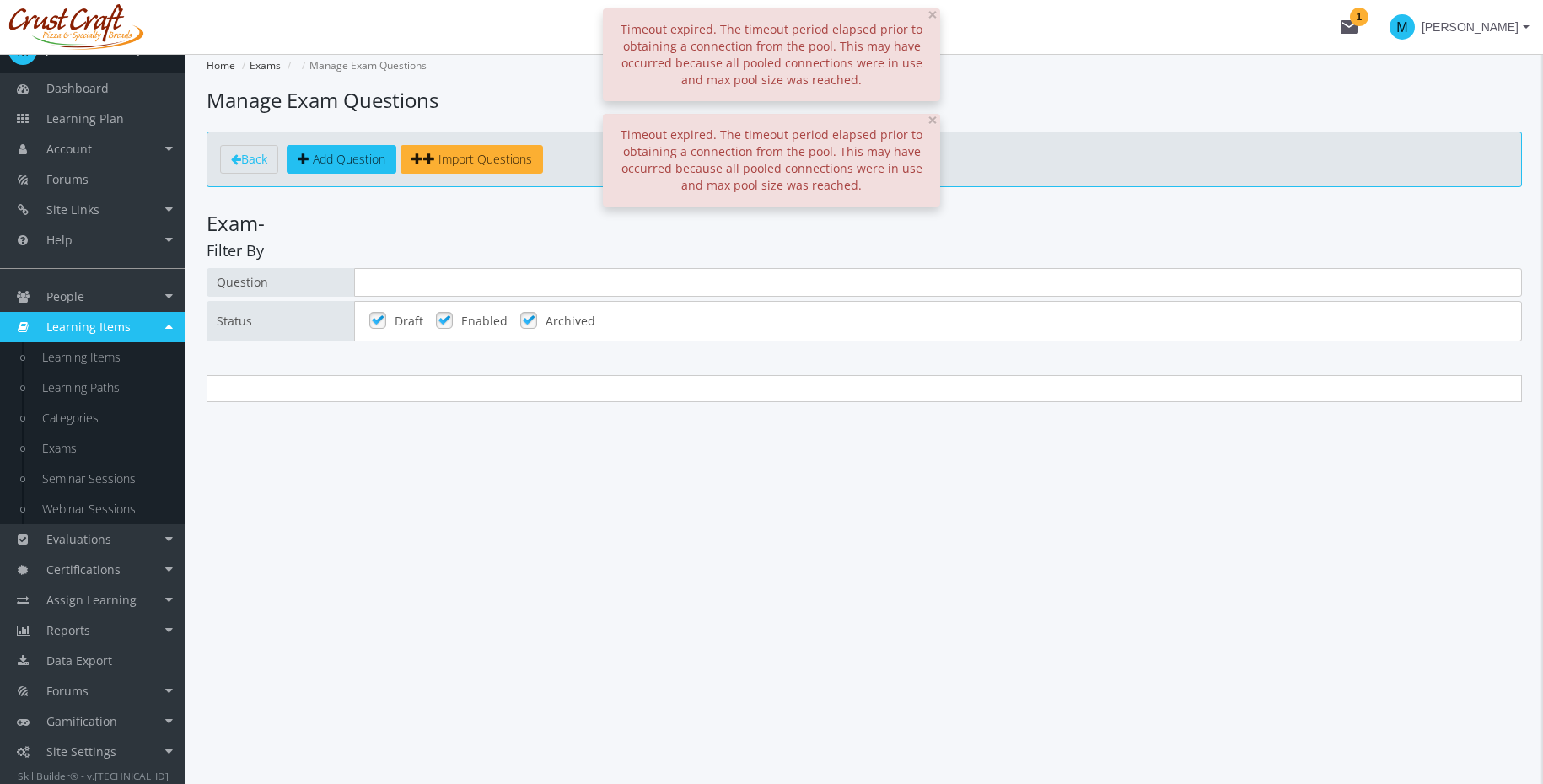
click at [695, 71] on span "Timeout expired. The timeout period elapsed prior to obtaining a connection fro…" at bounding box center [772, 54] width 302 height 67
